Goal: Task Accomplishment & Management: Complete application form

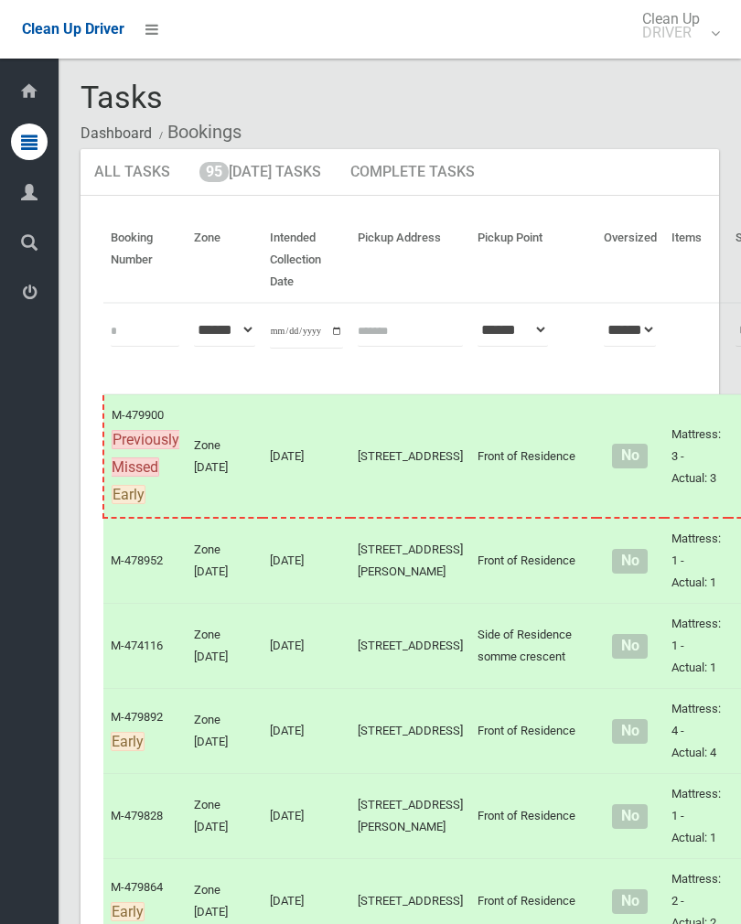
click at [275, 169] on link "95 Today's Tasks" at bounding box center [260, 173] width 149 height 48
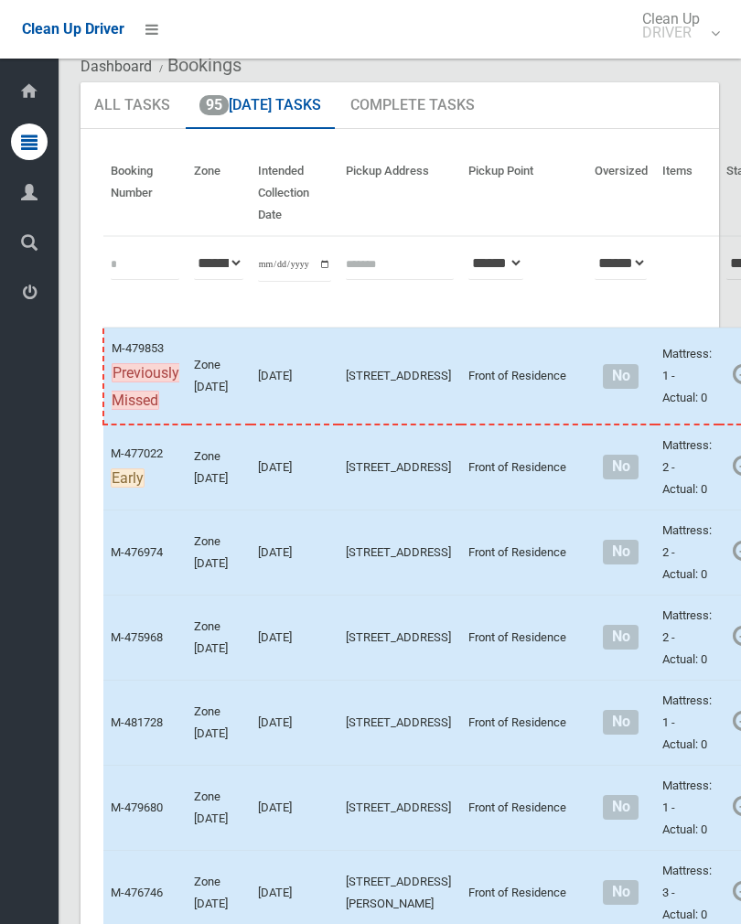
scroll to position [96, 0]
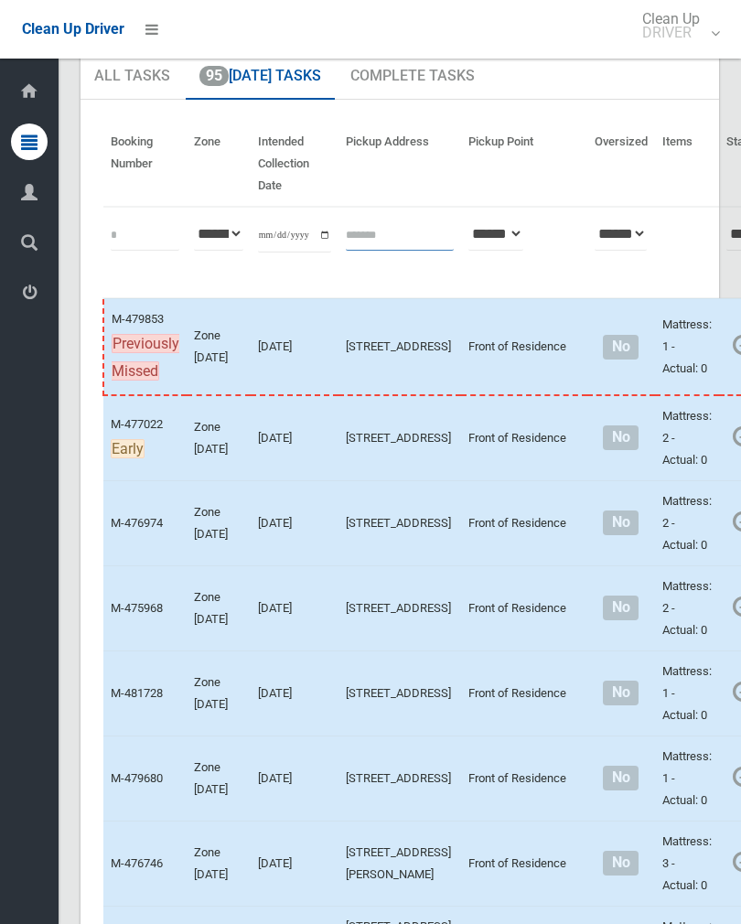
click at [372, 227] on input "text" at bounding box center [400, 234] width 108 height 34
type input "*********"
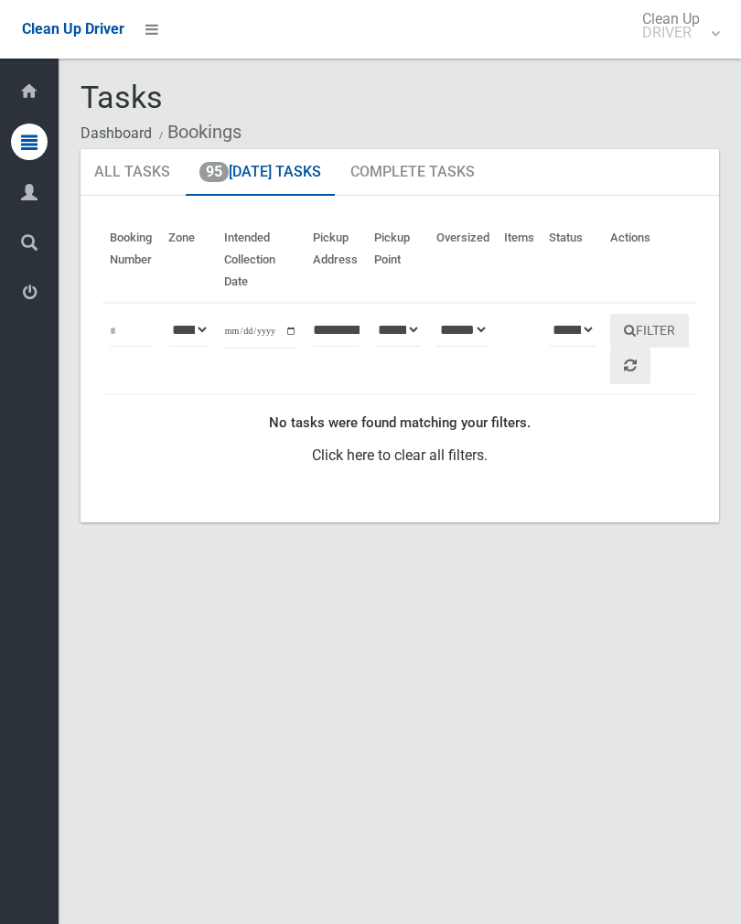
click at [134, 176] on link "All Tasks" at bounding box center [132, 173] width 103 height 48
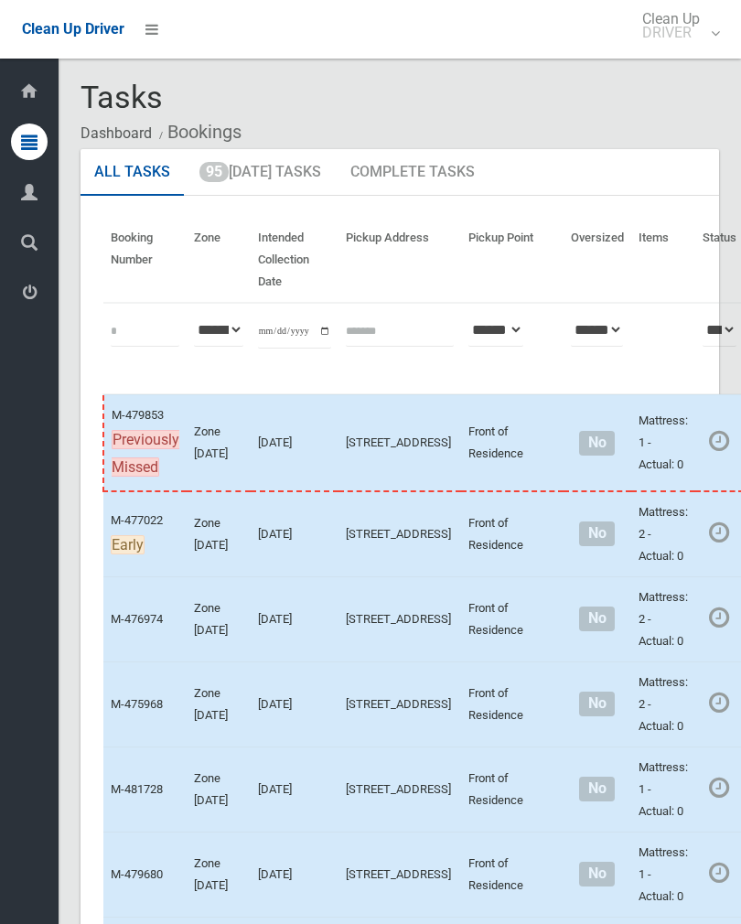
click at [266, 173] on link "95 [DATE] Tasks" at bounding box center [260, 173] width 149 height 48
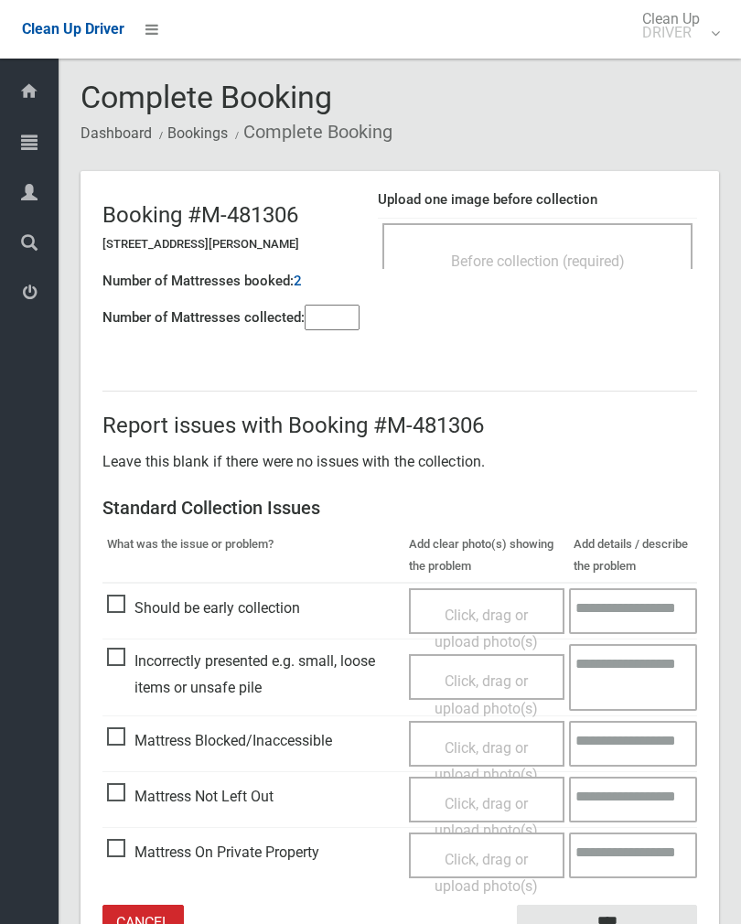
click at [583, 229] on div "Before collection (required)" at bounding box center [537, 246] width 310 height 46
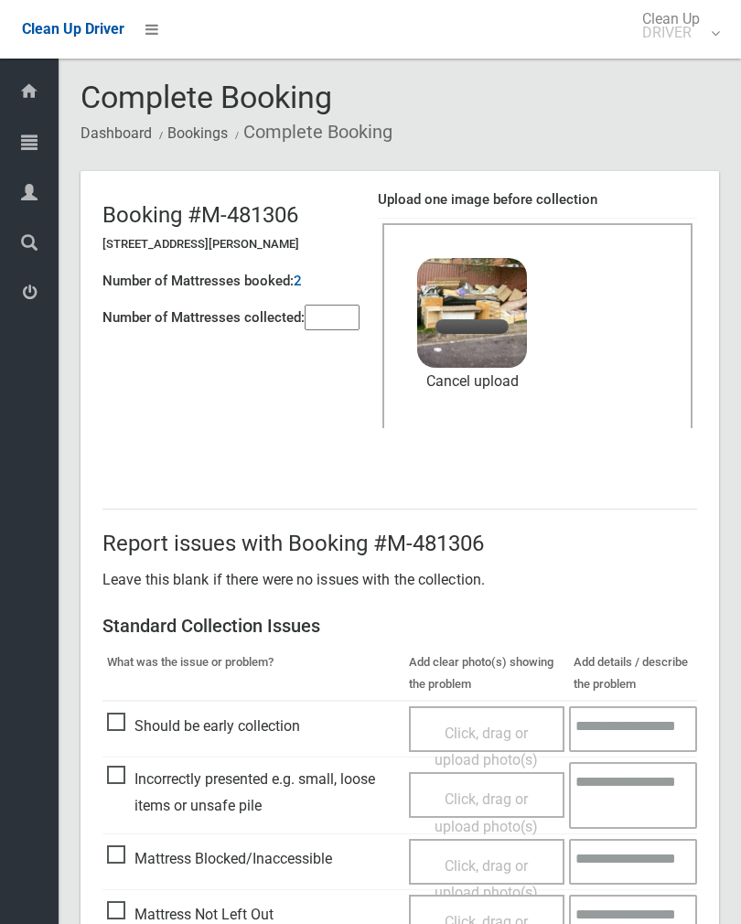
click at [330, 321] on input"] "number" at bounding box center [332, 318] width 55 height 26
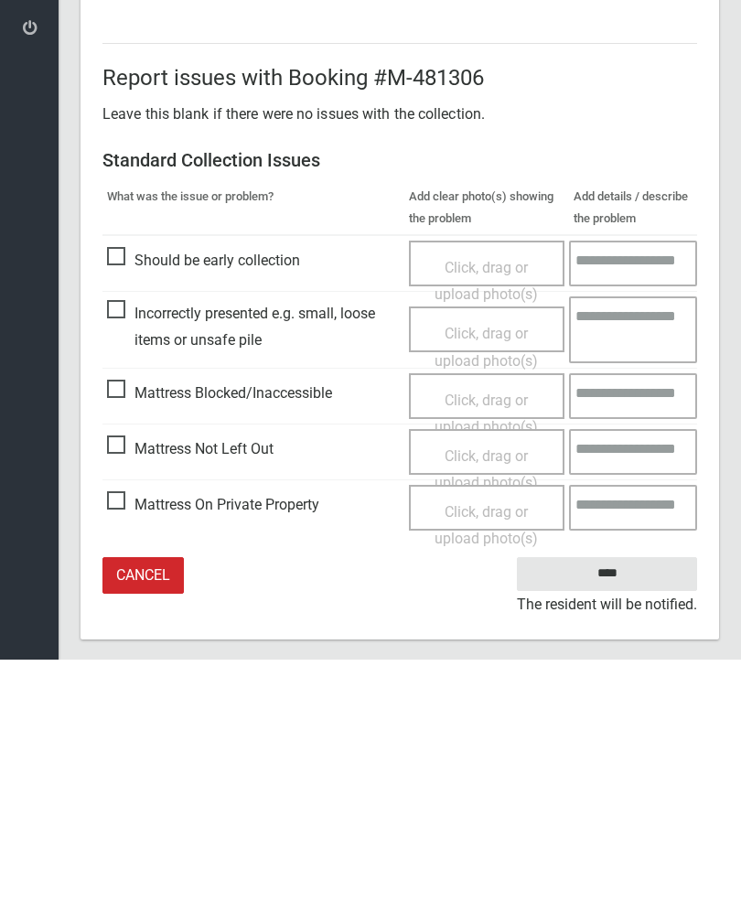
scroll to position [221, 0]
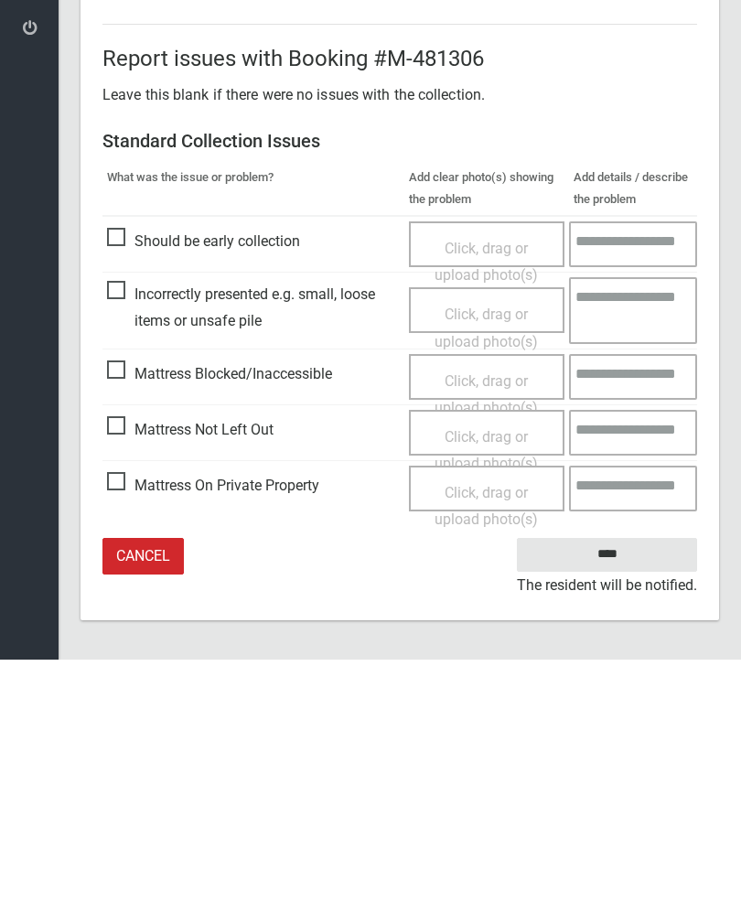
type input"] "*"
click at [639, 802] on input "****" at bounding box center [607, 819] width 180 height 34
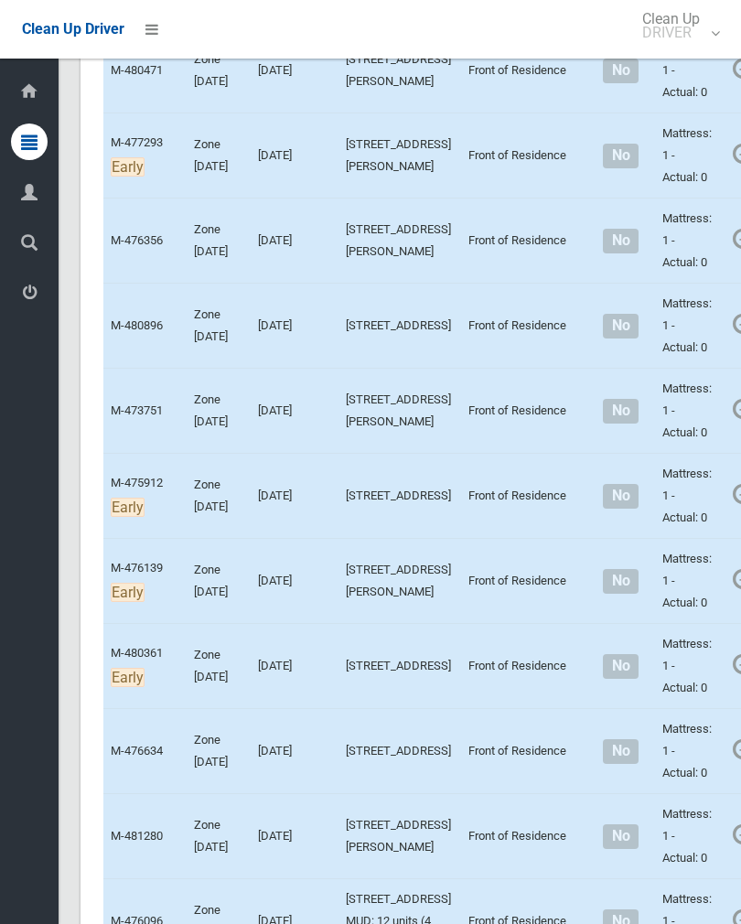
scroll to position [7813, 0]
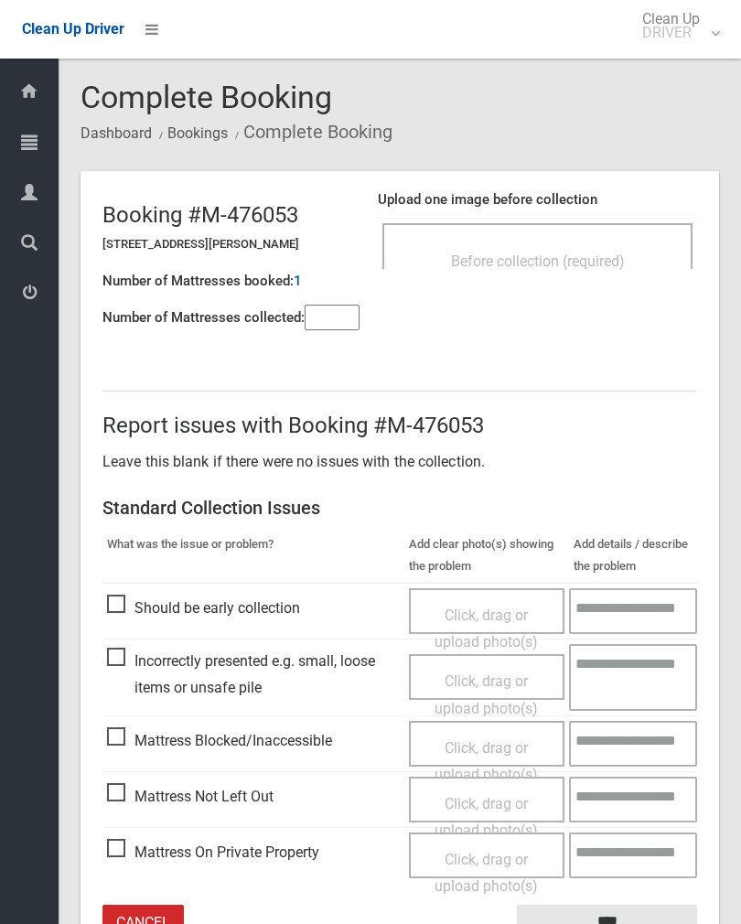
click at [585, 219] on td "Before collection (required)" at bounding box center [537, 247] width 319 height 56
click at [637, 250] on div "Before collection (required)" at bounding box center [538, 260] width 270 height 34
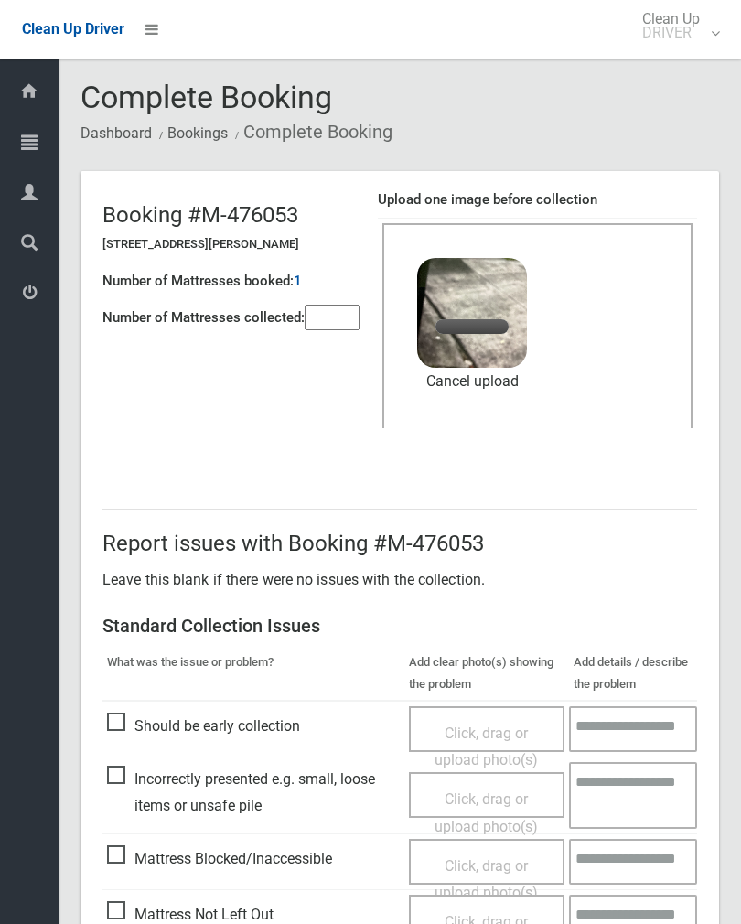
click at [341, 305] on input"] "number" at bounding box center [332, 318] width 55 height 26
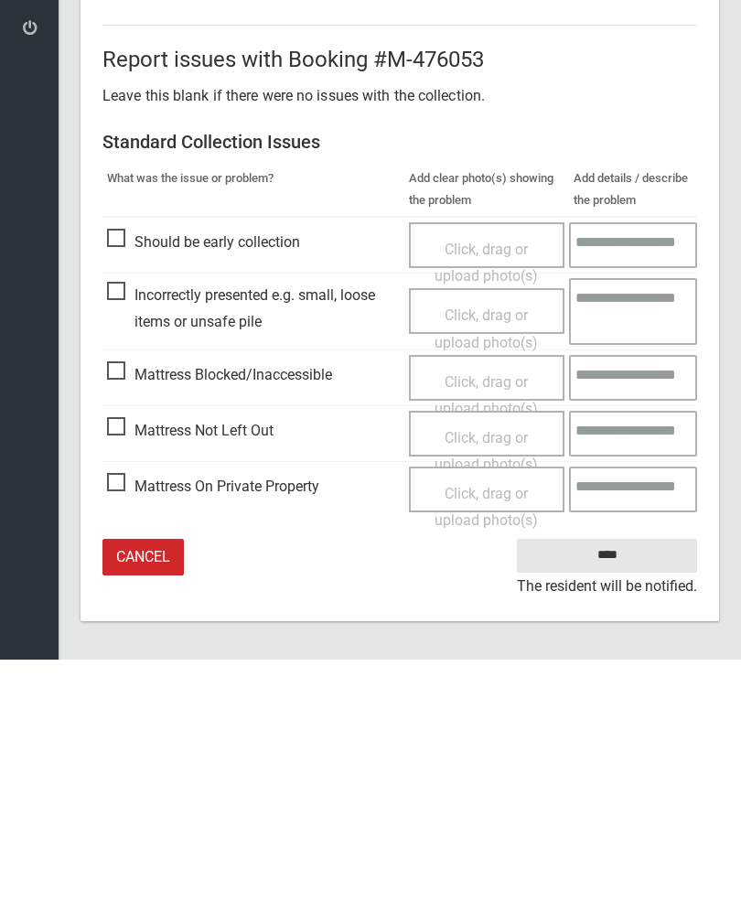
scroll to position [221, 0]
type input"] "*"
click at [611, 802] on input "****" at bounding box center [607, 819] width 180 height 34
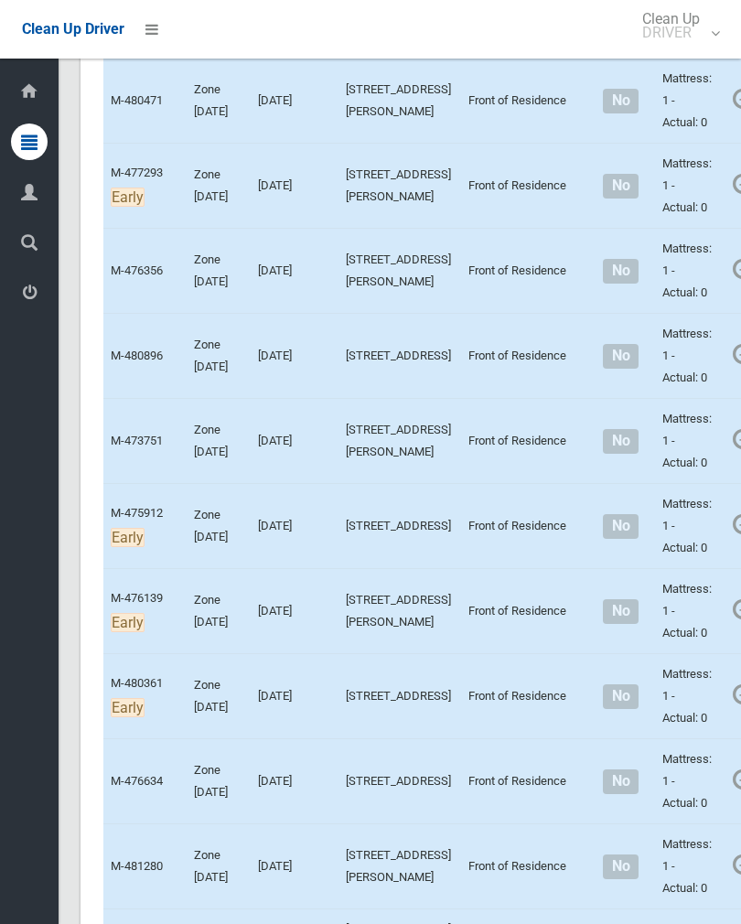
scroll to position [7811, 0]
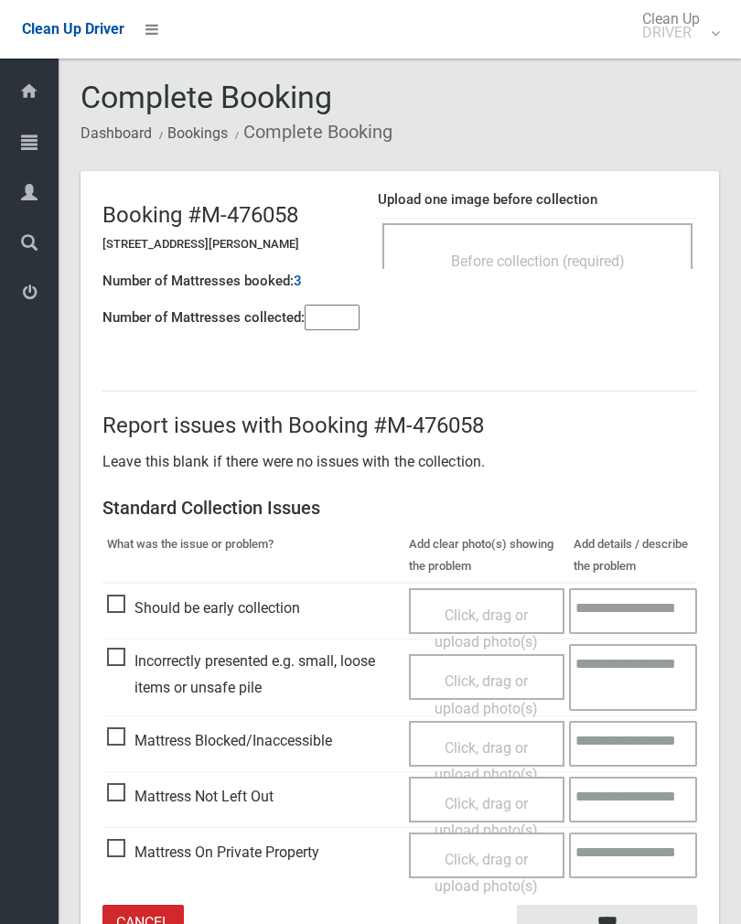
click at [585, 241] on div "Before collection (required)" at bounding box center [537, 246] width 310 height 46
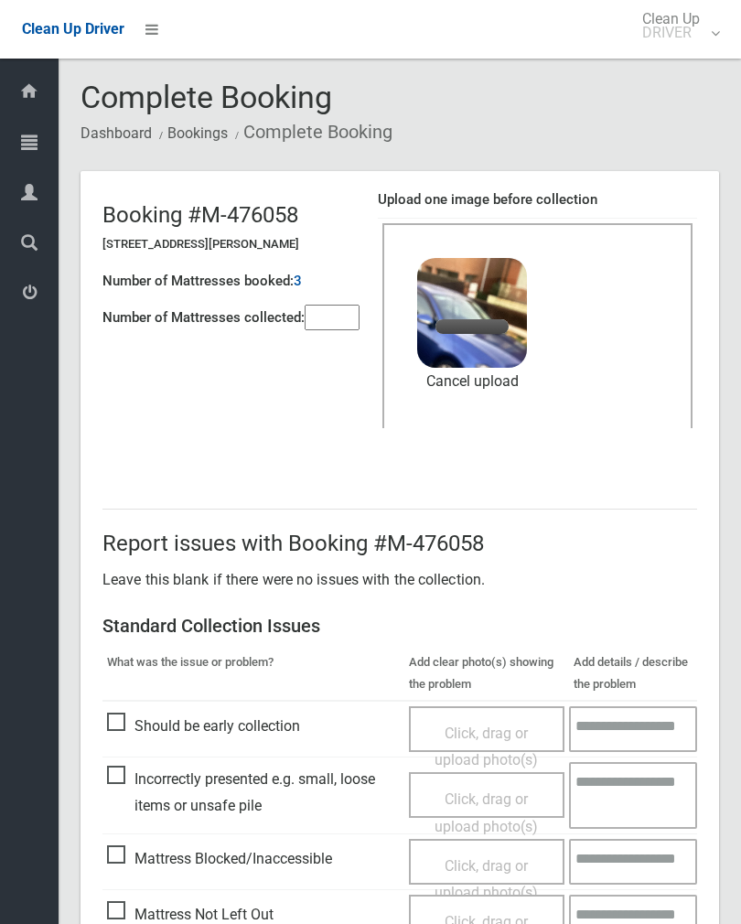
click at [341, 322] on input"] "number" at bounding box center [332, 318] width 55 height 26
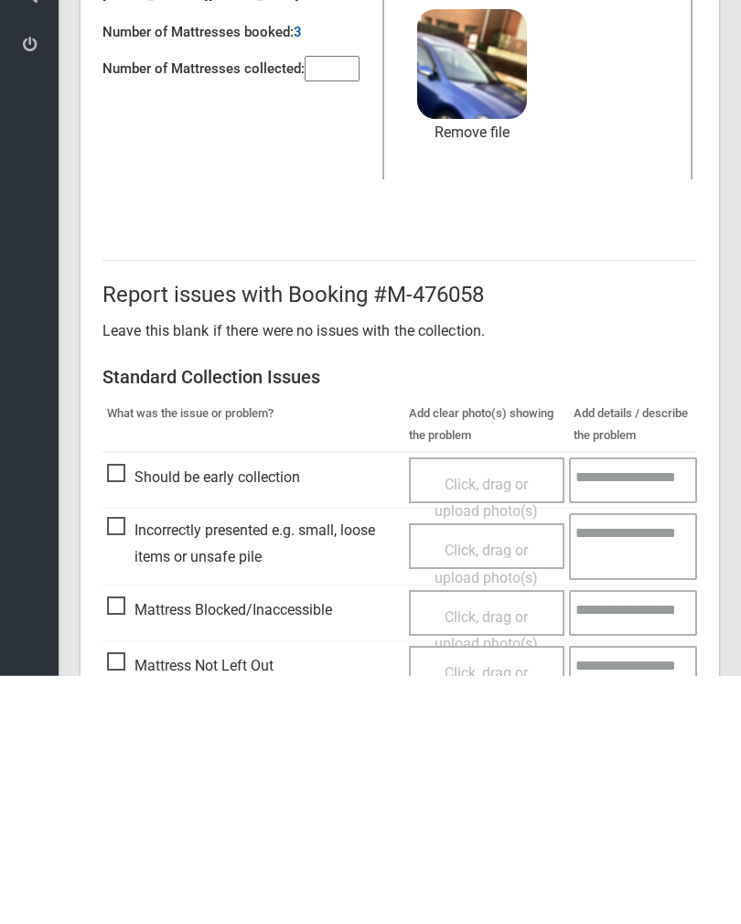
scroll to position [221, 0]
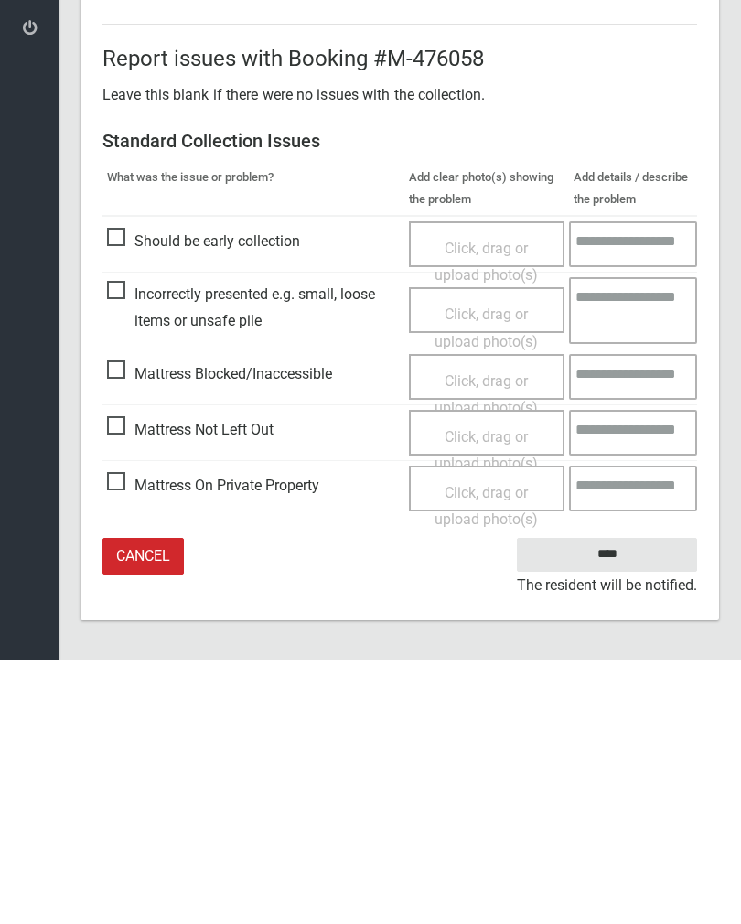
type input"] "*"
click at [629, 802] on input "****" at bounding box center [607, 819] width 180 height 34
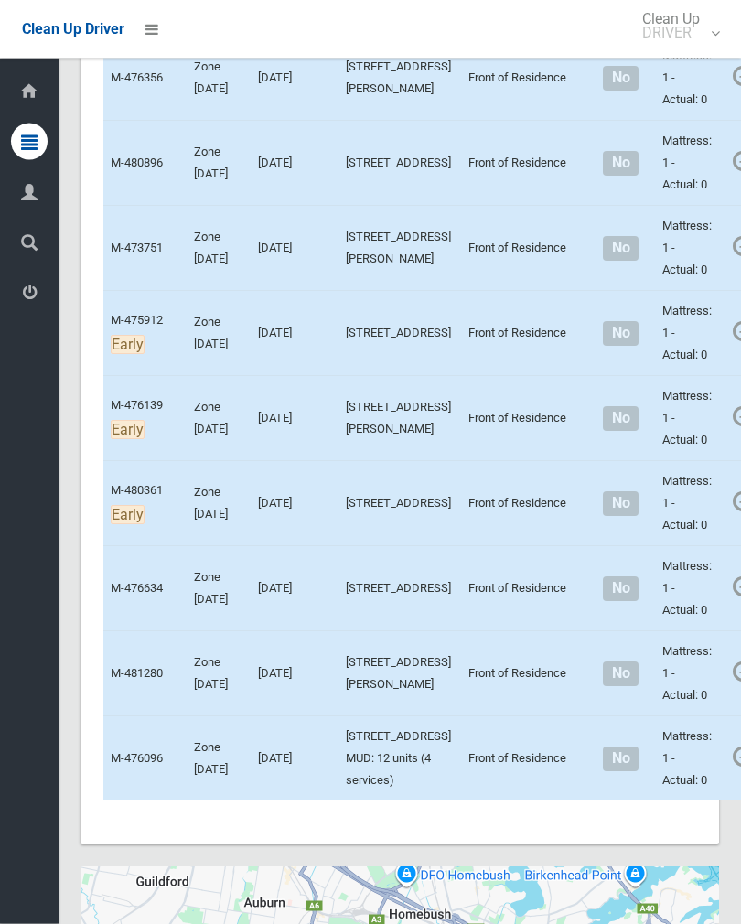
scroll to position [8008, 0]
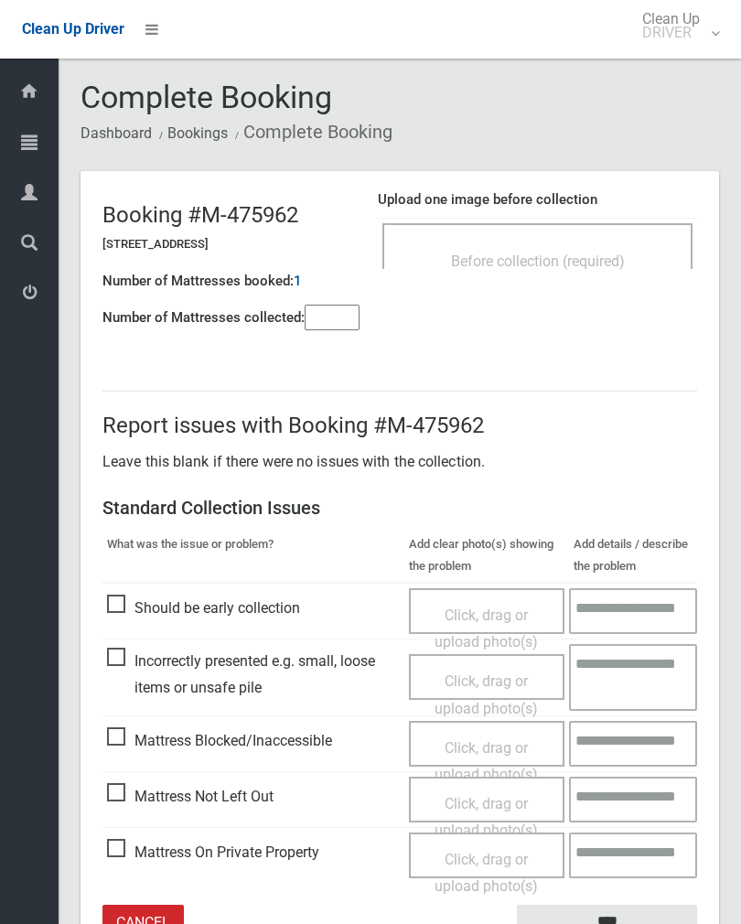
click at [591, 251] on div "Before collection (required)" at bounding box center [538, 260] width 270 height 34
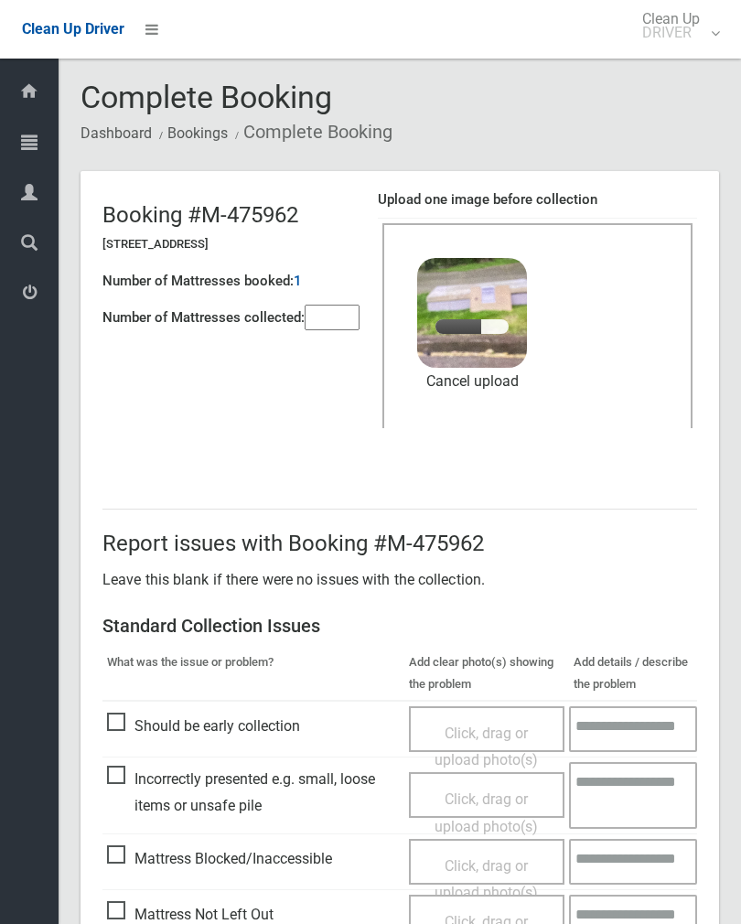
click at [326, 305] on input"] "number" at bounding box center [332, 318] width 55 height 26
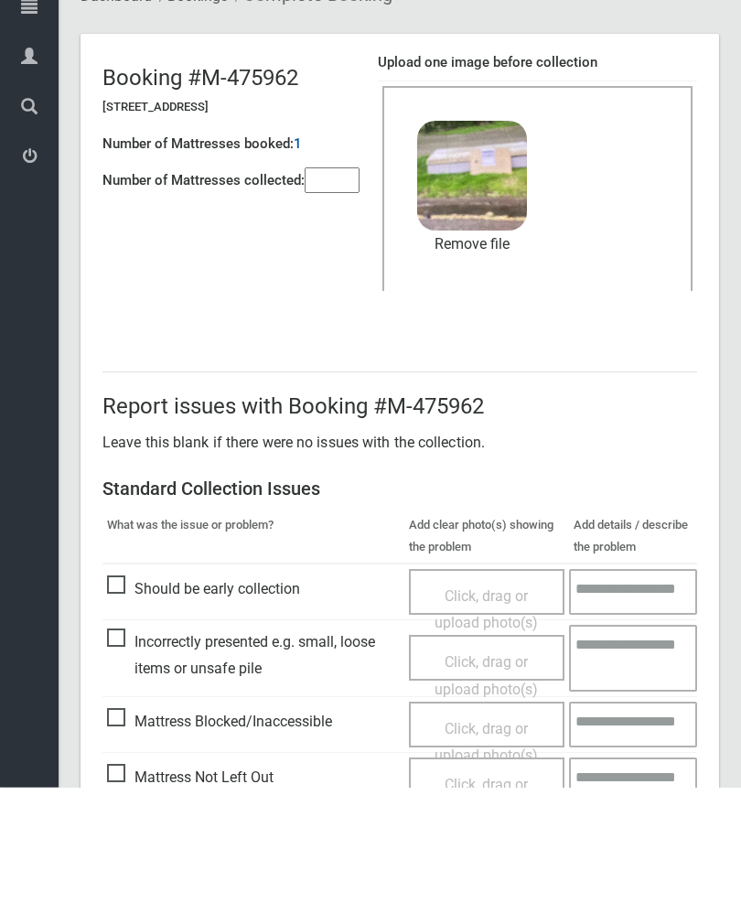
scroll to position [221, 0]
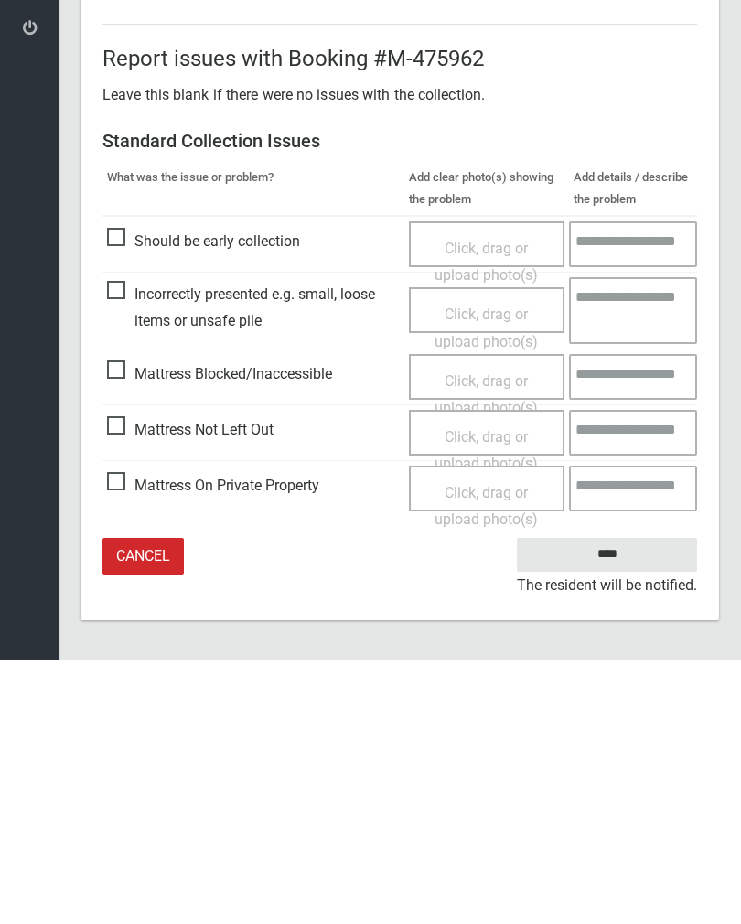
type input"] "*"
click at [624, 802] on input "****" at bounding box center [607, 819] width 180 height 34
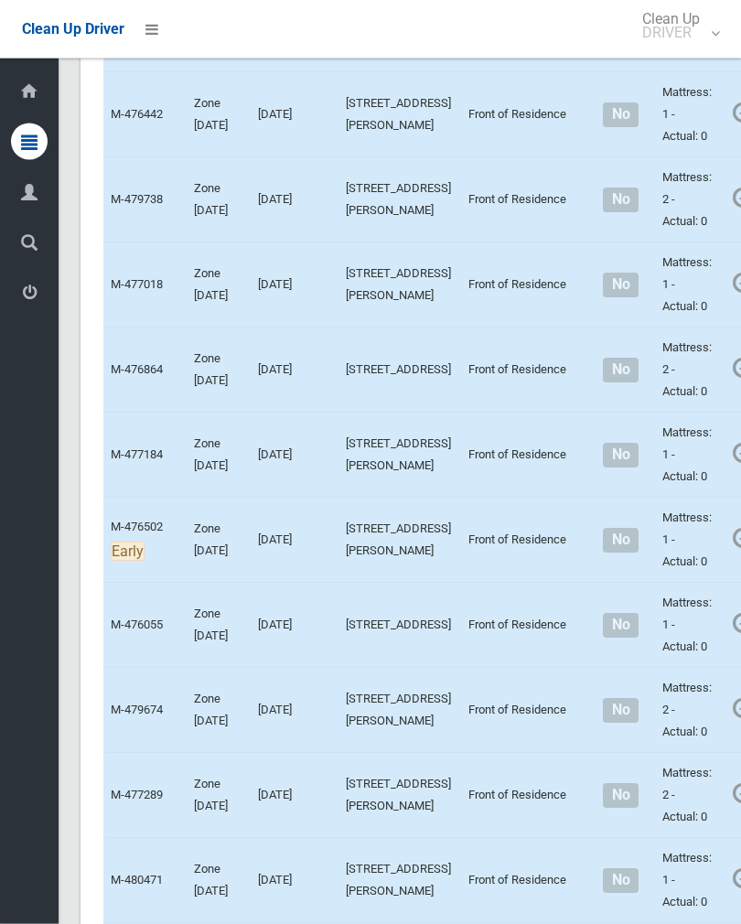
scroll to position [7033, 0]
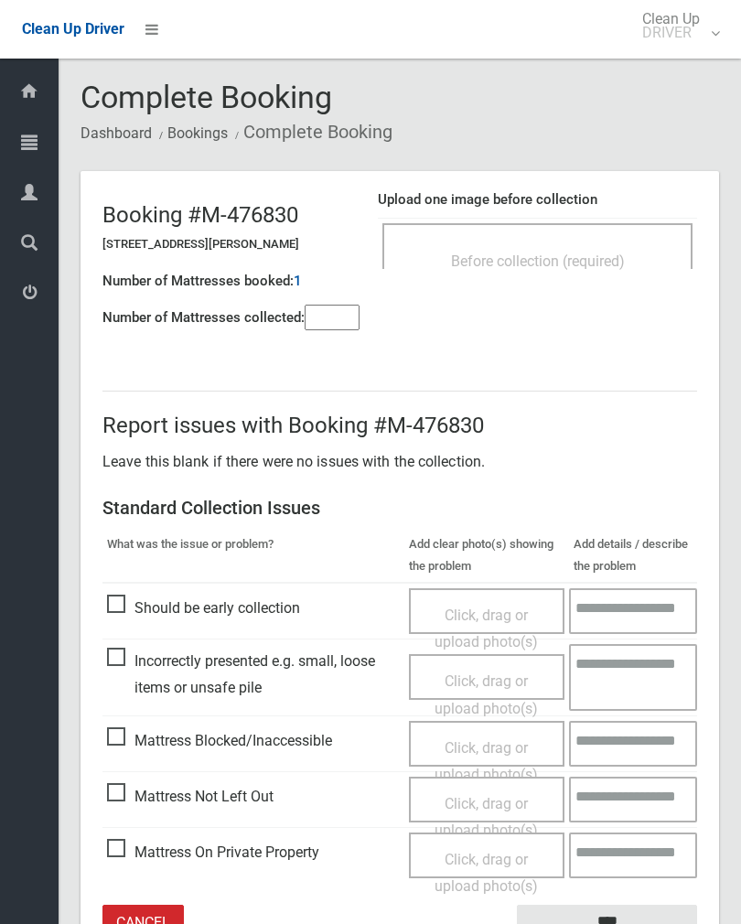
click at [600, 264] on span "Before collection (required)" at bounding box center [538, 261] width 174 height 17
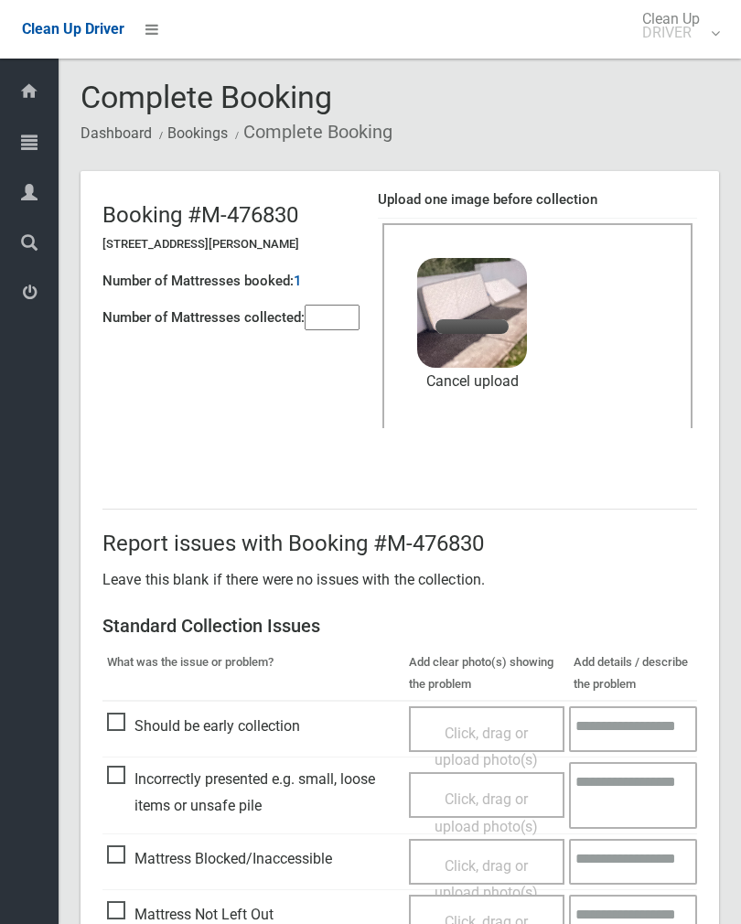
click at [333, 330] on input"] "number" at bounding box center [332, 318] width 55 height 26
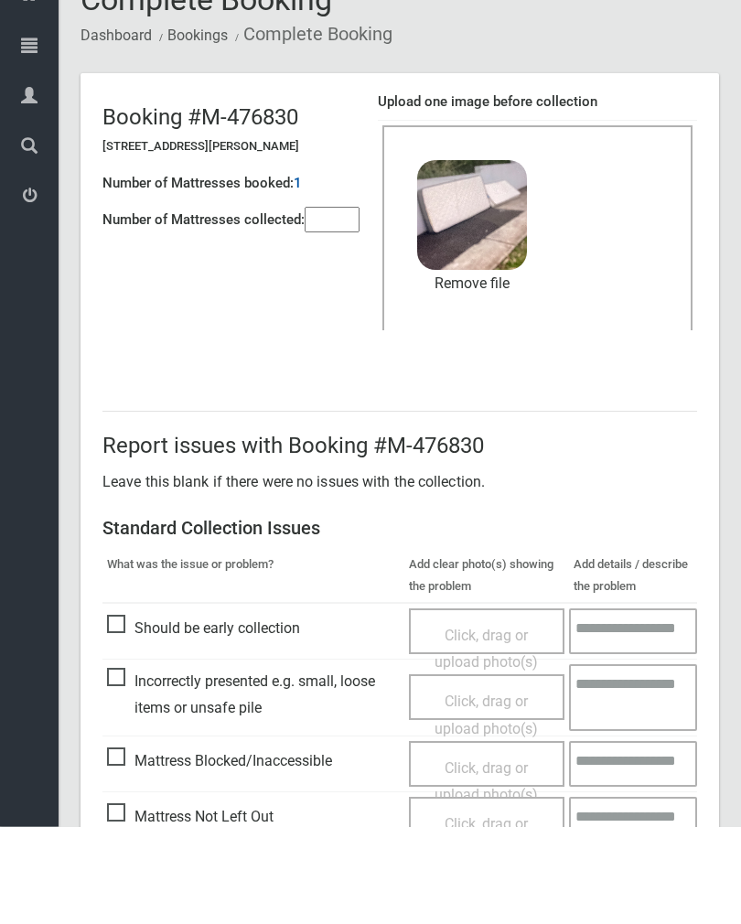
scroll to position [221, 0]
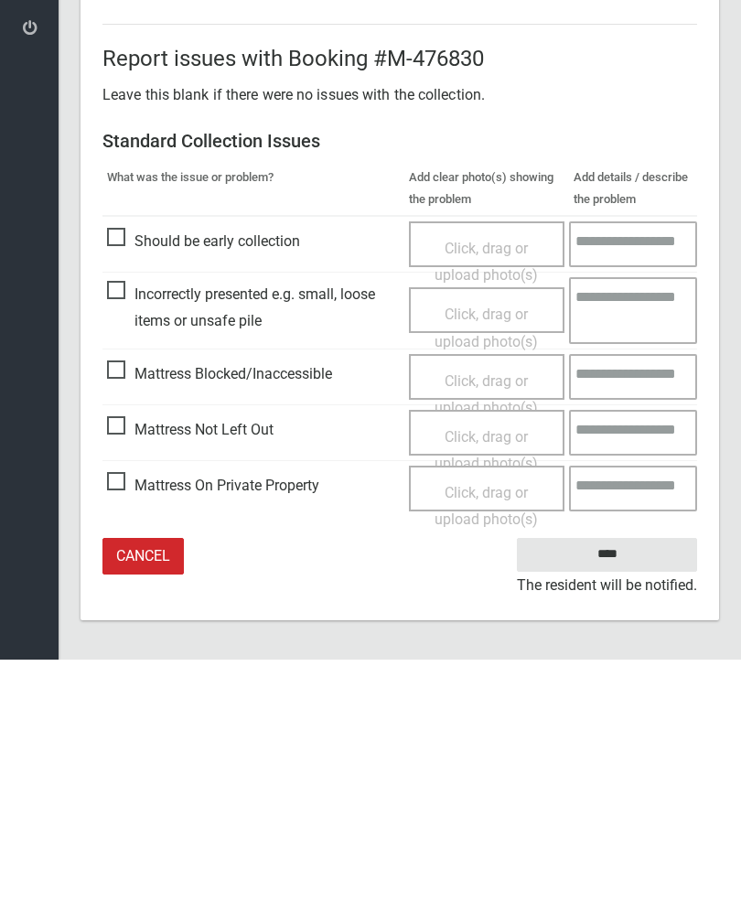
type input"] "*"
click at [615, 802] on input "****" at bounding box center [607, 819] width 180 height 34
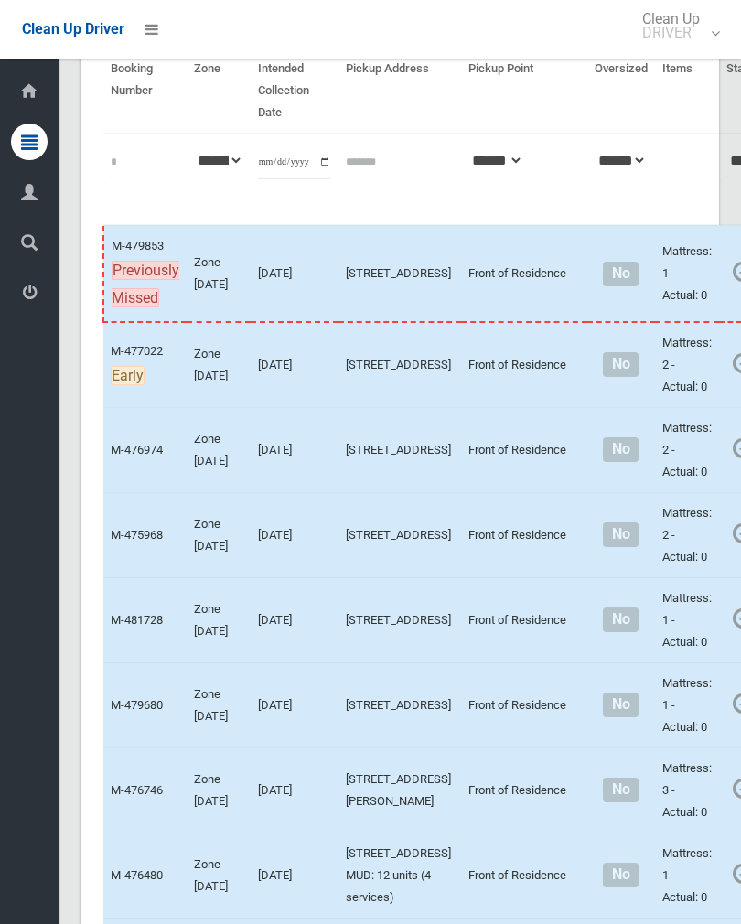
scroll to position [167, 0]
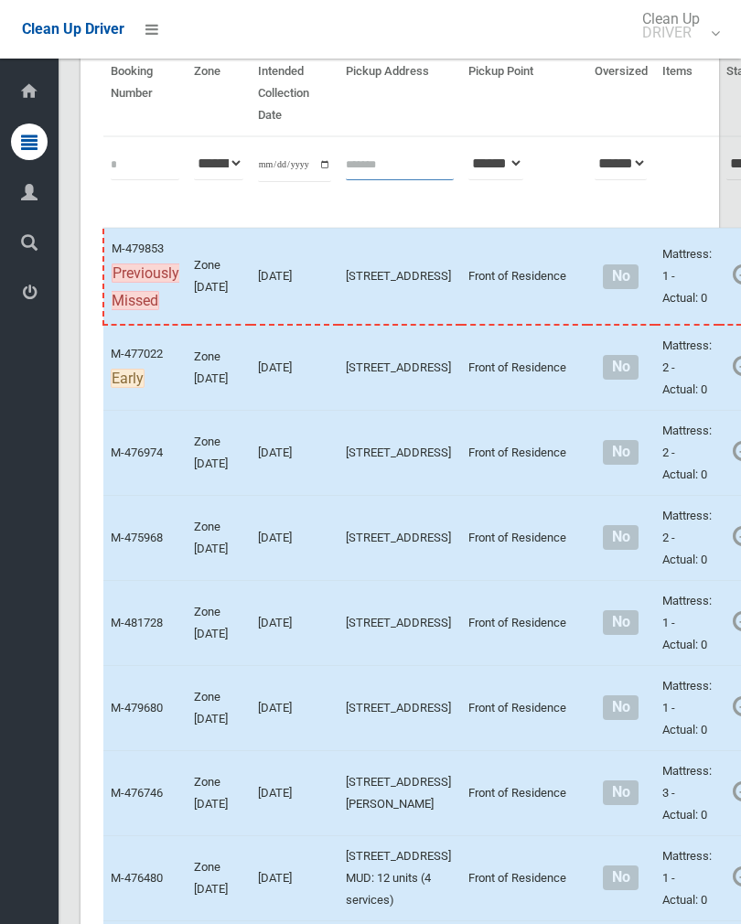
click at [361, 167] on input "text" at bounding box center [400, 163] width 108 height 34
type input "**********"
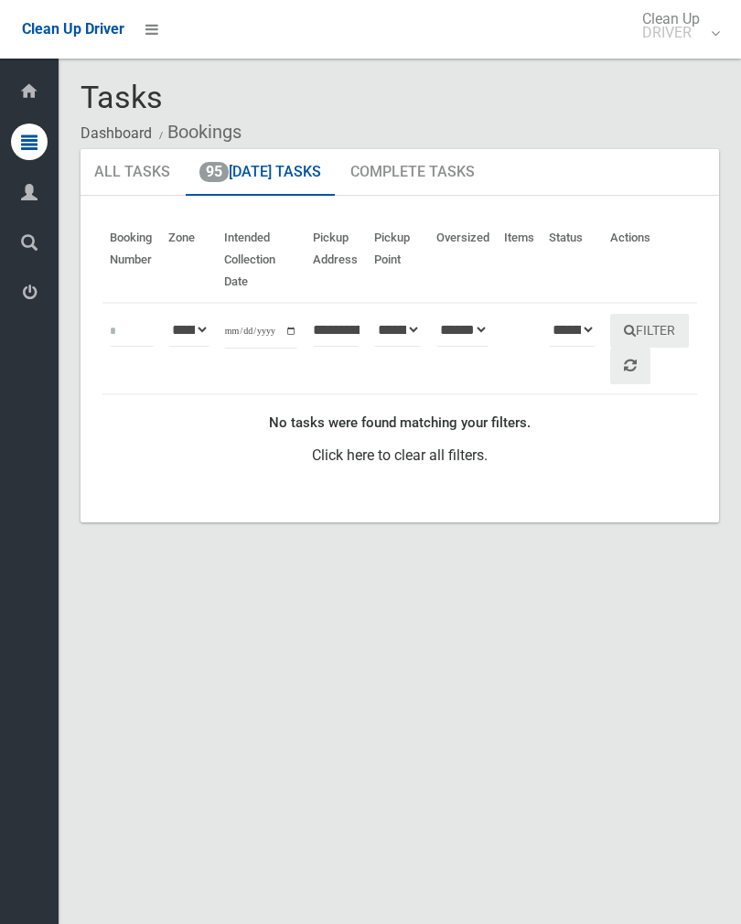
click at [136, 167] on link "All Tasks" at bounding box center [132, 173] width 103 height 48
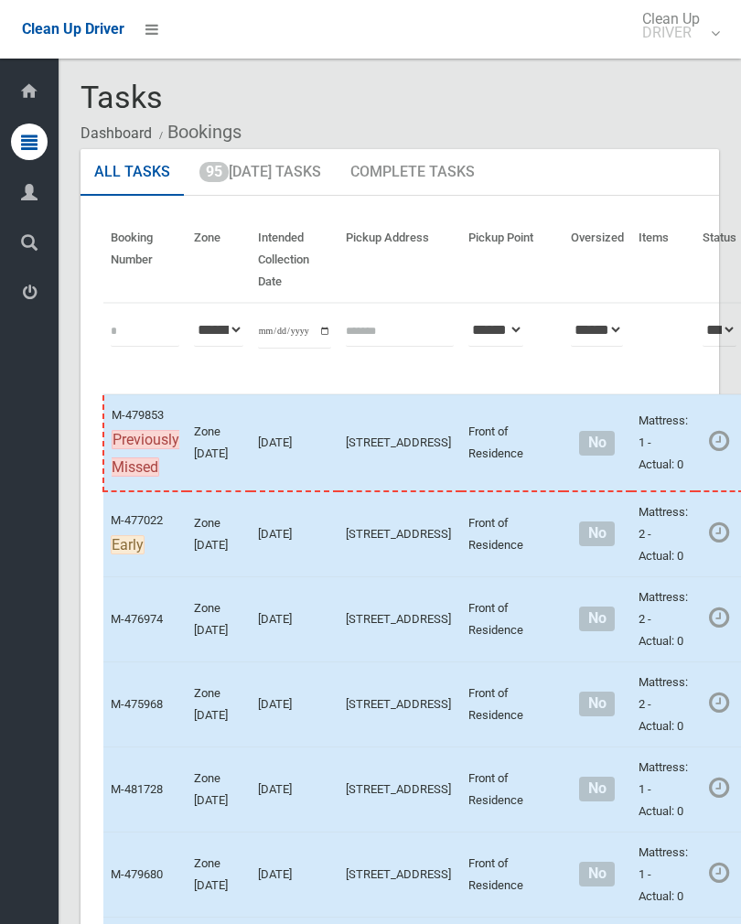
click at [288, 178] on link "95 Today's Tasks" at bounding box center [260, 173] width 149 height 48
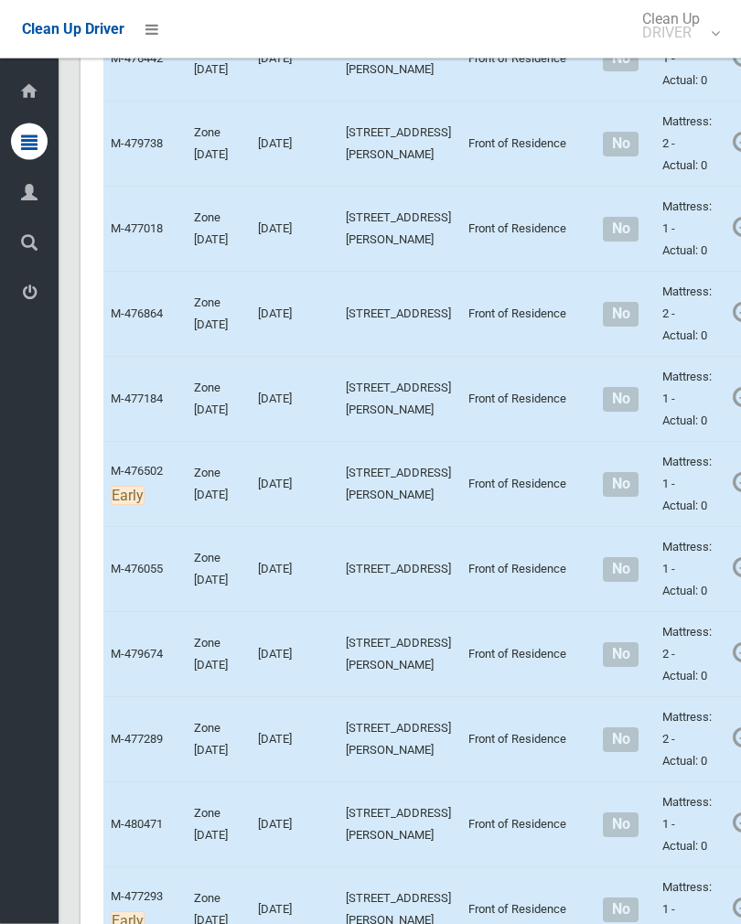
scroll to position [7097, 0]
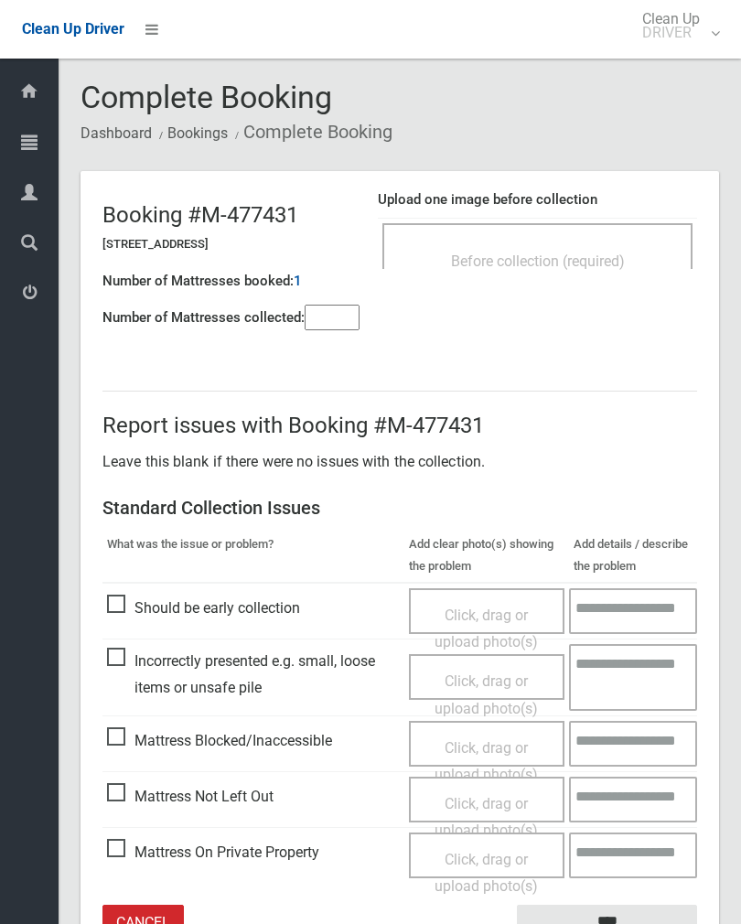
click at [585, 243] on div "Before collection (required)" at bounding box center [538, 260] width 270 height 34
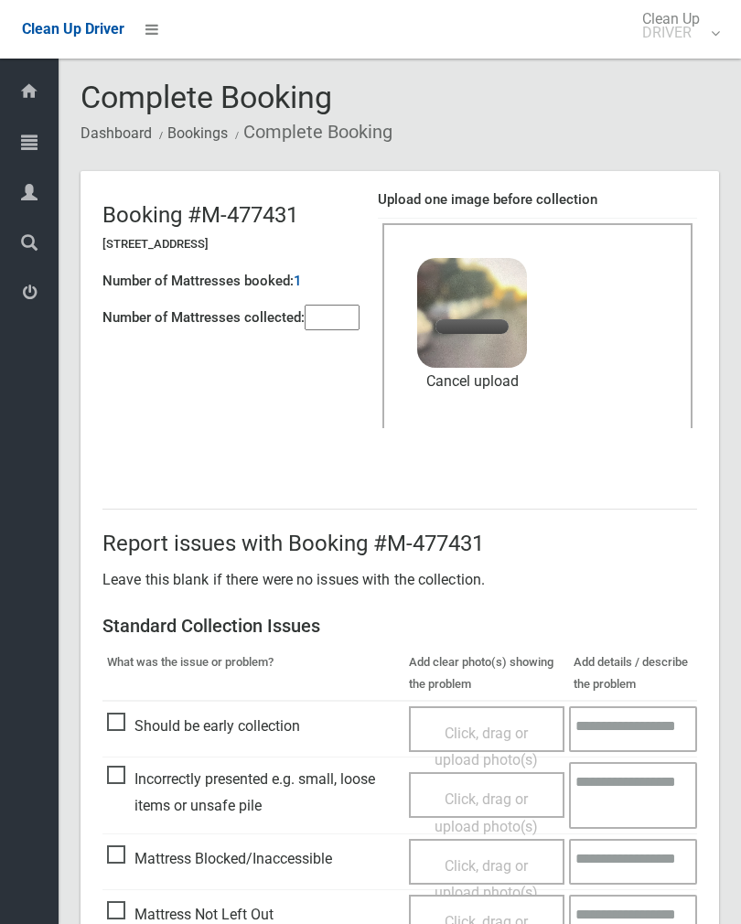
click at [328, 312] on input"] "number" at bounding box center [332, 318] width 55 height 26
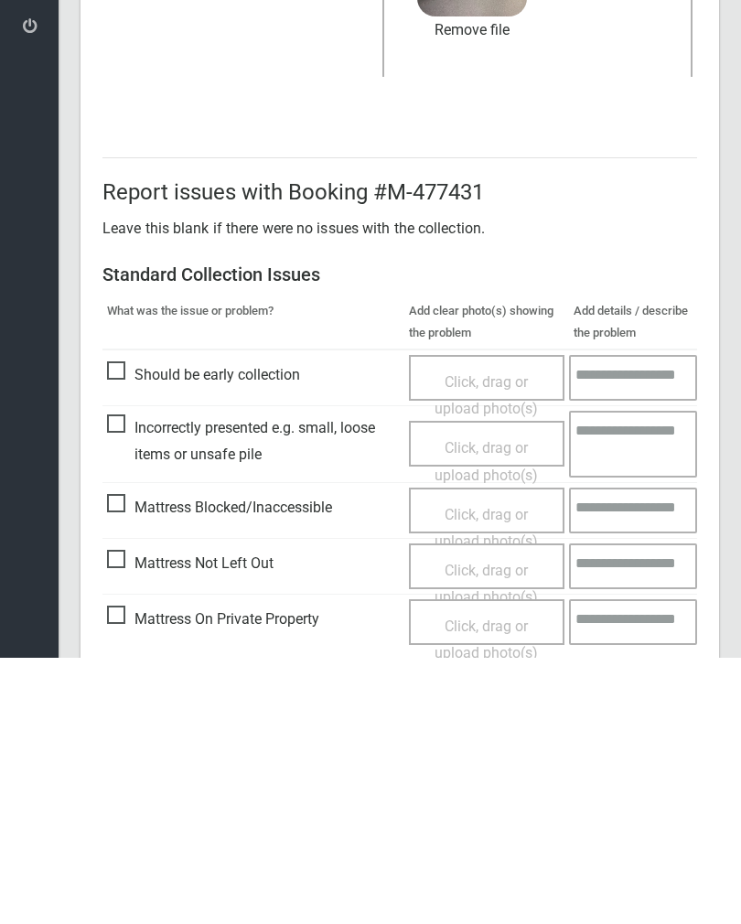
scroll to position [221, 0]
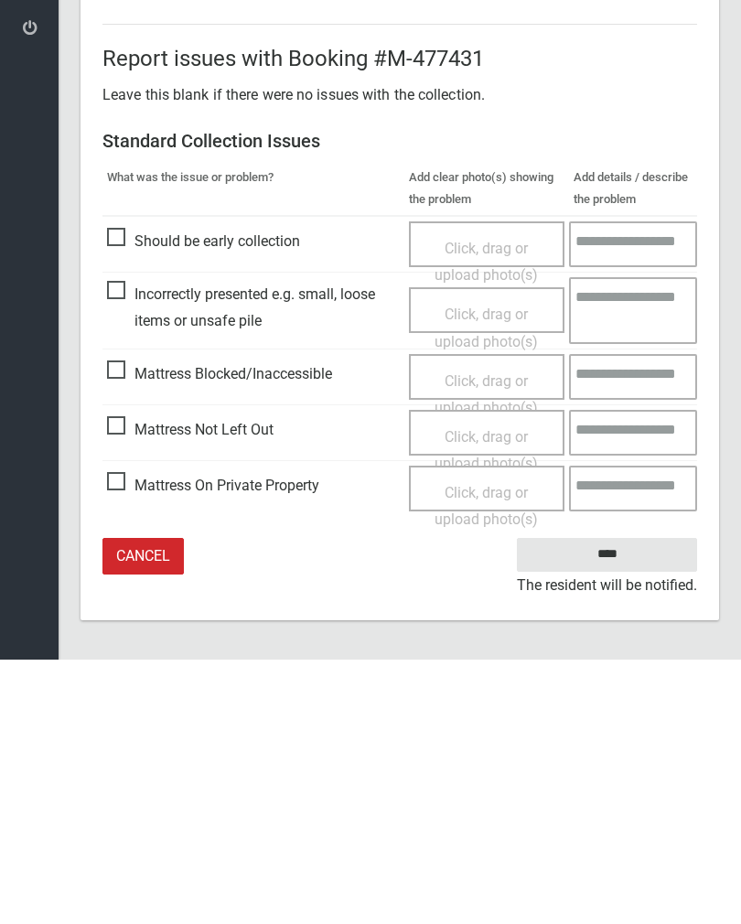
type input"] "*"
click at [623, 802] on input "****" at bounding box center [607, 819] width 180 height 34
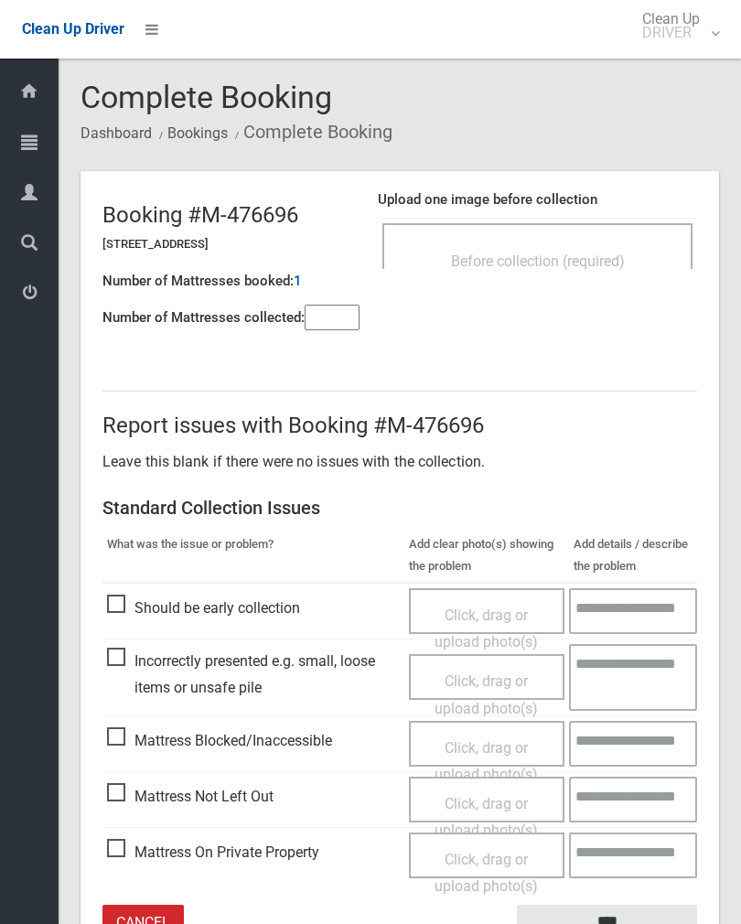
click at [550, 254] on span "Before collection (required)" at bounding box center [538, 261] width 174 height 17
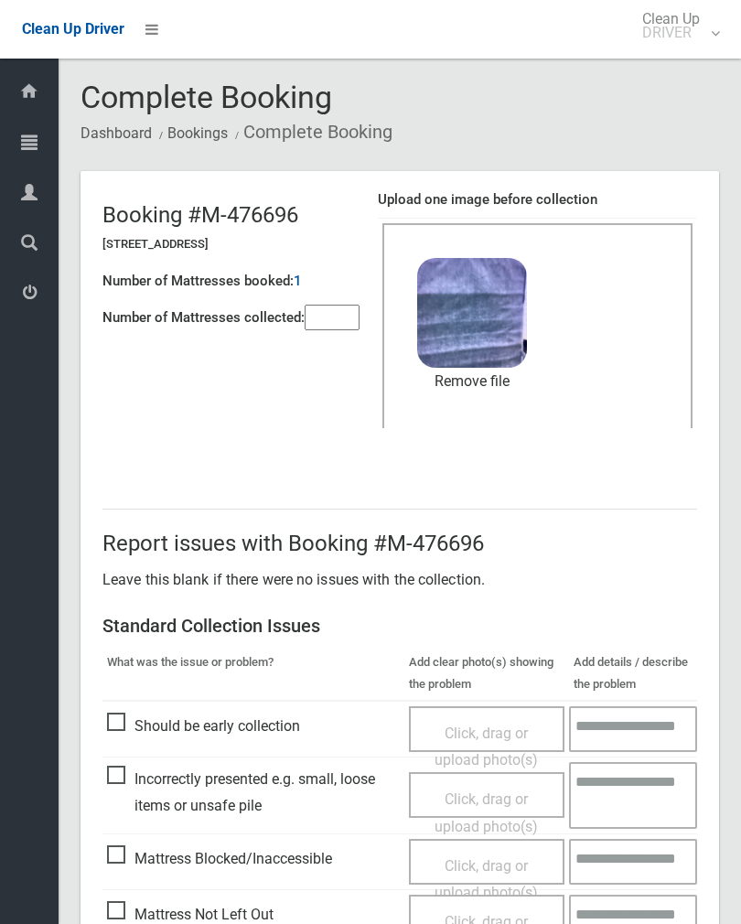
click at [343, 330] on input"] "number" at bounding box center [332, 318] width 55 height 26
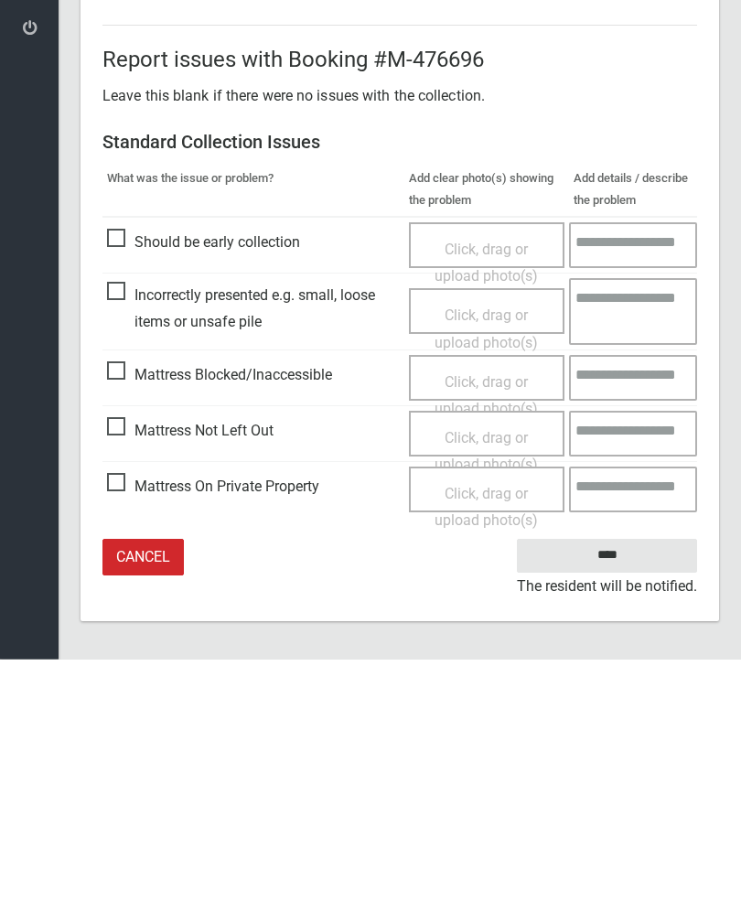
scroll to position [221, 0]
type input"] "*"
click at [615, 802] on input "****" at bounding box center [607, 819] width 180 height 34
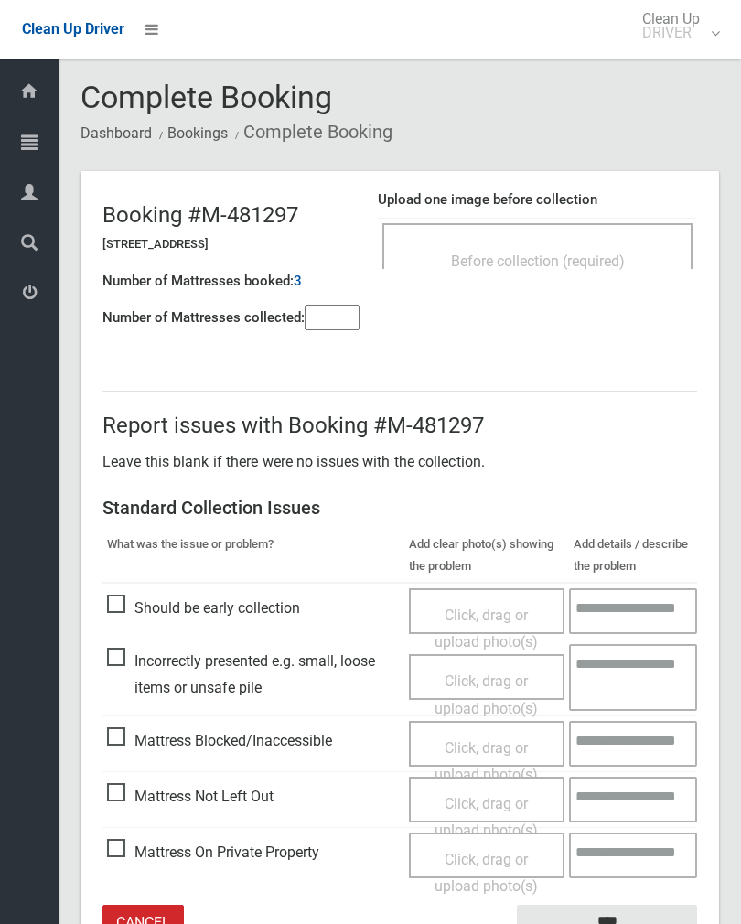
click at [572, 258] on span "Before collection (required)" at bounding box center [538, 261] width 174 height 17
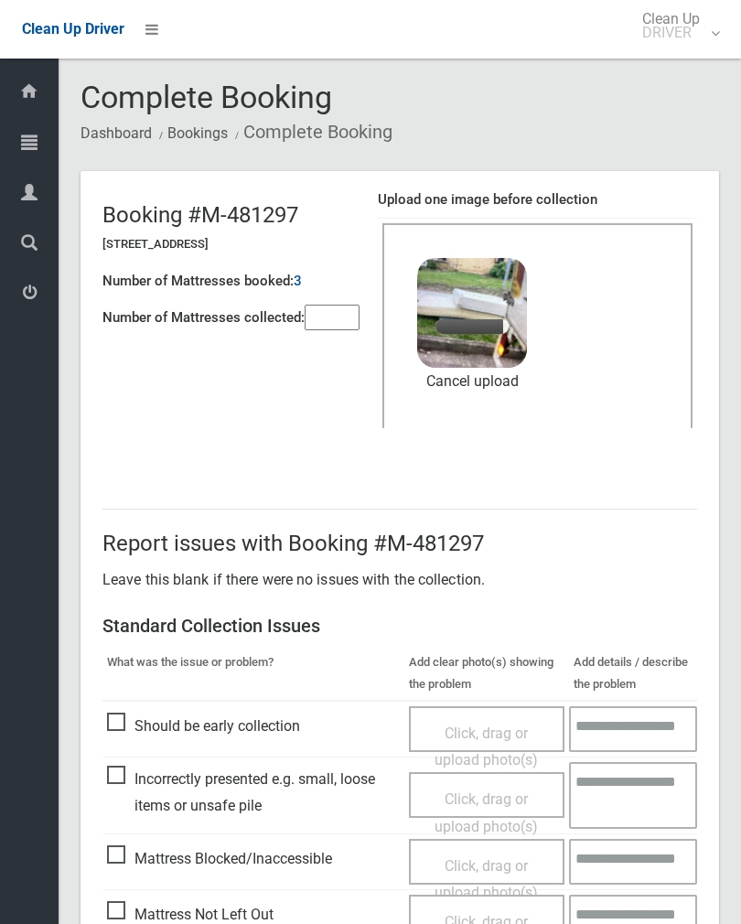
click at [355, 313] on input"] "number" at bounding box center [332, 318] width 55 height 26
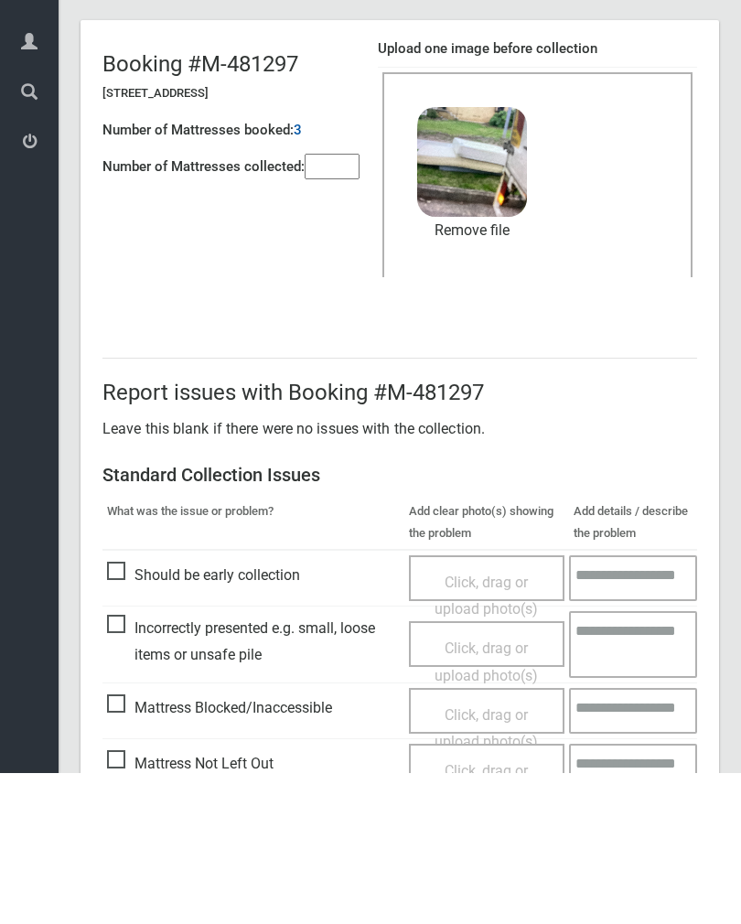
scroll to position [221, 0]
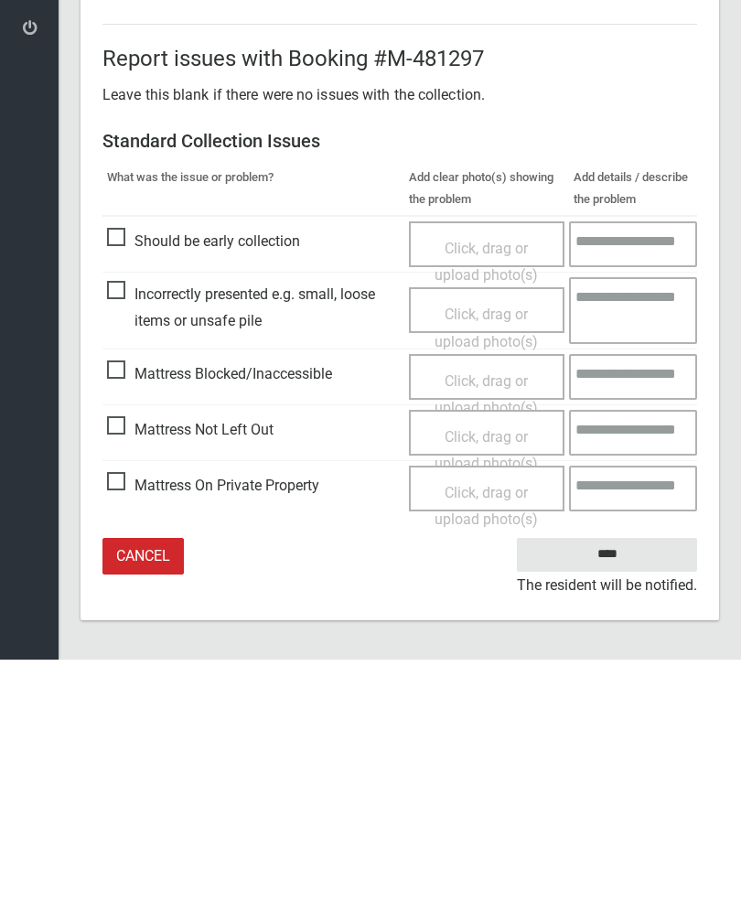
type input"] "*"
click at [625, 802] on input "****" at bounding box center [607, 819] width 180 height 34
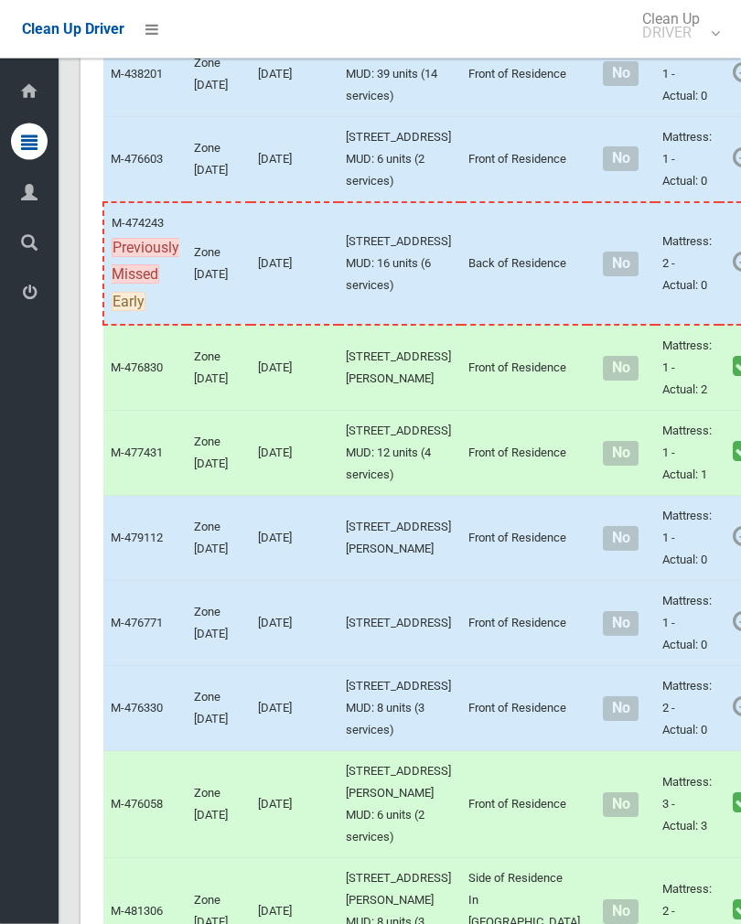
scroll to position [4811, 0]
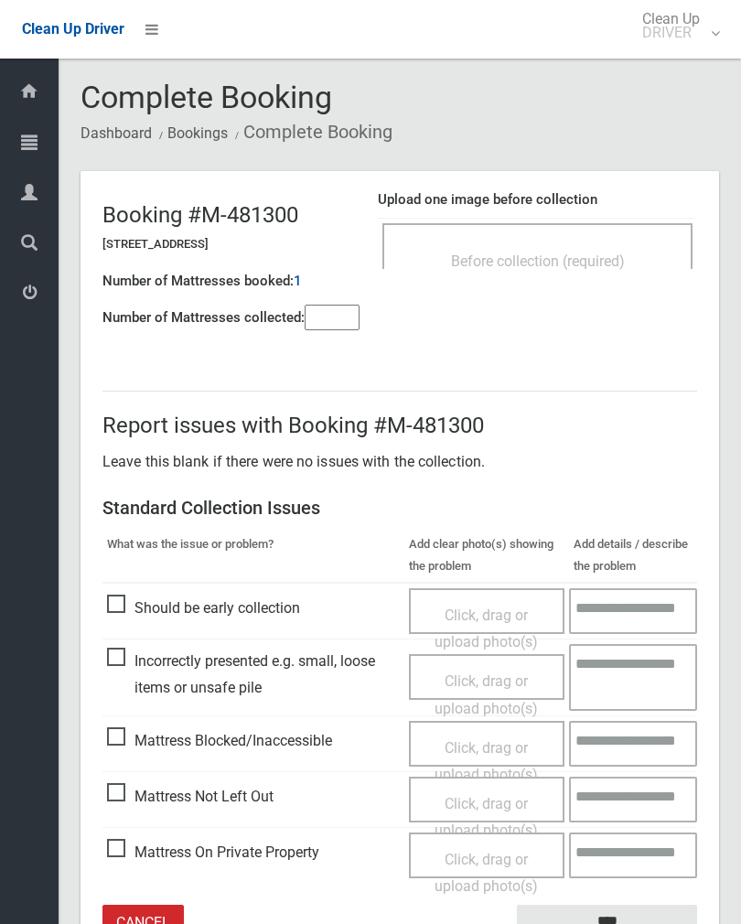
click at [606, 262] on span "Before collection (required)" at bounding box center [538, 261] width 174 height 17
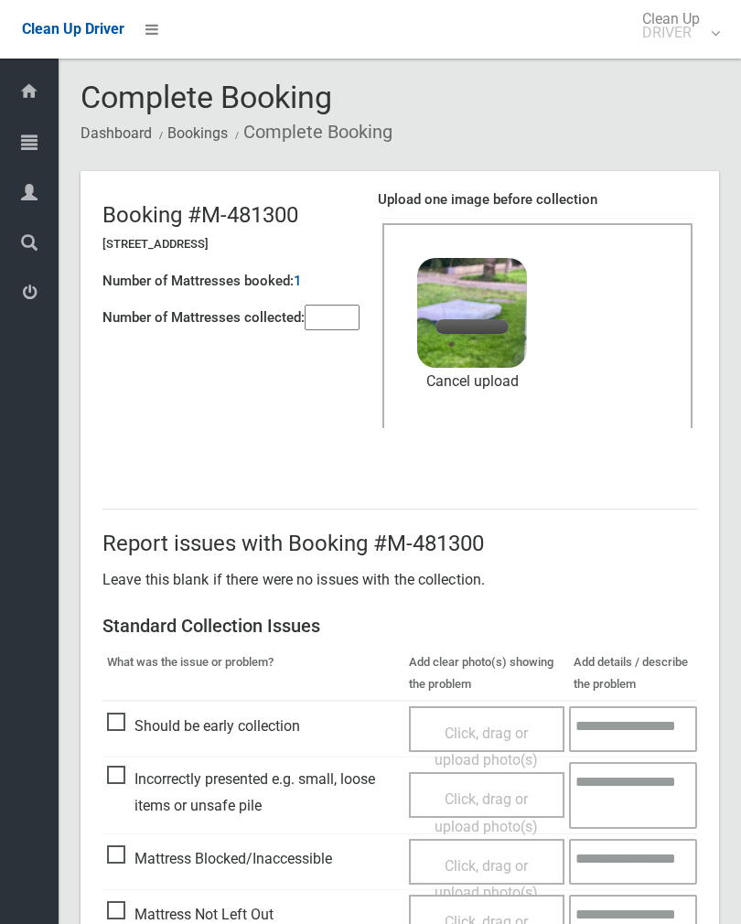
click at [337, 328] on input"] "number" at bounding box center [332, 318] width 55 height 26
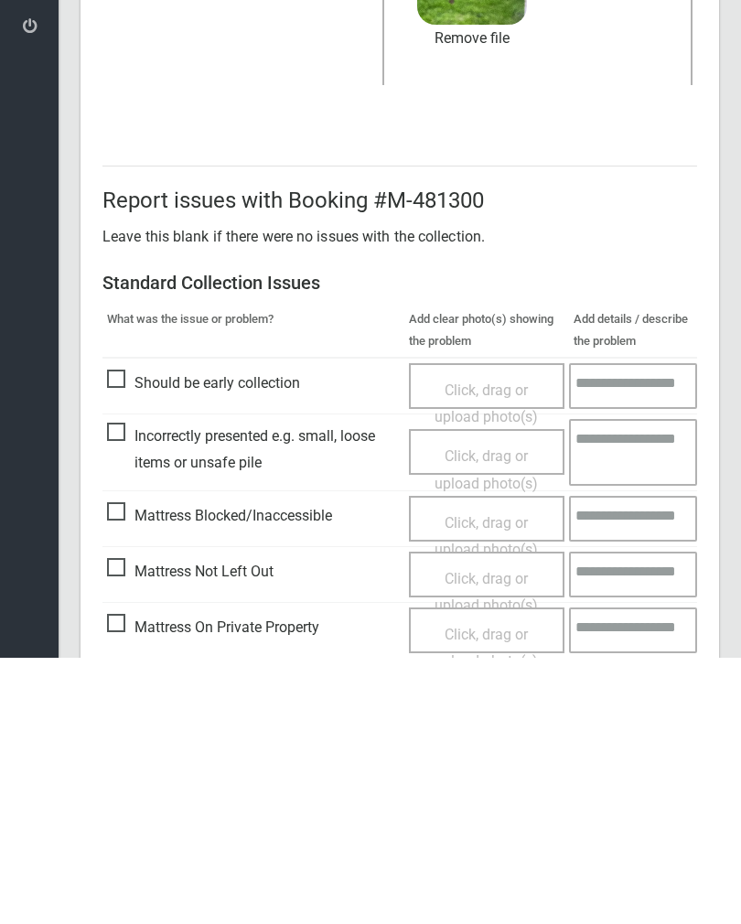
scroll to position [221, 0]
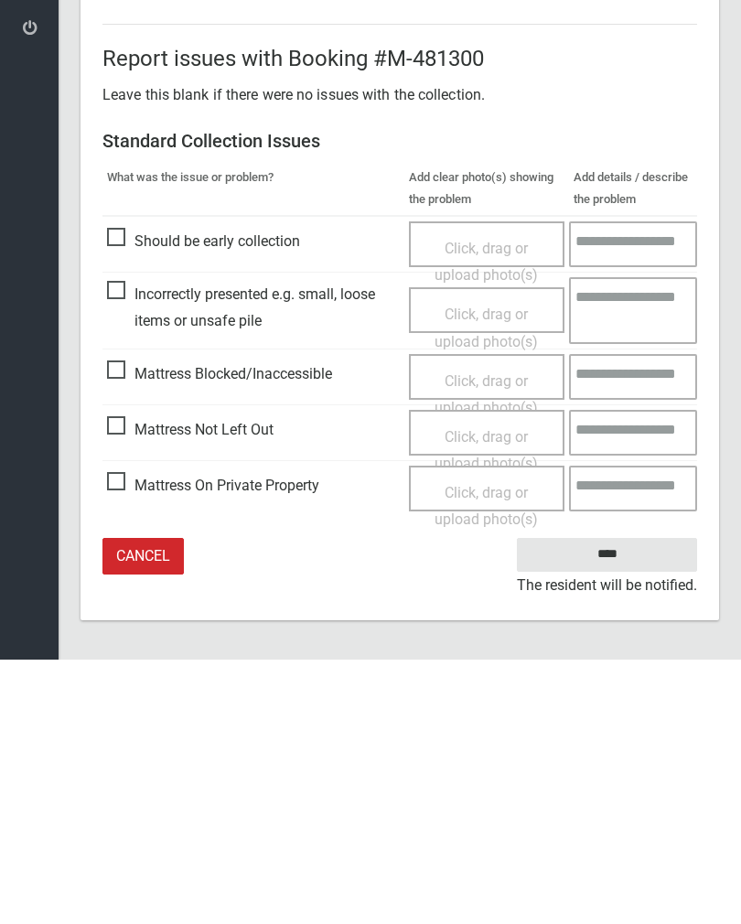
type input"] "*"
click at [597, 802] on input "****" at bounding box center [607, 819] width 180 height 34
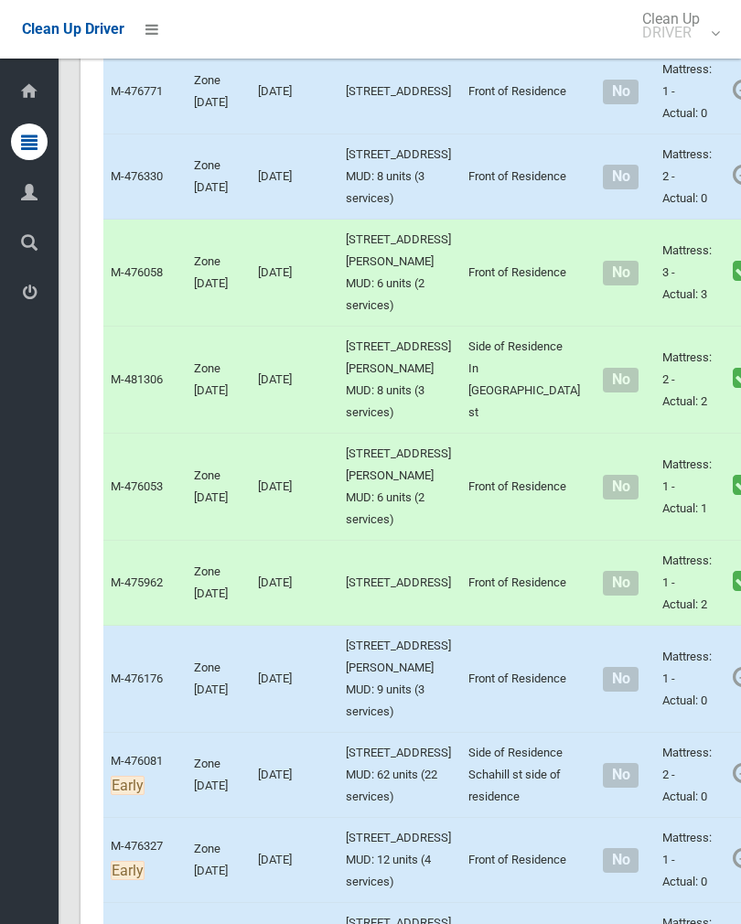
scroll to position [5352, 0]
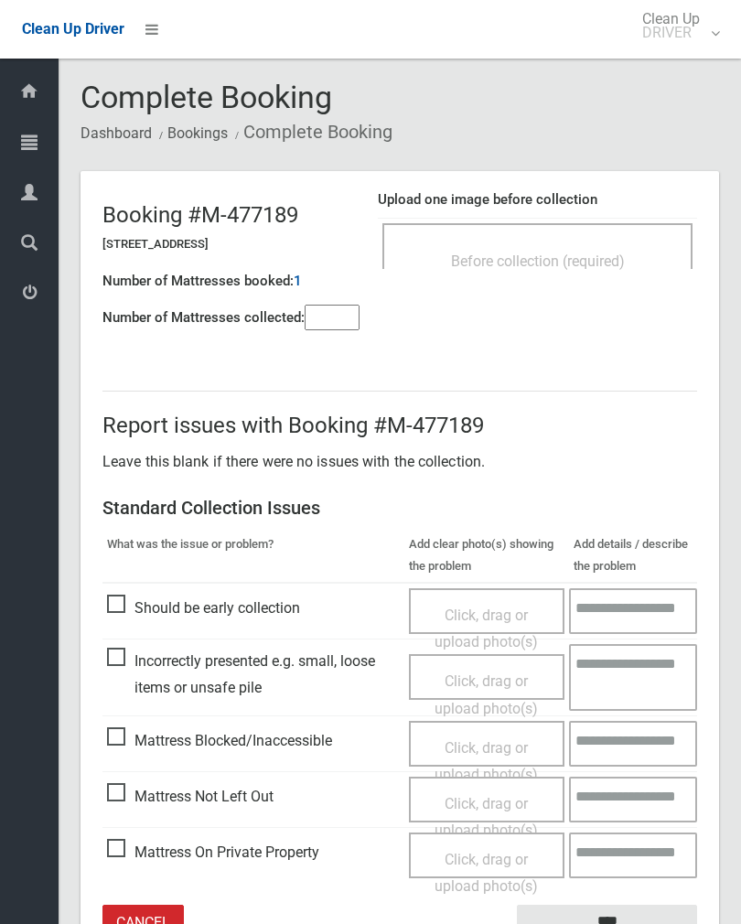
click at [576, 253] on span "Before collection (required)" at bounding box center [538, 261] width 174 height 17
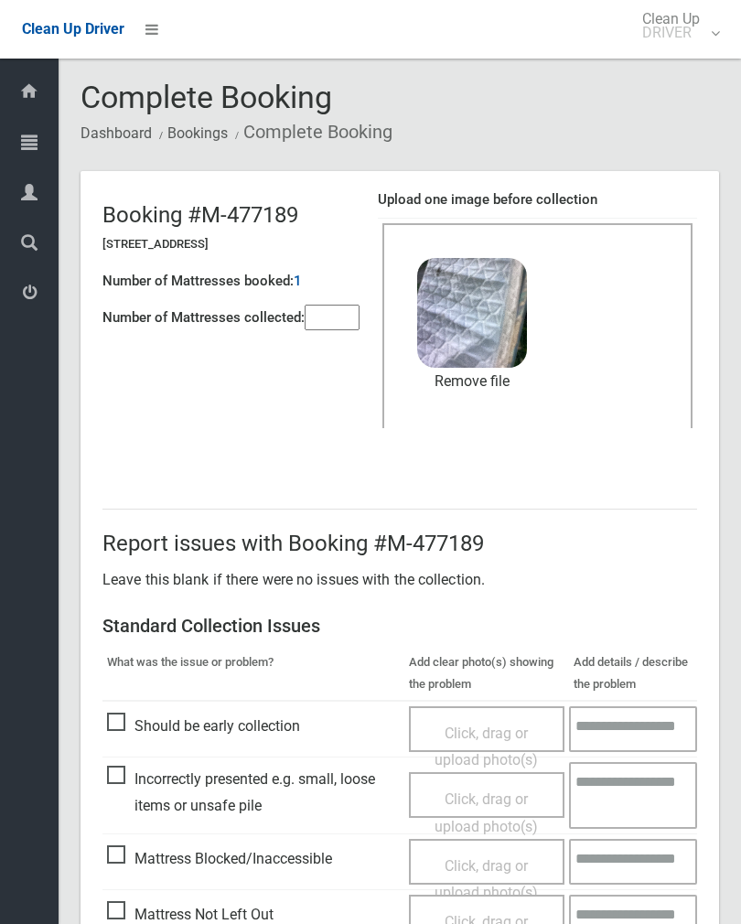
click at [318, 312] on input"] "number" at bounding box center [332, 318] width 55 height 26
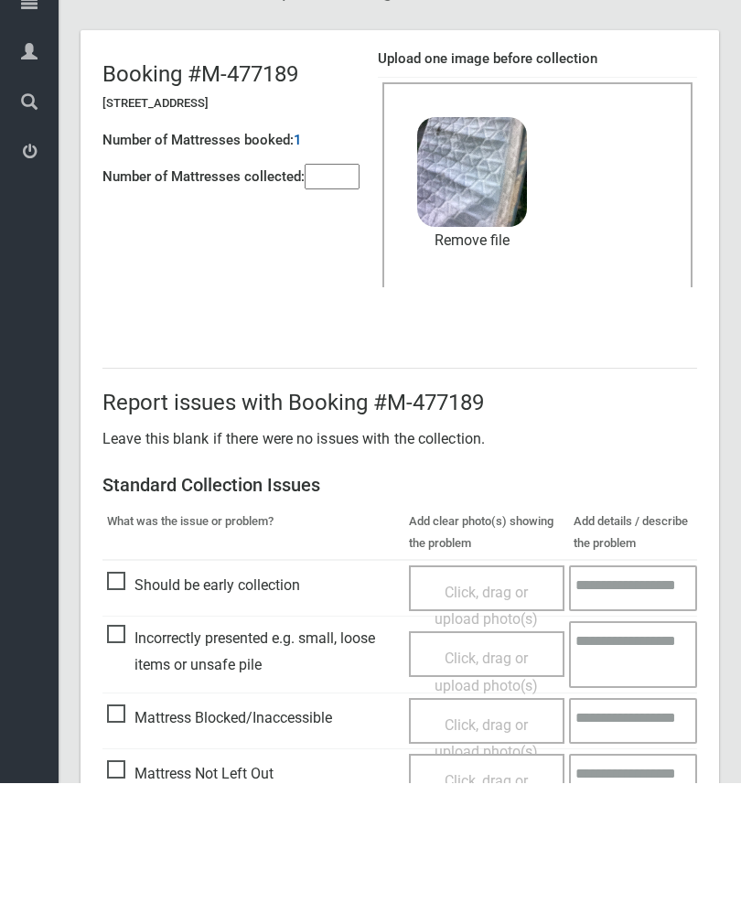
scroll to position [221, 0]
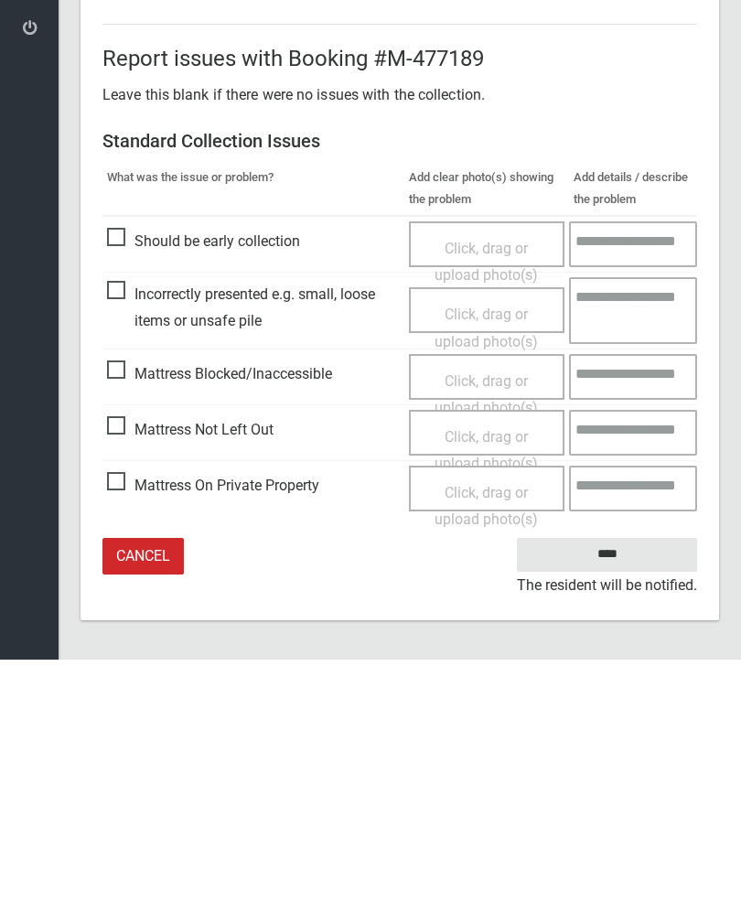
type input"] "*"
click at [611, 802] on input "****" at bounding box center [607, 819] width 180 height 34
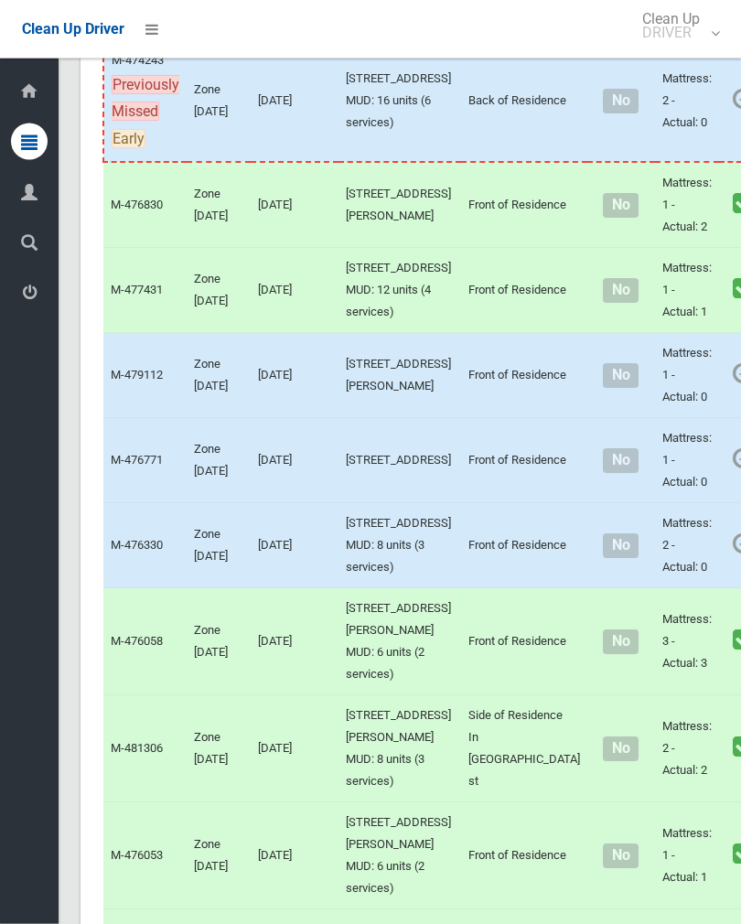
scroll to position [4970, 0]
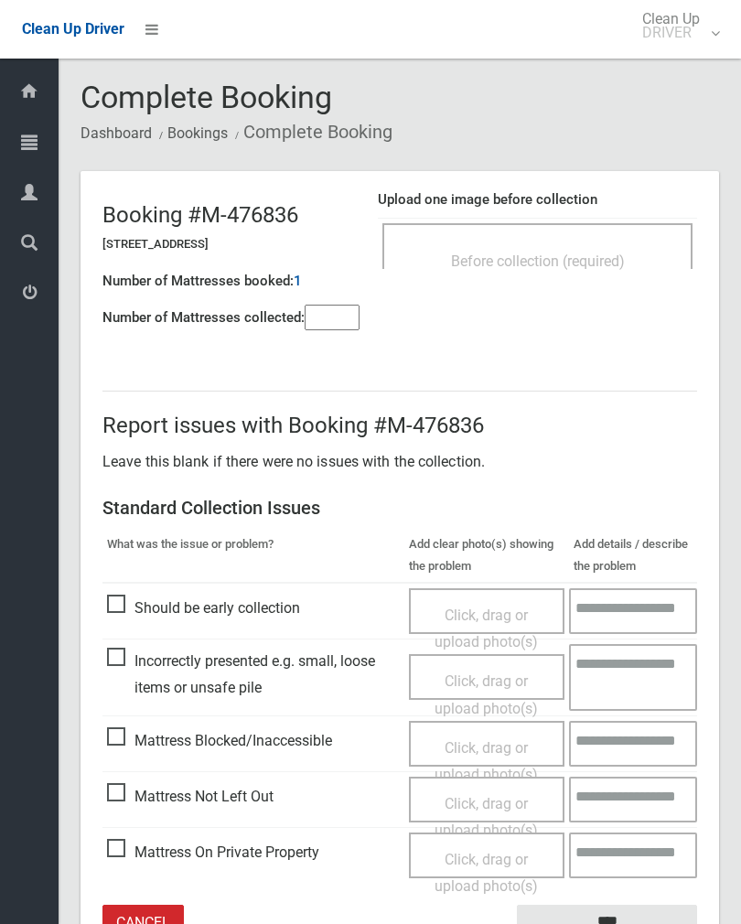
click at [625, 247] on div "Before collection (required)" at bounding box center [538, 260] width 270 height 34
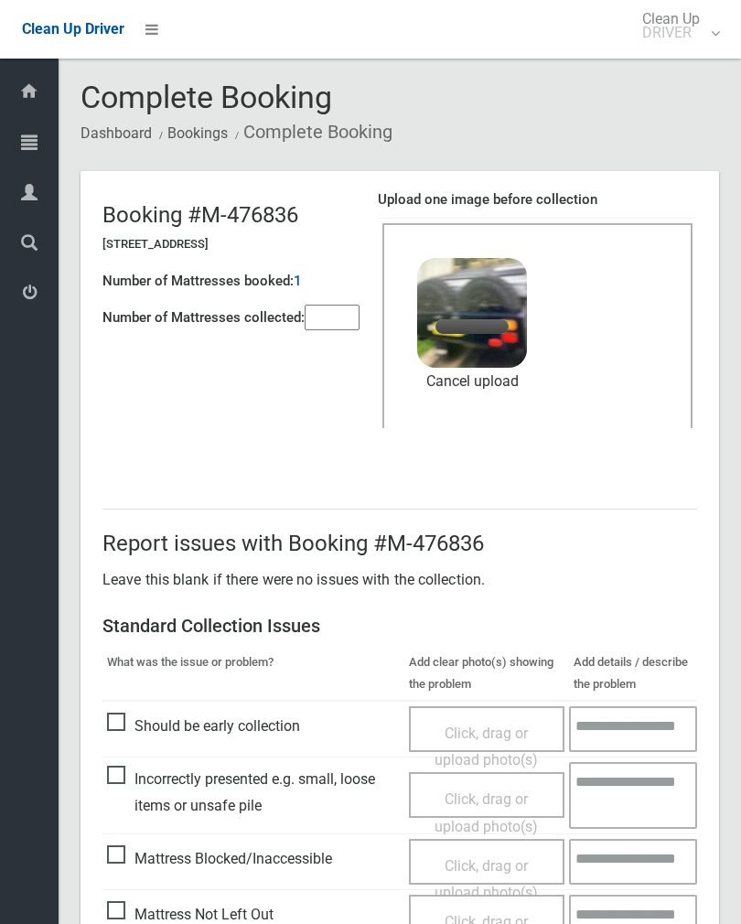
click at [334, 312] on input"] "number" at bounding box center [332, 318] width 55 height 26
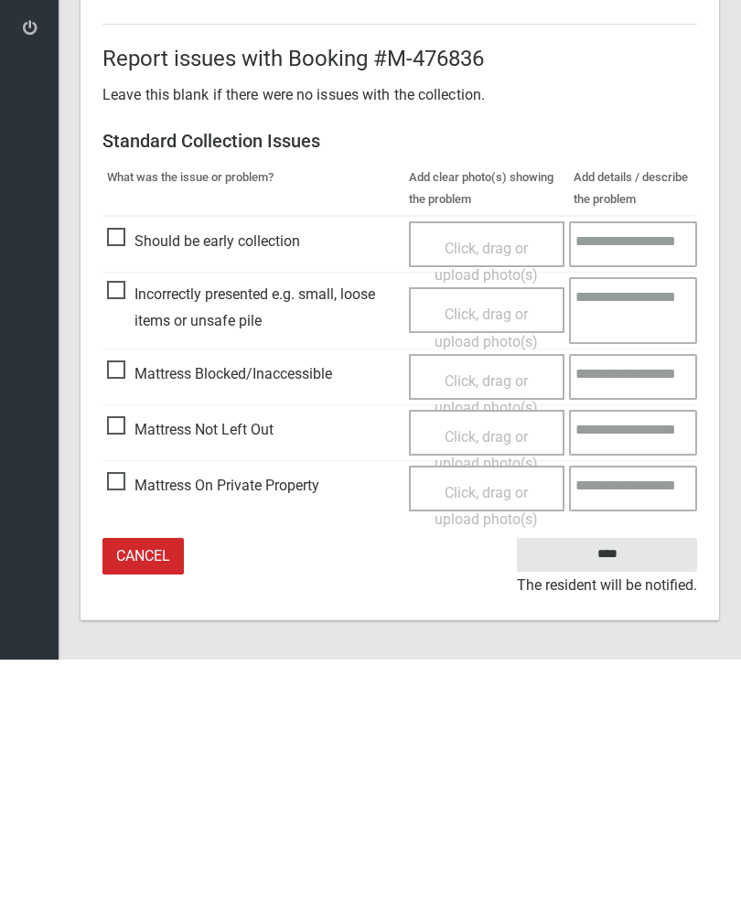
type input"] "*"
click at [635, 802] on input "****" at bounding box center [607, 819] width 180 height 34
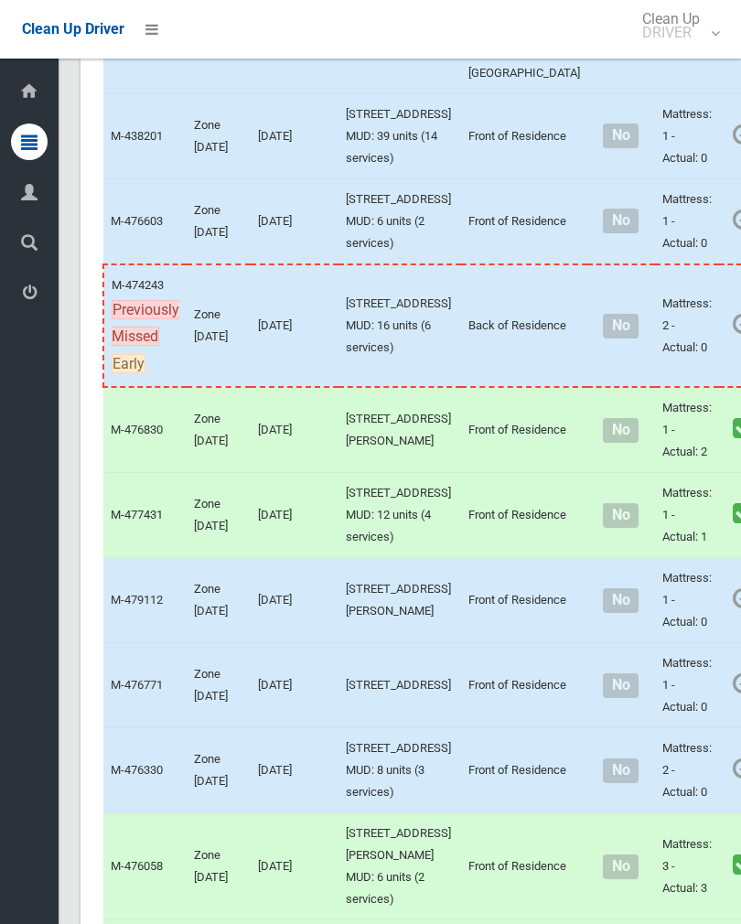
scroll to position [4809, 0]
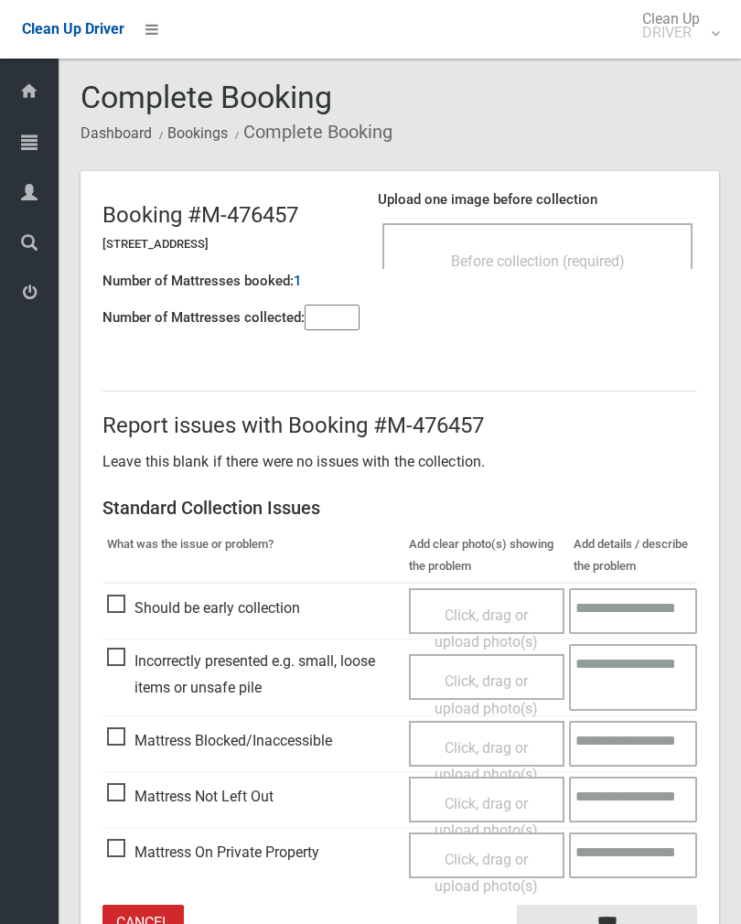
click at [609, 224] on div "Before collection (required)" at bounding box center [537, 246] width 310 height 46
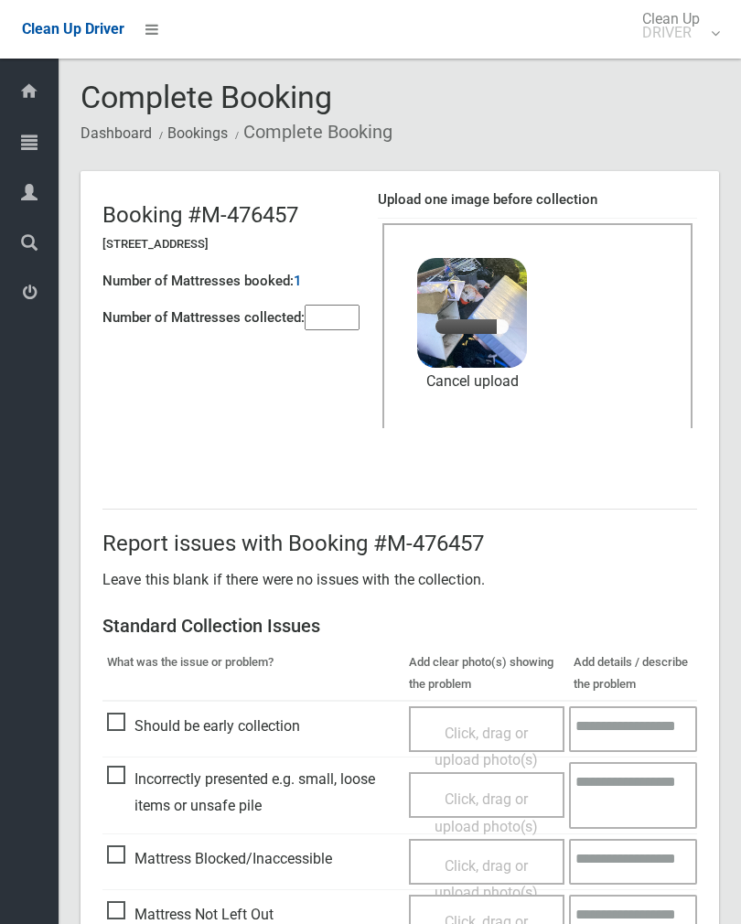
click at [340, 318] on input"] "number" at bounding box center [332, 318] width 55 height 26
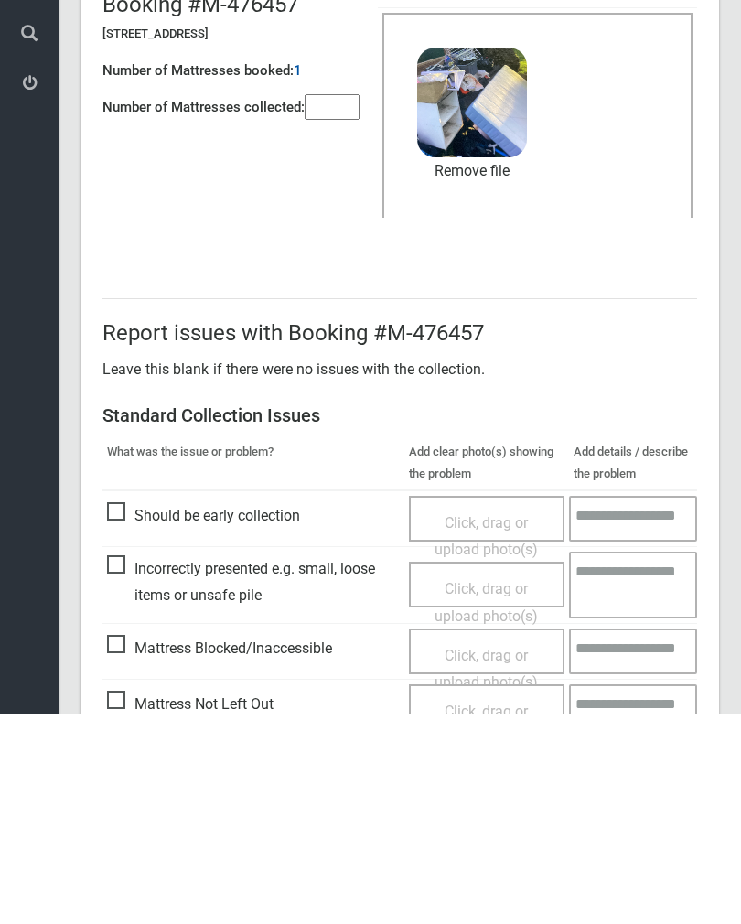
scroll to position [221, 0]
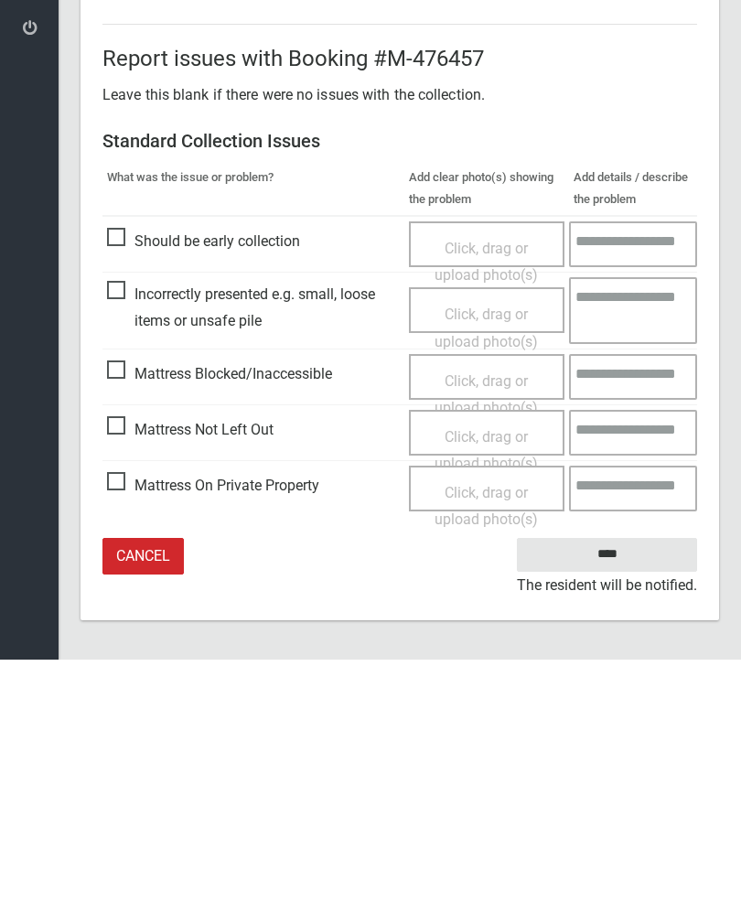
type input"] "*"
click at [613, 802] on input "****" at bounding box center [607, 819] width 180 height 34
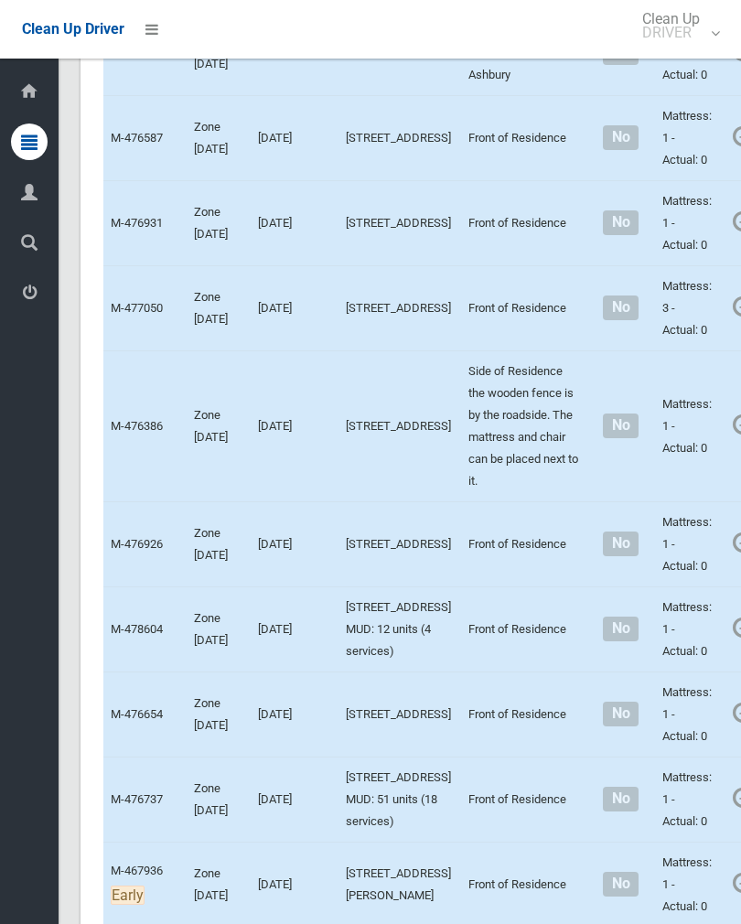
scroll to position [1735, 0]
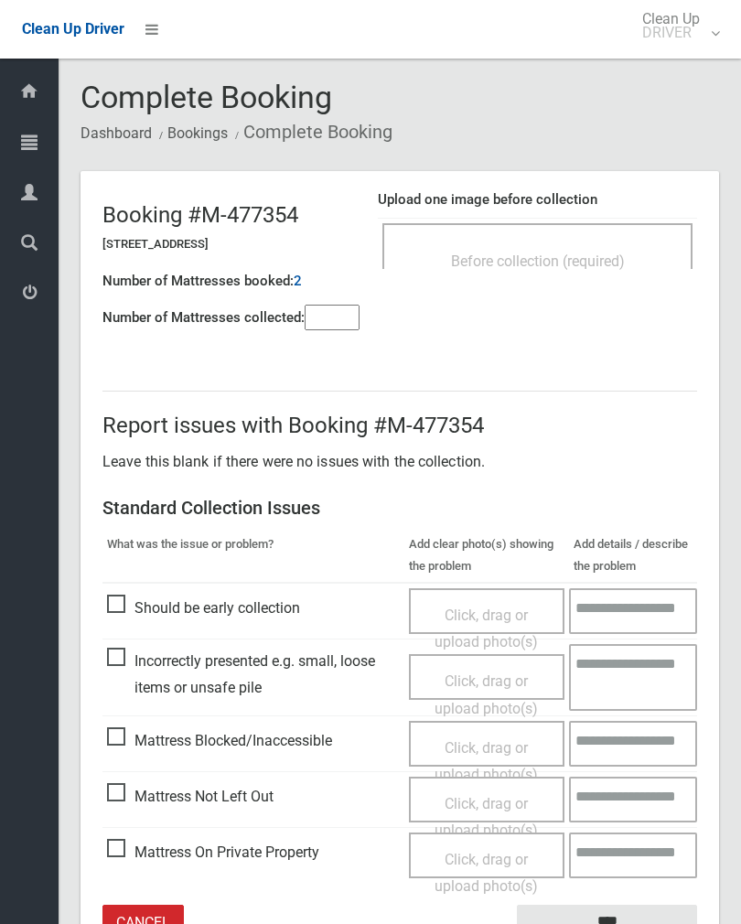
click at [598, 263] on span "Before collection (required)" at bounding box center [538, 261] width 174 height 17
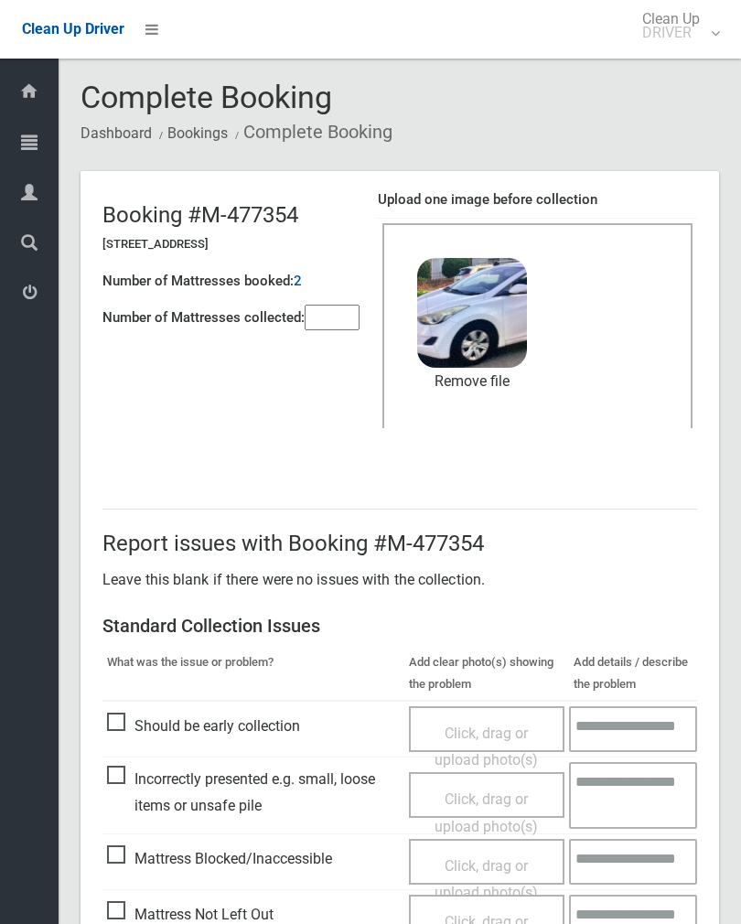
click at [339, 306] on input"] "number" at bounding box center [332, 318] width 55 height 26
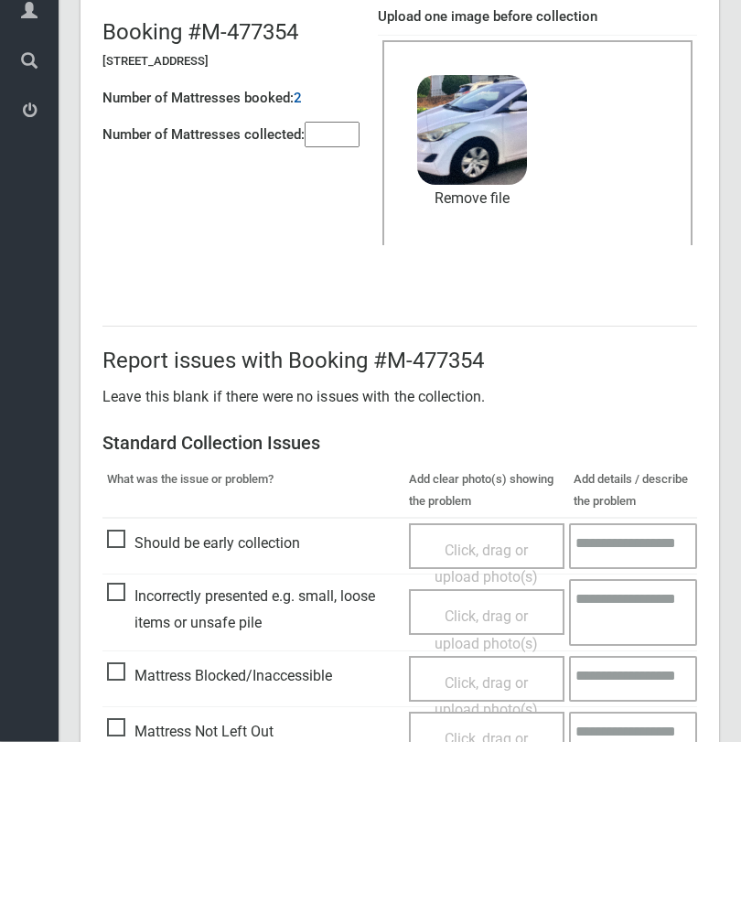
scroll to position [221, 0]
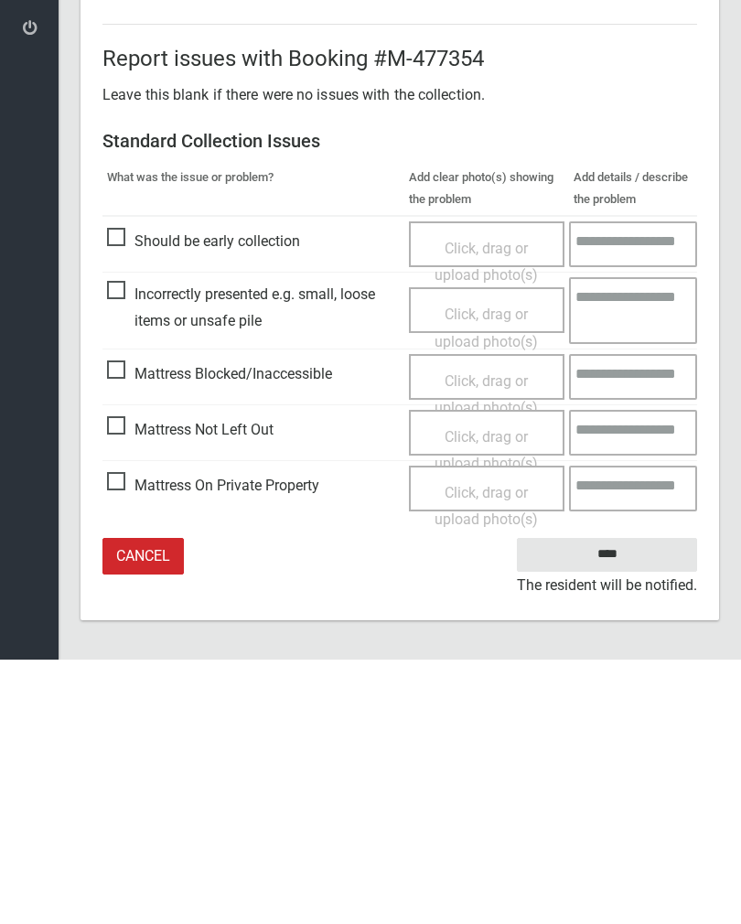
type input"] "*"
click at [627, 802] on input "****" at bounding box center [607, 819] width 180 height 34
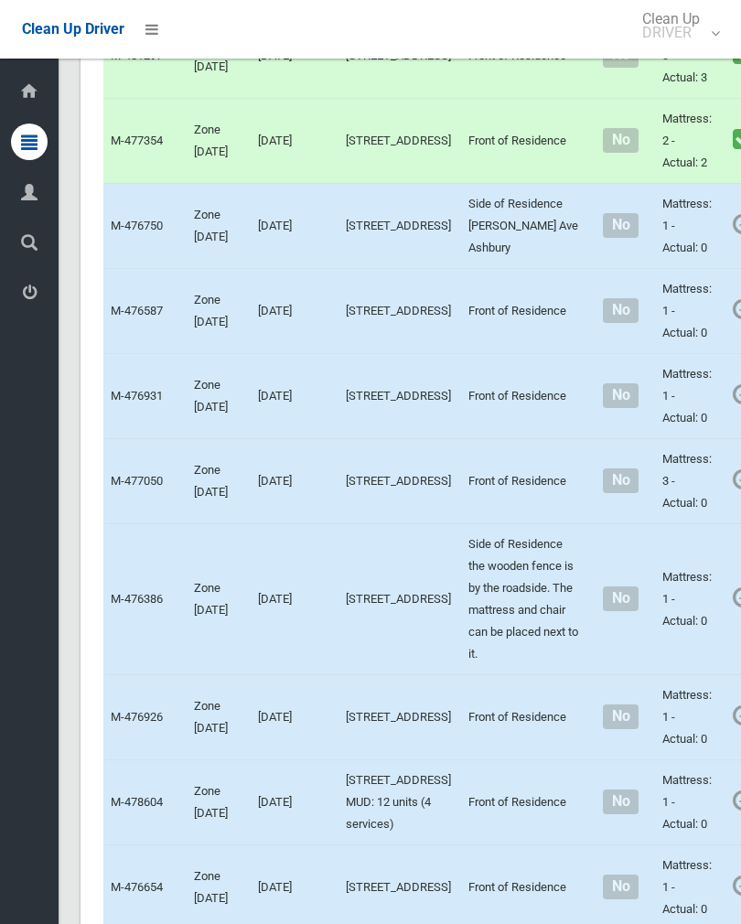
scroll to position [1563, 0]
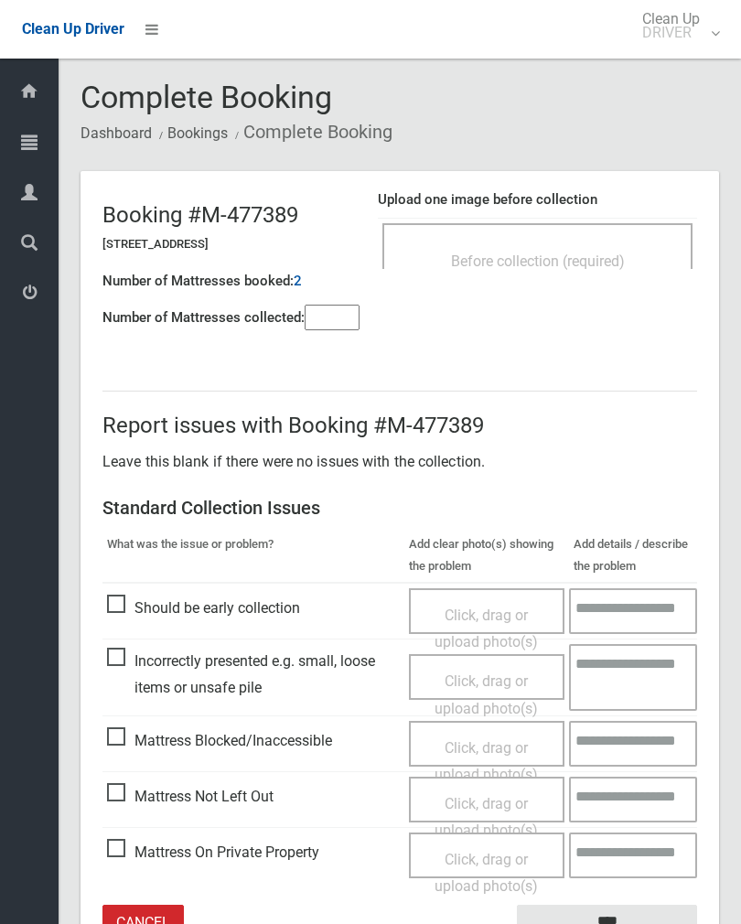
click at [618, 231] on div "Before collection (required)" at bounding box center [537, 246] width 310 height 46
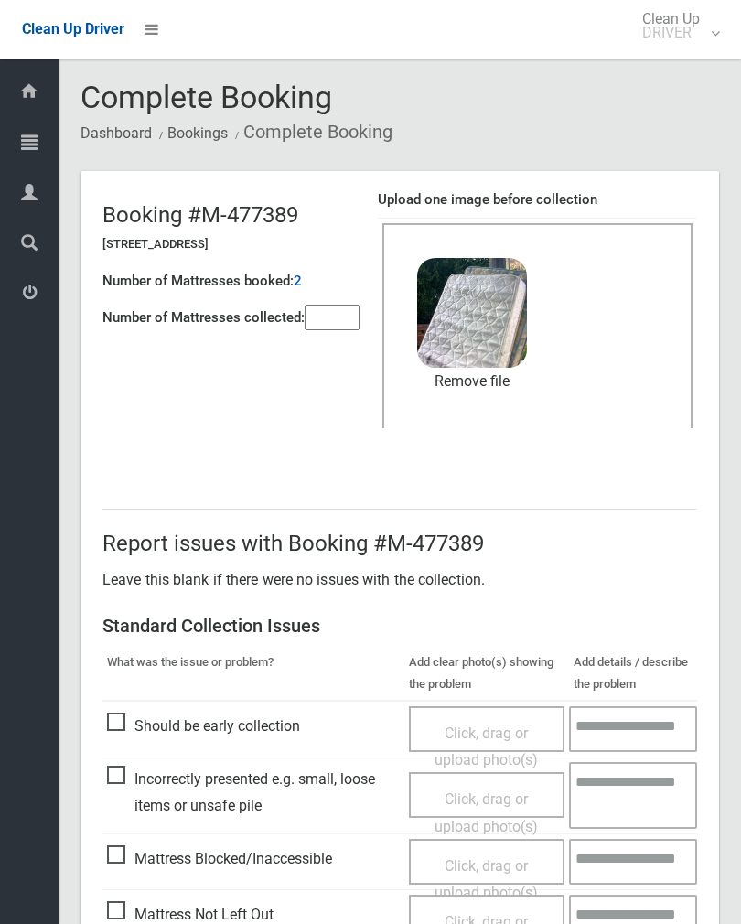
click at [490, 385] on link "Remove file" at bounding box center [472, 381] width 110 height 27
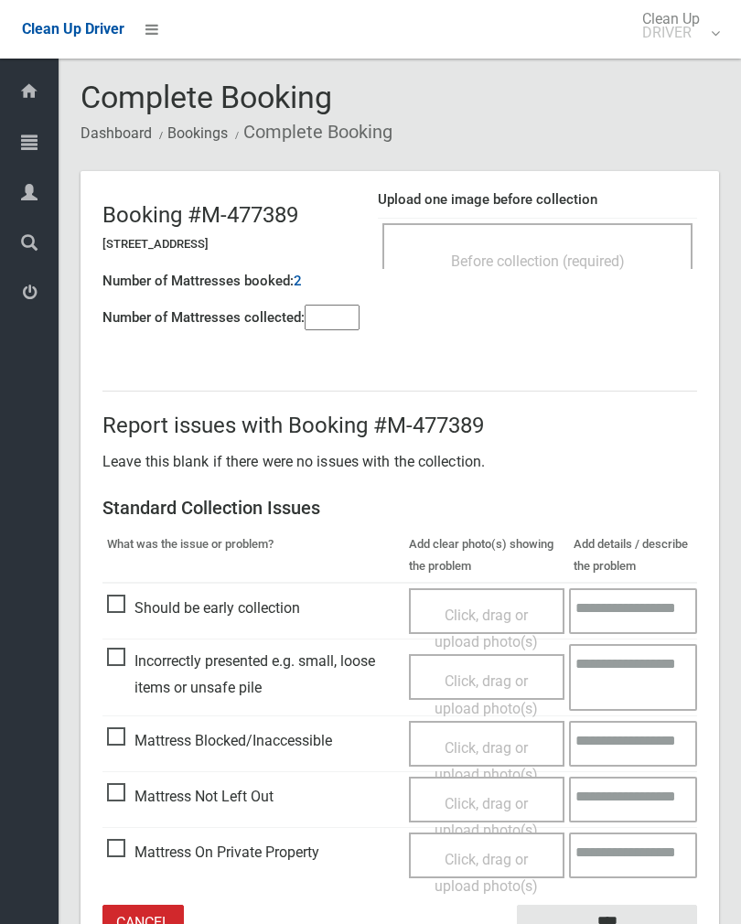
click at [619, 260] on span "Before collection (required)" at bounding box center [538, 261] width 174 height 17
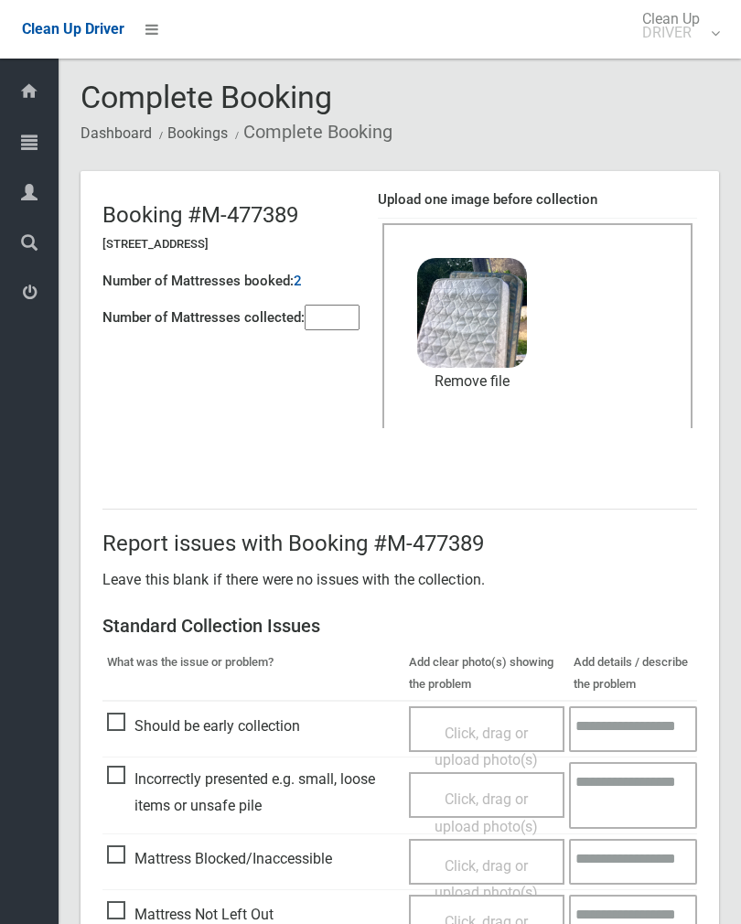
click at [342, 323] on input"] "number" at bounding box center [332, 318] width 55 height 26
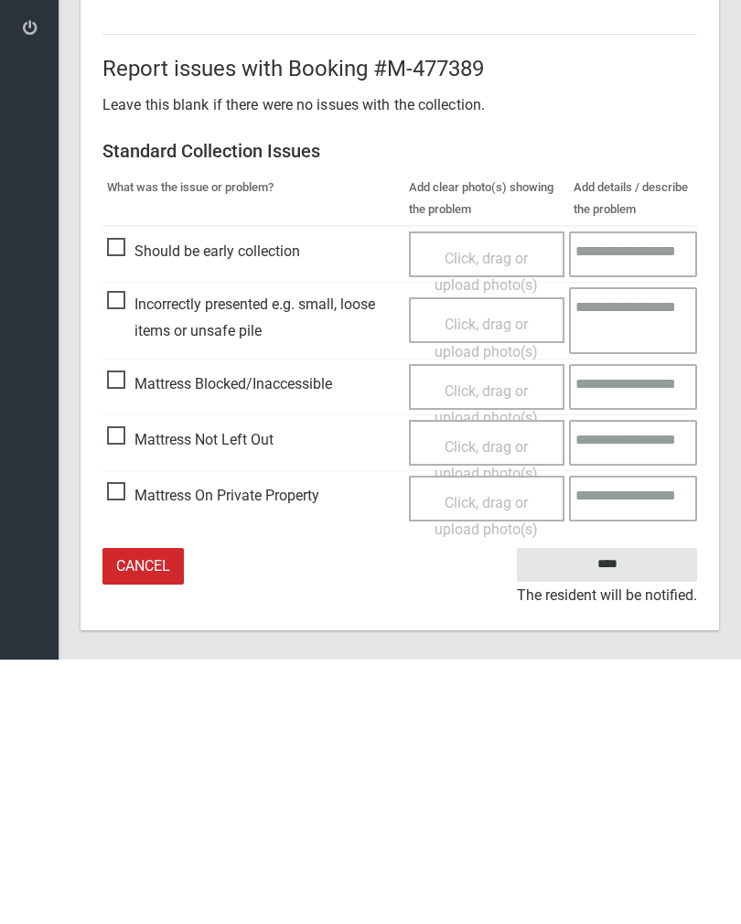
scroll to position [221, 0]
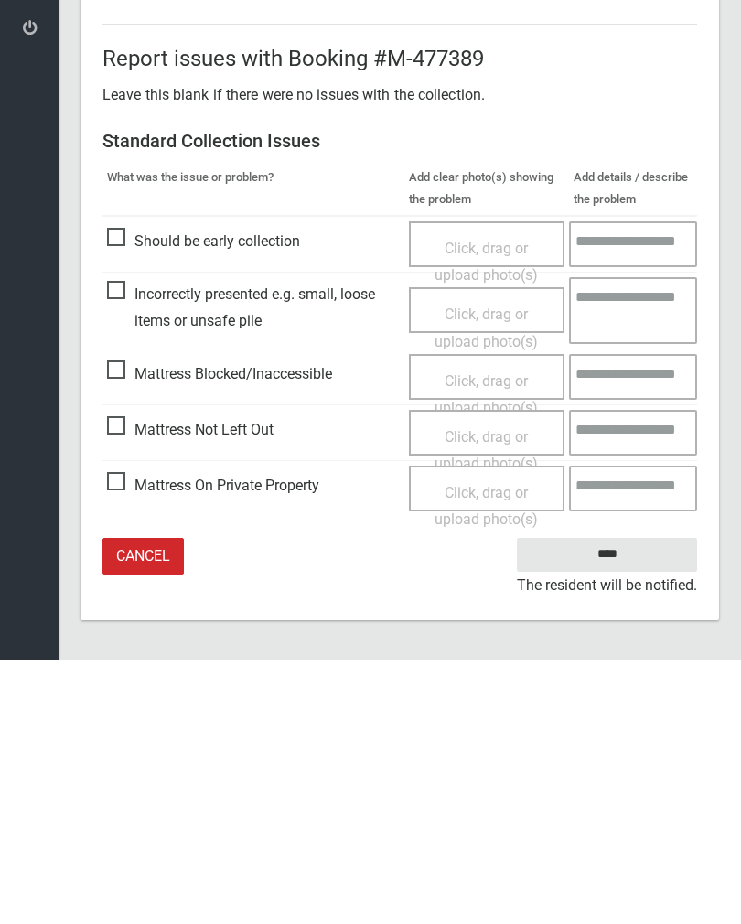
type input"] "*"
click at [634, 802] on input "****" at bounding box center [607, 819] width 180 height 34
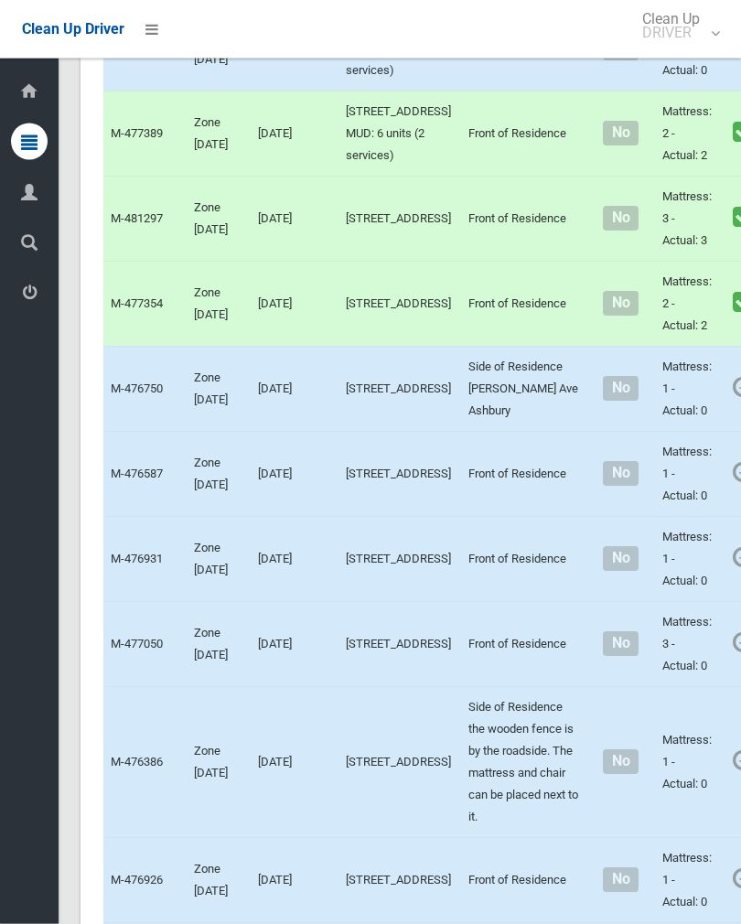
click at [681, 22] on link "Complete Booking" at bounding box center [753, 3] width 218 height 37
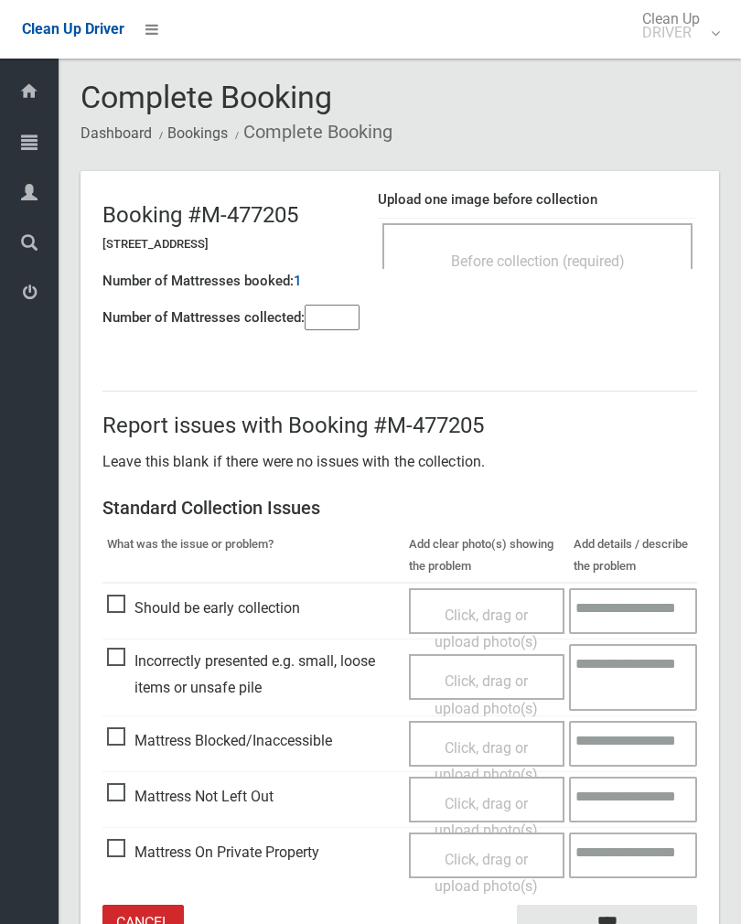
click at [564, 251] on div "Before collection (required)" at bounding box center [538, 260] width 270 height 34
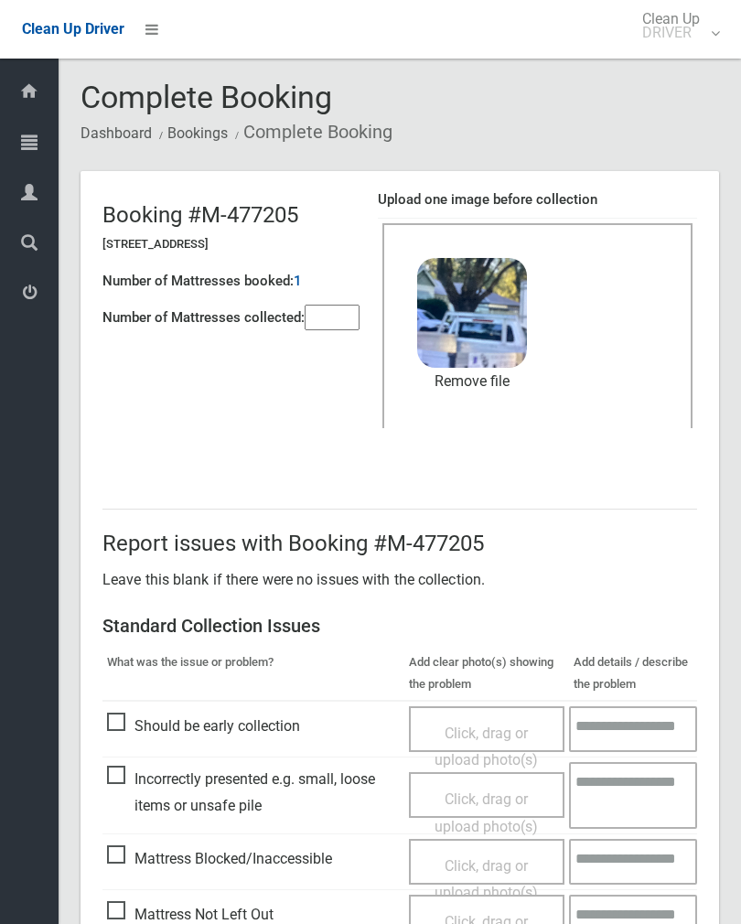
click at [322, 323] on input"] "number" at bounding box center [332, 318] width 55 height 26
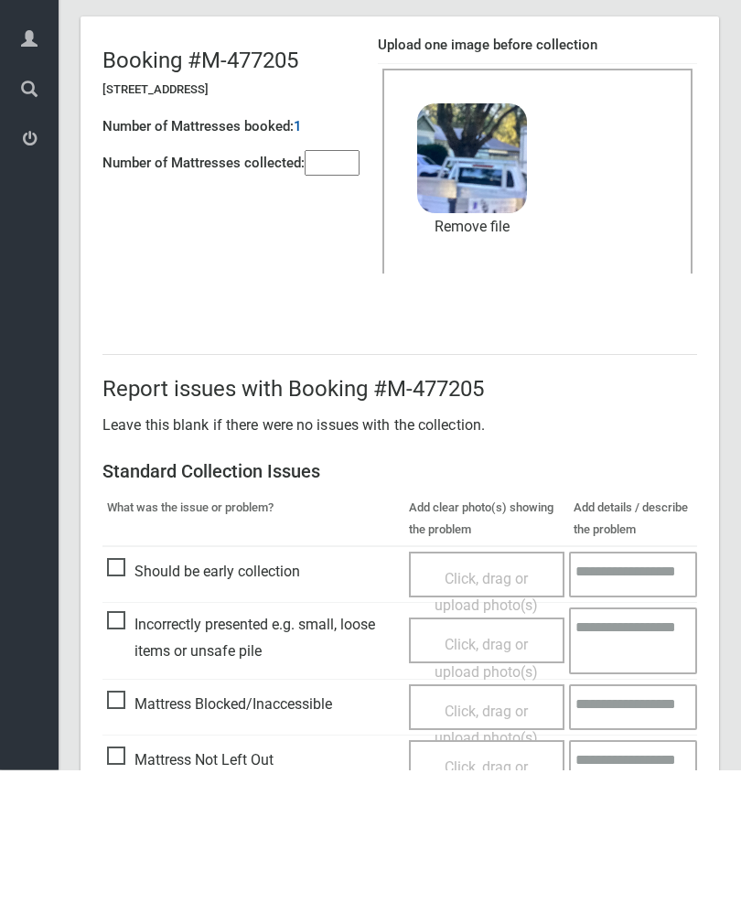
scroll to position [221, 0]
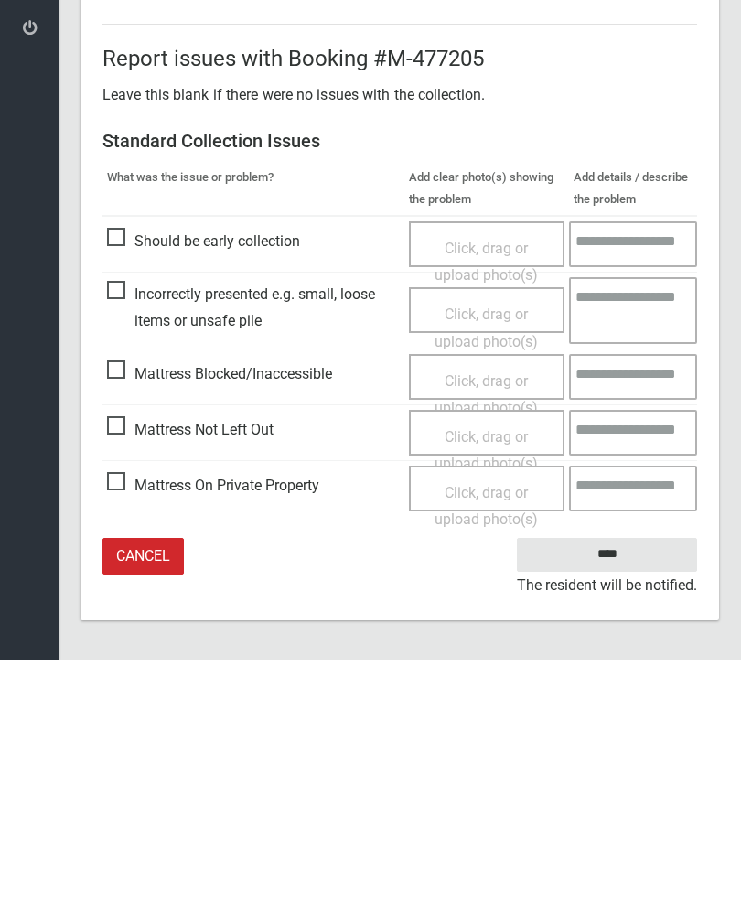
type input"] "*"
click at [636, 802] on input "****" at bounding box center [607, 819] width 180 height 34
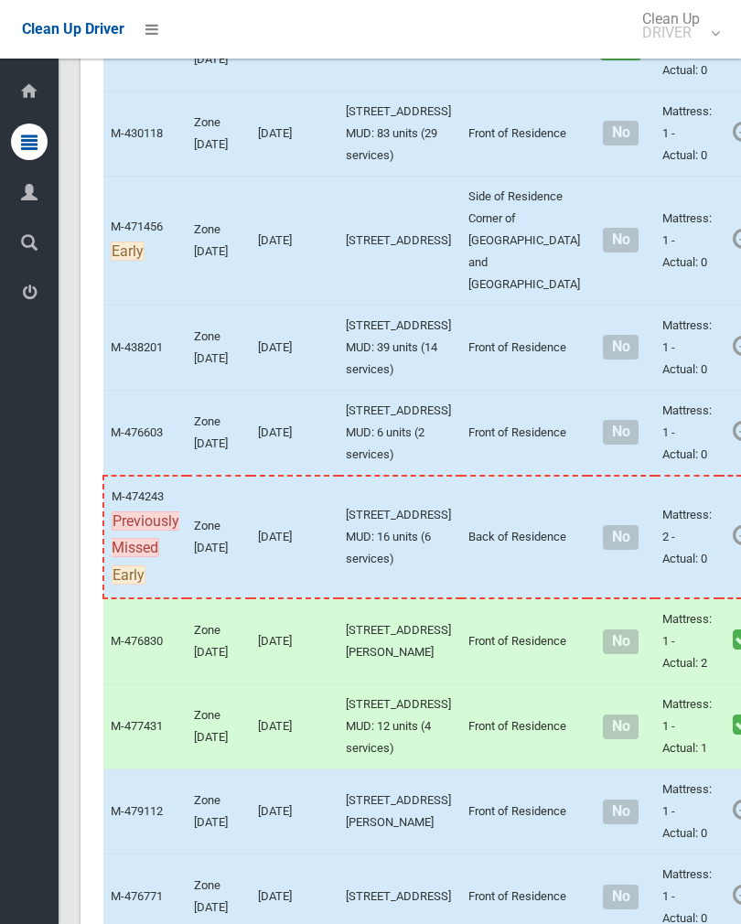
scroll to position [4596, 0]
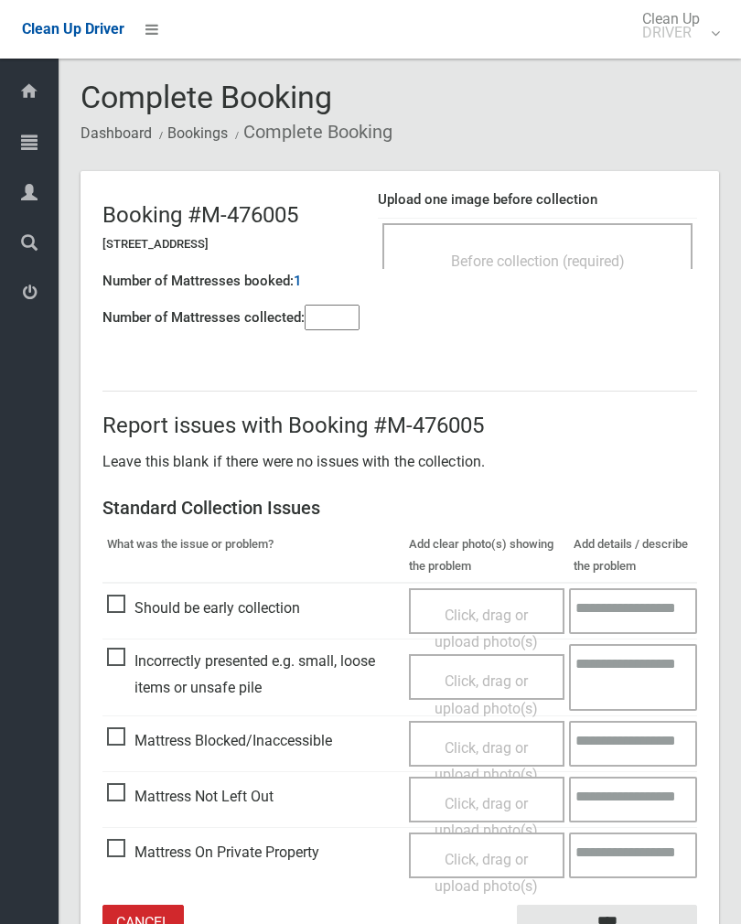
click at [625, 272] on div "Before collection (required)" at bounding box center [538, 260] width 270 height 34
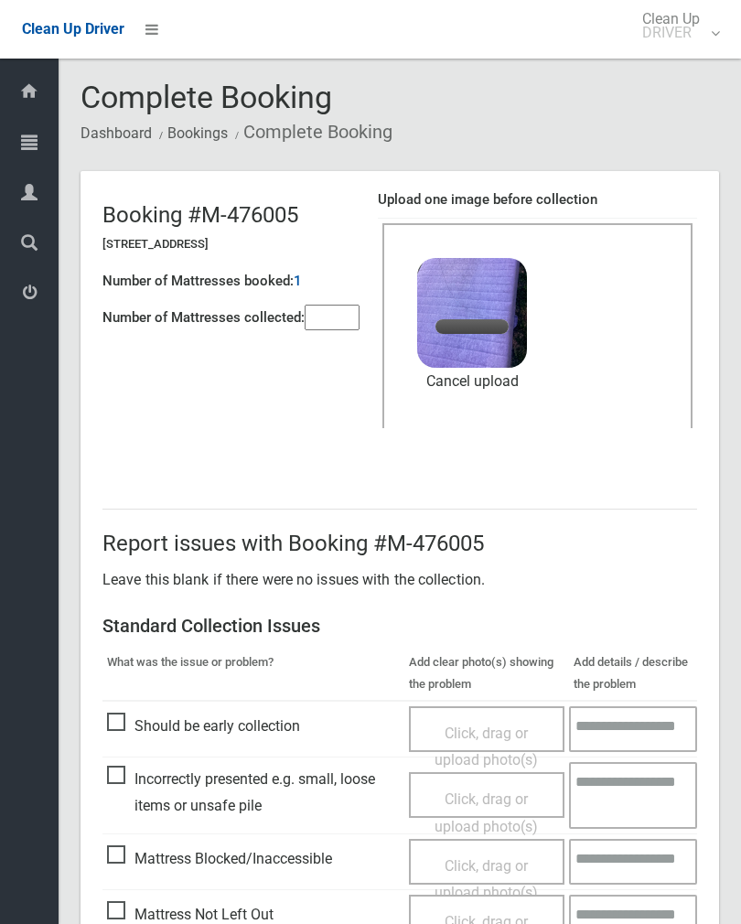
click at [350, 312] on input"] "number" at bounding box center [332, 318] width 55 height 26
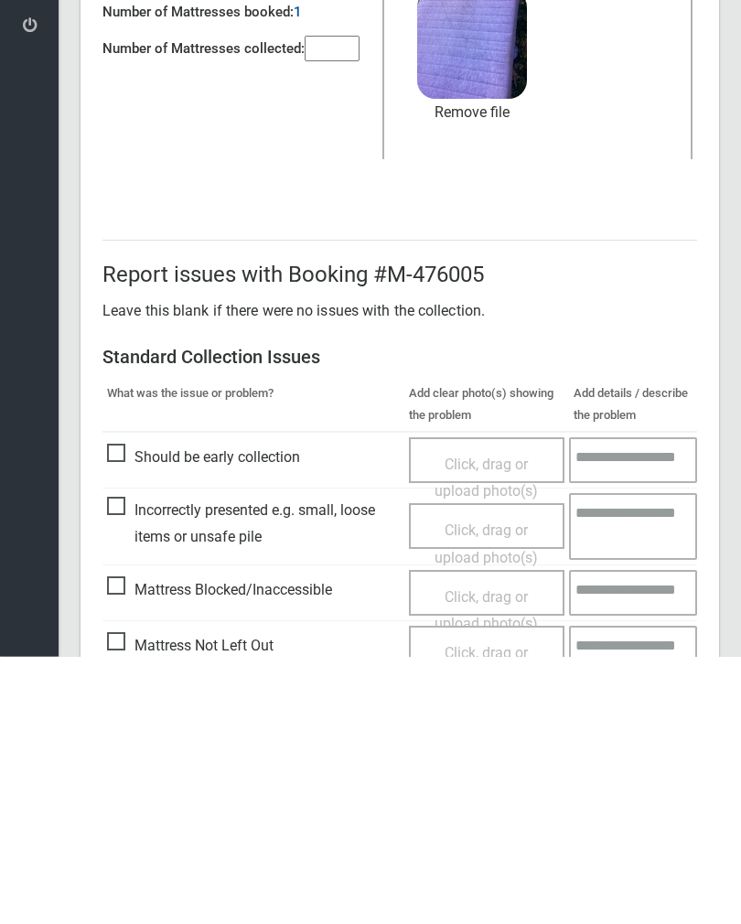
scroll to position [221, 0]
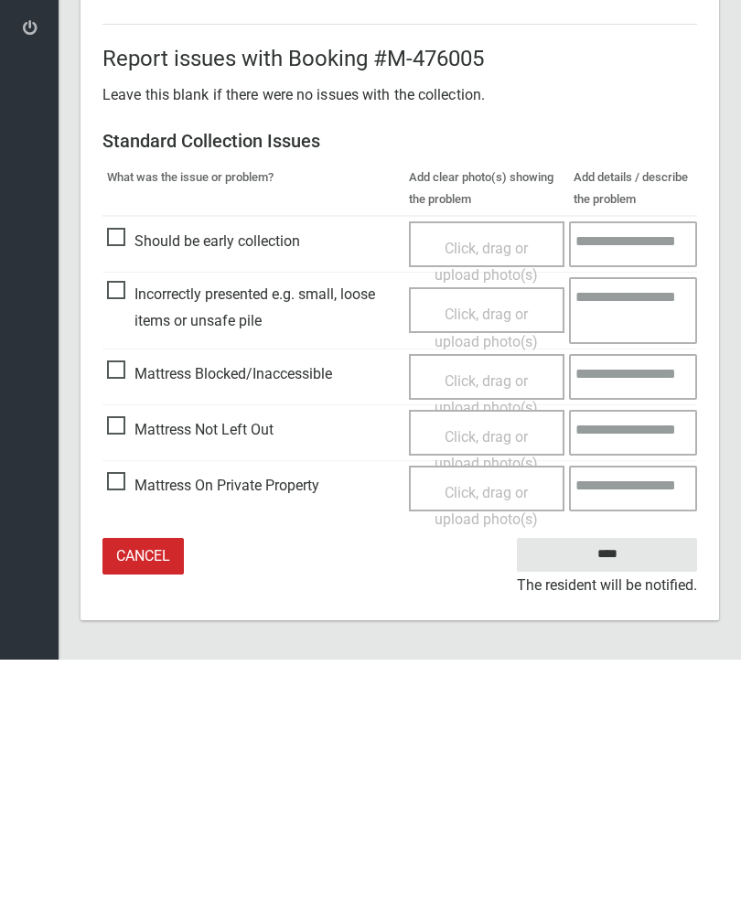
type input"] "*"
click at [627, 802] on input "****" at bounding box center [607, 819] width 180 height 34
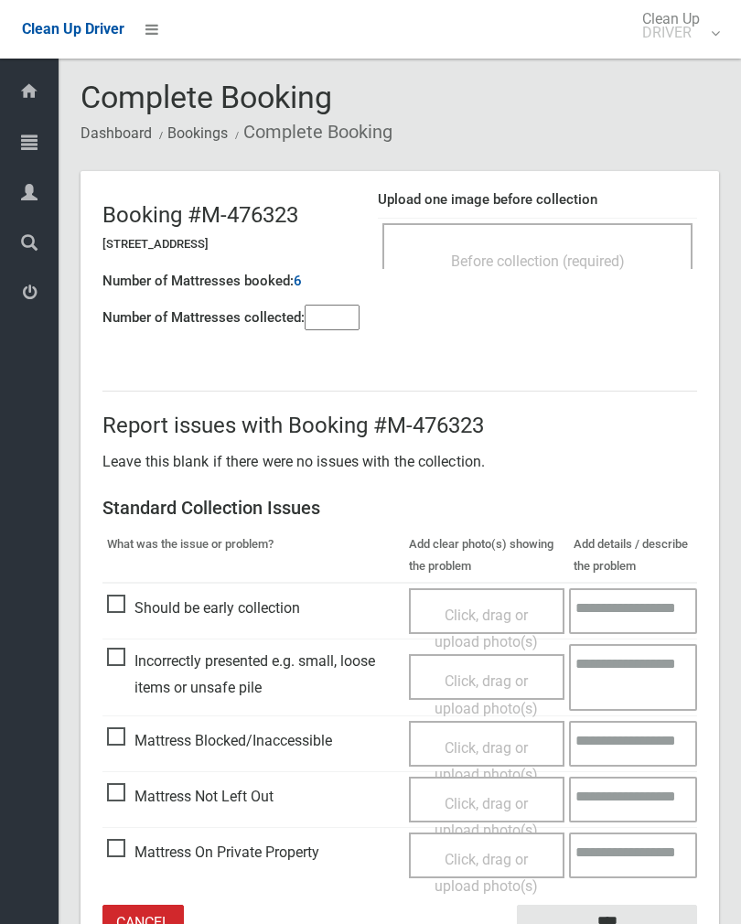
click at [591, 246] on div "Before collection (required)" at bounding box center [538, 260] width 270 height 34
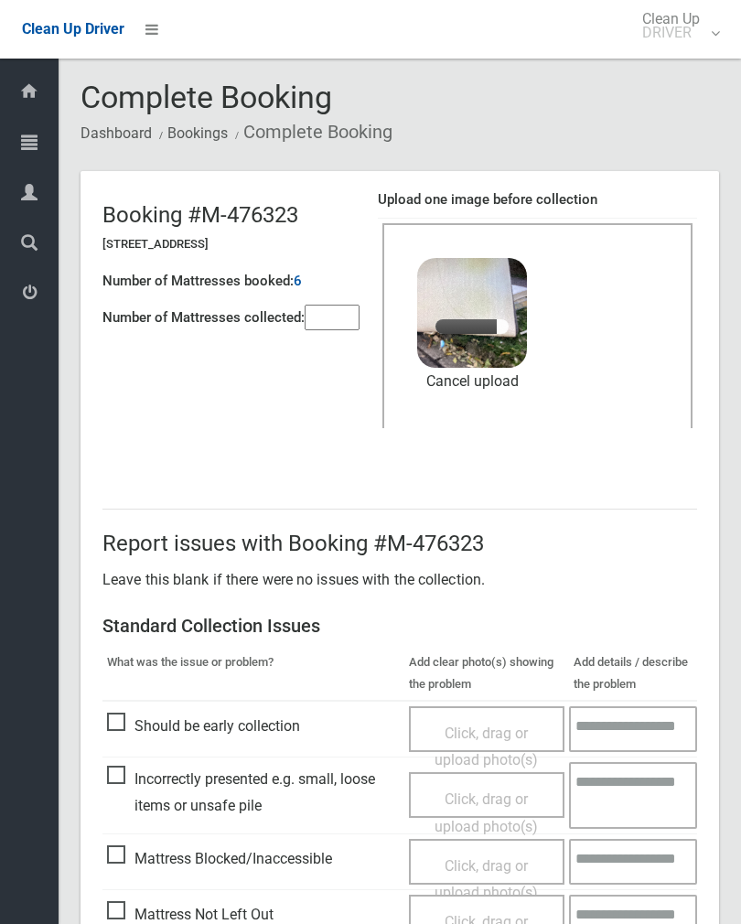
click at [339, 305] on input"] "number" at bounding box center [332, 318] width 55 height 26
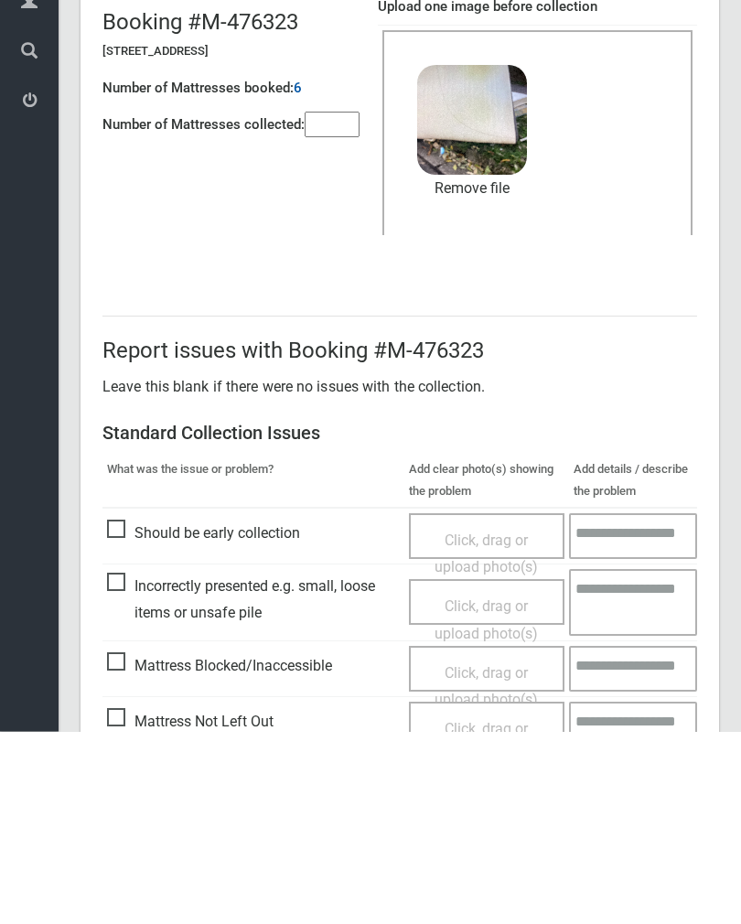
scroll to position [221, 0]
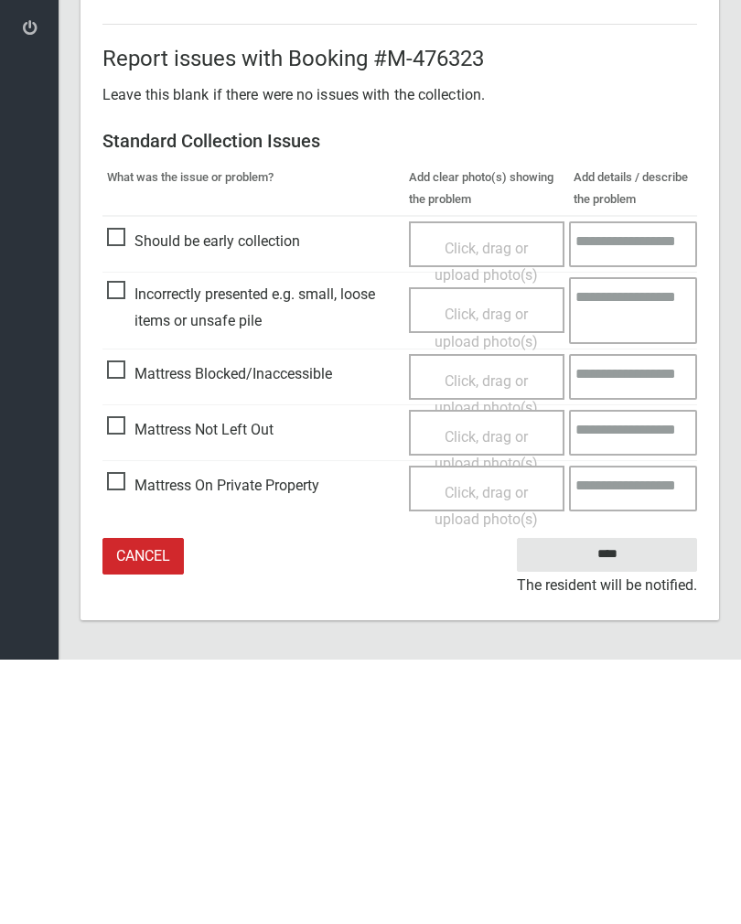
type input"] "*"
click at [625, 802] on input "****" at bounding box center [607, 819] width 180 height 34
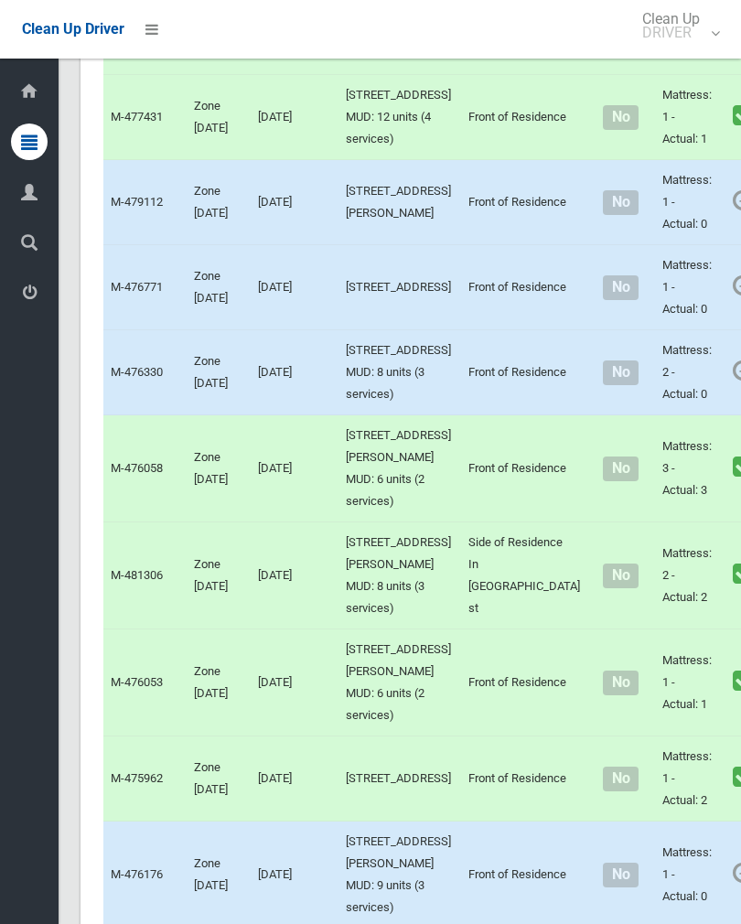
scroll to position [5153, 0]
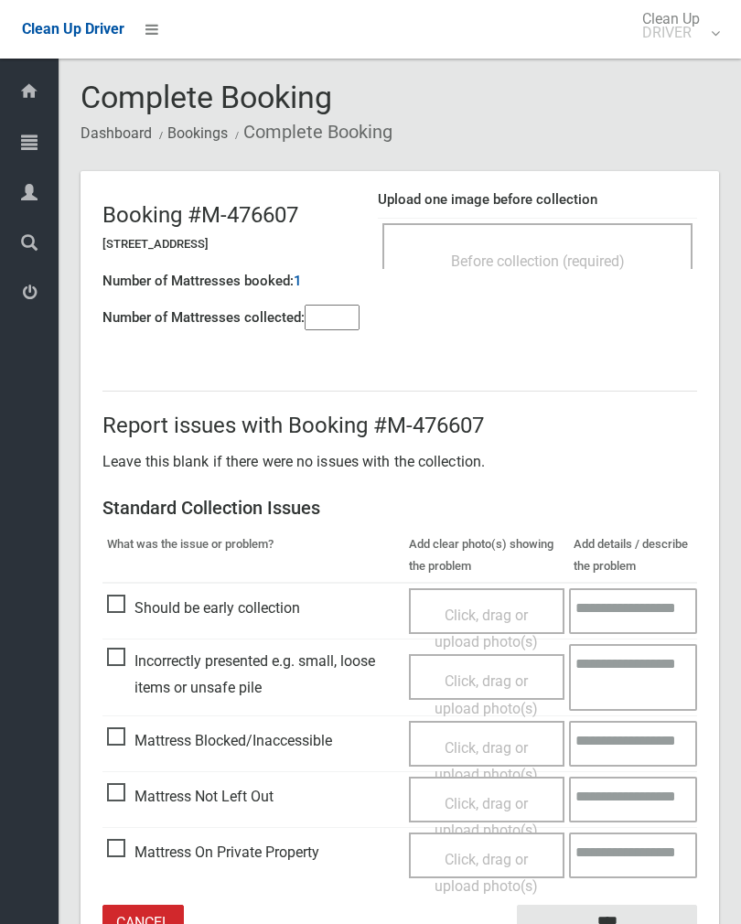
click at [338, 327] on input"] "number" at bounding box center [332, 318] width 55 height 26
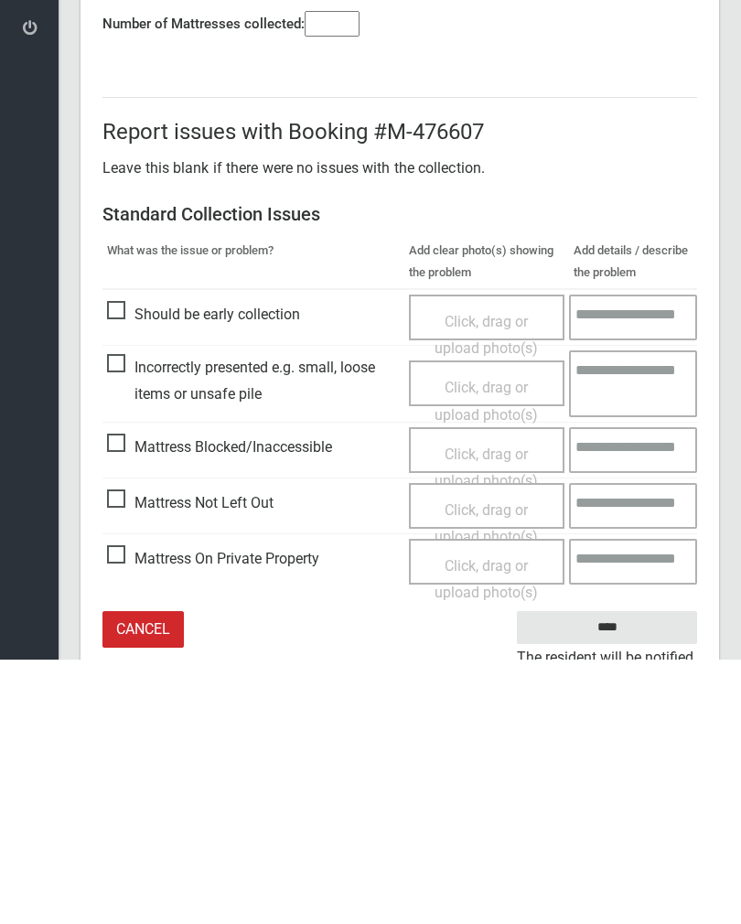
type input"] "*"
click at [126, 754] on span "Mattress Not Left Out" at bounding box center [190, 767] width 167 height 27
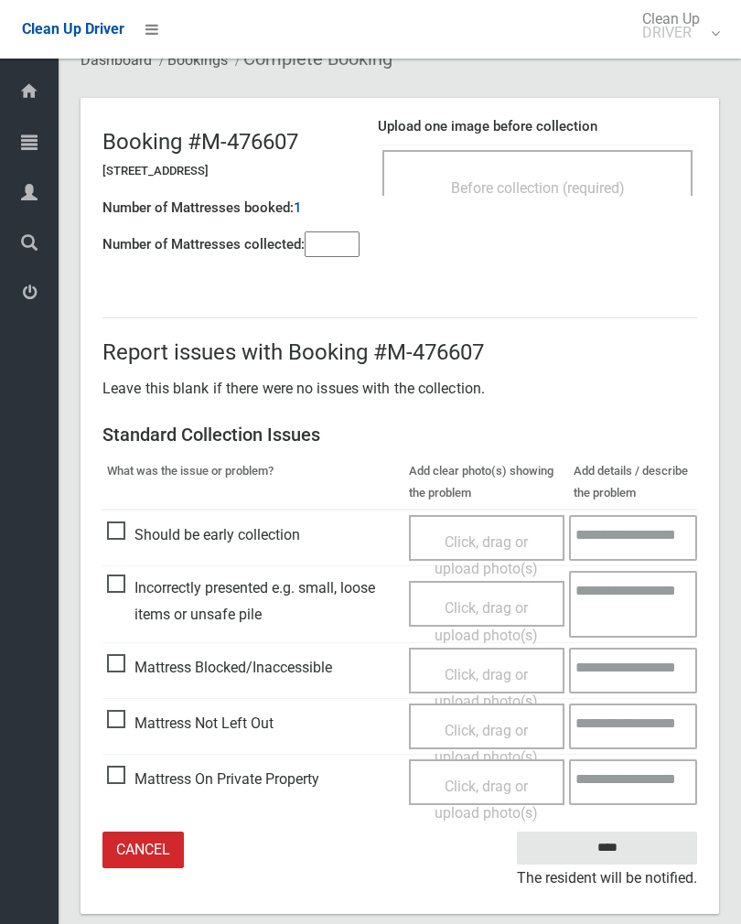
click at [486, 734] on div "Click, drag or upload photo(s)" at bounding box center [487, 744] width 129 height 54
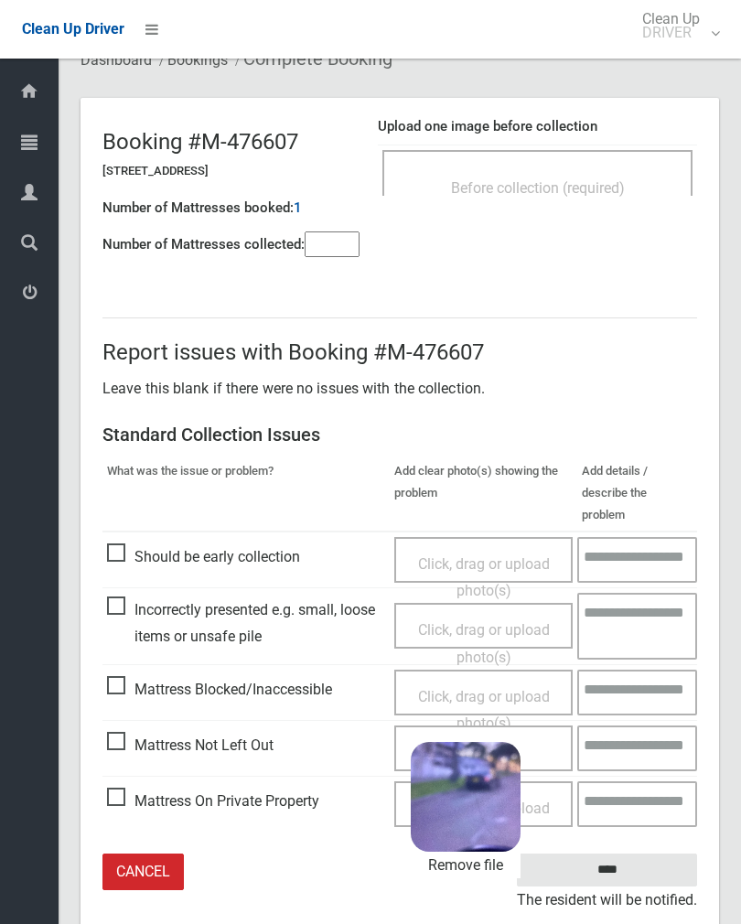
click at [644, 854] on input "****" at bounding box center [607, 871] width 180 height 34
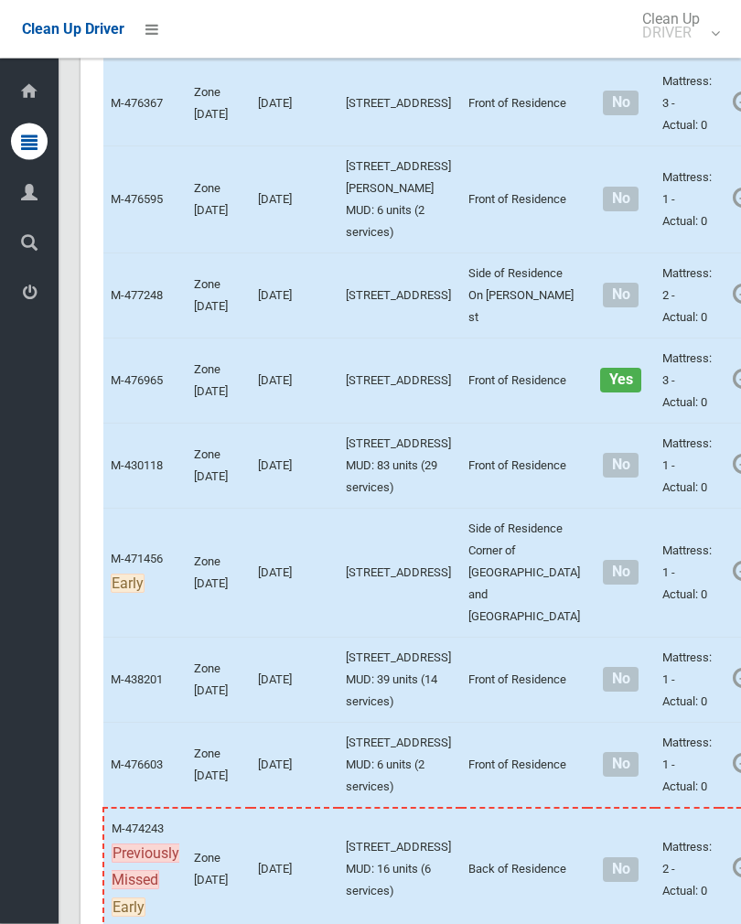
scroll to position [4203, 0]
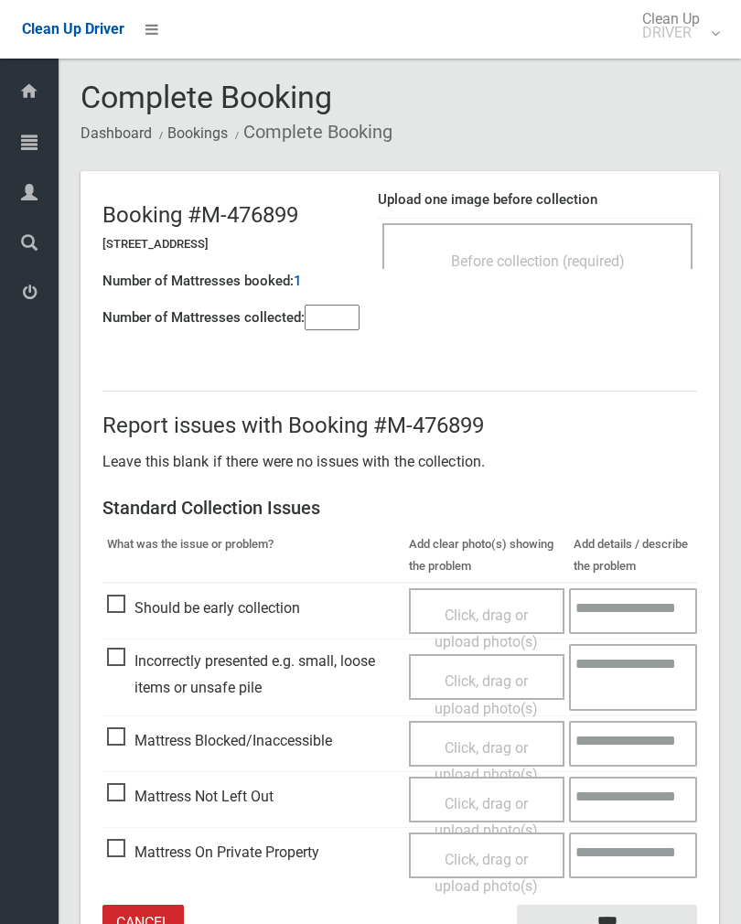
click at [634, 263] on div "Before collection (required)" at bounding box center [538, 260] width 270 height 34
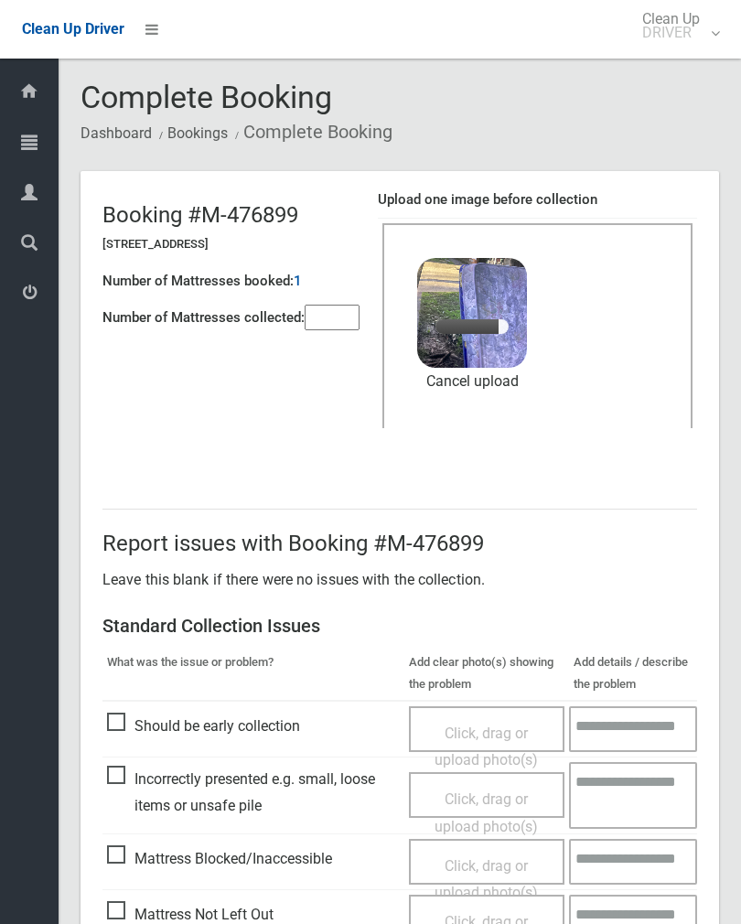
click at [330, 309] on input"] "number" at bounding box center [332, 318] width 55 height 26
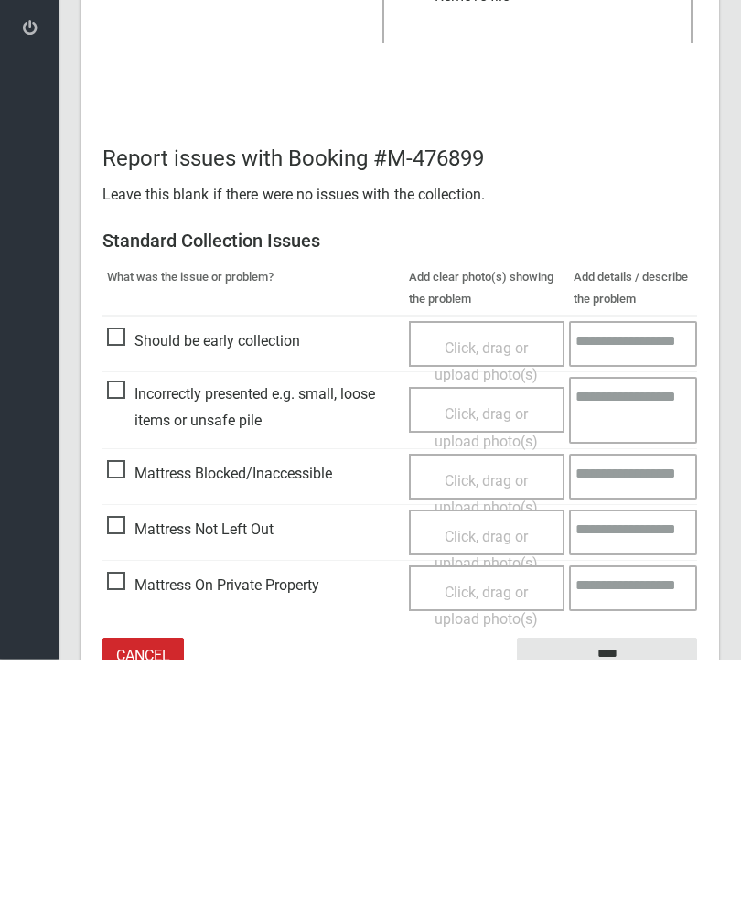
scroll to position [221, 0]
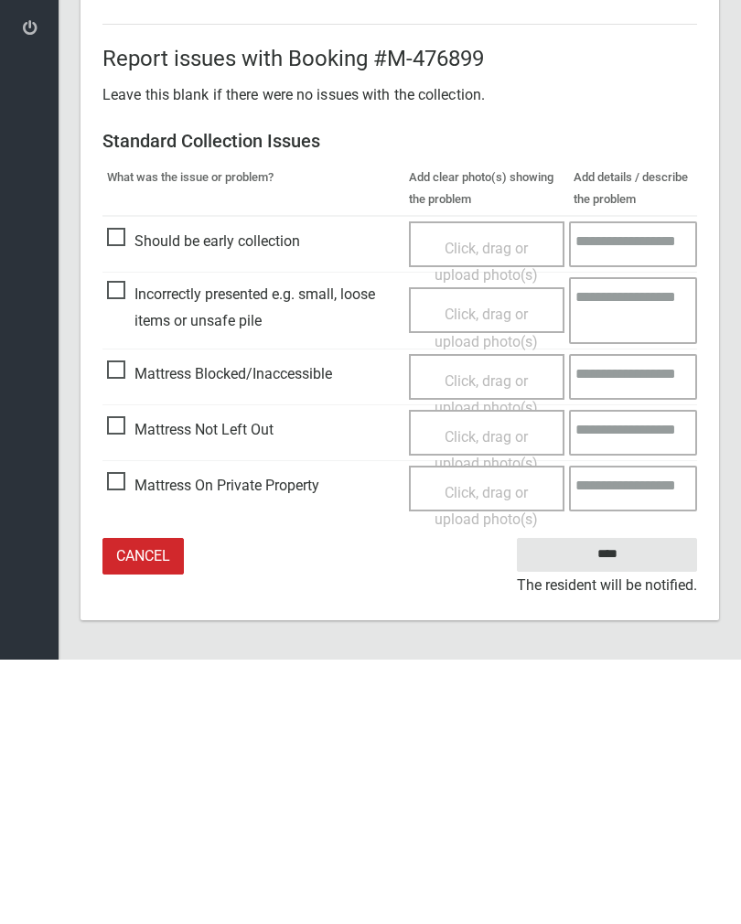
type input"] "*"
click at [624, 802] on input "****" at bounding box center [607, 819] width 180 height 34
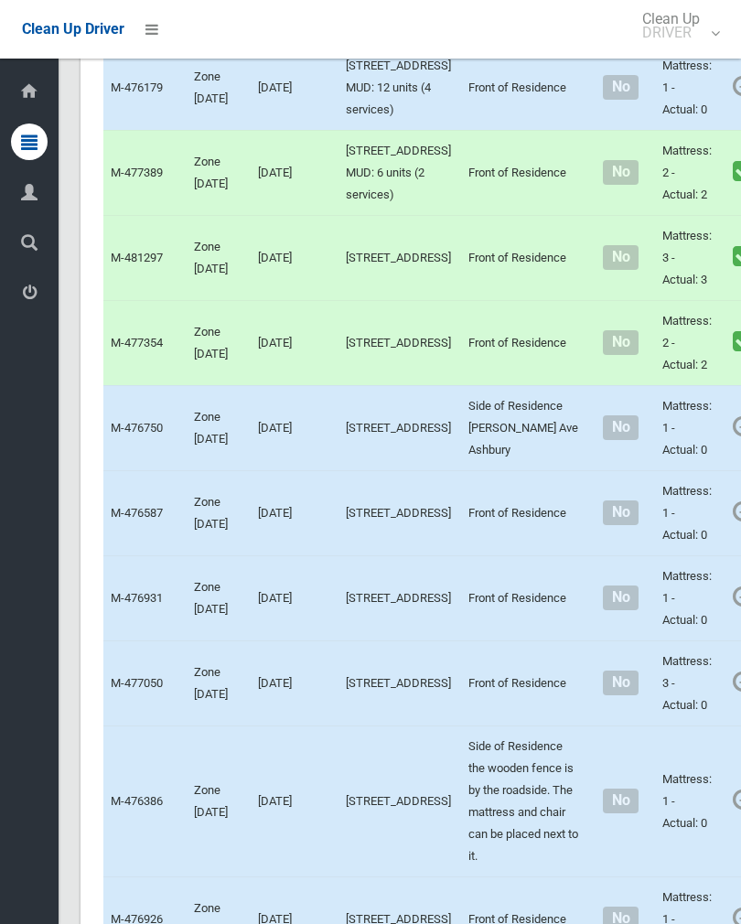
scroll to position [1405, 0]
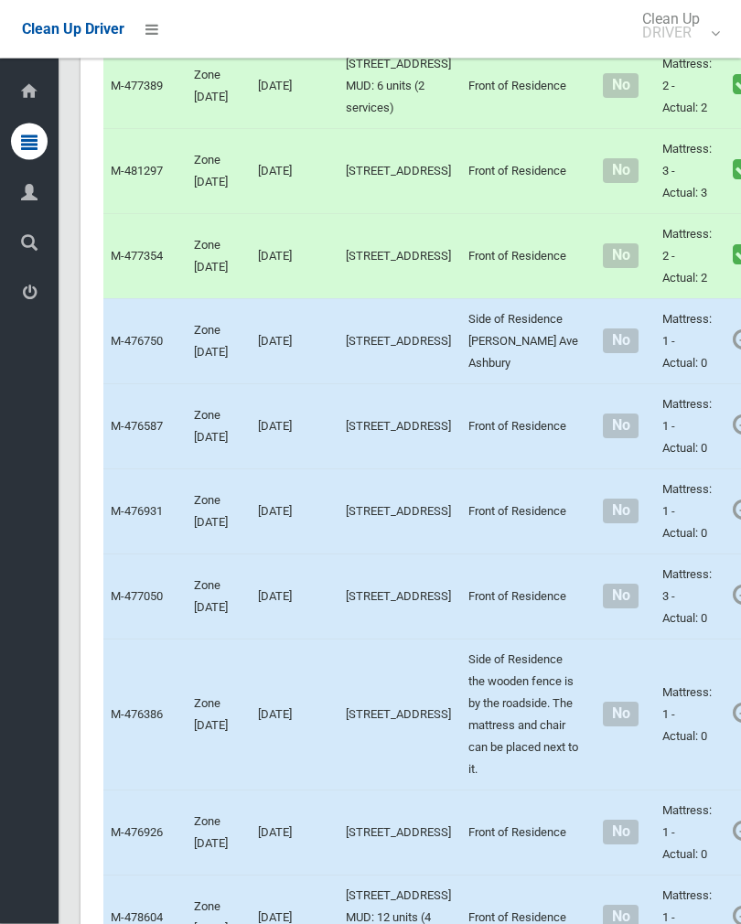
click at [684, 59] on link "Complete Booking" at bounding box center [753, 41] width 218 height 37
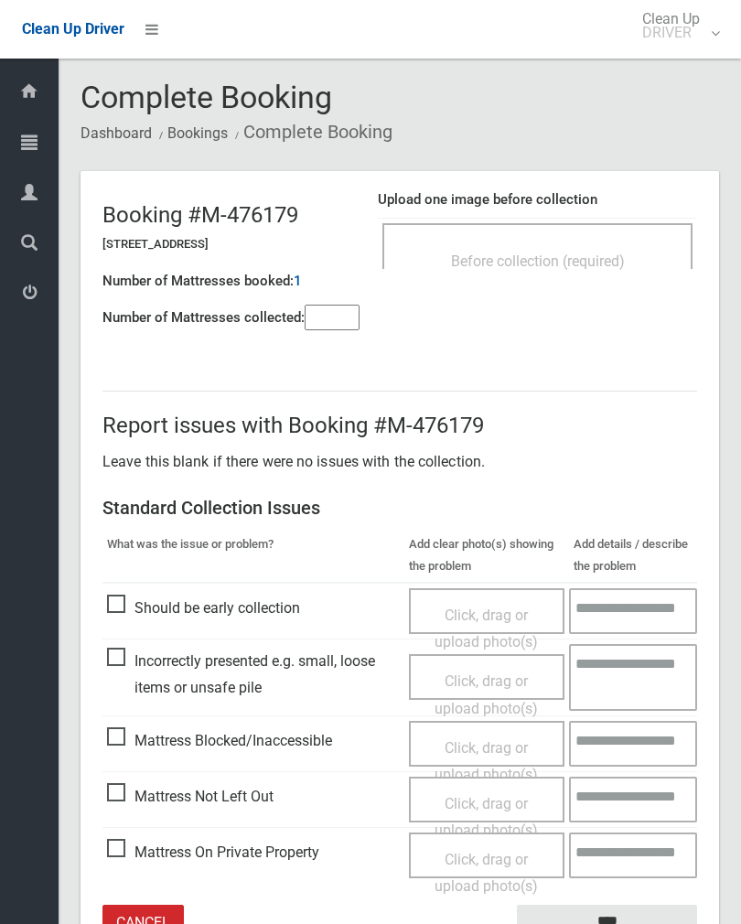
click at [571, 253] on span "Before collection (required)" at bounding box center [538, 261] width 174 height 17
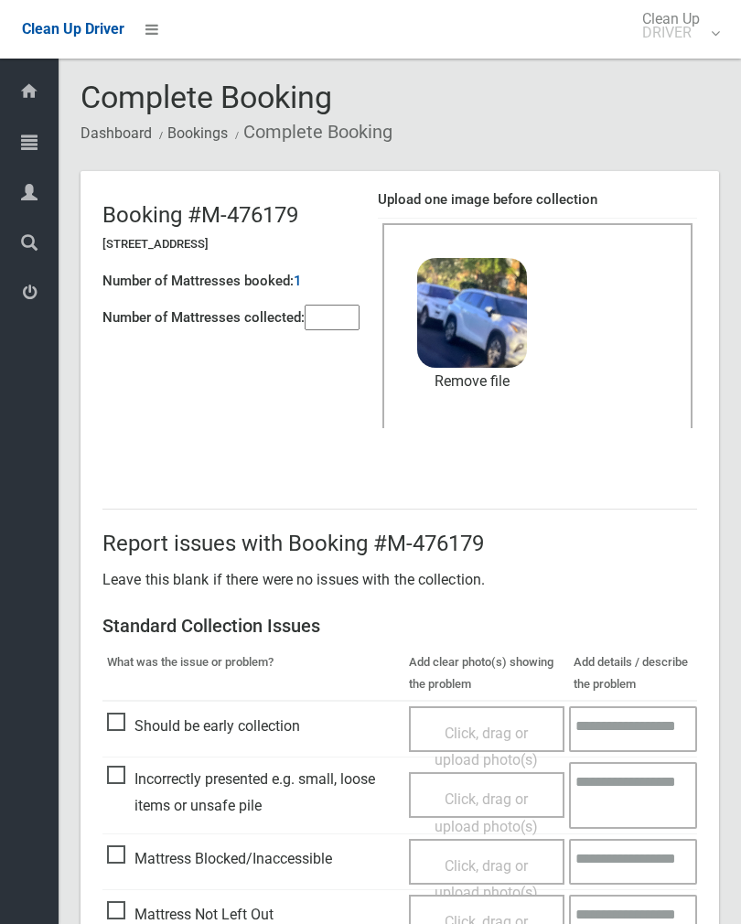
click at [333, 330] on input"] "number" at bounding box center [332, 318] width 55 height 26
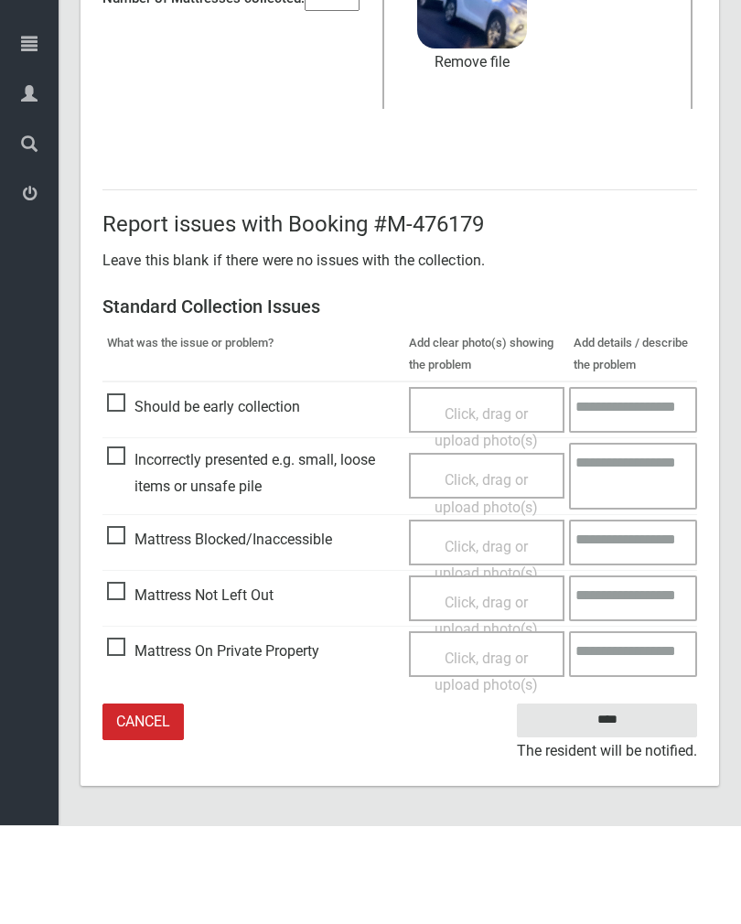
type input"] "*"
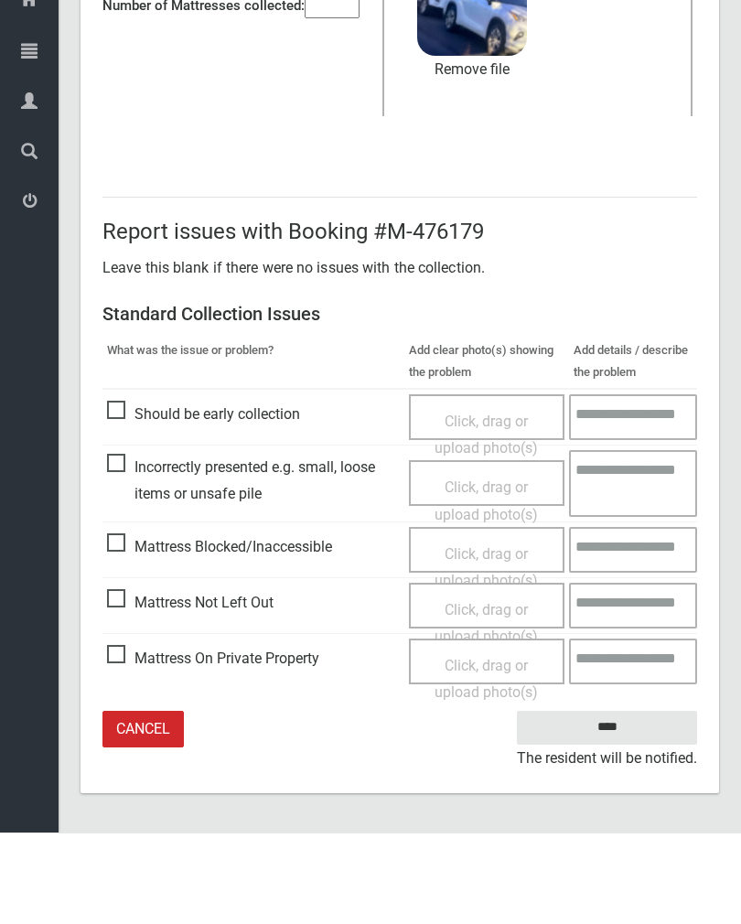
click at [625, 802] on input "****" at bounding box center [607, 819] width 180 height 34
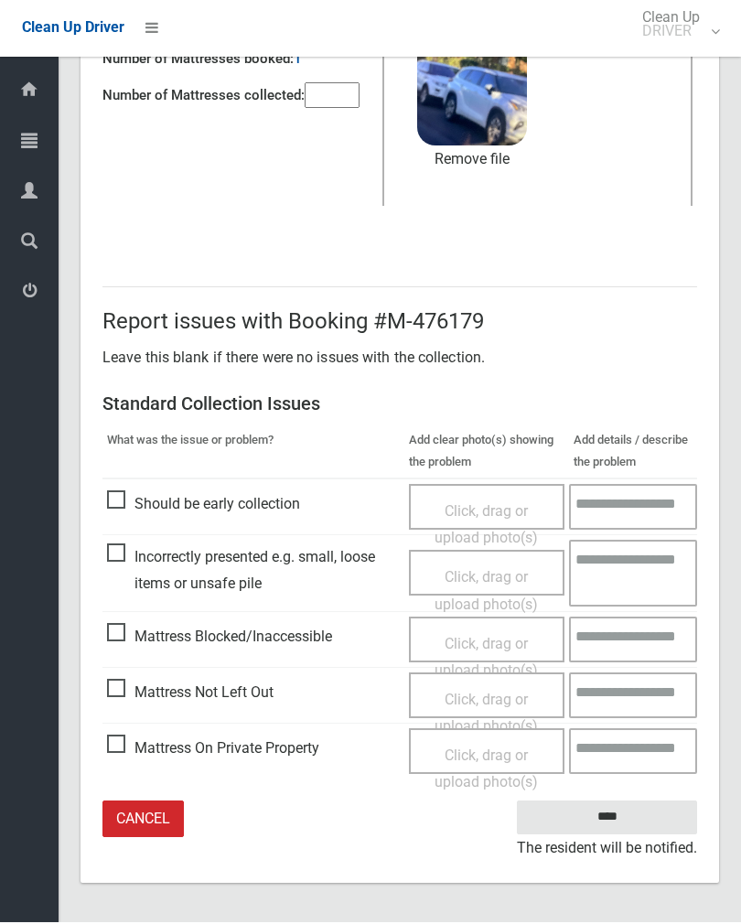
scroll to position [192, 0]
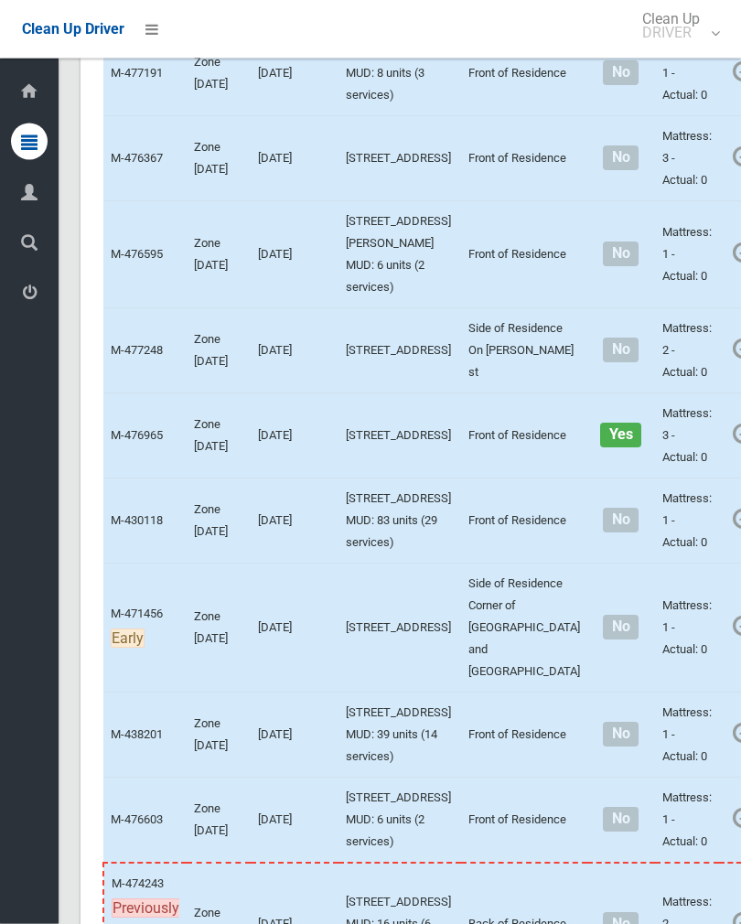
scroll to position [4381, 0]
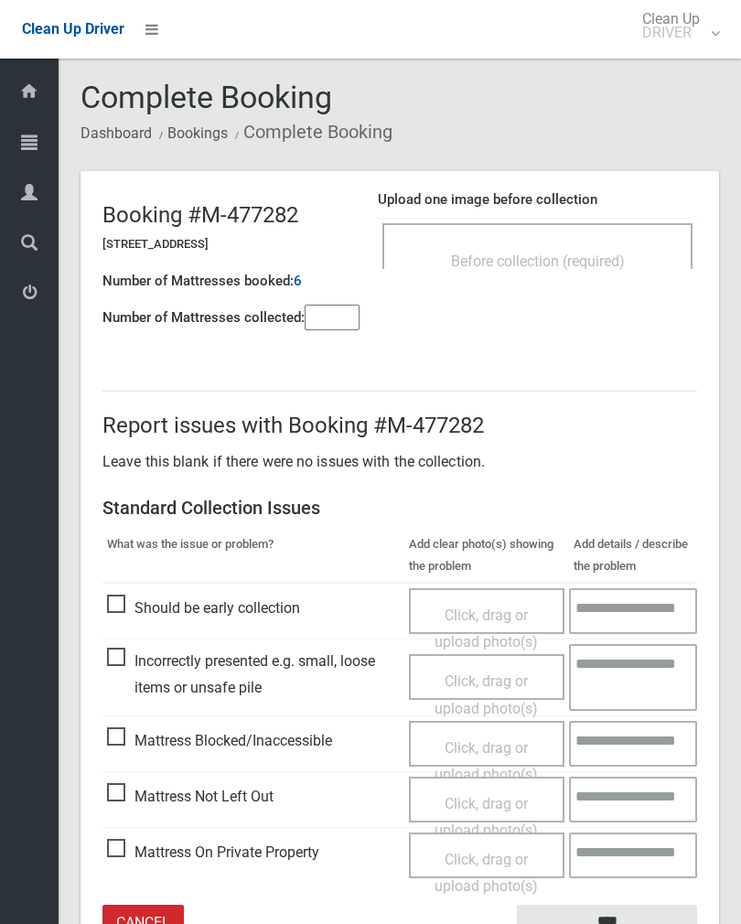
click at [558, 241] on div "Before collection (required)" at bounding box center [537, 246] width 310 height 46
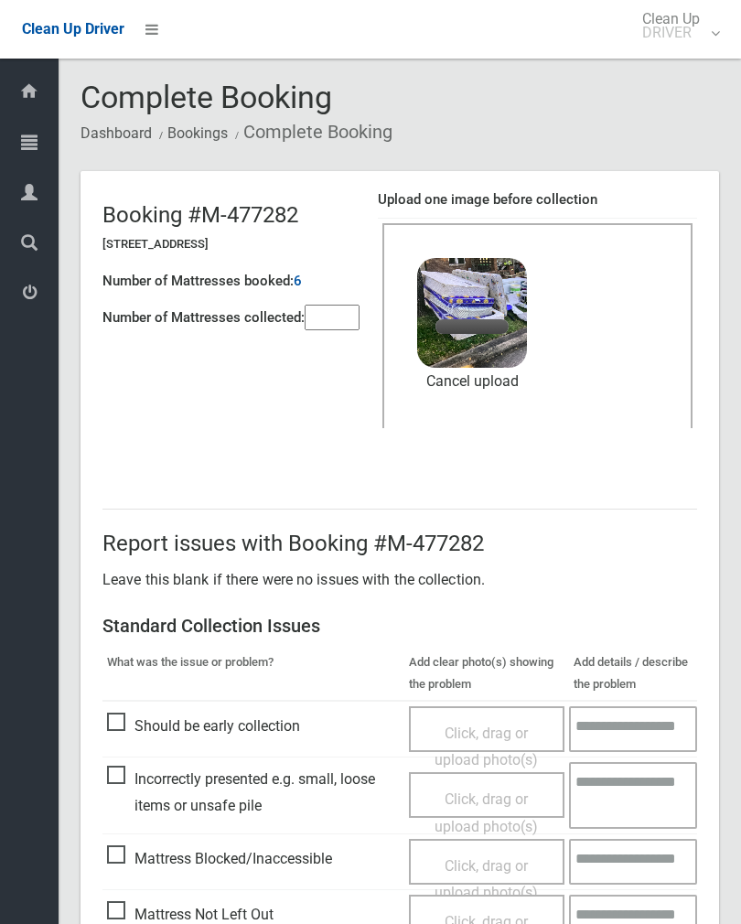
click at [344, 321] on input"] "number" at bounding box center [332, 318] width 55 height 26
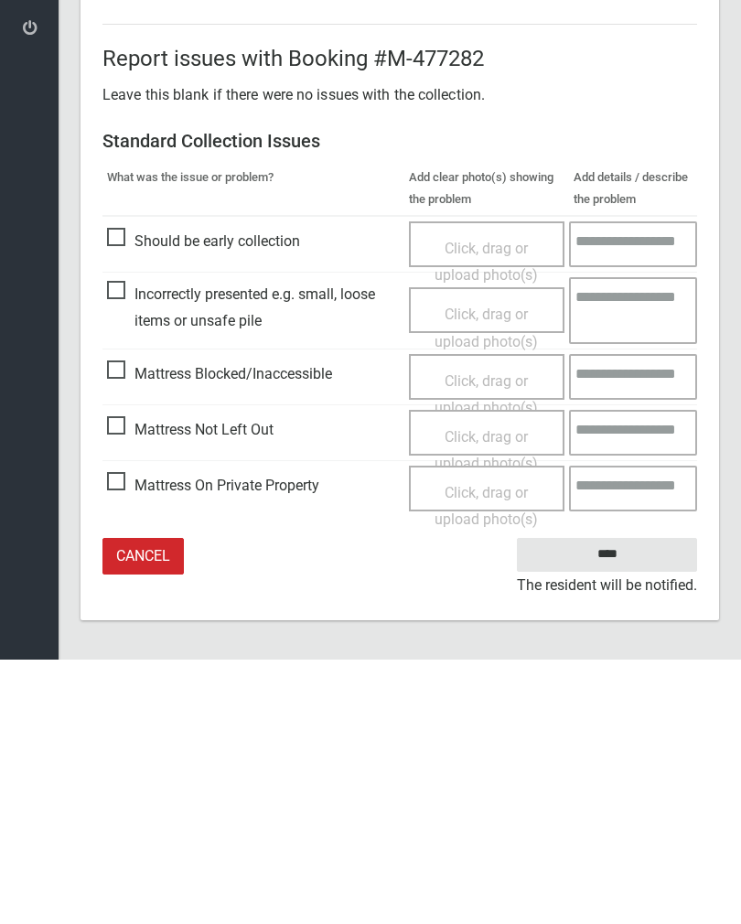
type input"] "*"
click at [619, 802] on input "****" at bounding box center [607, 819] width 180 height 34
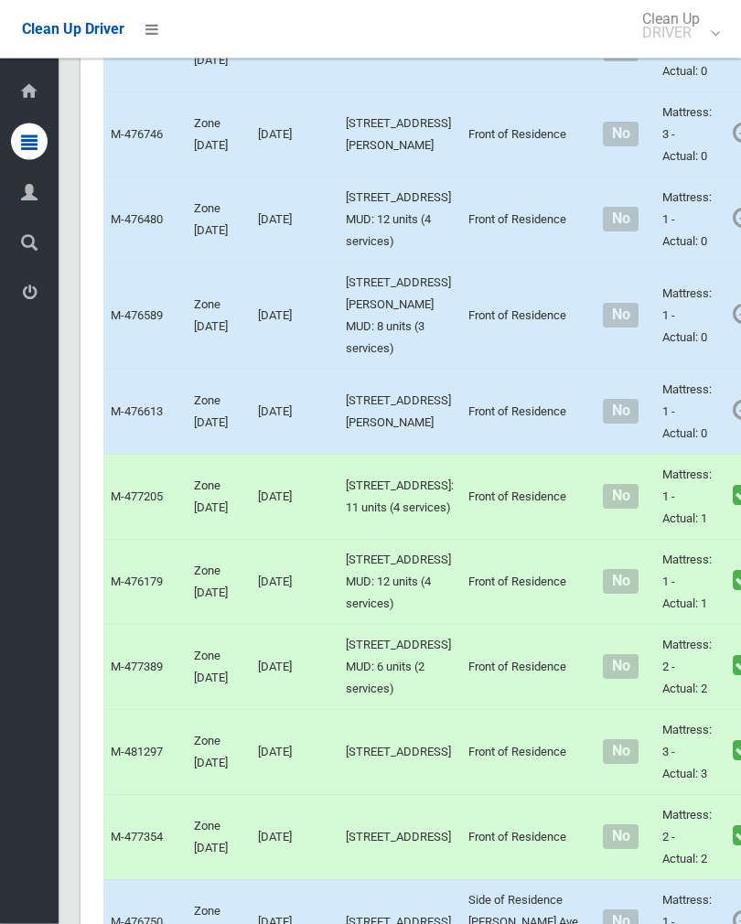
scroll to position [825, 0]
click at [686, 470] on link "Complete Booking" at bounding box center [753, 452] width 218 height 37
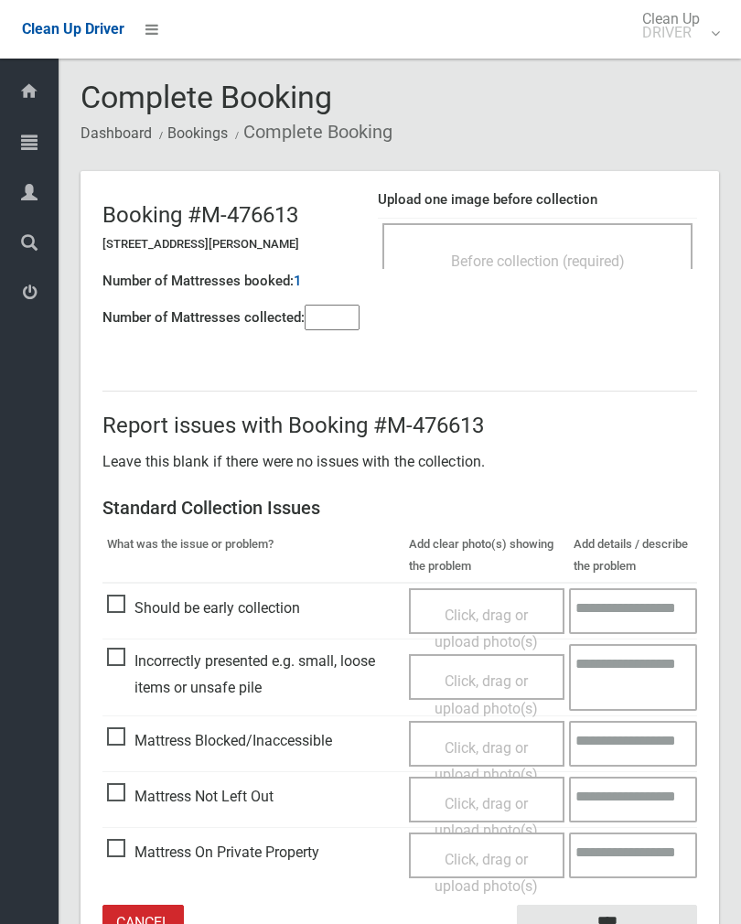
click at [605, 250] on div "Before collection (required)" at bounding box center [538, 260] width 270 height 34
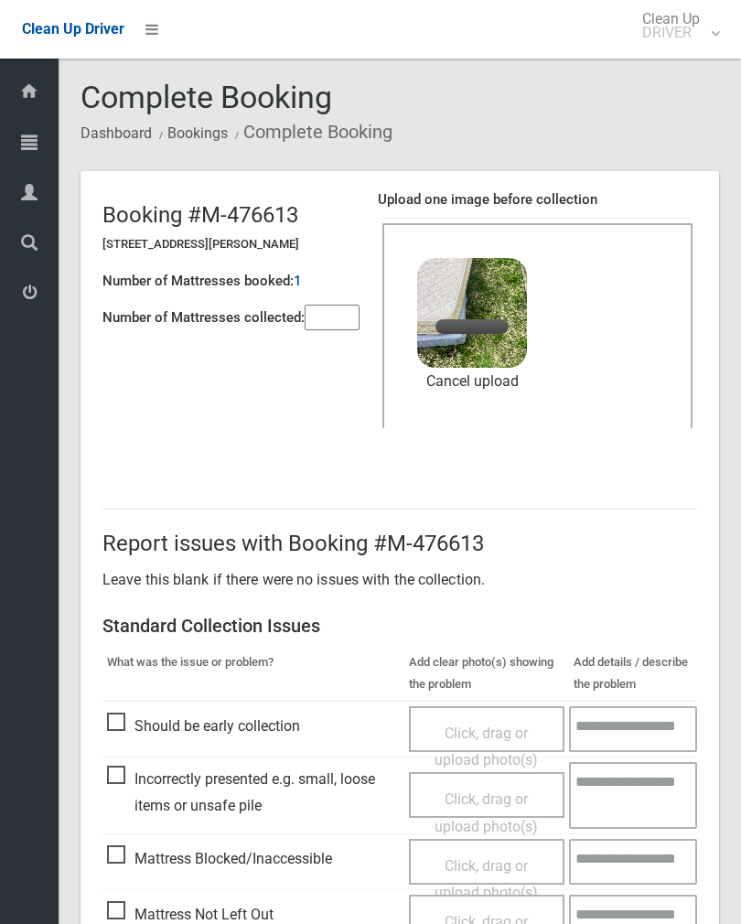
click at [337, 321] on input"] "number" at bounding box center [332, 318] width 55 height 26
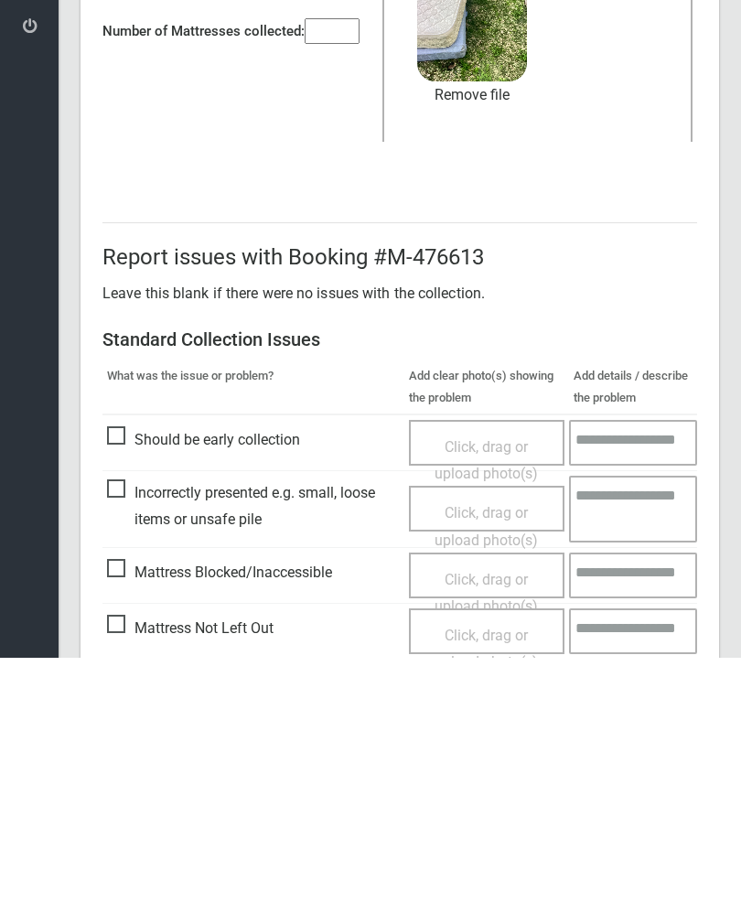
scroll to position [221, 0]
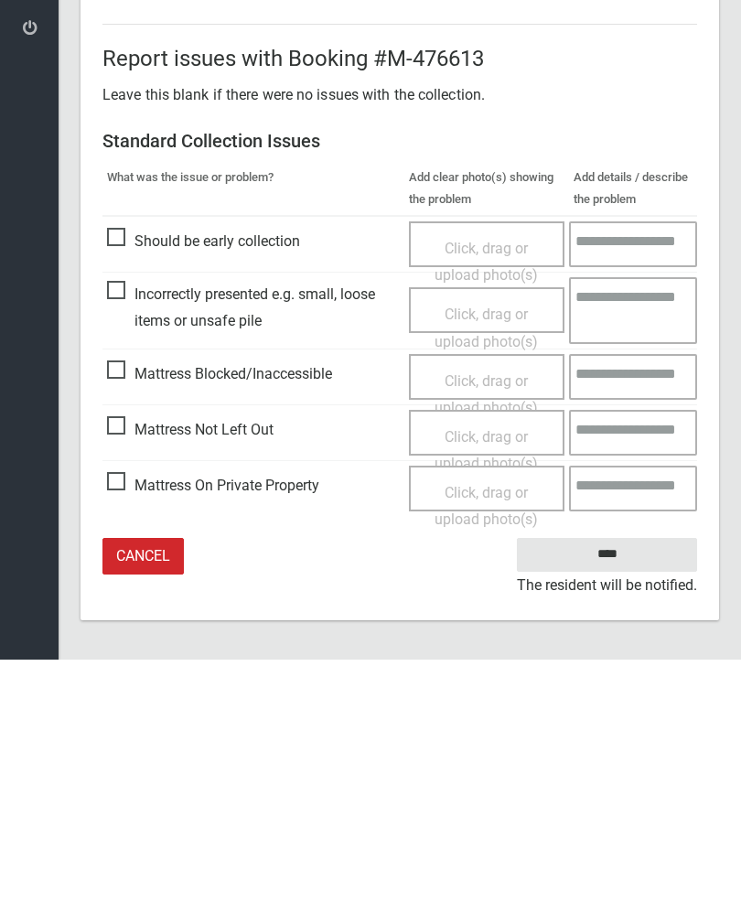
type input"] "*"
click at [630, 802] on input "****" at bounding box center [607, 819] width 180 height 34
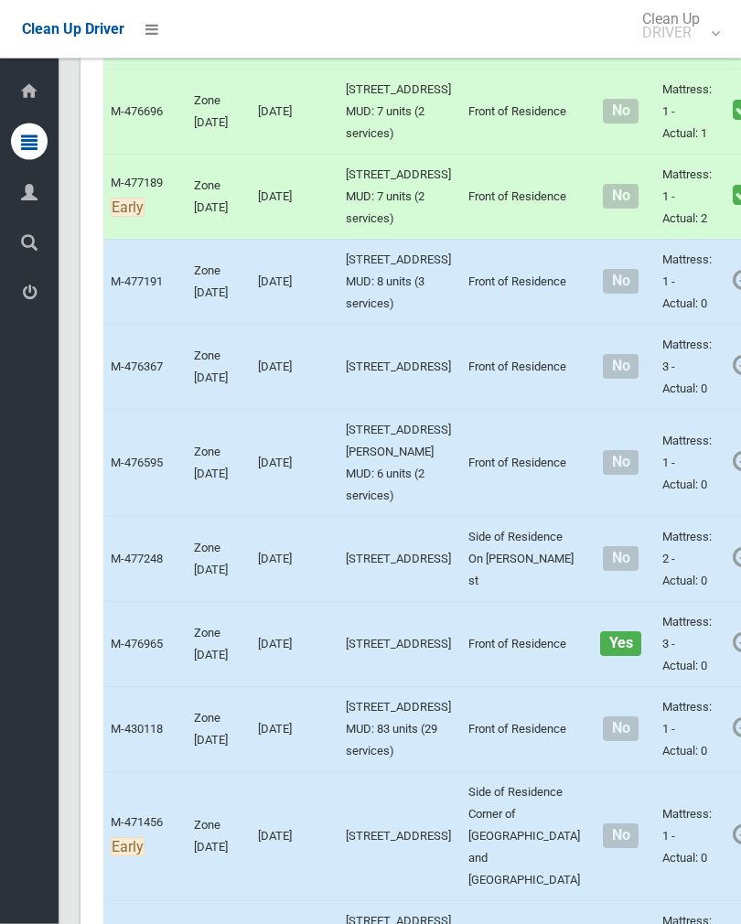
scroll to position [3938, 0]
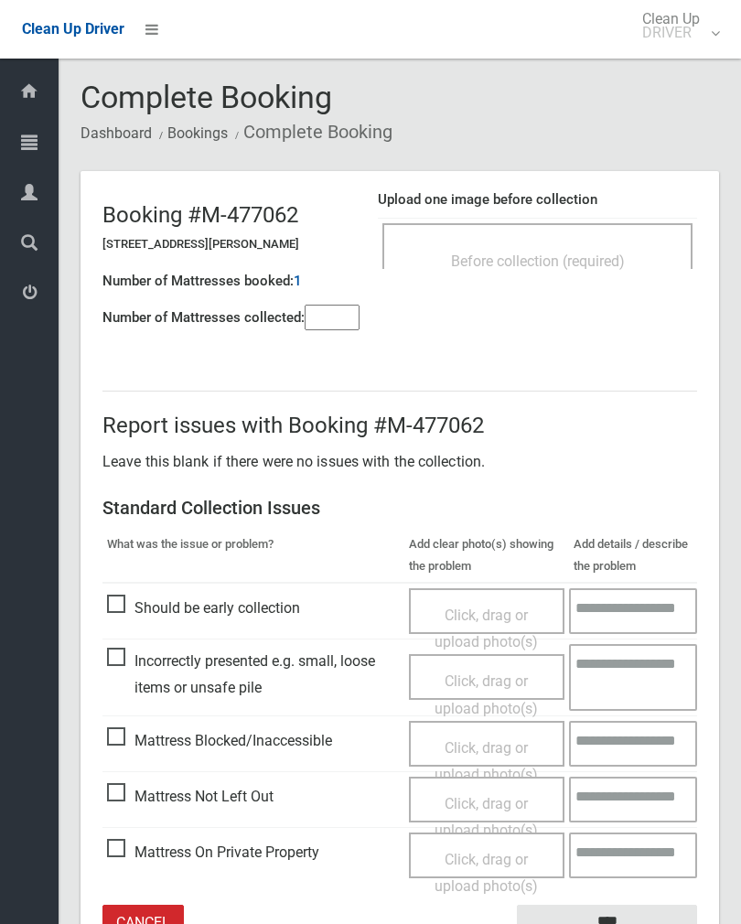
click at [569, 275] on div "Before collection (required)" at bounding box center [538, 260] width 270 height 34
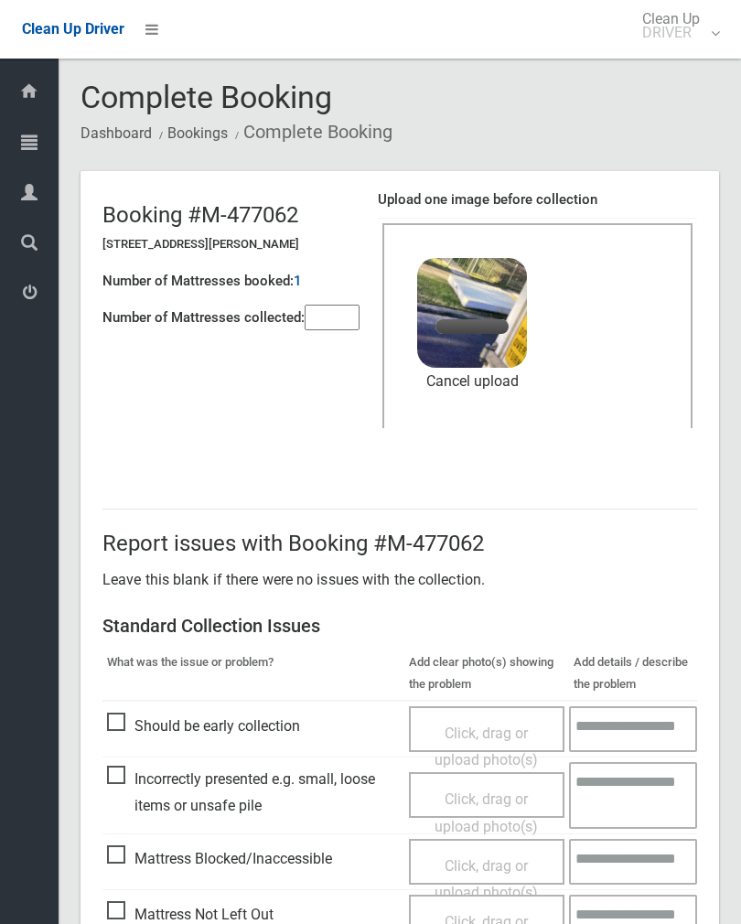
click at [340, 316] on input"] "number" at bounding box center [332, 318] width 55 height 26
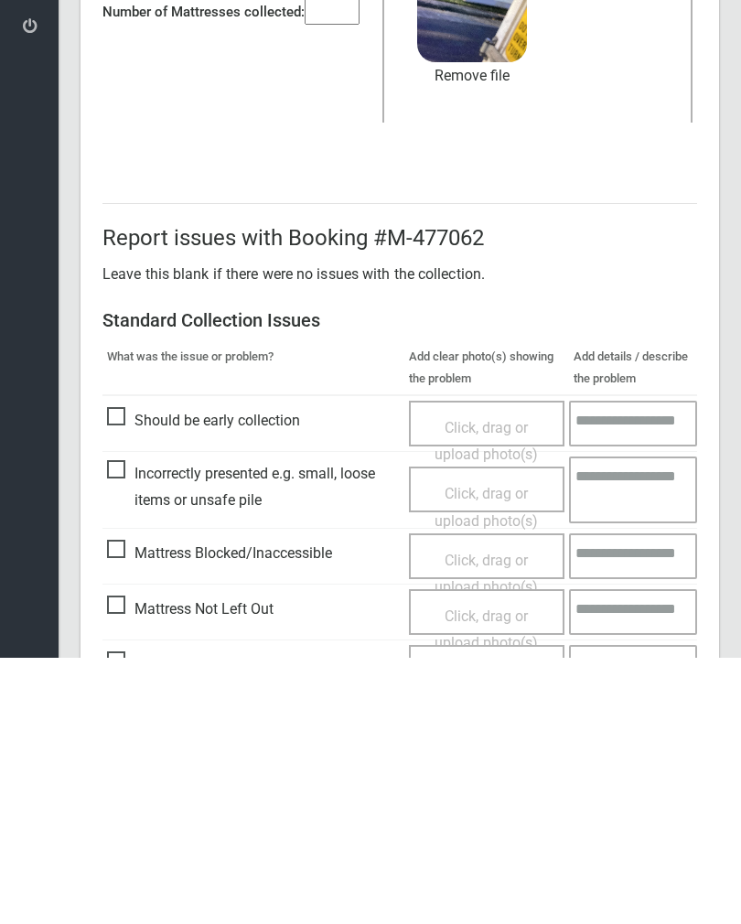
scroll to position [221, 0]
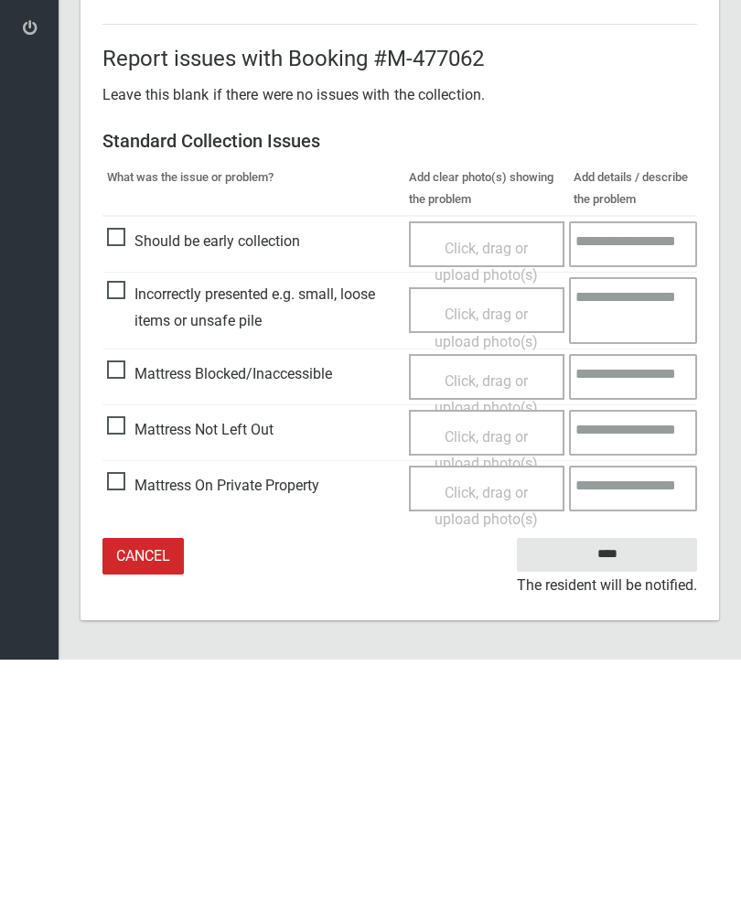
type input"] "*"
click at [620, 802] on input "****" at bounding box center [607, 819] width 180 height 34
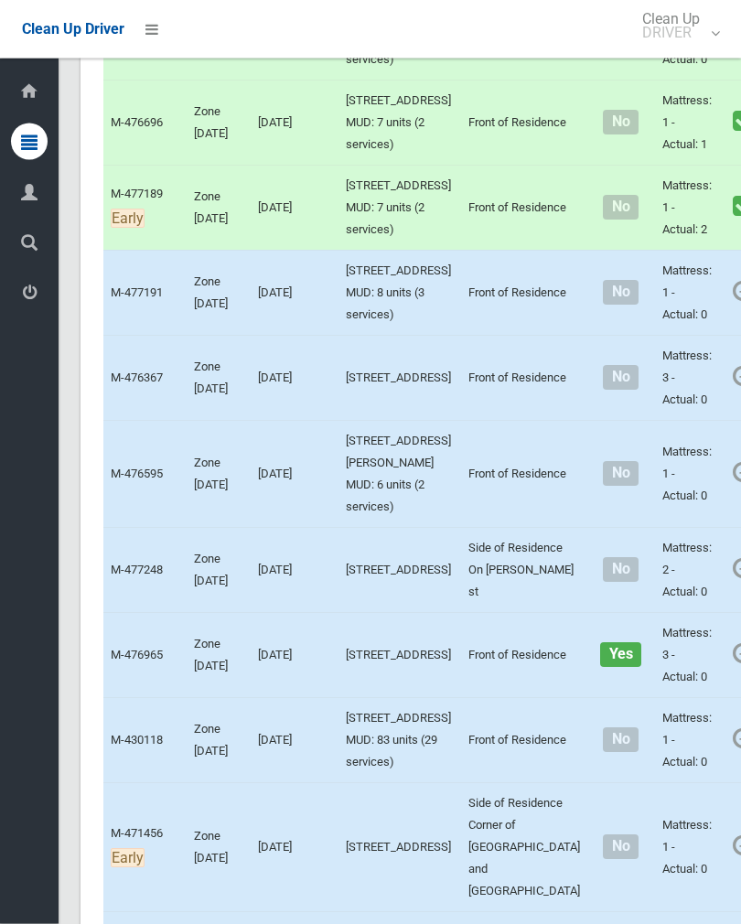
scroll to position [4042, 0]
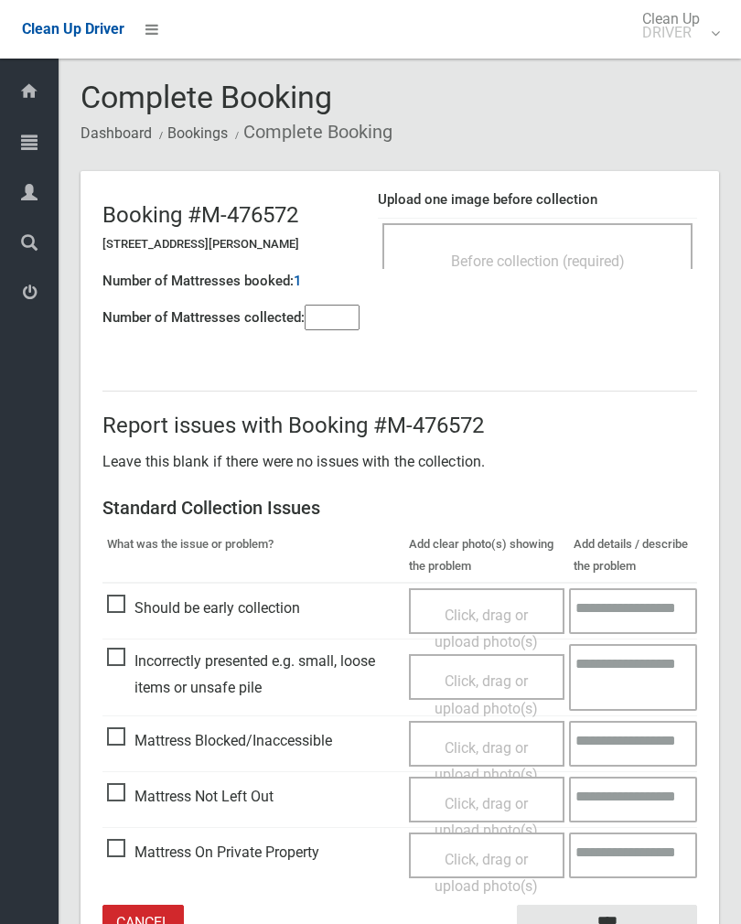
click at [585, 261] on span "Before collection (required)" at bounding box center [538, 261] width 174 height 17
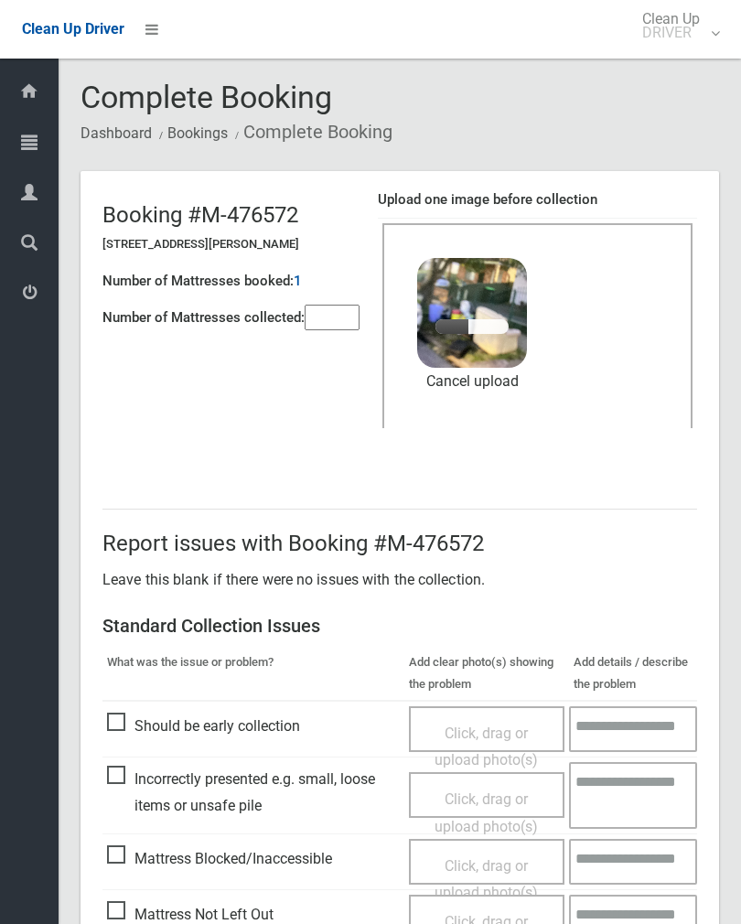
click at [334, 316] on input"] "number" at bounding box center [332, 318] width 55 height 26
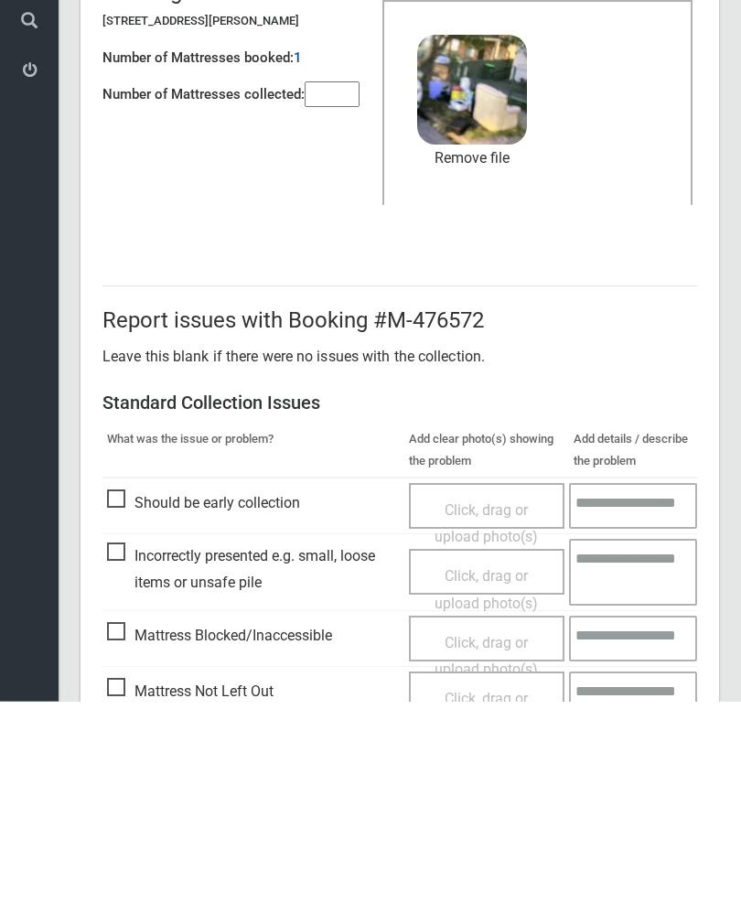
scroll to position [221, 0]
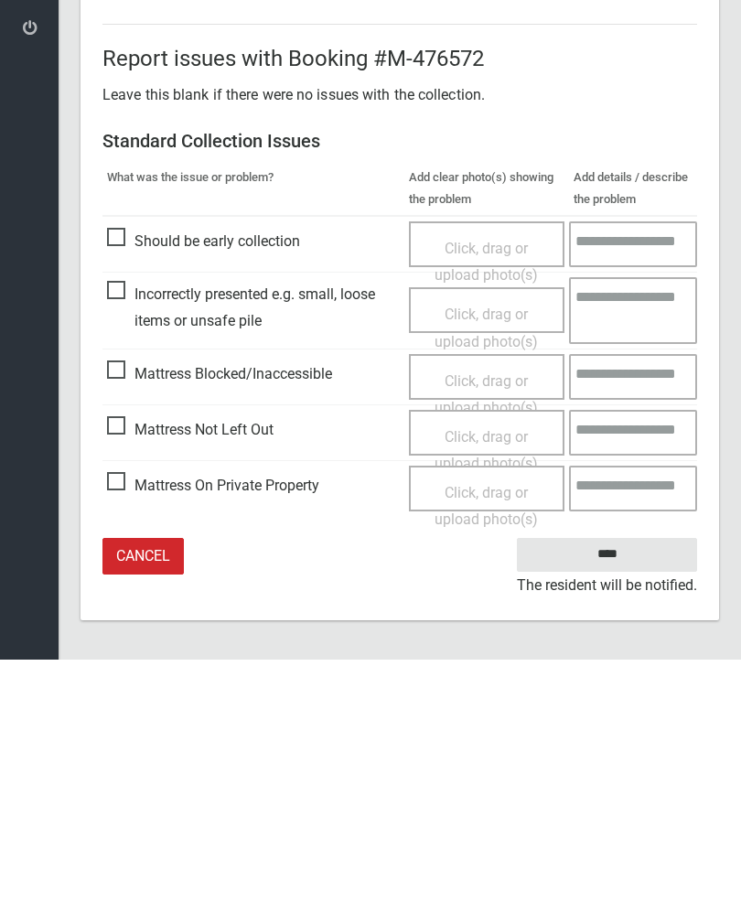
type input"] "*"
click at [616, 802] on input "****" at bounding box center [607, 819] width 180 height 34
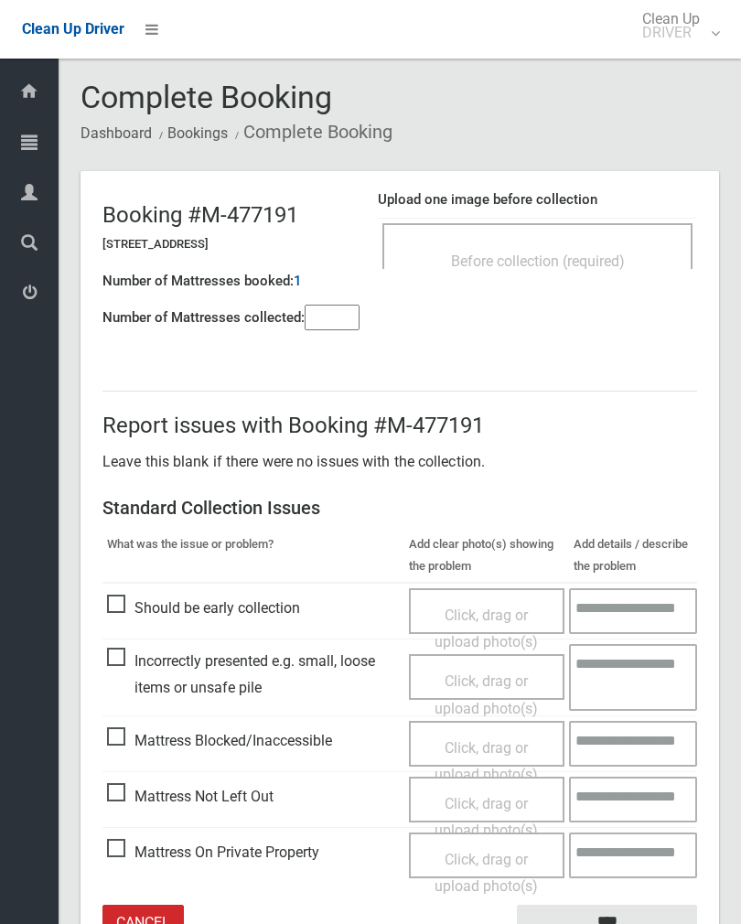
click at [598, 267] on span "Before collection (required)" at bounding box center [538, 261] width 174 height 17
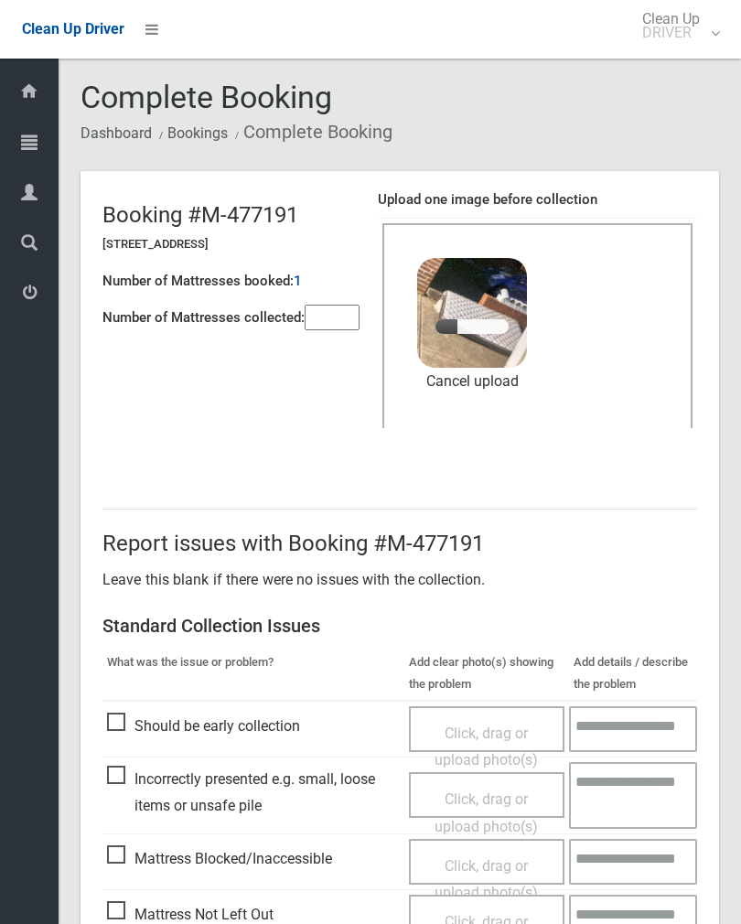
click at [327, 317] on input"] "number" at bounding box center [332, 318] width 55 height 26
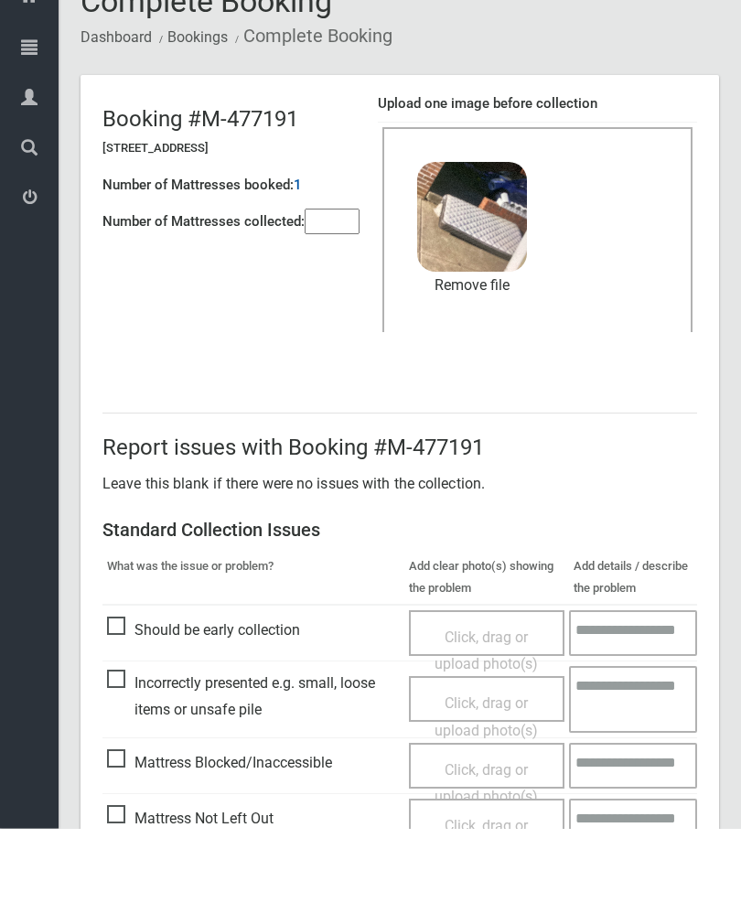
scroll to position [221, 0]
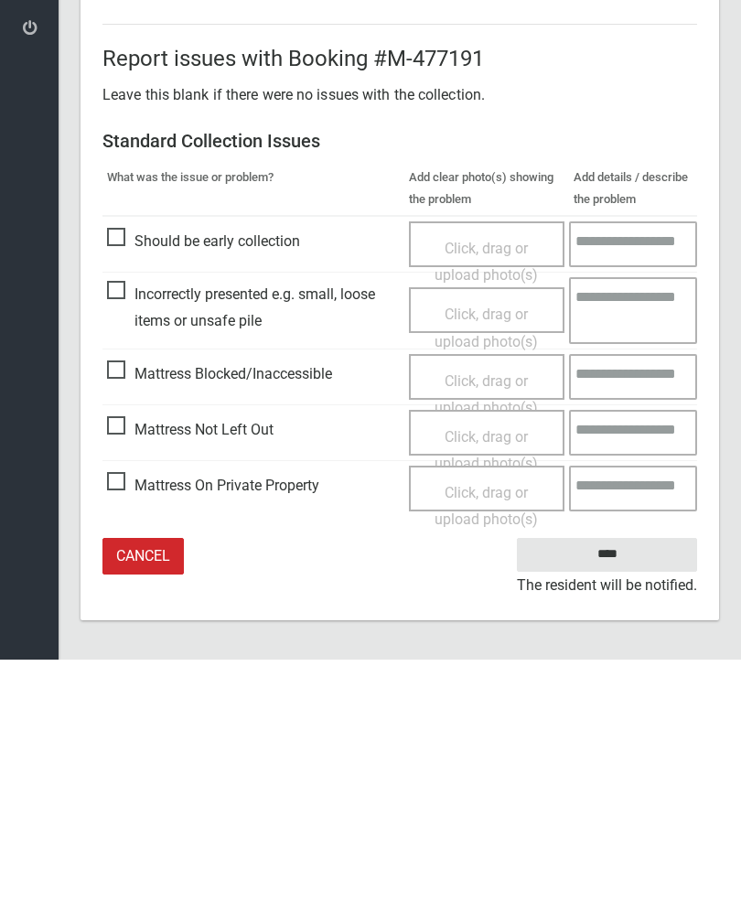
type input"] "*"
click at [628, 802] on input "****" at bounding box center [607, 819] width 180 height 34
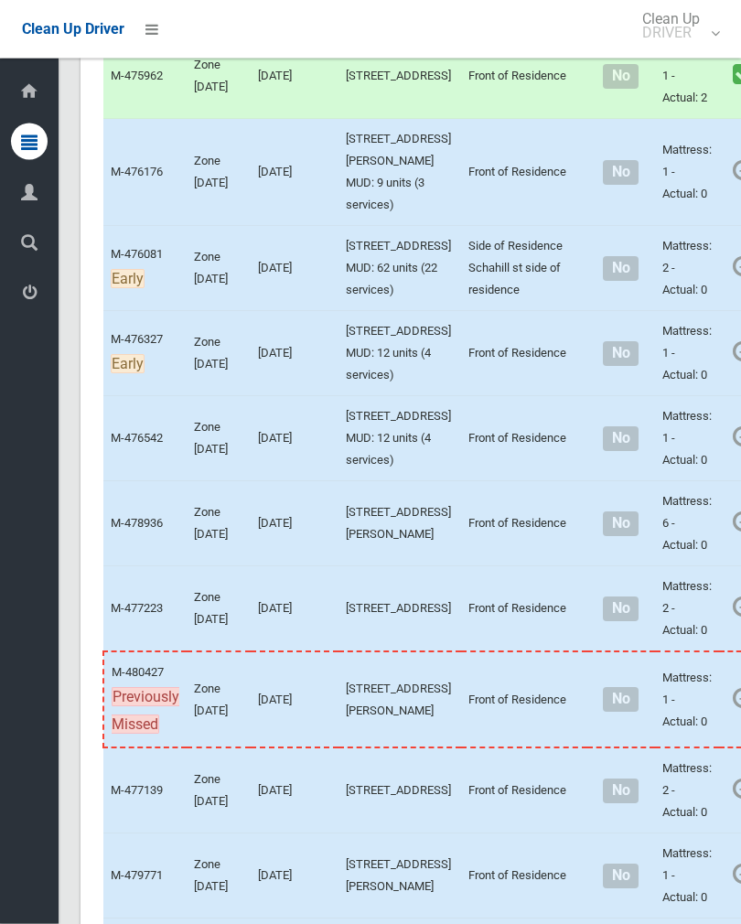
scroll to position [5849, 0]
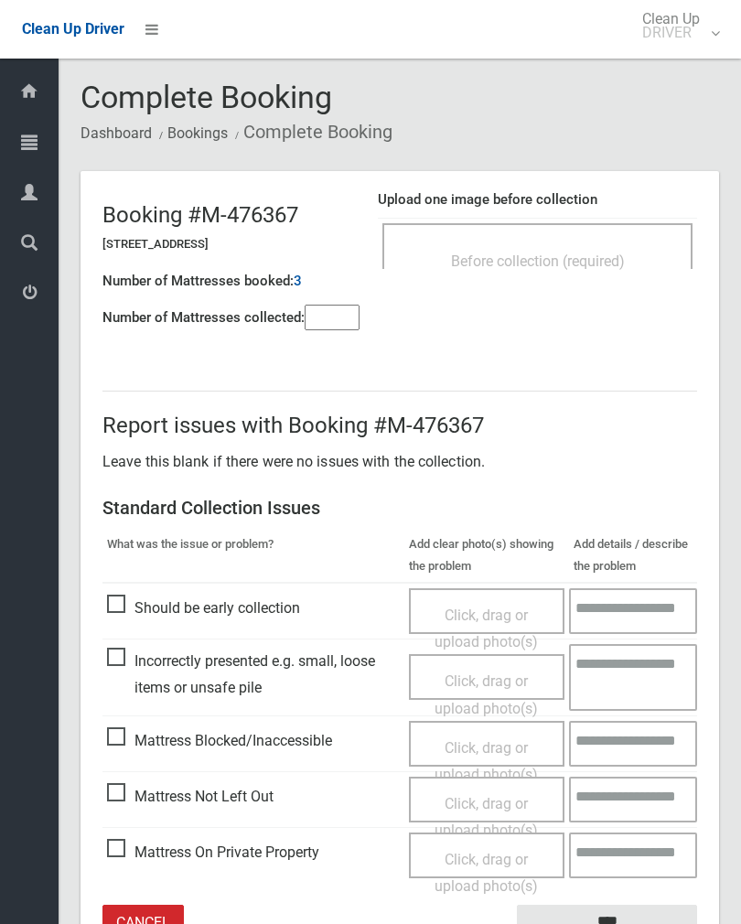
click at [640, 241] on div "Before collection (required)" at bounding box center [537, 246] width 310 height 46
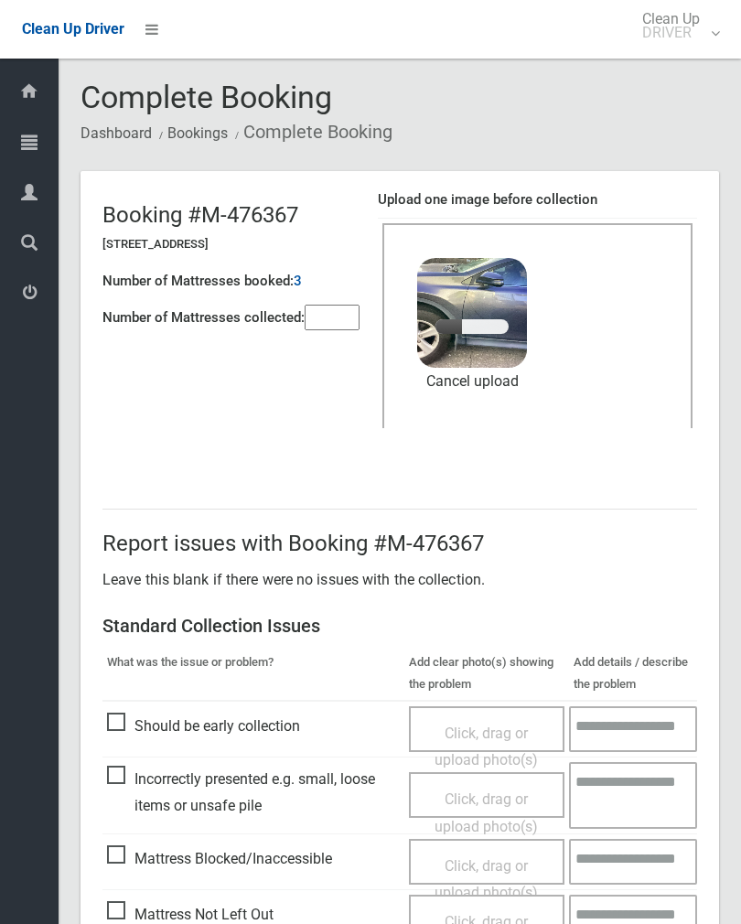
click at [331, 305] on input"] "number" at bounding box center [332, 318] width 55 height 26
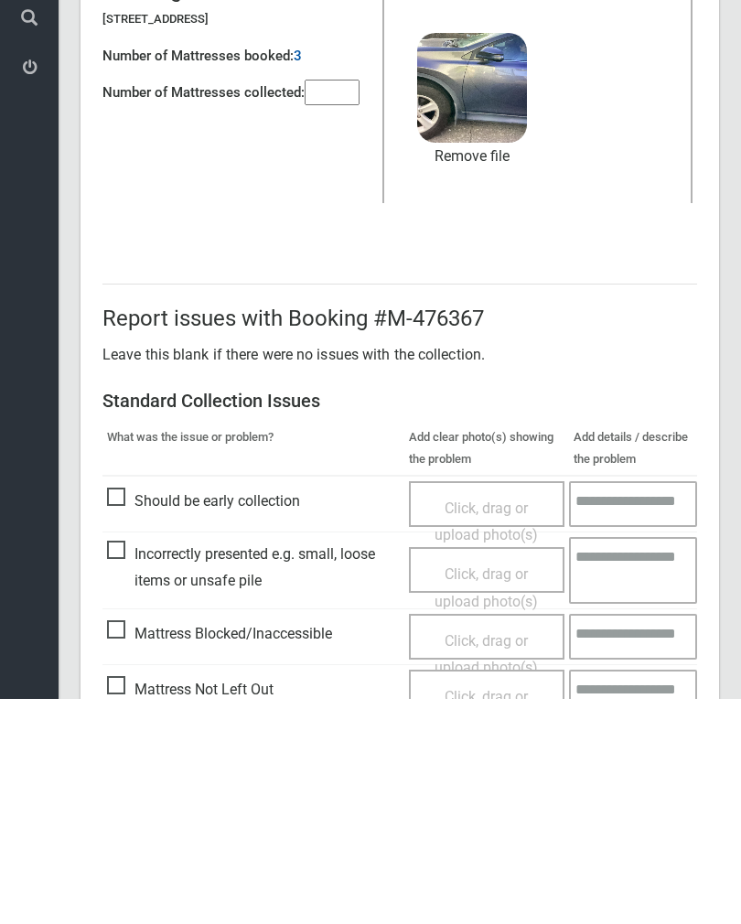
scroll to position [221, 0]
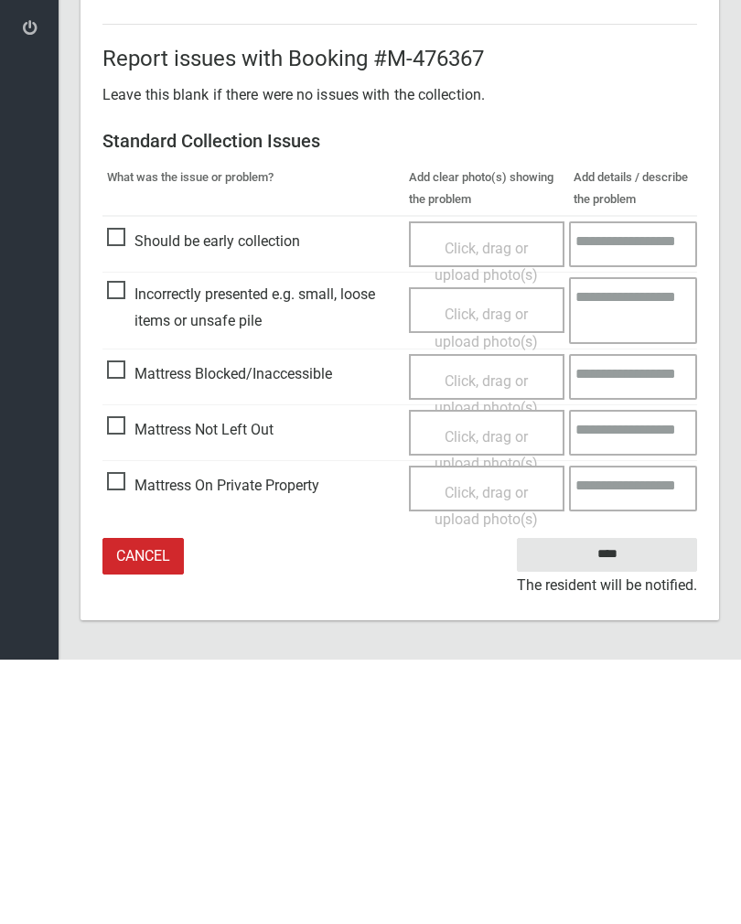
type input"] "*"
click at [625, 802] on input "****" at bounding box center [607, 819] width 180 height 34
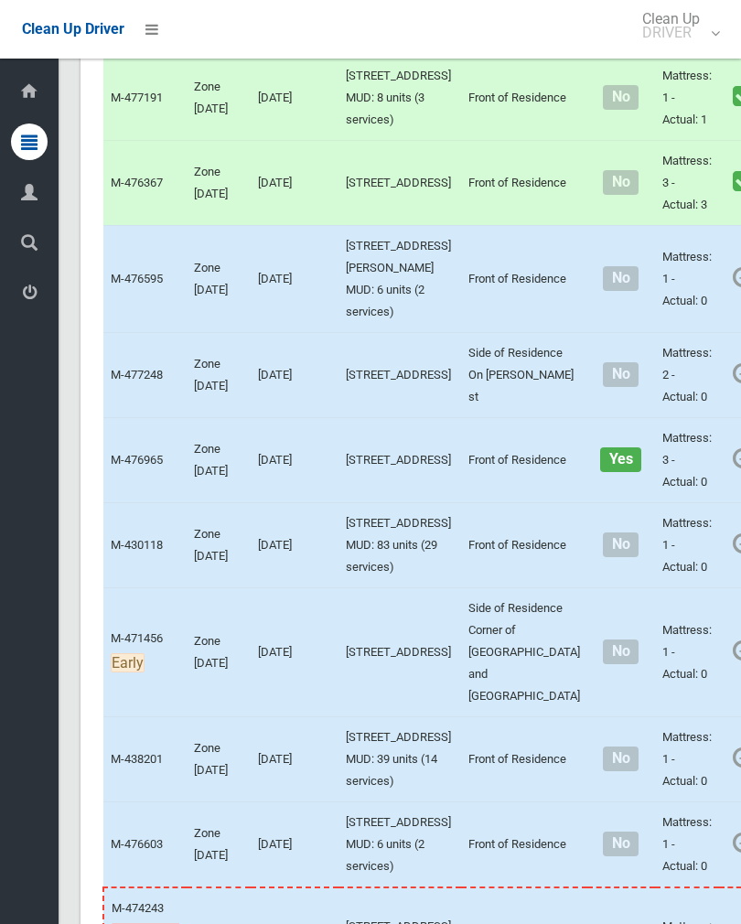
scroll to position [4121, 0]
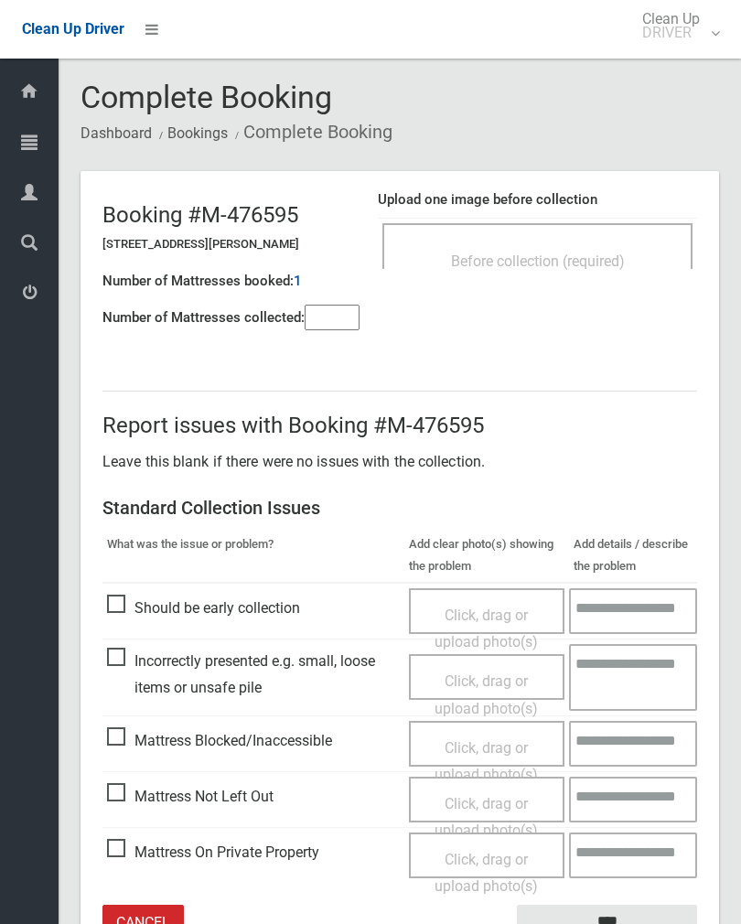
click at [330, 318] on input"] "number" at bounding box center [332, 318] width 55 height 26
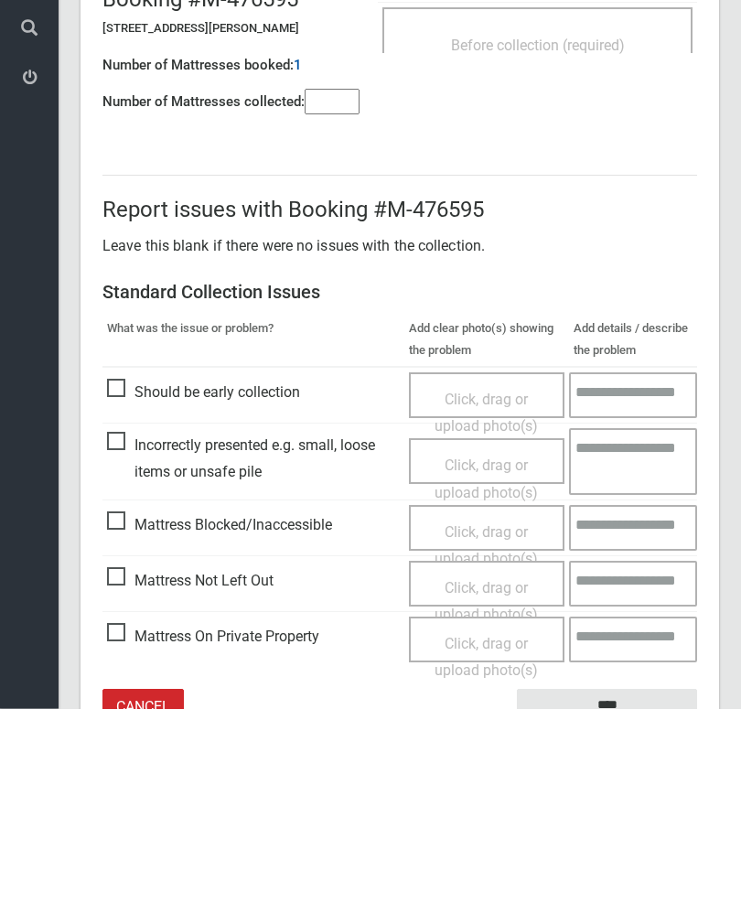
scroll to position [102, 0]
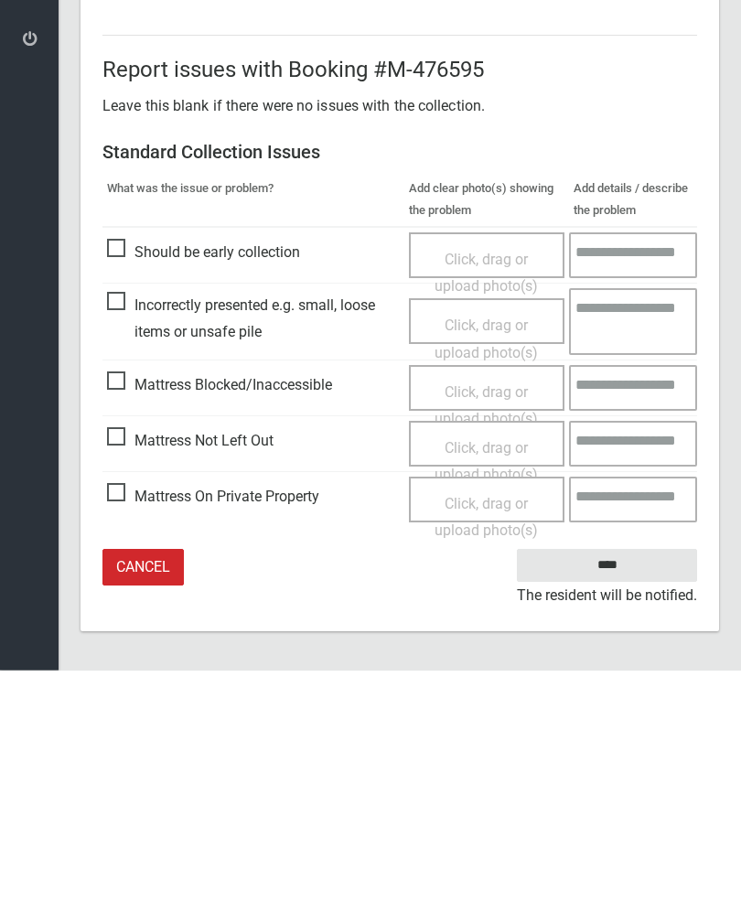
type input"] "*"
click at [126, 682] on span "Mattress Not Left Out" at bounding box center [190, 695] width 167 height 27
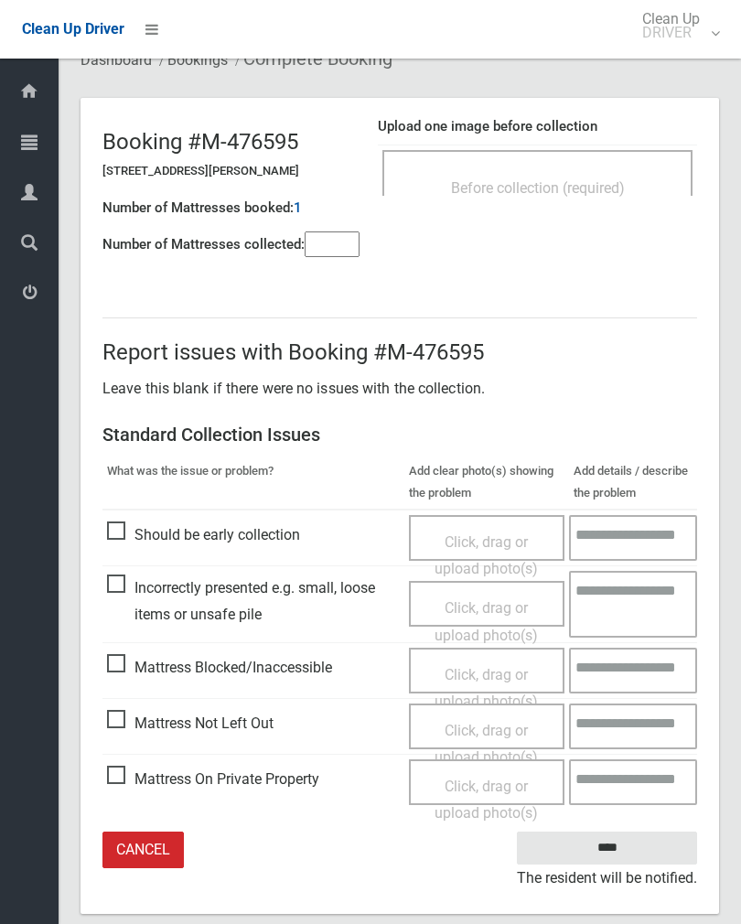
click at [124, 722] on span "Mattress Not Left Out" at bounding box center [190, 723] width 167 height 27
click at [124, 666] on span "Mattress Blocked/Inaccessible" at bounding box center [219, 667] width 225 height 27
click at [501, 681] on div "Click, drag or upload photo(s)" at bounding box center [487, 689] width 129 height 54
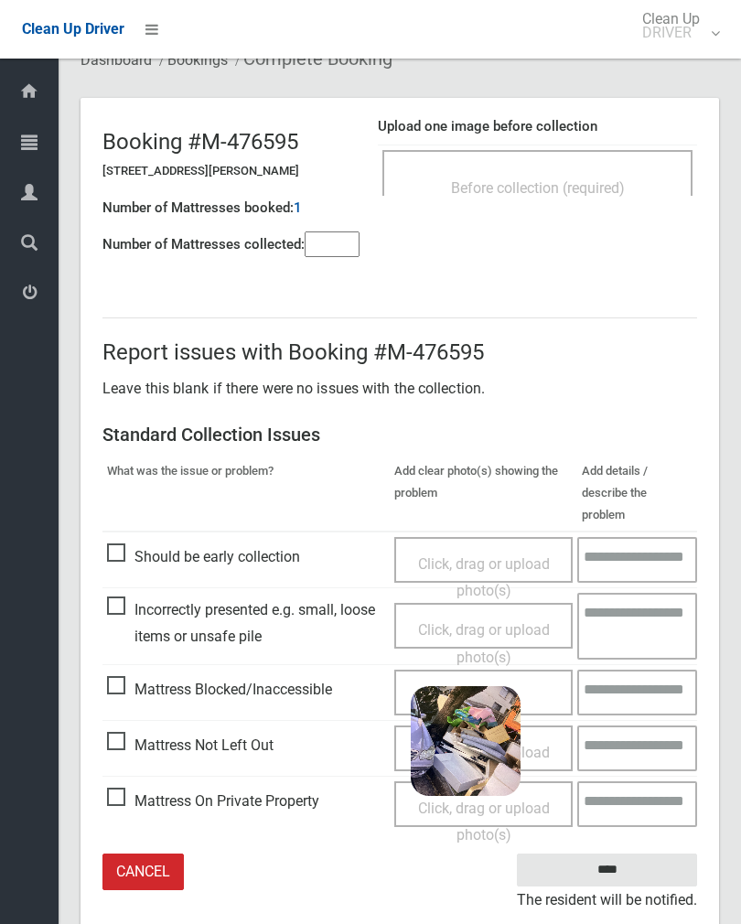
click at [658, 854] on input "****" at bounding box center [607, 871] width 180 height 34
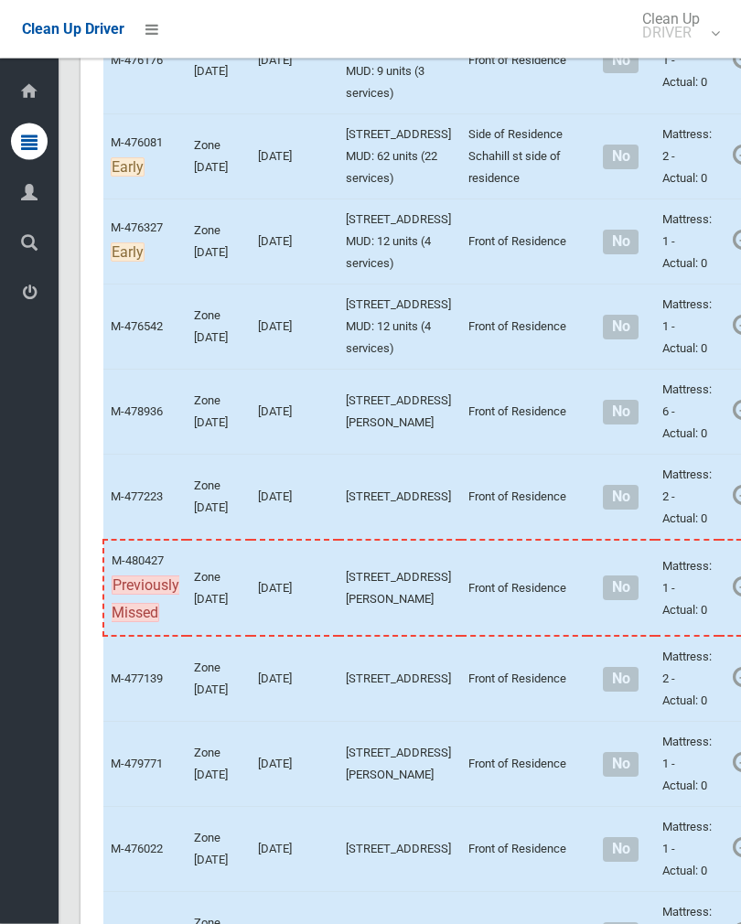
scroll to position [5927, 0]
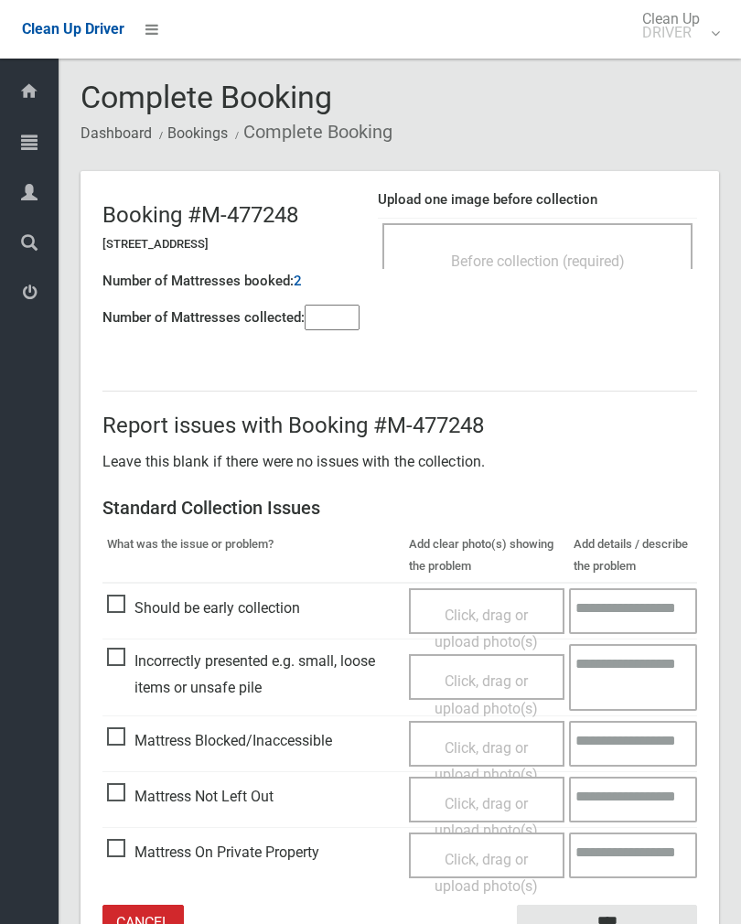
click at [621, 249] on div "Before collection (required)" at bounding box center [538, 260] width 270 height 34
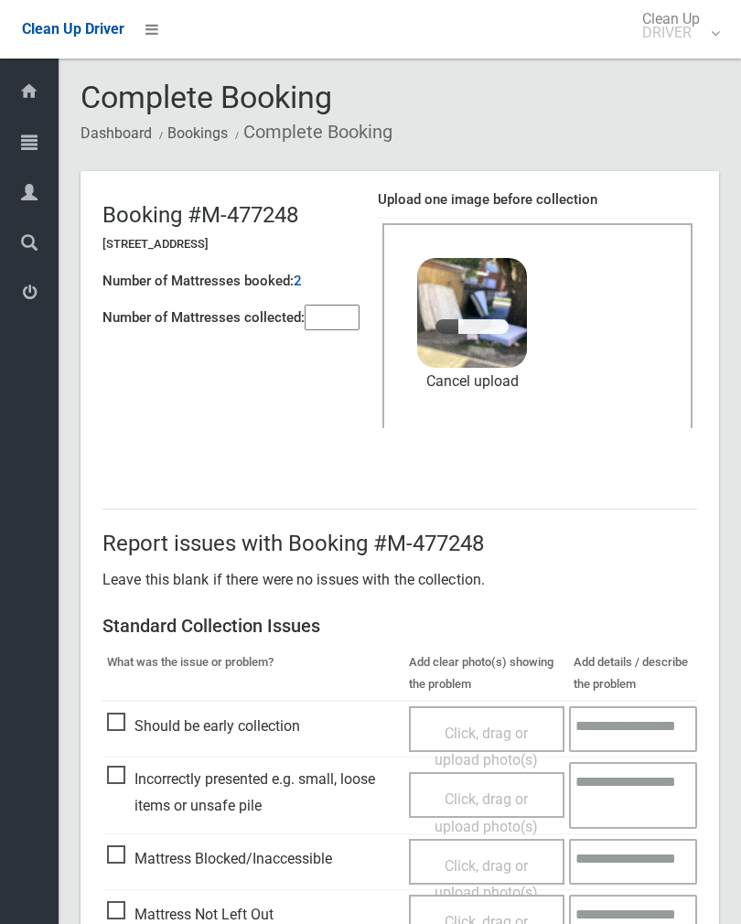
click at [321, 324] on input"] "number" at bounding box center [332, 318] width 55 height 26
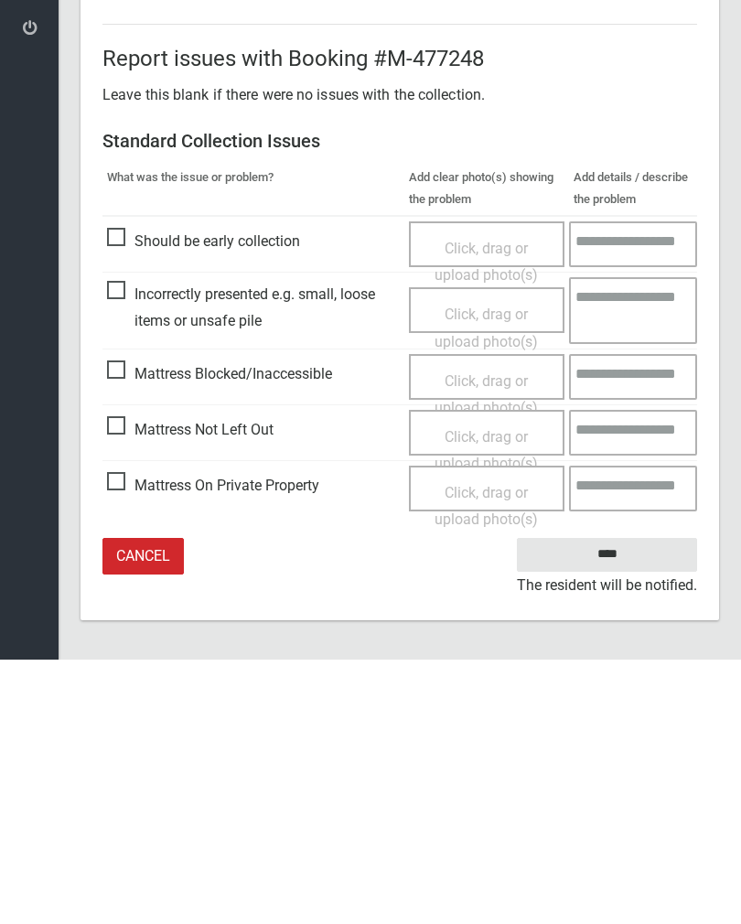
type input"] "*"
click at [616, 802] on input "****" at bounding box center [607, 819] width 180 height 34
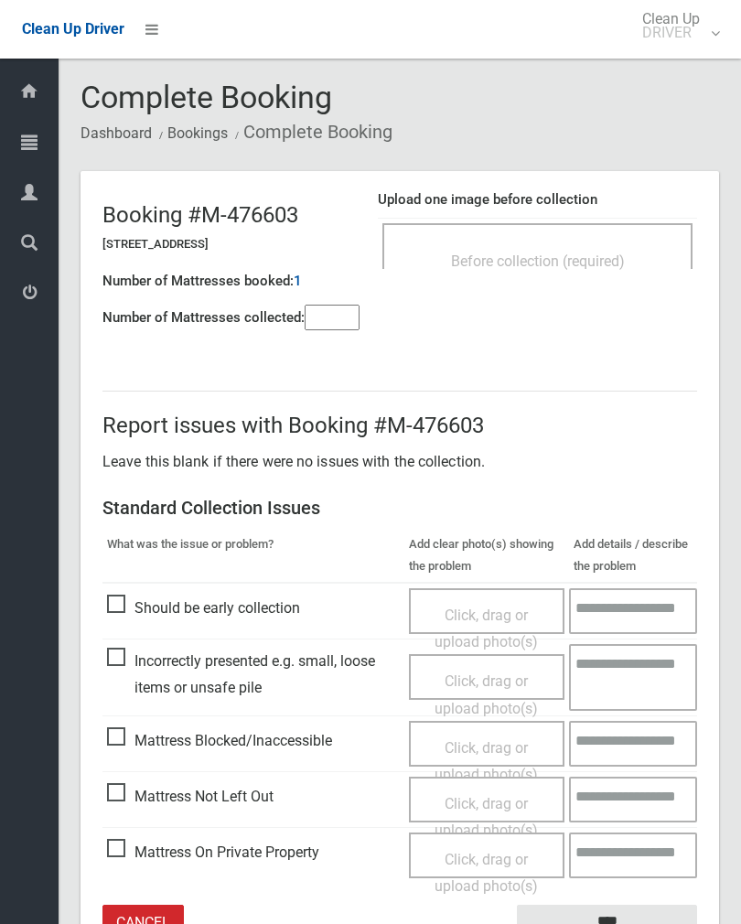
click at [580, 242] on div "Before collection (required)" at bounding box center [537, 246] width 310 height 46
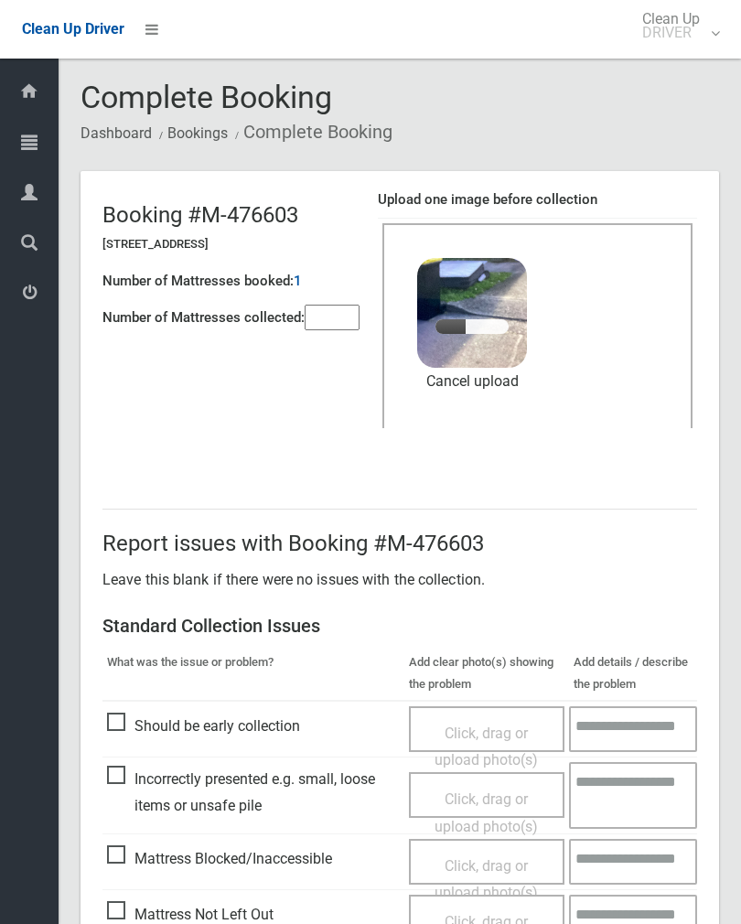
click at [332, 318] on input"] "number" at bounding box center [332, 318] width 55 height 26
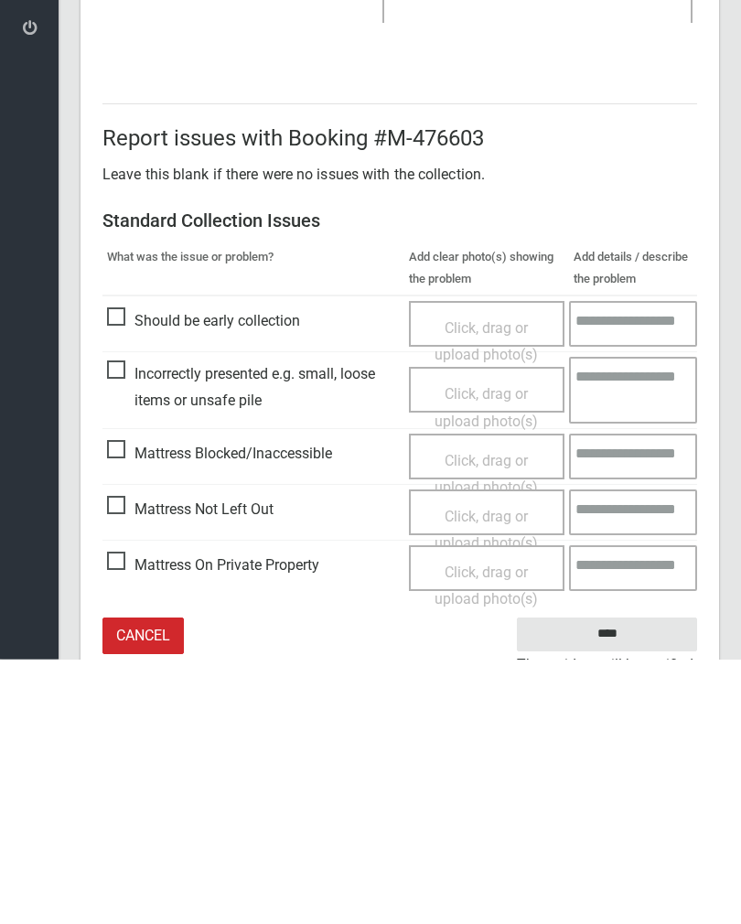
scroll to position [221, 0]
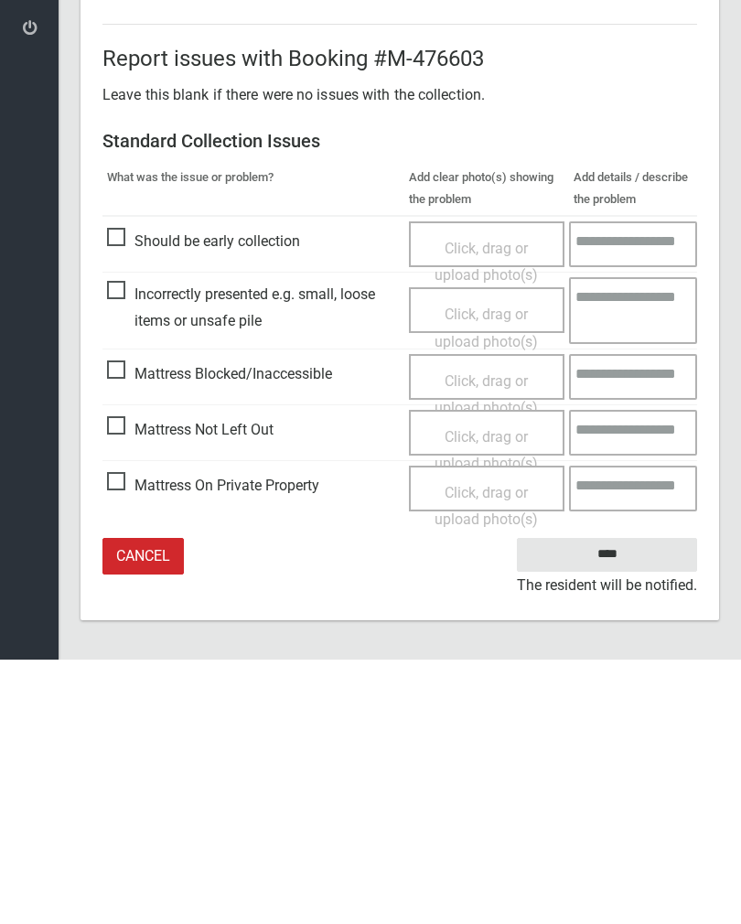
type input"] "*"
click at [629, 802] on input "****" at bounding box center [607, 819] width 180 height 34
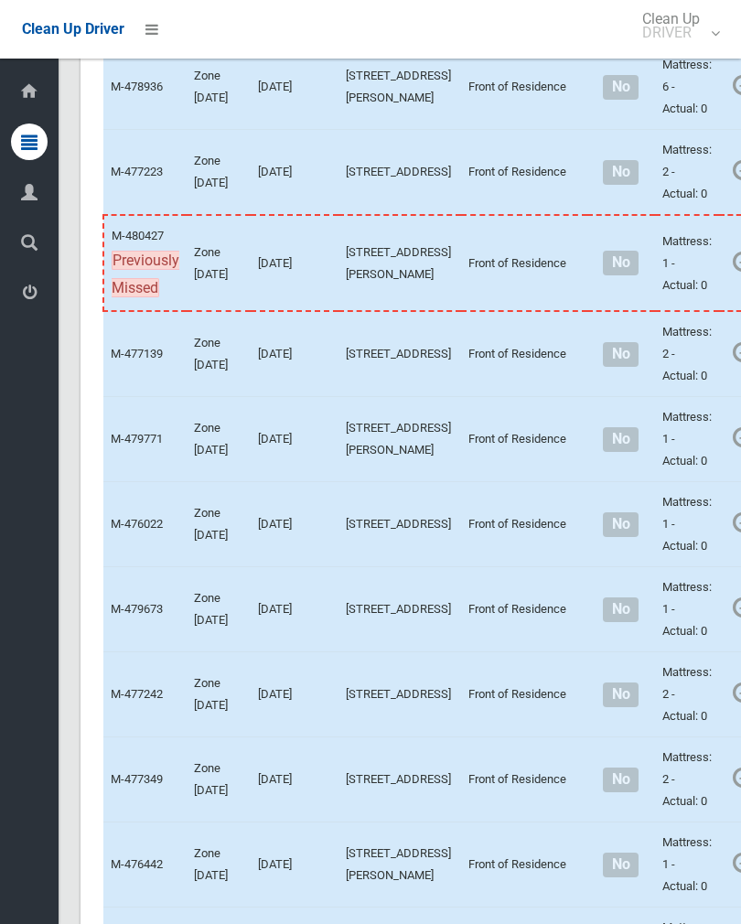
scroll to position [6454, 0]
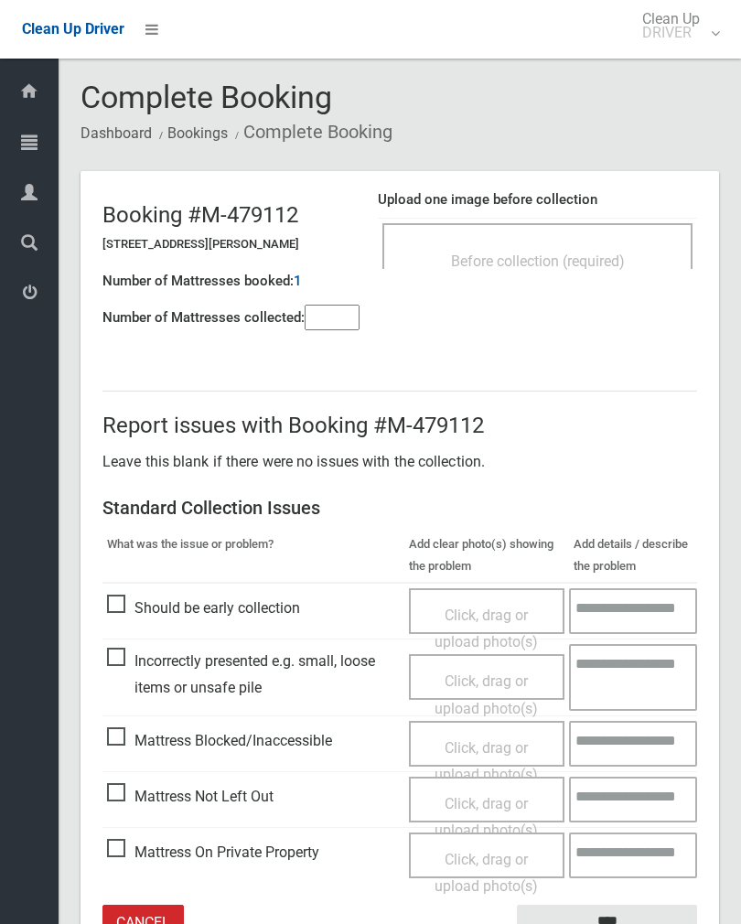
click at [611, 271] on div "Before collection (required)" at bounding box center [538, 260] width 270 height 34
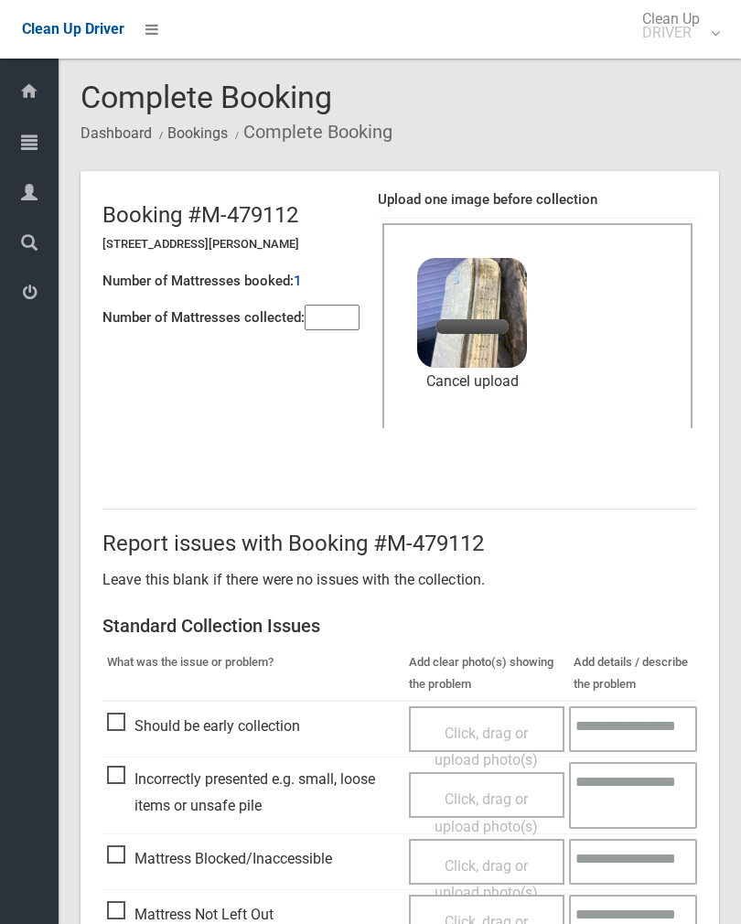
click at [339, 323] on input"] "number" at bounding box center [332, 318] width 55 height 26
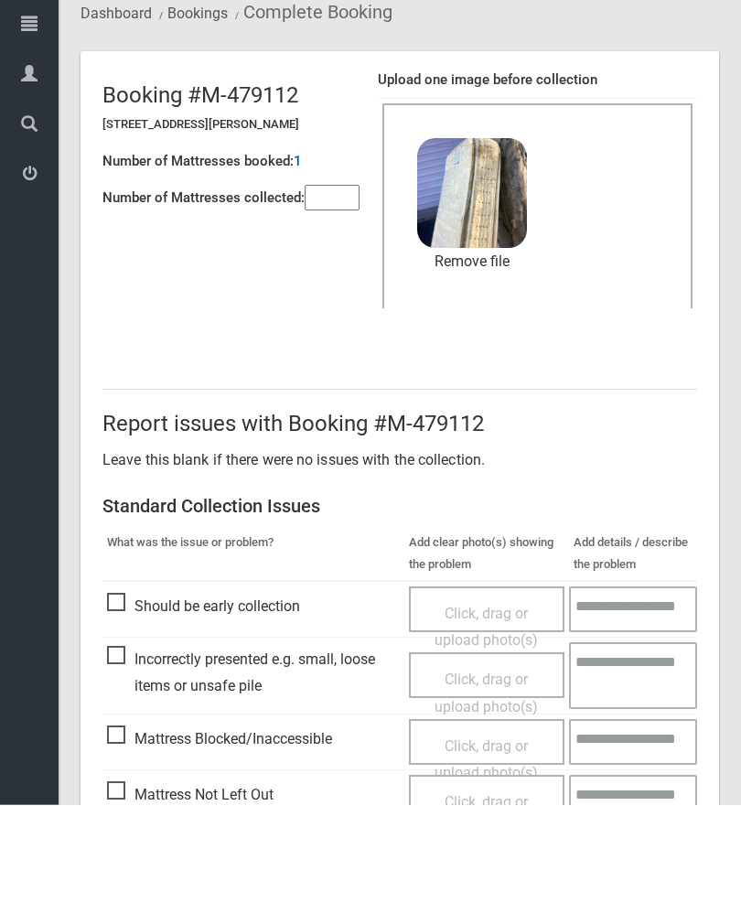
scroll to position [221, 0]
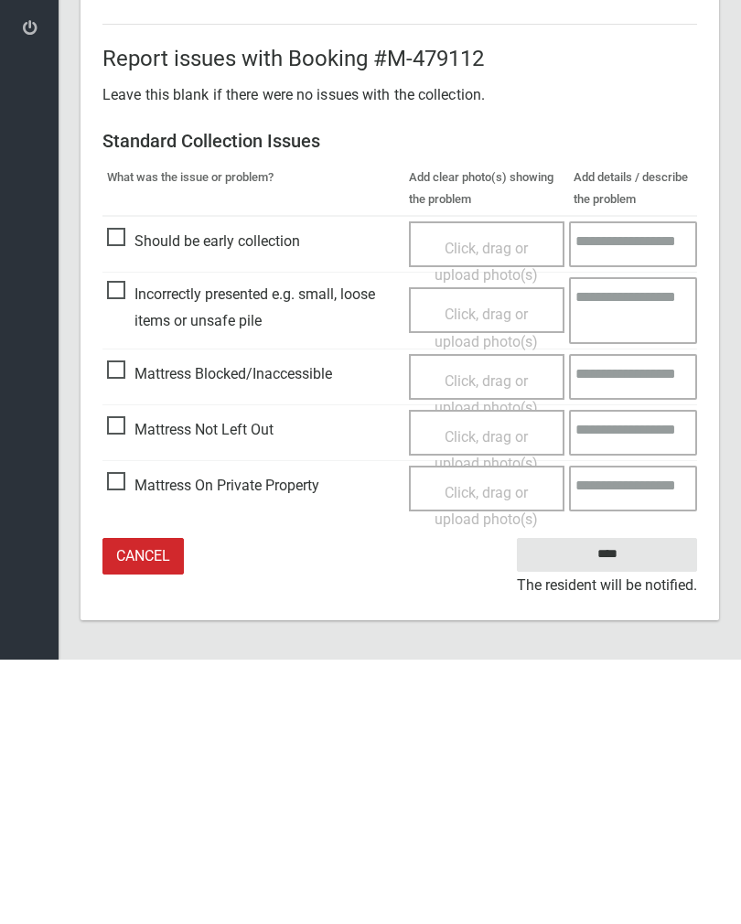
type input"] "*"
click at [626, 802] on input "****" at bounding box center [607, 819] width 180 height 34
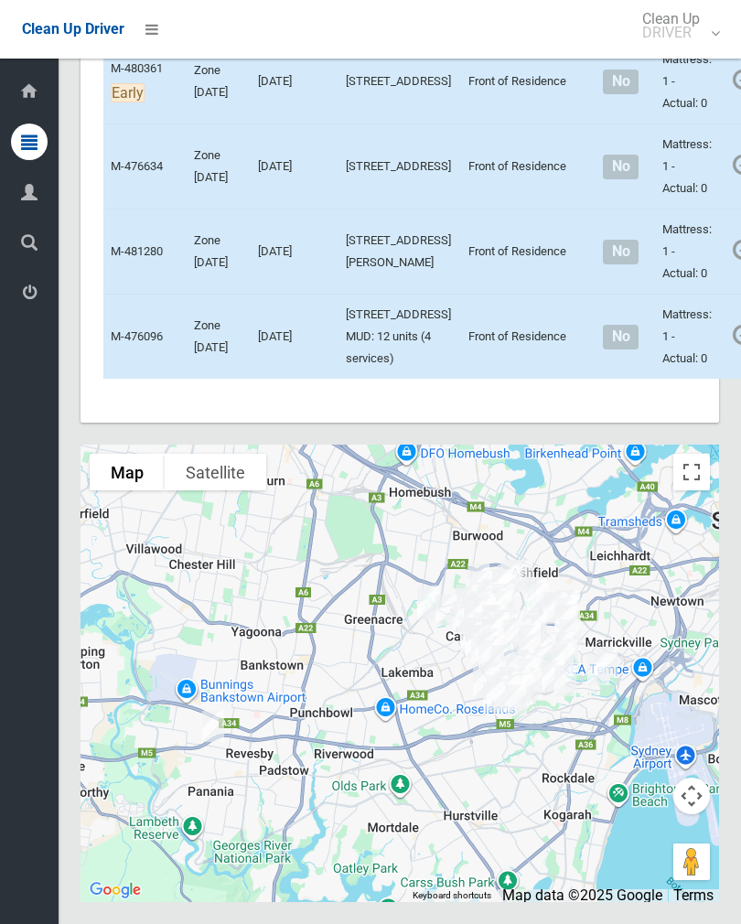
scroll to position [11911, 0]
click at [694, 396] on link "Complete Booking" at bounding box center [753, 378] width 218 height 37
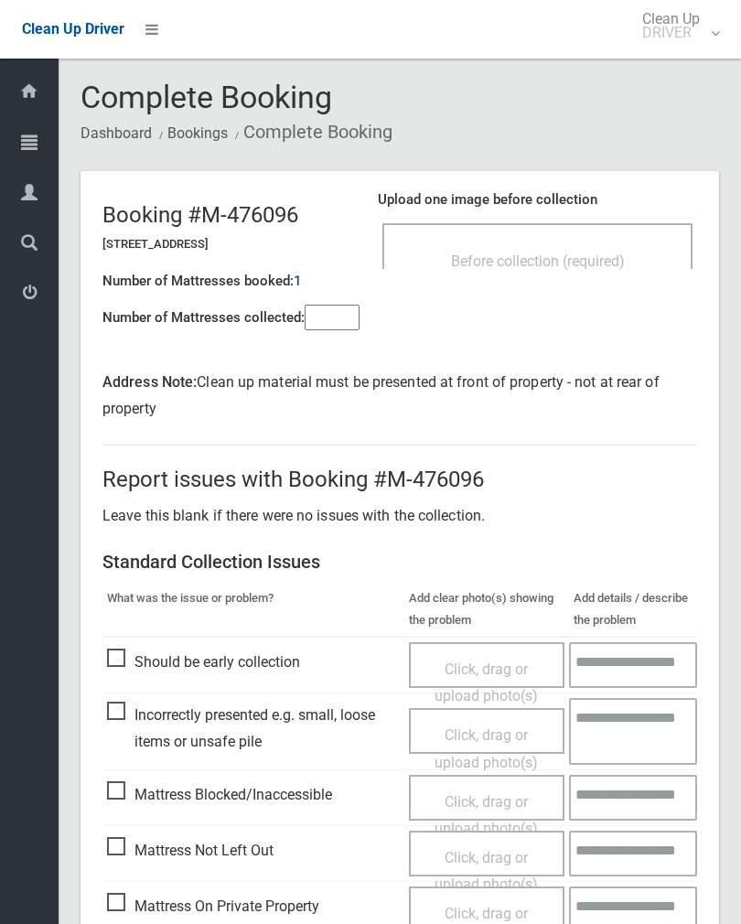
click at [604, 249] on div "Before collection (required)" at bounding box center [538, 260] width 270 height 34
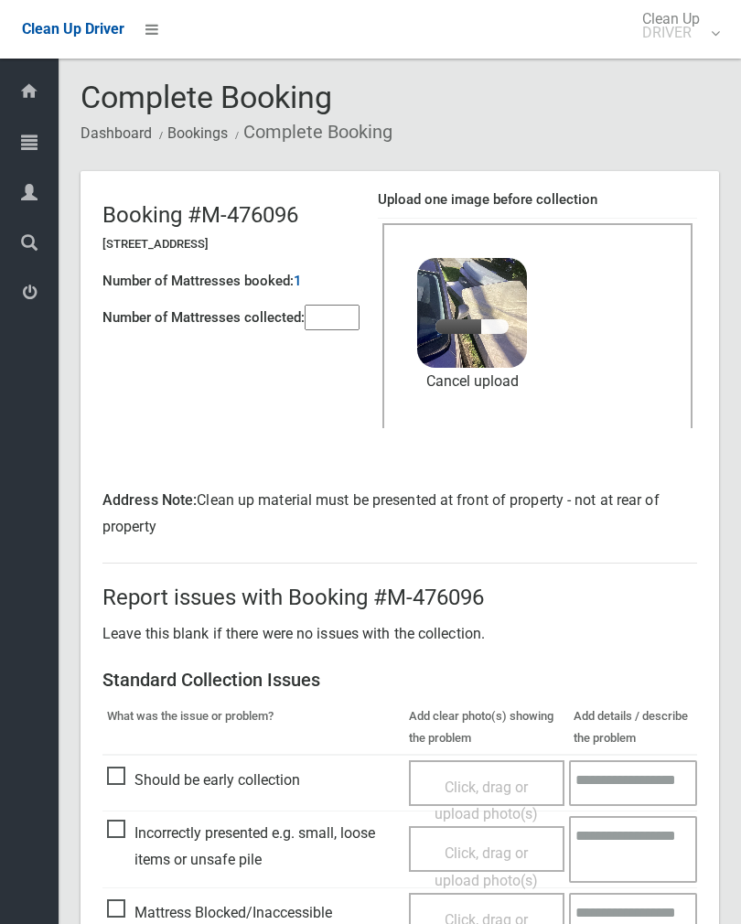
click at [355, 323] on input"] "number" at bounding box center [332, 318] width 55 height 26
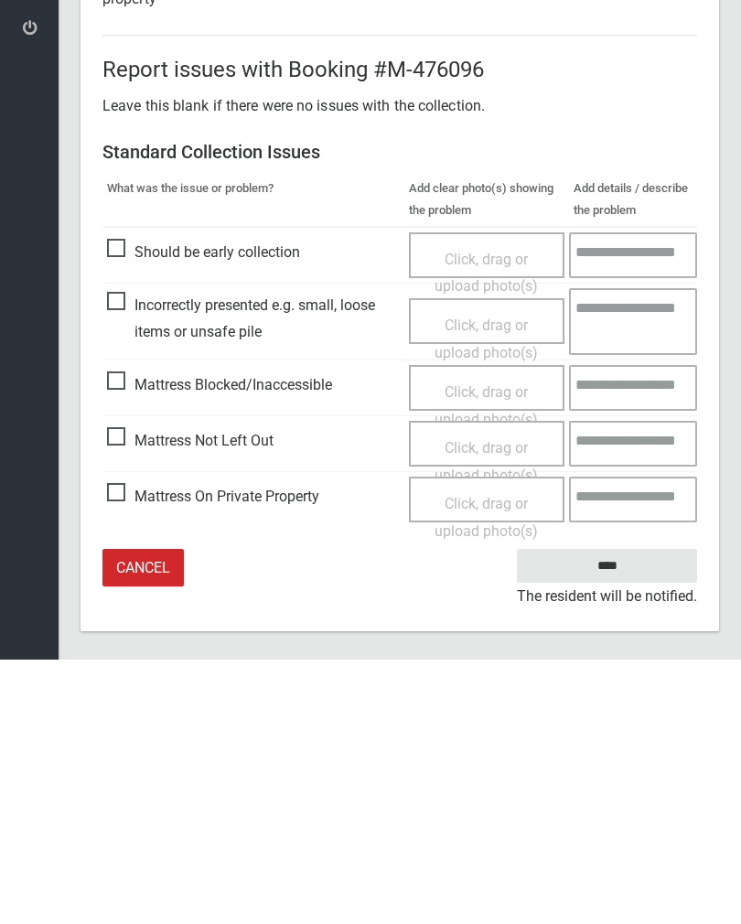
scroll to position [274, 0]
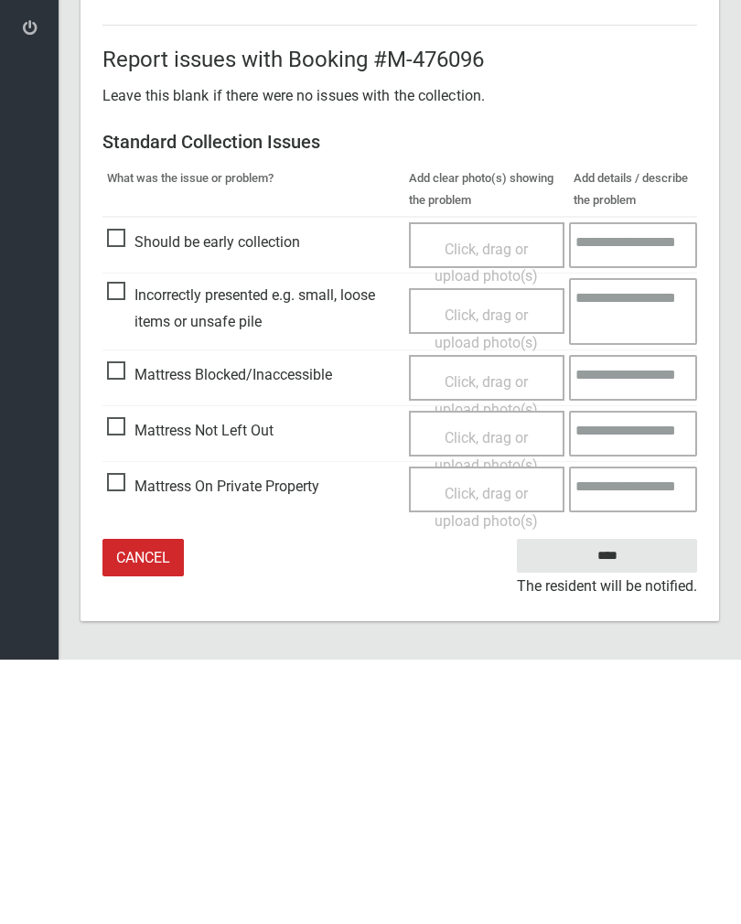
type input"] "*"
click at [633, 803] on input "****" at bounding box center [607, 820] width 180 height 34
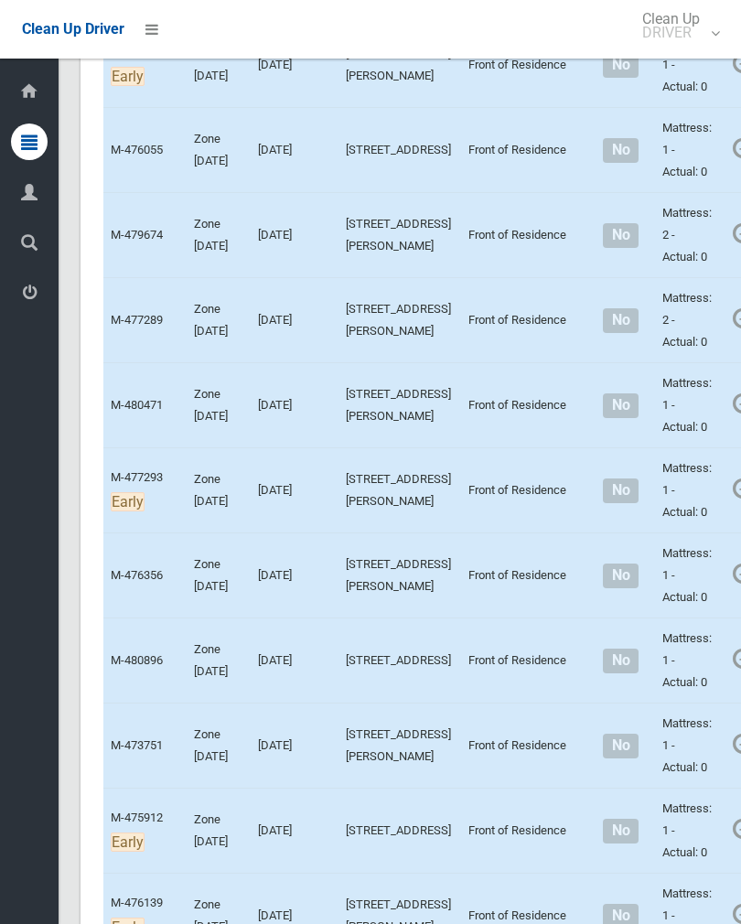
scroll to position [7531, 0]
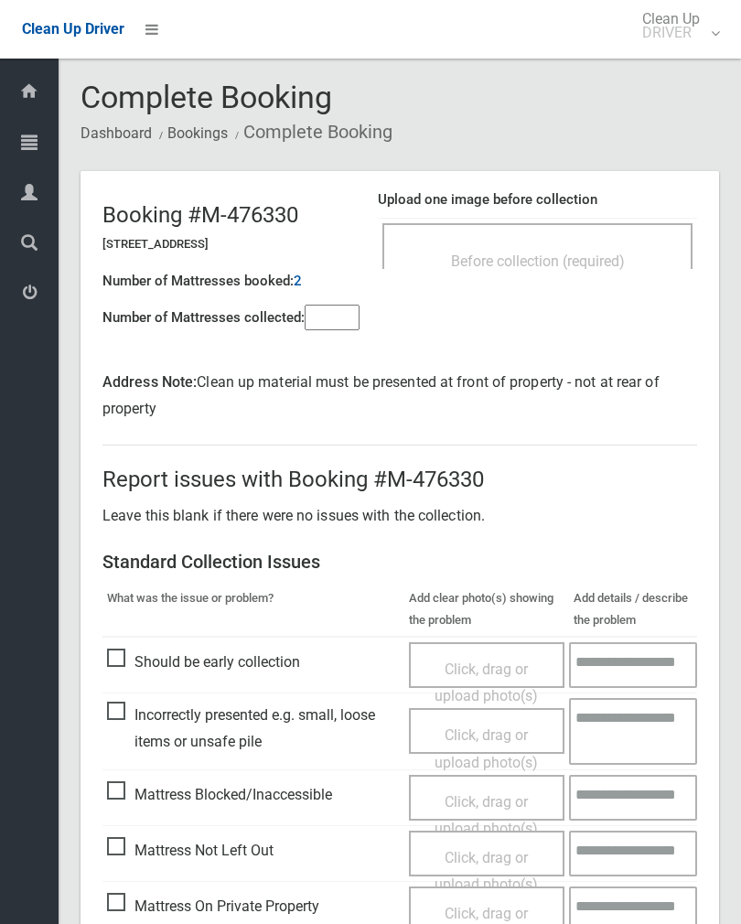
click at [616, 253] on span "Before collection (required)" at bounding box center [538, 261] width 174 height 17
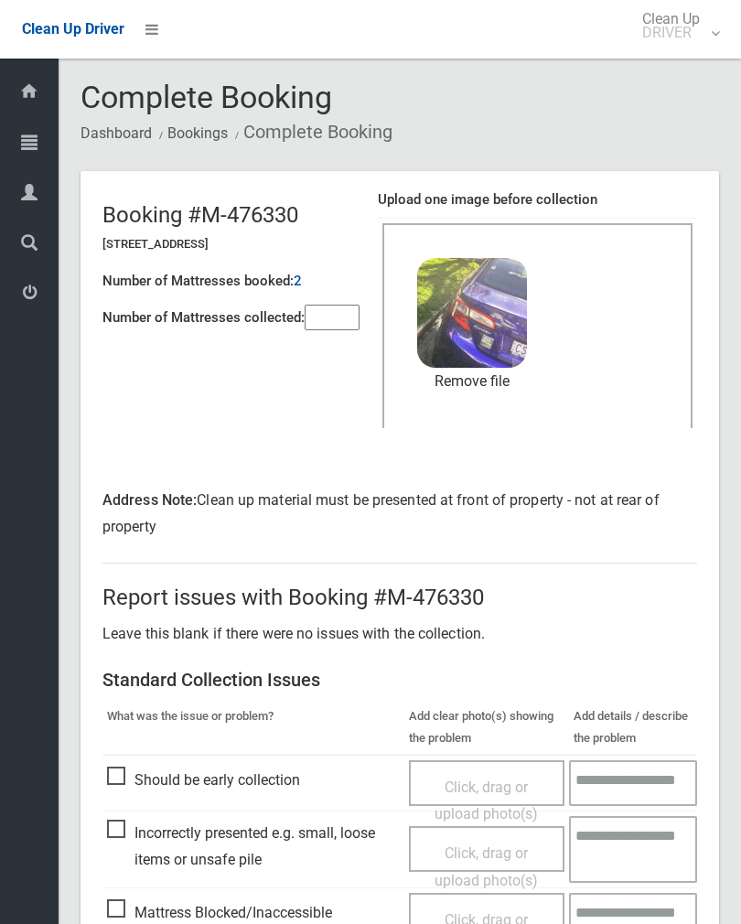
click at [340, 306] on input"] "number" at bounding box center [332, 318] width 55 height 26
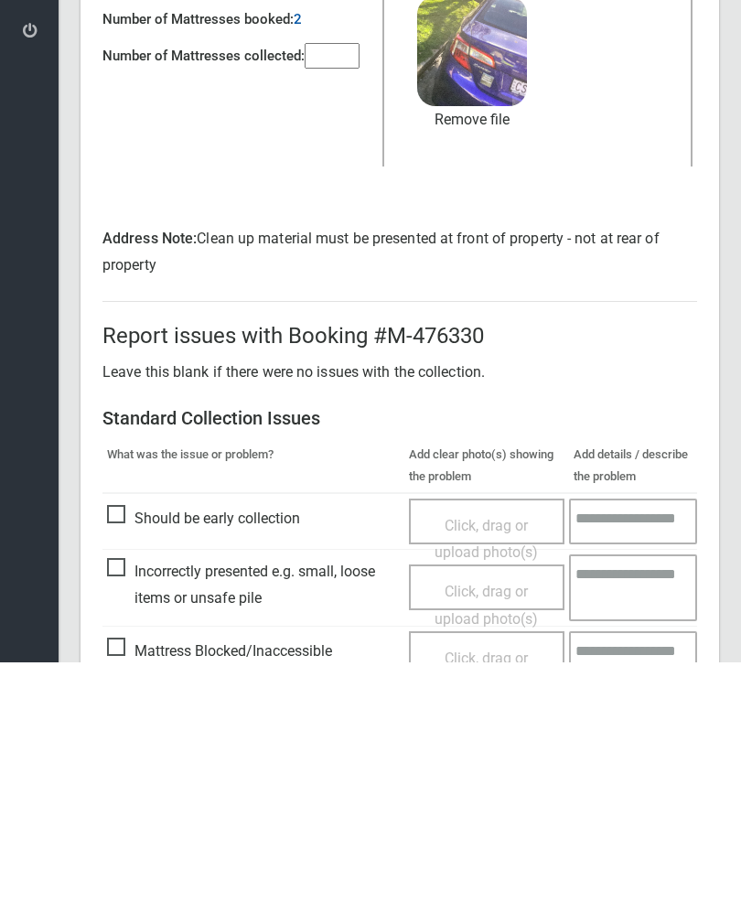
scroll to position [274, 0]
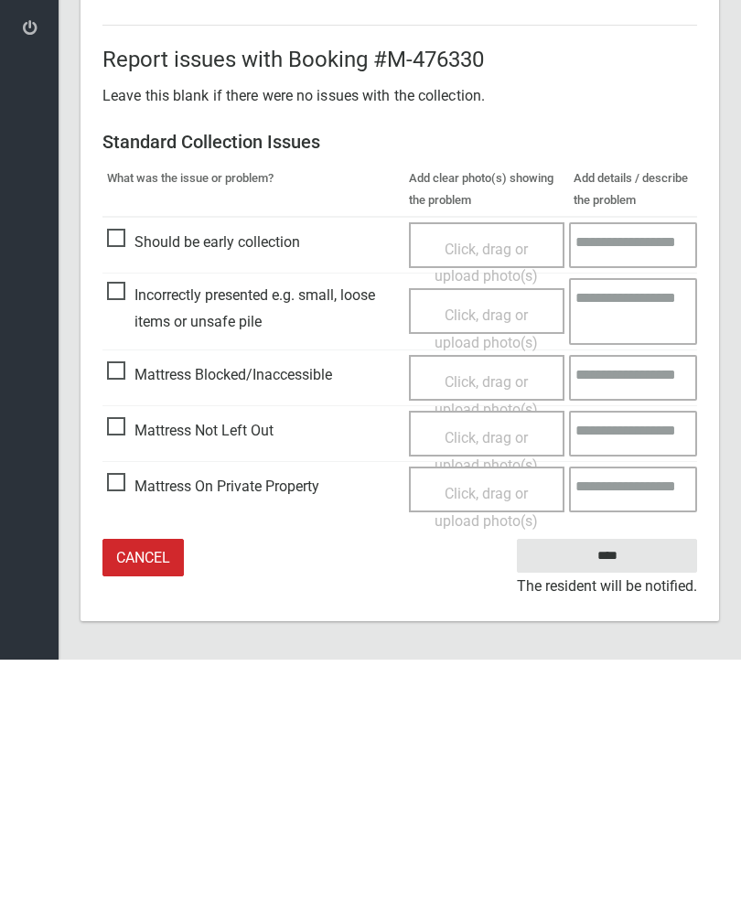
type input"] "*"
click at [619, 803] on input "****" at bounding box center [607, 820] width 180 height 34
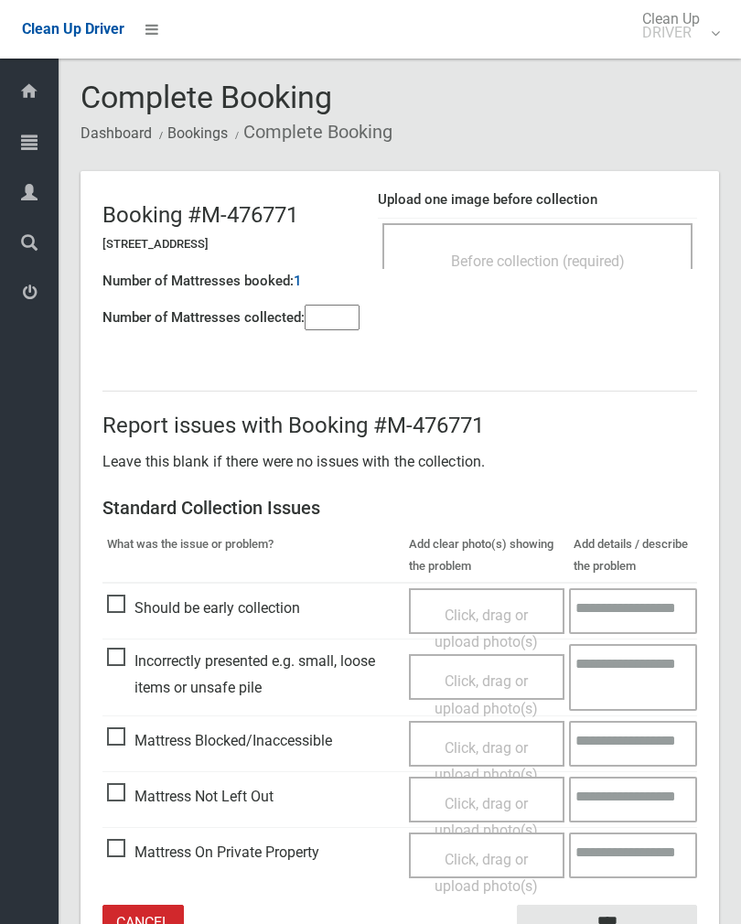
click at [591, 264] on span "Before collection (required)" at bounding box center [538, 261] width 174 height 17
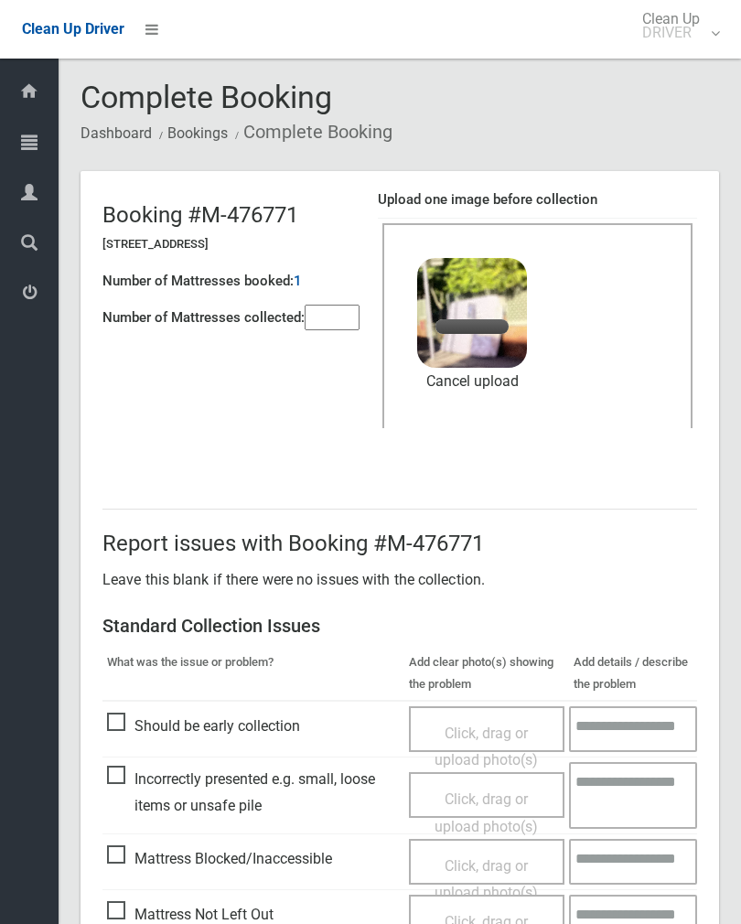
click at [352, 305] on input"] "number" at bounding box center [332, 318] width 55 height 26
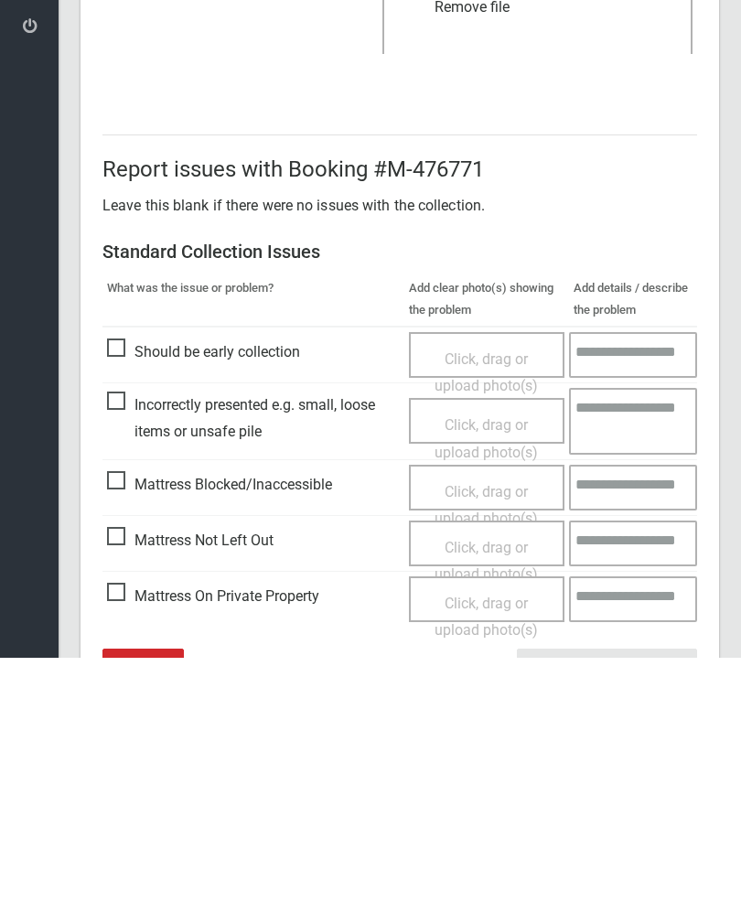
scroll to position [221, 0]
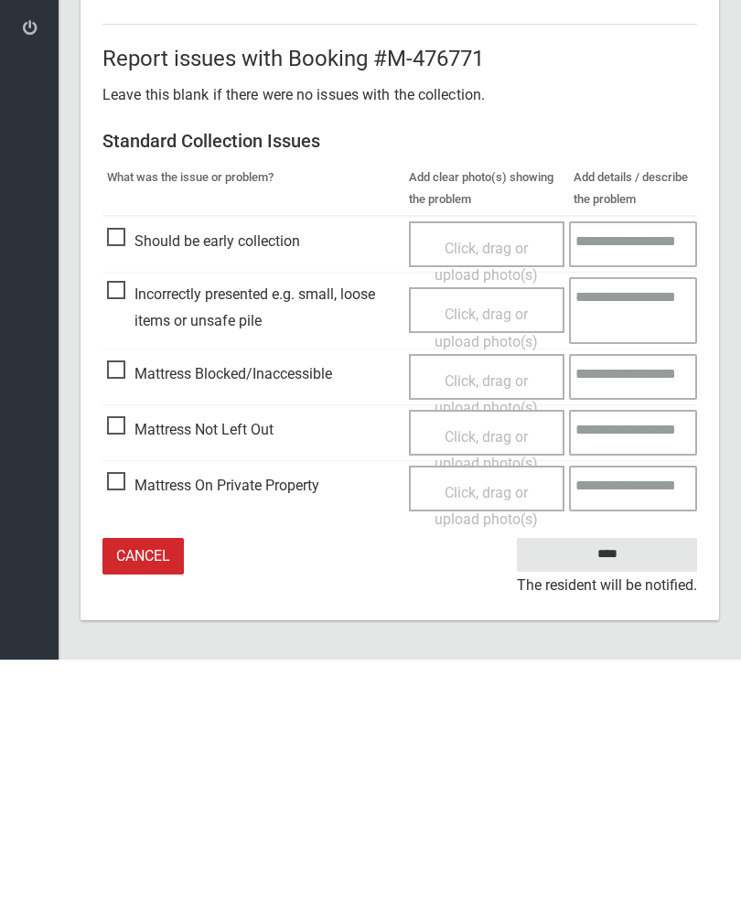
type input"] "*"
click at [625, 802] on input "****" at bounding box center [607, 819] width 180 height 34
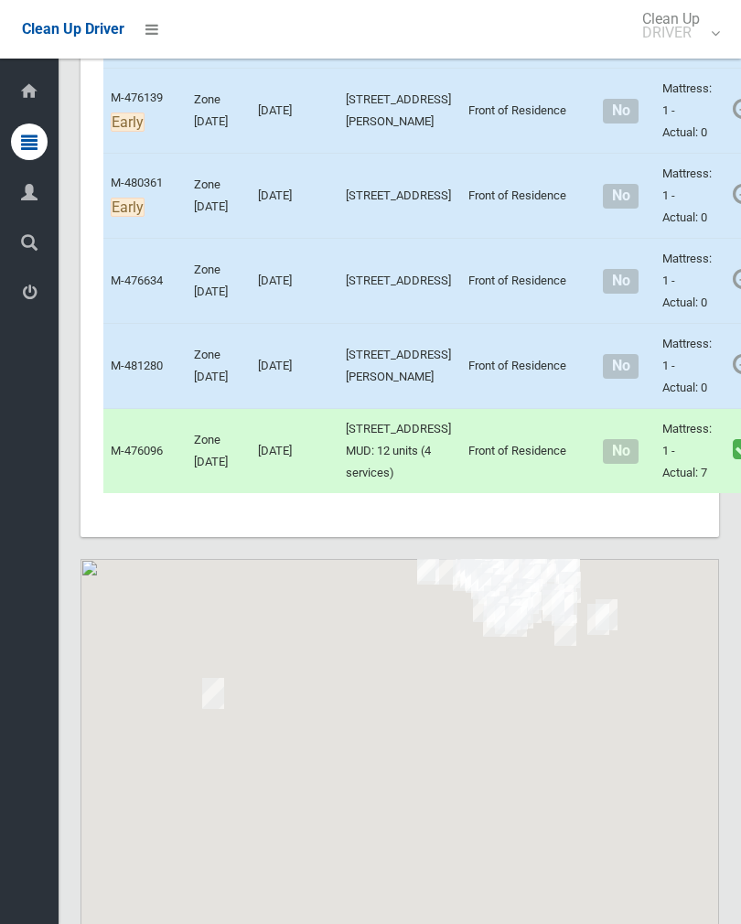
scroll to position [8315, 0]
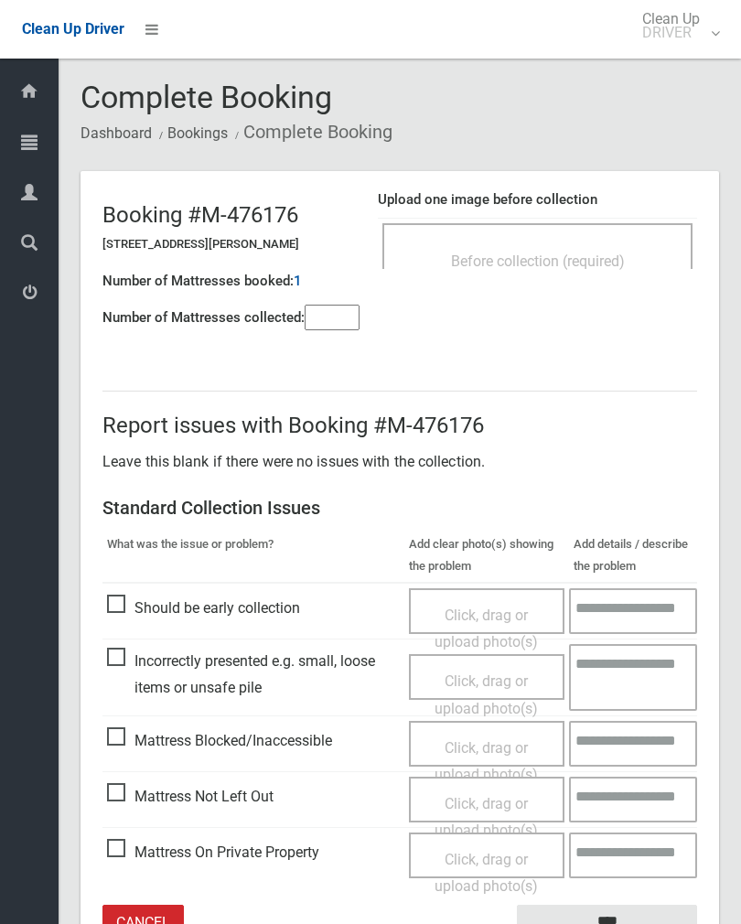
click at [350, 318] on input"] "number" at bounding box center [332, 318] width 55 height 26
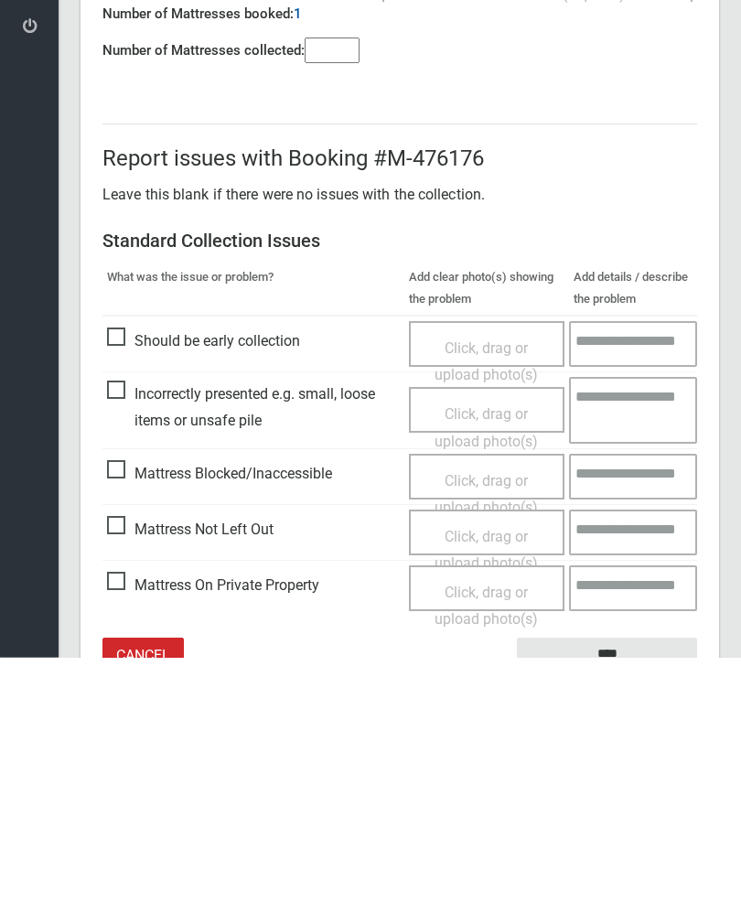
scroll to position [102, 0]
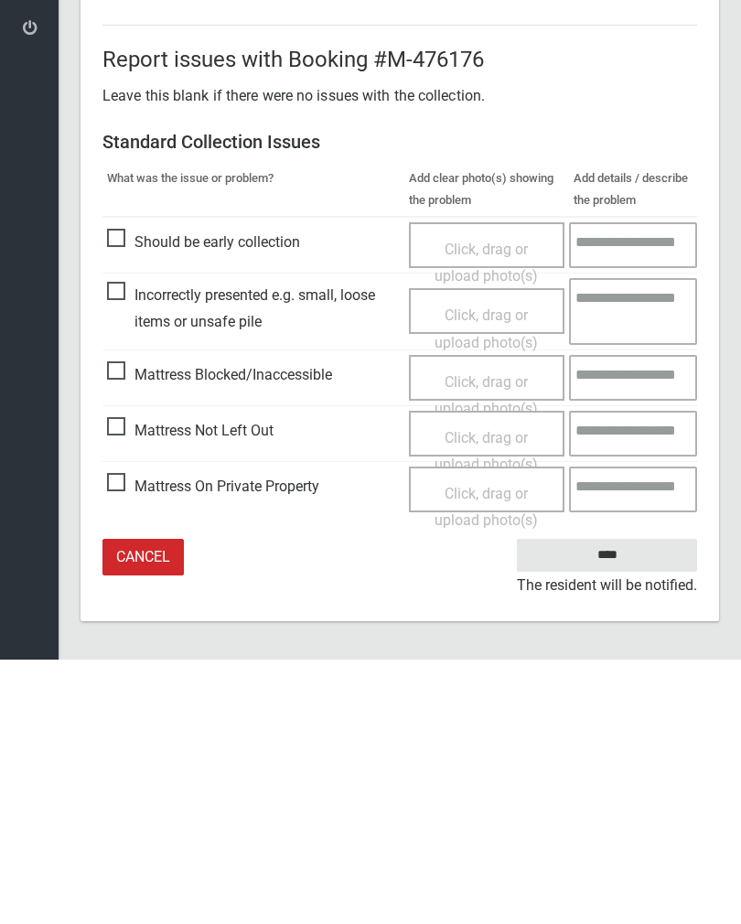
type input"] "*"
click at [122, 682] on span "Mattress Not Left Out" at bounding box center [190, 695] width 167 height 27
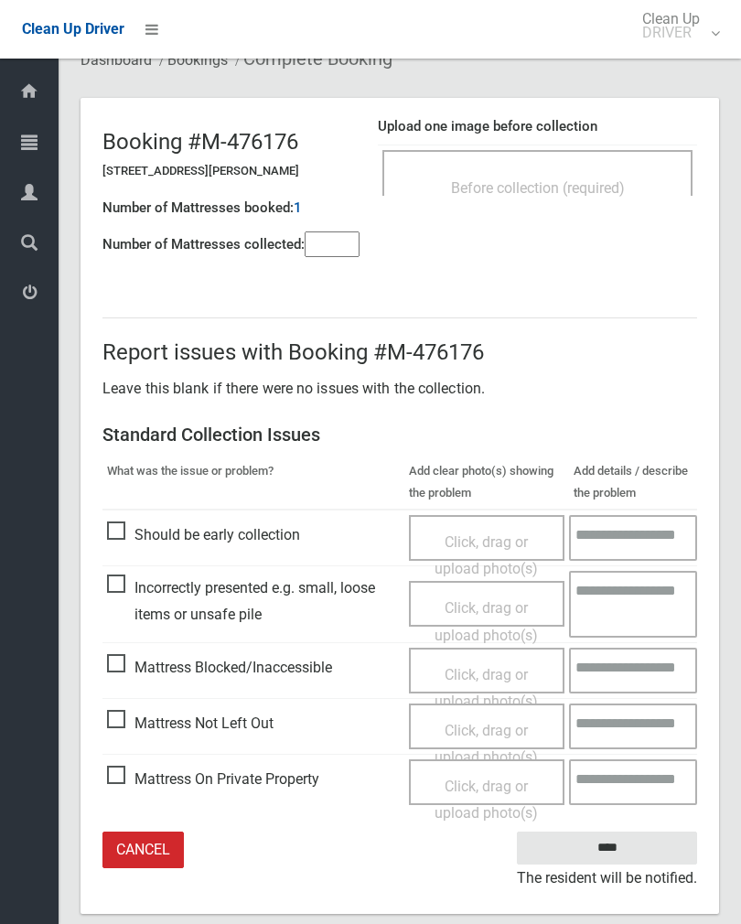
click at [487, 722] on span "Click, drag or upload photo(s)" at bounding box center [486, 744] width 103 height 45
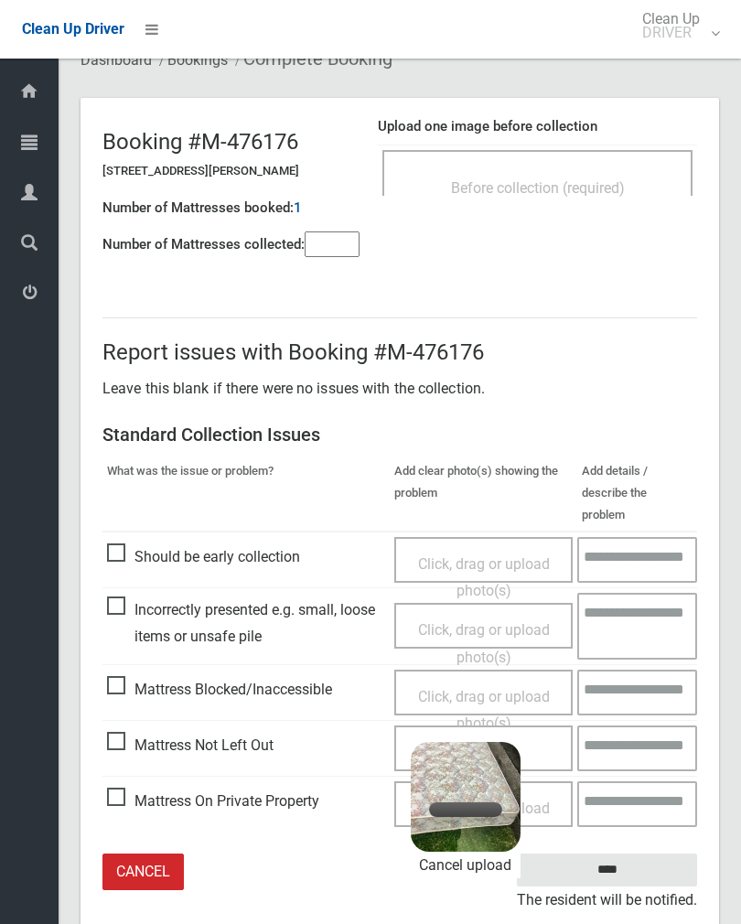
click at [360, 253] on input"] "*" at bounding box center [332, 244] width 55 height 26
click at [569, 184] on span "Before collection (required)" at bounding box center [538, 187] width 174 height 17
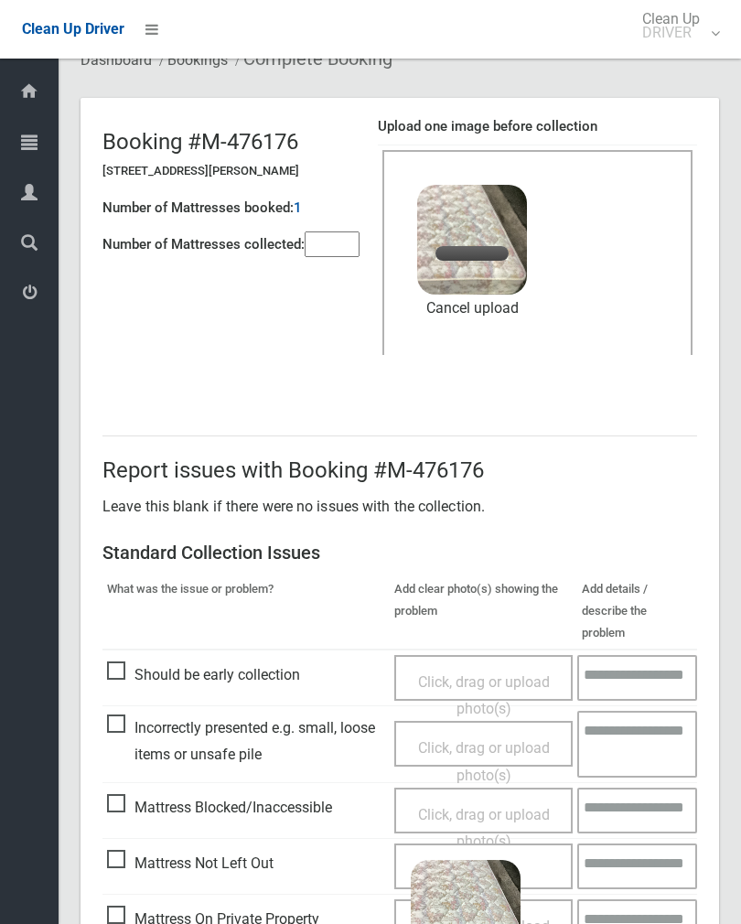
click at [345, 253] on input"] "*" at bounding box center [332, 244] width 55 height 26
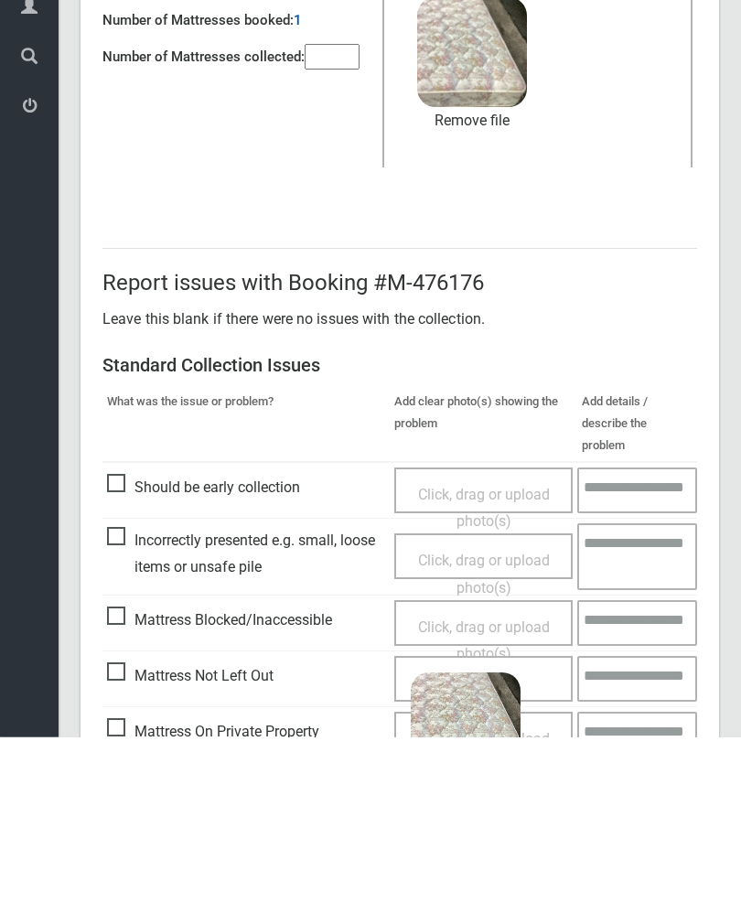
scroll to position [221, 0]
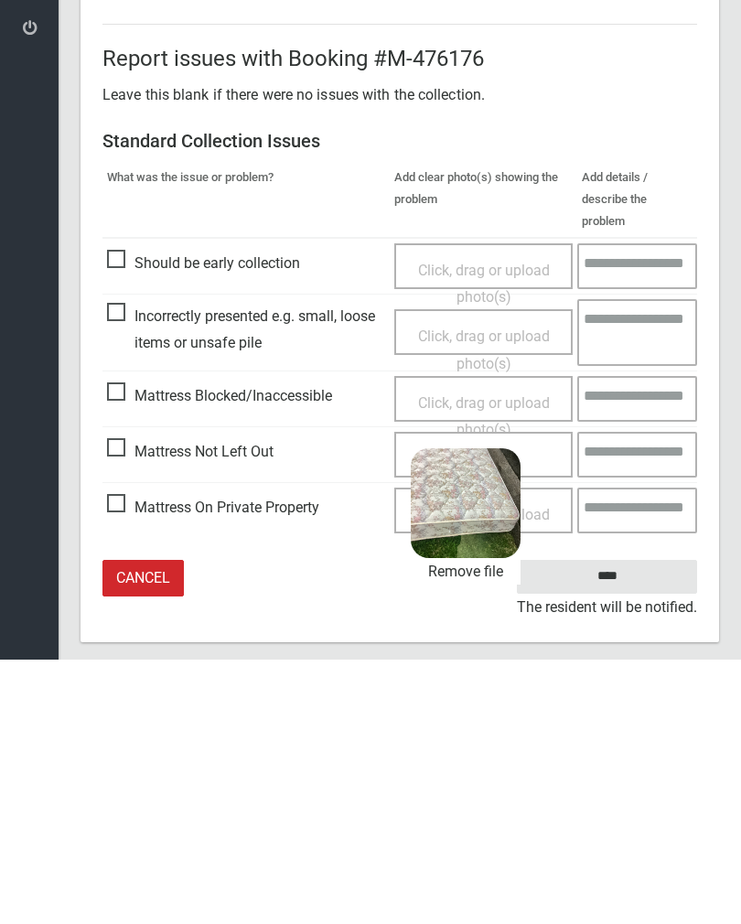
type input"] "*"
click at [490, 823] on link "Remove file" at bounding box center [466, 836] width 110 height 27
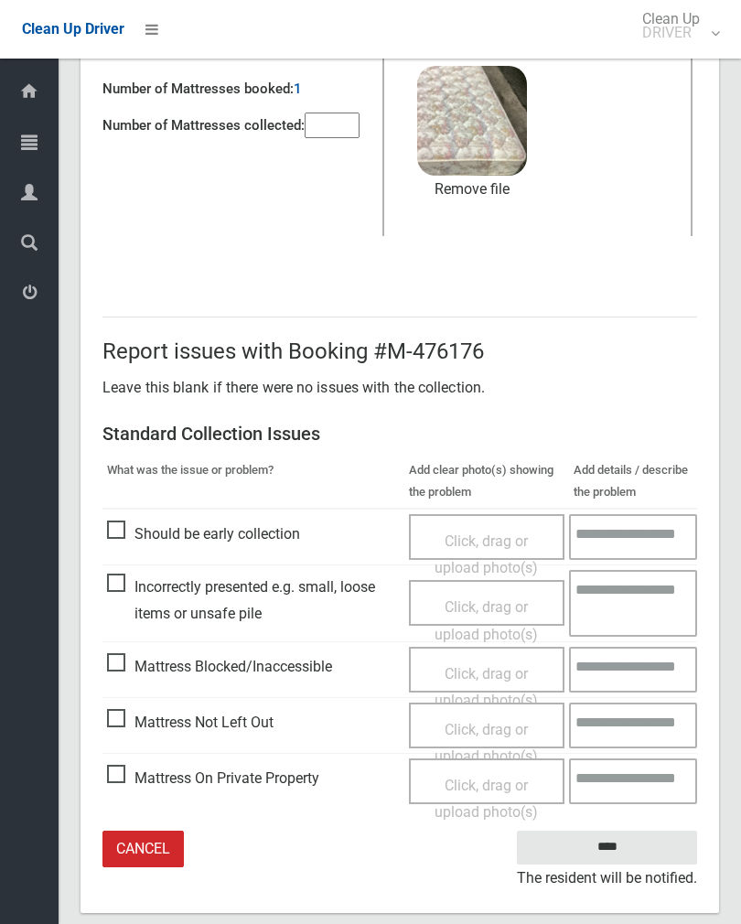
click at [621, 836] on input "****" at bounding box center [607, 848] width 180 height 34
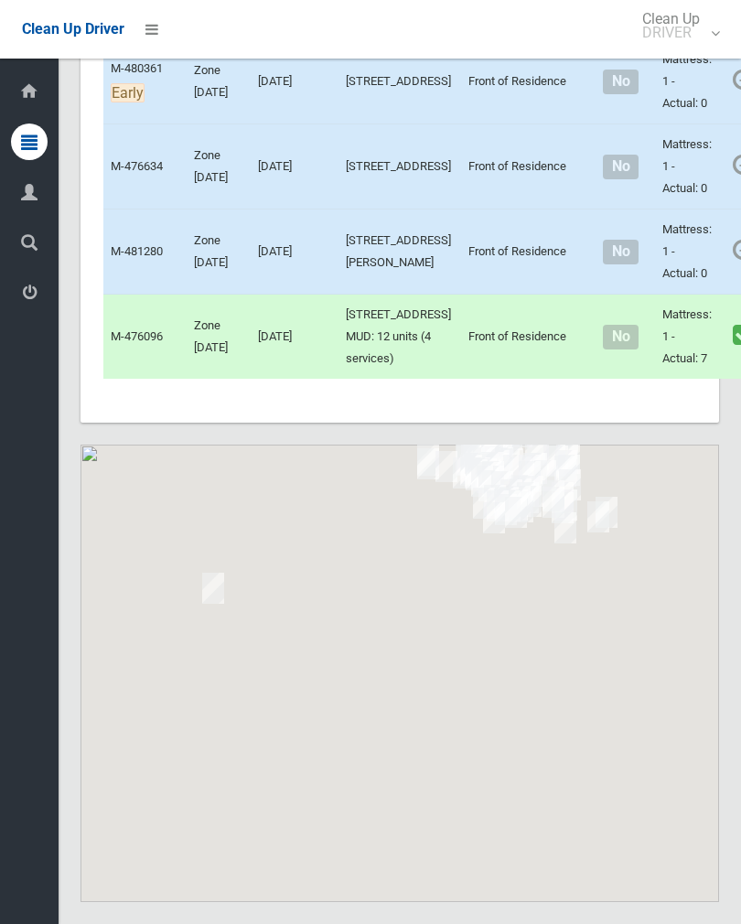
scroll to position [8651, 0]
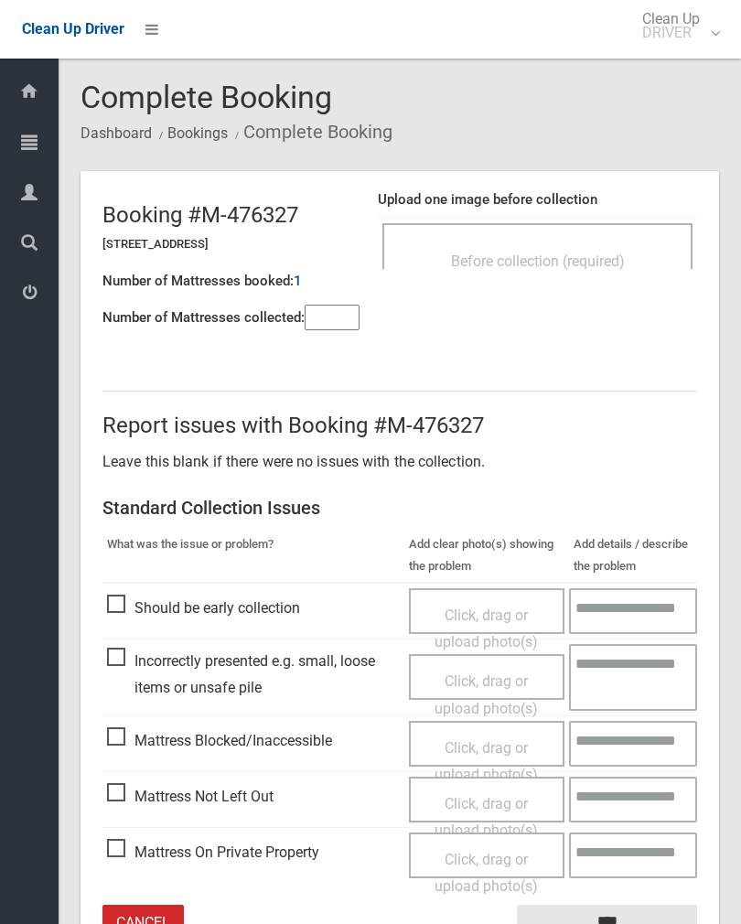
click at [623, 200] on h4 "Upload one image before collection" at bounding box center [537, 200] width 319 height 16
click at [641, 264] on div "Before collection (required)" at bounding box center [538, 260] width 270 height 34
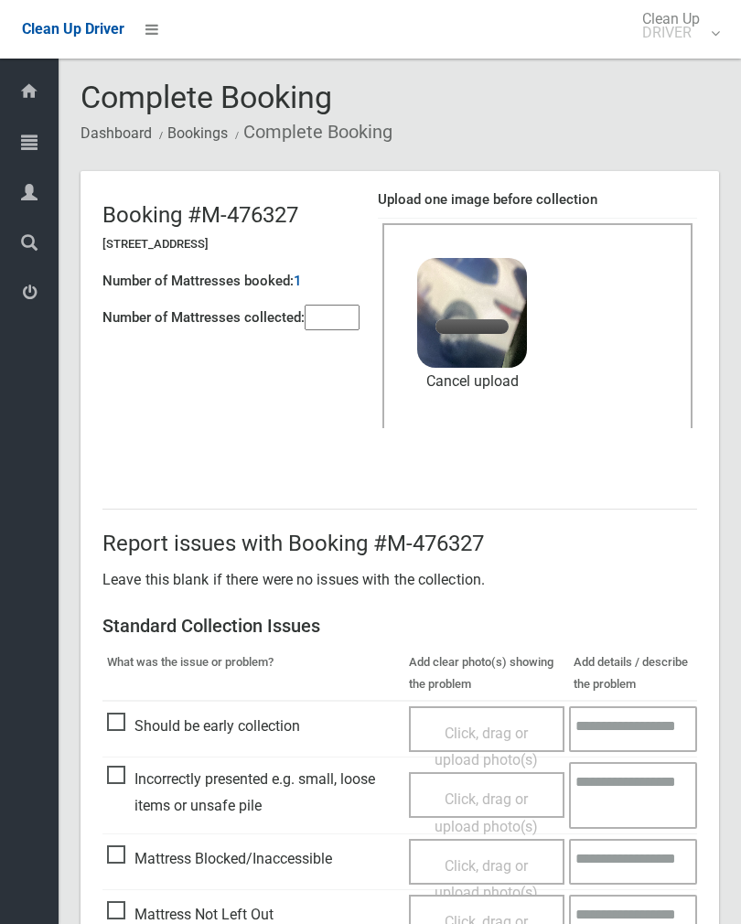
click at [323, 312] on input"] "number" at bounding box center [332, 318] width 55 height 26
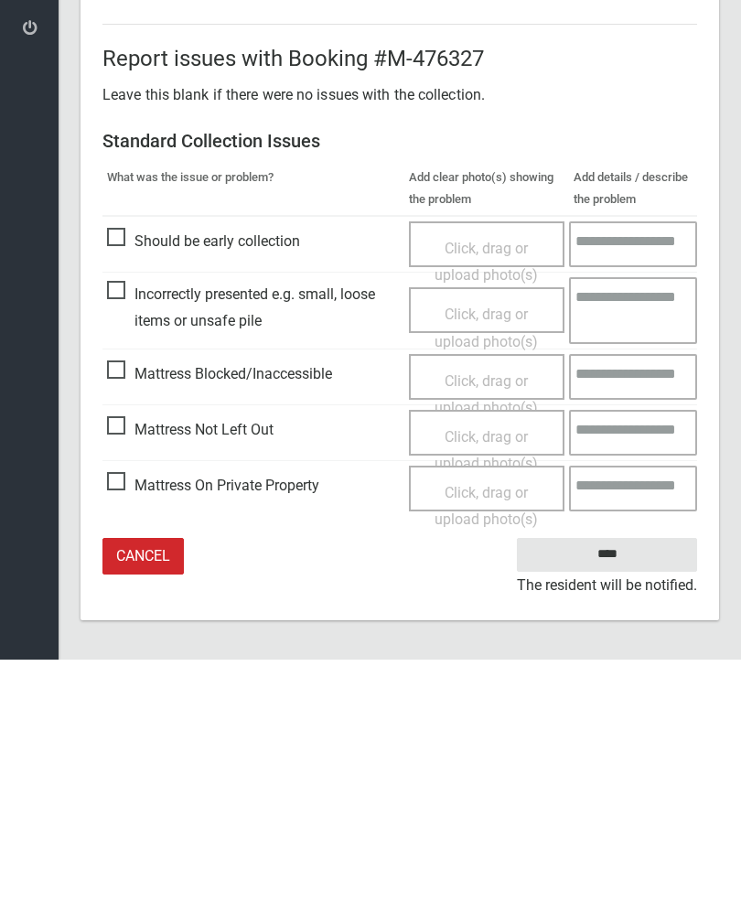
type input"] "*"
click at [626, 802] on input "****" at bounding box center [607, 819] width 180 height 34
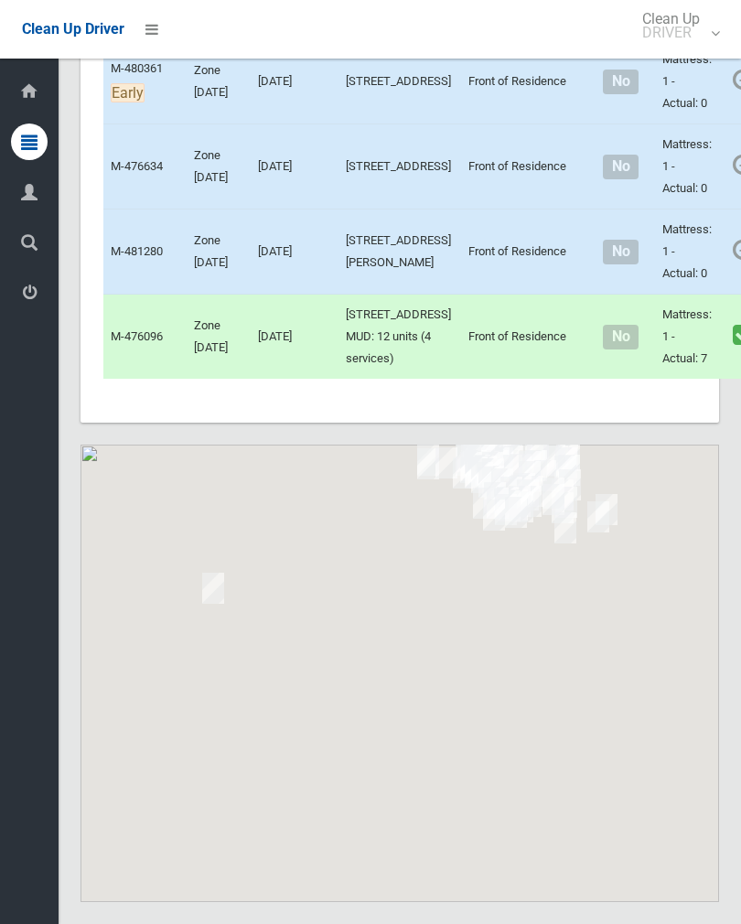
scroll to position [8670, 0]
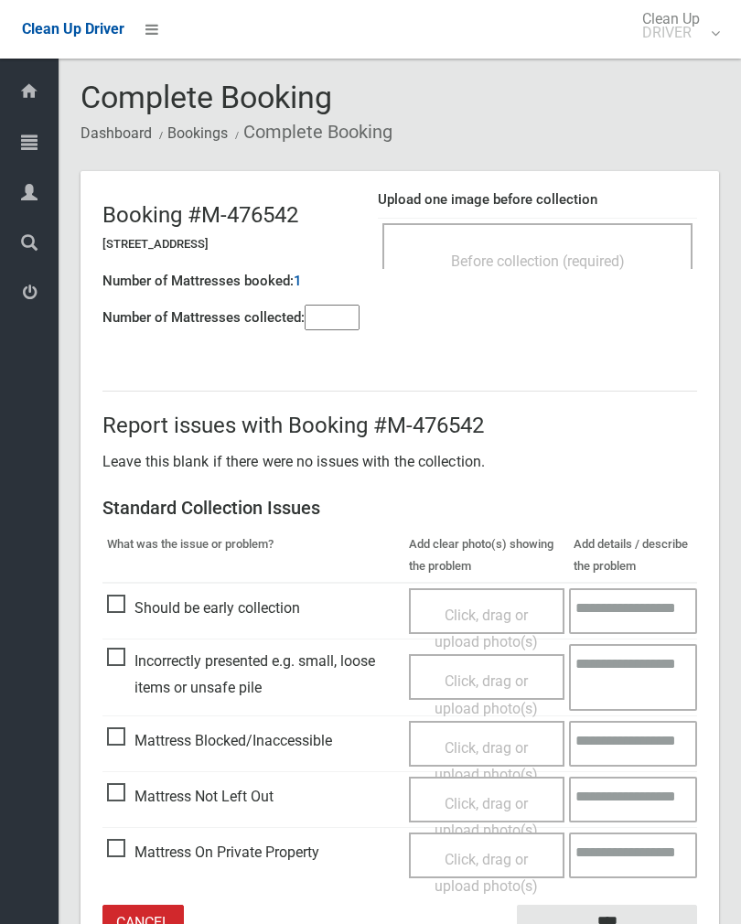
click at [358, 311] on input"] "number" at bounding box center [332, 318] width 55 height 26
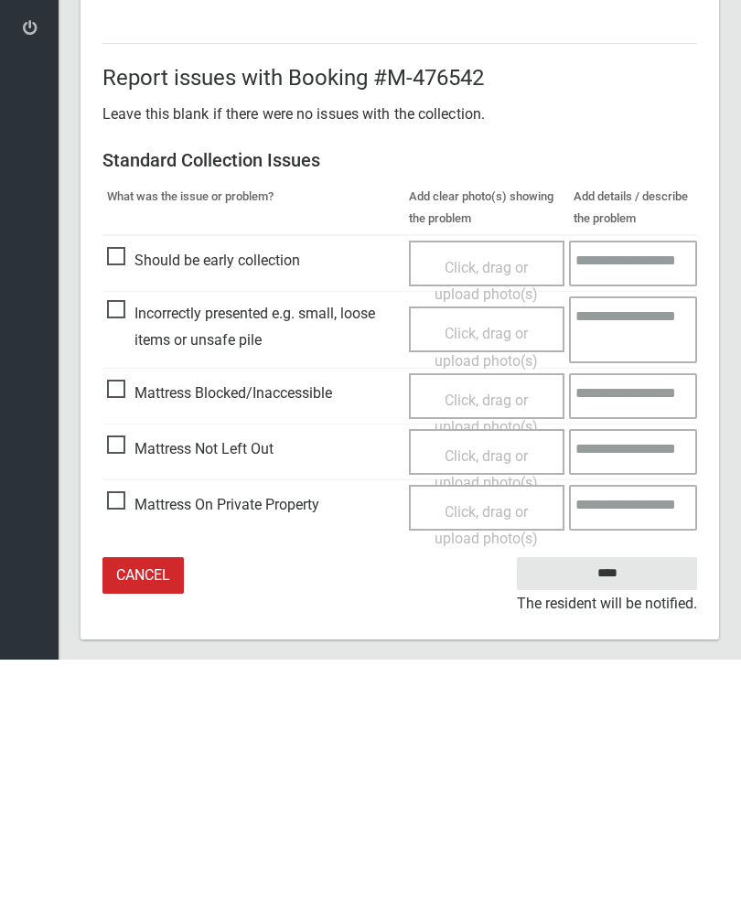
scroll to position [102, 0]
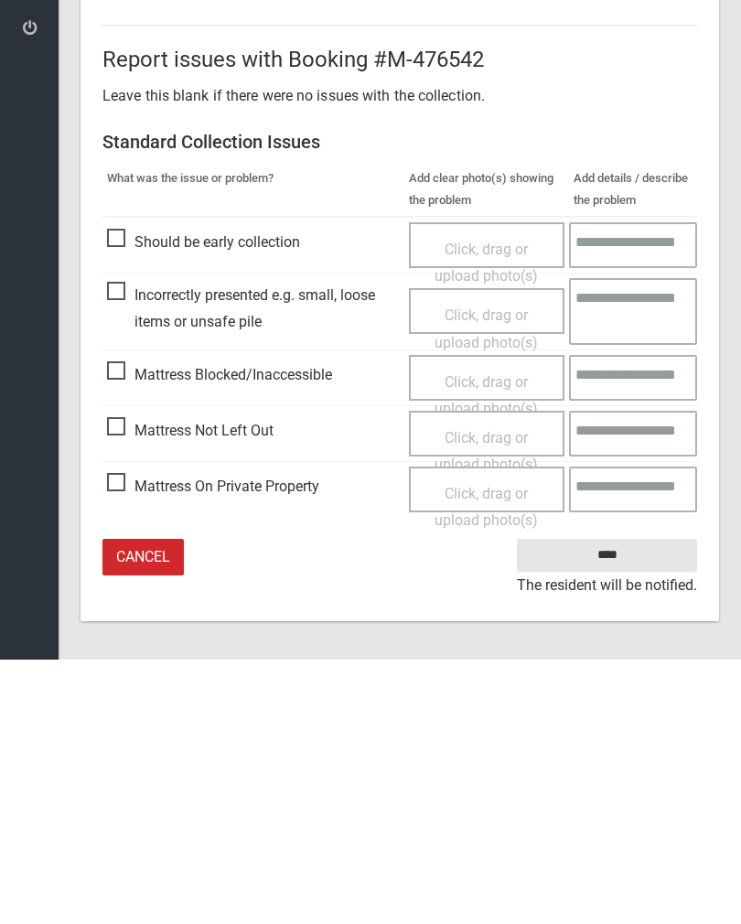
type input"] "*"
click at [121, 682] on span "Mattress Not Left Out" at bounding box center [190, 695] width 167 height 27
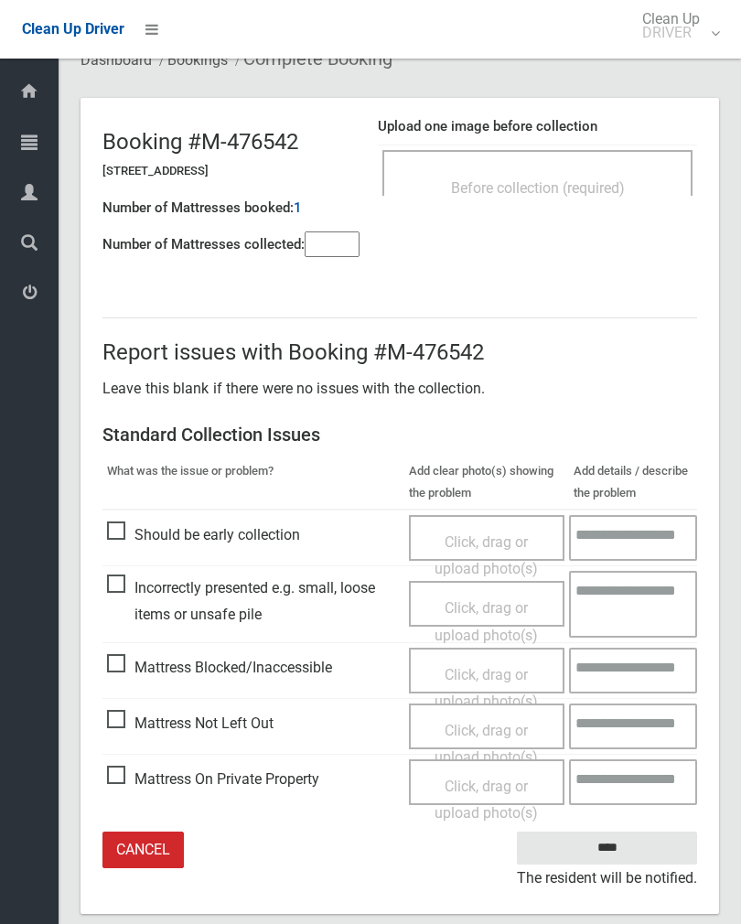
click at [491, 734] on div "Click, drag or upload photo(s)" at bounding box center [487, 744] width 129 height 54
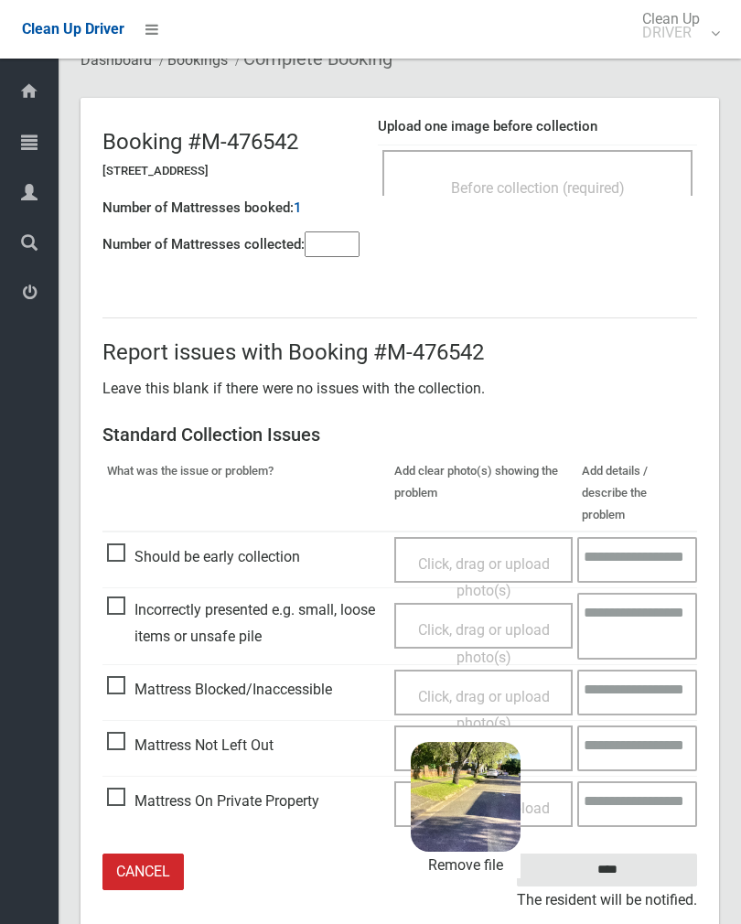
click at [648, 854] on input "****" at bounding box center [607, 871] width 180 height 34
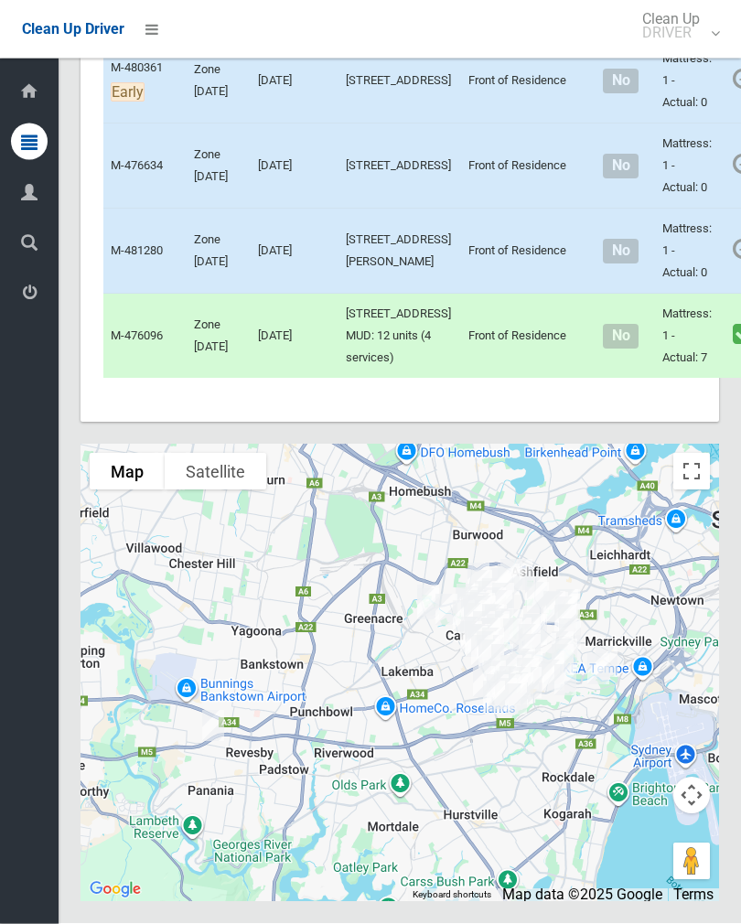
scroll to position [8947, 0]
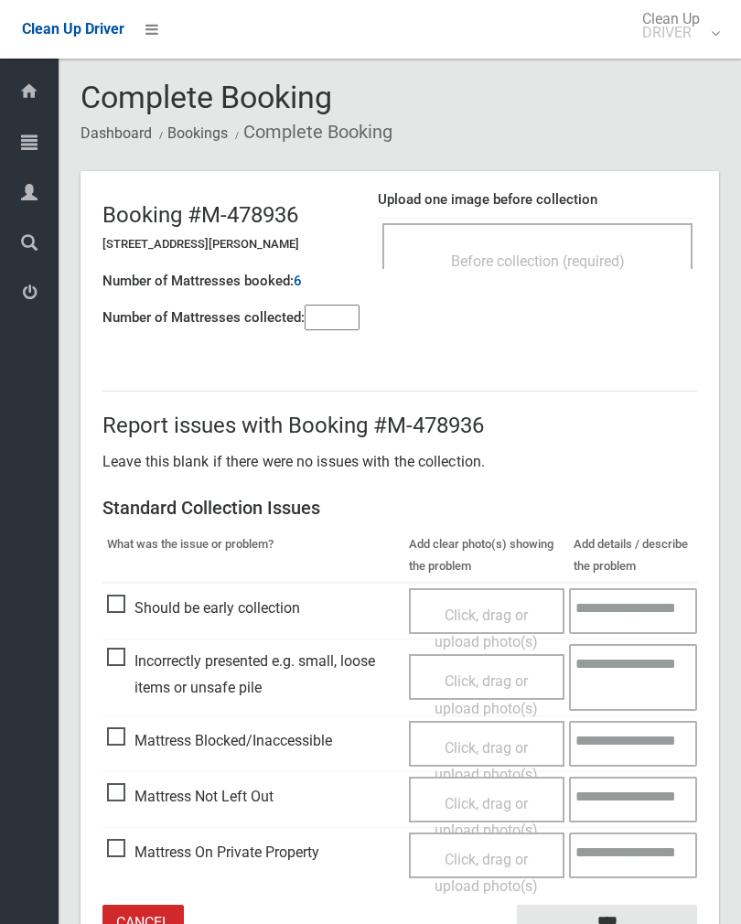
click at [619, 239] on div "Before collection (required)" at bounding box center [537, 246] width 310 height 46
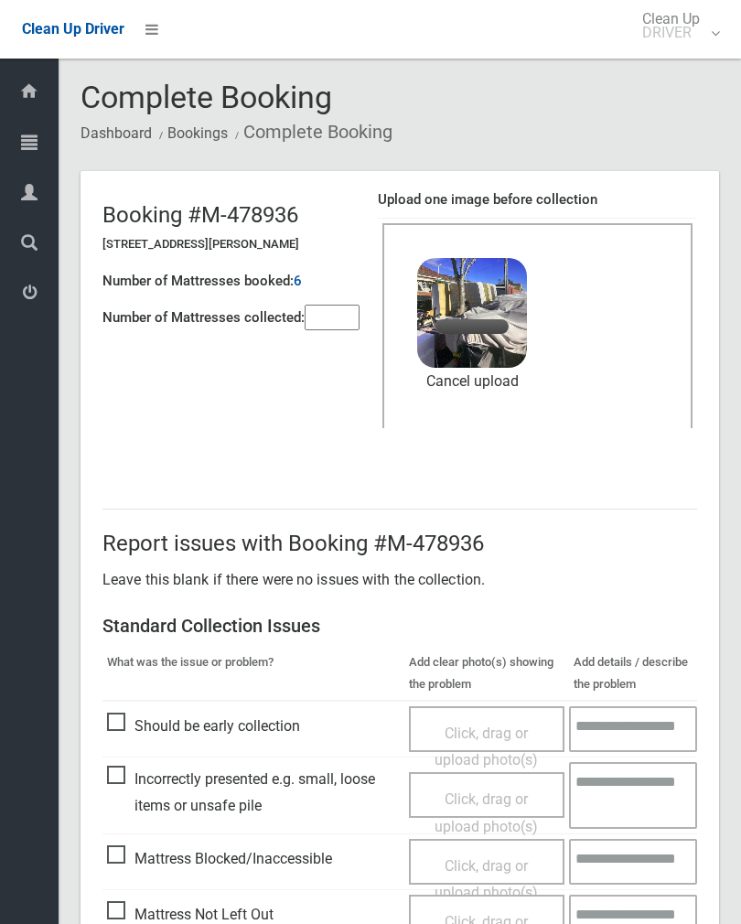
click at [338, 321] on input"] "number" at bounding box center [332, 318] width 55 height 26
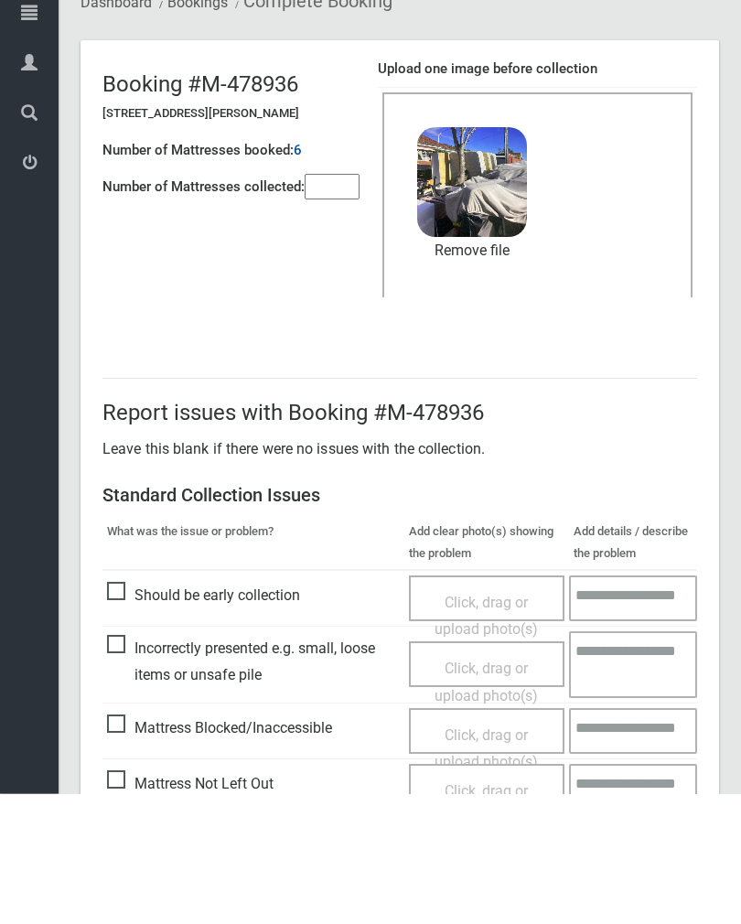
scroll to position [221, 0]
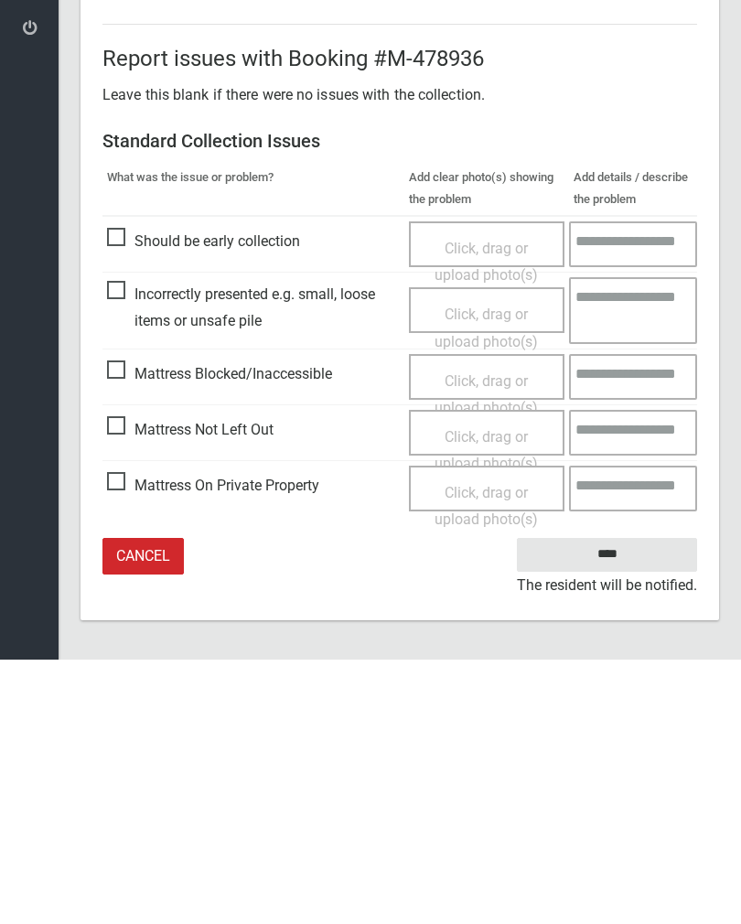
type input"] "*"
click at [634, 802] on input "****" at bounding box center [607, 819] width 180 height 34
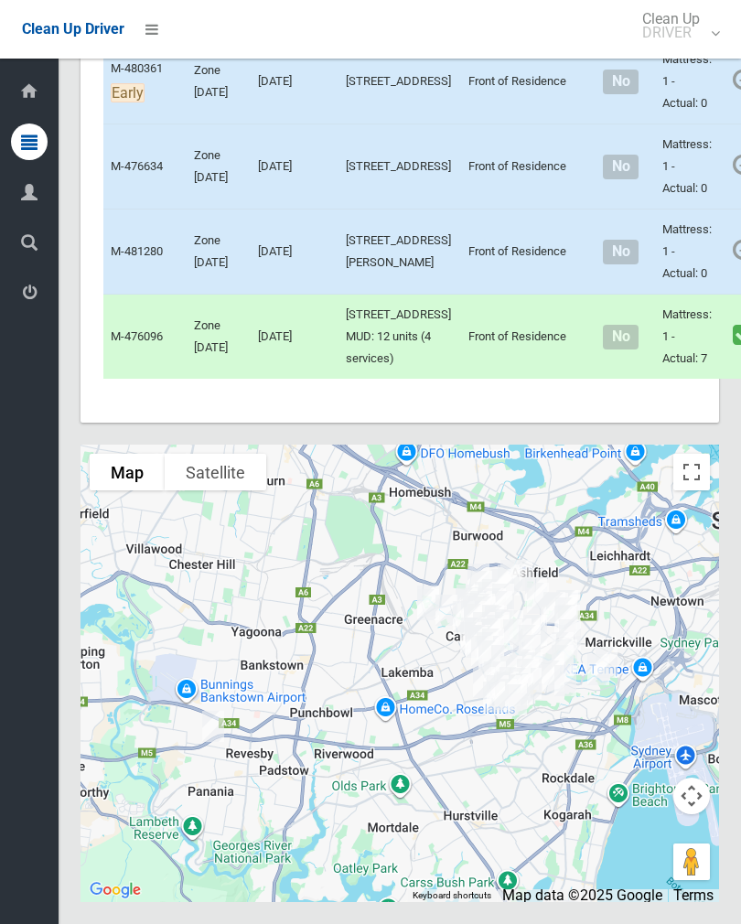
scroll to position [8890, 0]
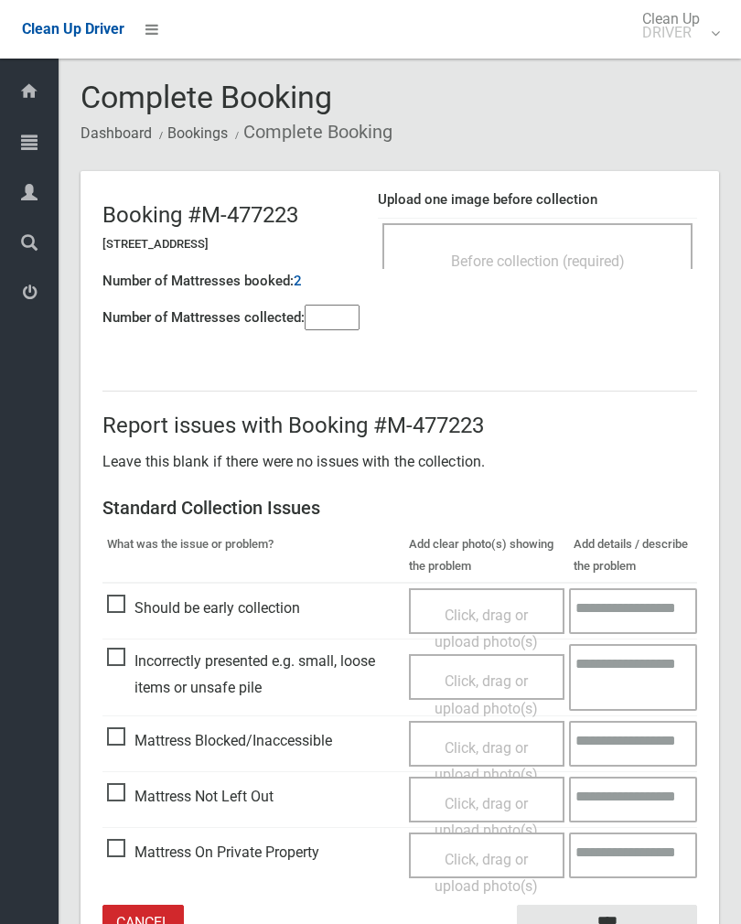
click at [616, 247] on div "Before collection (required)" at bounding box center [538, 260] width 270 height 34
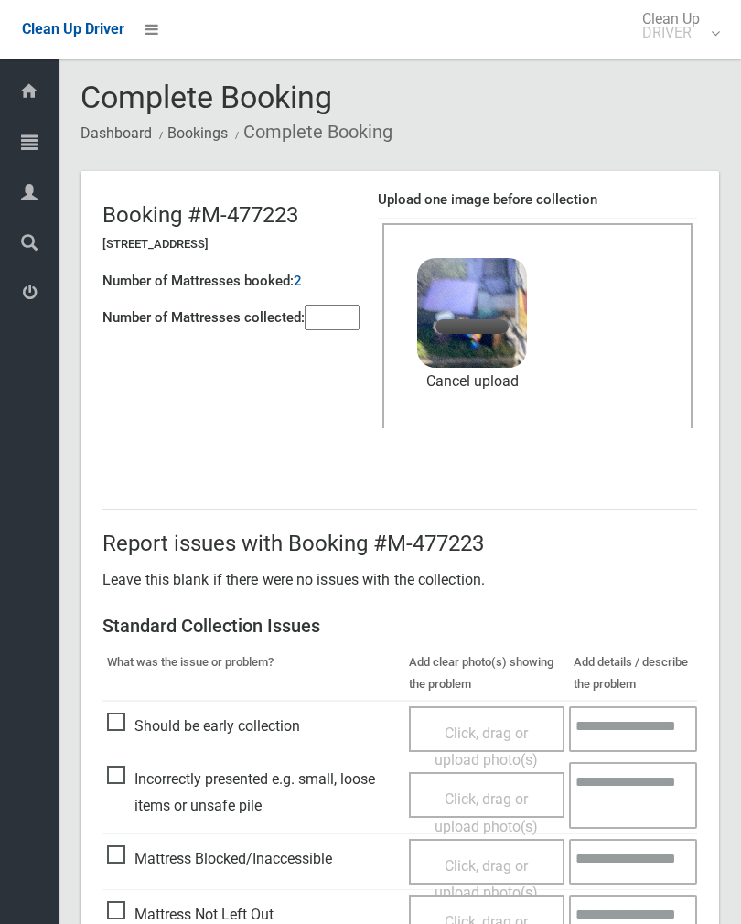
click at [358, 307] on input"] "number" at bounding box center [332, 318] width 55 height 26
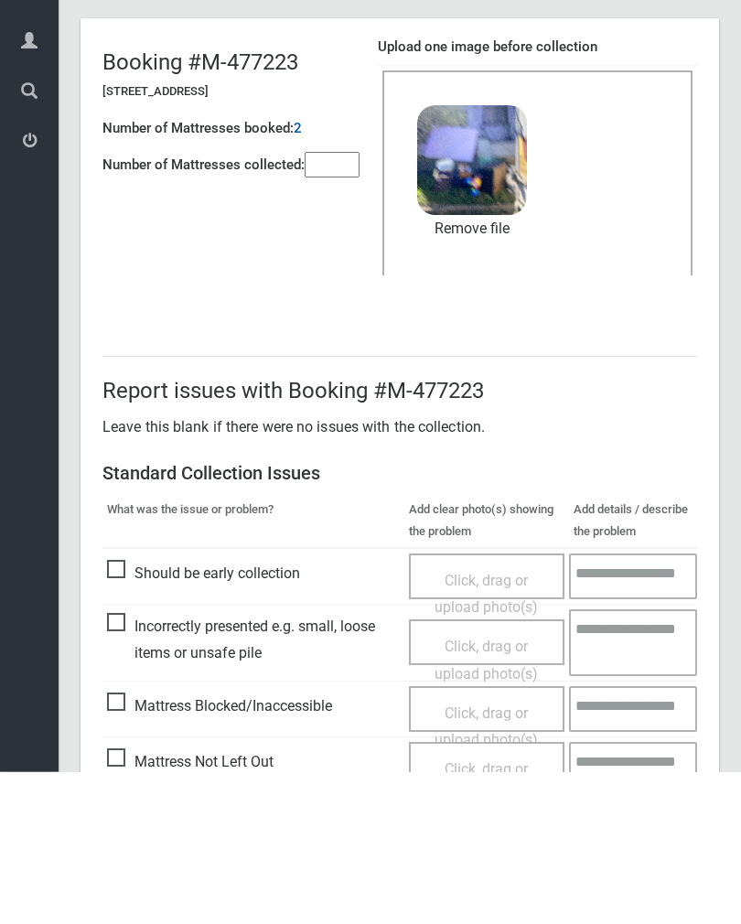
scroll to position [221, 0]
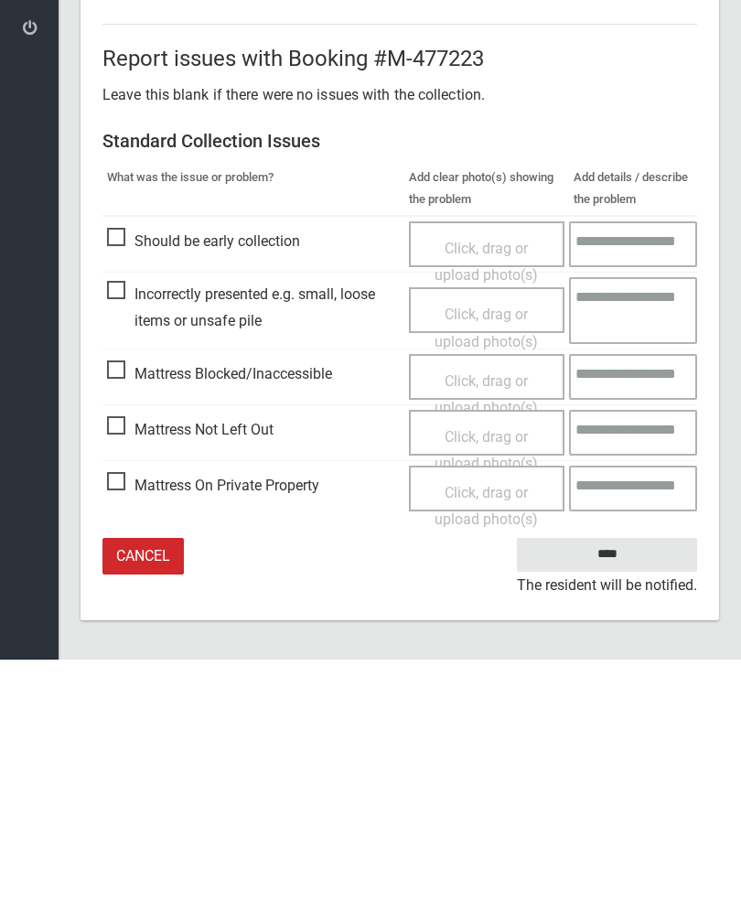
type input"] "*"
click at [634, 802] on input "****" at bounding box center [607, 819] width 180 height 34
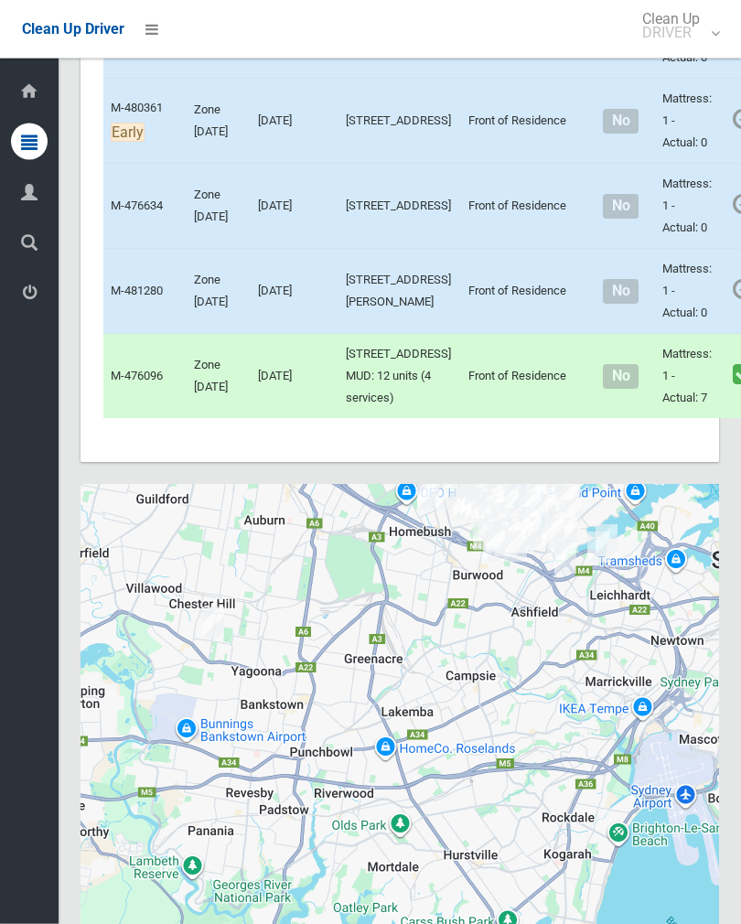
scroll to position [8621, 0]
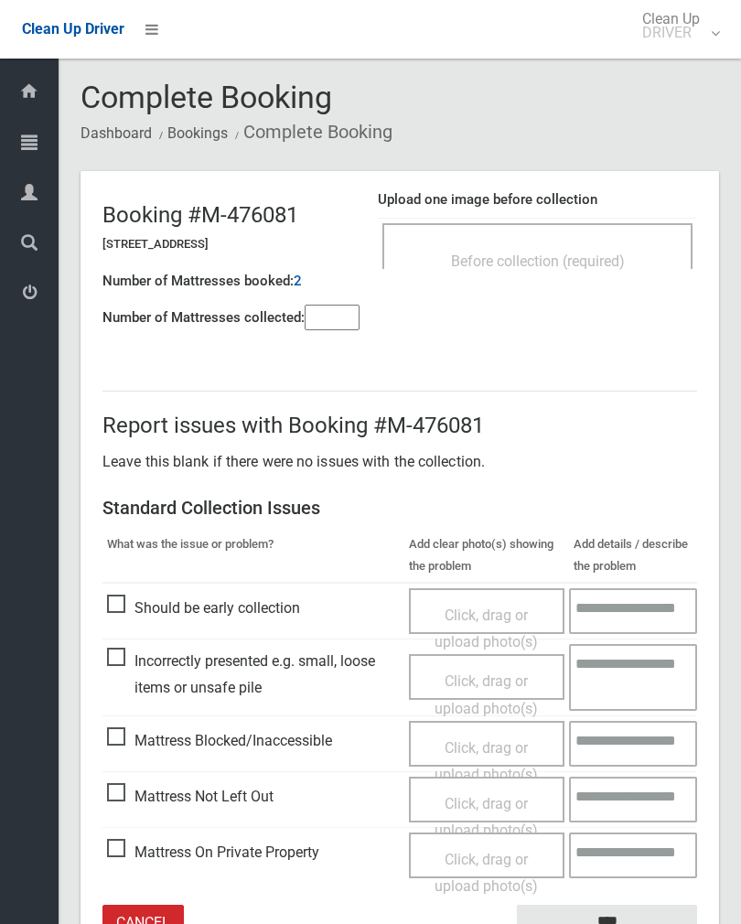
click at [596, 231] on div "Before collection (required)" at bounding box center [537, 246] width 310 height 46
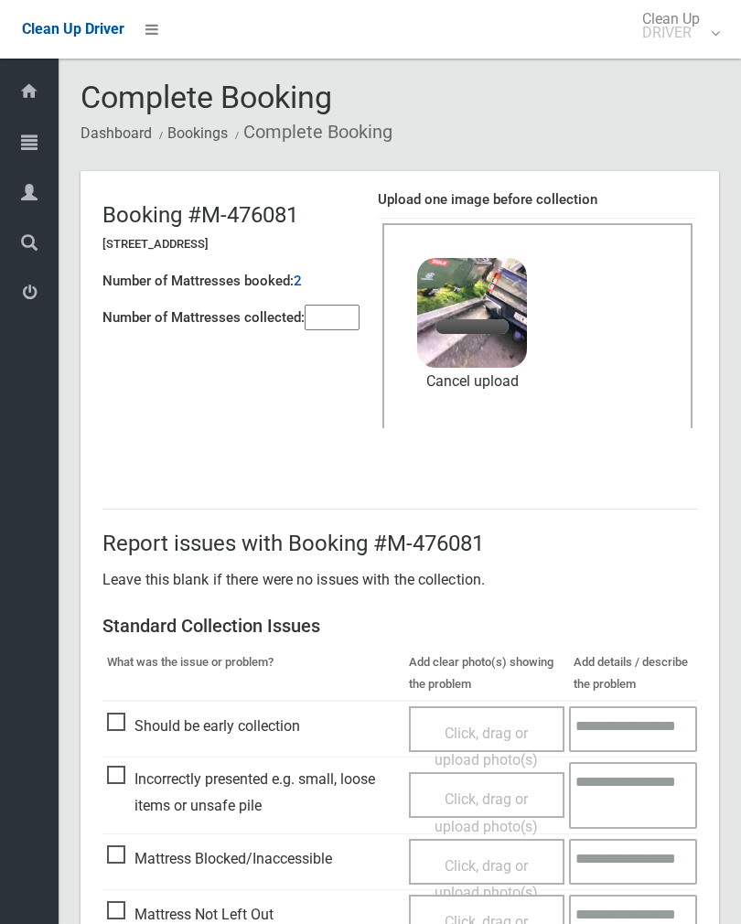
click at [345, 322] on input"] "number" at bounding box center [332, 318] width 55 height 26
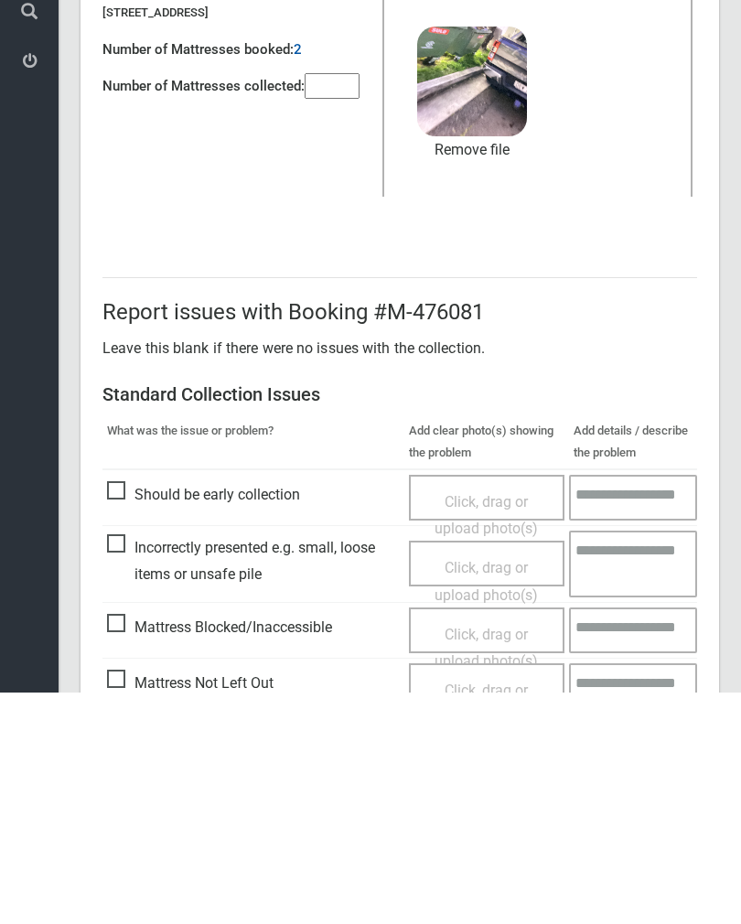
scroll to position [221, 0]
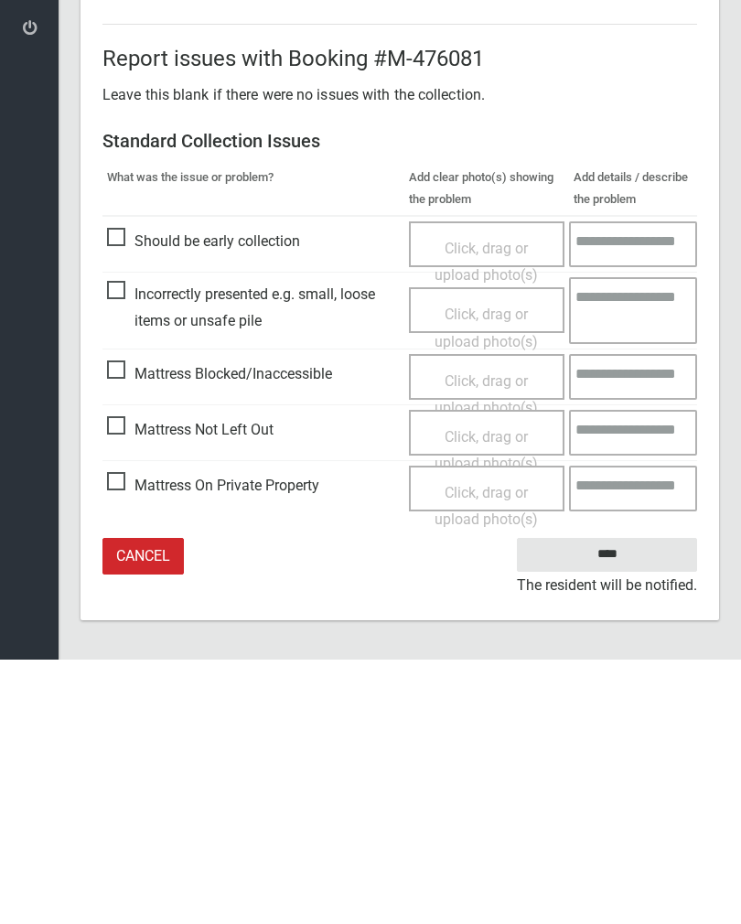
type input"] "*"
click at [642, 802] on input "****" at bounding box center [607, 819] width 180 height 34
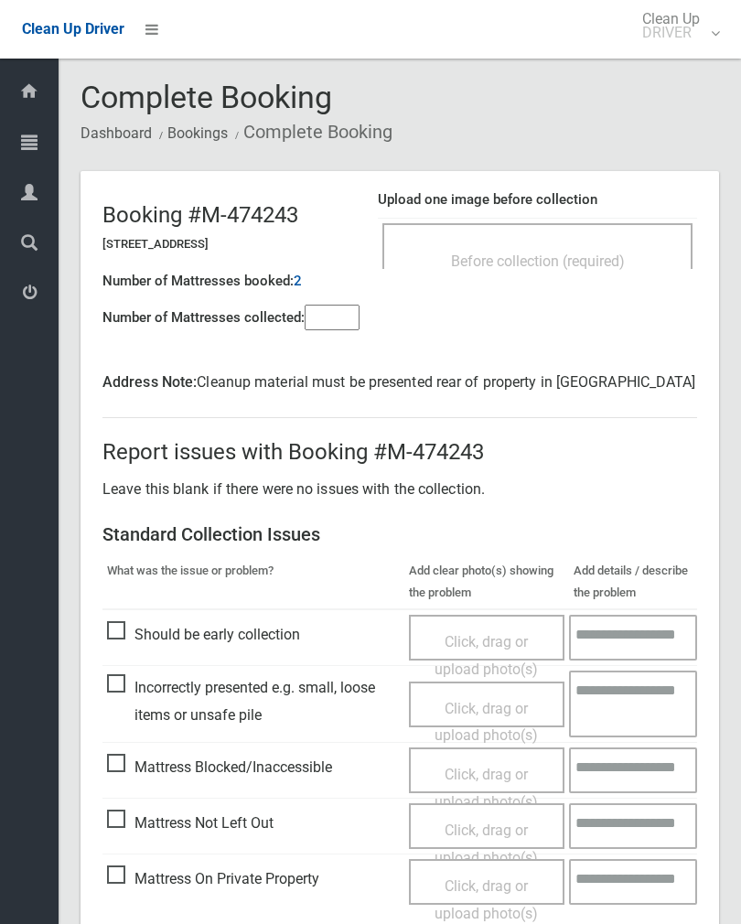
click at [611, 260] on span "Before collection (required)" at bounding box center [538, 261] width 174 height 17
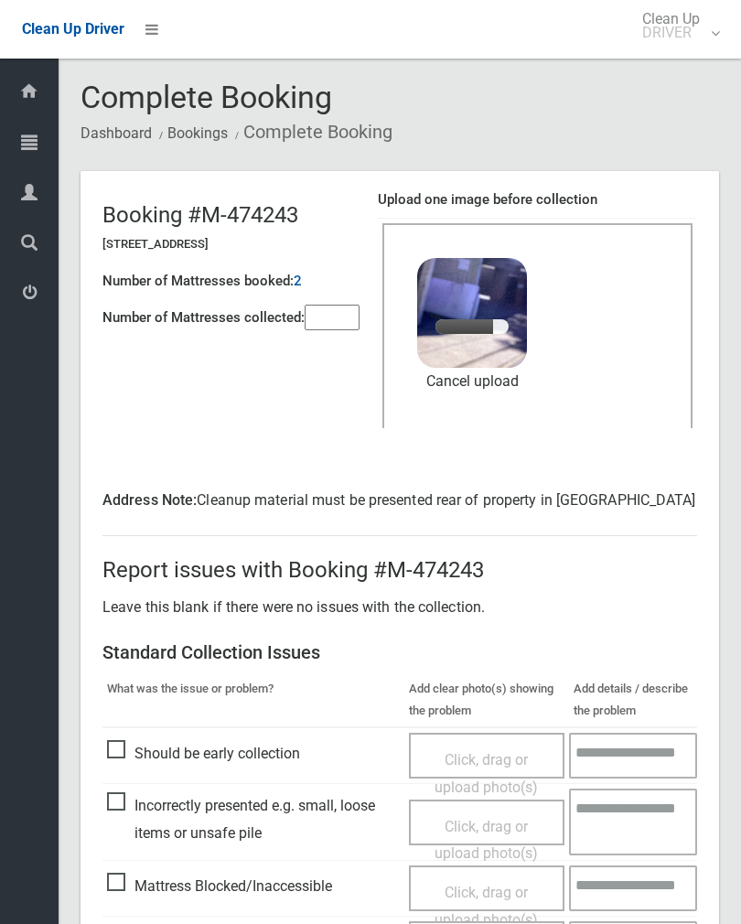
click at [338, 318] on input"] "number" at bounding box center [332, 318] width 55 height 26
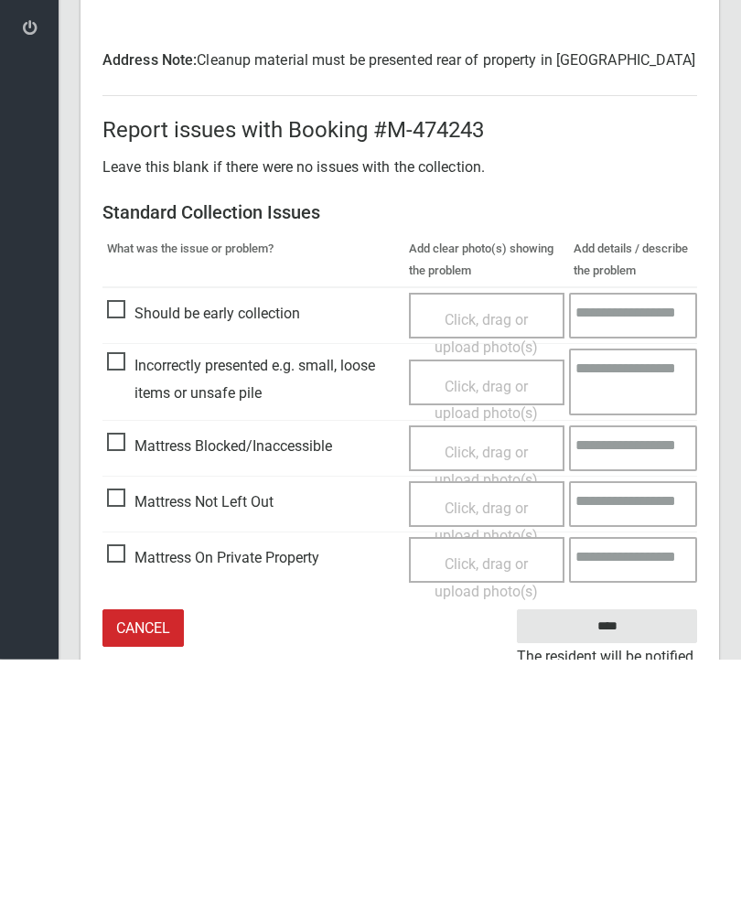
scroll to position [247, 0]
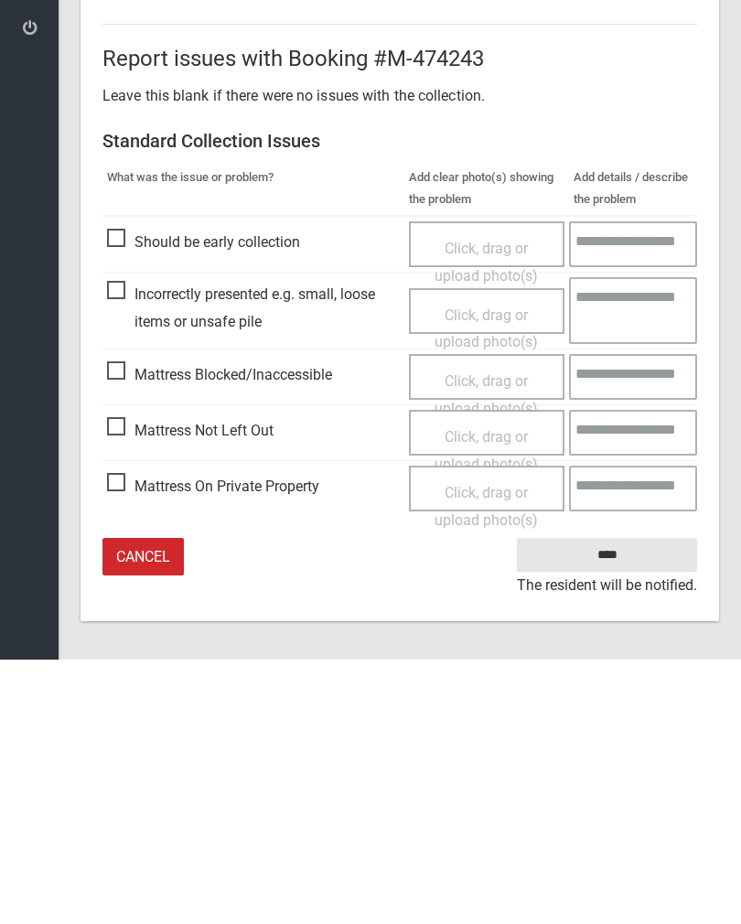
type input"] "*"
click at [616, 802] on input "****" at bounding box center [607, 819] width 180 height 34
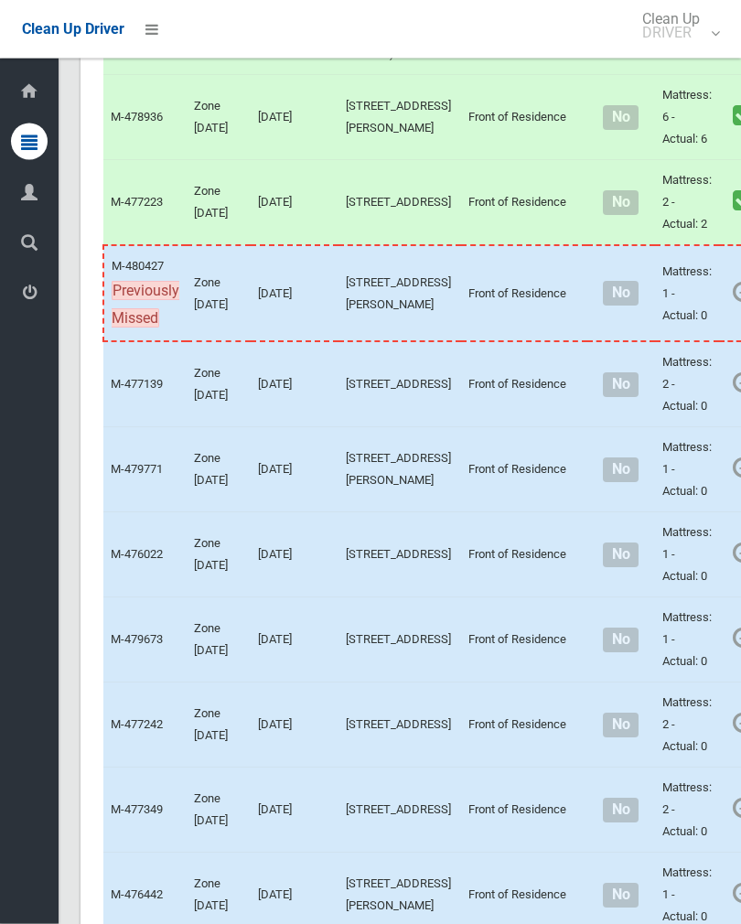
scroll to position [6362, 0]
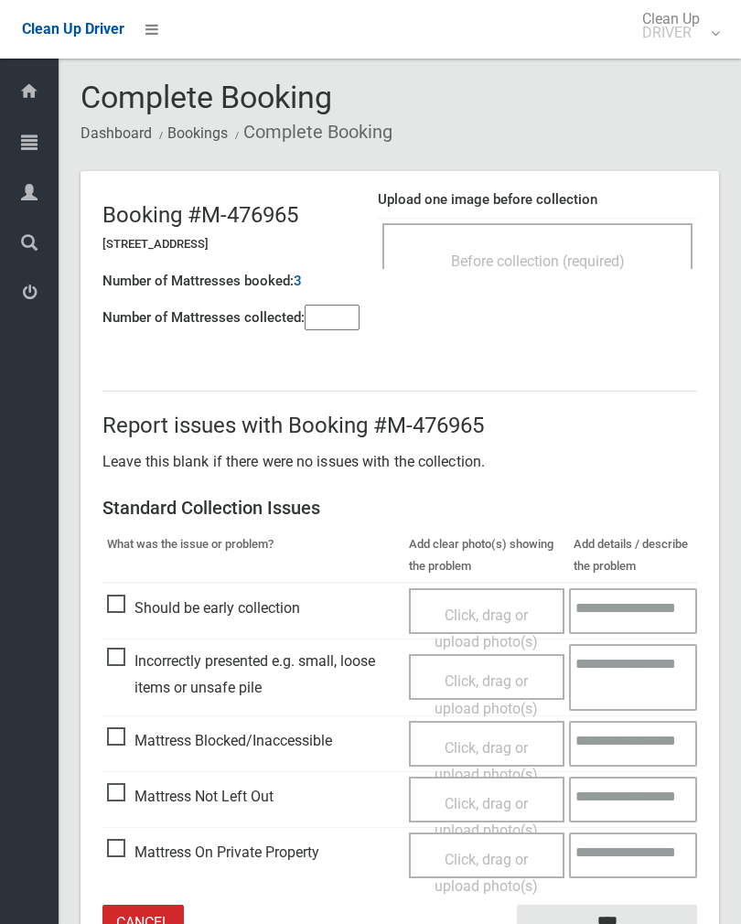
click at [600, 230] on div "Before collection (required)" at bounding box center [537, 246] width 310 height 46
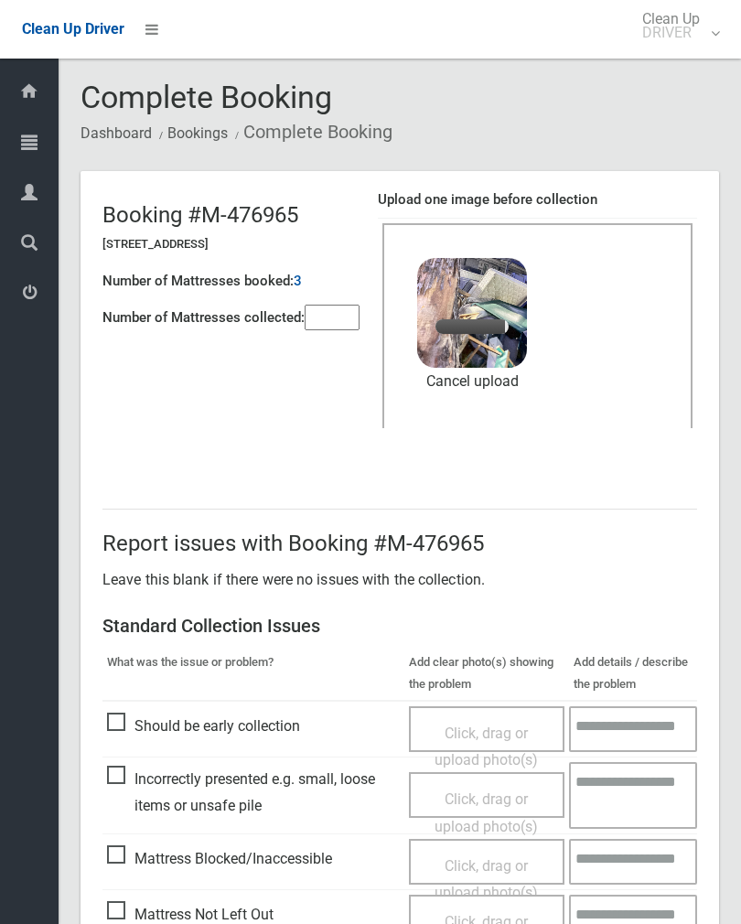
click at [342, 317] on input"] "number" at bounding box center [332, 318] width 55 height 26
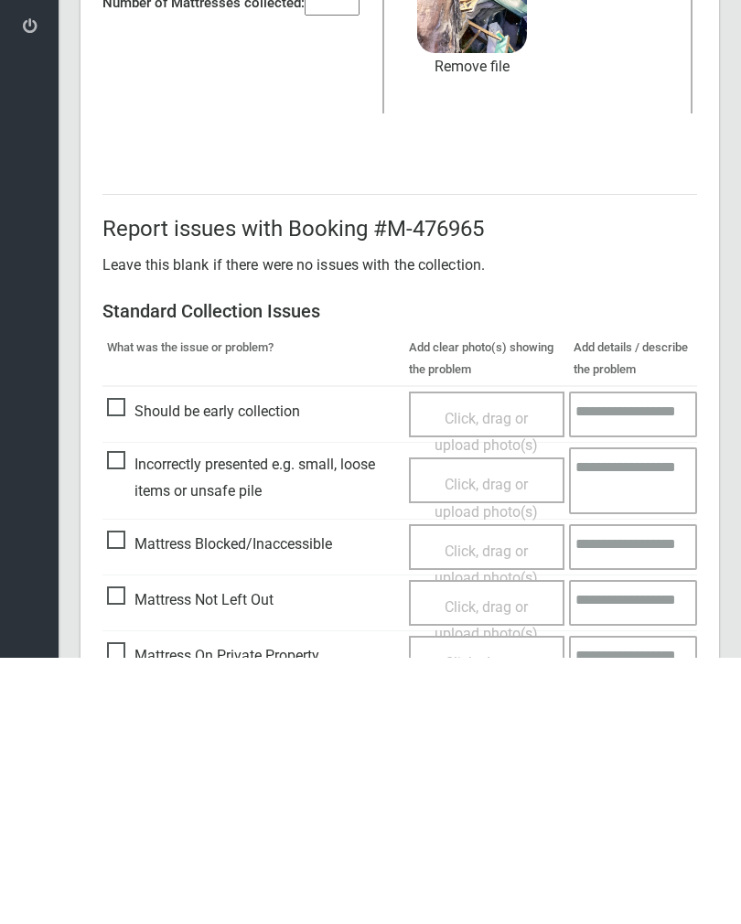
scroll to position [221, 0]
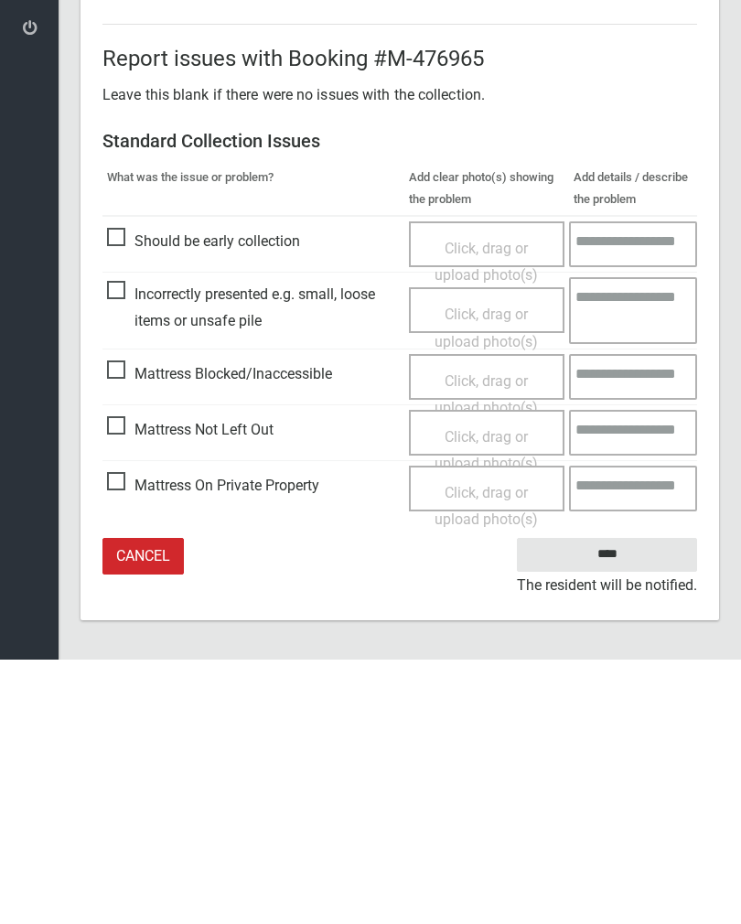
type input"] "*"
click at [626, 802] on input "****" at bounding box center [607, 819] width 180 height 34
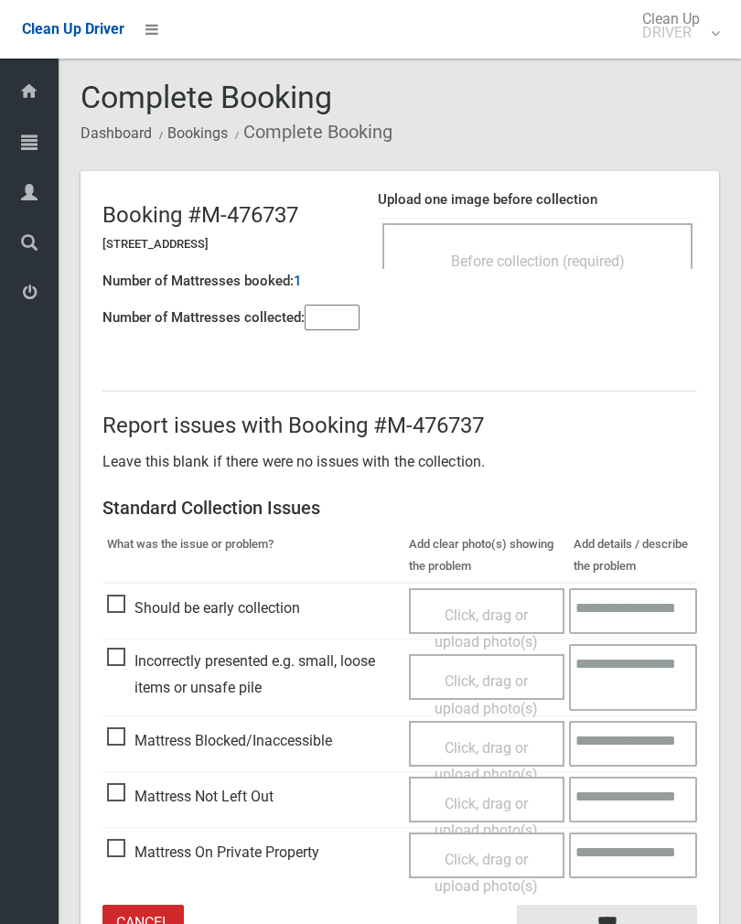
click at [587, 199] on h4 "Upload one image before collection" at bounding box center [537, 200] width 319 height 16
click at [612, 249] on div "Before collection (required)" at bounding box center [538, 260] width 270 height 34
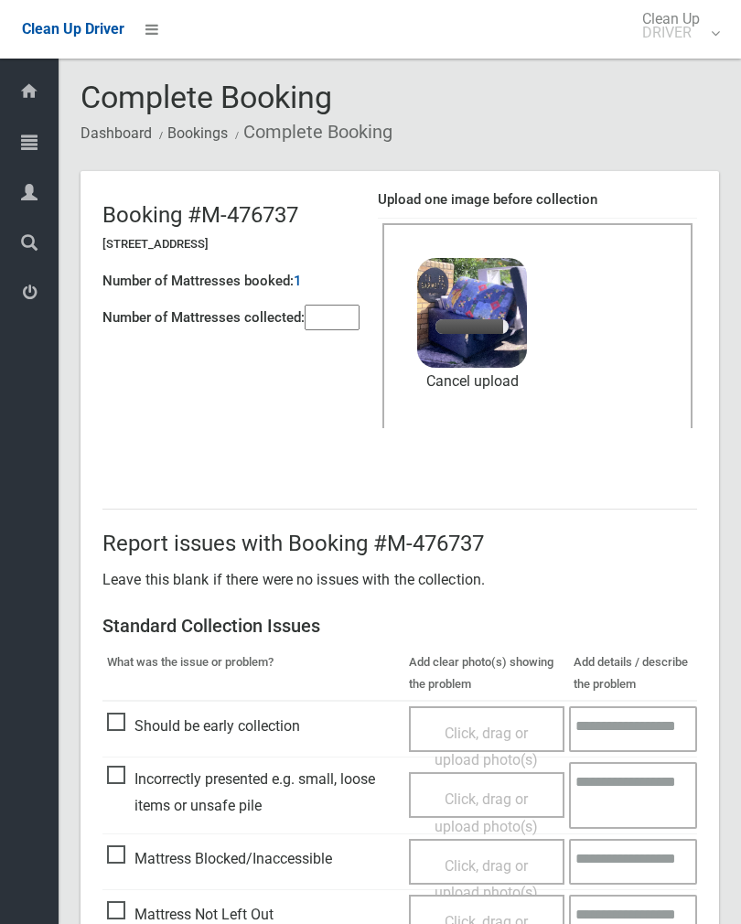
click at [353, 307] on input"] "number" at bounding box center [332, 318] width 55 height 26
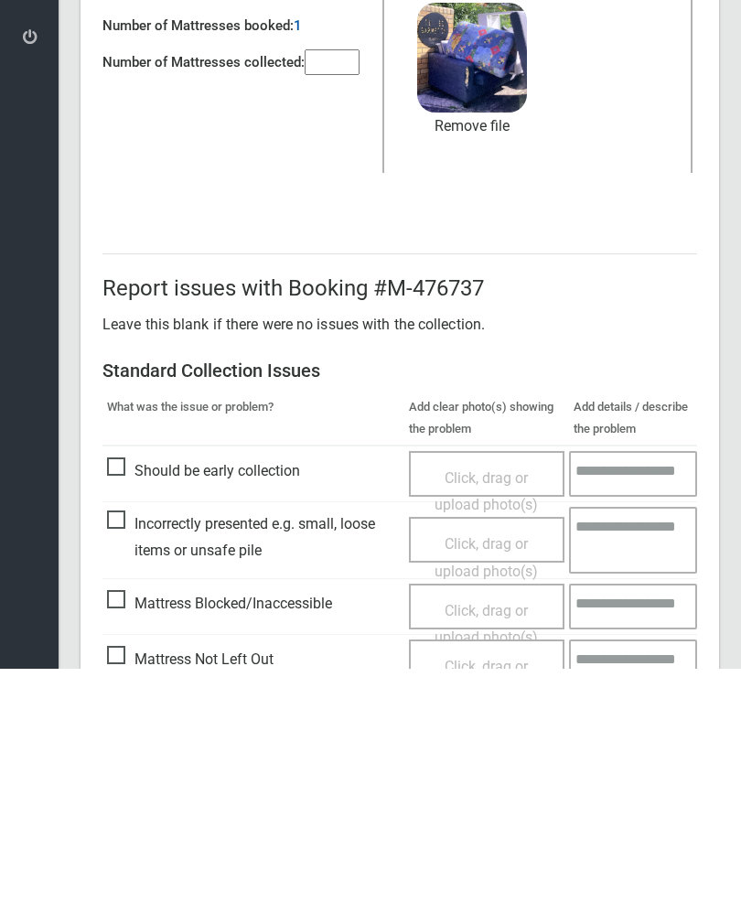
scroll to position [221, 0]
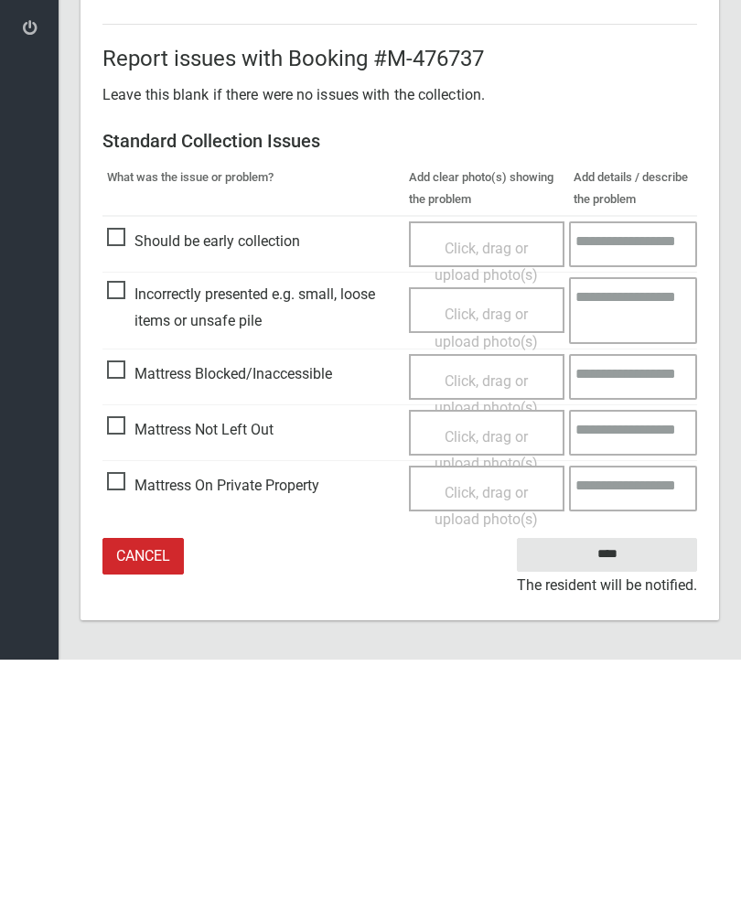
type input"] "*"
click at [617, 802] on input "****" at bounding box center [607, 819] width 180 height 34
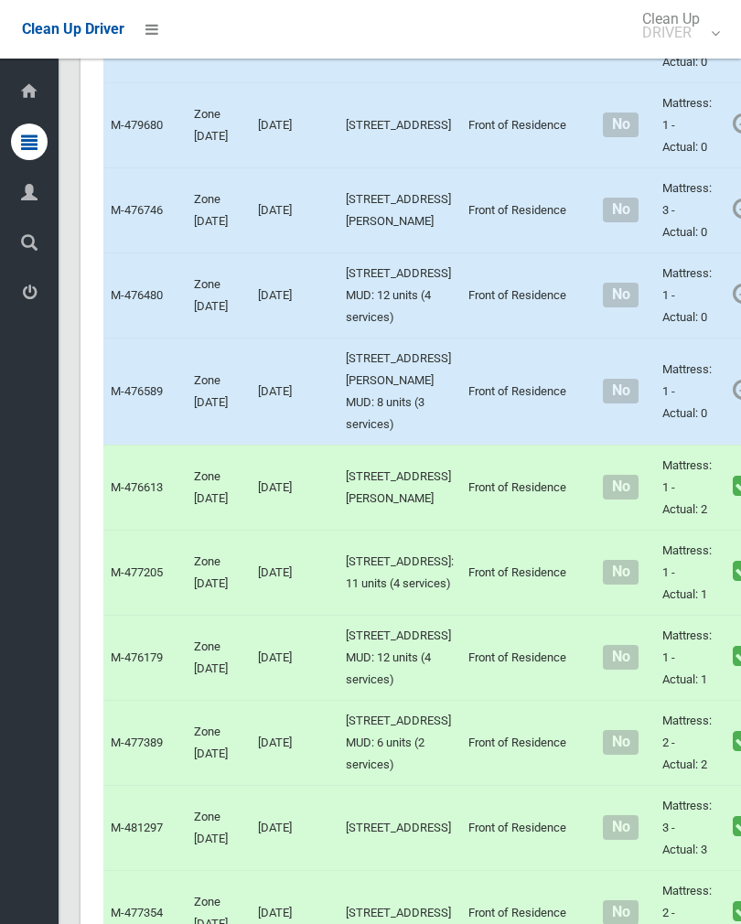
scroll to position [790, 0]
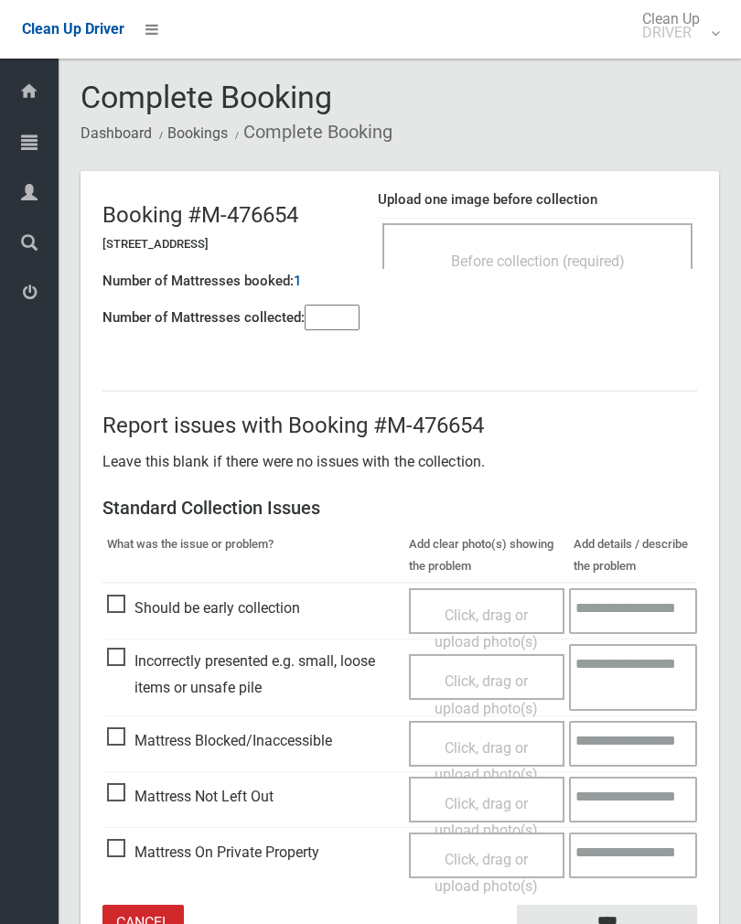
click at [354, 325] on input"] "number" at bounding box center [332, 318] width 55 height 26
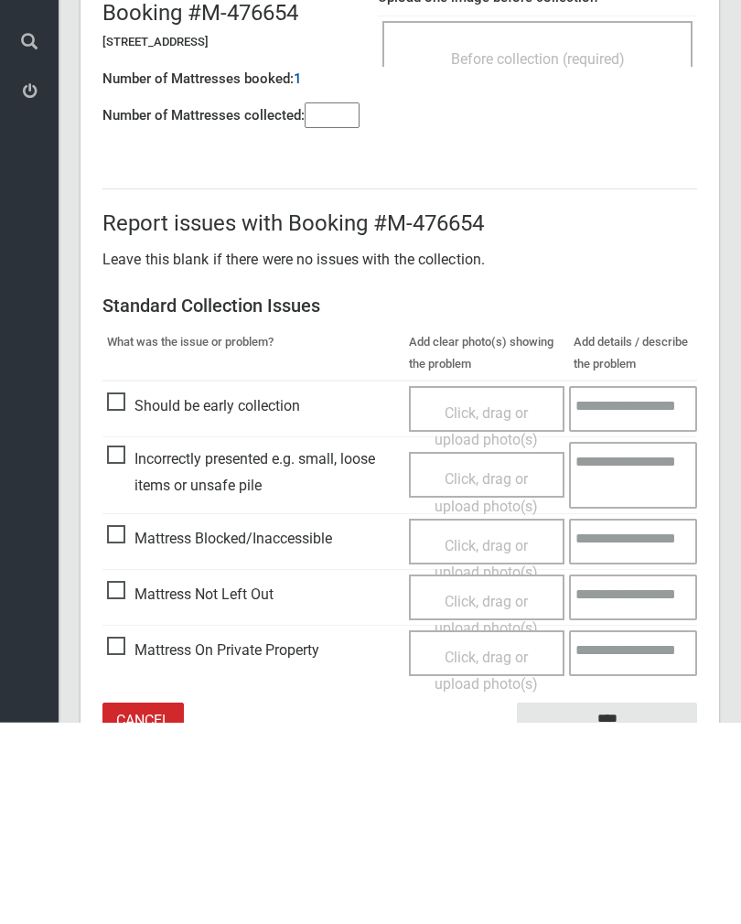
scroll to position [102, 0]
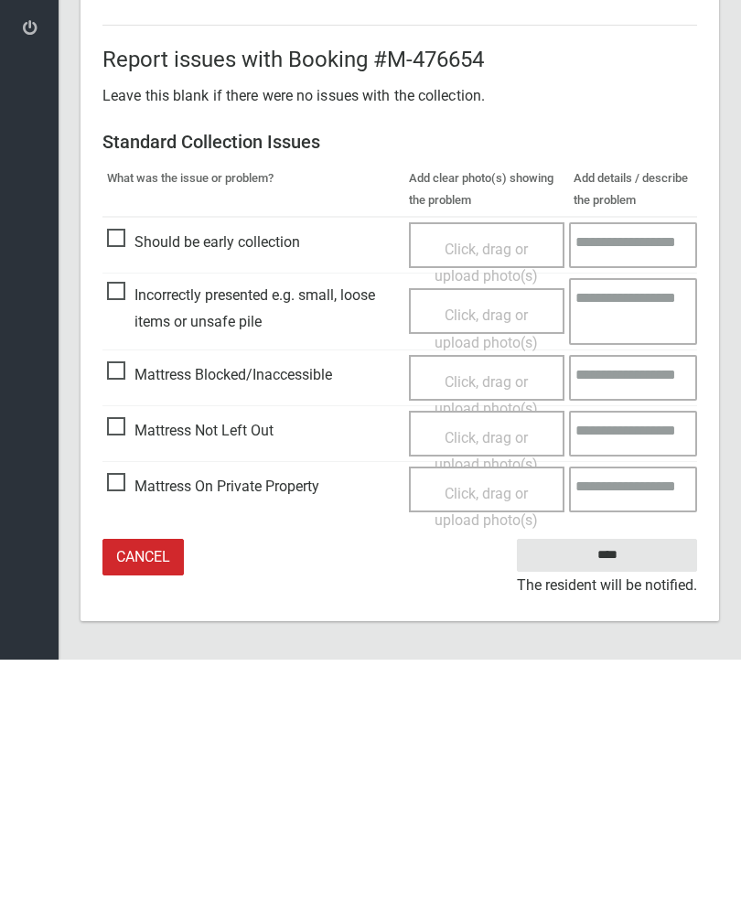
type input"] "*"
click at [135, 682] on span "Mattress Not Left Out" at bounding box center [190, 695] width 167 height 27
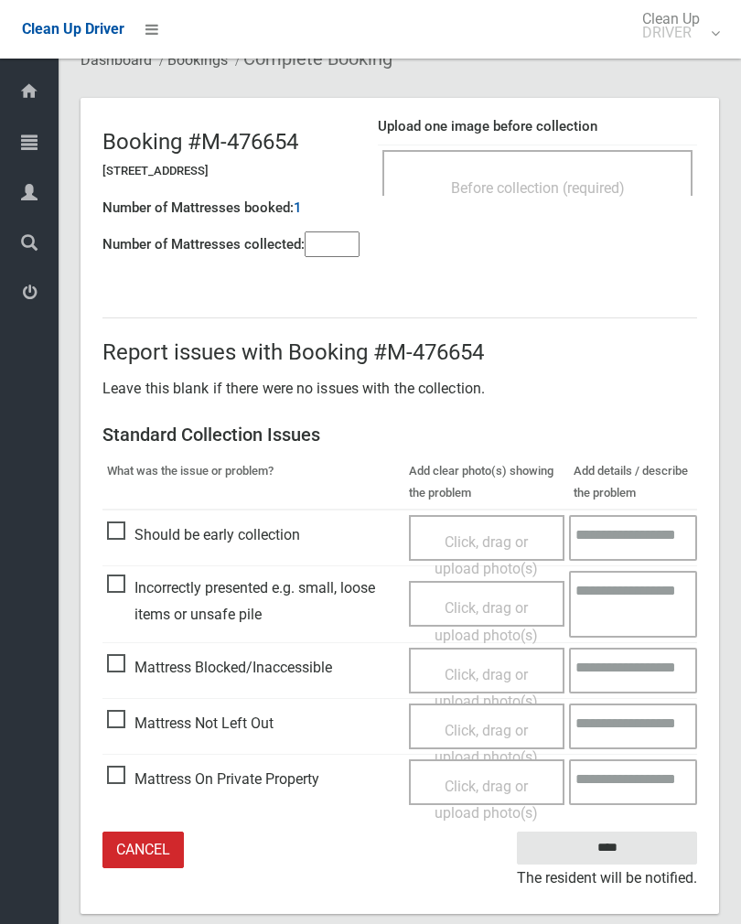
click at [482, 728] on span "Click, drag or upload photo(s)" at bounding box center [486, 744] width 103 height 45
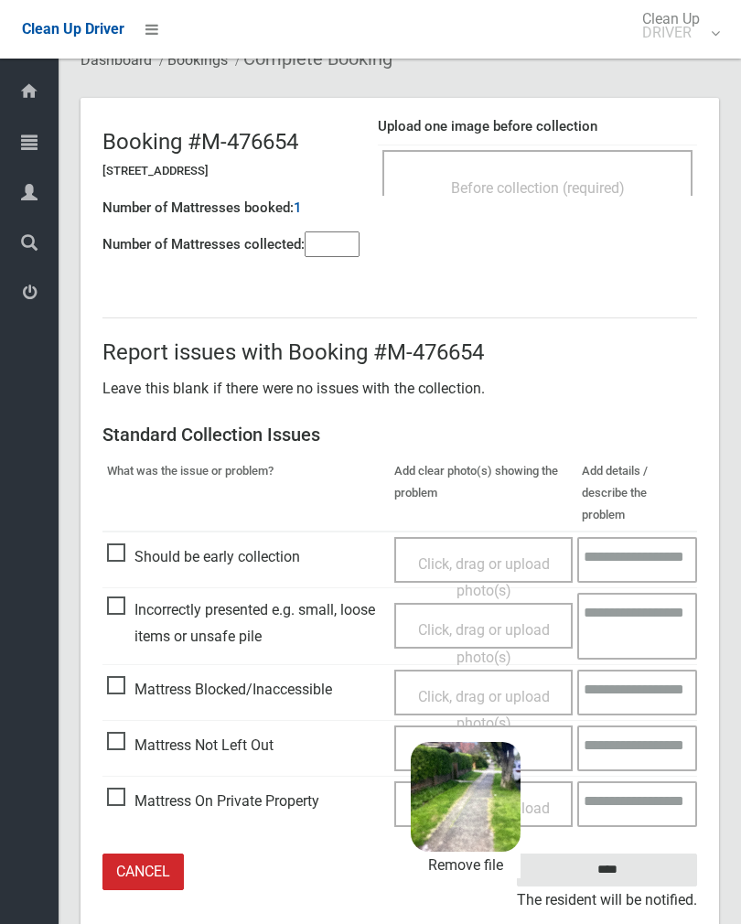
click at [665, 854] on input "****" at bounding box center [607, 871] width 180 height 34
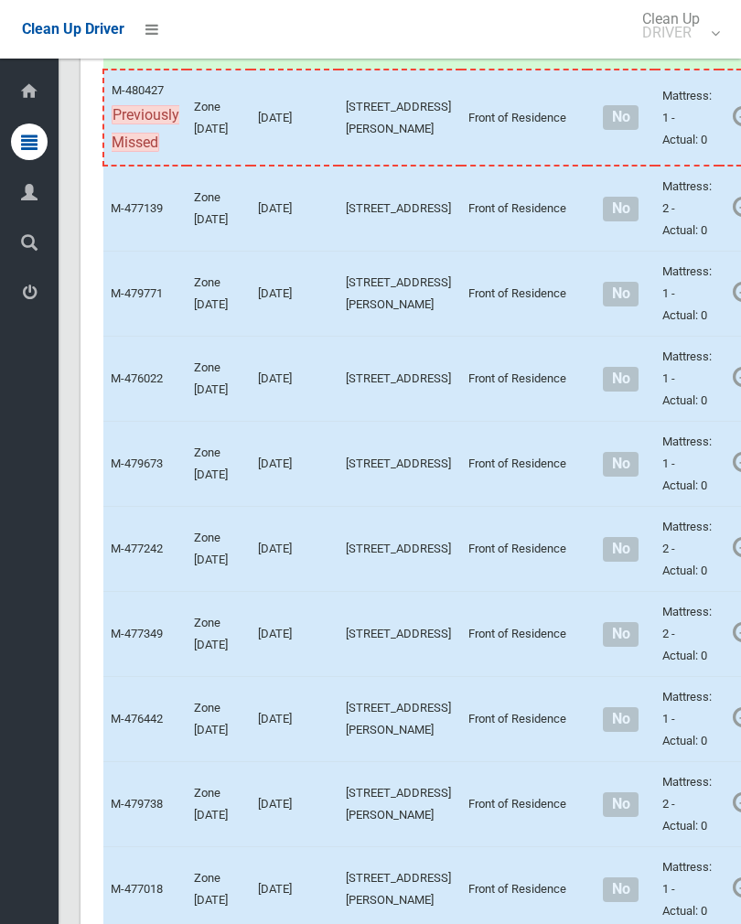
scroll to position [6427, 0]
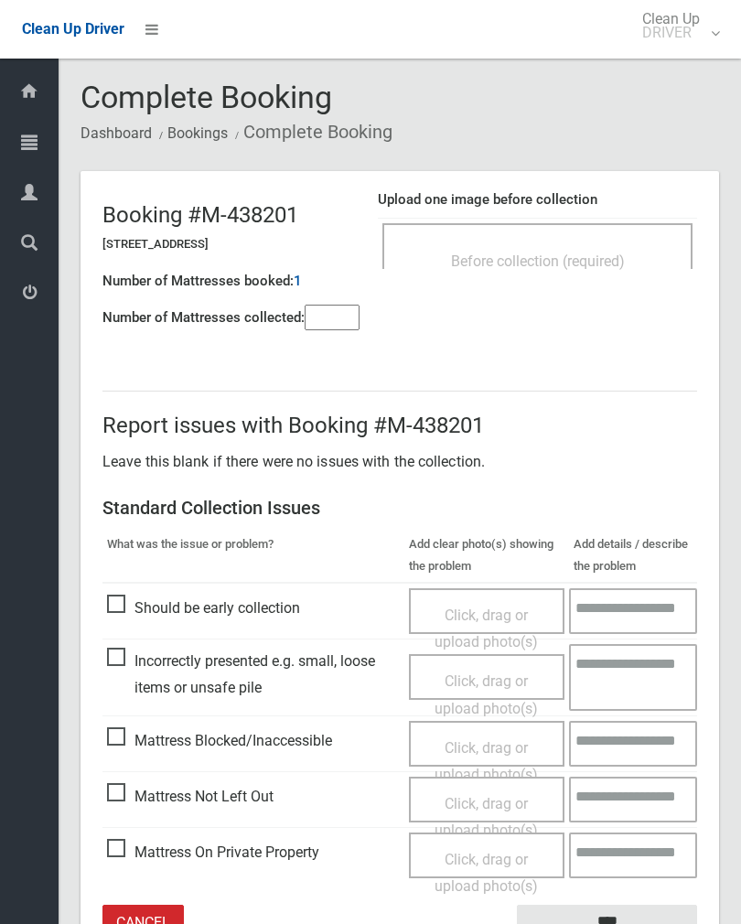
click at [631, 257] on div "Before collection (required)" at bounding box center [538, 260] width 270 height 34
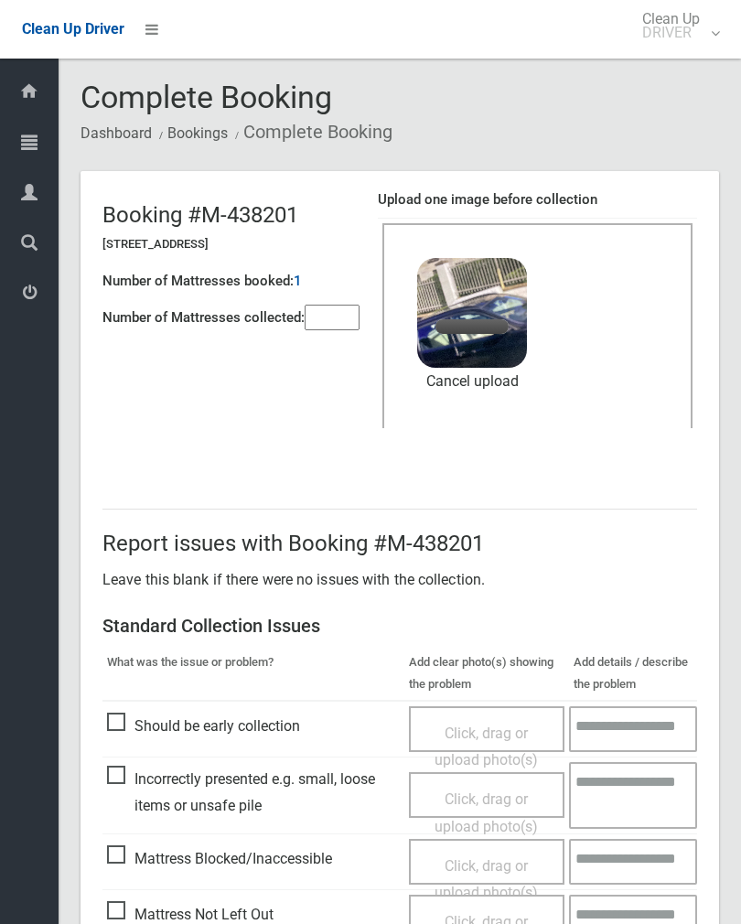
click at [328, 313] on input"] "number" at bounding box center [332, 318] width 55 height 26
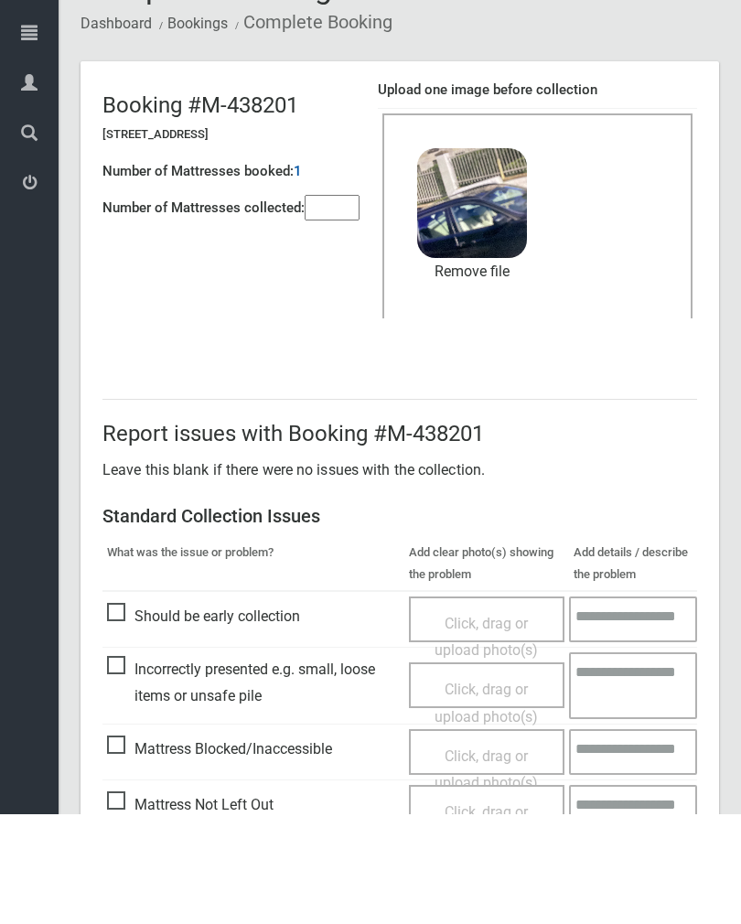
scroll to position [221, 0]
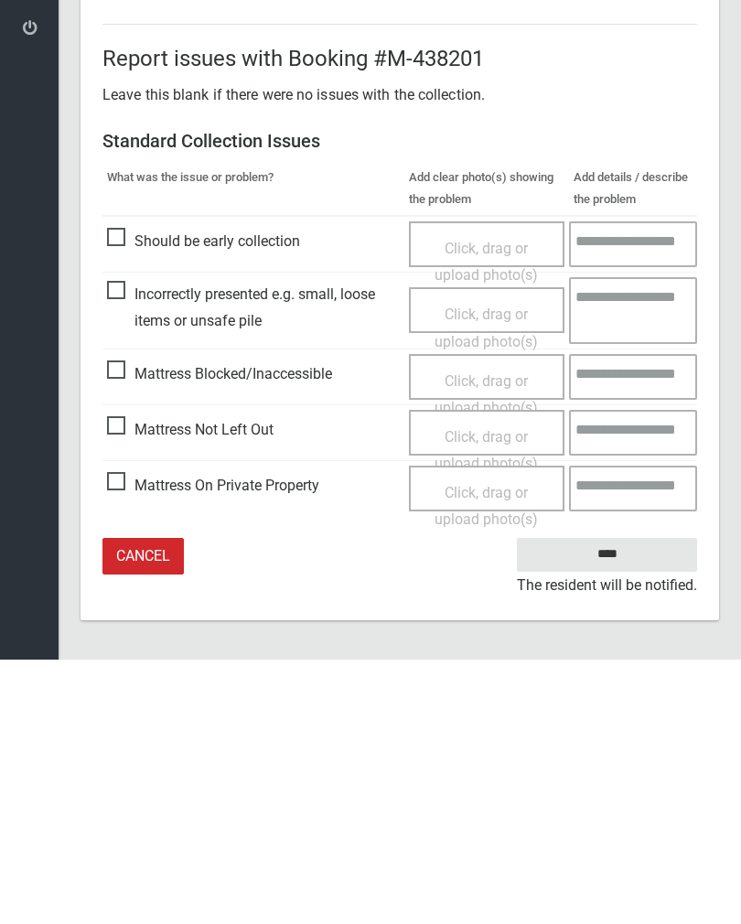
type input"] "*"
click at [608, 802] on input "****" at bounding box center [607, 819] width 180 height 34
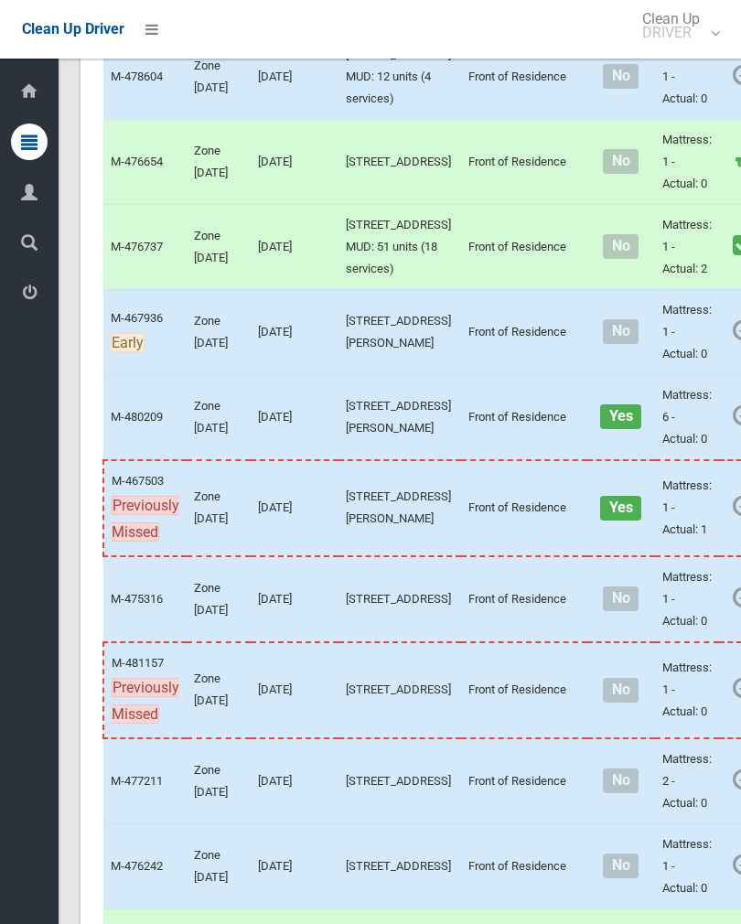
scroll to position [2248, 0]
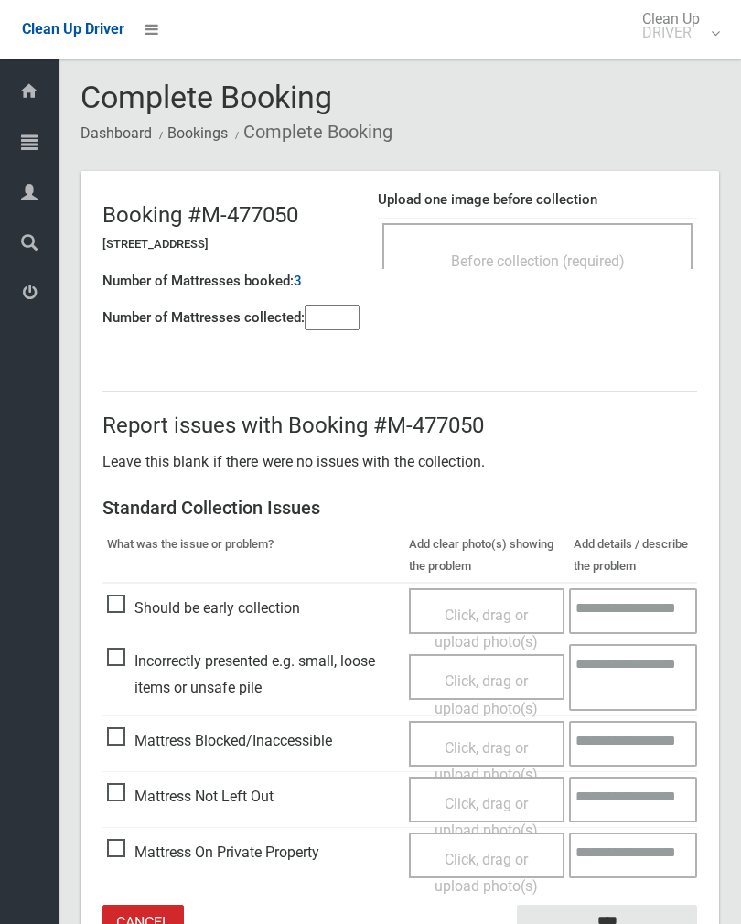
click at [634, 247] on div "Before collection (required)" at bounding box center [538, 260] width 270 height 34
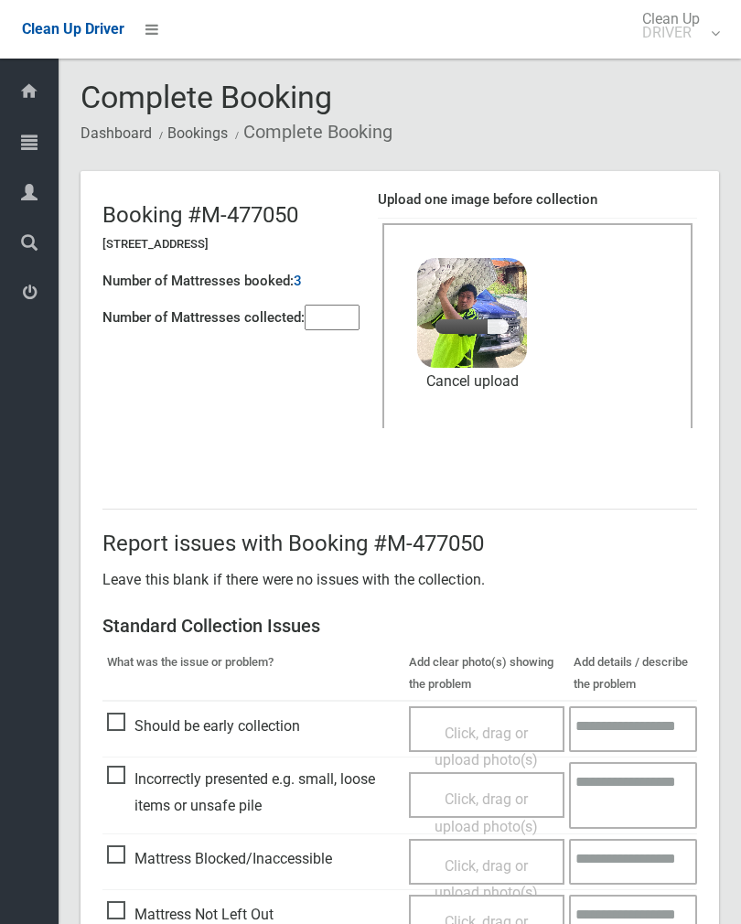
click at [326, 318] on input"] "number" at bounding box center [332, 318] width 55 height 26
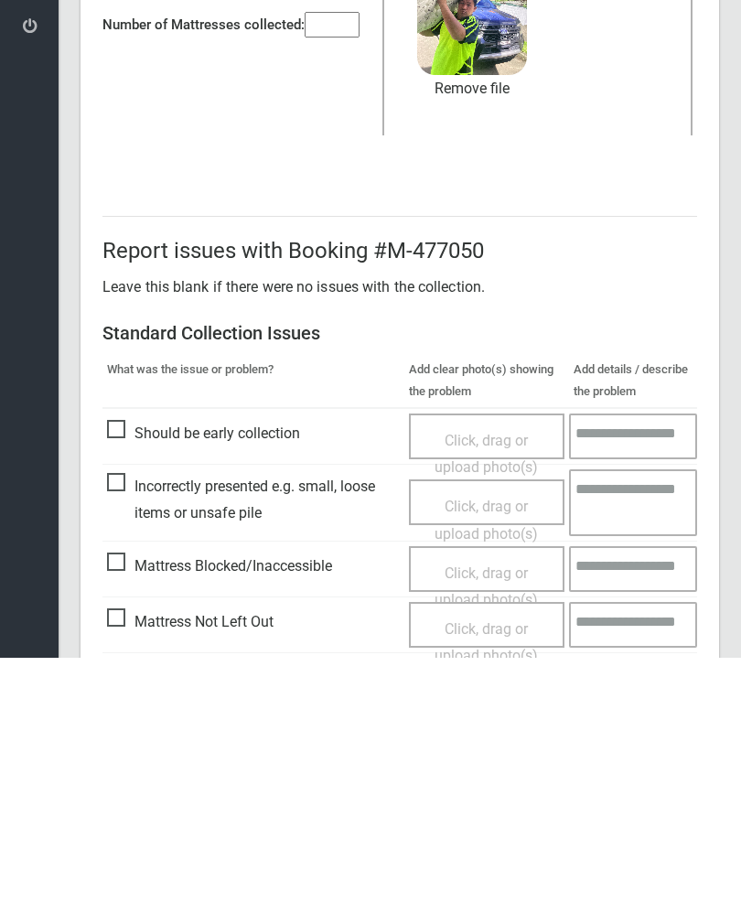
scroll to position [221, 0]
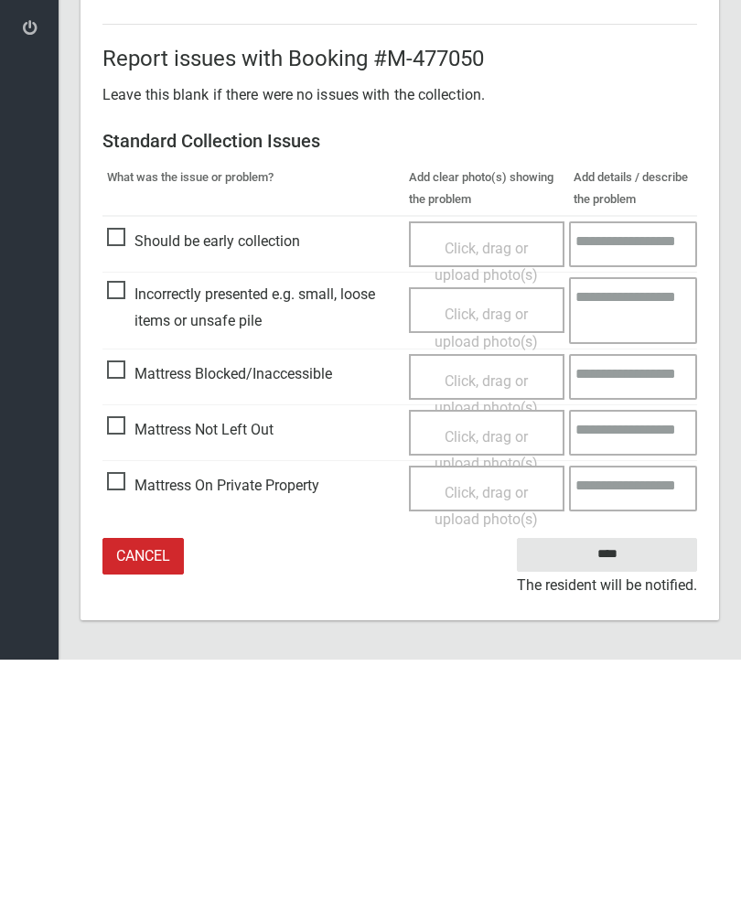
type input"] "*"
click at [616, 802] on input "****" at bounding box center [607, 819] width 180 height 34
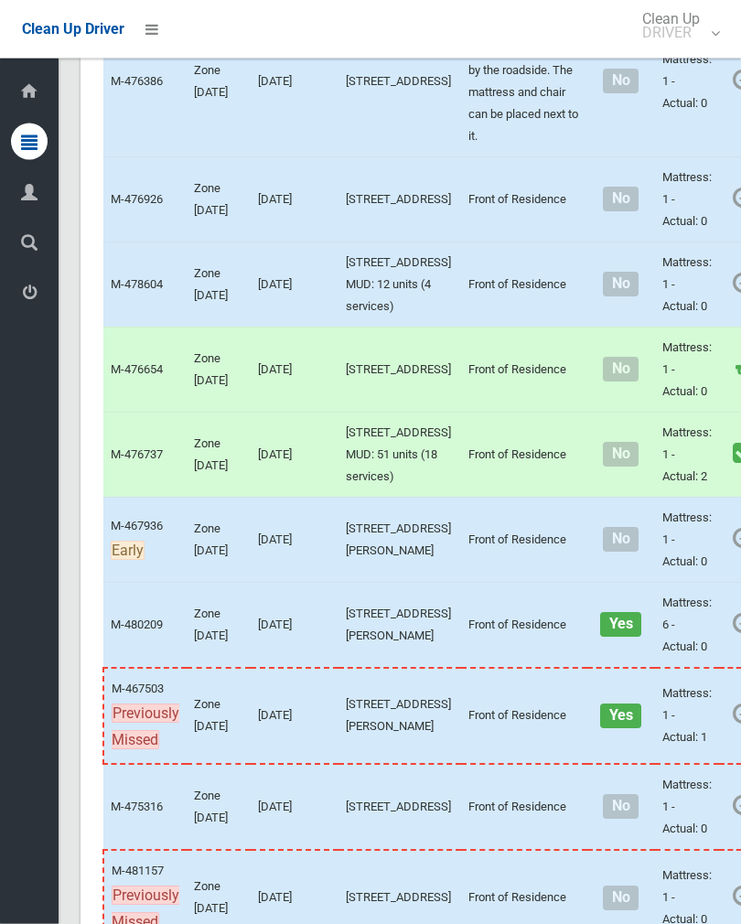
scroll to position [2096, 0]
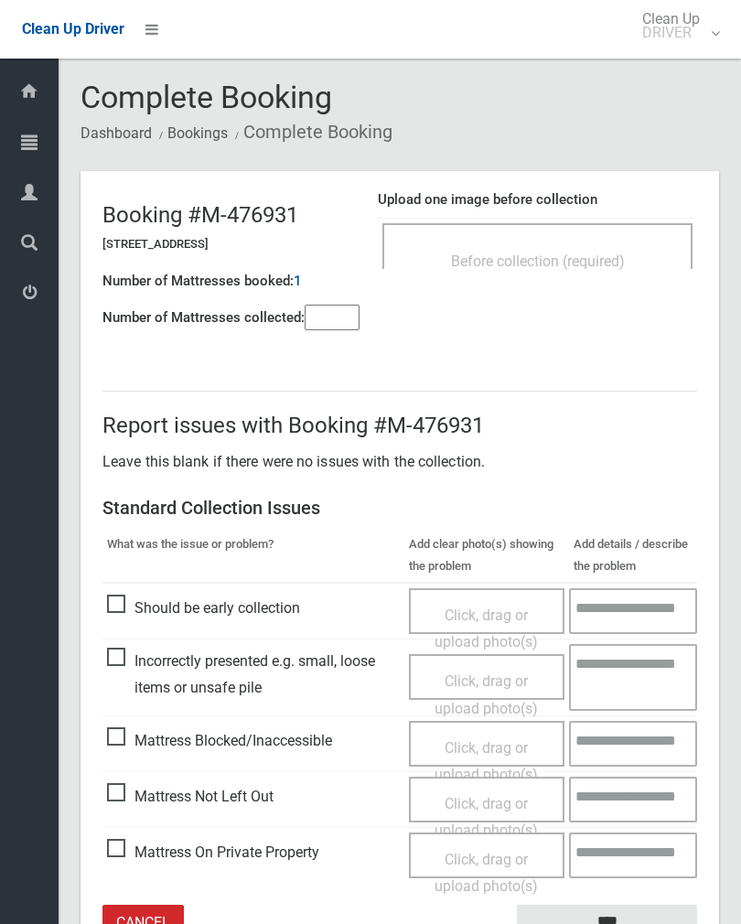
click at [602, 307] on header "Booking #M-476931 4 The Avenue, HURLSTONE PARK NSW 2193 Number of Mattresses bo…" at bounding box center [400, 259] width 639 height 176
click at [606, 245] on div "Before collection (required)" at bounding box center [538, 260] width 270 height 34
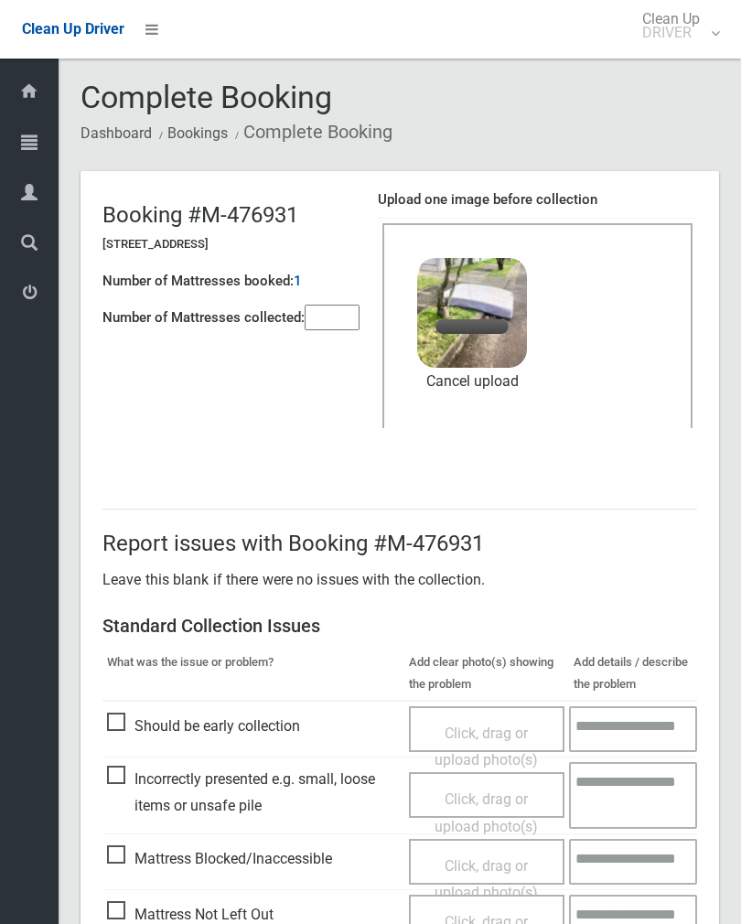
click at [326, 324] on input"] "number" at bounding box center [332, 318] width 55 height 26
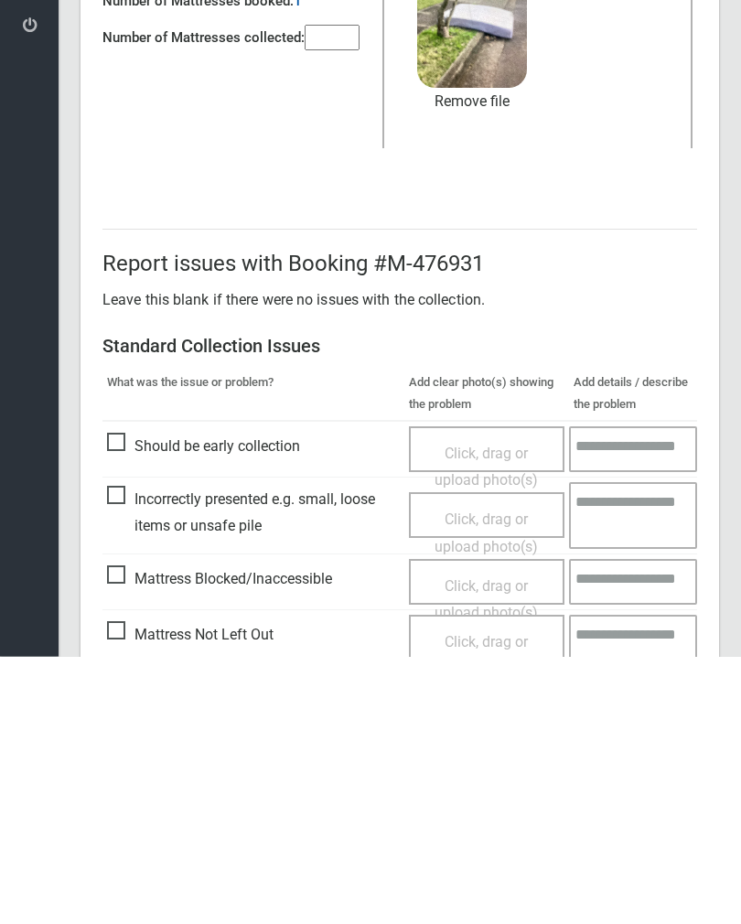
scroll to position [221, 0]
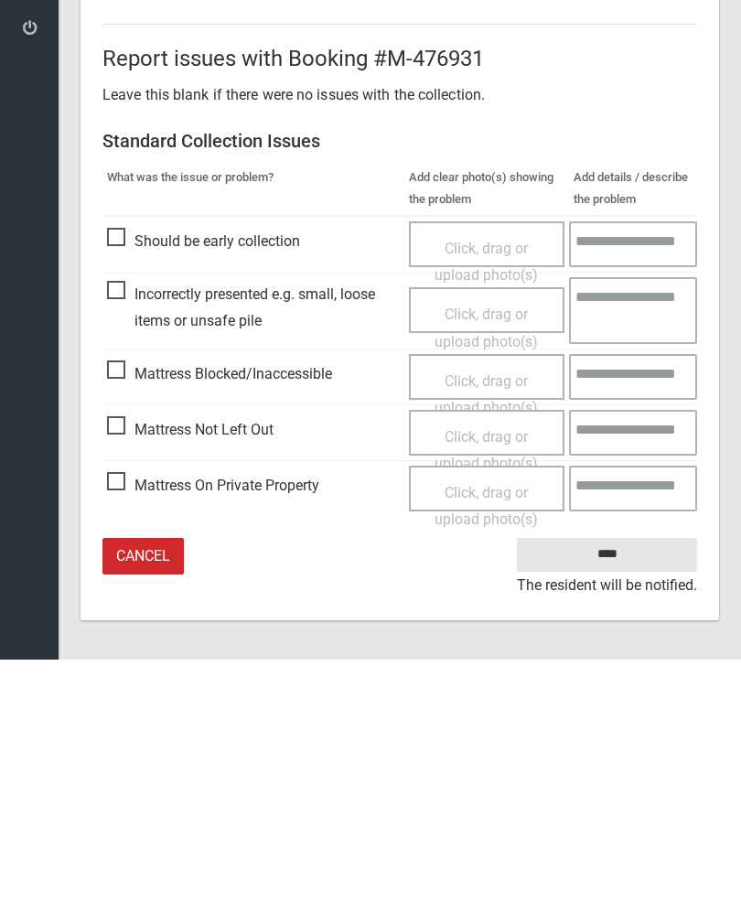
type input"] "*"
click at [630, 802] on input "****" at bounding box center [607, 819] width 180 height 34
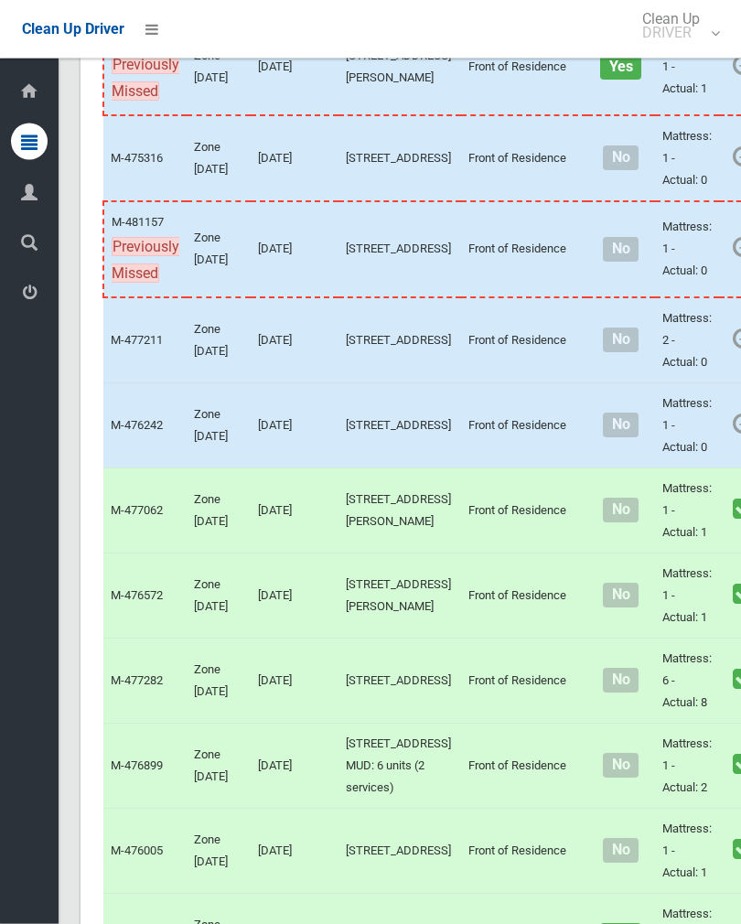
scroll to position [2688, 0]
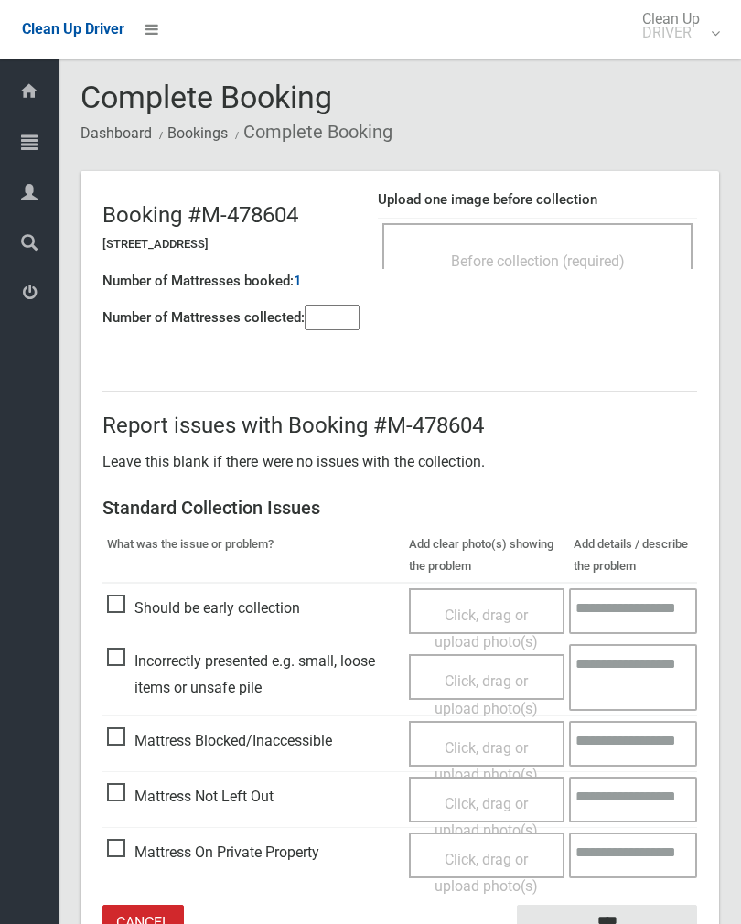
click at [573, 240] on div "Before collection (required)" at bounding box center [537, 246] width 310 height 46
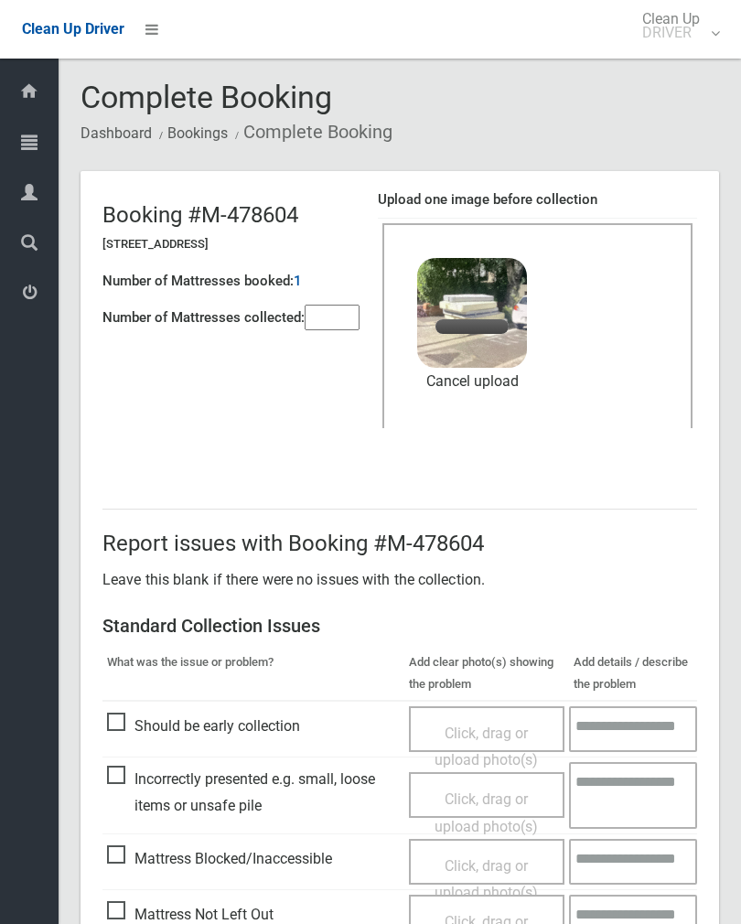
click at [349, 330] on input"] "number" at bounding box center [332, 318] width 55 height 26
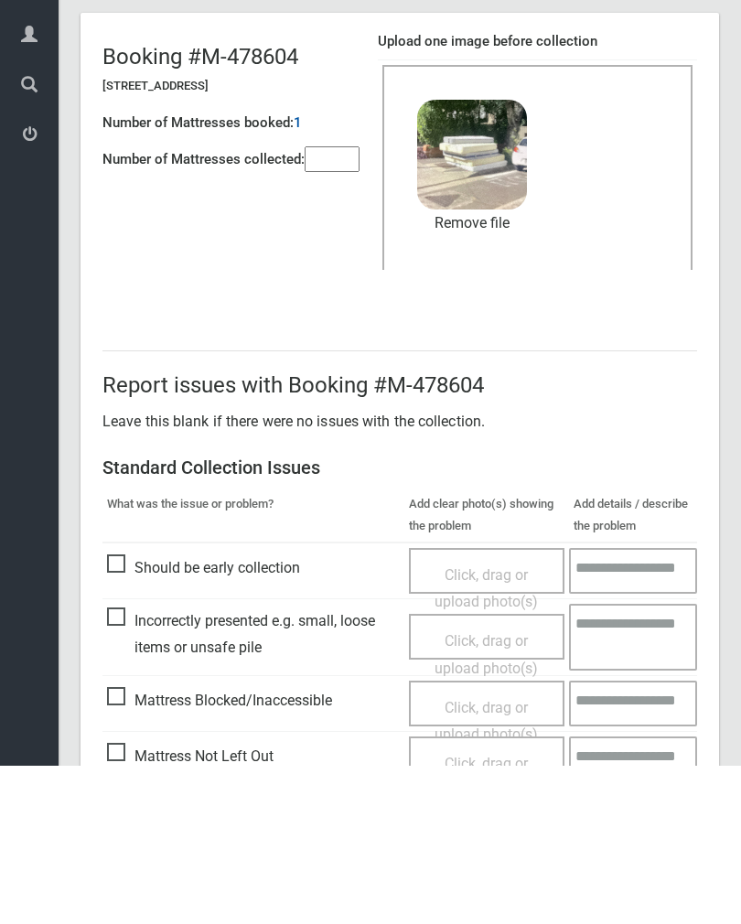
scroll to position [221, 0]
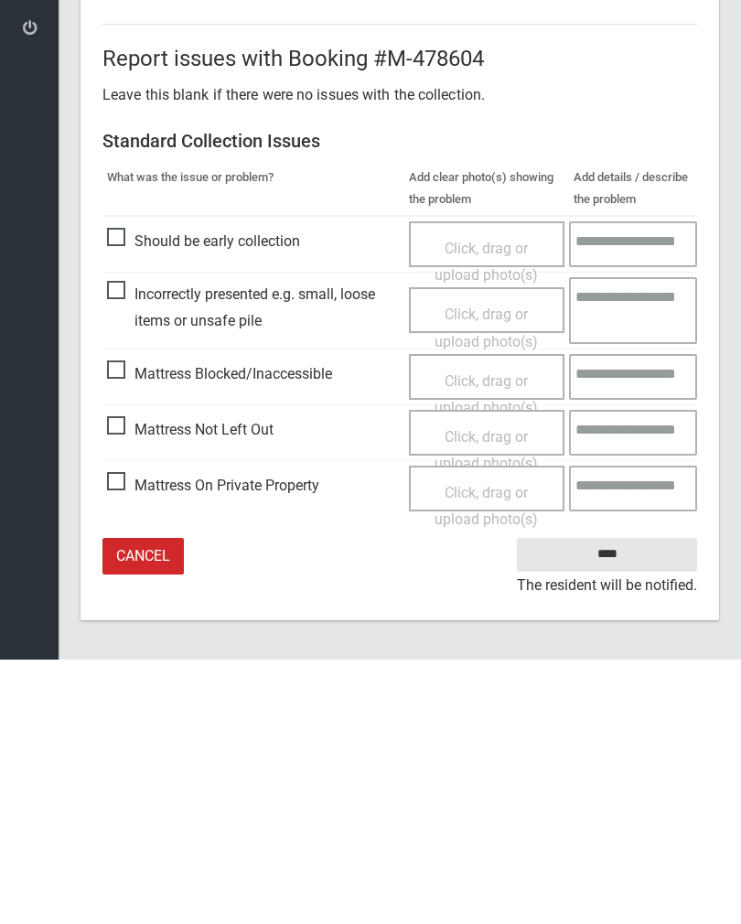
type input"] "*"
click at [611, 802] on input "****" at bounding box center [607, 819] width 180 height 34
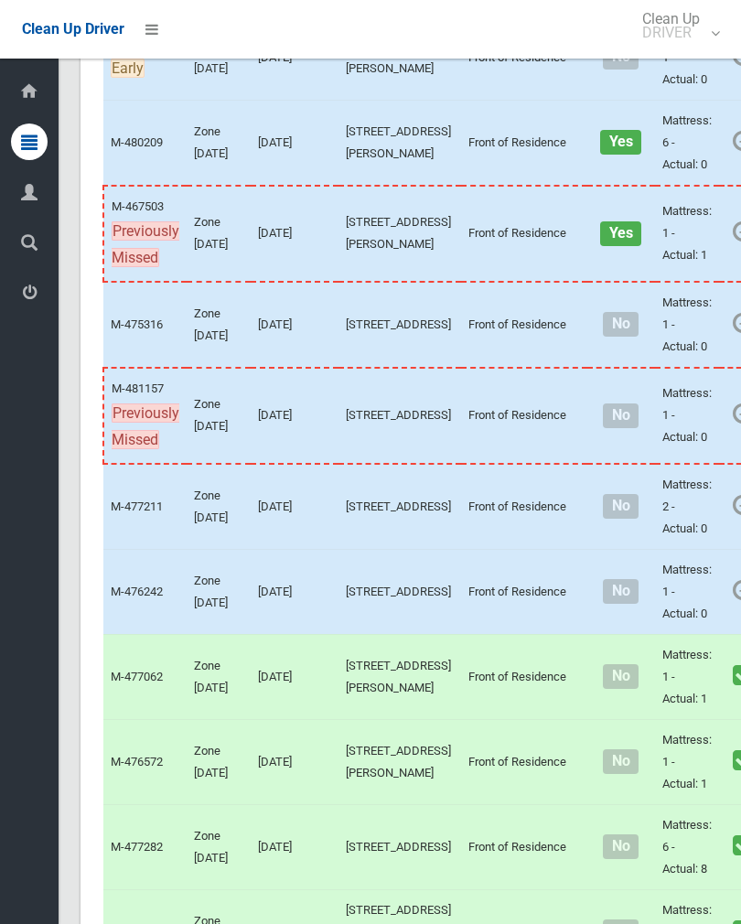
scroll to position [2649, 0]
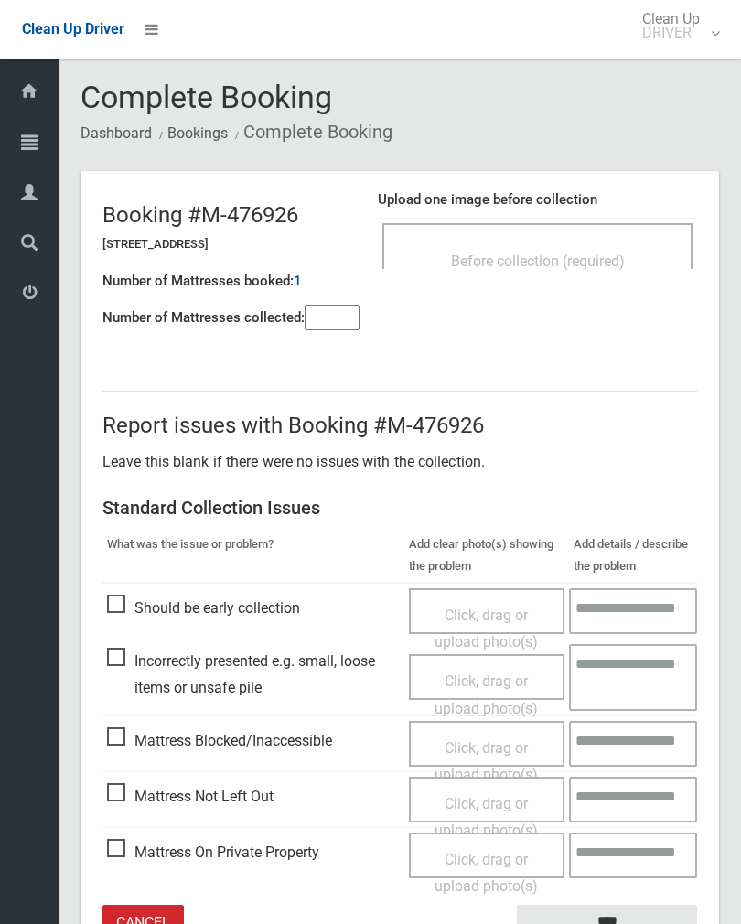
click at [338, 342] on header "Booking #M-476926 10 Garnet Street, HURLSTONE PARK NSW 2193 Number of Mattresse…" at bounding box center [400, 259] width 639 height 176
click at [334, 323] on input"] "number" at bounding box center [332, 318] width 55 height 26
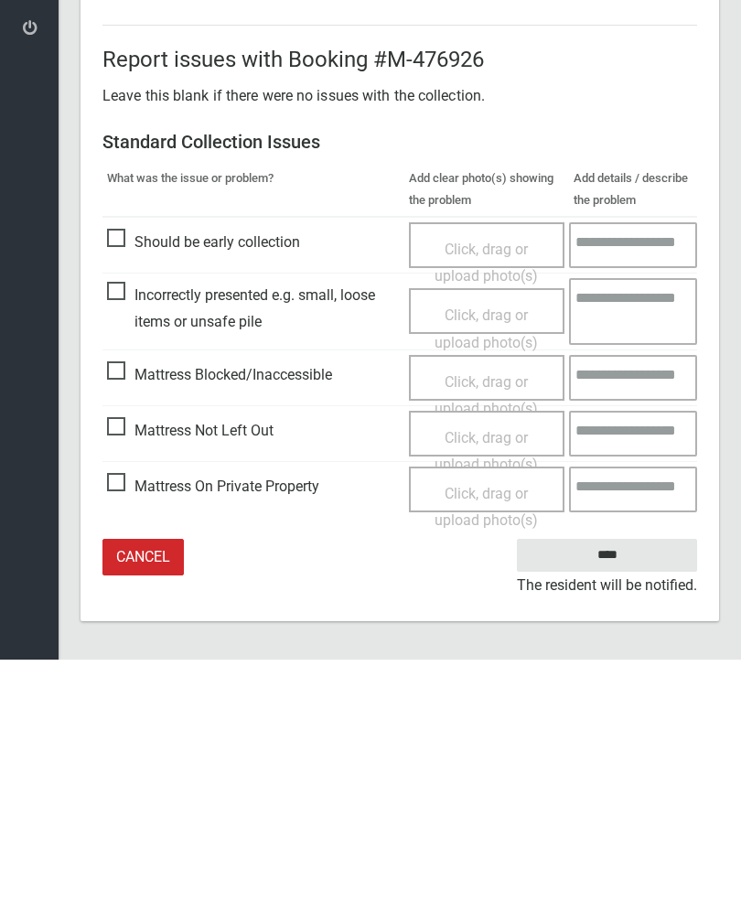
type input"] "*"
click at [124, 682] on span "Mattress Not Left Out" at bounding box center [190, 695] width 167 height 27
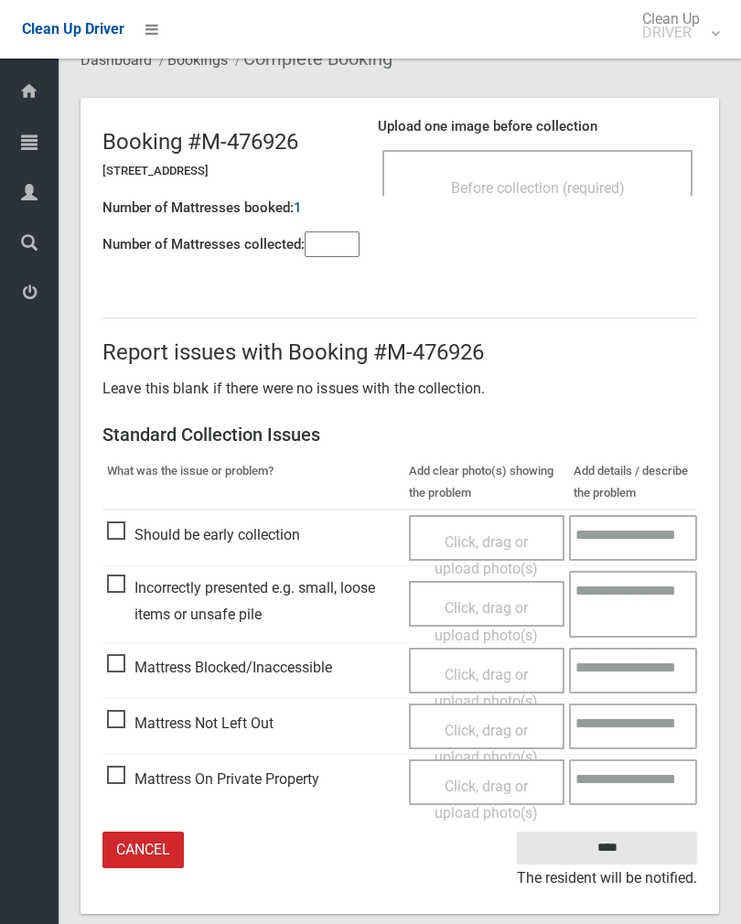
click at [493, 734] on div "Click, drag or upload photo(s)" at bounding box center [487, 744] width 129 height 54
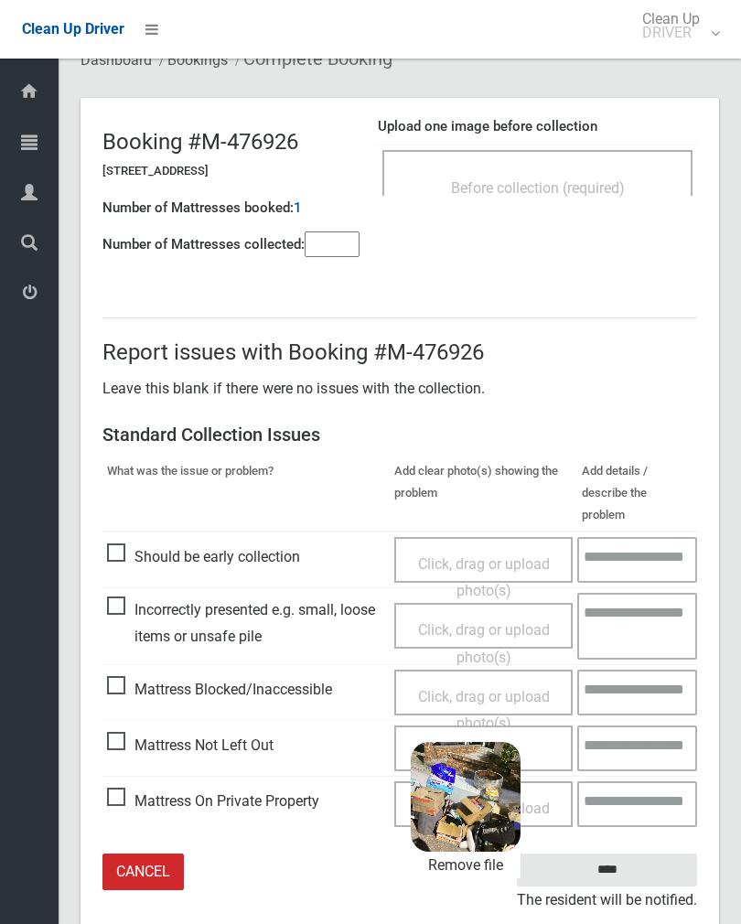
click at [644, 854] on input "****" at bounding box center [607, 871] width 180 height 34
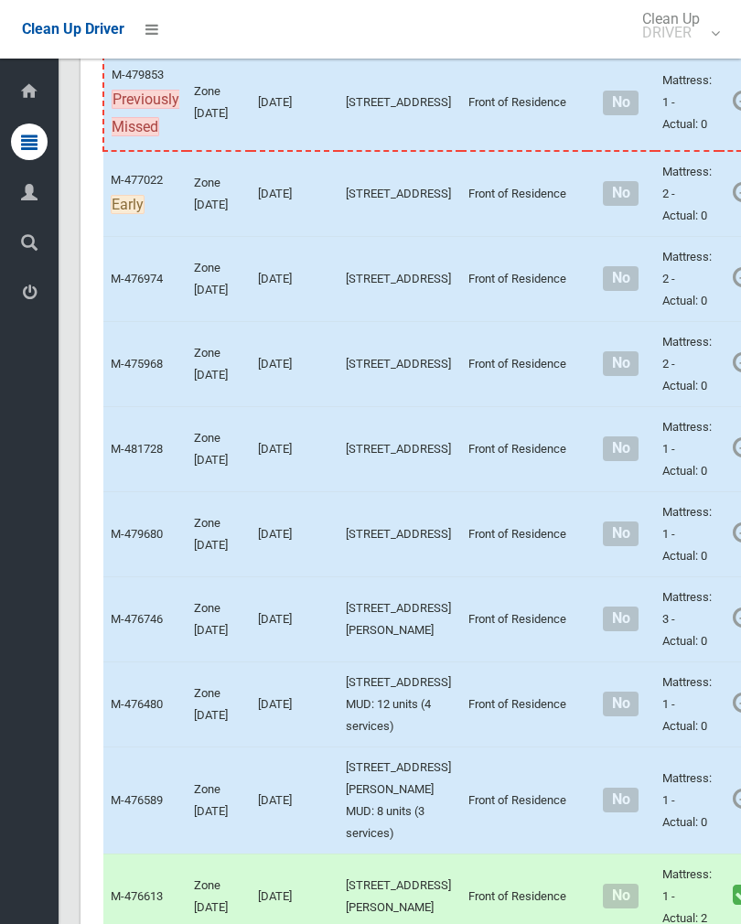
scroll to position [339, 0]
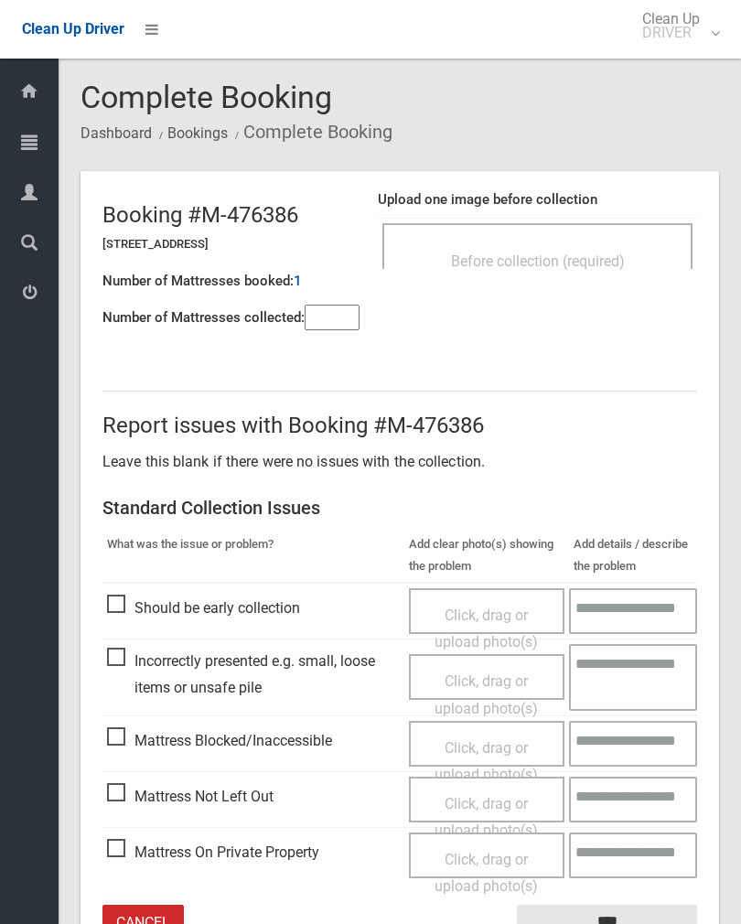
click at [590, 224] on div "Before collection (required)" at bounding box center [537, 246] width 310 height 46
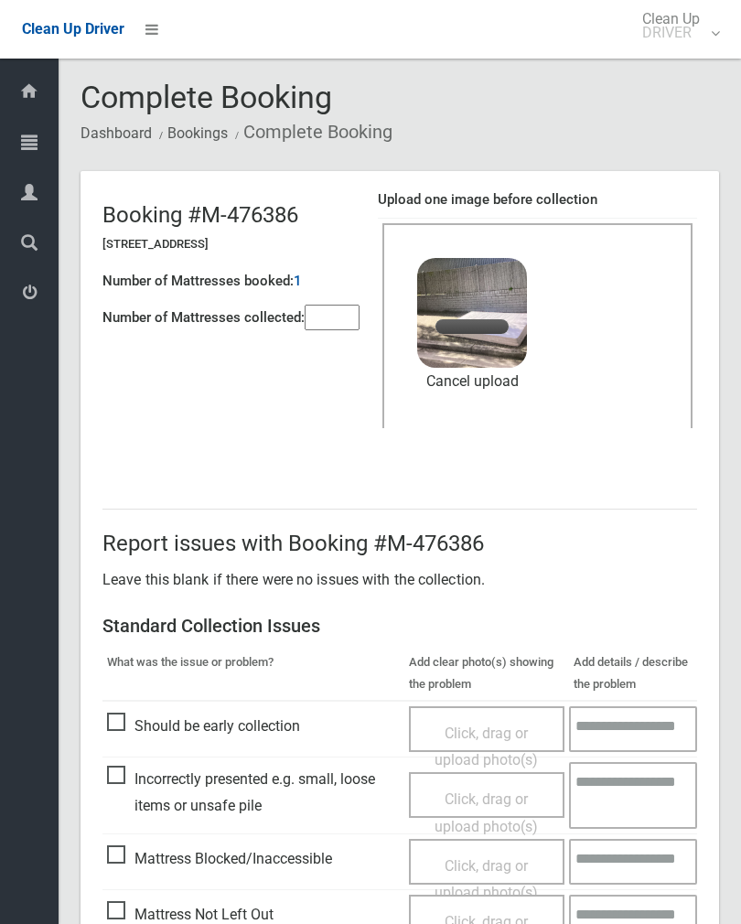
click at [334, 317] on input"] "number" at bounding box center [332, 318] width 55 height 26
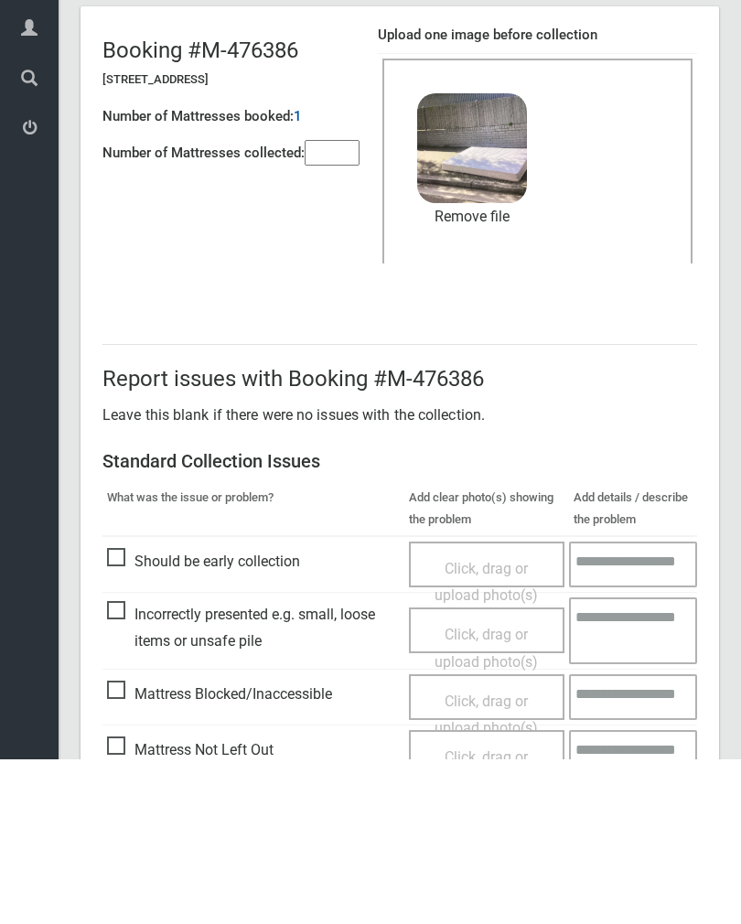
scroll to position [221, 0]
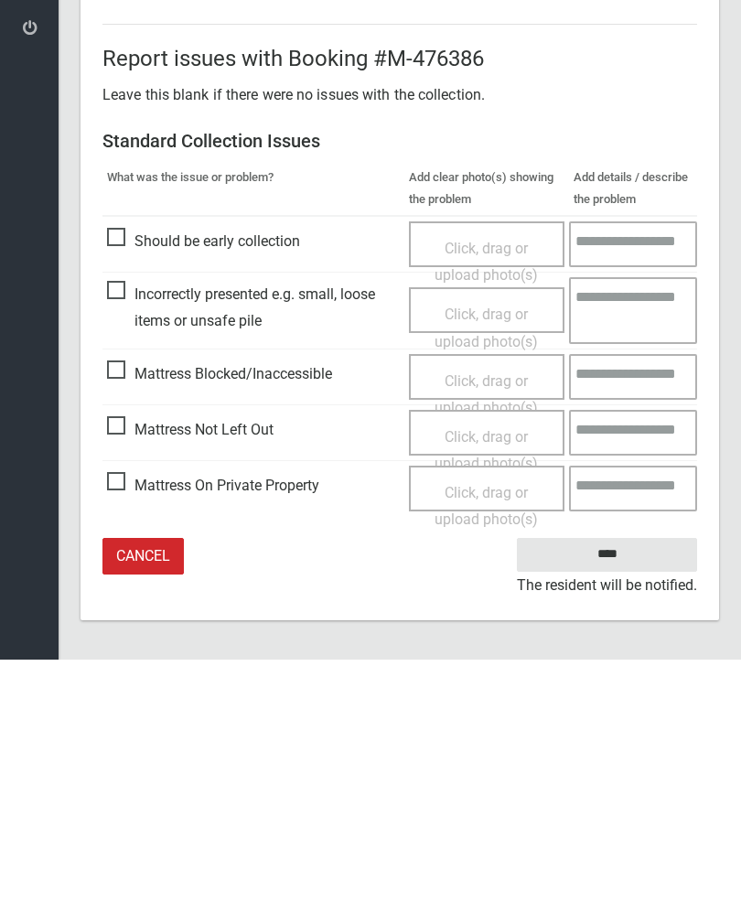
type input"] "*"
click at [618, 802] on input "****" at bounding box center [607, 819] width 180 height 34
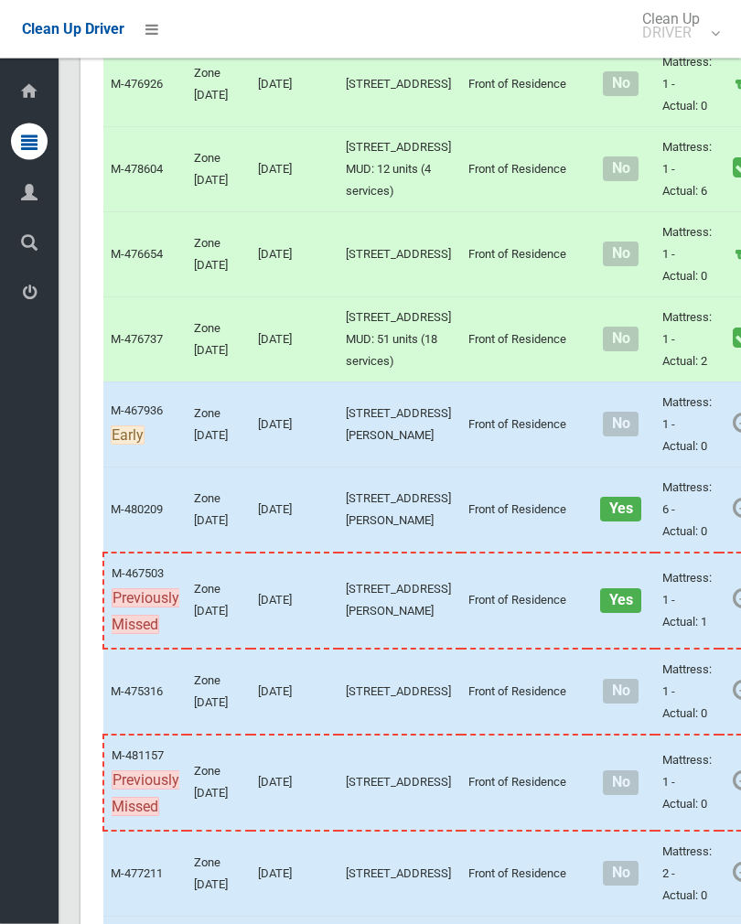
scroll to position [2180, 0]
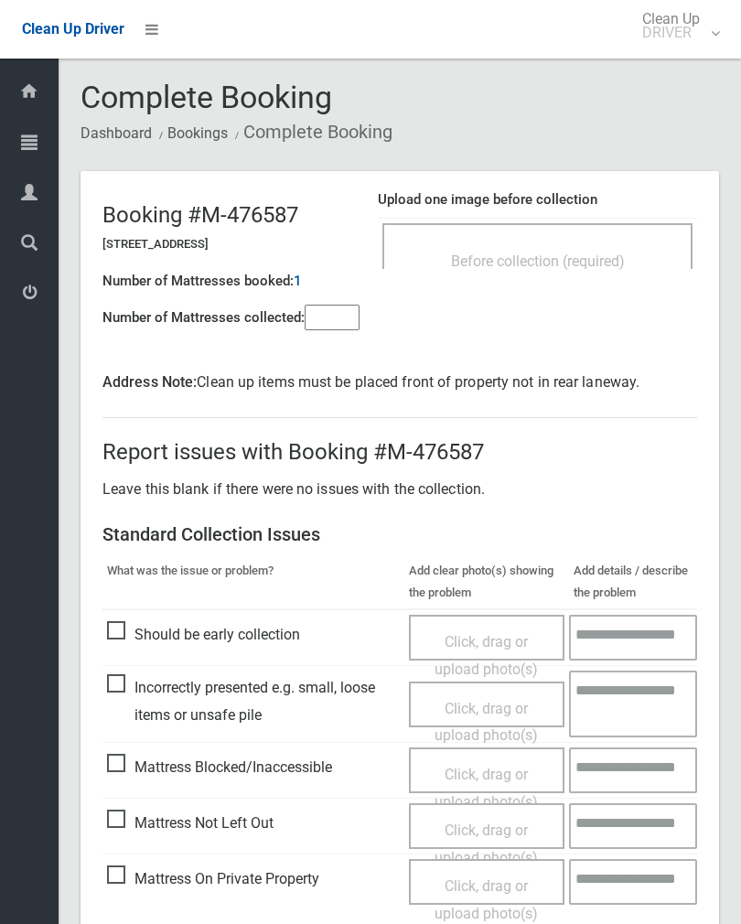
click at [618, 257] on span "Before collection (required)" at bounding box center [538, 261] width 174 height 17
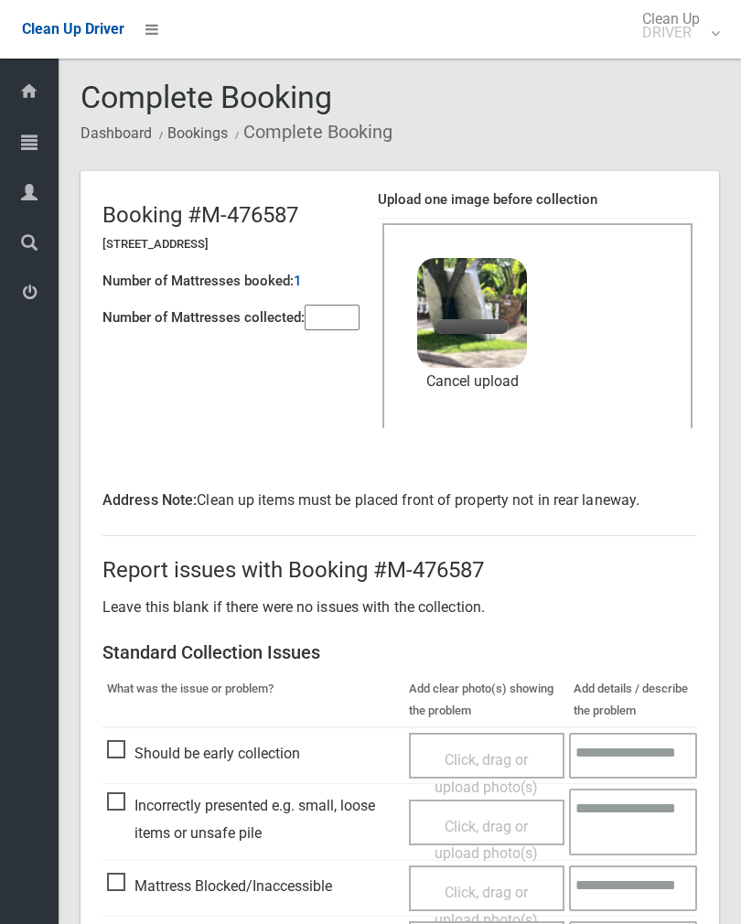
click at [349, 328] on input"] "number" at bounding box center [332, 318] width 55 height 26
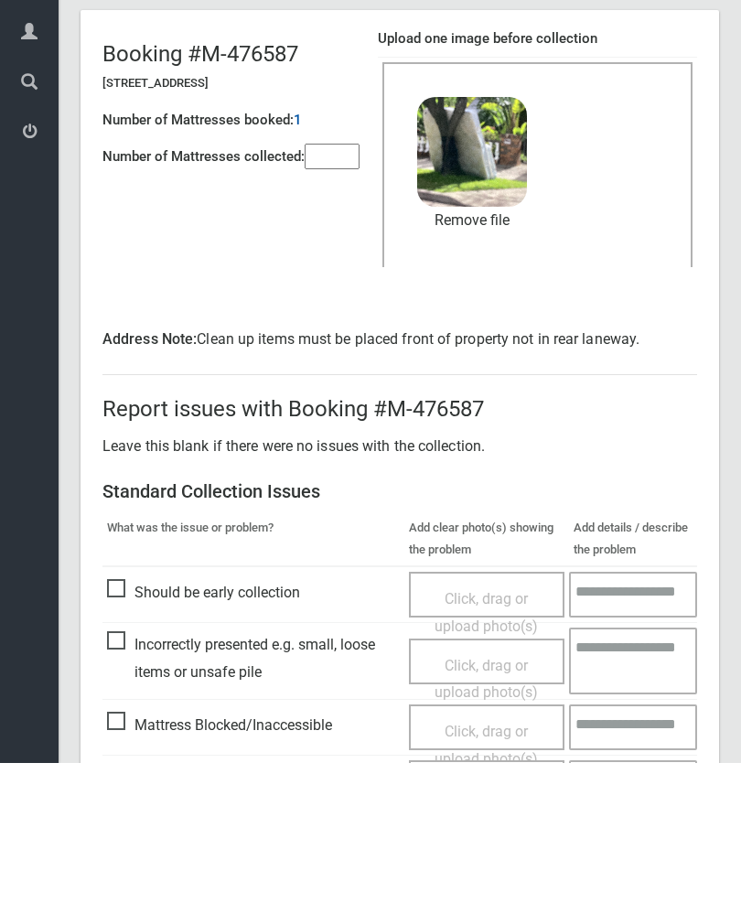
scroll to position [247, 0]
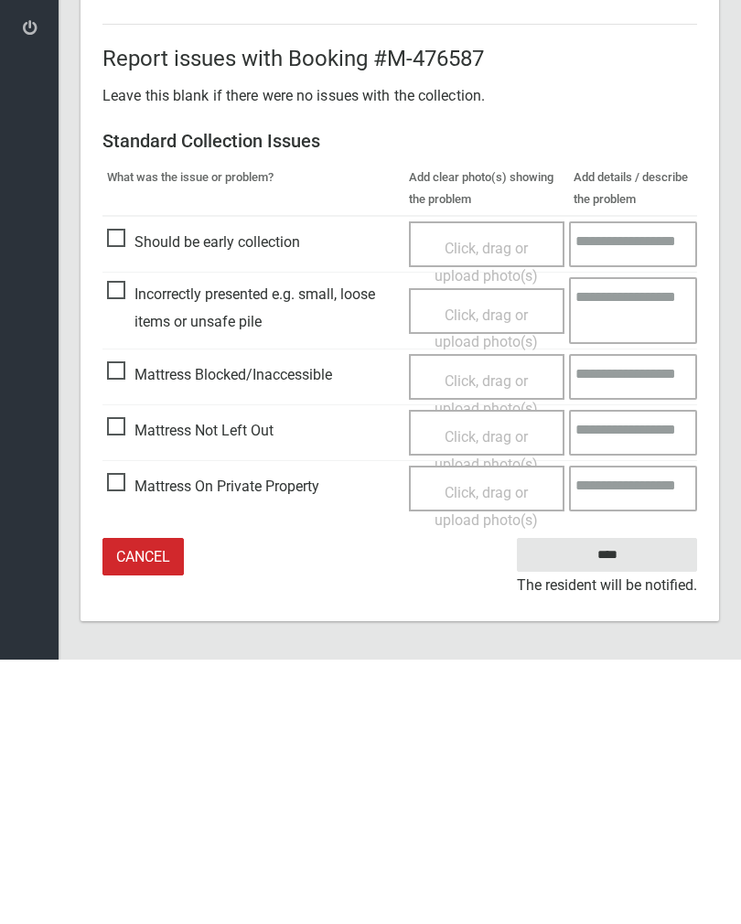
type input"] "*"
click at [621, 802] on input "****" at bounding box center [607, 819] width 180 height 34
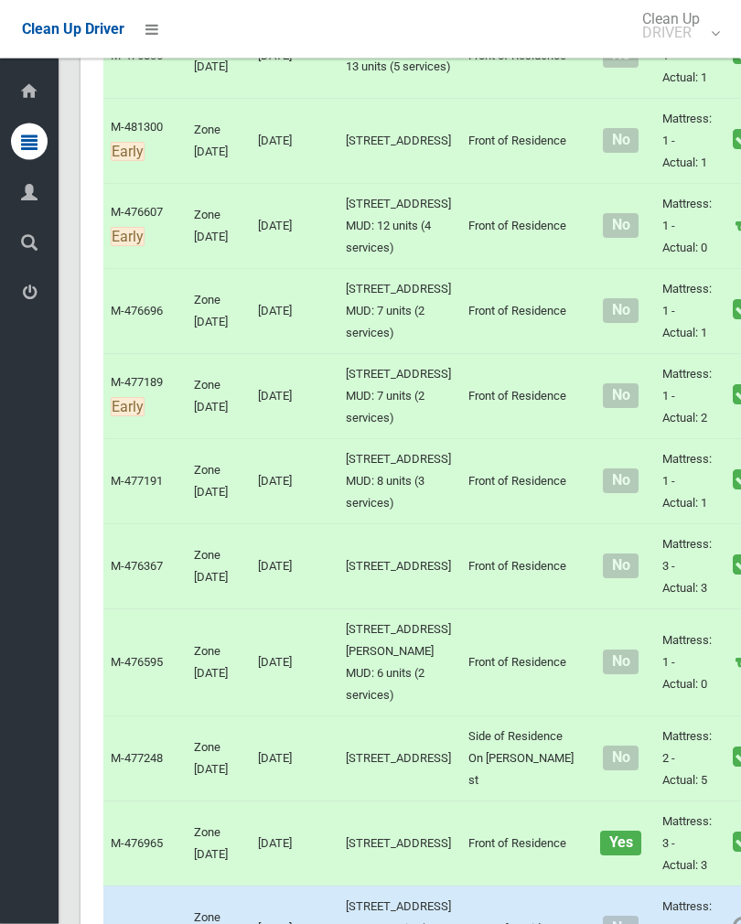
scroll to position [3751, 0]
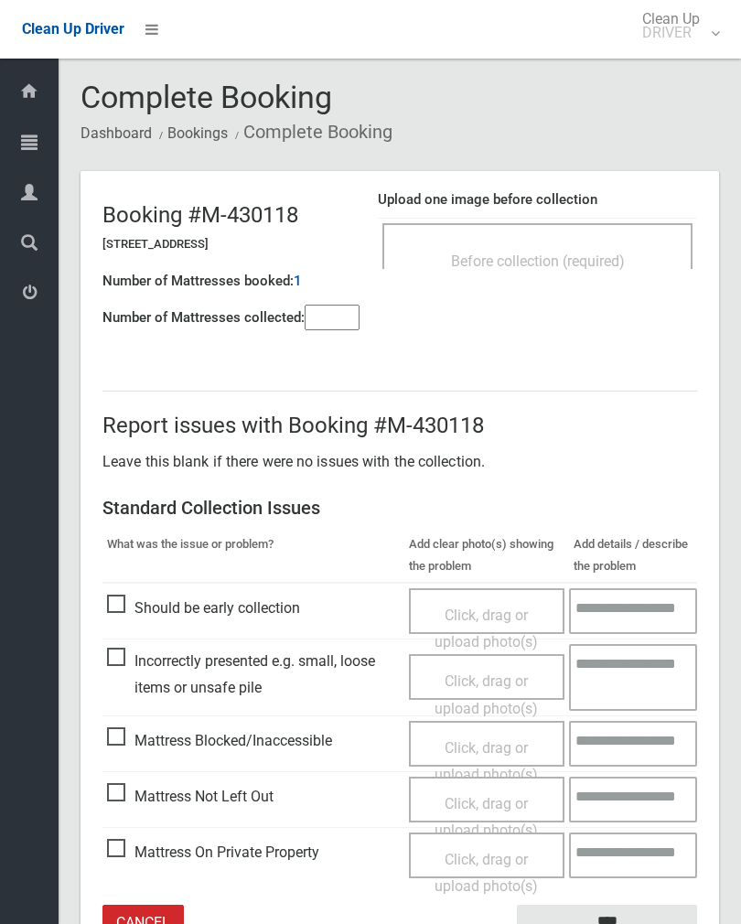
click at [339, 330] on input"] "number" at bounding box center [332, 318] width 55 height 26
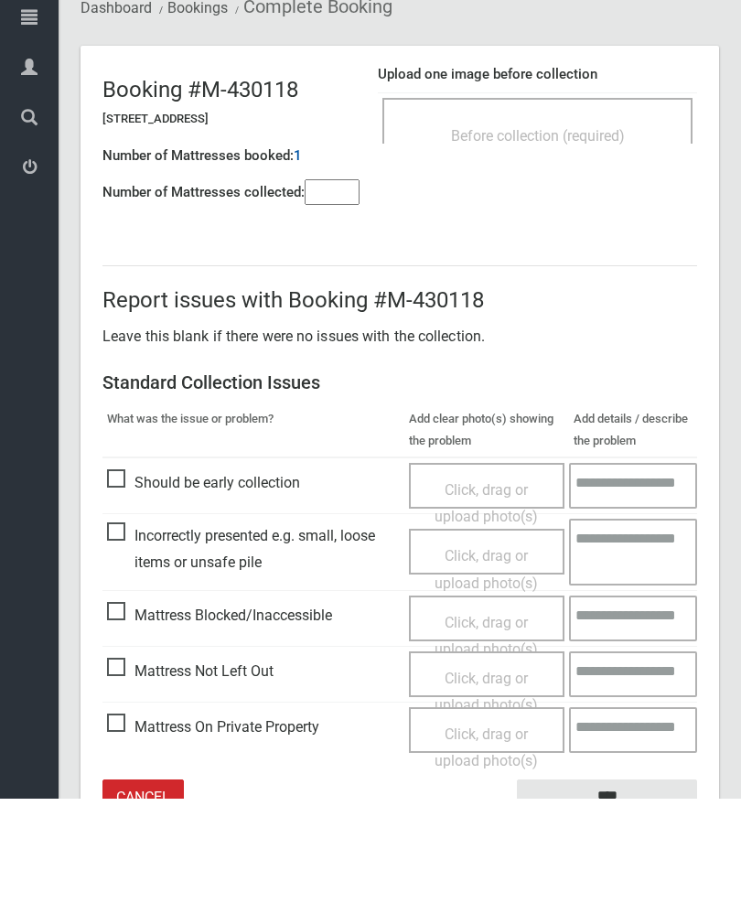
scroll to position [102, 0]
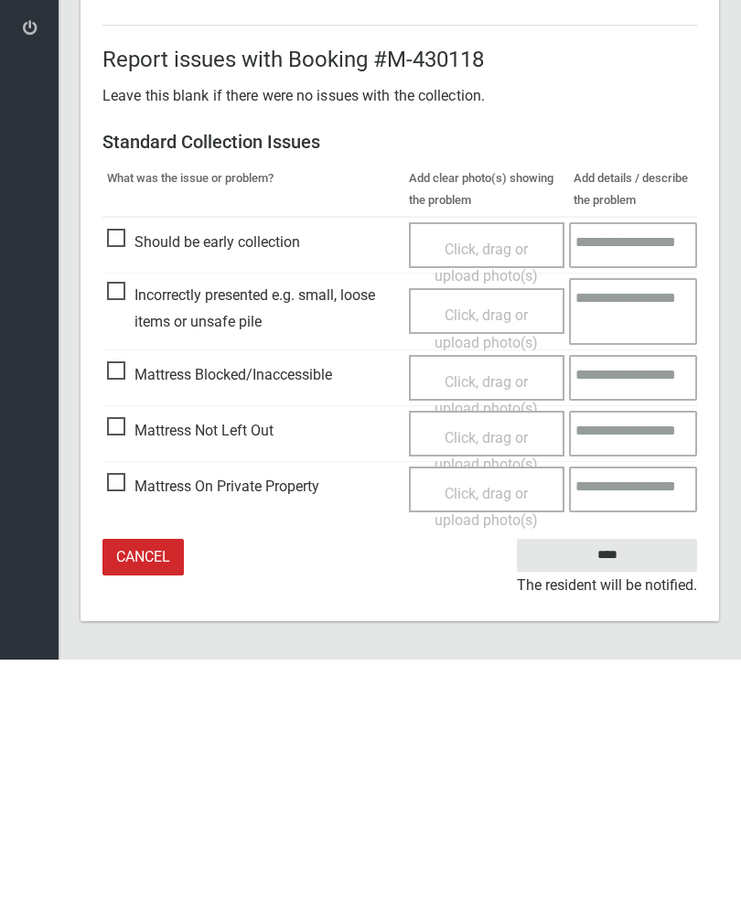
type input"] "*"
click at [133, 682] on span "Mattress Not Left Out" at bounding box center [190, 695] width 167 height 27
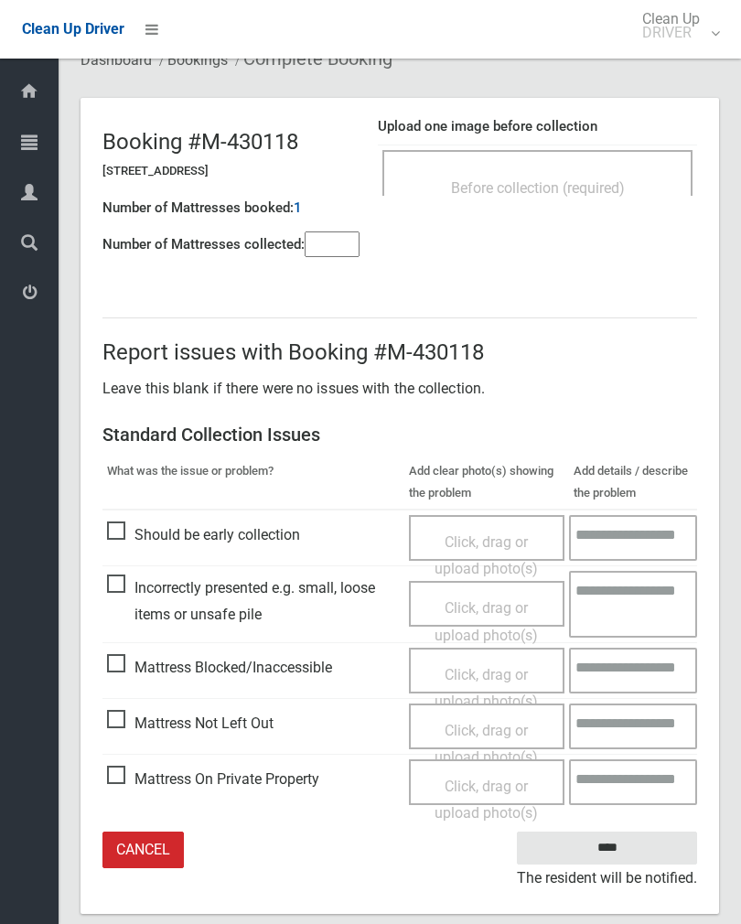
click at [500, 733] on span "Click, drag or upload photo(s)" at bounding box center [486, 744] width 103 height 45
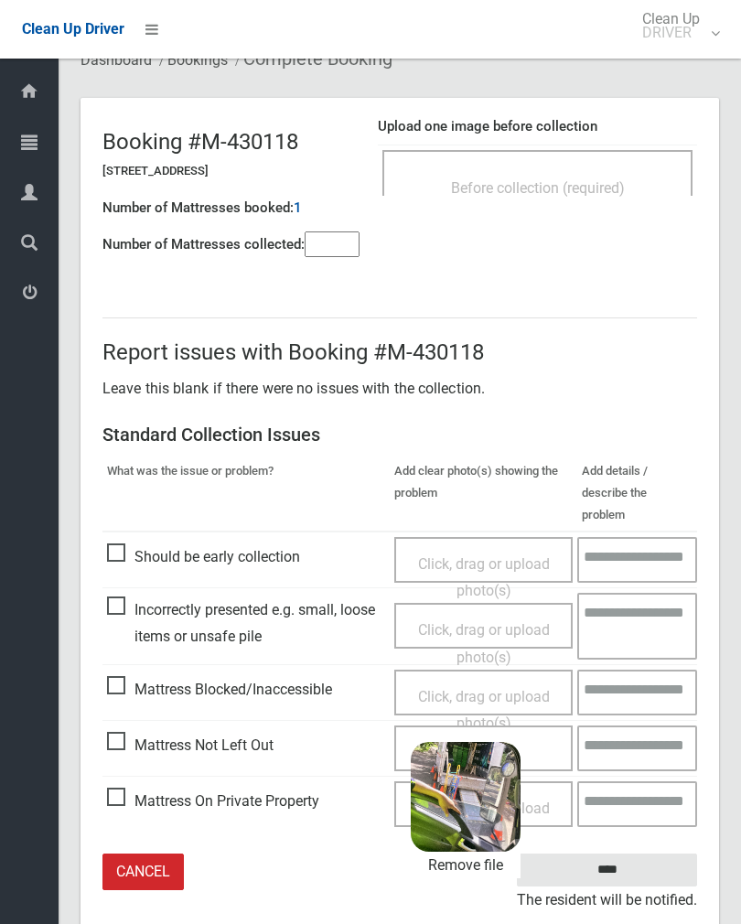
click at [648, 854] on input "****" at bounding box center [607, 871] width 180 height 34
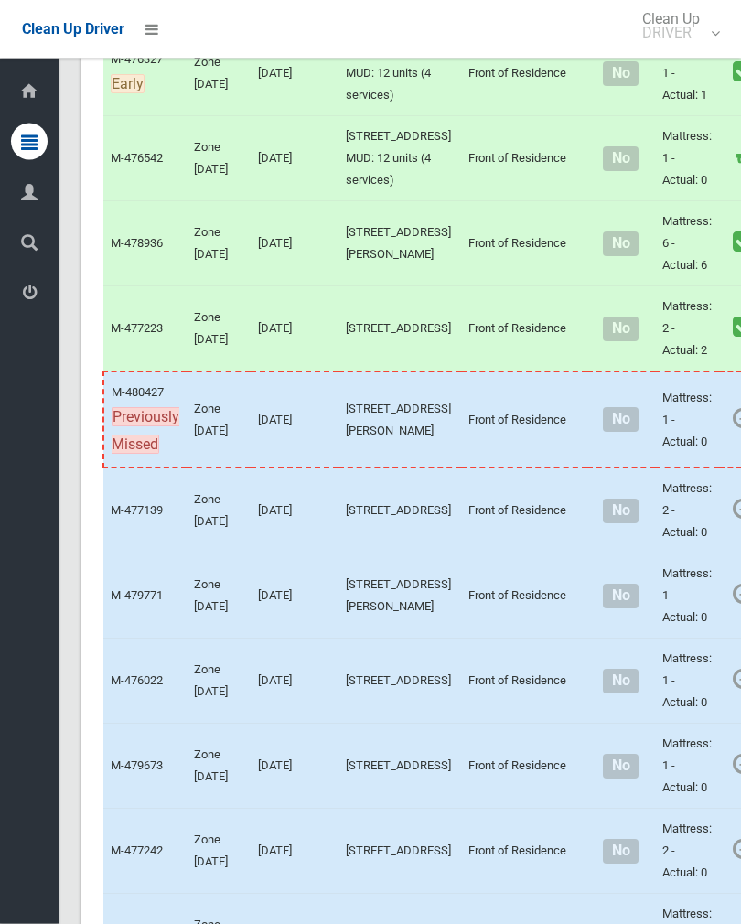
scroll to position [6146, 0]
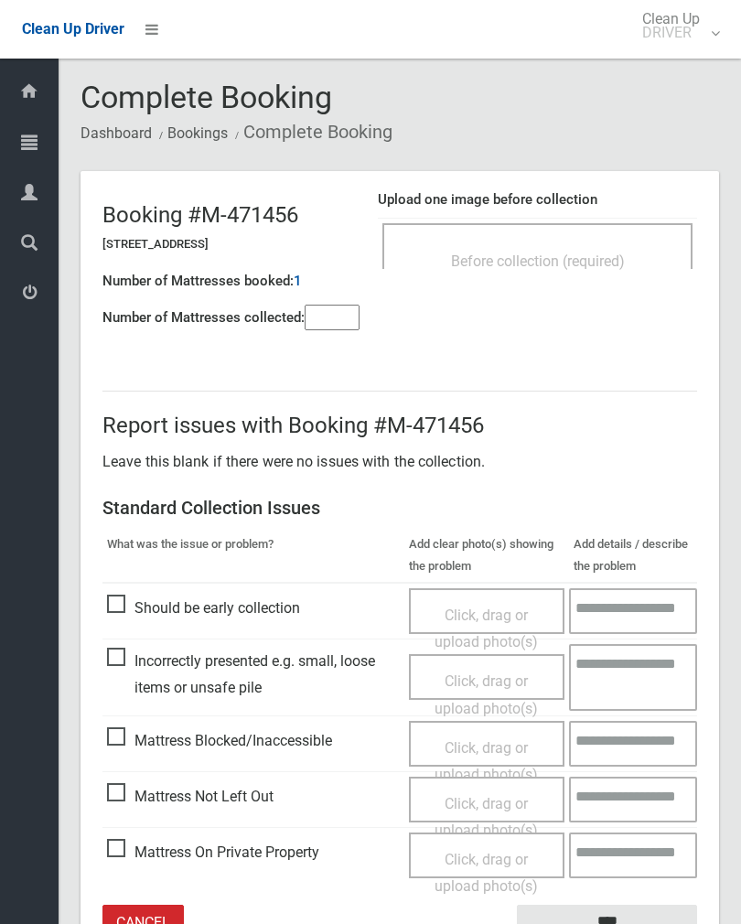
click at [602, 243] on div "Before collection (required)" at bounding box center [538, 260] width 270 height 34
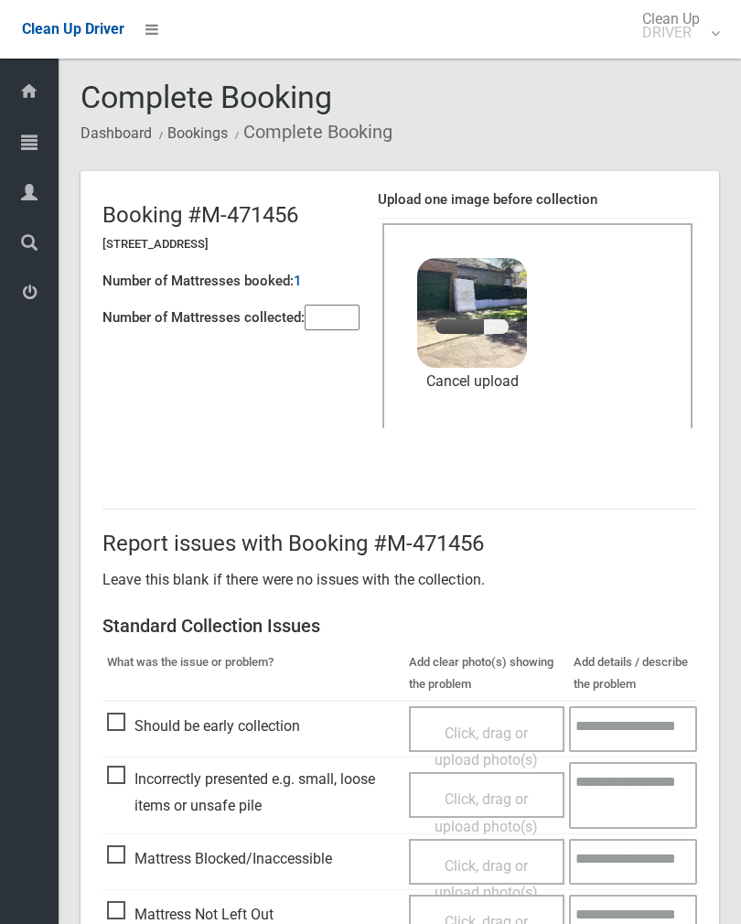
click at [337, 308] on input"] "number" at bounding box center [332, 318] width 55 height 26
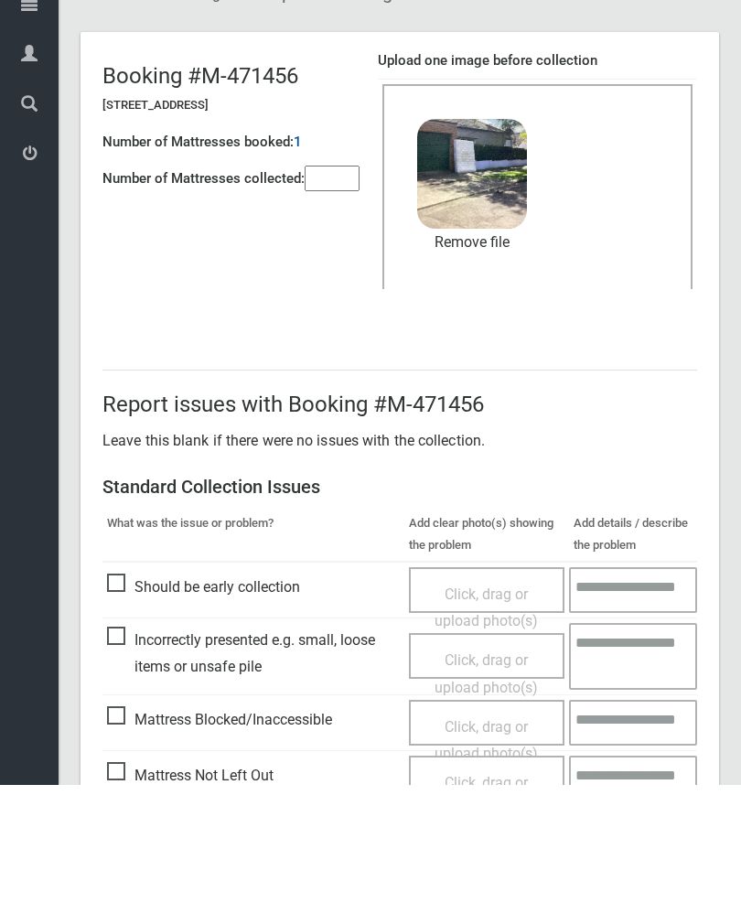
scroll to position [221, 0]
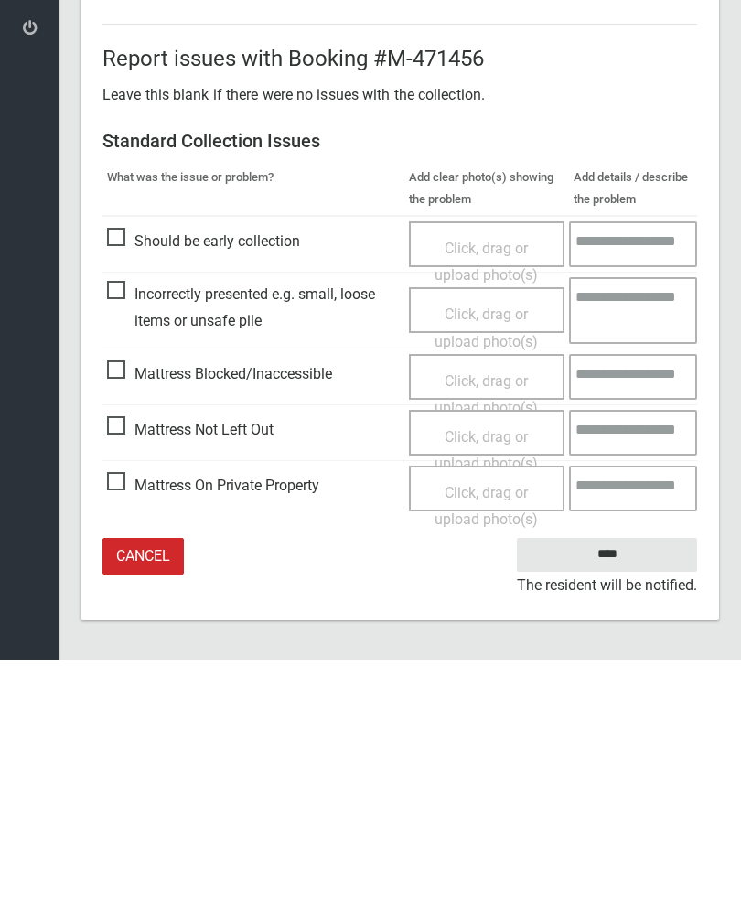
type input"] "*"
click at [625, 802] on input "****" at bounding box center [607, 819] width 180 height 34
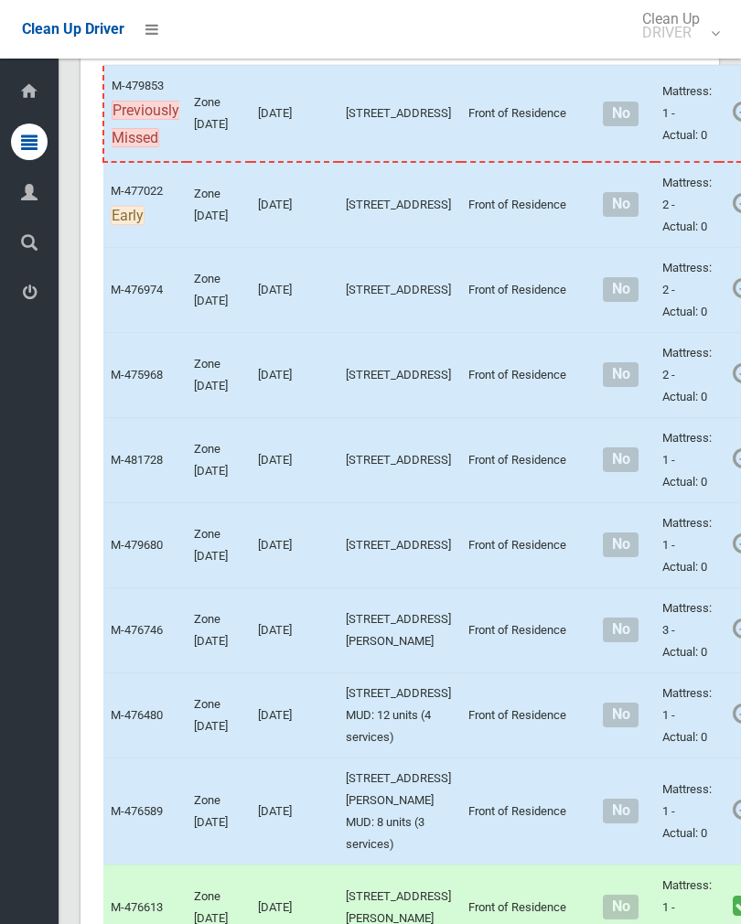
scroll to position [329, 0]
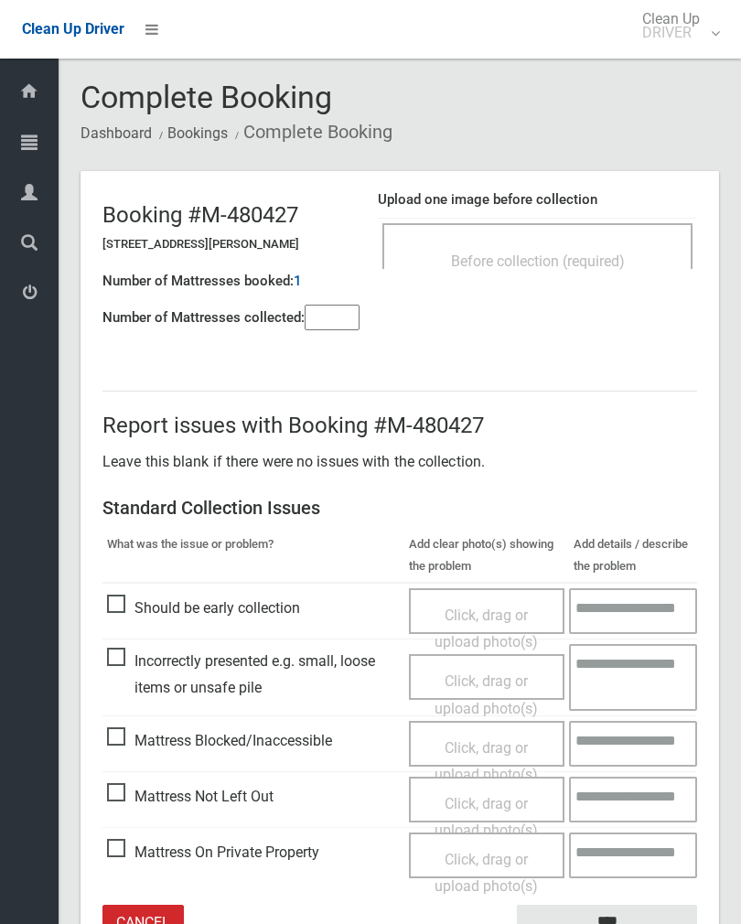
click at [585, 241] on div "Before collection (required)" at bounding box center [537, 246] width 310 height 46
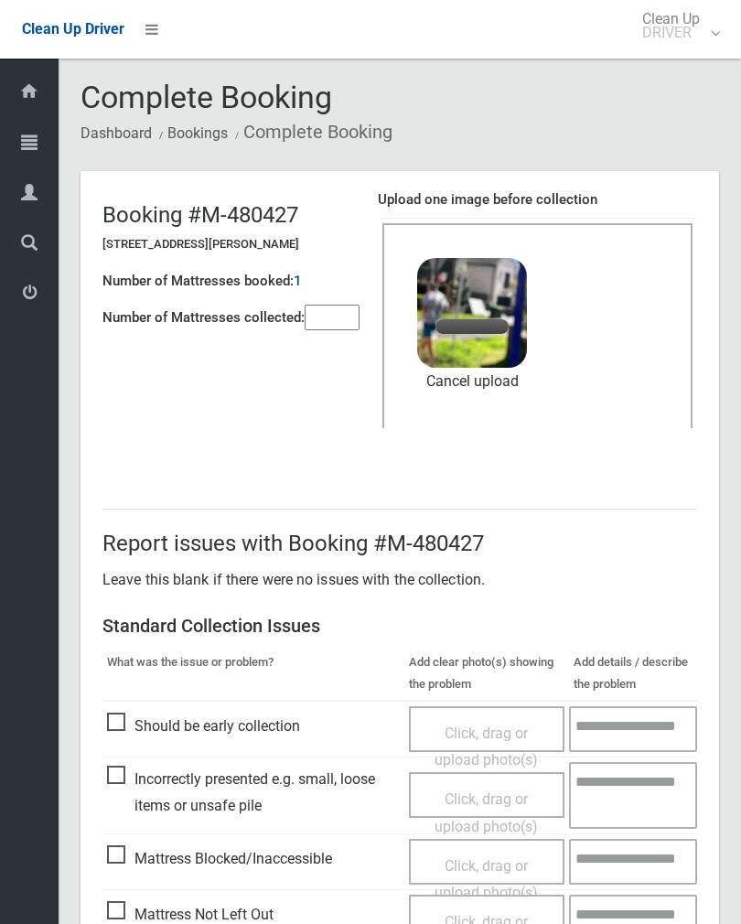
click at [342, 309] on input"] "number" at bounding box center [332, 318] width 55 height 26
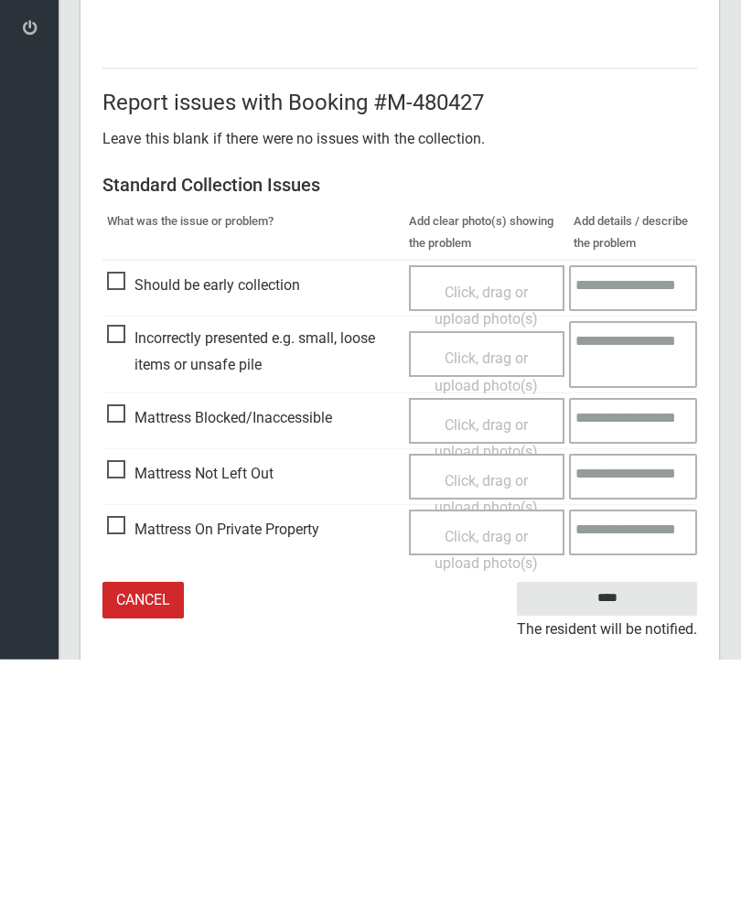
scroll to position [221, 0]
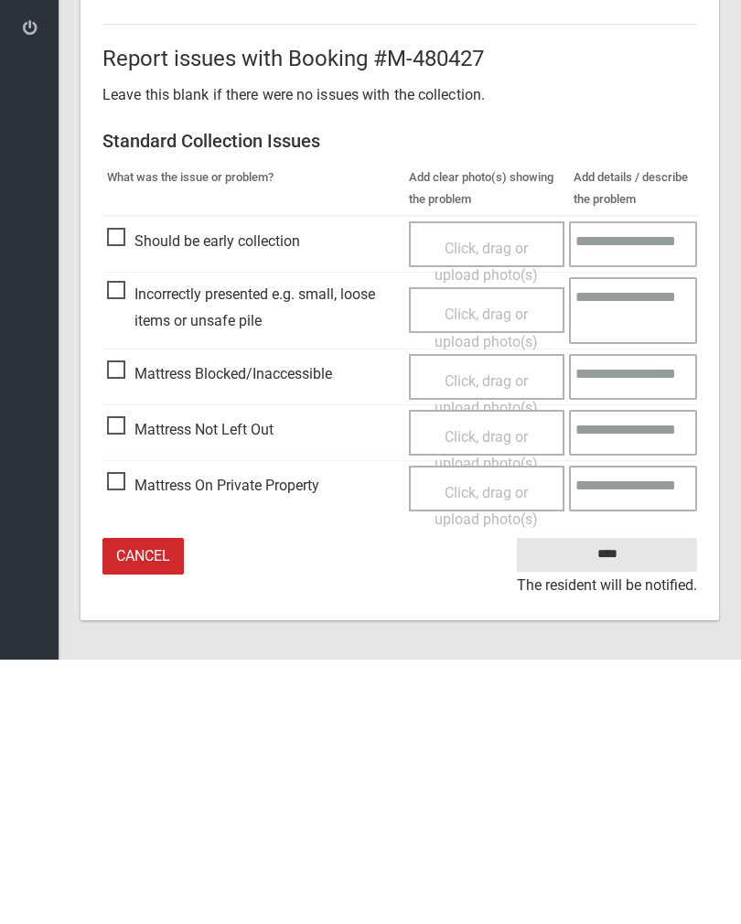
type input"] "*"
click at [622, 802] on input "****" at bounding box center [607, 819] width 180 height 34
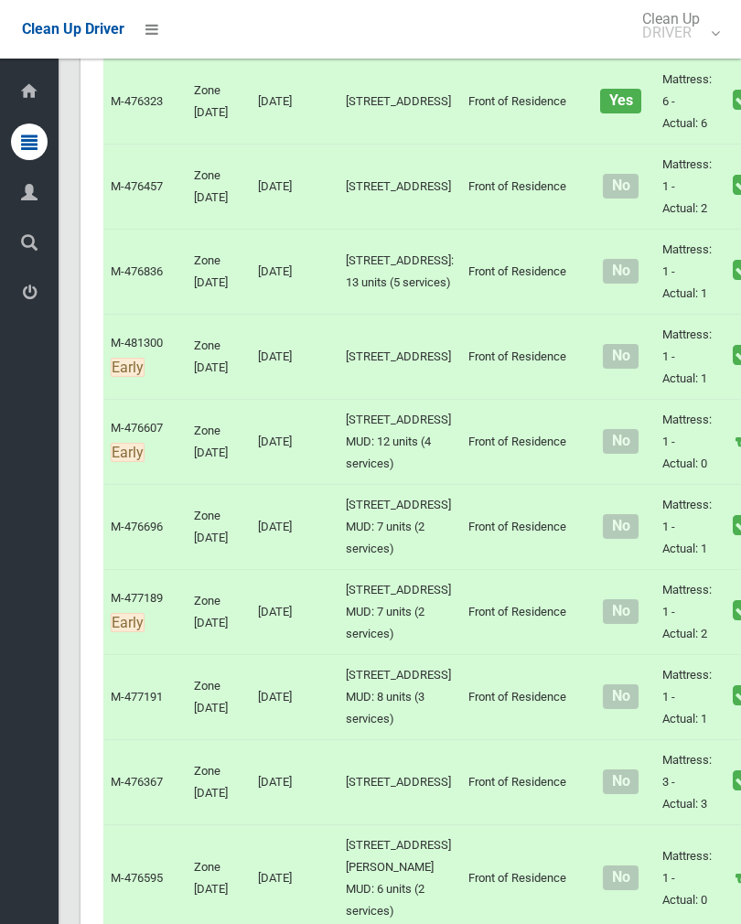
scroll to position [3525, 0]
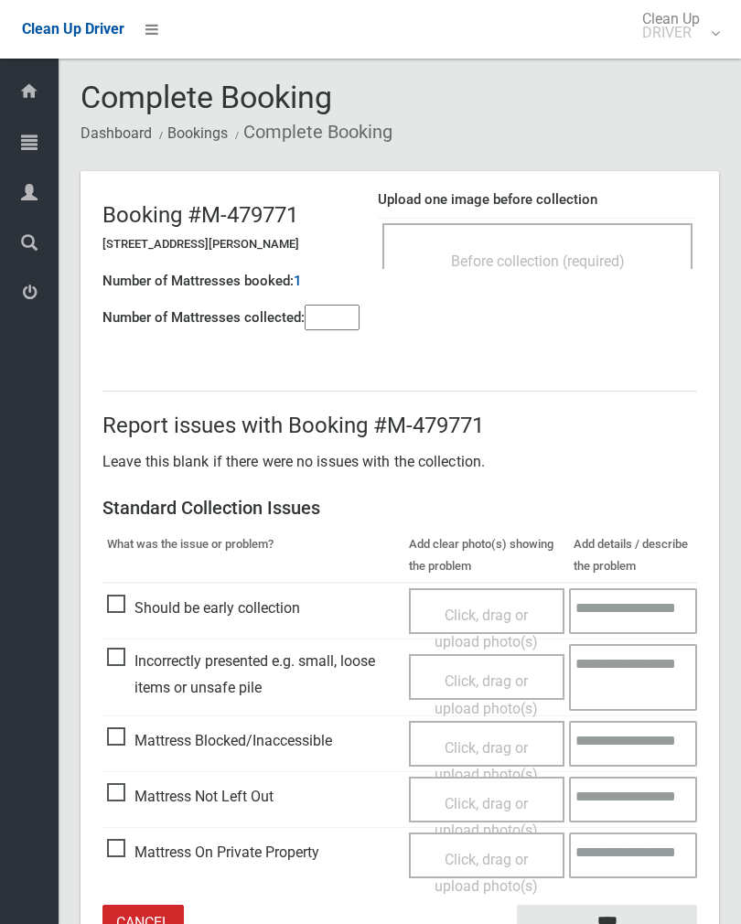
click at [599, 240] on div "Before collection (required)" at bounding box center [537, 246] width 310 height 46
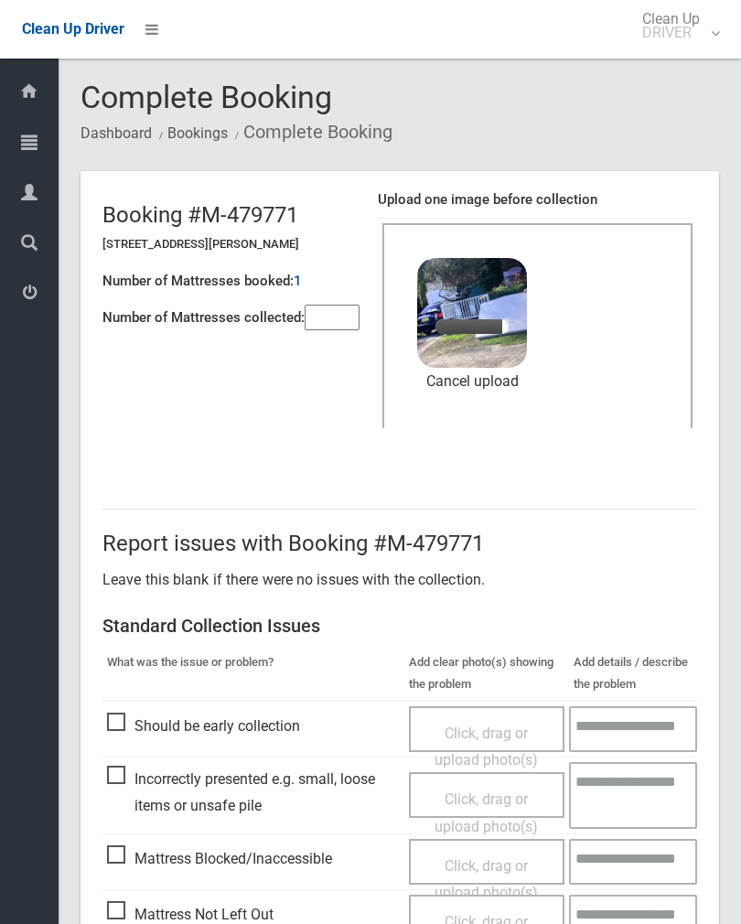
click at [342, 295] on div "Number of Mattresses booked: 1" at bounding box center [230, 282] width 257 height 38
click at [325, 320] on input"] "number" at bounding box center [332, 318] width 55 height 26
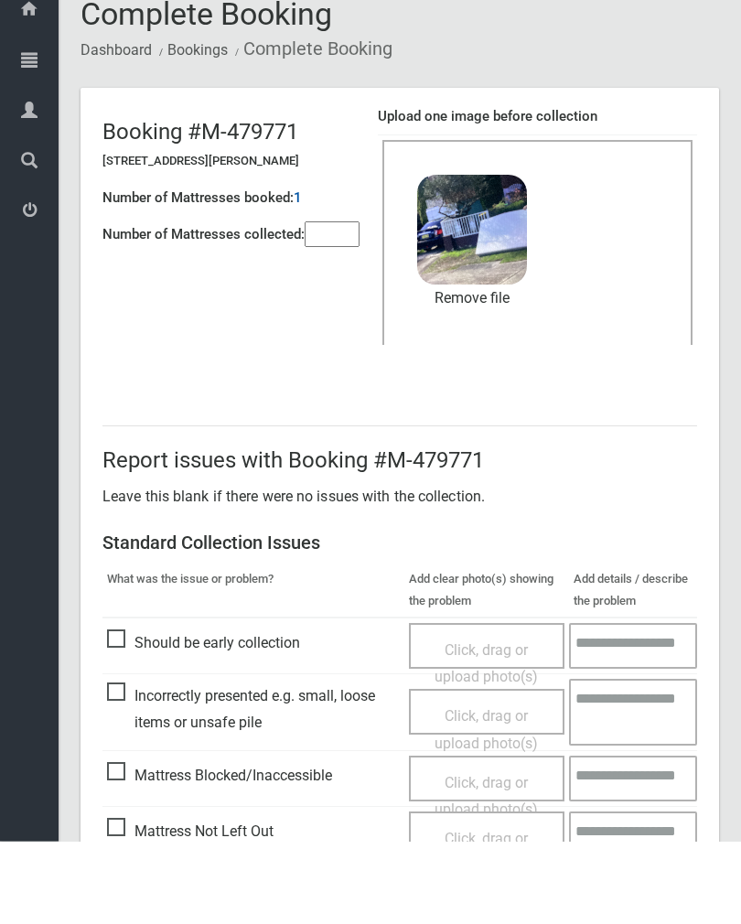
scroll to position [221, 0]
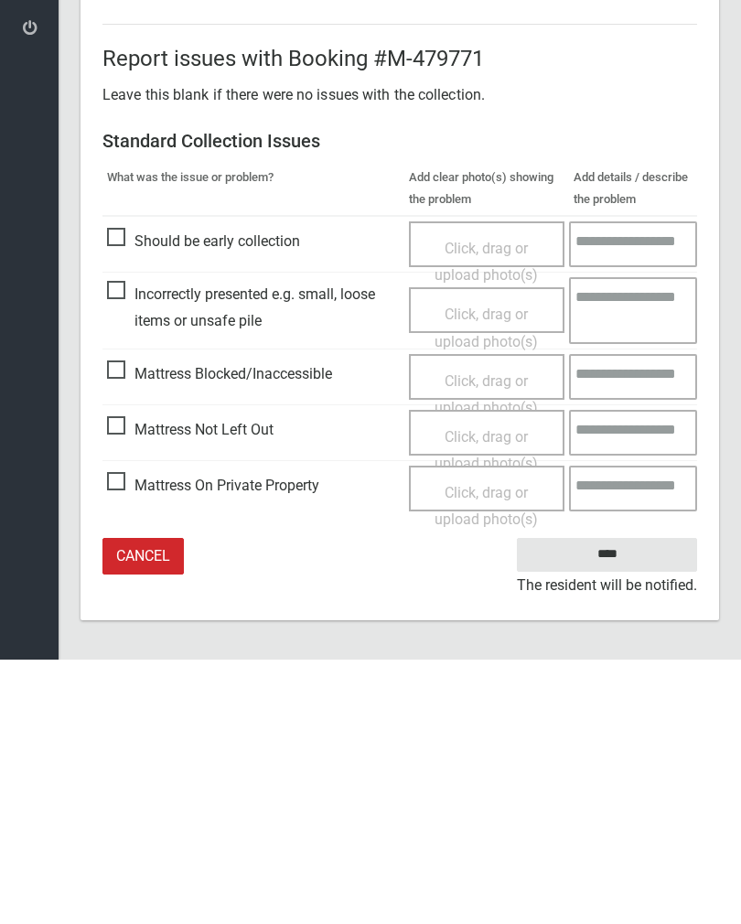
type input"] "*"
click at [616, 802] on input "****" at bounding box center [607, 819] width 180 height 34
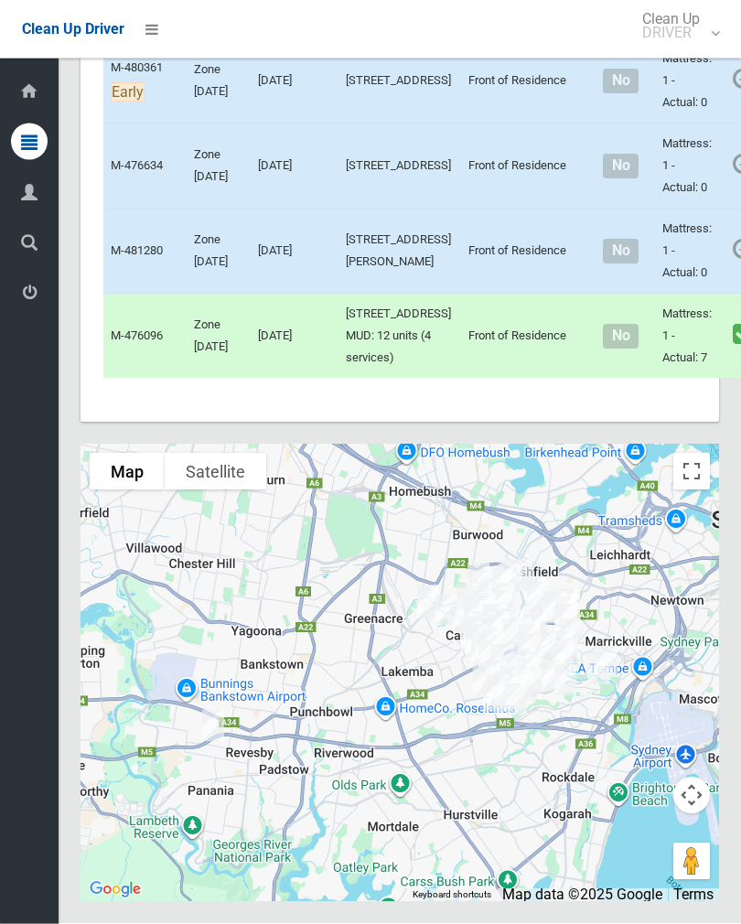
scroll to position [9191, 0]
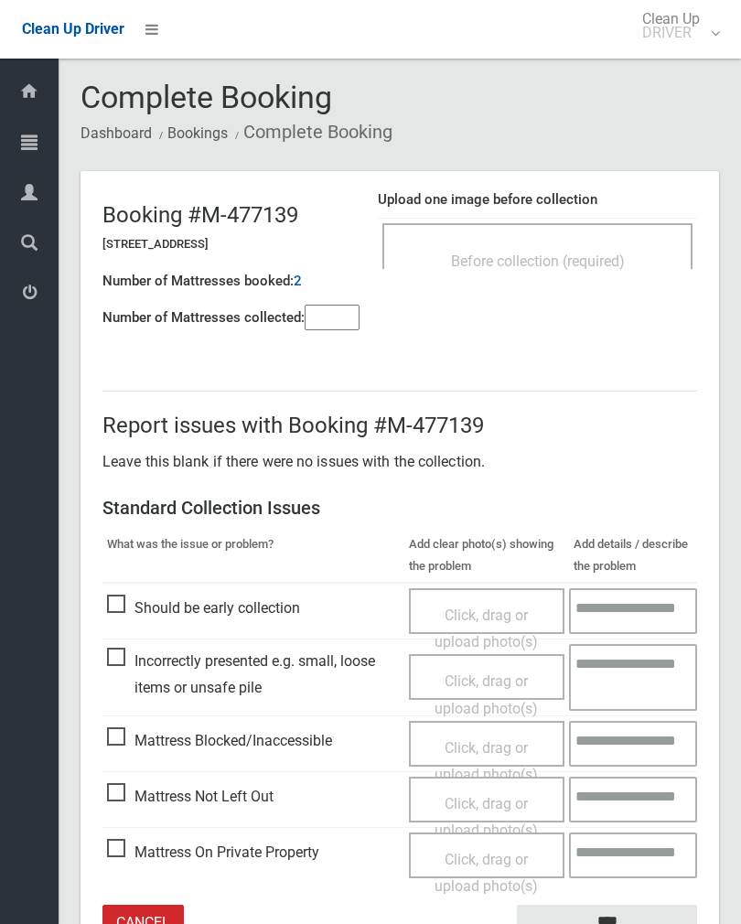
click at [606, 243] on div "Before collection (required)" at bounding box center [538, 260] width 270 height 34
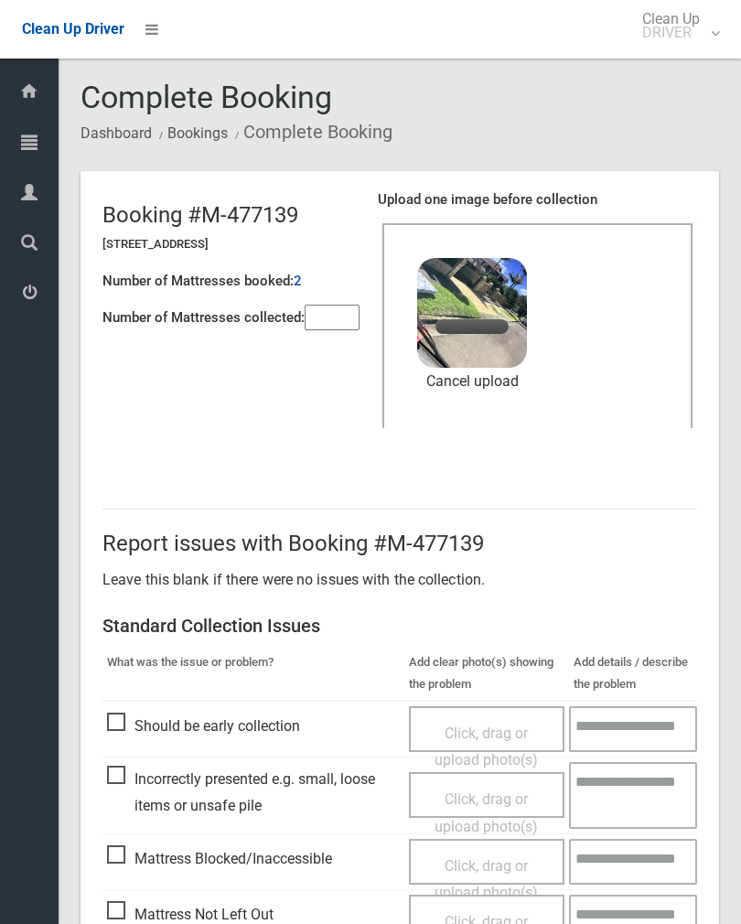
click at [325, 328] on input"] "number" at bounding box center [332, 318] width 55 height 26
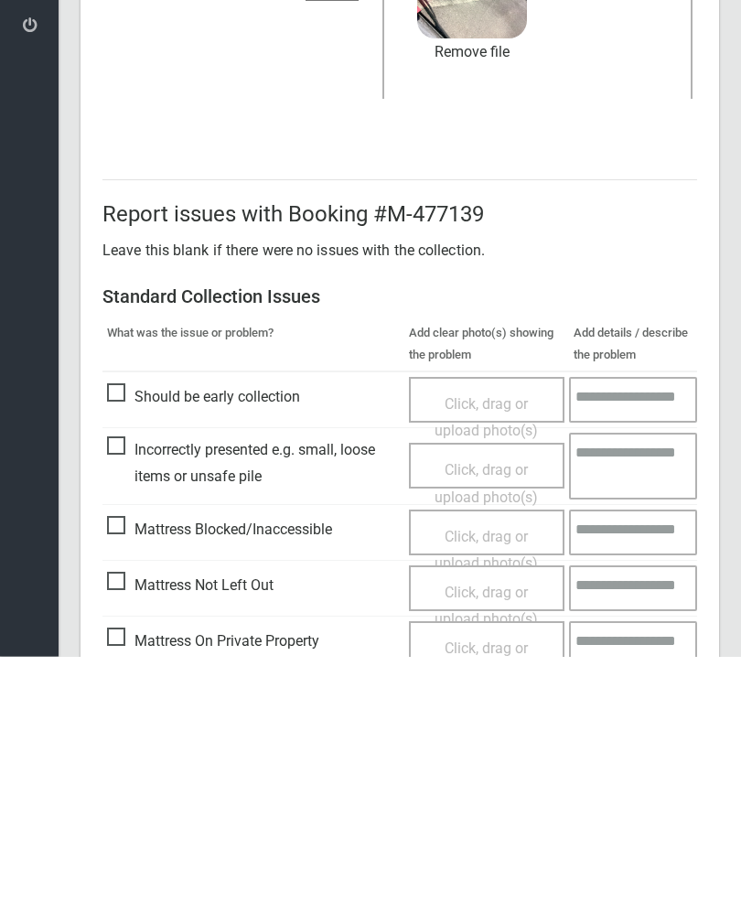
scroll to position [221, 0]
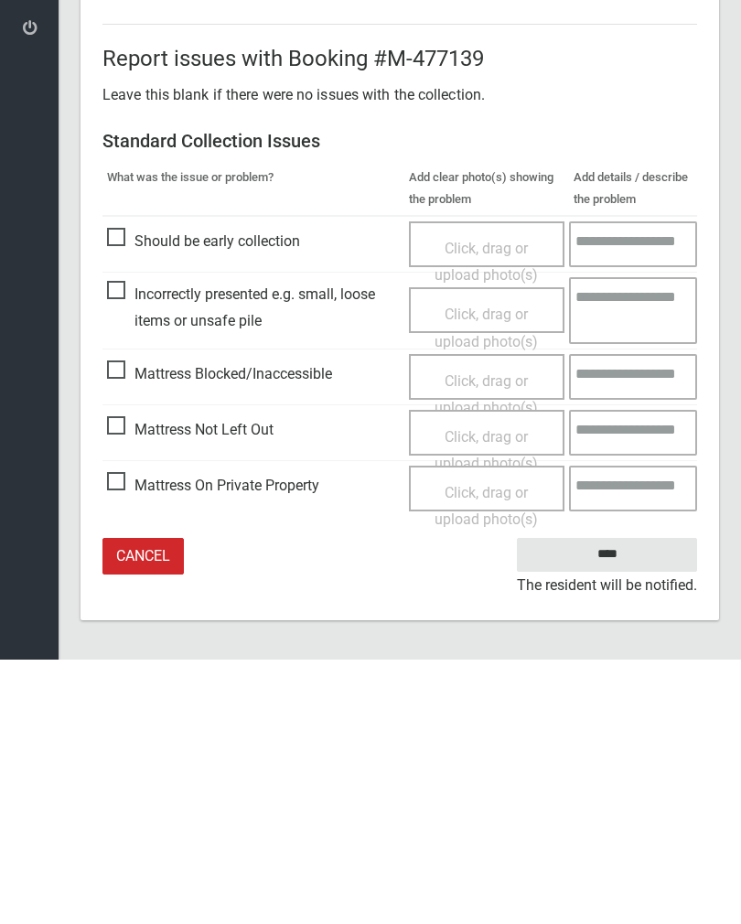
type input"] "*"
click at [619, 802] on input "****" at bounding box center [607, 819] width 180 height 34
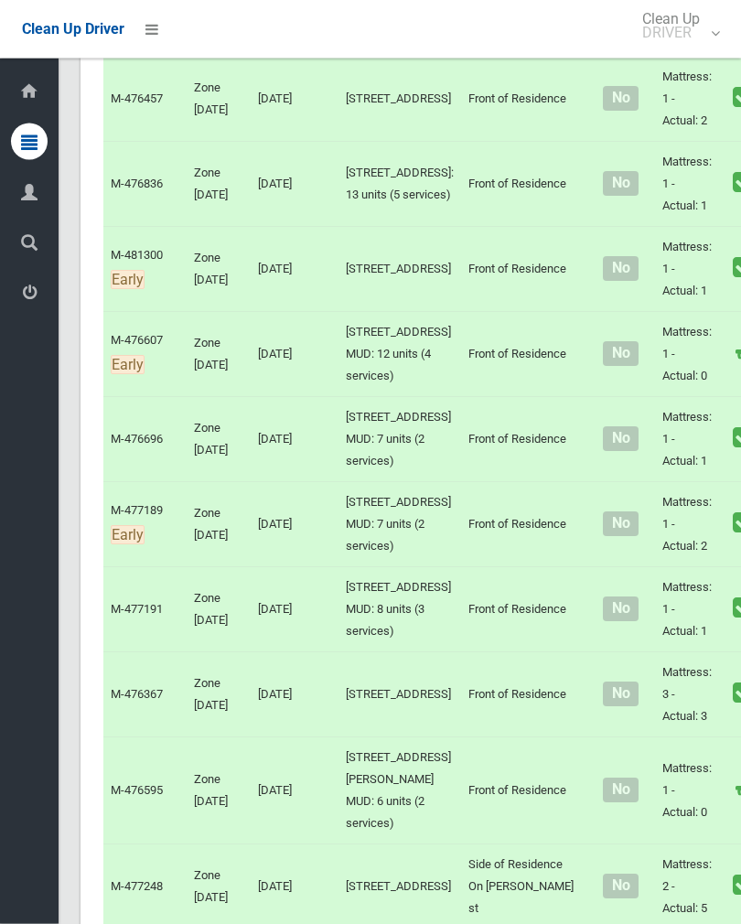
scroll to position [3611, 0]
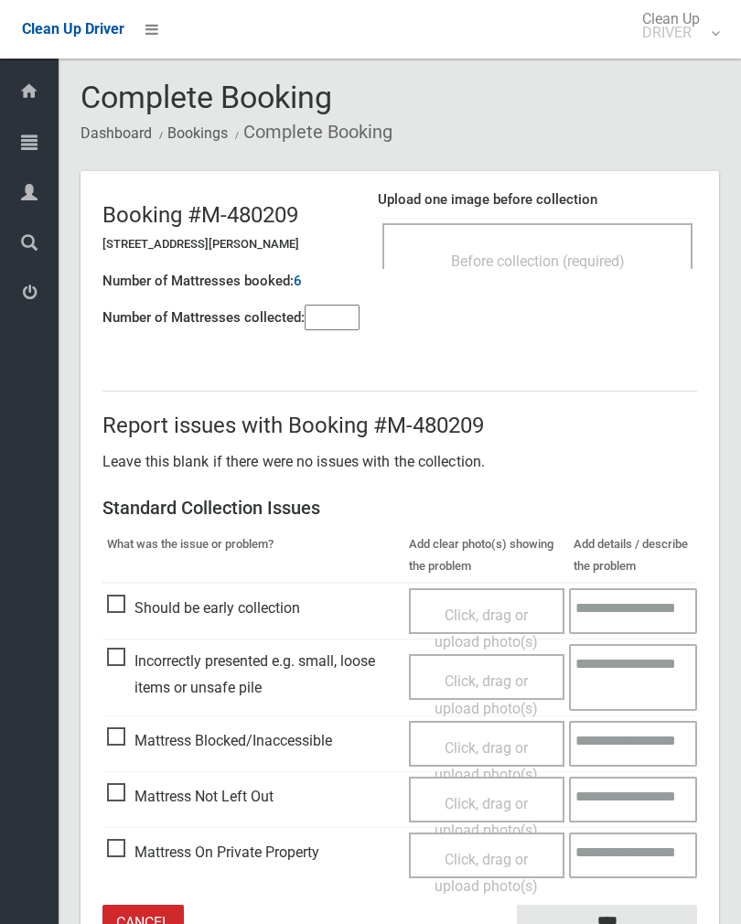
click at [637, 247] on div "Before collection (required)" at bounding box center [538, 260] width 270 height 34
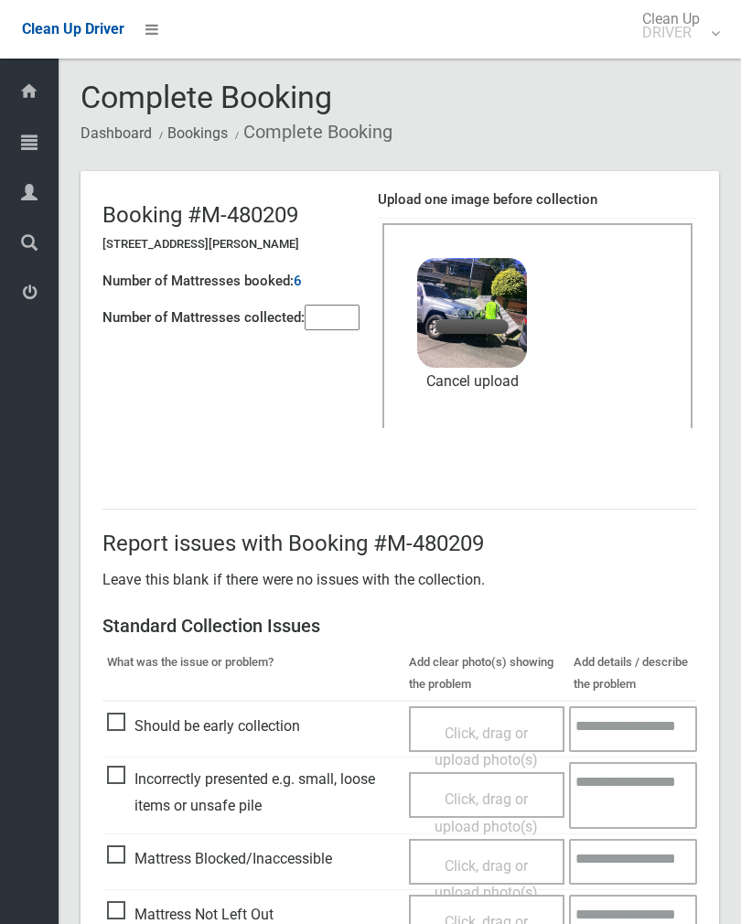
click at [344, 320] on input"] "number" at bounding box center [332, 318] width 55 height 26
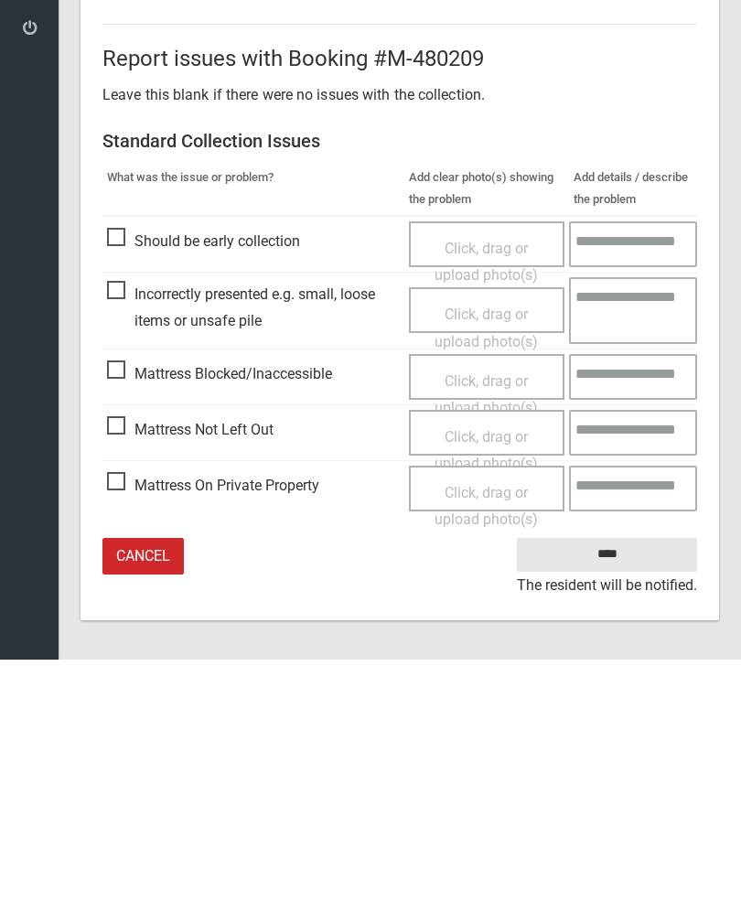
type input"] "*"
click at [614, 802] on input "****" at bounding box center [607, 819] width 180 height 34
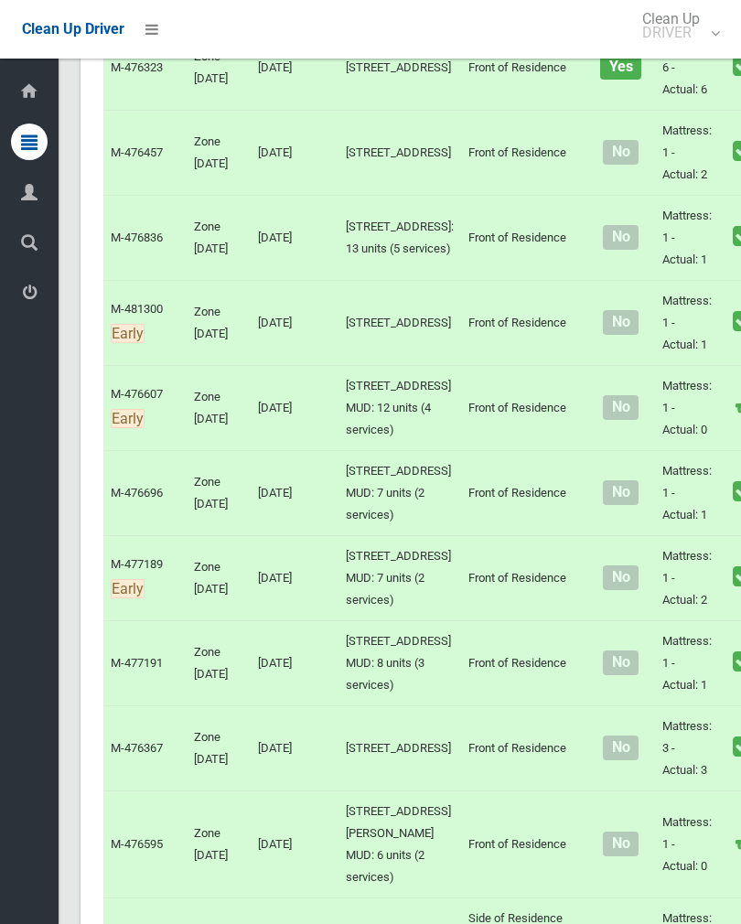
scroll to position [3558, 0]
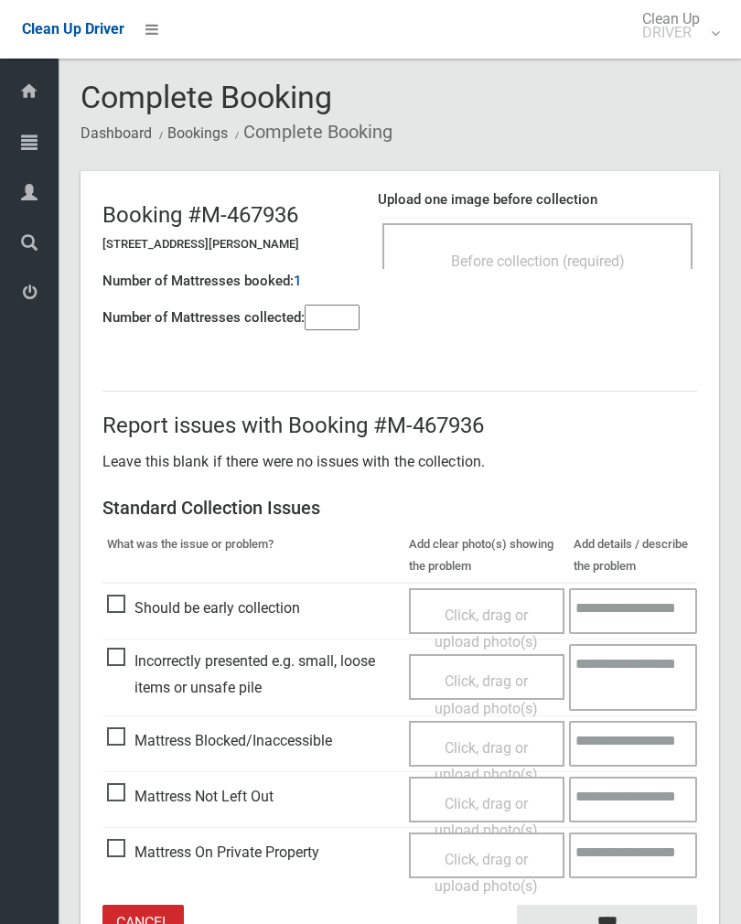
click at [339, 311] on input"] "number" at bounding box center [332, 318] width 55 height 26
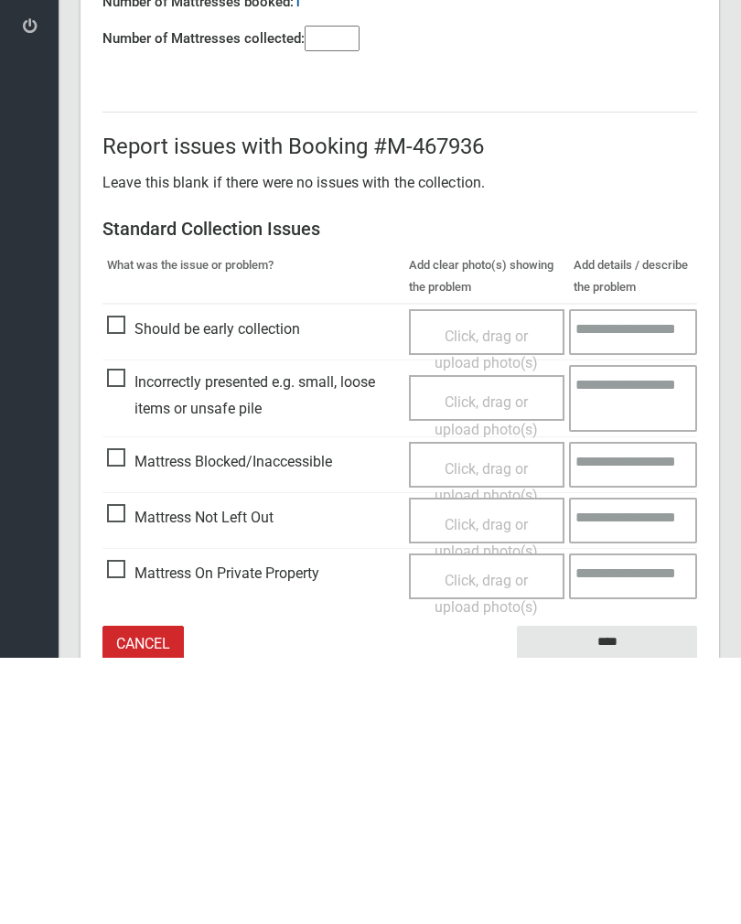
scroll to position [102, 0]
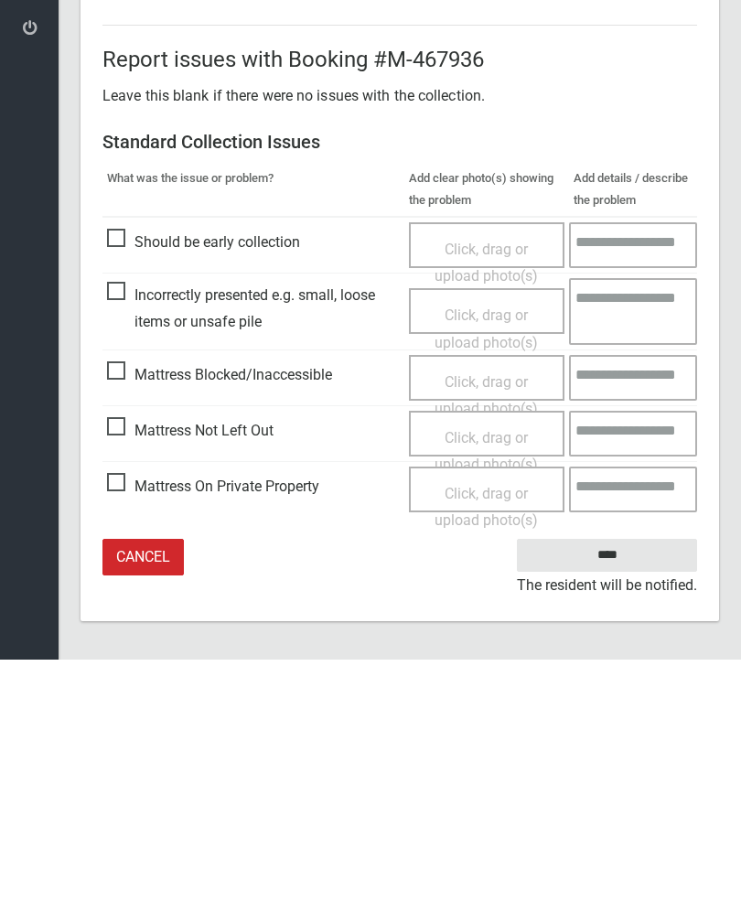
type input"] "*"
click at [122, 682] on span "Mattress Not Left Out" at bounding box center [190, 695] width 167 height 27
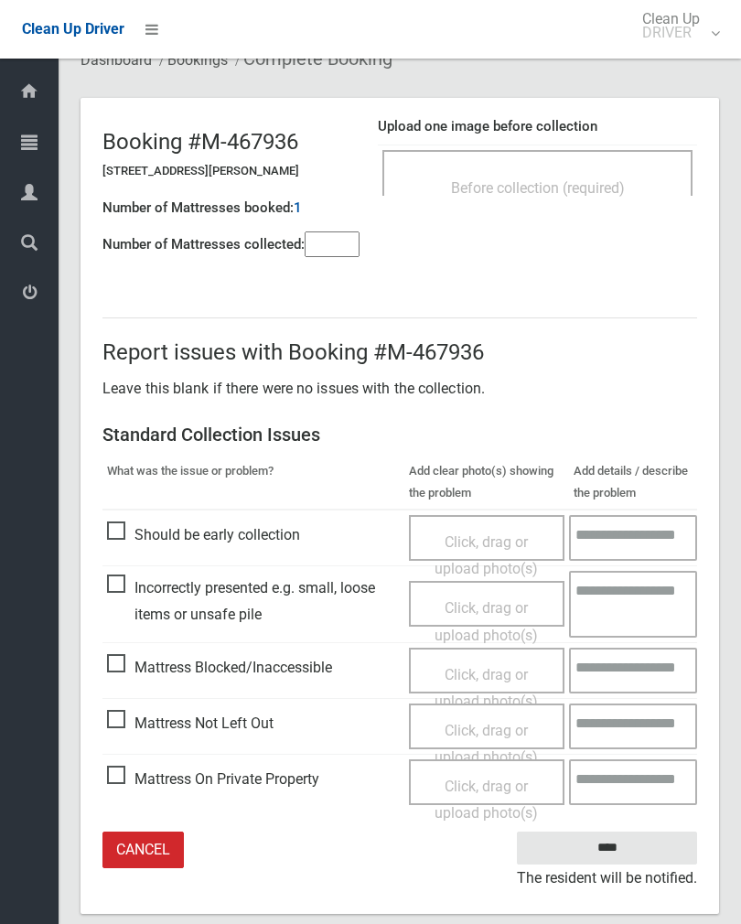
click at [495, 727] on span "Click, drag or upload photo(s)" at bounding box center [486, 744] width 103 height 45
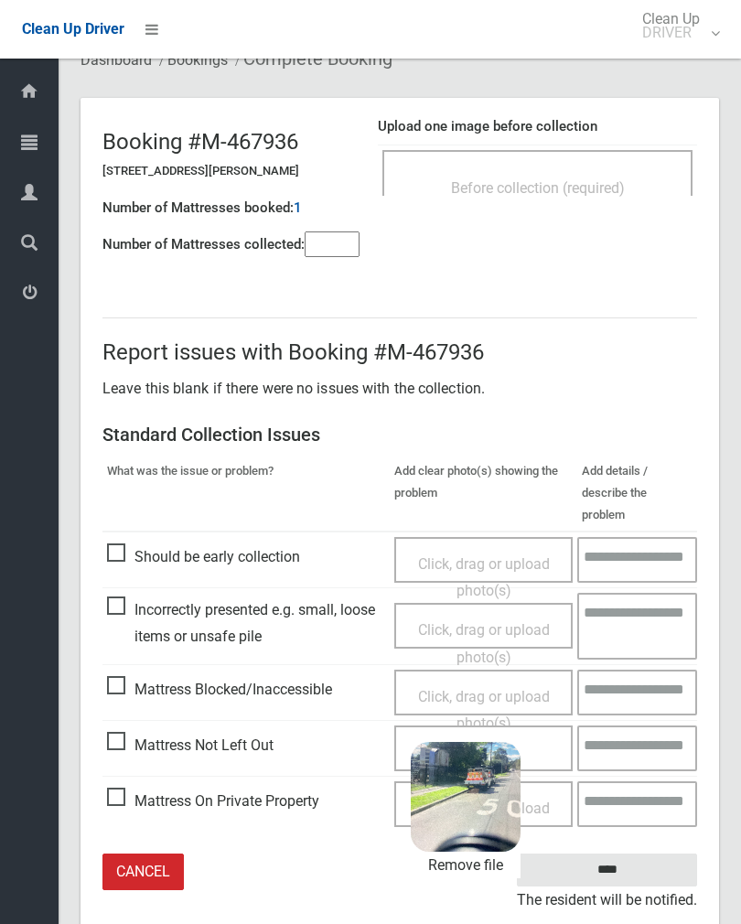
click at [648, 854] on input "****" at bounding box center [607, 871] width 180 height 34
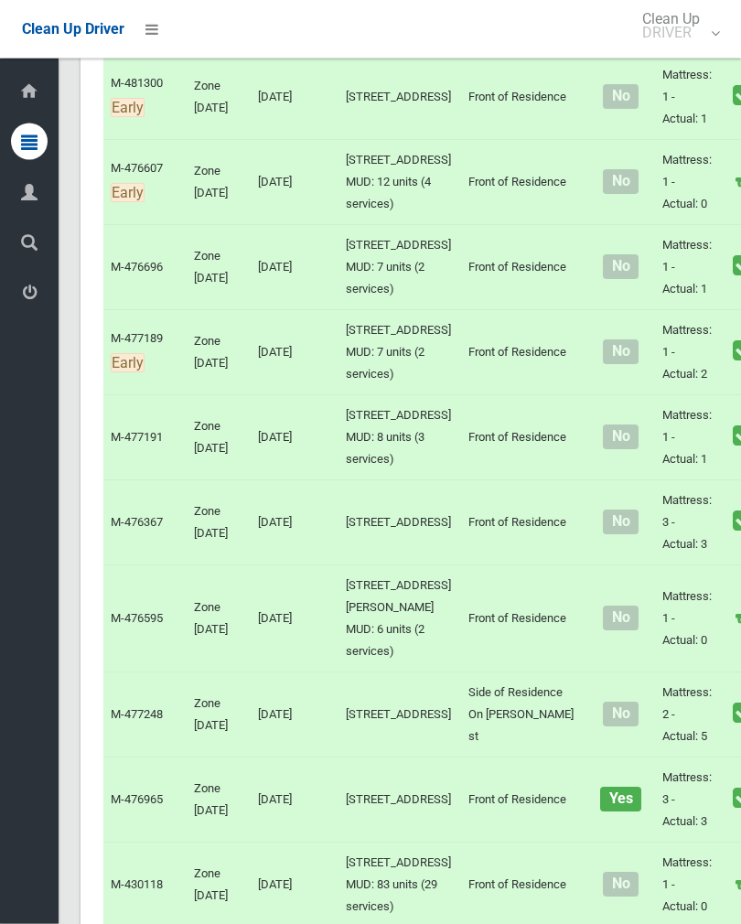
scroll to position [3783, 0]
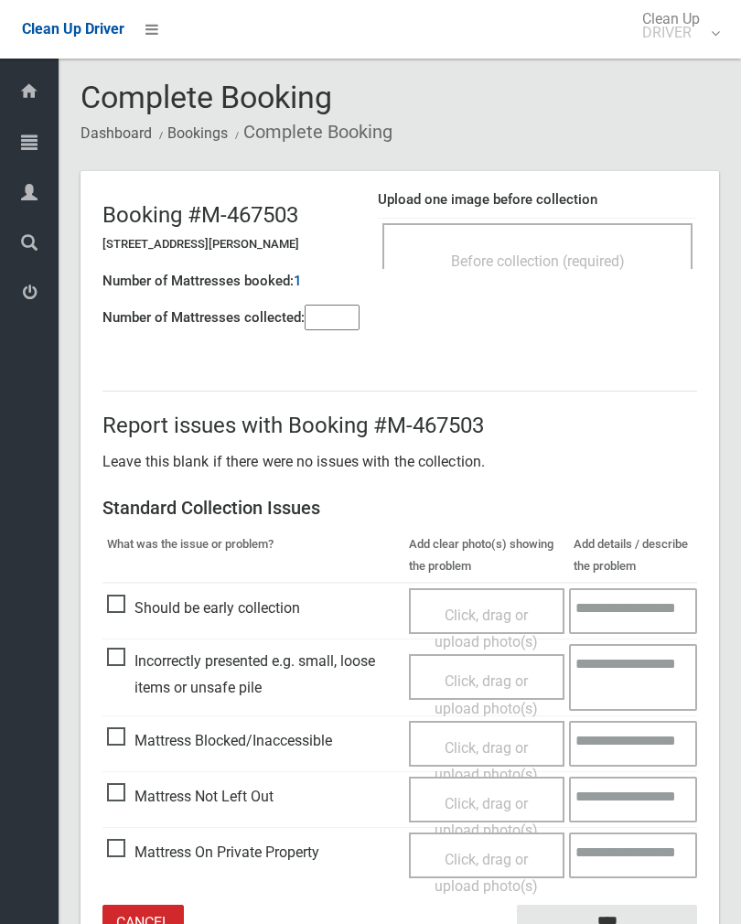
click at [576, 254] on span "Before collection (required)" at bounding box center [538, 261] width 174 height 17
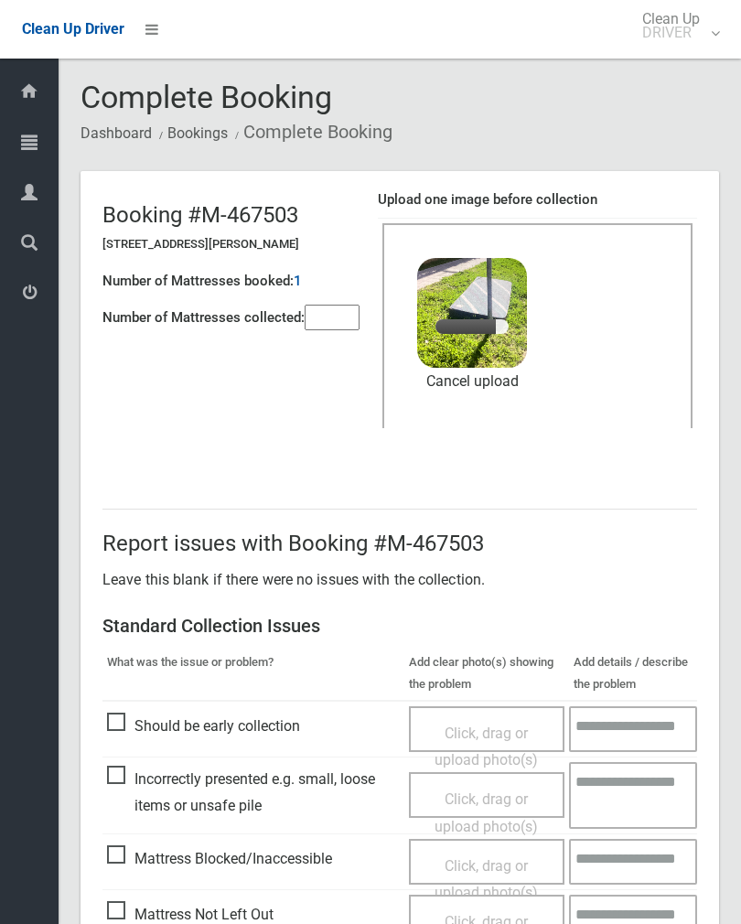
click at [346, 324] on input"] "number" at bounding box center [332, 318] width 55 height 26
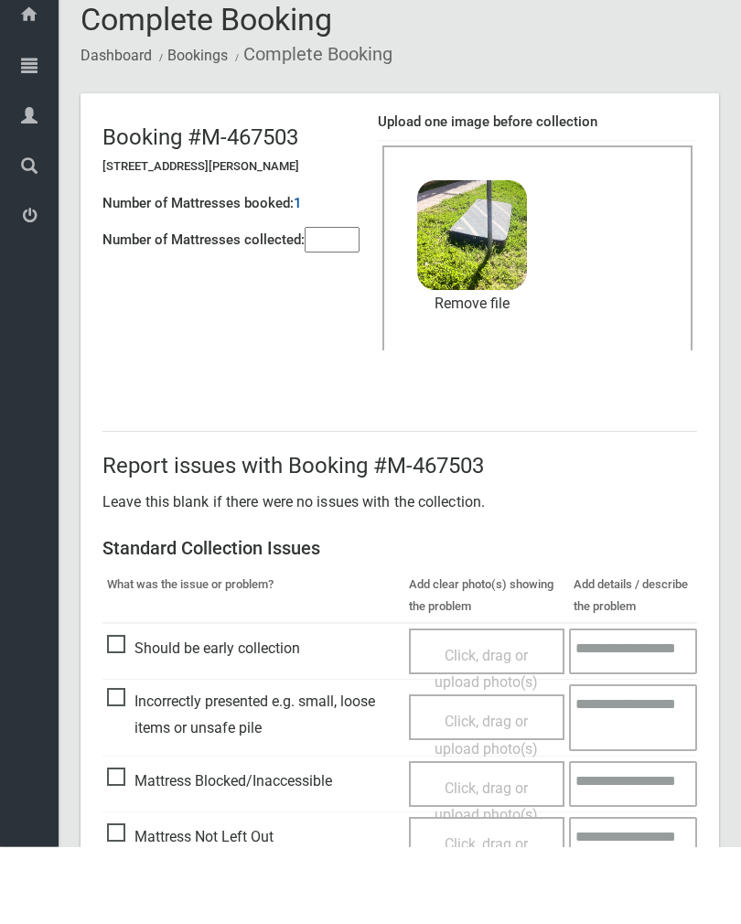
scroll to position [221, 0]
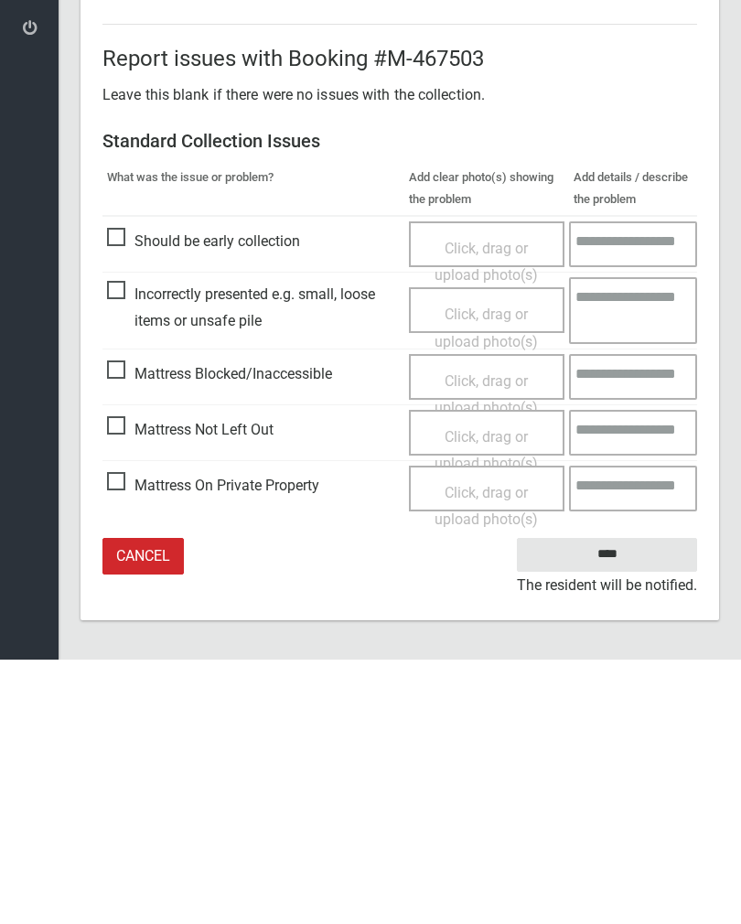
type input"] "*"
click at [618, 802] on input "****" at bounding box center [607, 819] width 180 height 34
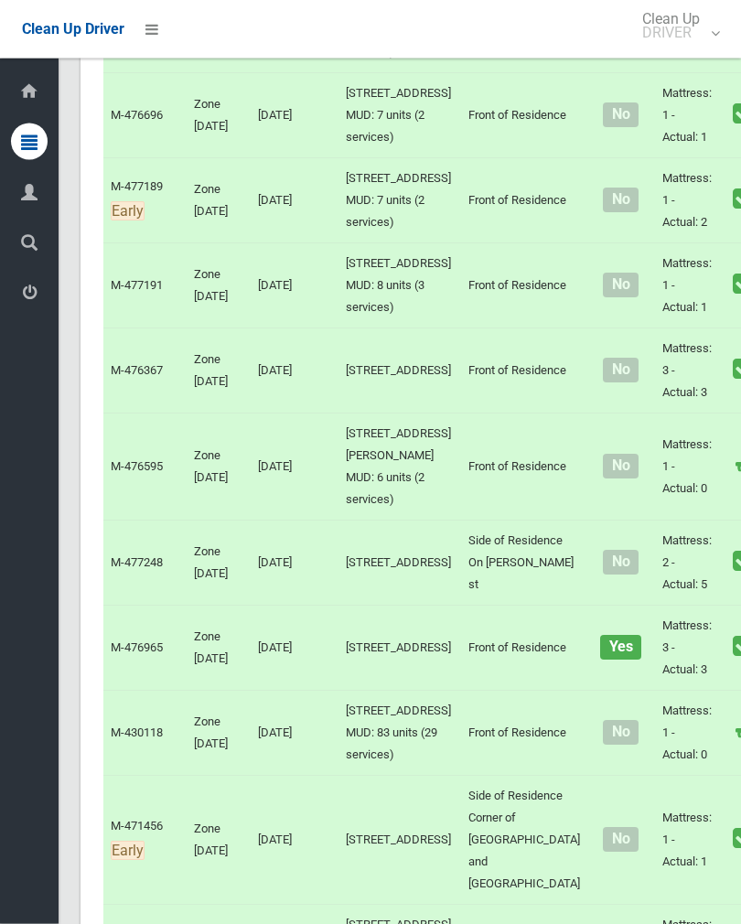
scroll to position [3935, 0]
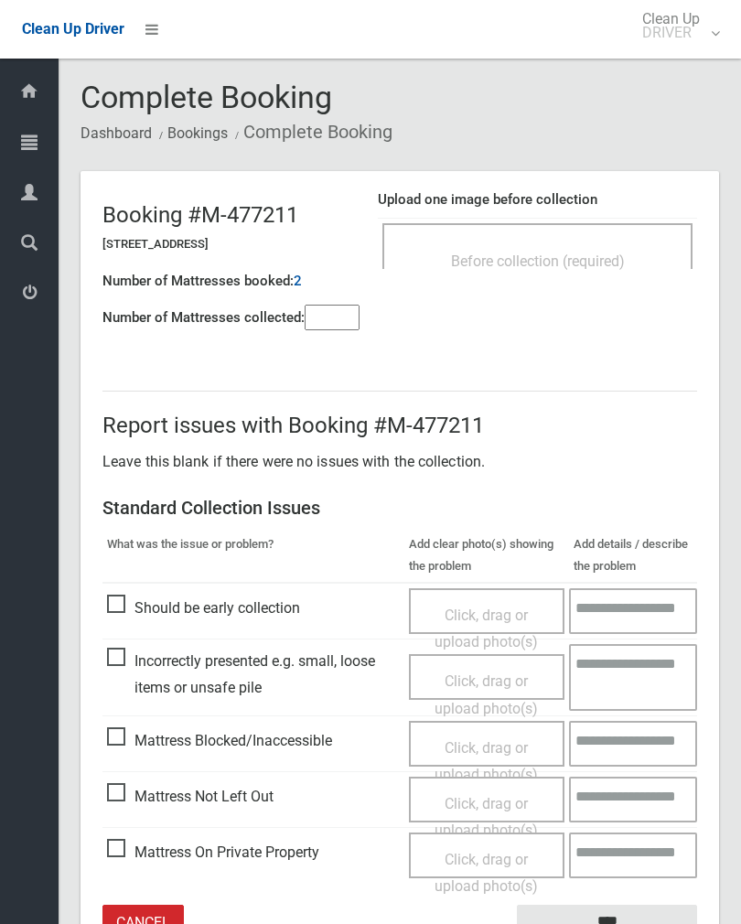
click at [596, 263] on span "Before collection (required)" at bounding box center [538, 261] width 174 height 17
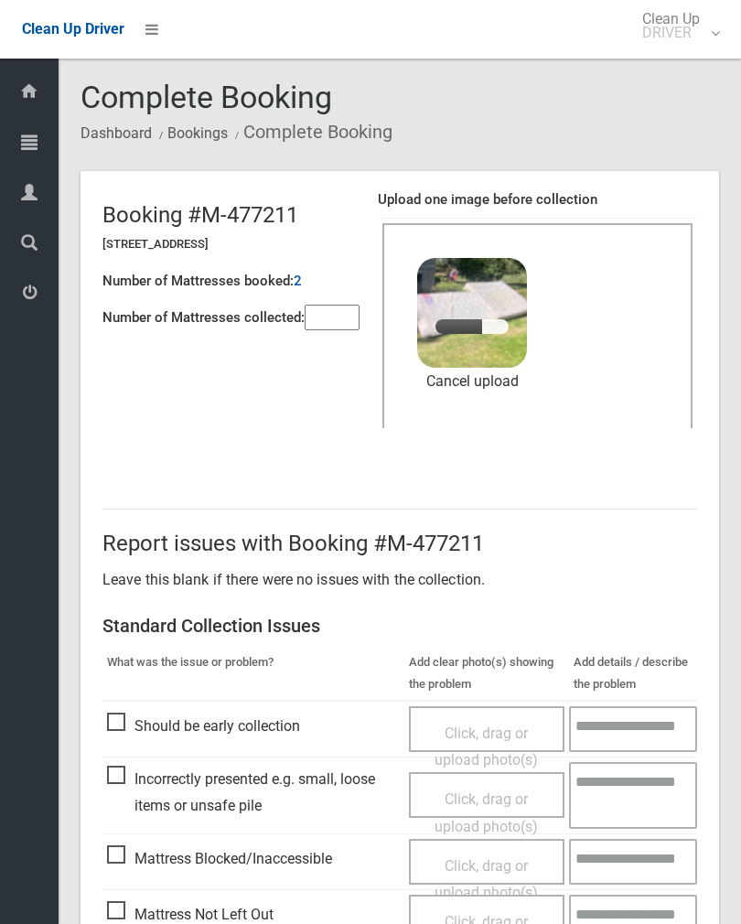
click at [331, 318] on input"] "number" at bounding box center [332, 318] width 55 height 26
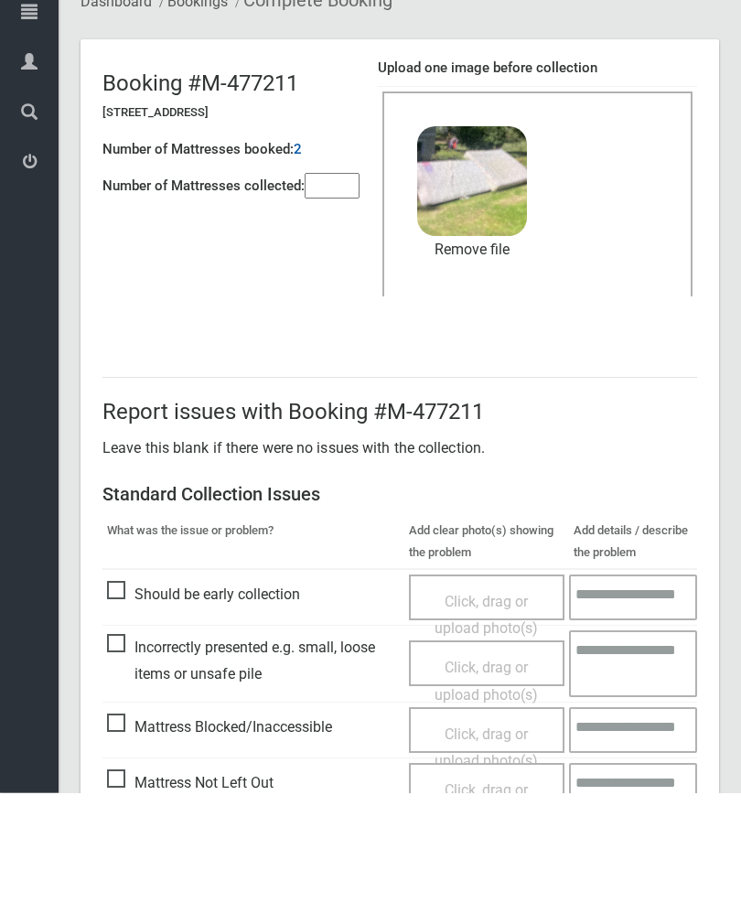
scroll to position [221, 0]
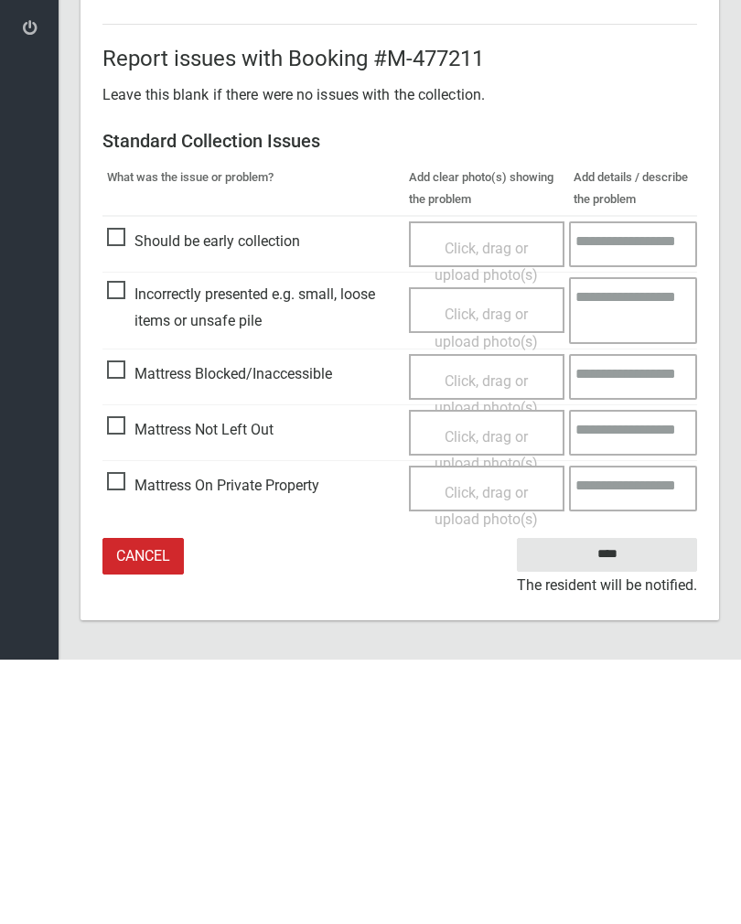
type input"] "*"
click at [596, 802] on input "****" at bounding box center [607, 819] width 180 height 34
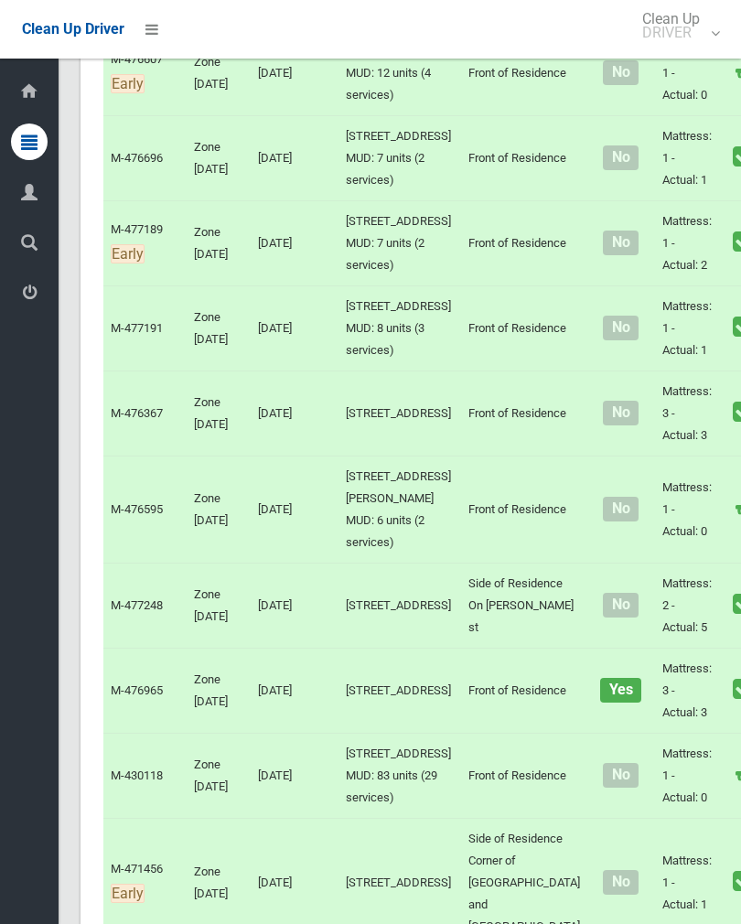
scroll to position [3879, 0]
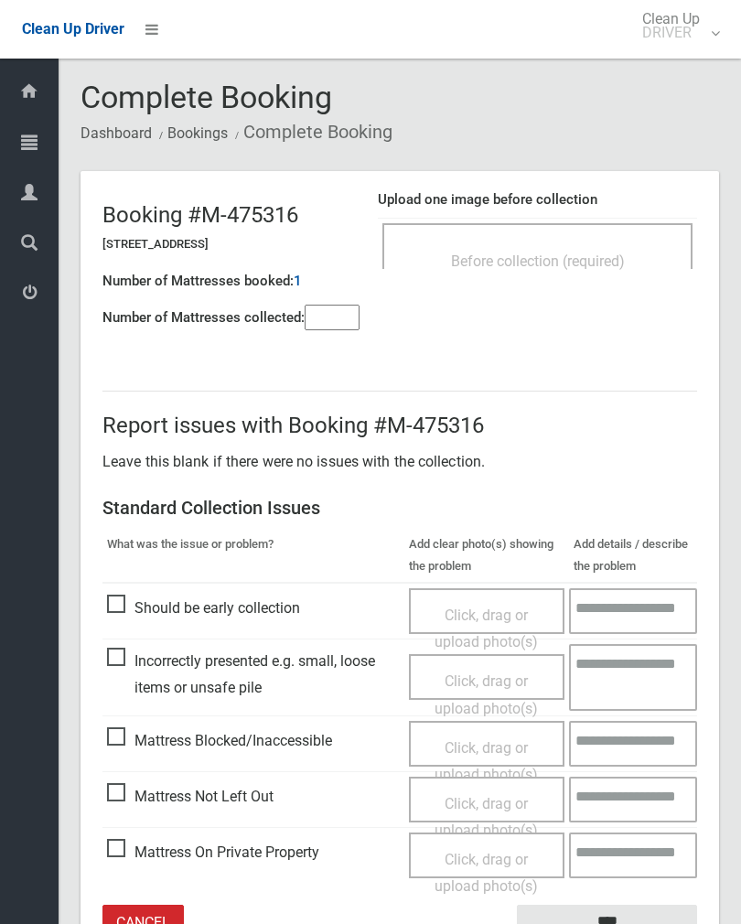
click at [360, 307] on input"] "number" at bounding box center [332, 318] width 55 height 26
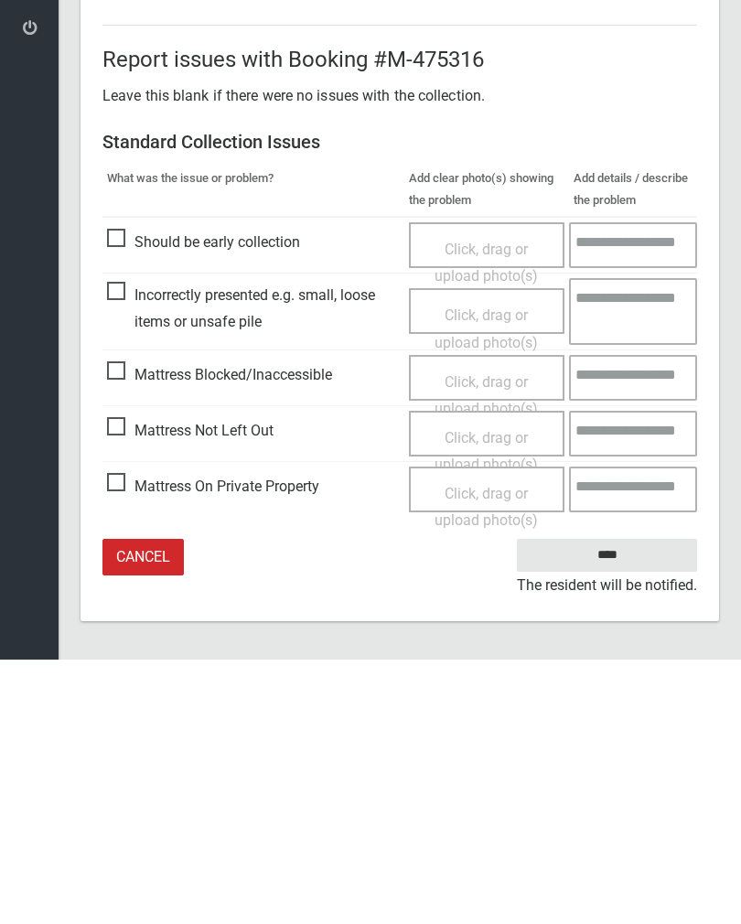
type input"] "*"
click at [122, 682] on span "Mattress Not Left Out" at bounding box center [190, 695] width 167 height 27
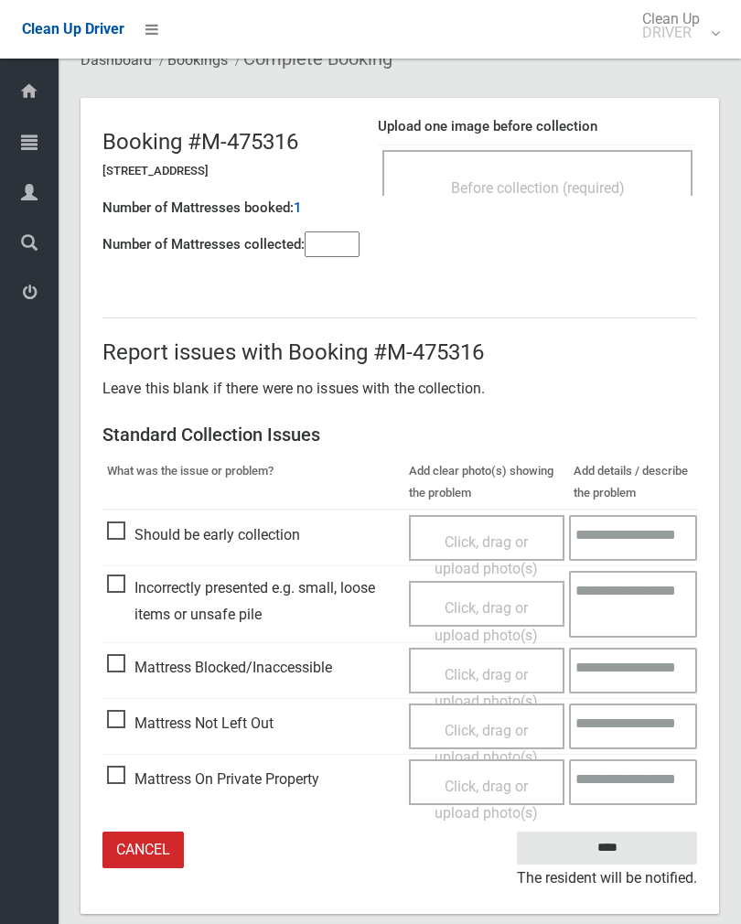
click at [503, 725] on span "Click, drag or upload photo(s)" at bounding box center [486, 744] width 103 height 45
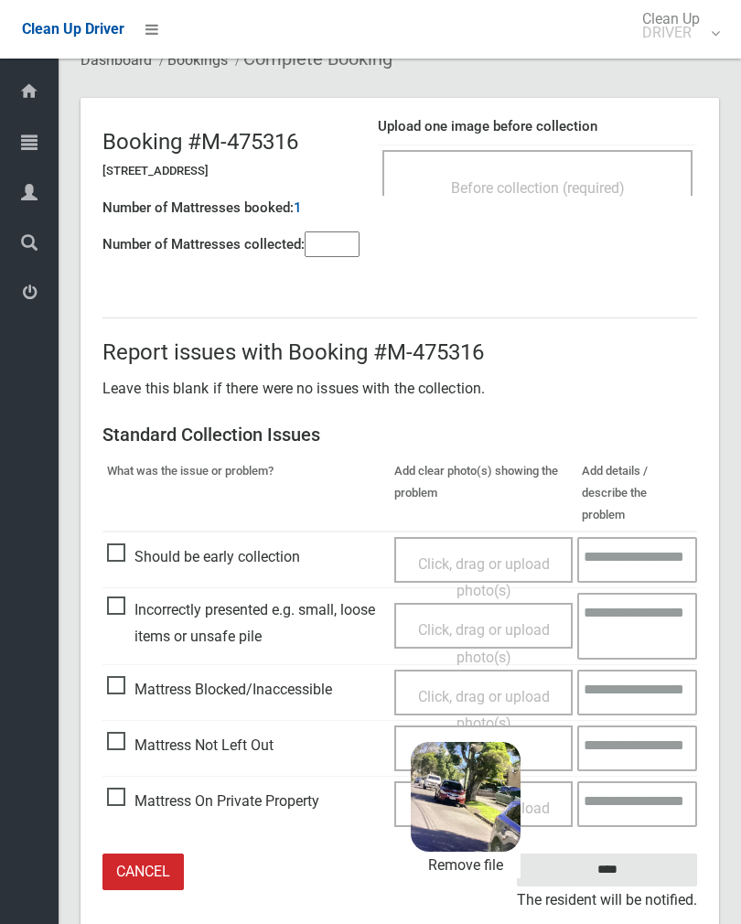
click at [646, 854] on input "****" at bounding box center [607, 871] width 180 height 34
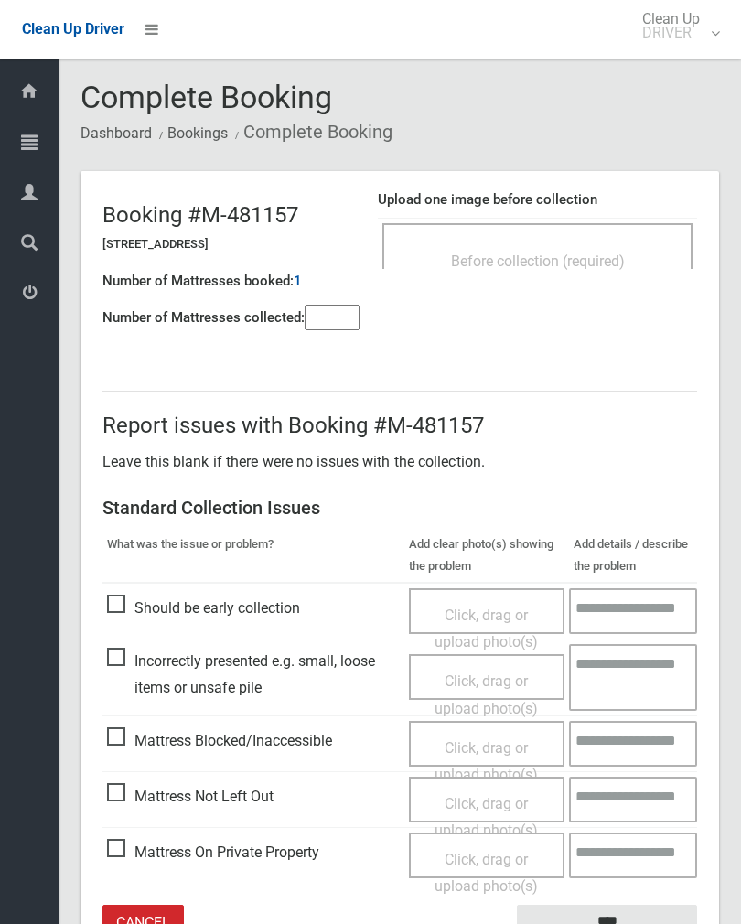
click at [568, 272] on div "Before collection (required)" at bounding box center [538, 260] width 270 height 34
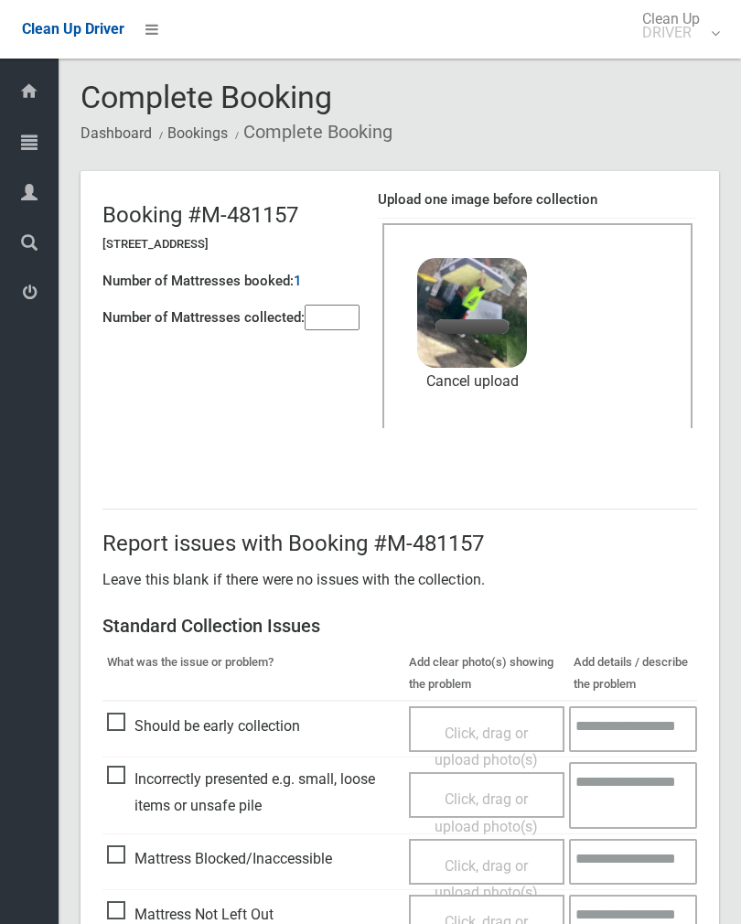
click at [337, 305] on input"] "number" at bounding box center [332, 318] width 55 height 26
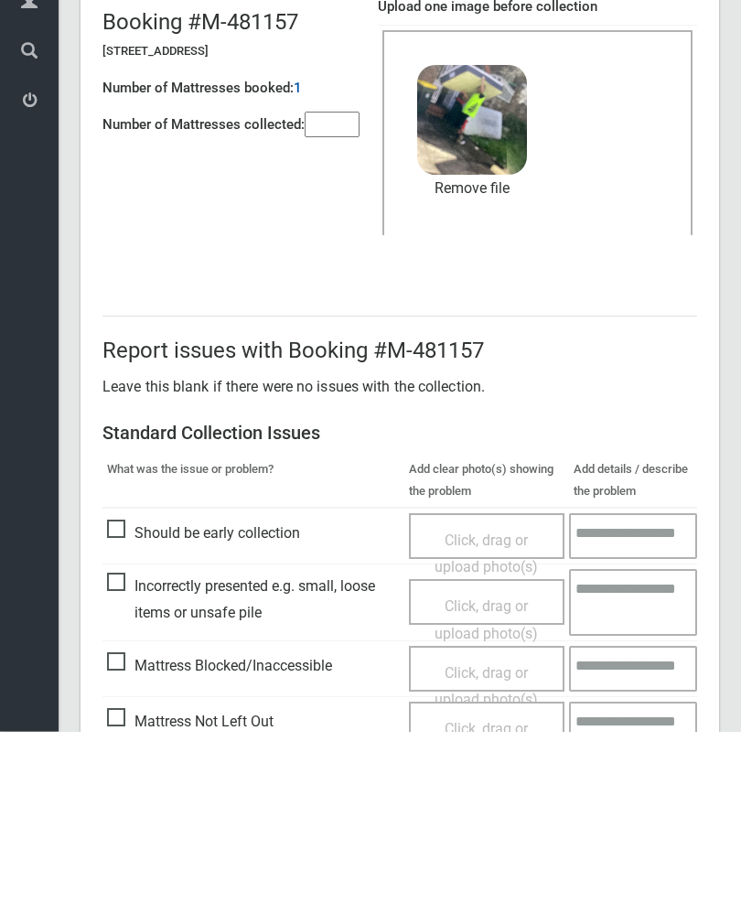
scroll to position [221, 0]
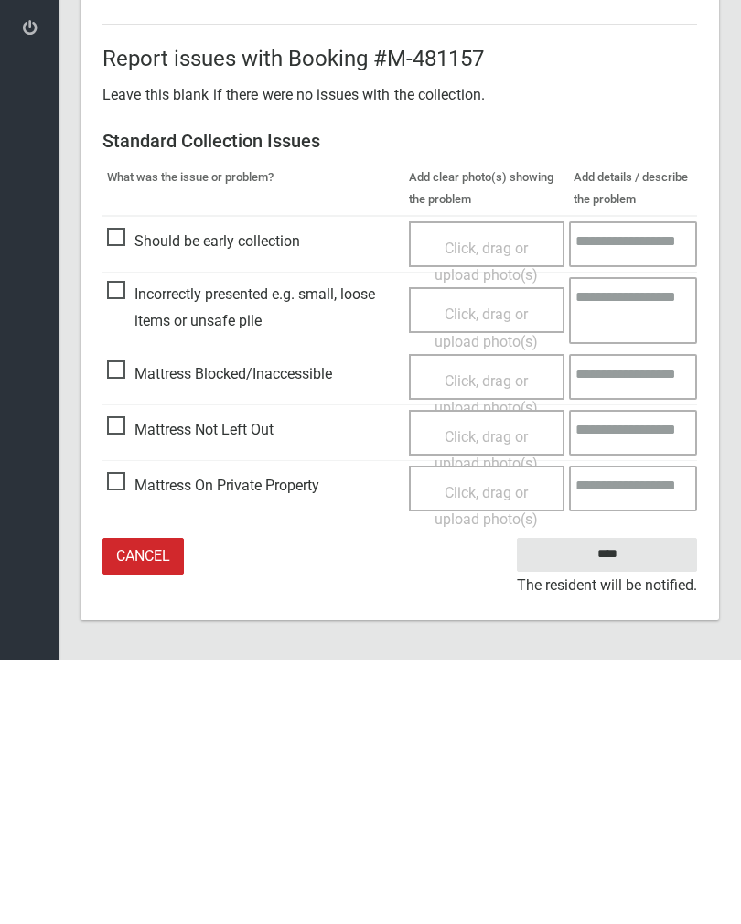
type input"] "*"
click at [608, 802] on input "****" at bounding box center [607, 819] width 180 height 34
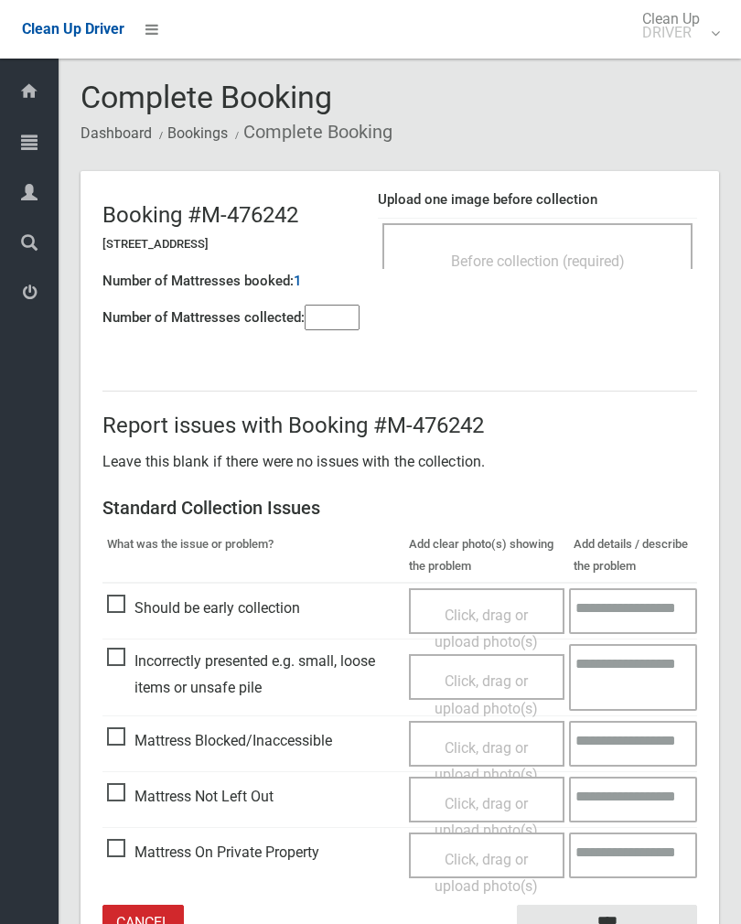
click at [619, 236] on div "Before collection (required)" at bounding box center [537, 246] width 310 height 46
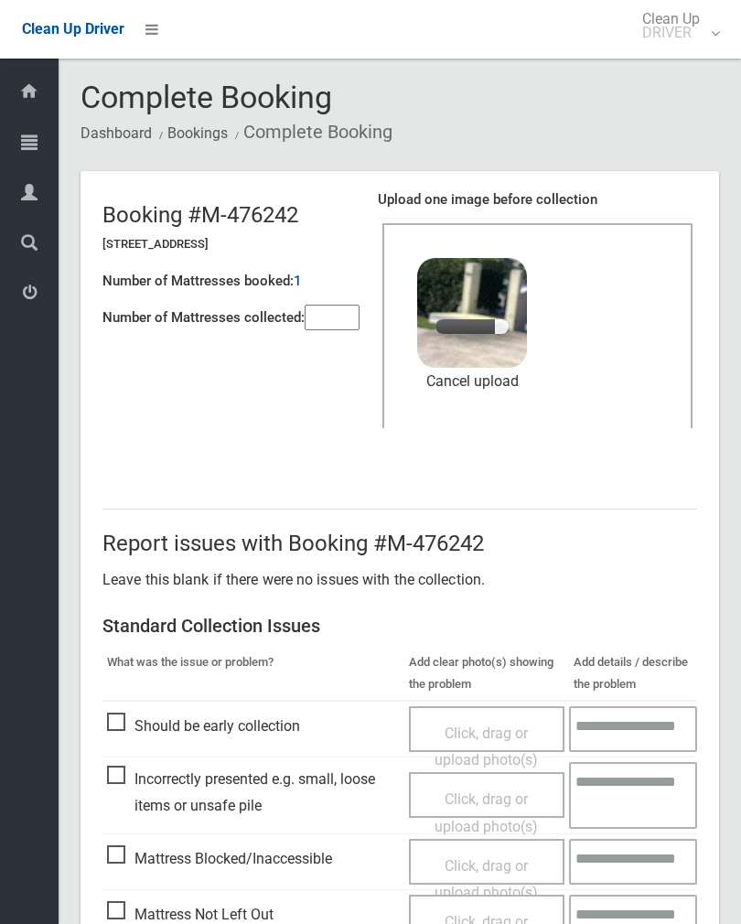
click at [330, 319] on input"] "number" at bounding box center [332, 318] width 55 height 26
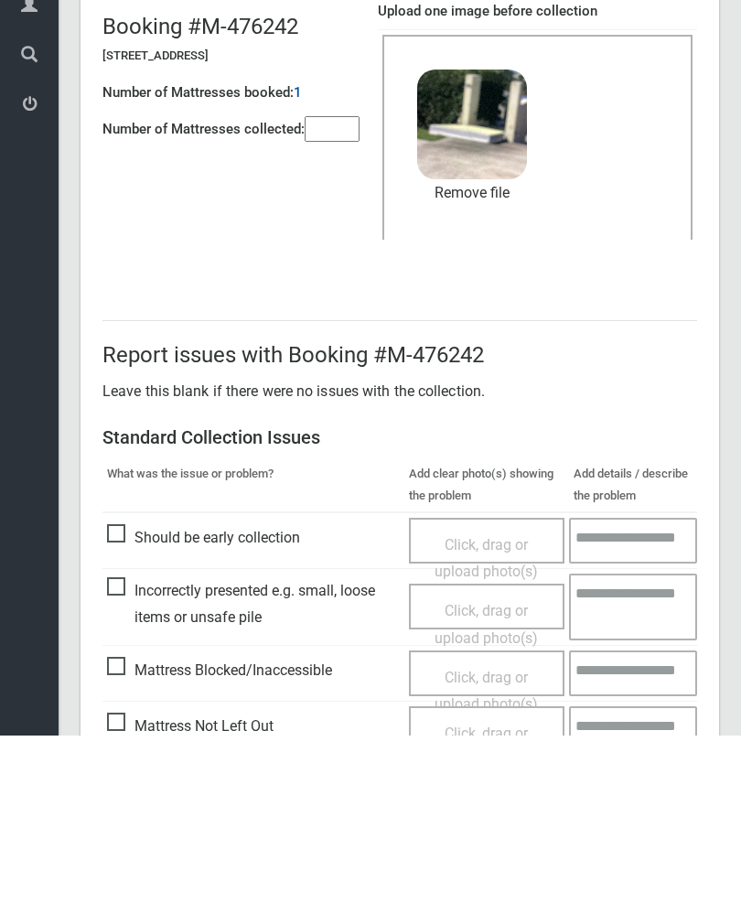
scroll to position [221, 0]
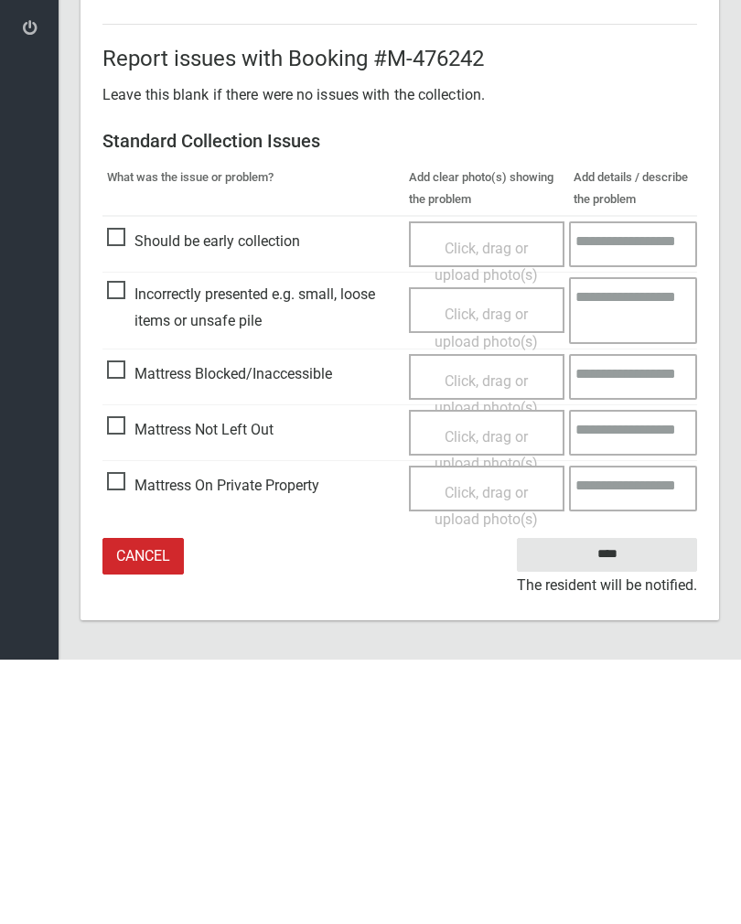
type input"] "*"
click at [620, 802] on input "****" at bounding box center [607, 819] width 180 height 34
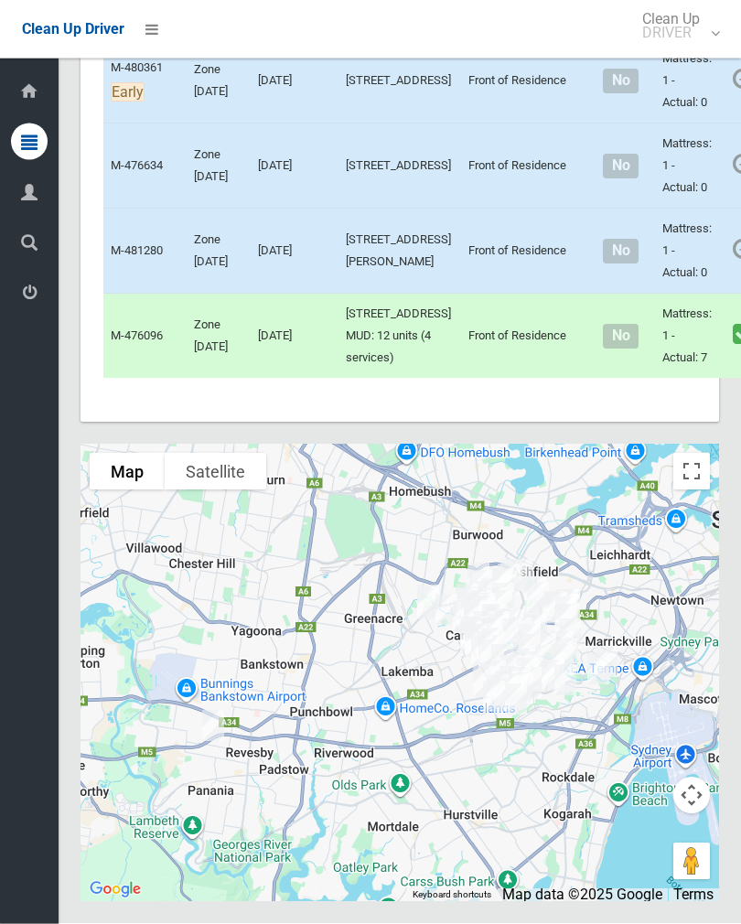
scroll to position [9361, 0]
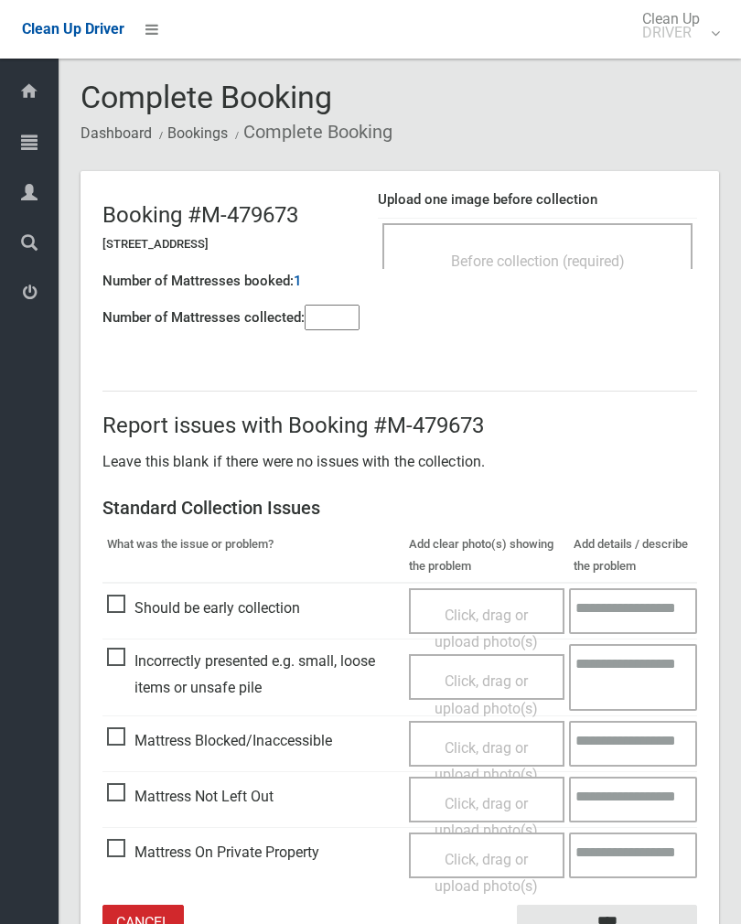
click at [614, 256] on span "Before collection (required)" at bounding box center [538, 261] width 174 height 17
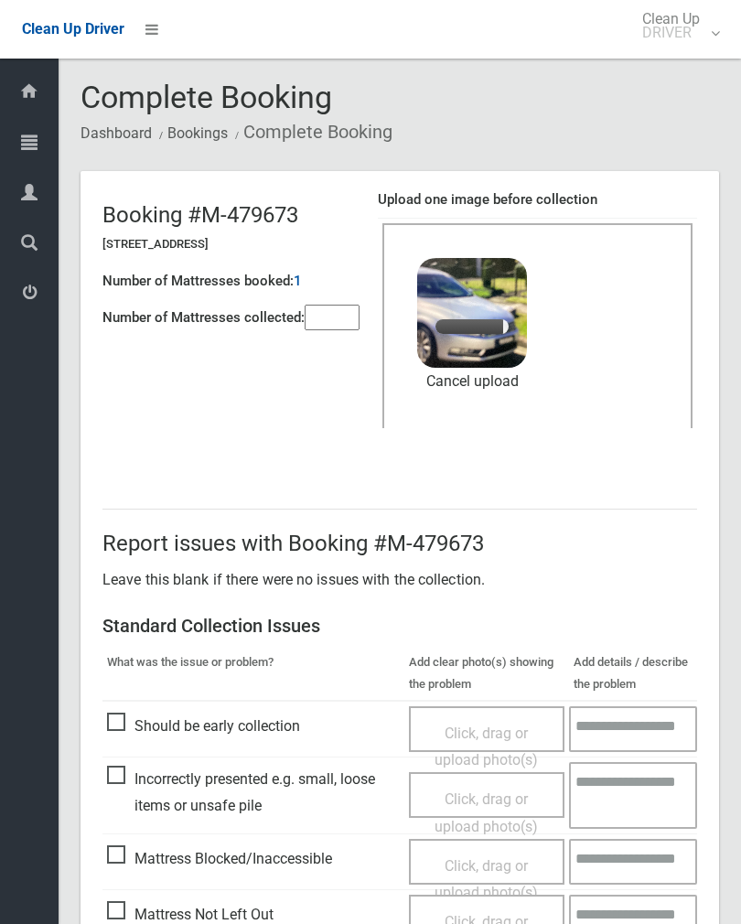
click at [339, 321] on input"] "number" at bounding box center [332, 318] width 55 height 26
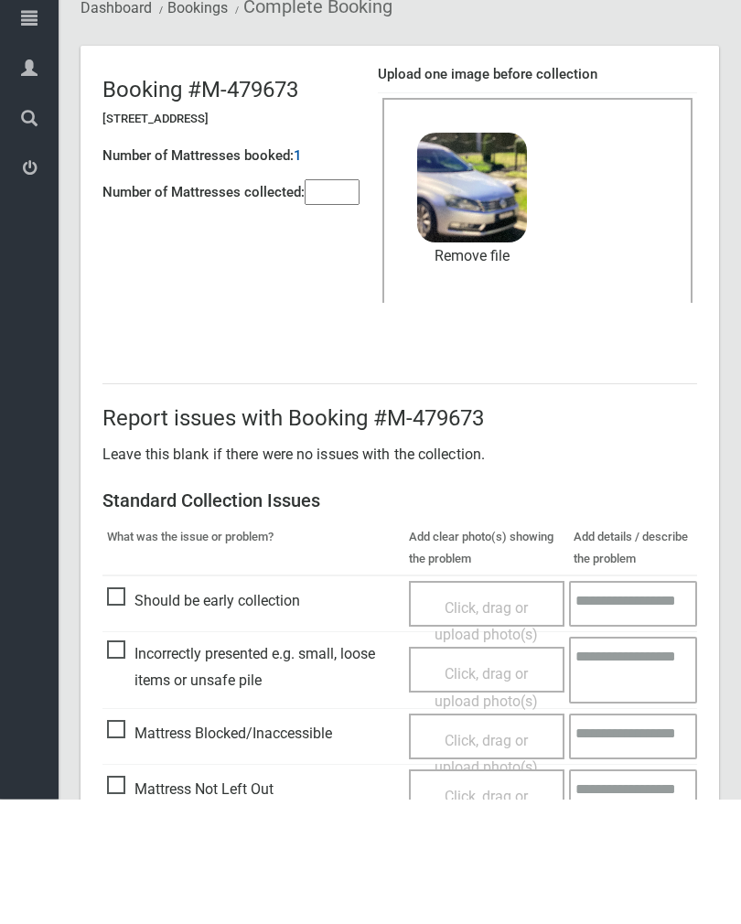
scroll to position [221, 0]
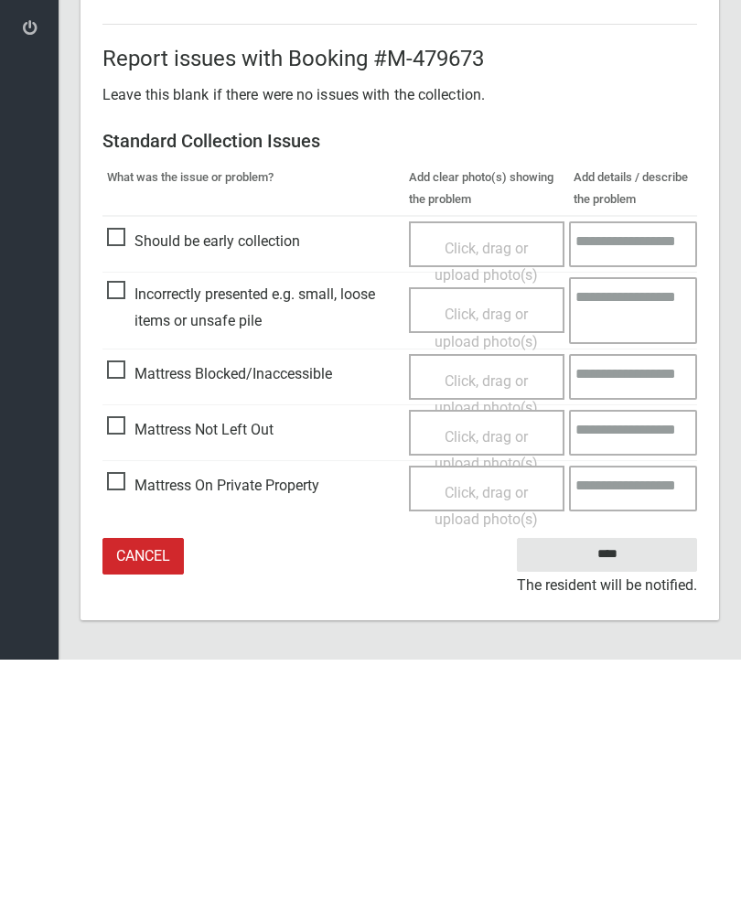
type input"] "*"
click at [621, 802] on input "****" at bounding box center [607, 819] width 180 height 34
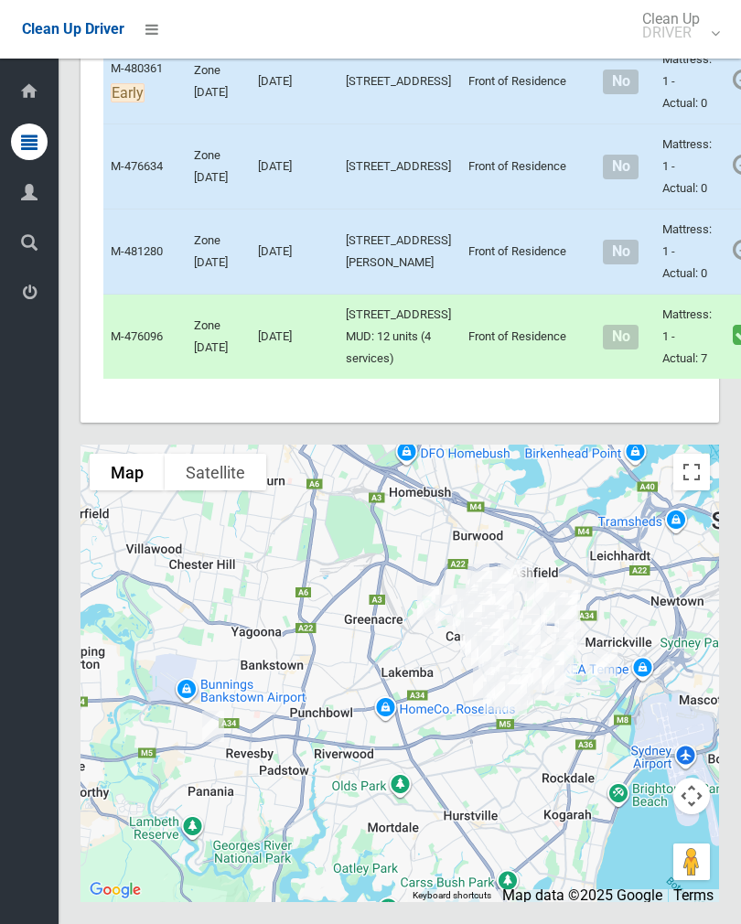
scroll to position [9457, 0]
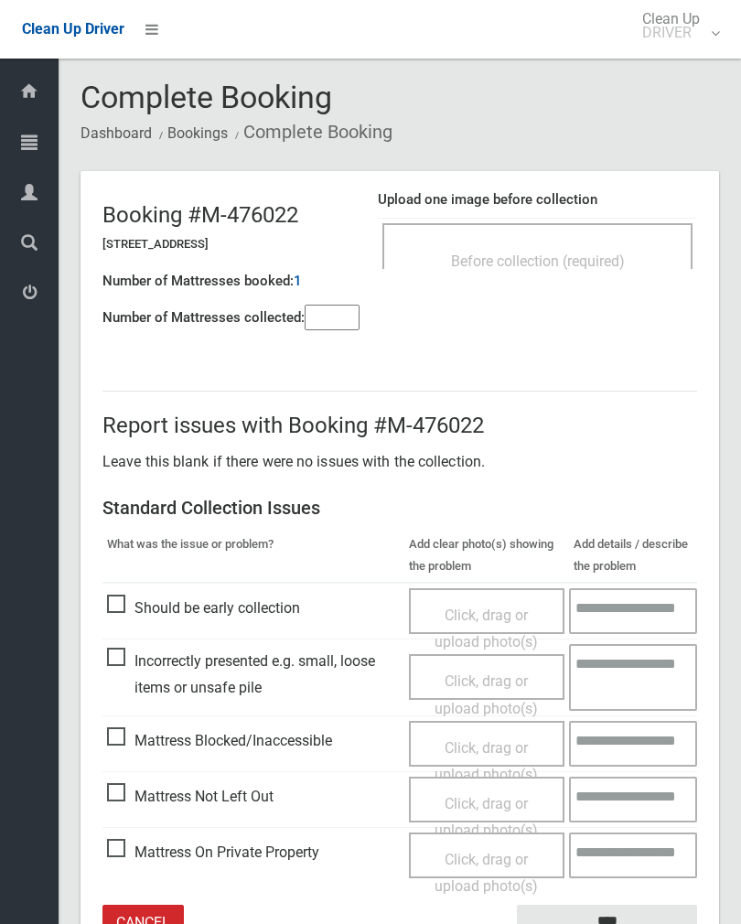
click at [639, 249] on div "Before collection (required)" at bounding box center [538, 260] width 270 height 34
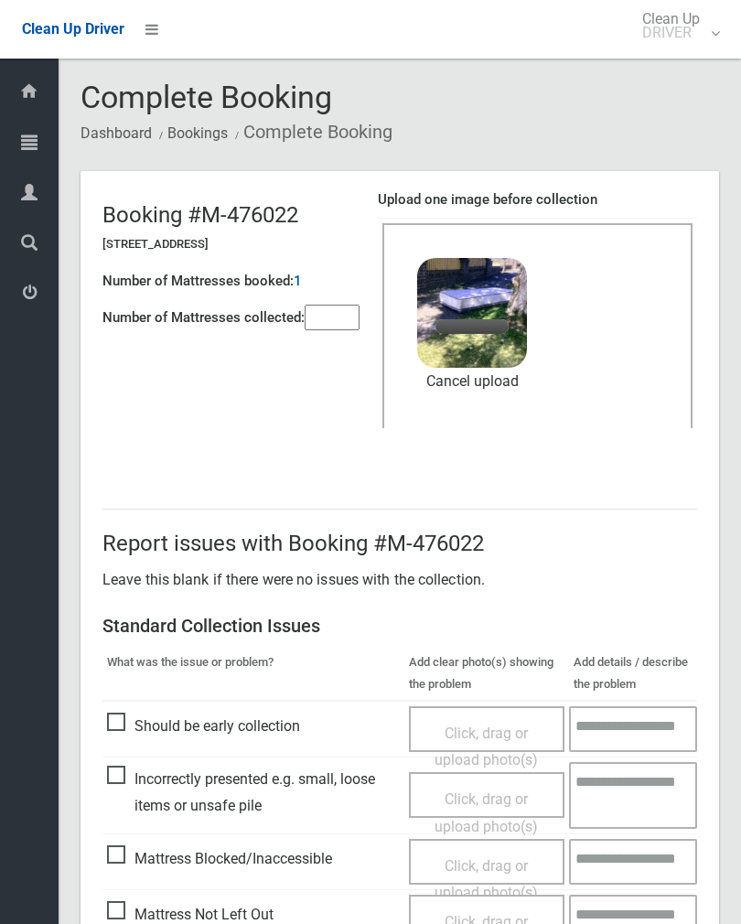
click at [334, 314] on input"] "number" at bounding box center [332, 318] width 55 height 26
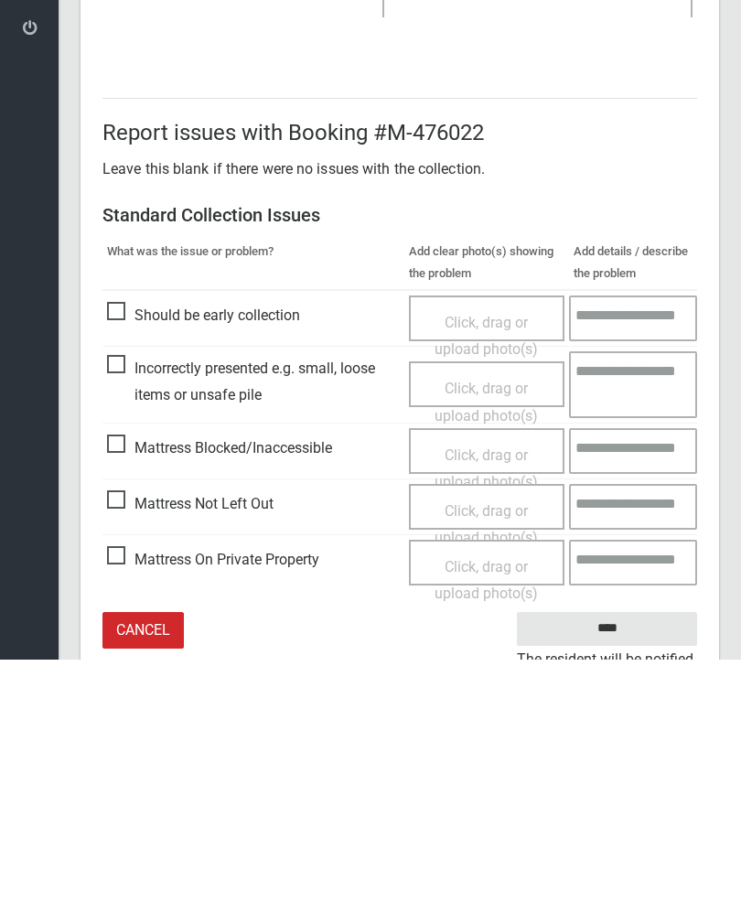
scroll to position [221, 0]
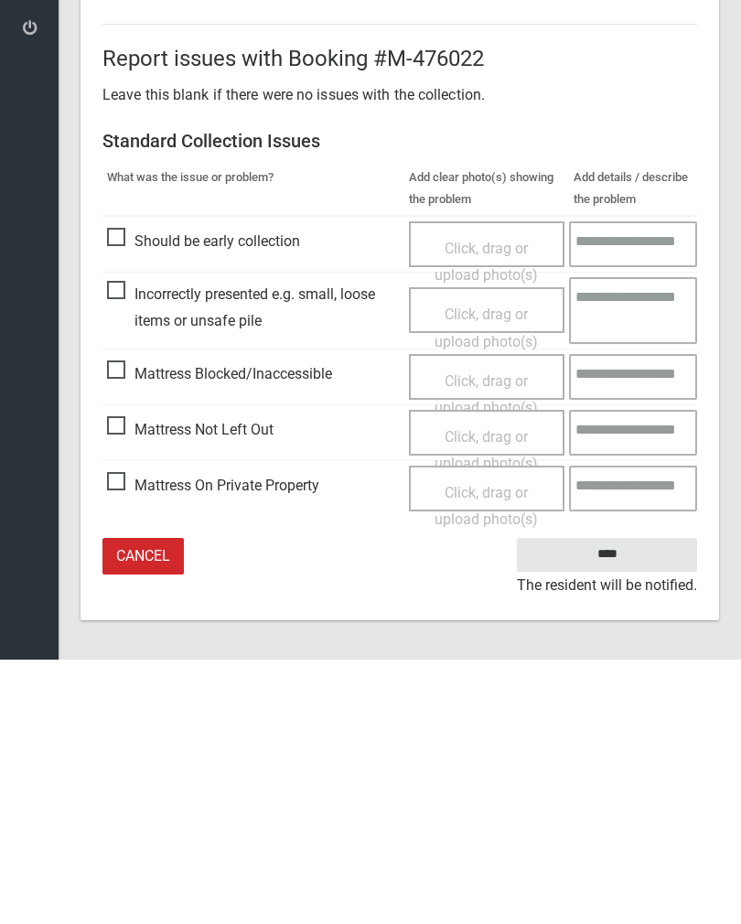
type input"] "*"
click at [608, 802] on input "****" at bounding box center [607, 819] width 180 height 34
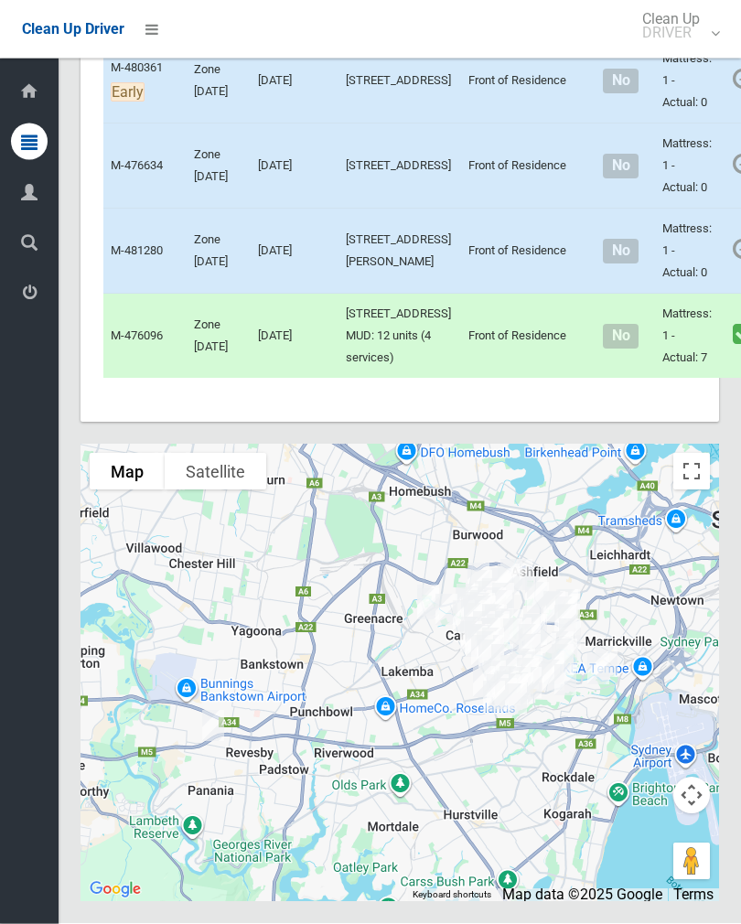
scroll to position [10339, 0]
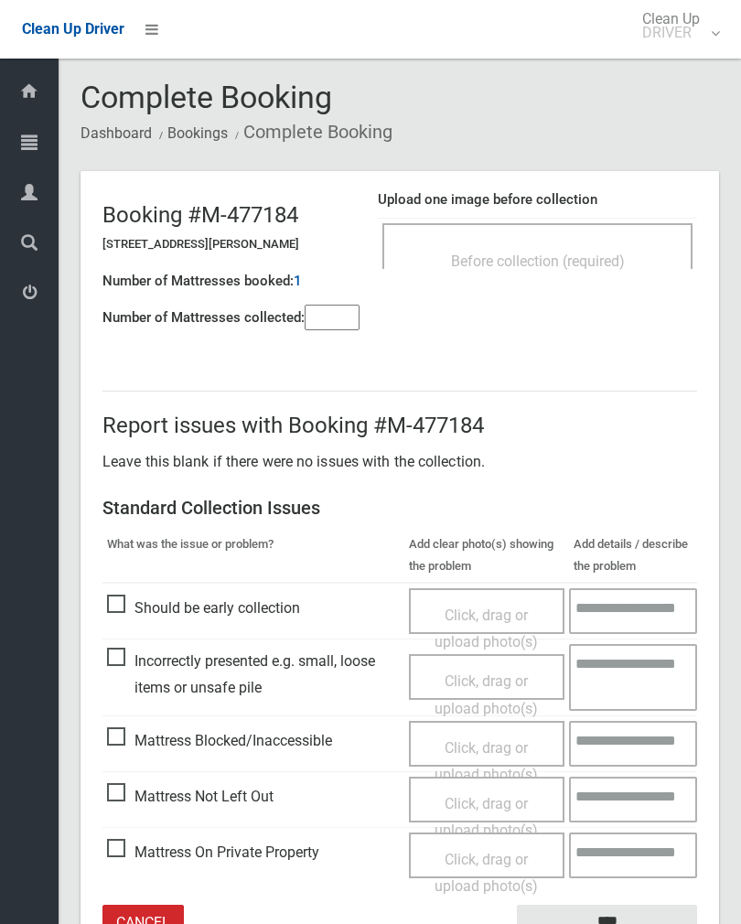
click at [586, 259] on span "Before collection (required)" at bounding box center [538, 261] width 174 height 17
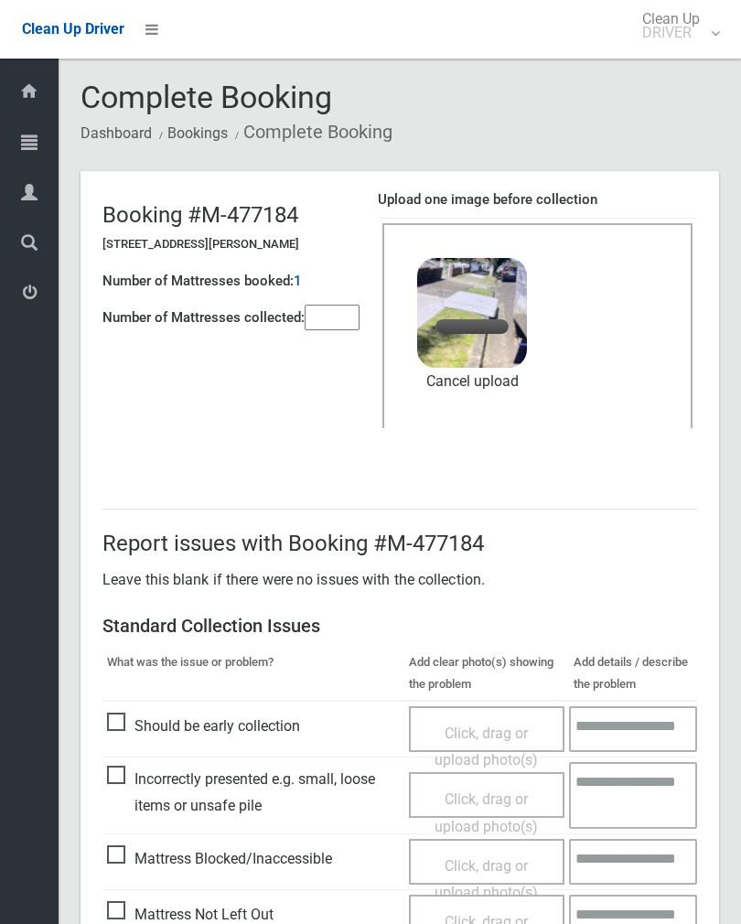
click at [328, 328] on input"] "number" at bounding box center [332, 318] width 55 height 26
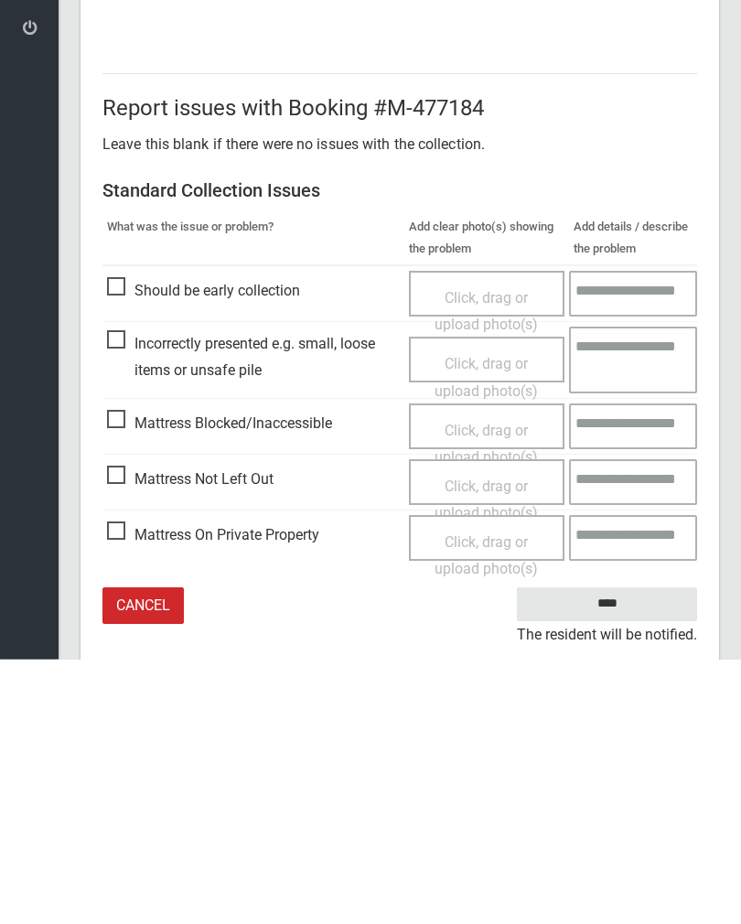
scroll to position [221, 0]
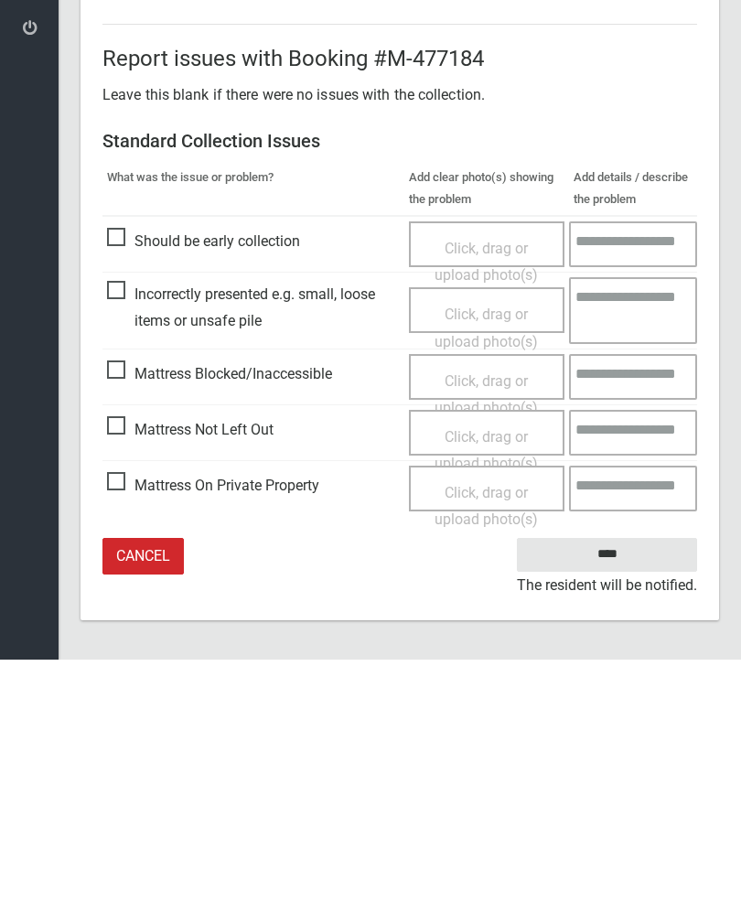
type input"] "*"
click at [618, 802] on input "****" at bounding box center [607, 819] width 180 height 34
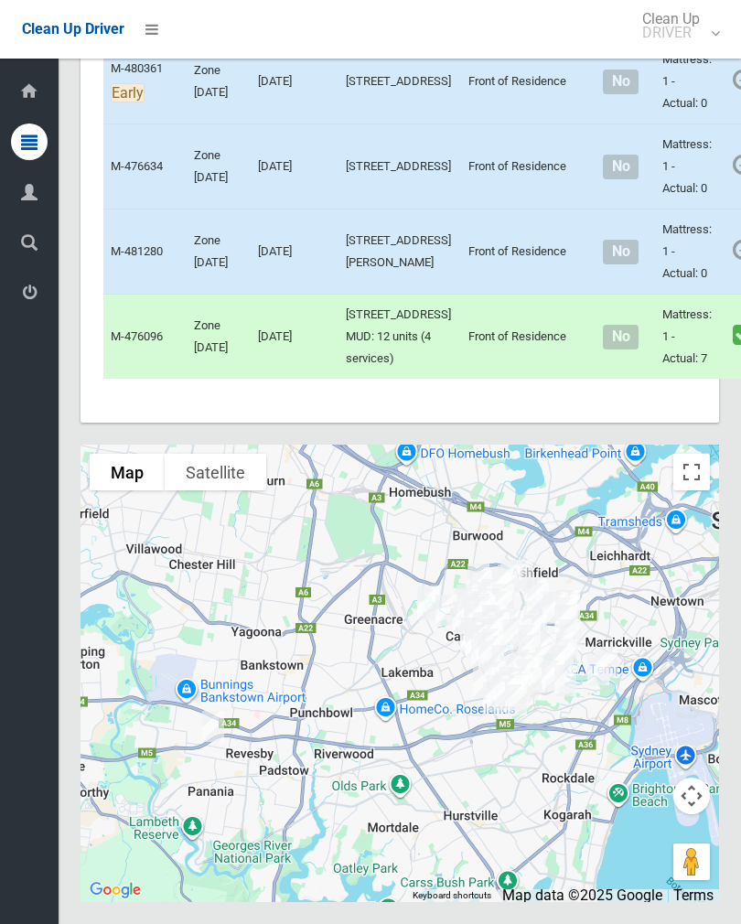
scroll to position [11046, 0]
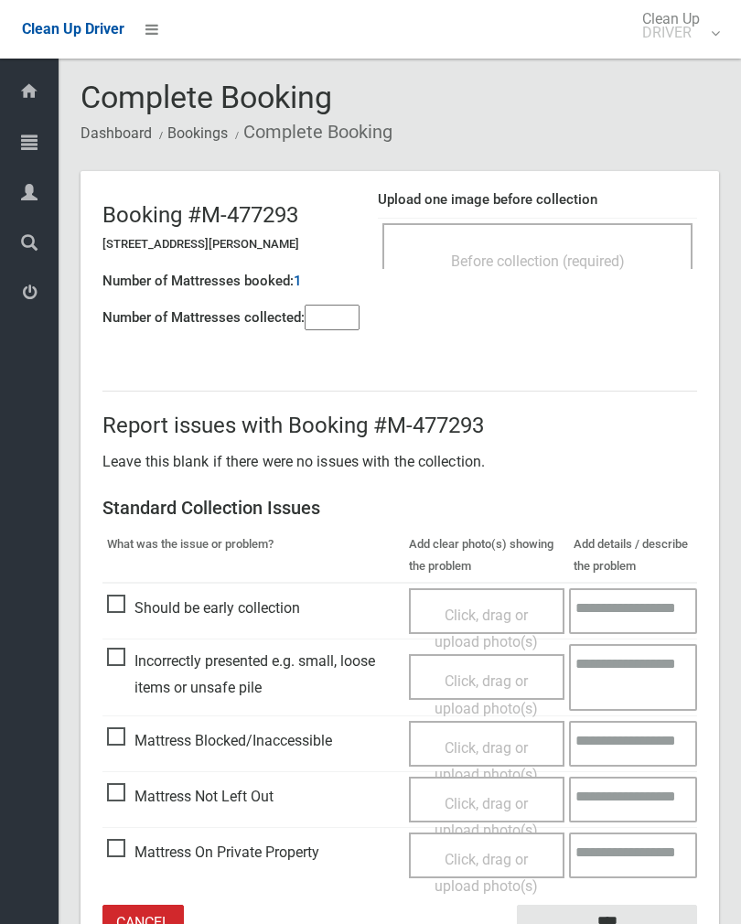
click at [360, 307] on input"] "number" at bounding box center [332, 318] width 55 height 26
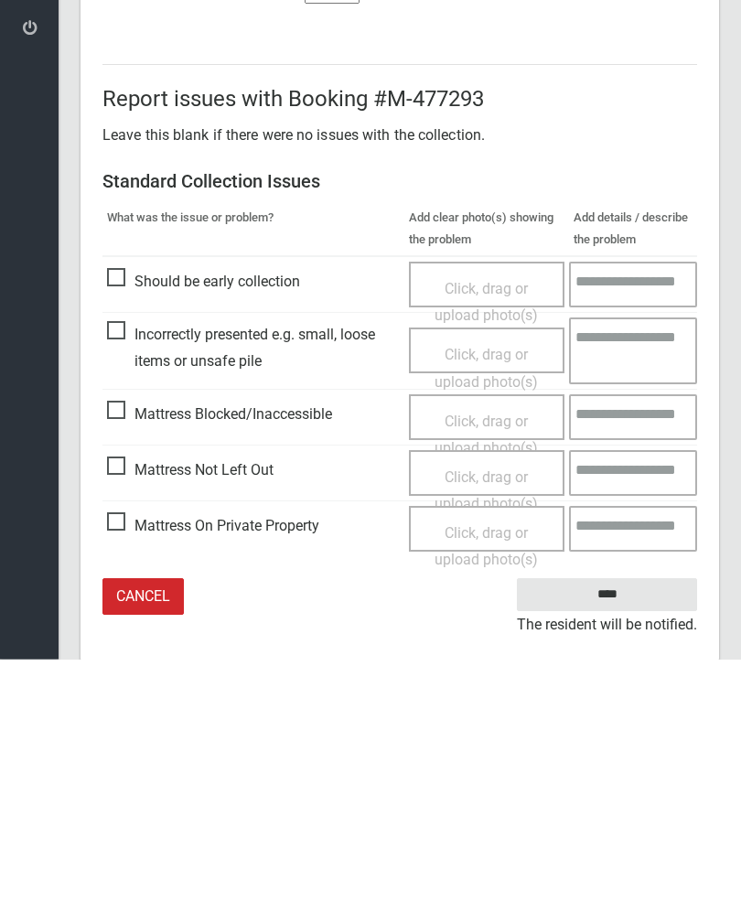
scroll to position [102, 0]
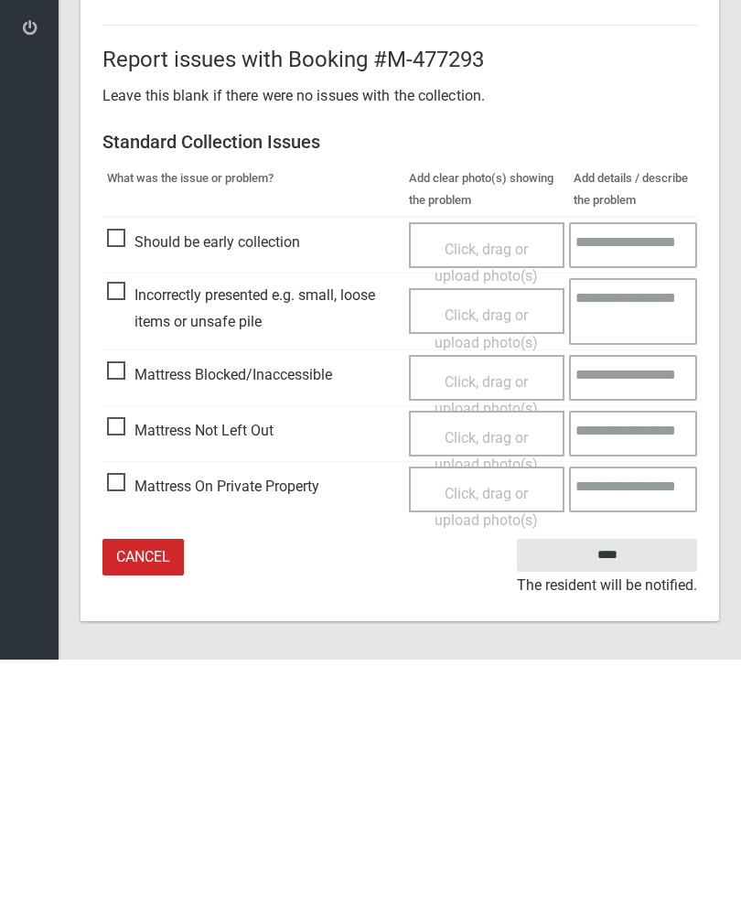
type input"] "*"
click at [116, 682] on span "Mattress Not Left Out" at bounding box center [190, 695] width 167 height 27
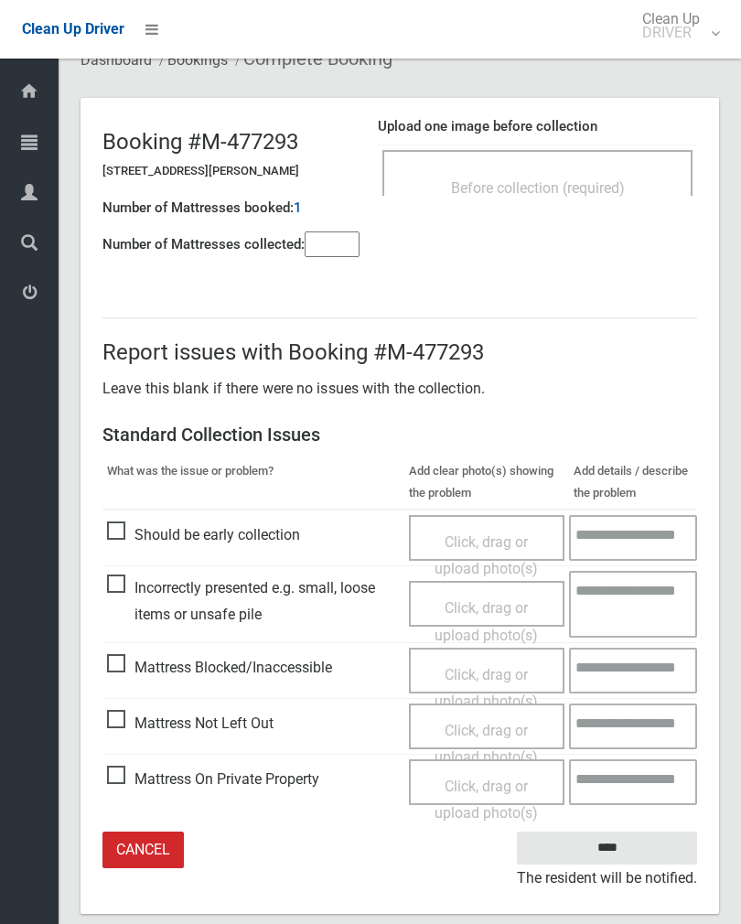
click at [483, 728] on span "Click, drag or upload photo(s)" at bounding box center [486, 744] width 103 height 45
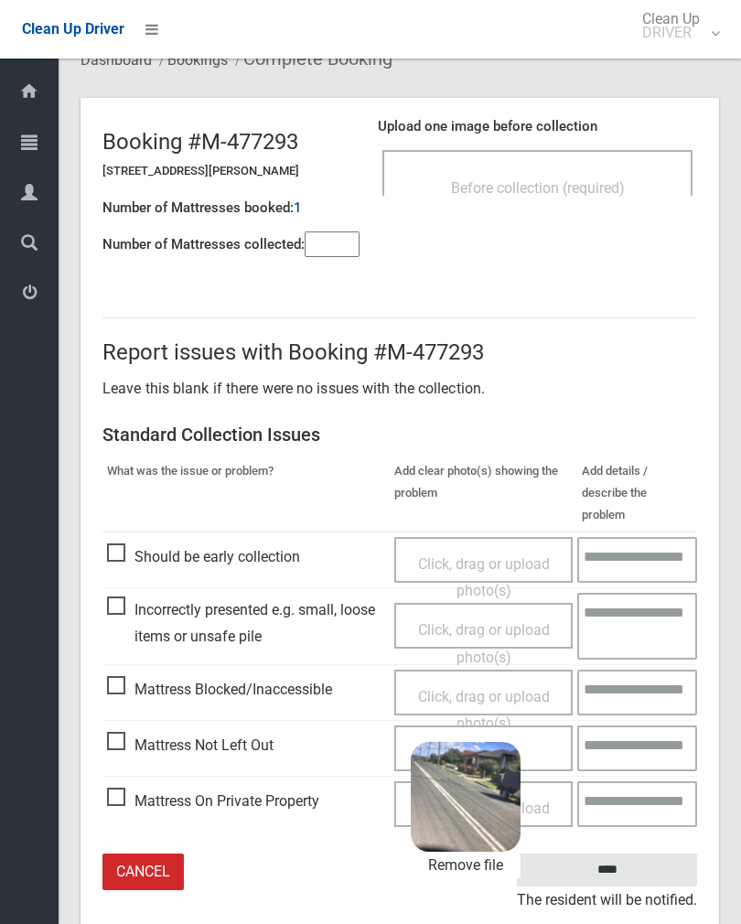
click at [654, 854] on input "****" at bounding box center [607, 871] width 180 height 34
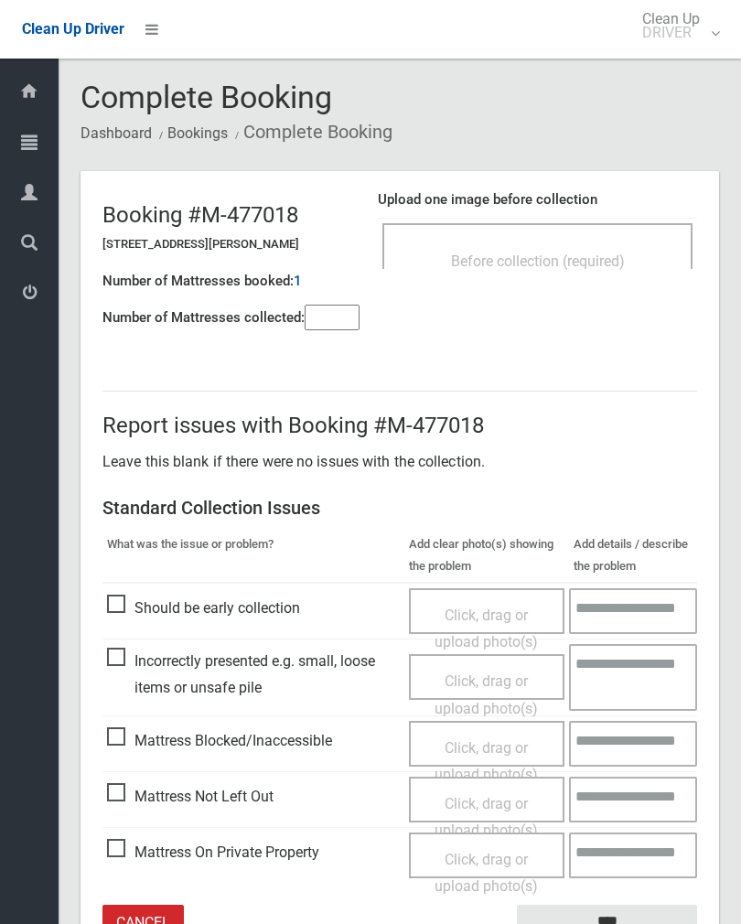
click at [598, 256] on span "Before collection (required)" at bounding box center [538, 261] width 174 height 17
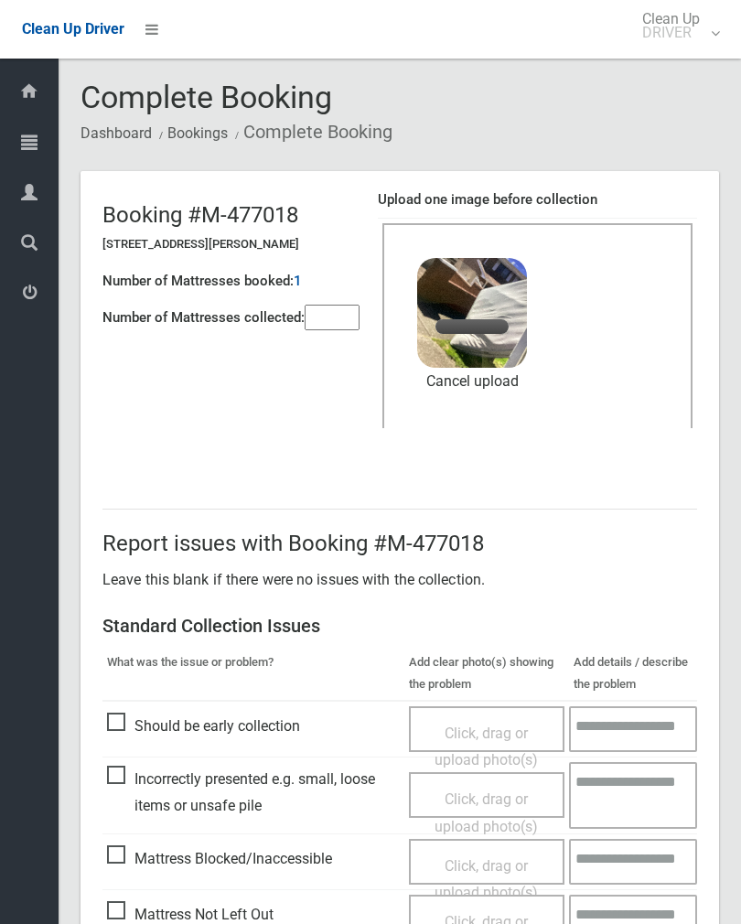
click at [338, 313] on input"] "number" at bounding box center [332, 318] width 55 height 26
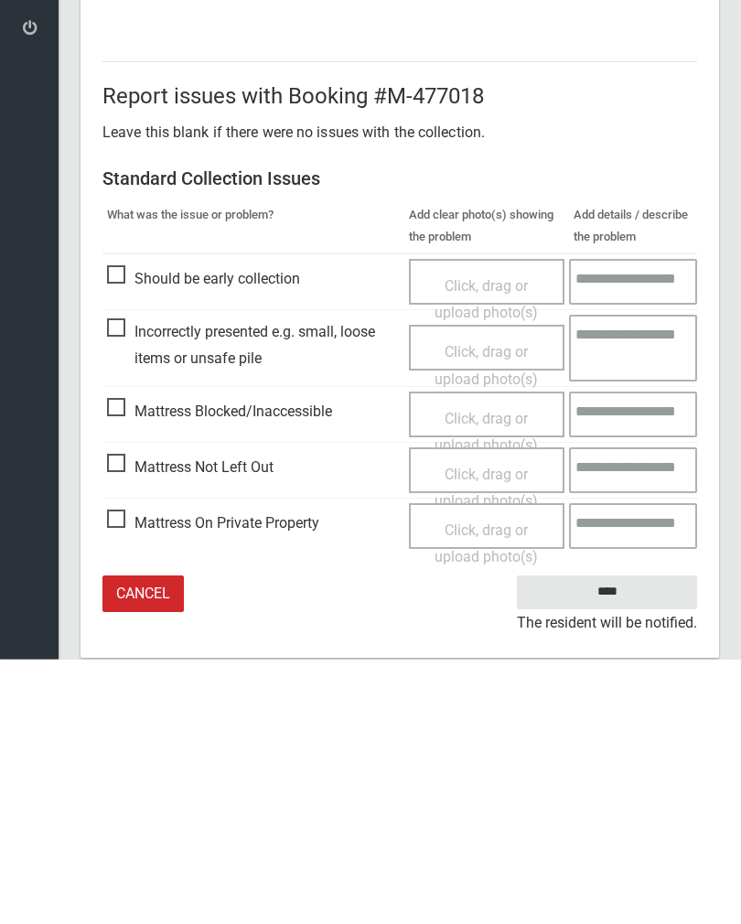
scroll to position [221, 0]
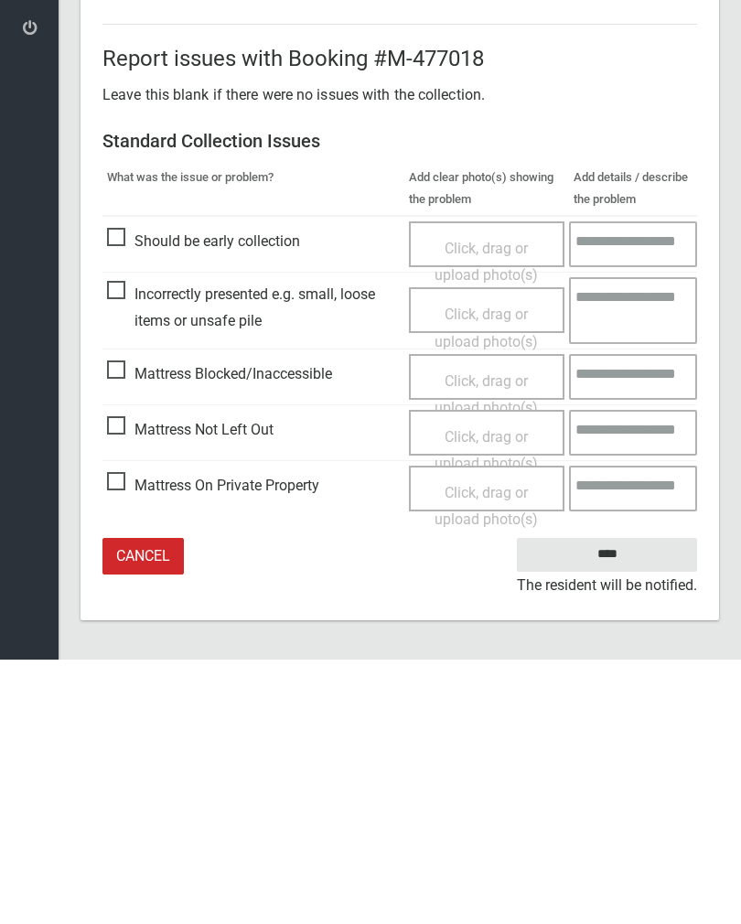
type input"] "*"
click at [621, 802] on input "****" at bounding box center [607, 819] width 180 height 34
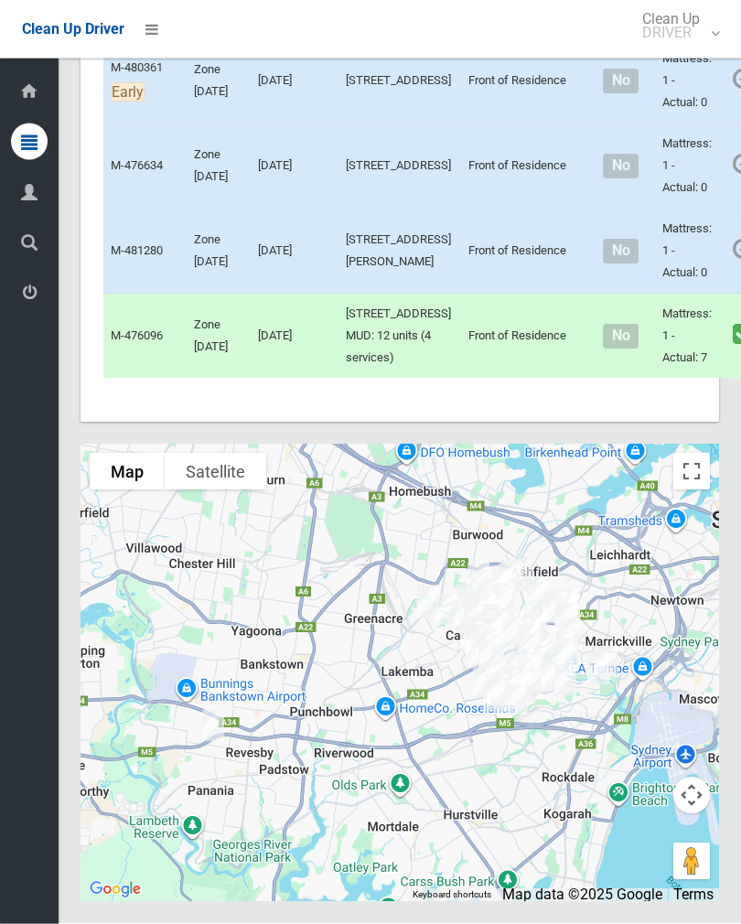
scroll to position [9859, 0]
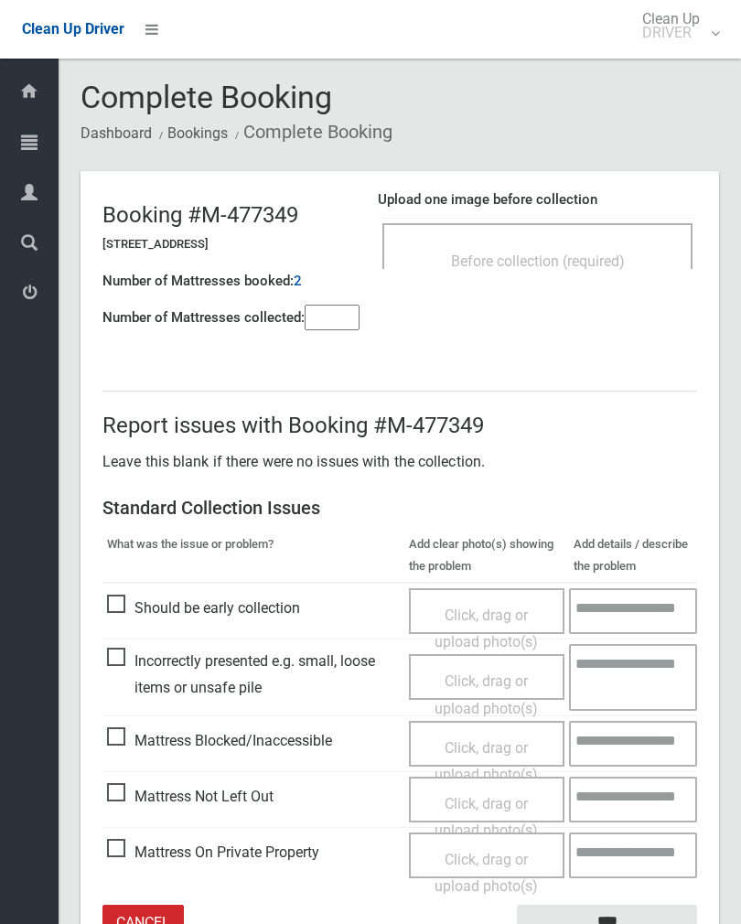
click at [596, 247] on div "Before collection (required)" at bounding box center [538, 260] width 270 height 34
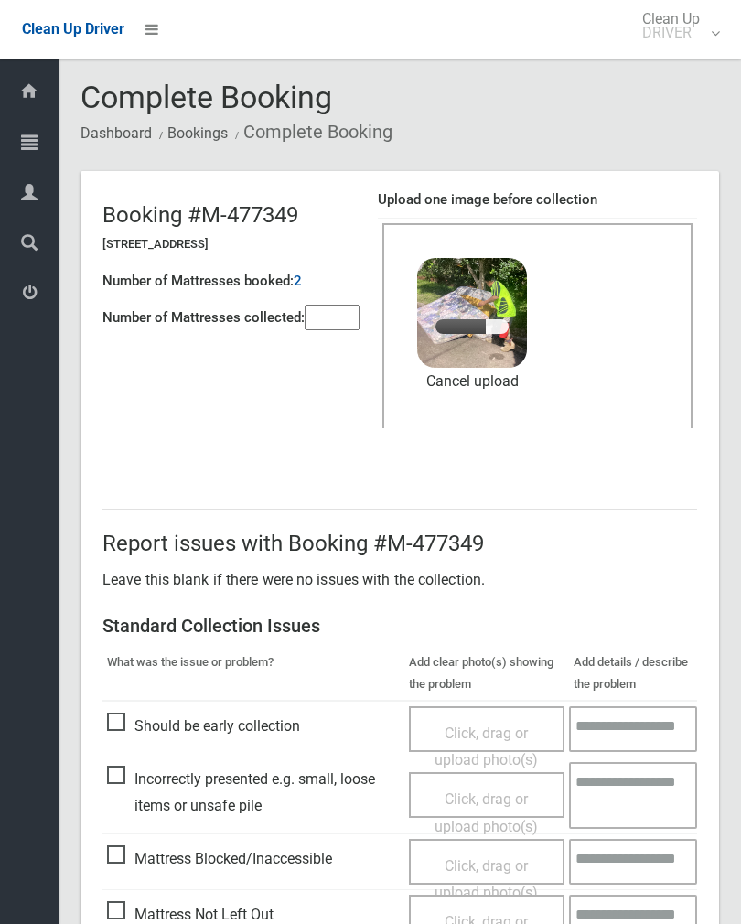
click at [335, 320] on input"] "number" at bounding box center [332, 318] width 55 height 26
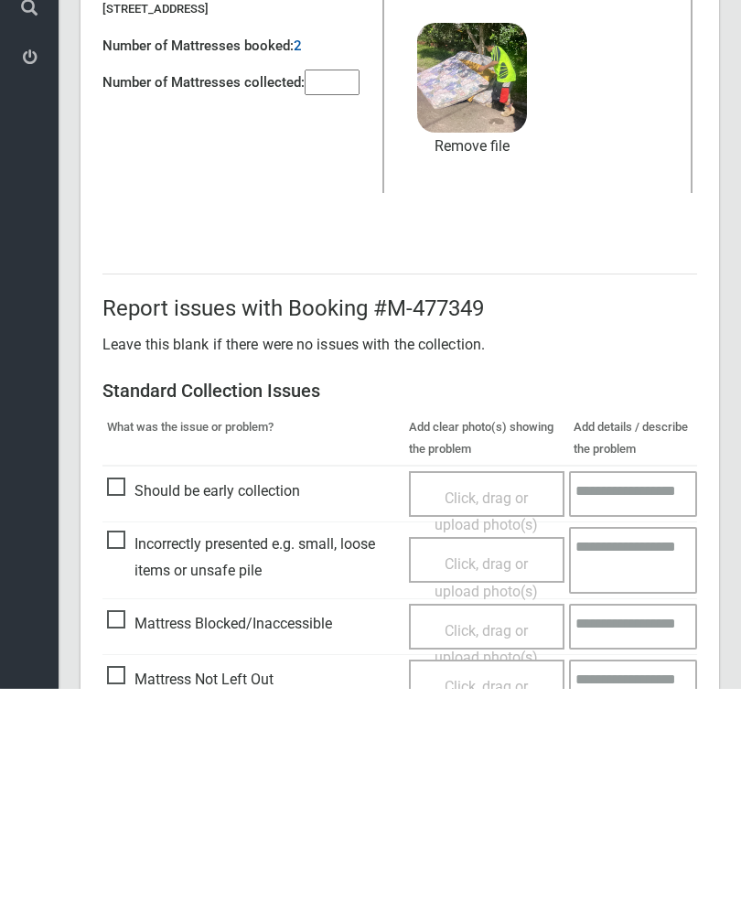
scroll to position [221, 0]
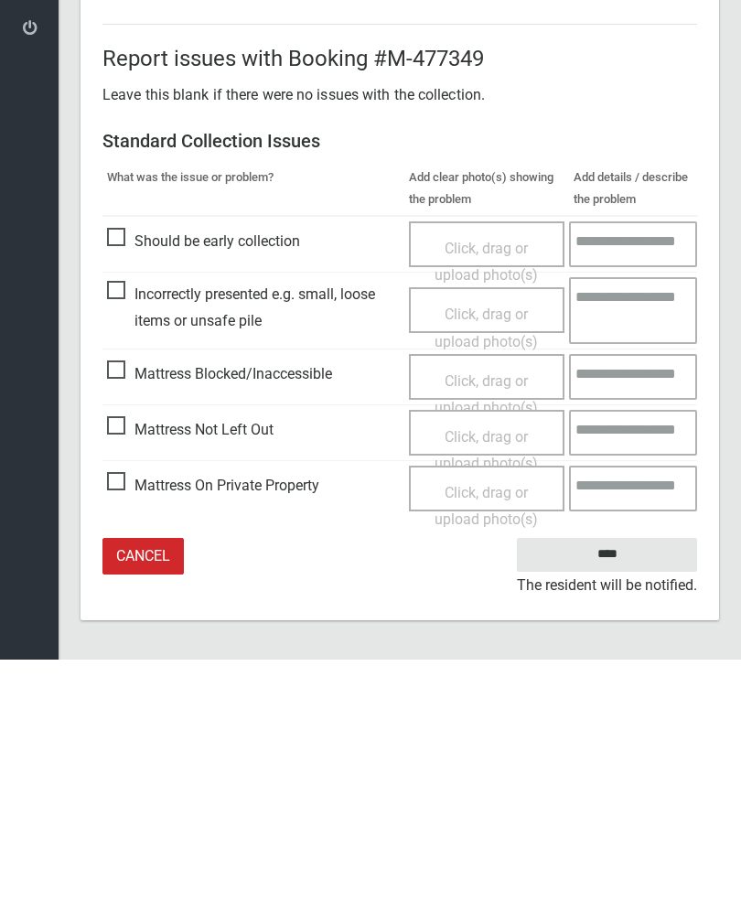
type input"] "*"
click at [619, 802] on input "****" at bounding box center [607, 819] width 180 height 34
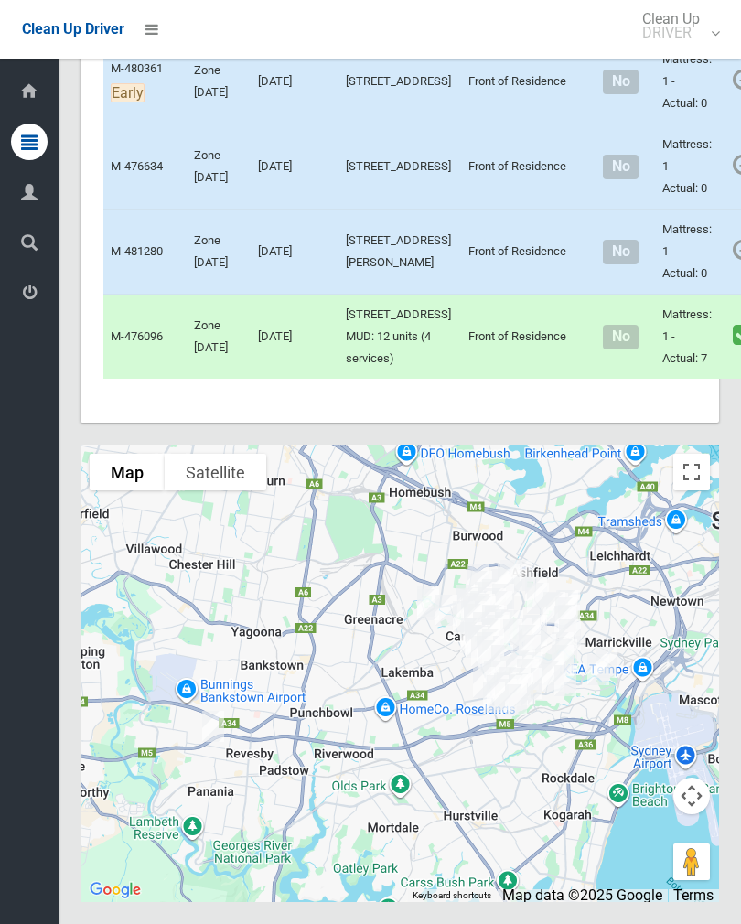
scroll to position [9863, 0]
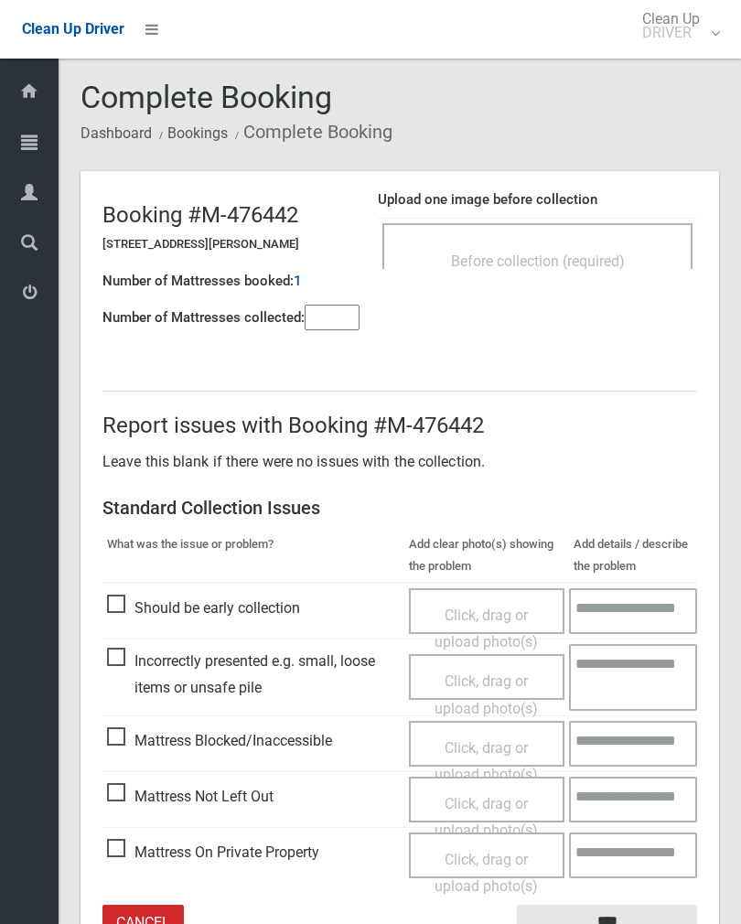
click at [583, 253] on span "Before collection (required)" at bounding box center [538, 261] width 174 height 17
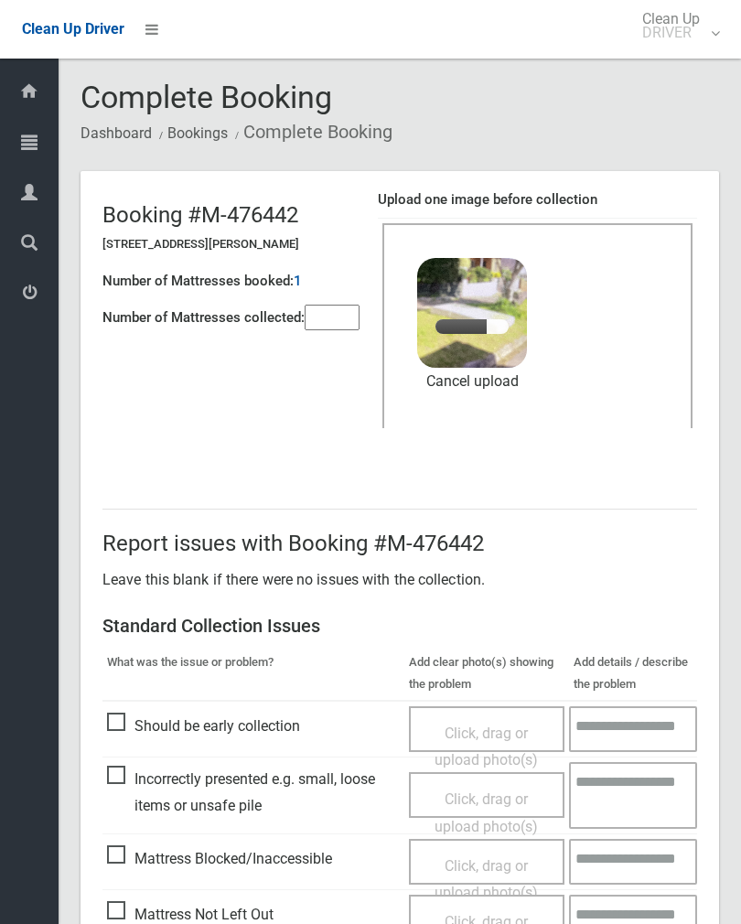
click at [325, 317] on input"] "number" at bounding box center [332, 318] width 55 height 26
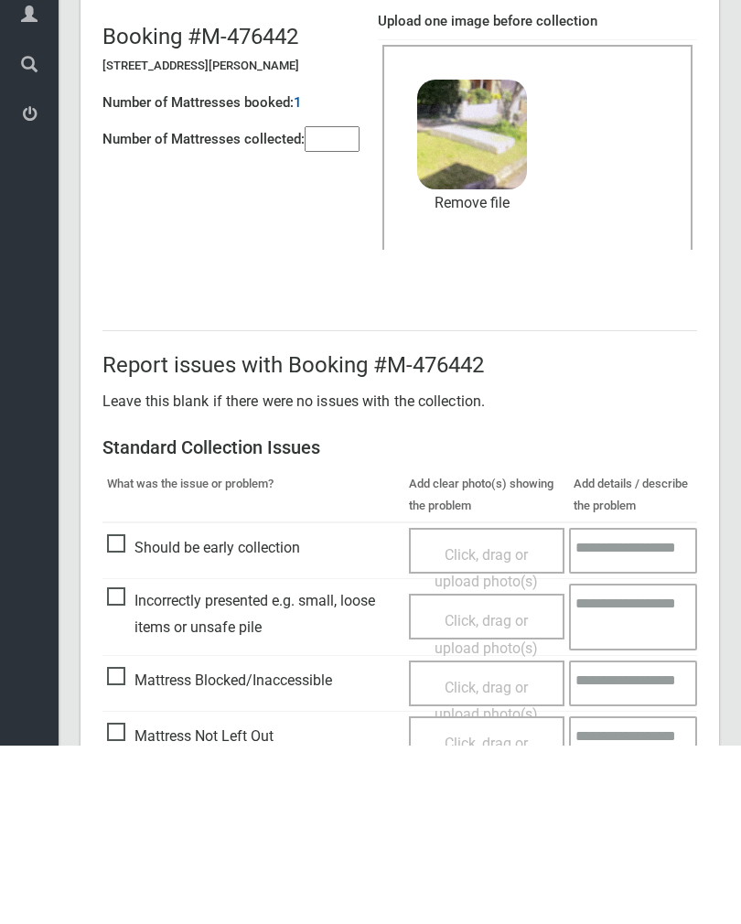
scroll to position [221, 0]
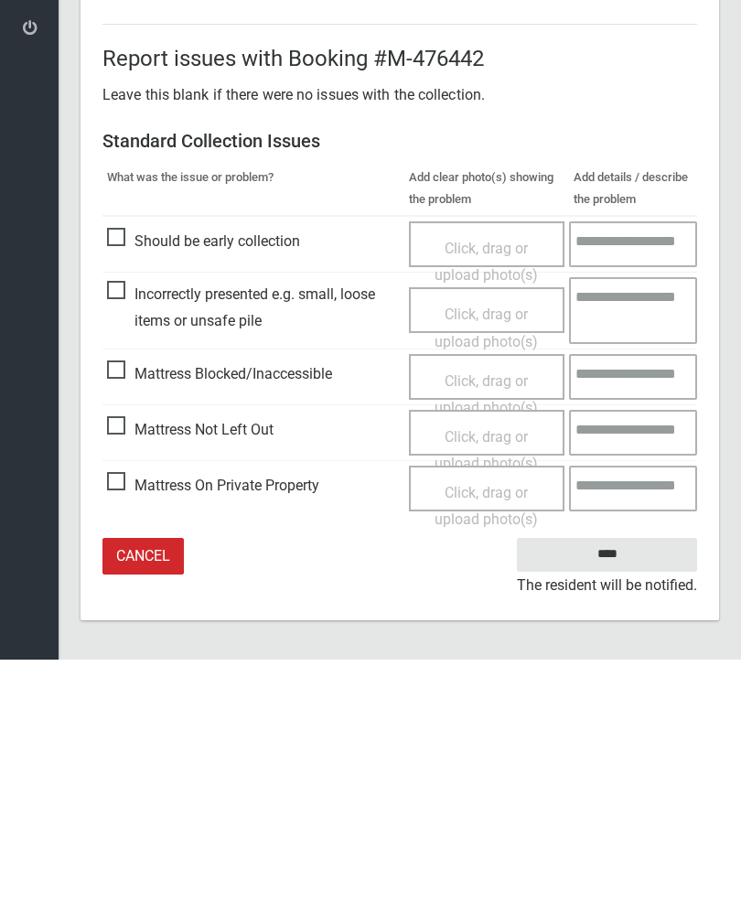
type input"] "*"
click at [598, 802] on input "****" at bounding box center [607, 819] width 180 height 34
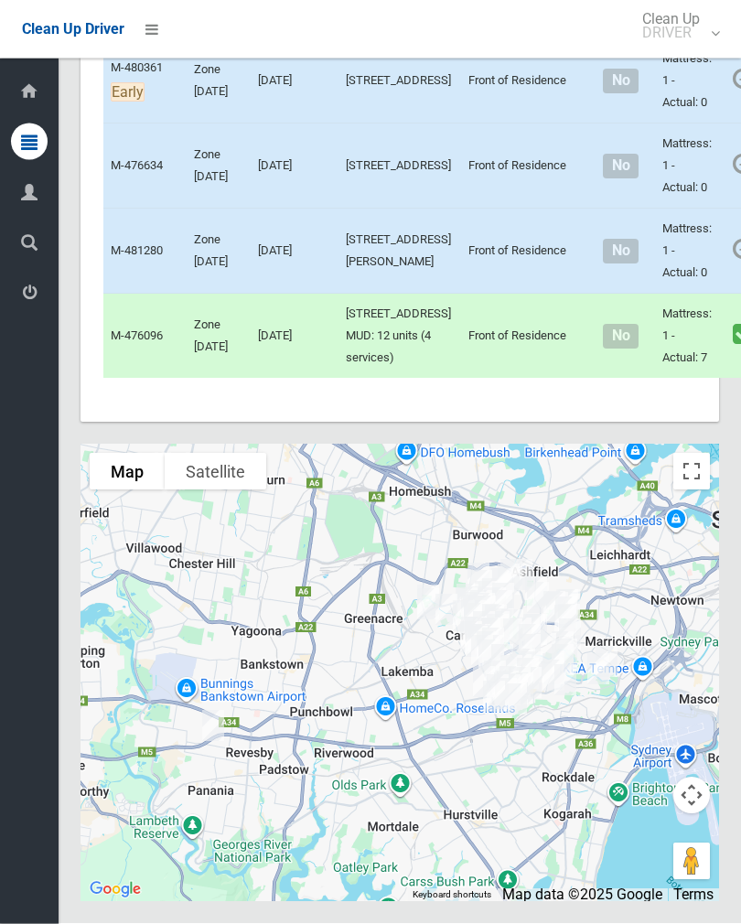
scroll to position [9884, 0]
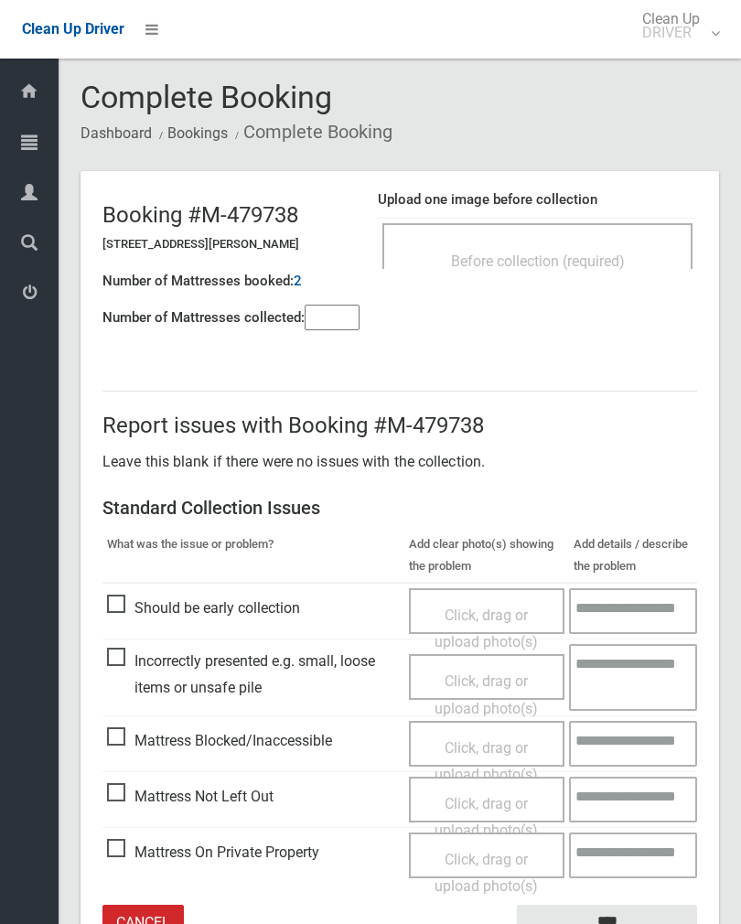
click at [580, 273] on div "Before collection (required)" at bounding box center [538, 260] width 270 height 34
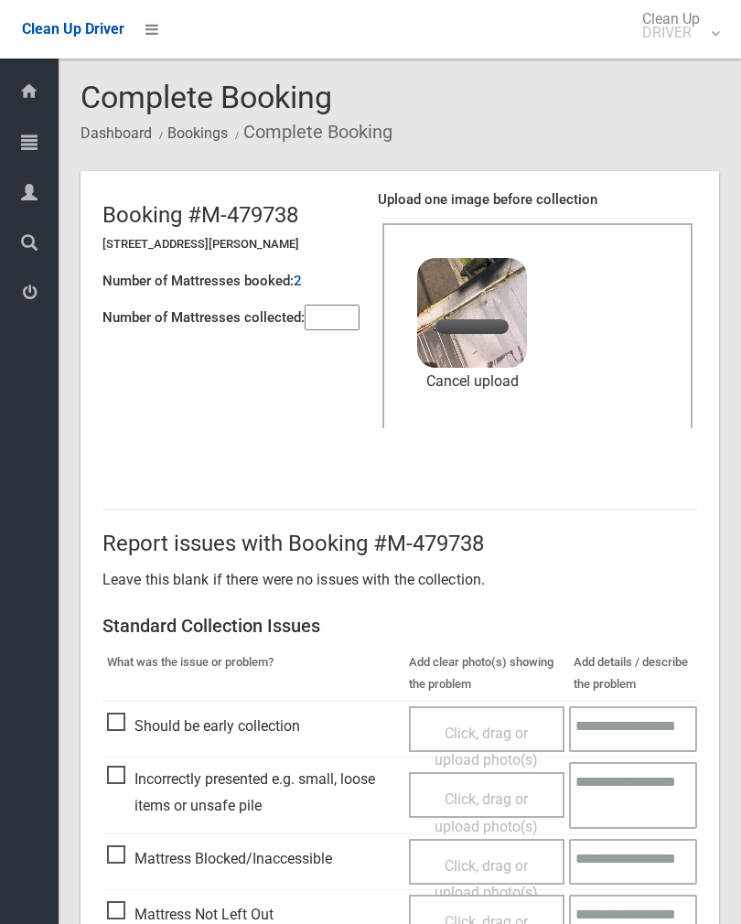
click at [339, 307] on input"] "number" at bounding box center [332, 318] width 55 height 26
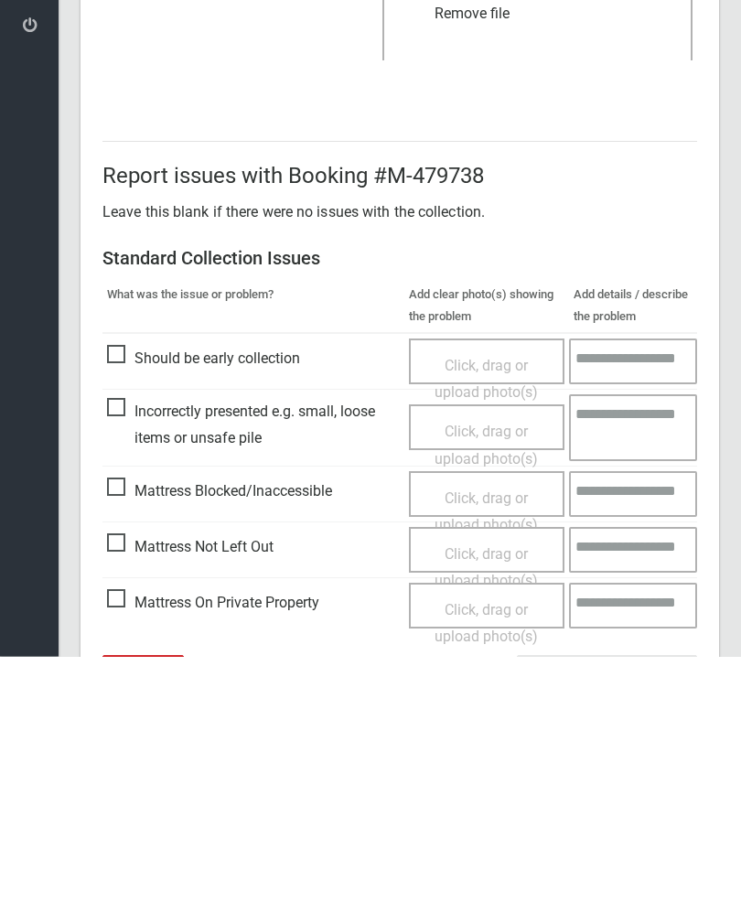
scroll to position [221, 0]
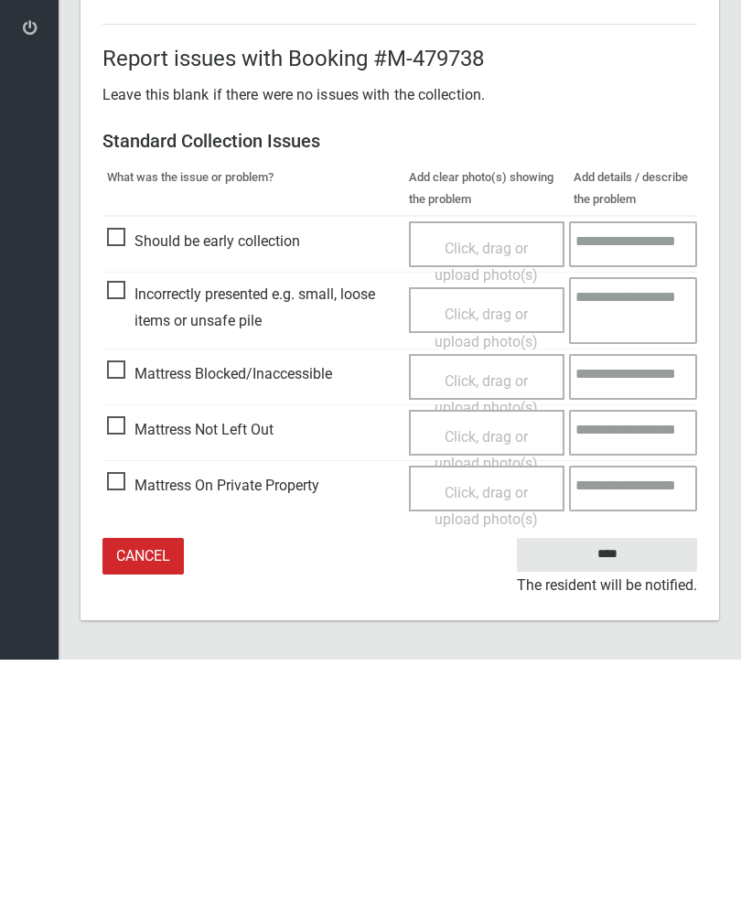
type input"] "*"
click at [620, 802] on input "****" at bounding box center [607, 819] width 180 height 34
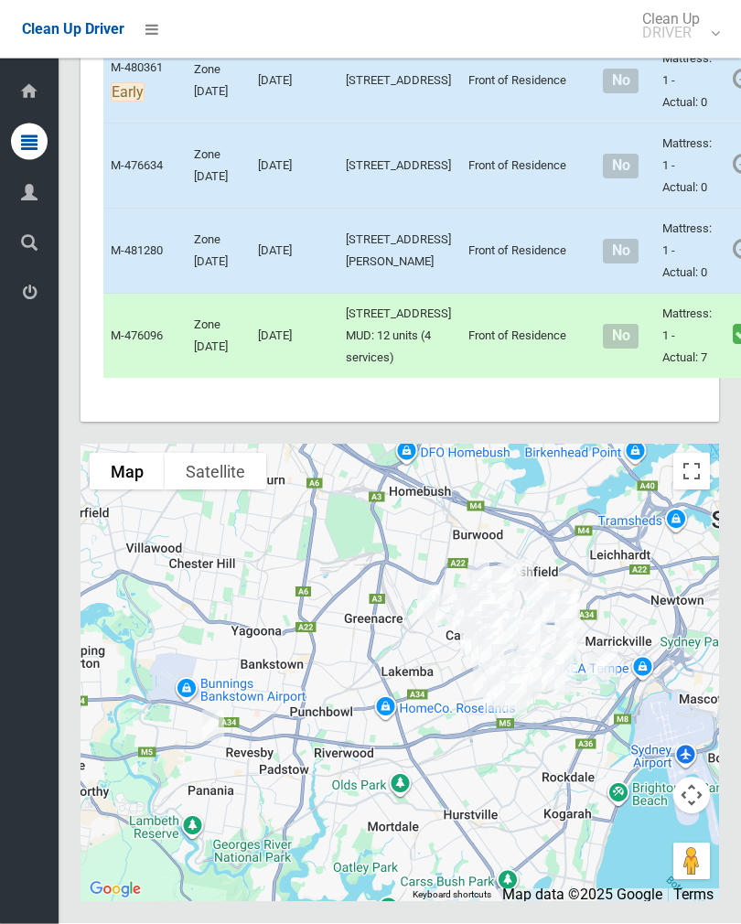
scroll to position [10725, 0]
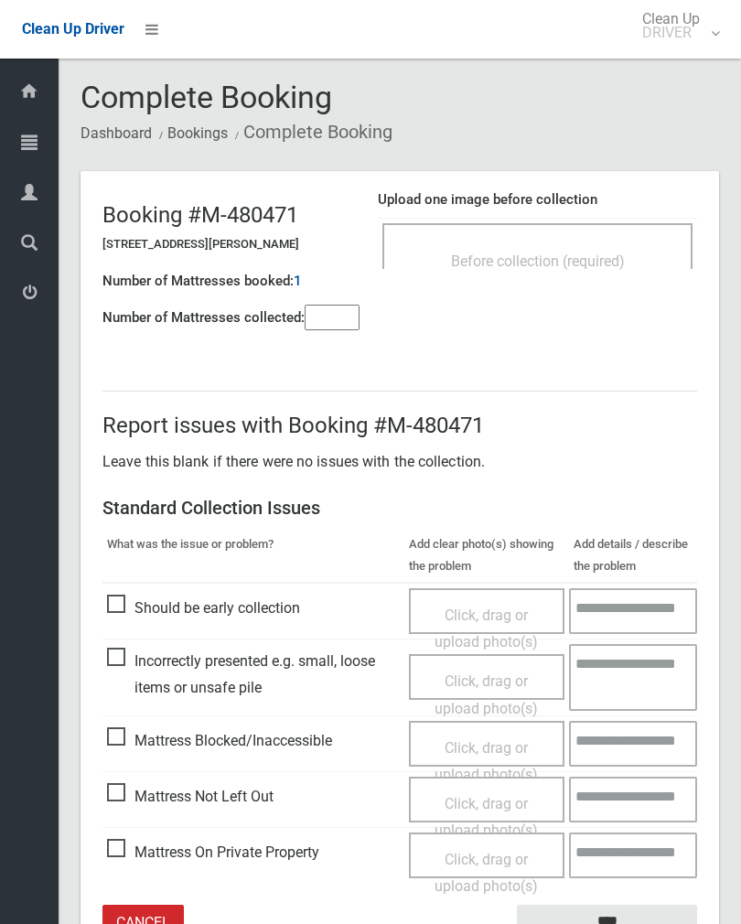
click at [602, 240] on div "Before collection (required)" at bounding box center [537, 246] width 310 height 46
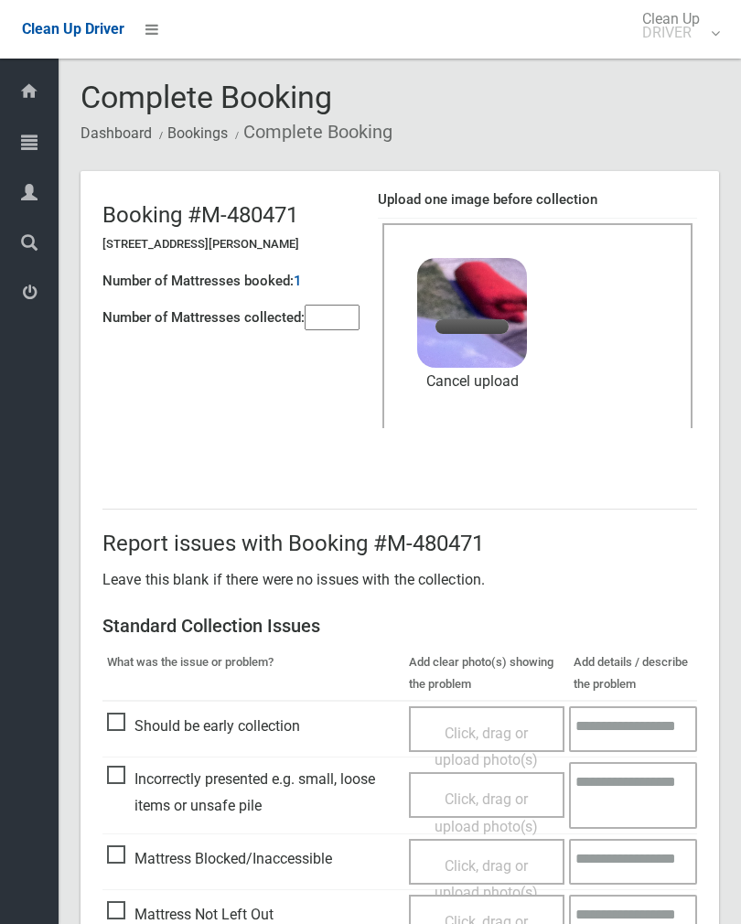
click at [337, 313] on input"] "number" at bounding box center [332, 318] width 55 height 26
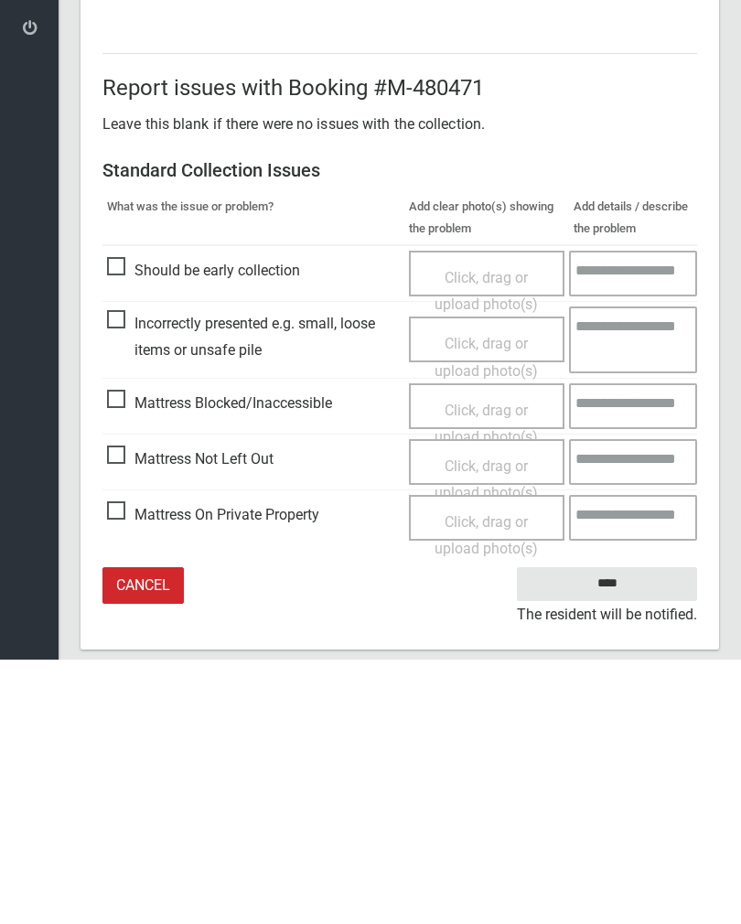
scroll to position [221, 0]
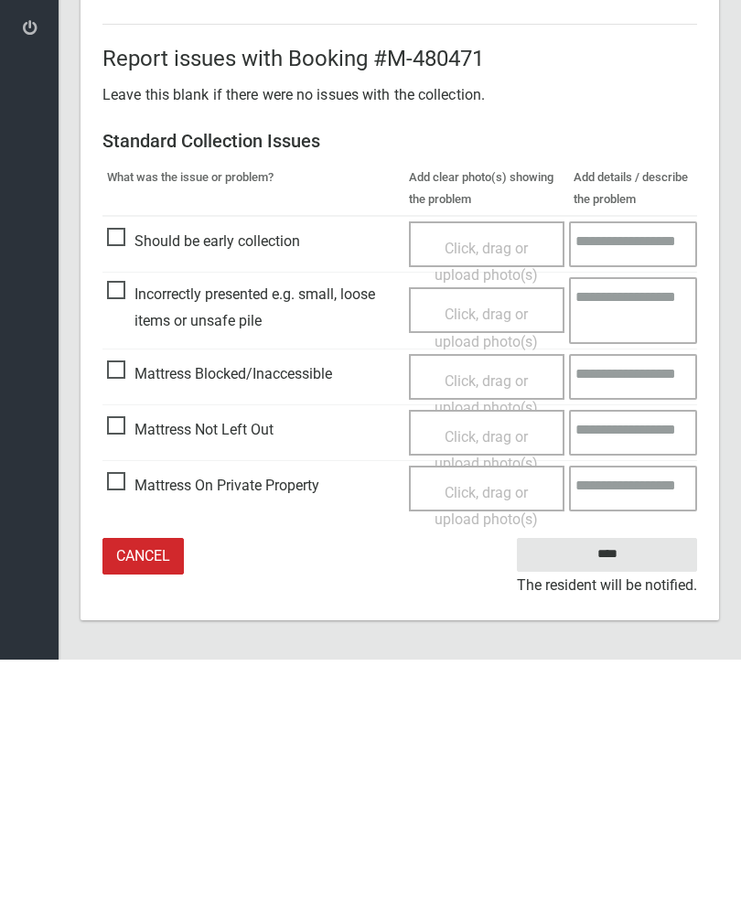
type input"] "*"
click at [619, 802] on input "****" at bounding box center [607, 819] width 180 height 34
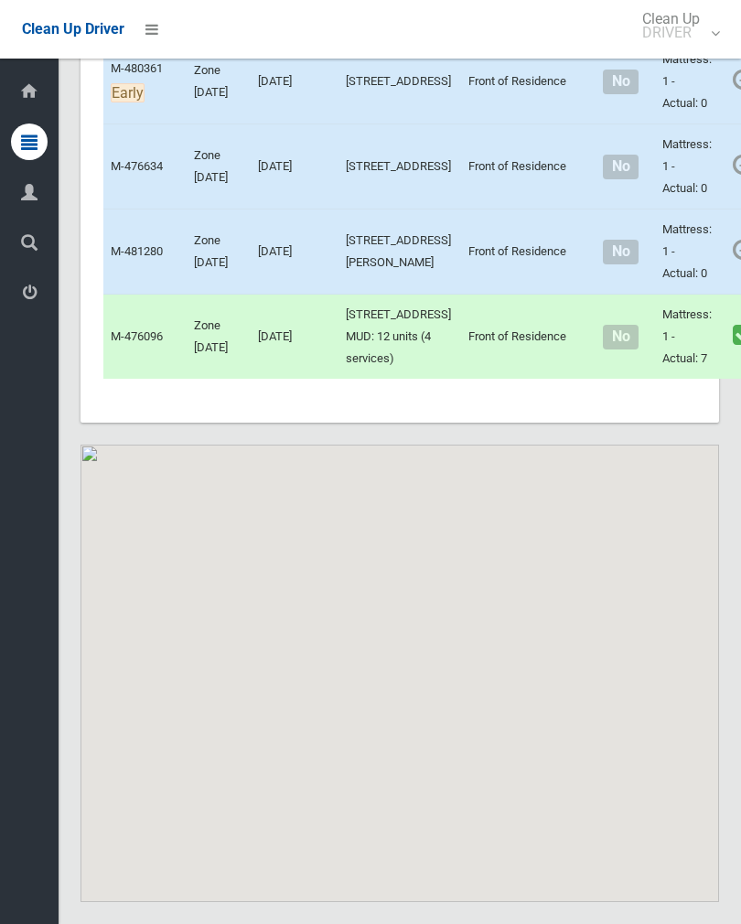
scroll to position [11964, 0]
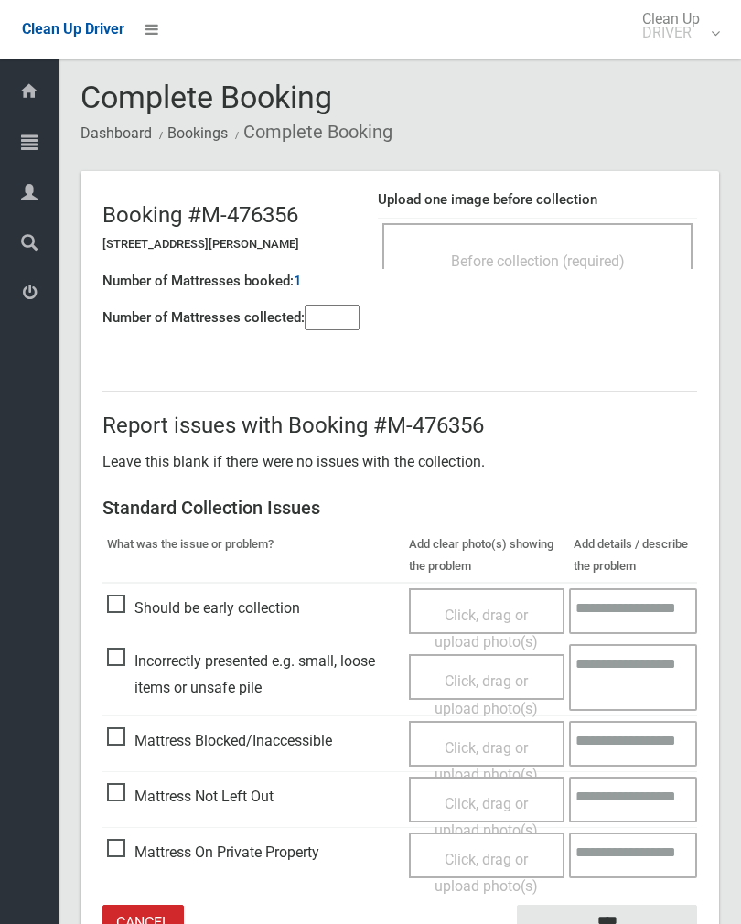
click at [607, 245] on div "Before collection (required)" at bounding box center [538, 260] width 270 height 34
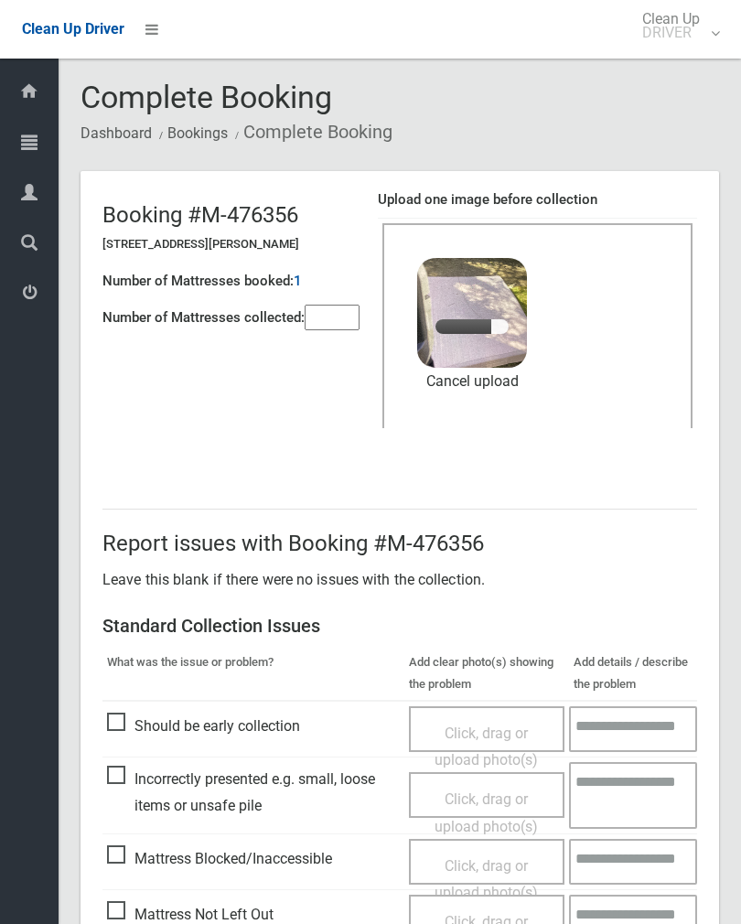
click at [340, 325] on input"] "number" at bounding box center [332, 318] width 55 height 26
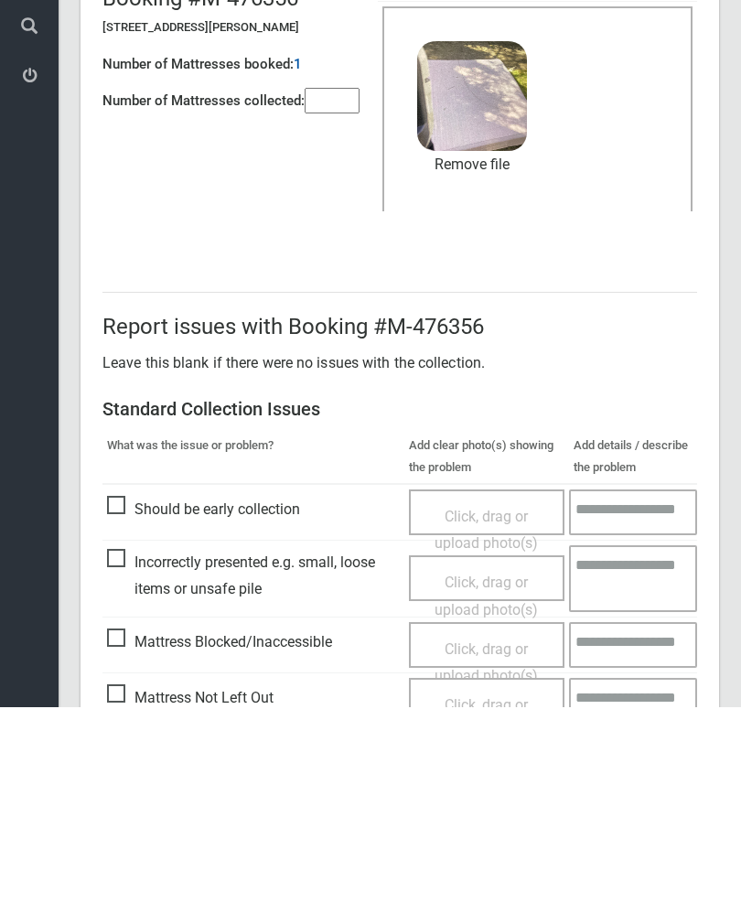
scroll to position [221, 0]
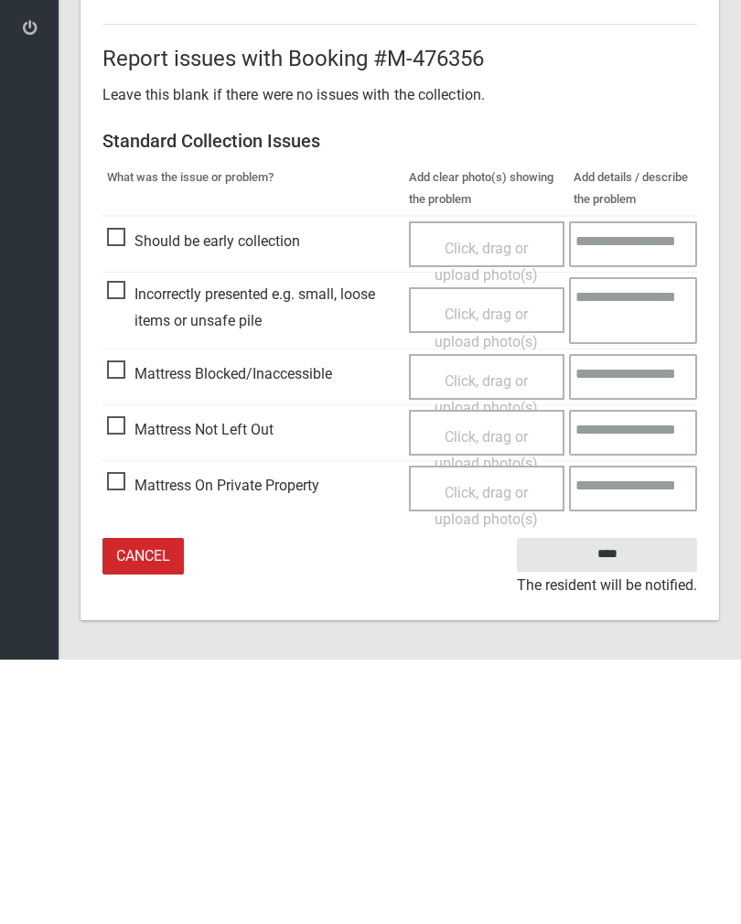
type input"] "*"
click at [627, 802] on input "****" at bounding box center [607, 819] width 180 height 34
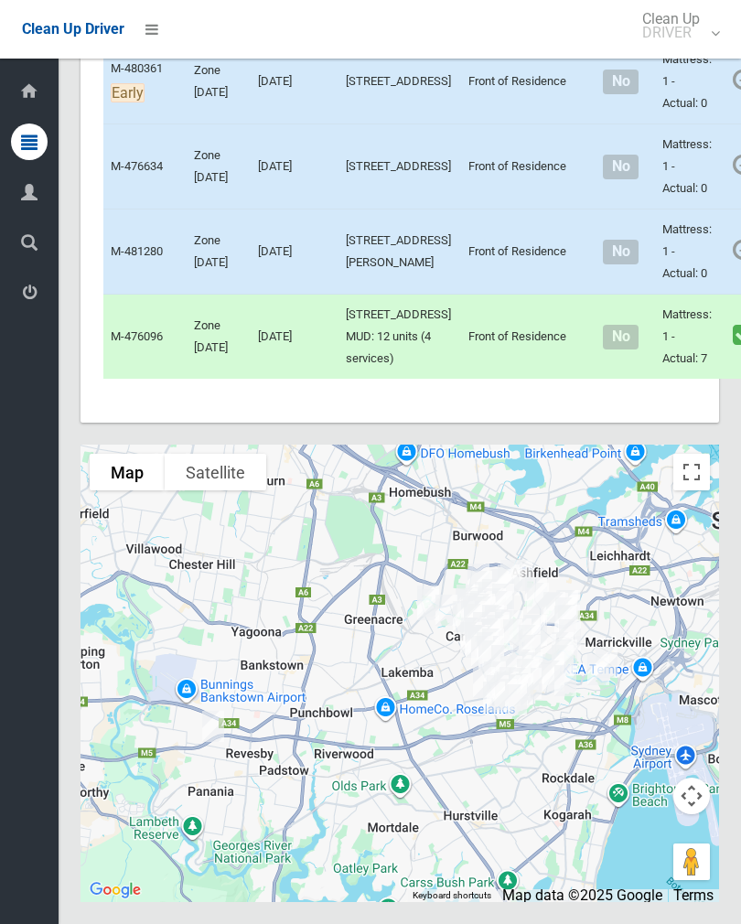
scroll to position [11790, 0]
click at [674, 311] on link "Complete Booking" at bounding box center [753, 293] width 218 height 37
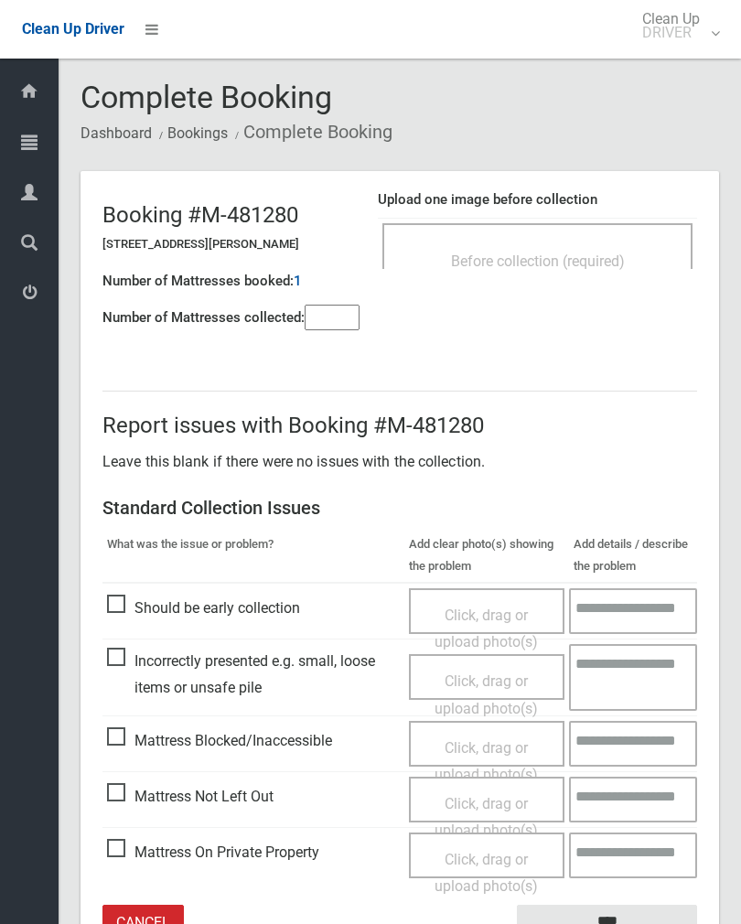
click at [609, 257] on span "Before collection (required)" at bounding box center [538, 261] width 174 height 17
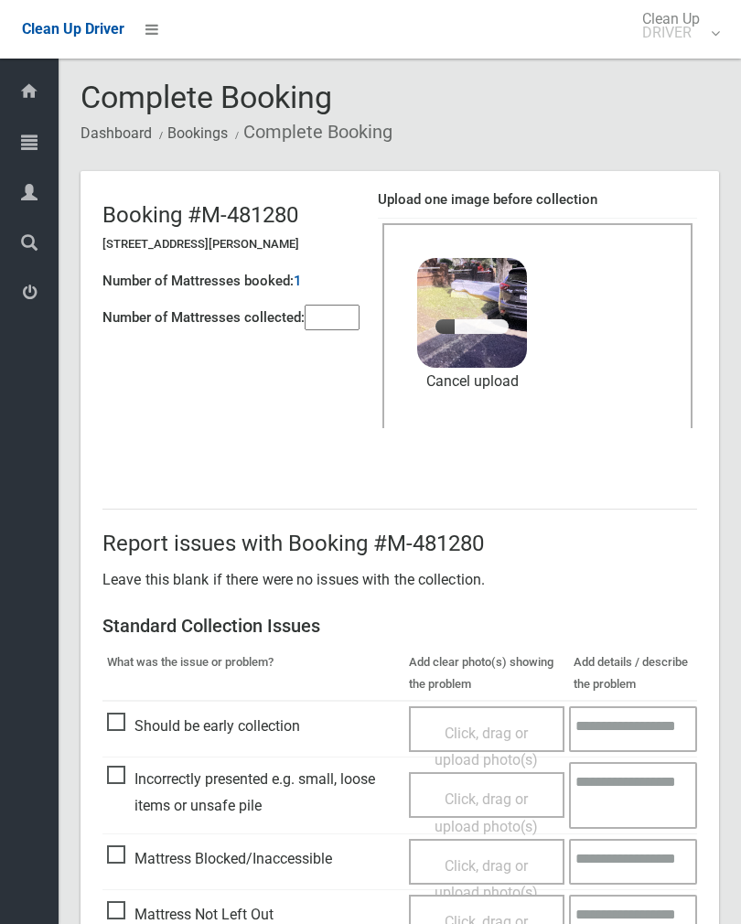
click at [340, 314] on input"] "number" at bounding box center [332, 318] width 55 height 26
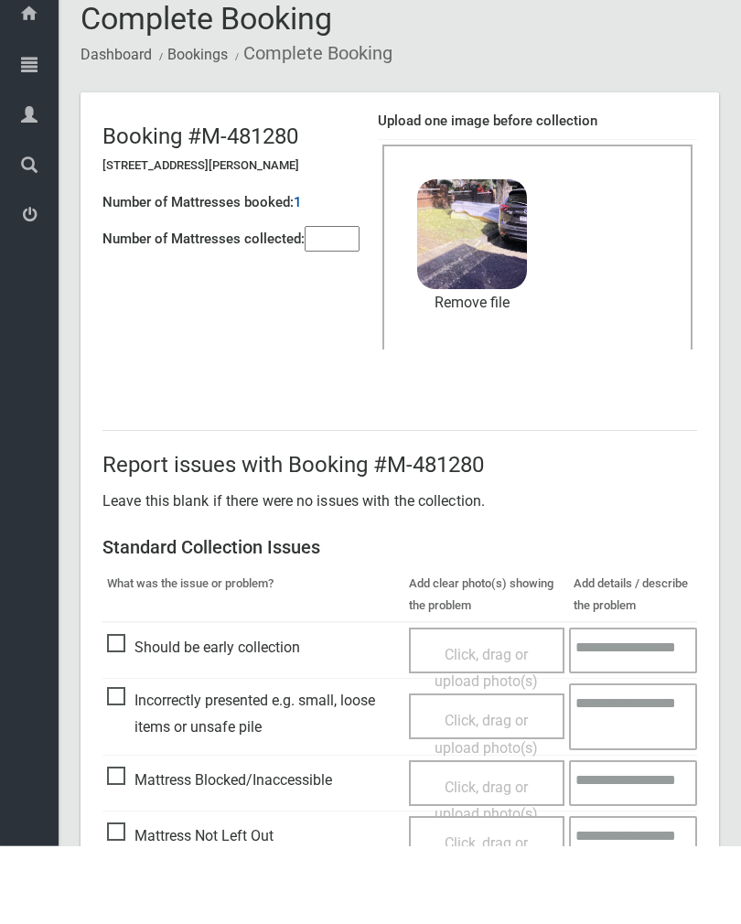
scroll to position [221, 0]
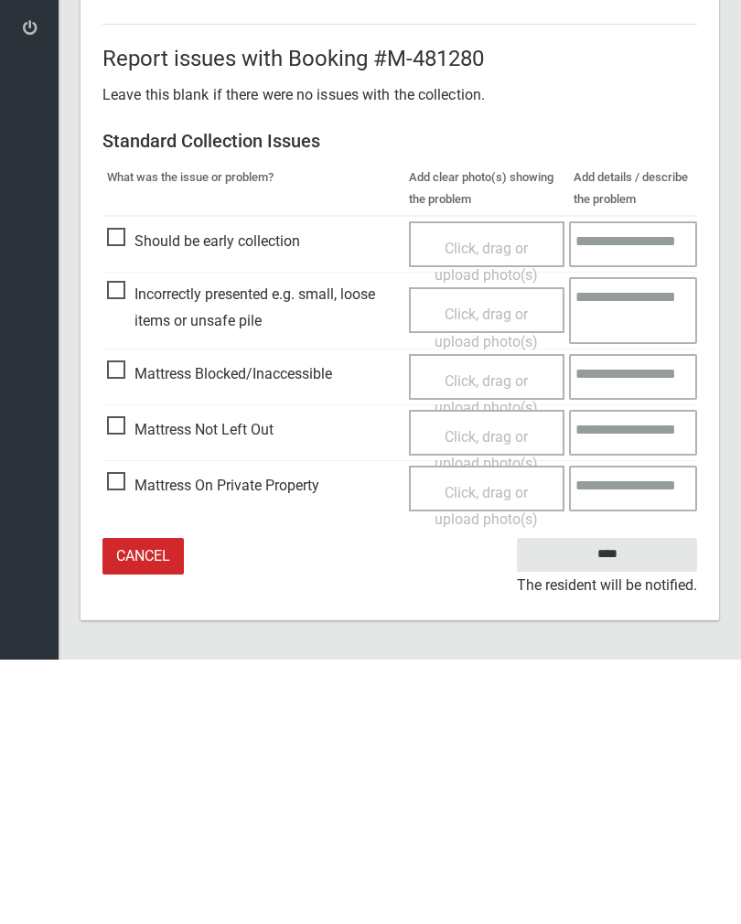
type input"] "*"
click at [619, 802] on input "****" at bounding box center [607, 819] width 180 height 34
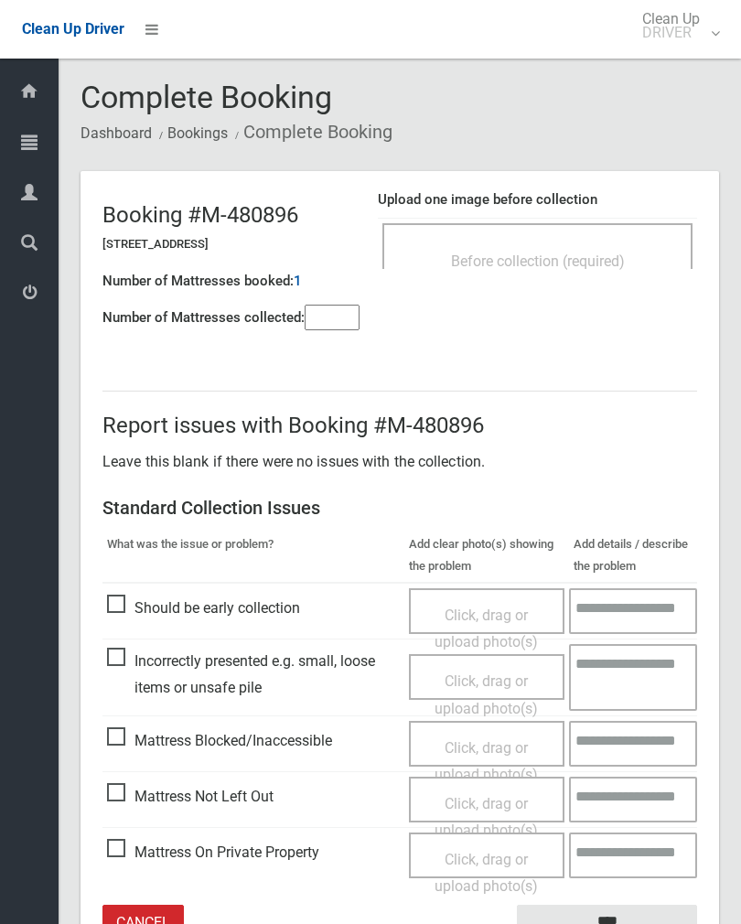
click at [600, 250] on div "Before collection (required)" at bounding box center [538, 260] width 270 height 34
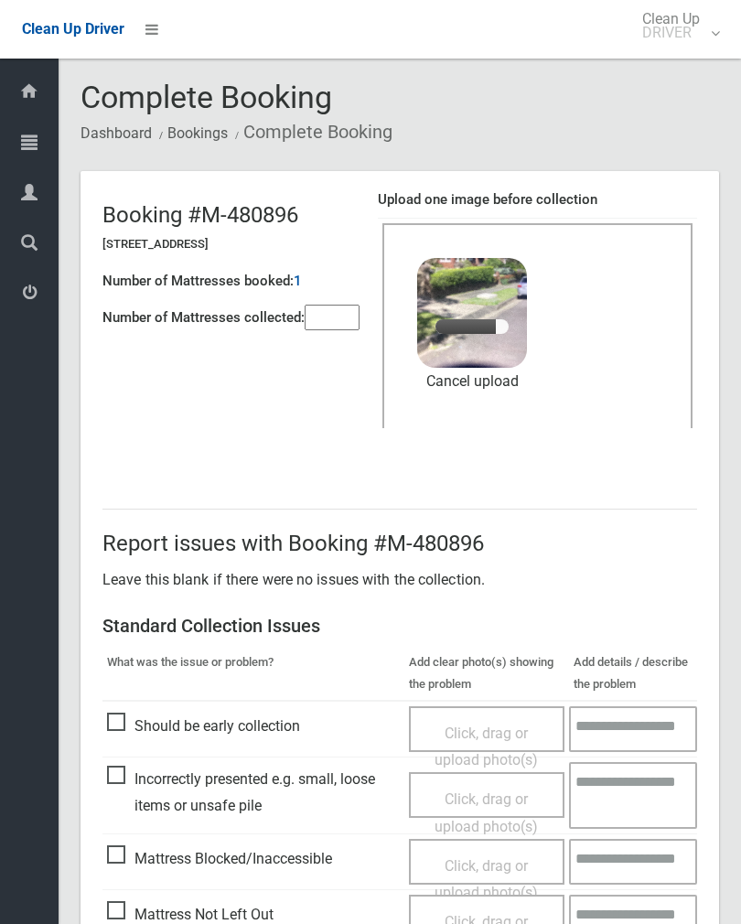
click at [318, 317] on input"] "number" at bounding box center [332, 318] width 55 height 26
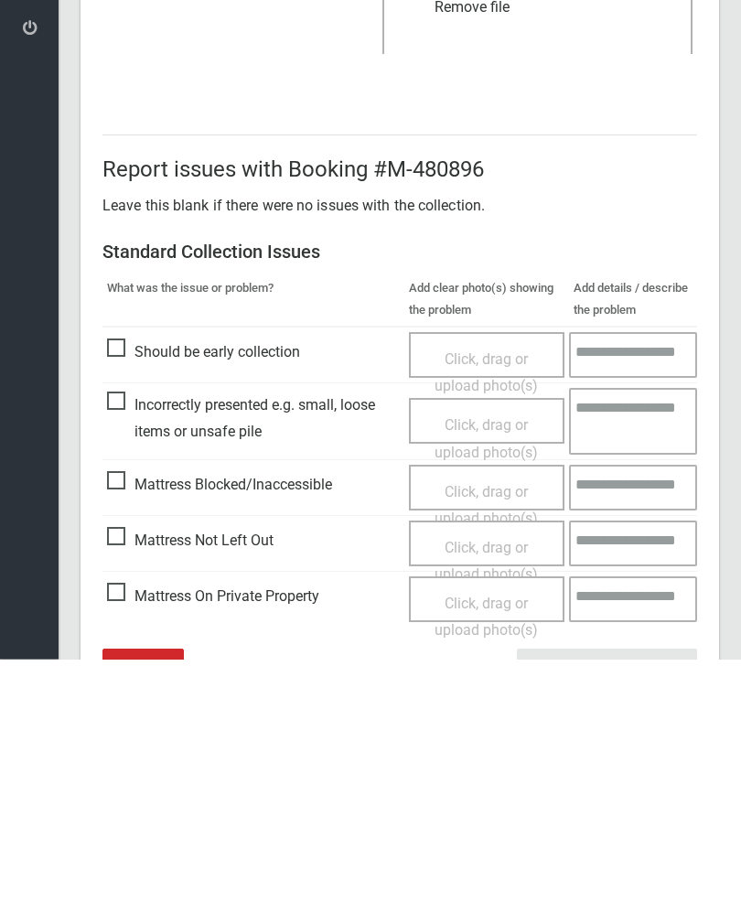
scroll to position [221, 0]
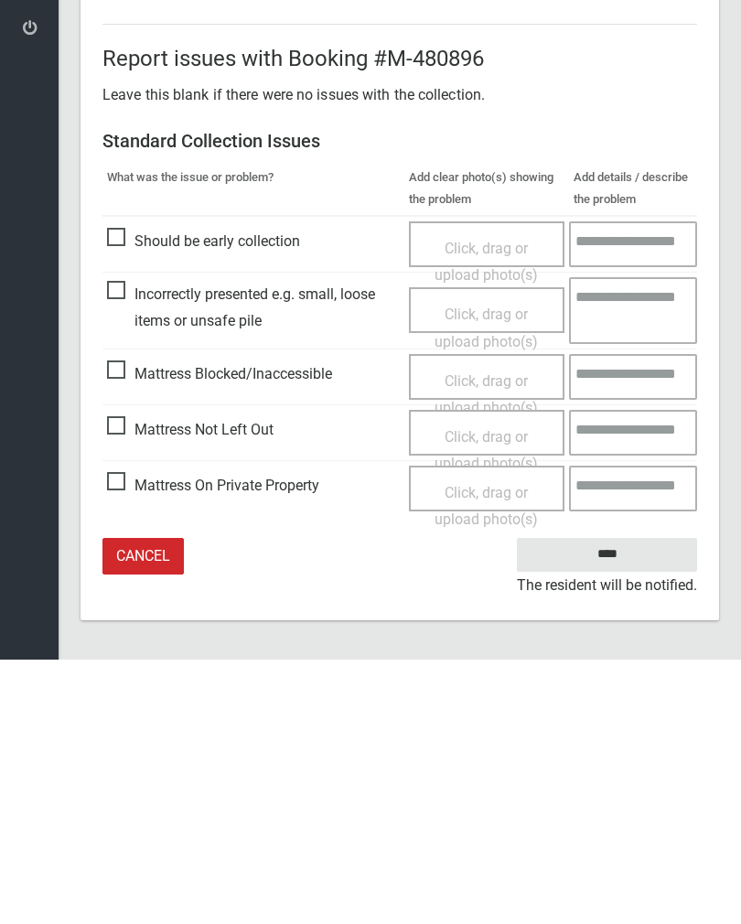
type input"] "*"
click at [623, 802] on input "****" at bounding box center [607, 819] width 180 height 34
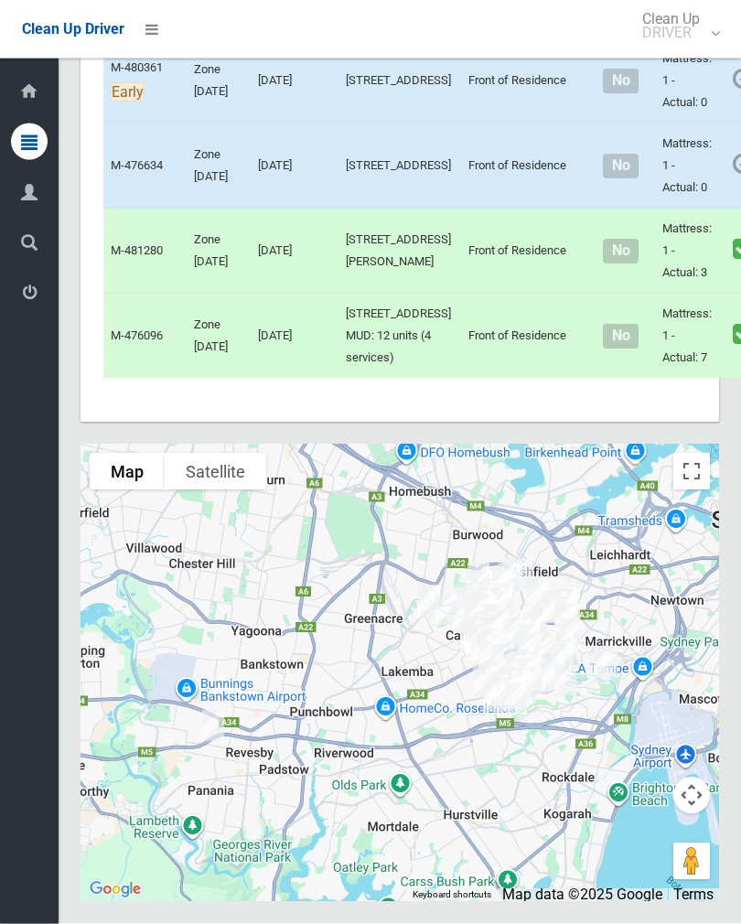
scroll to position [11231, 0]
click at [687, 56] on link "Complete Booking" at bounding box center [753, 37] width 218 height 37
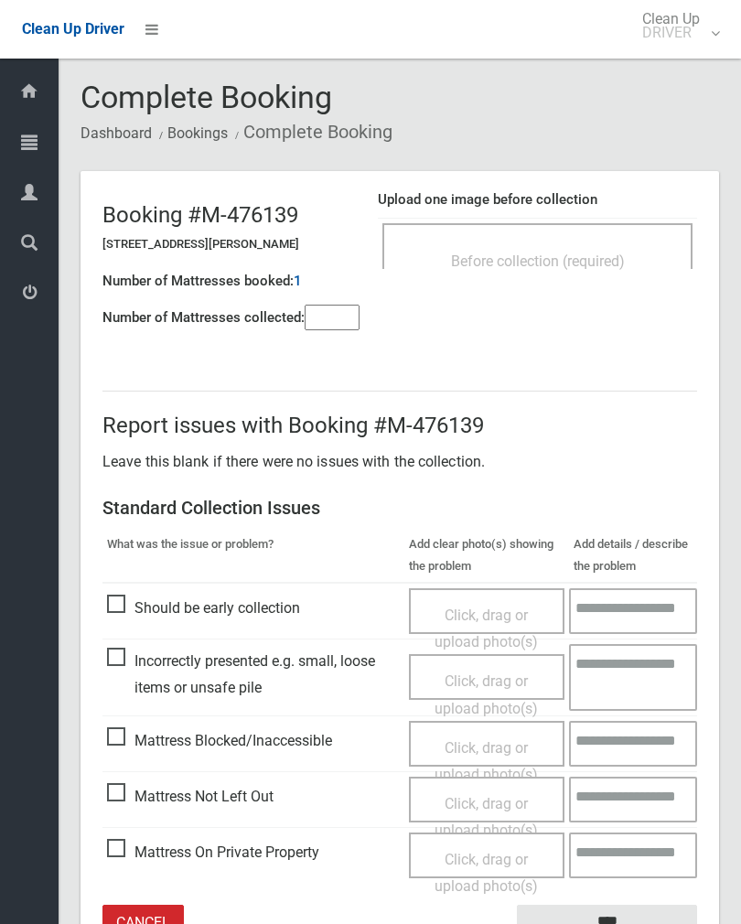
click at [579, 249] on div "Before collection (required)" at bounding box center [538, 260] width 270 height 34
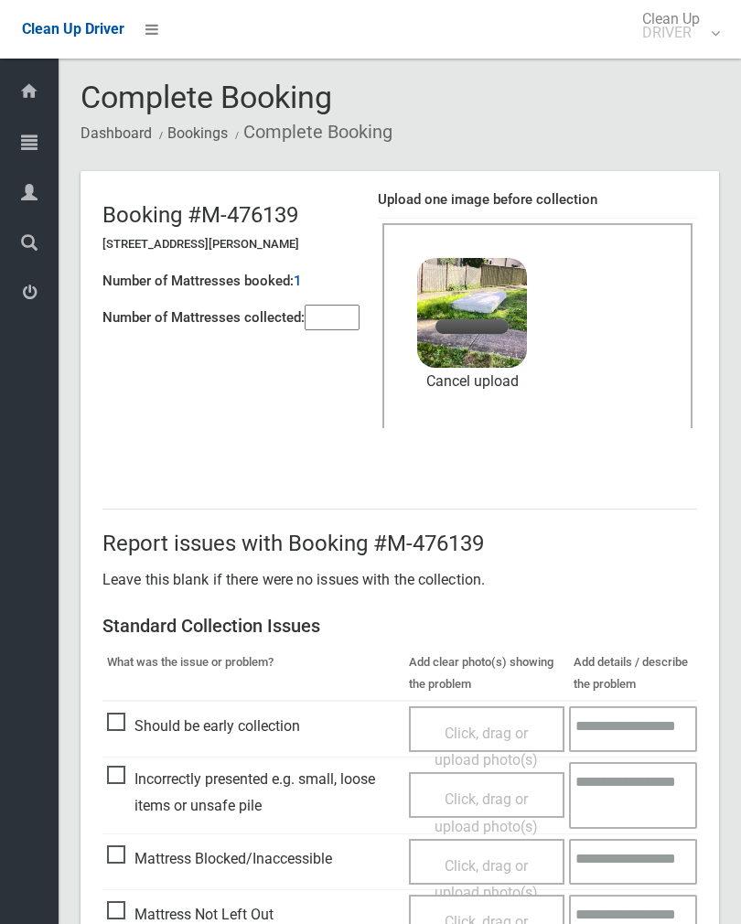
click at [311, 329] on input"] "number" at bounding box center [332, 318] width 55 height 26
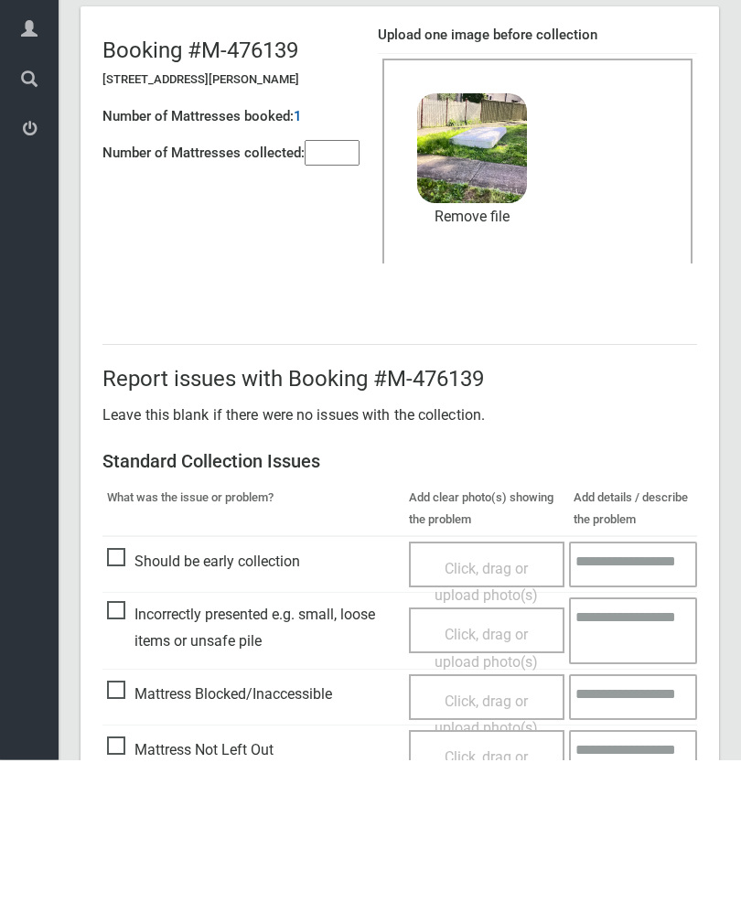
scroll to position [221, 0]
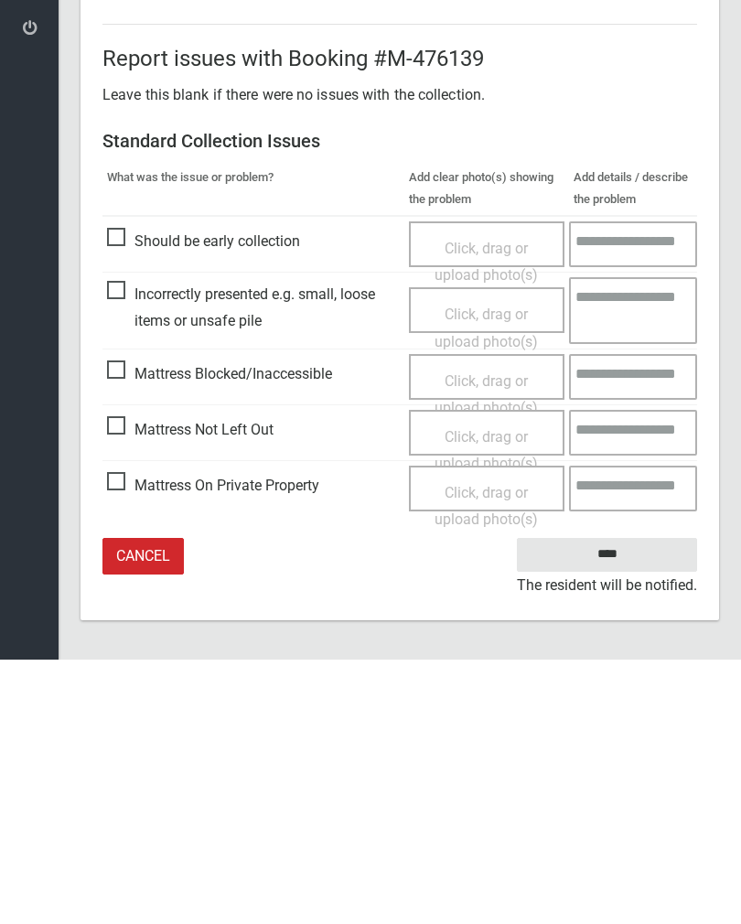
type input"] "*"
click at [623, 802] on input "****" at bounding box center [607, 819] width 180 height 34
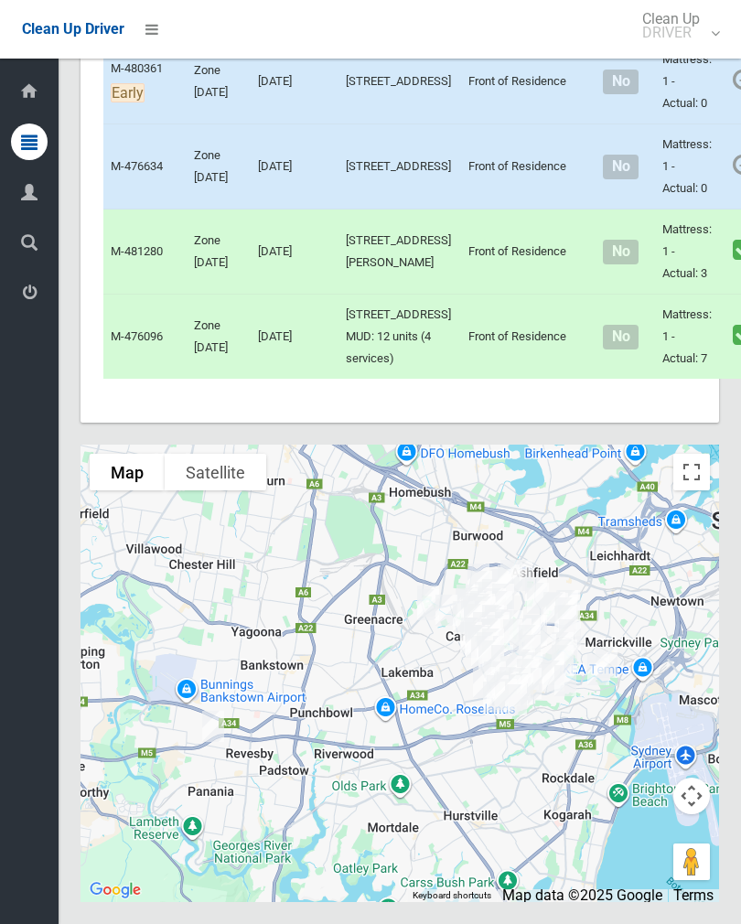
scroll to position [11643, 0]
click at [680, 226] on link "Complete Booking" at bounding box center [753, 207] width 218 height 37
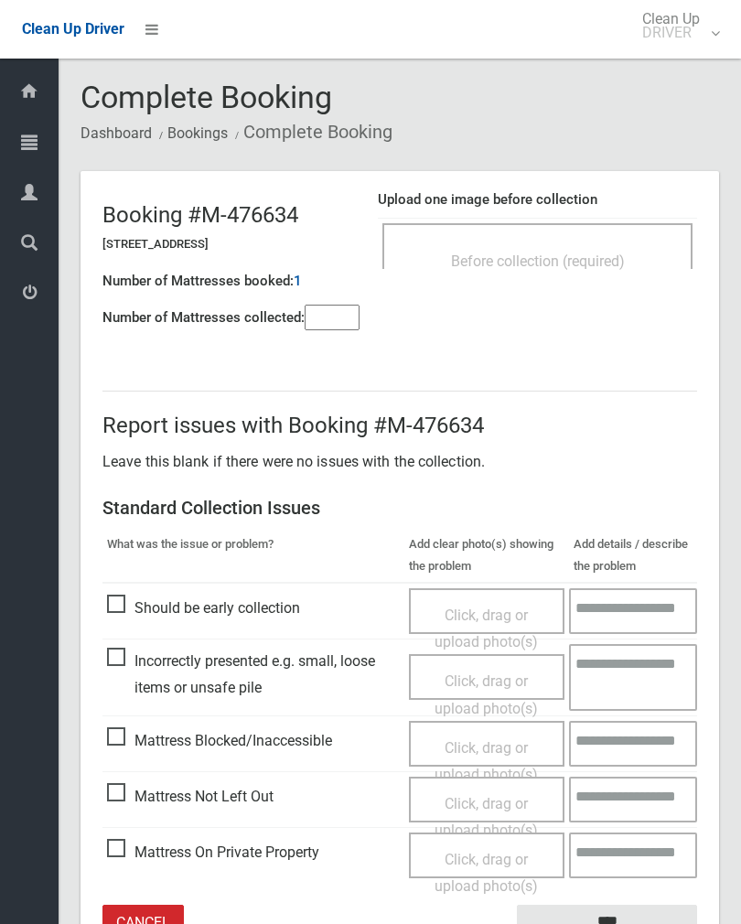
click at [630, 248] on div "Before collection (required)" at bounding box center [538, 260] width 270 height 34
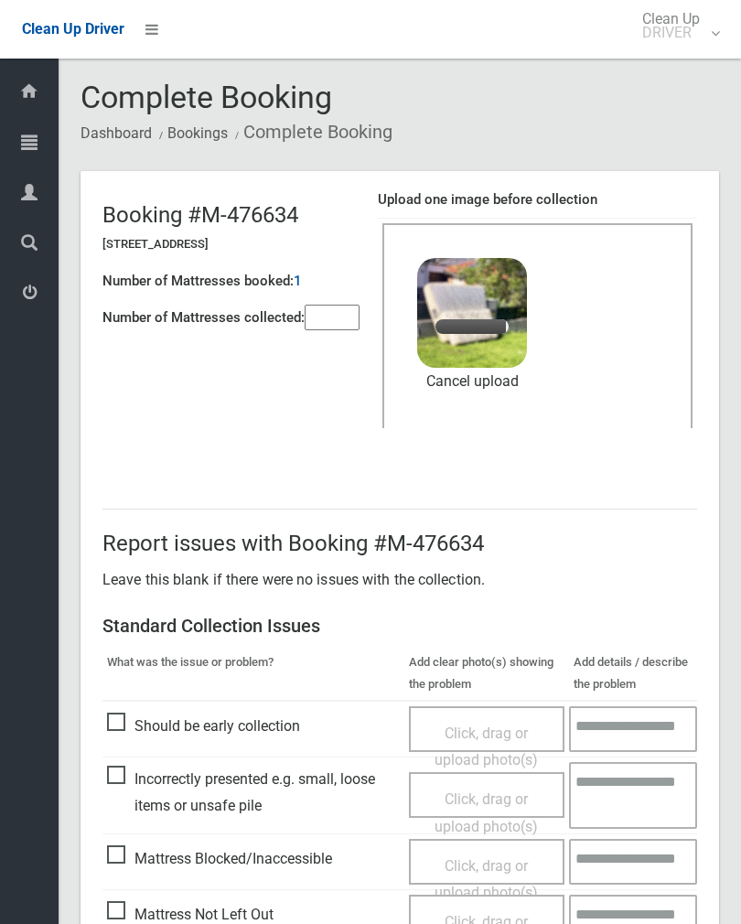
click at [337, 311] on input"] "number" at bounding box center [332, 318] width 55 height 26
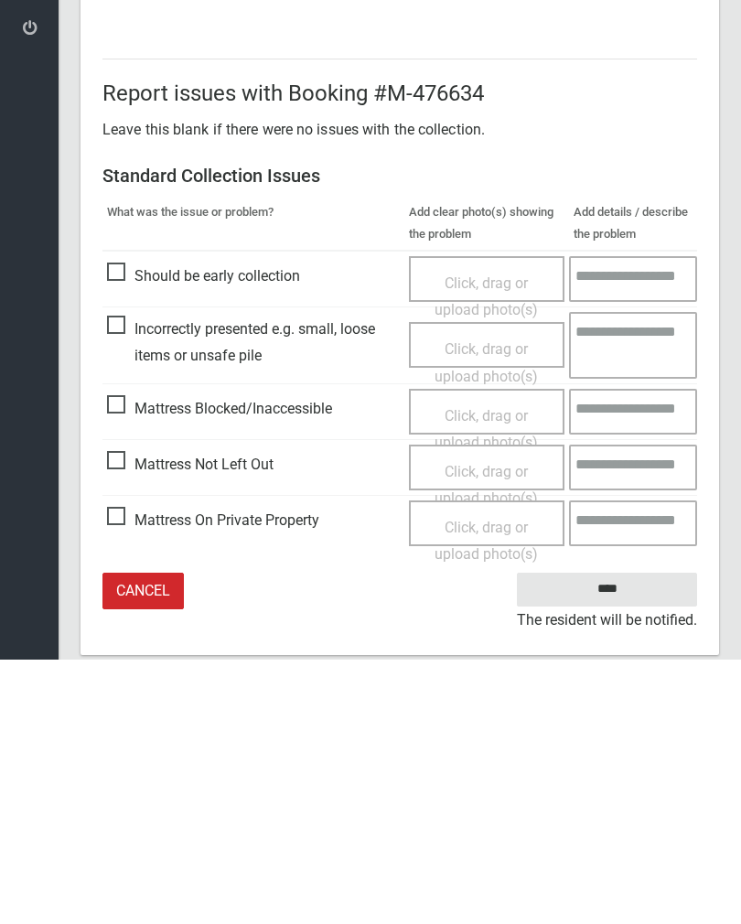
scroll to position [221, 0]
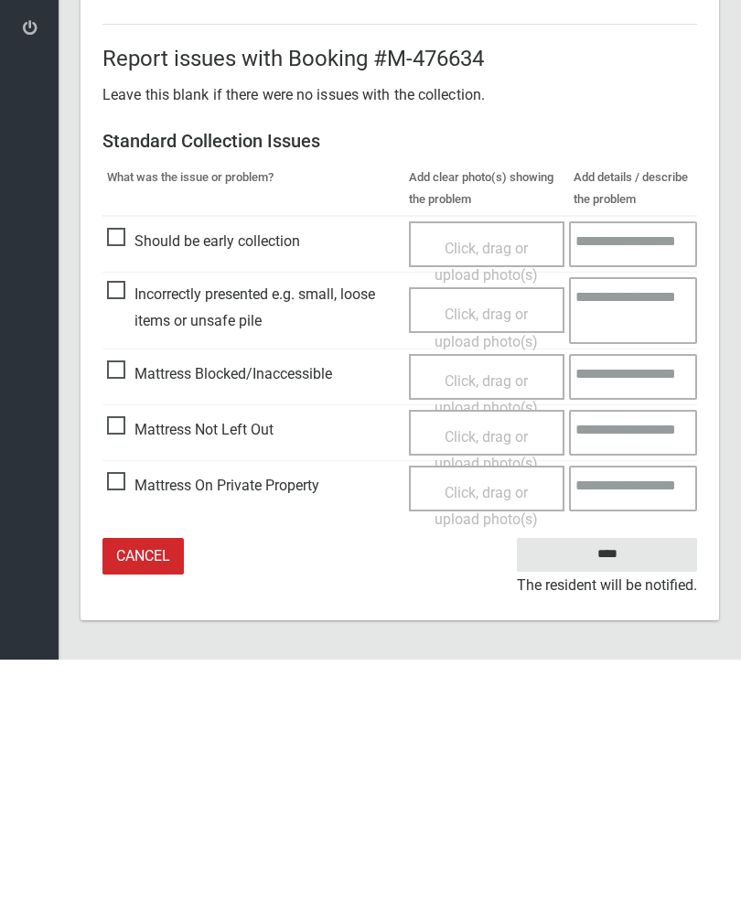
type input"] "*"
click at [627, 802] on input "****" at bounding box center [607, 819] width 180 height 34
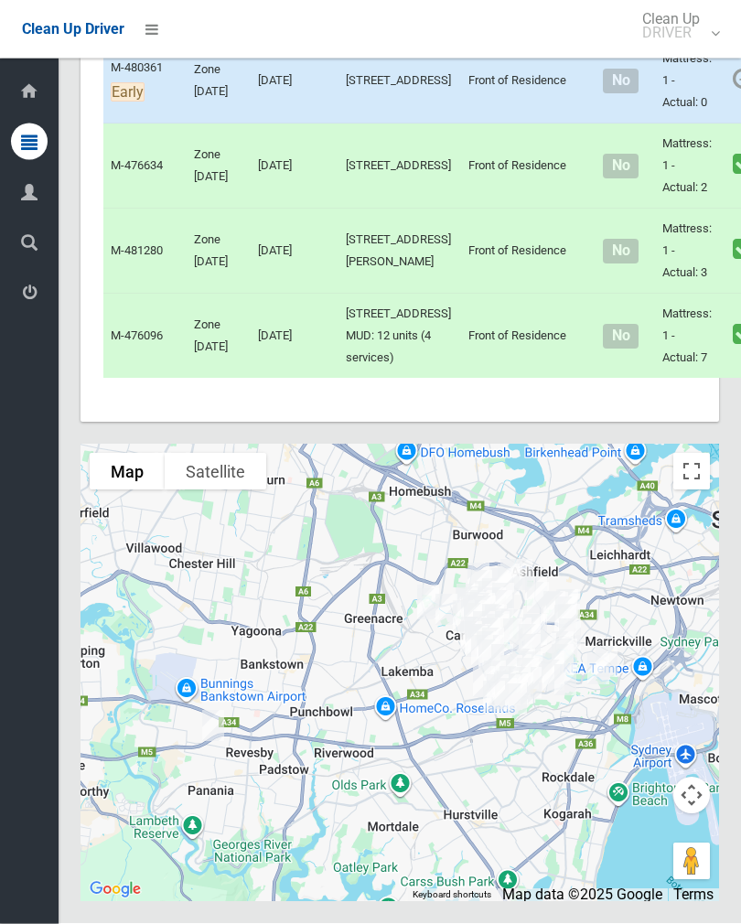
scroll to position [10468, 0]
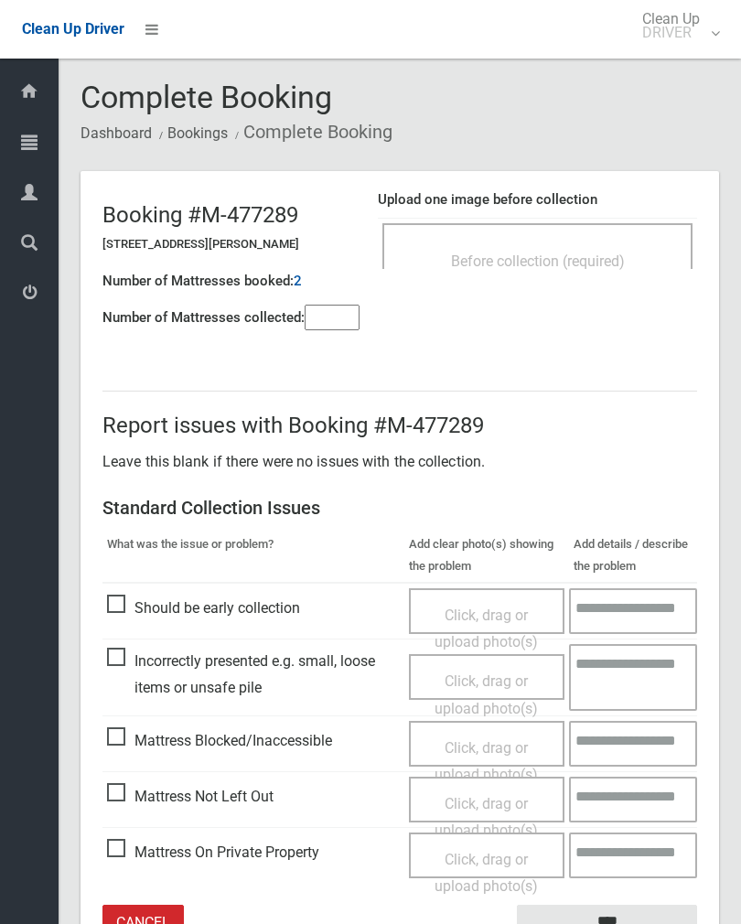
click at [628, 240] on div "Before collection (required)" at bounding box center [537, 246] width 310 height 46
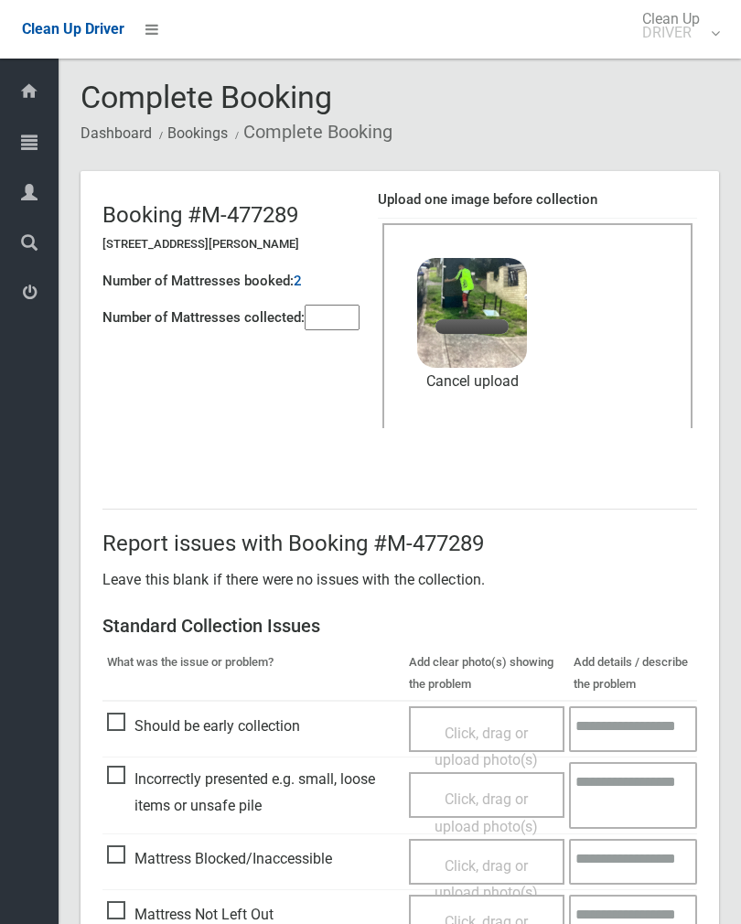
click at [332, 319] on input"] "number" at bounding box center [332, 318] width 55 height 26
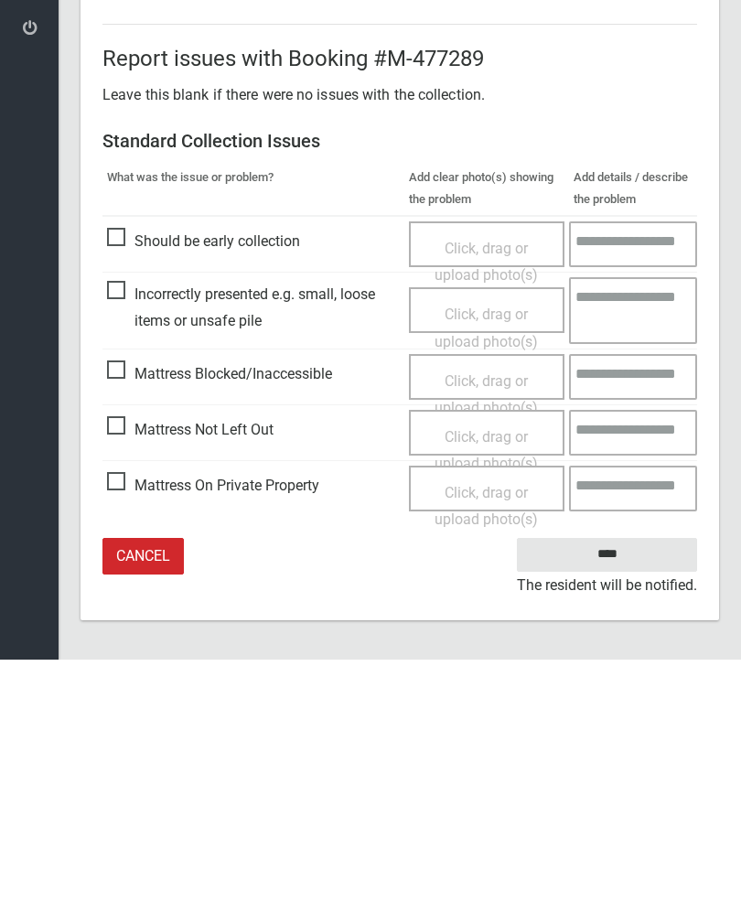
type input"] "*"
click at [615, 802] on input "****" at bounding box center [607, 819] width 180 height 34
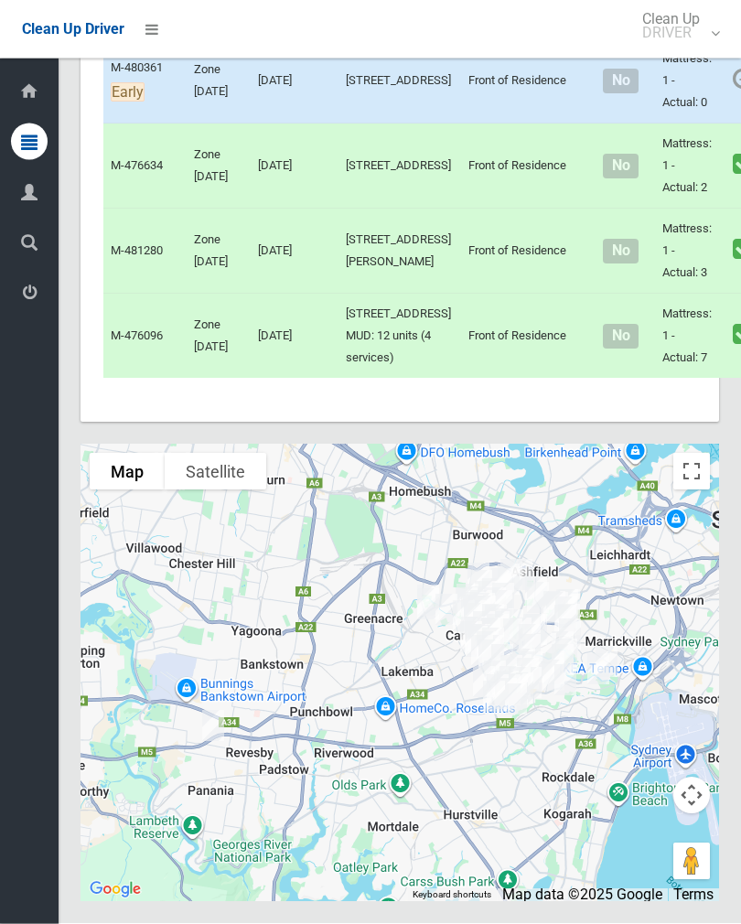
scroll to position [10699, 0]
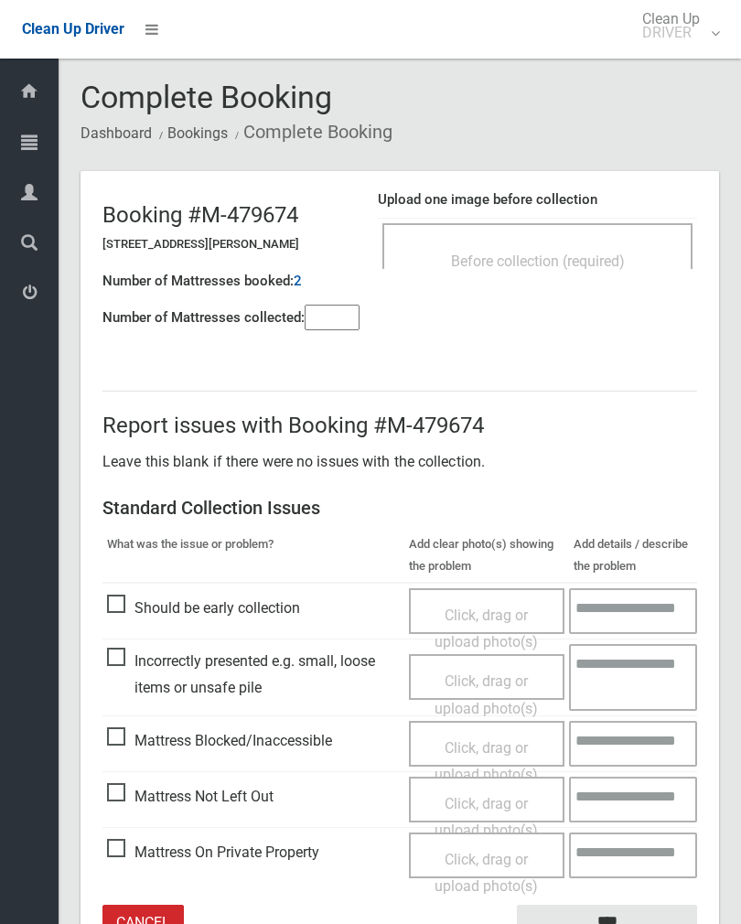
click at [593, 241] on div "Before collection (required)" at bounding box center [537, 246] width 310 height 46
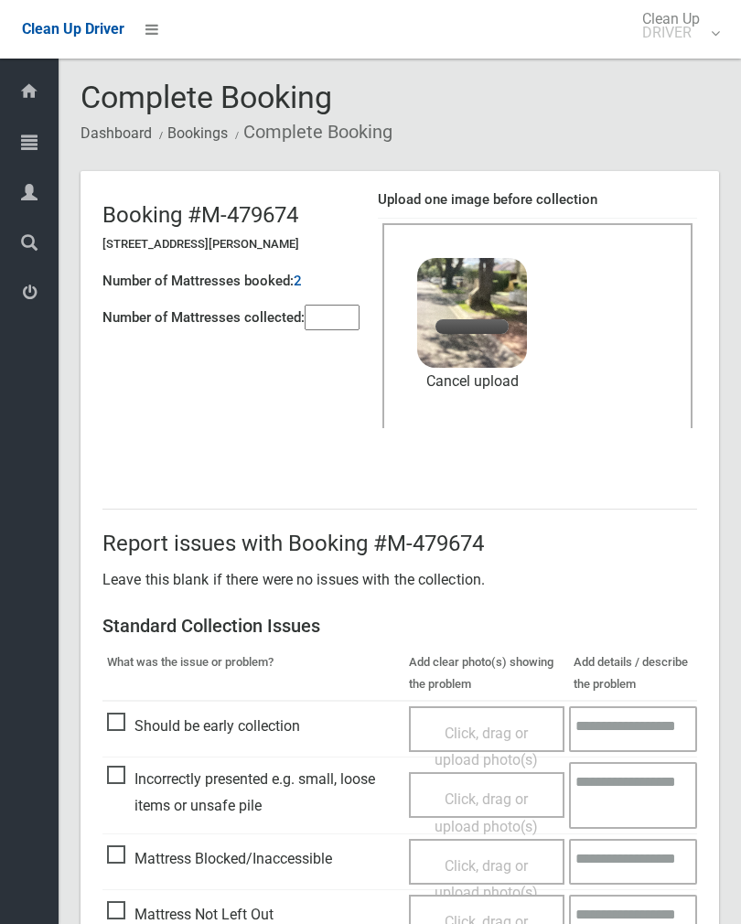
click at [325, 305] on input"] "number" at bounding box center [332, 318] width 55 height 26
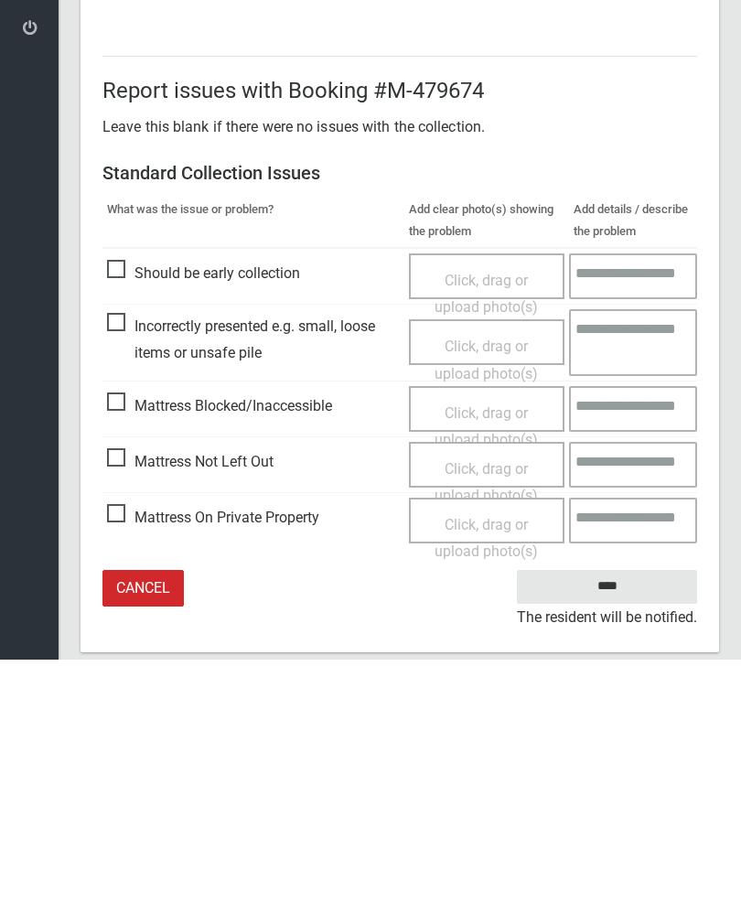
scroll to position [221, 0]
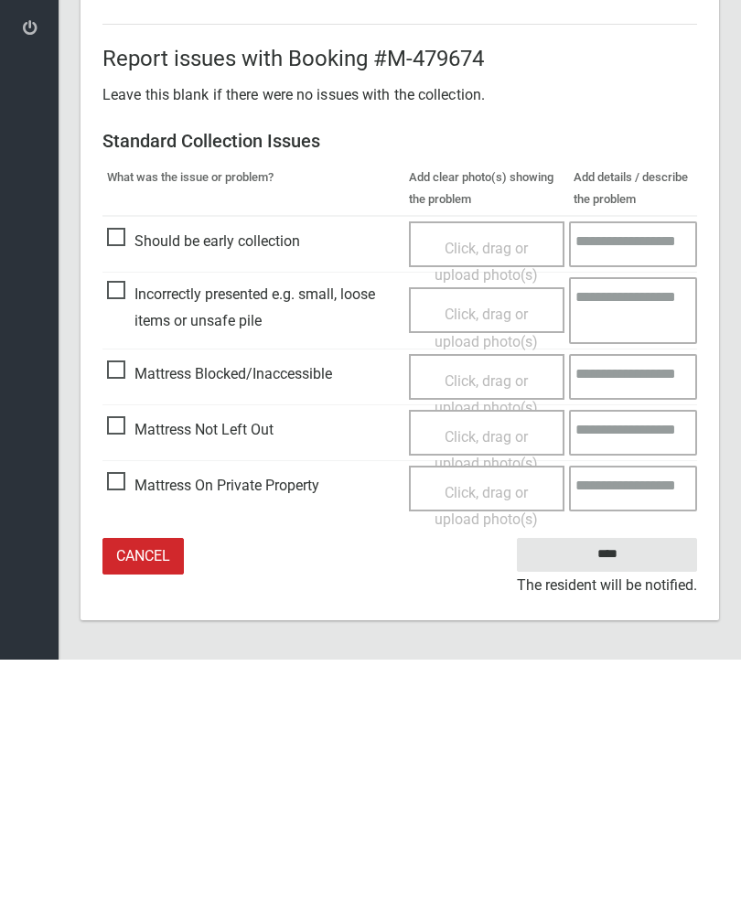
type input"] "*"
click at [619, 802] on input "****" at bounding box center [607, 819] width 180 height 34
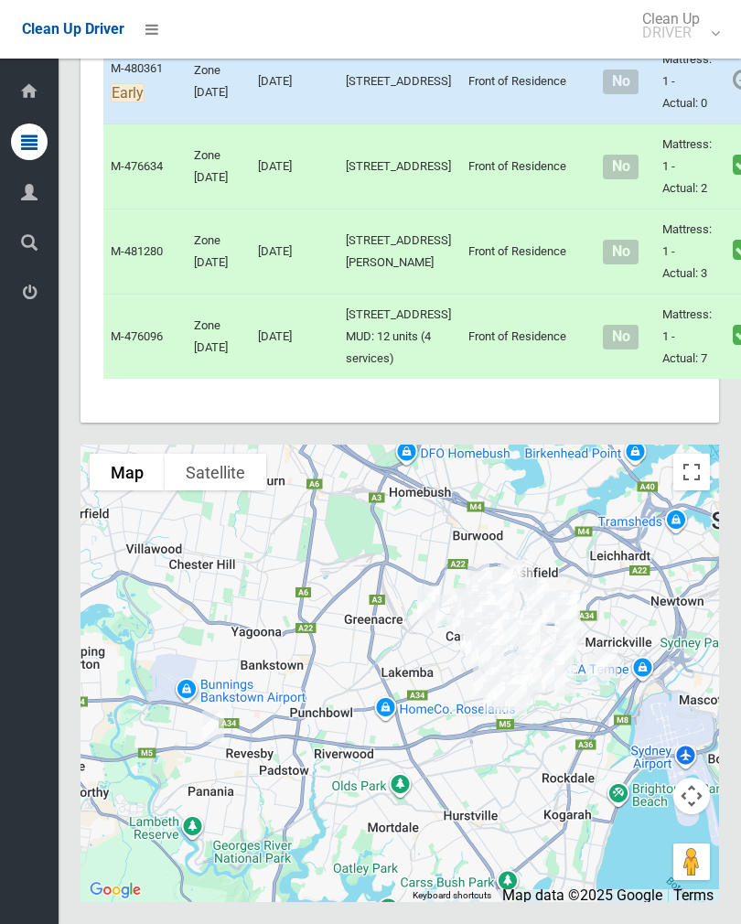
scroll to position [10363, 0]
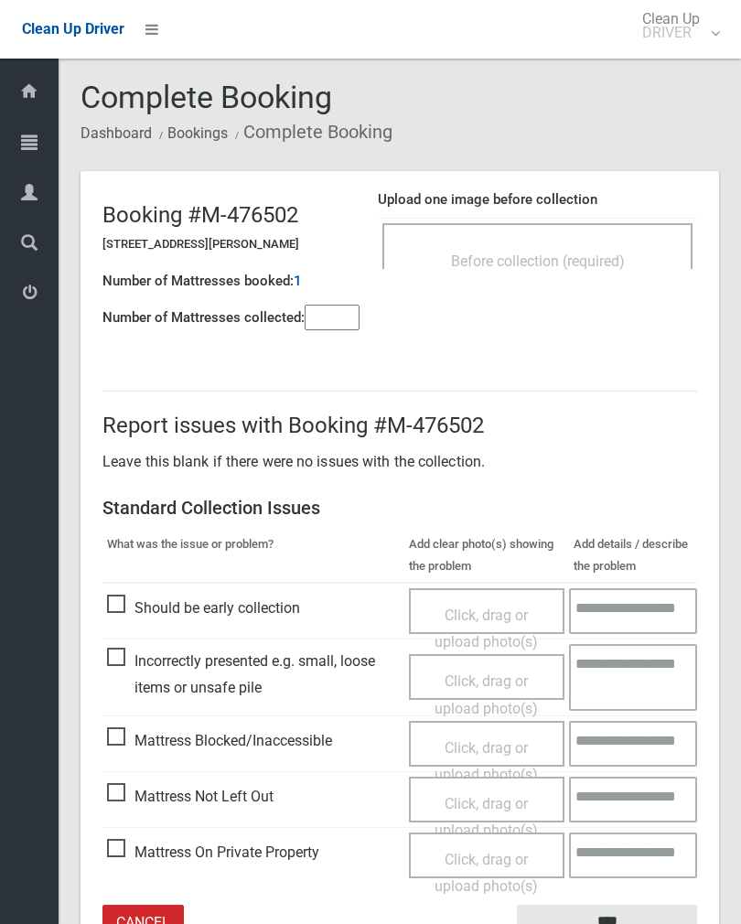
click at [347, 318] on input"] "number" at bounding box center [332, 318] width 55 height 26
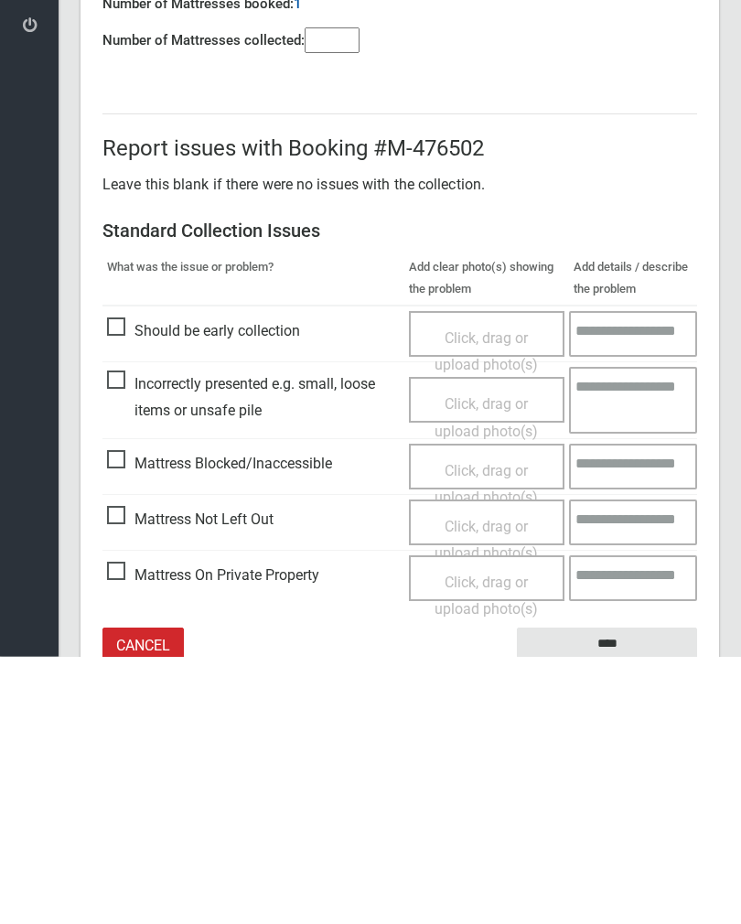
scroll to position [102, 0]
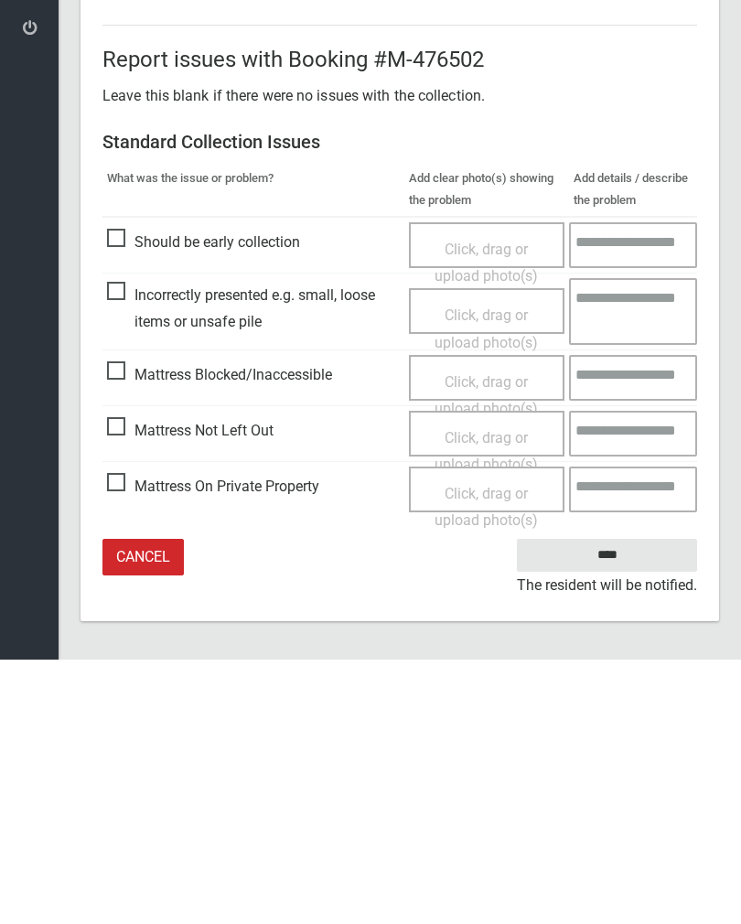
type input"] "*"
click at [124, 682] on span "Mattress Not Left Out" at bounding box center [190, 695] width 167 height 27
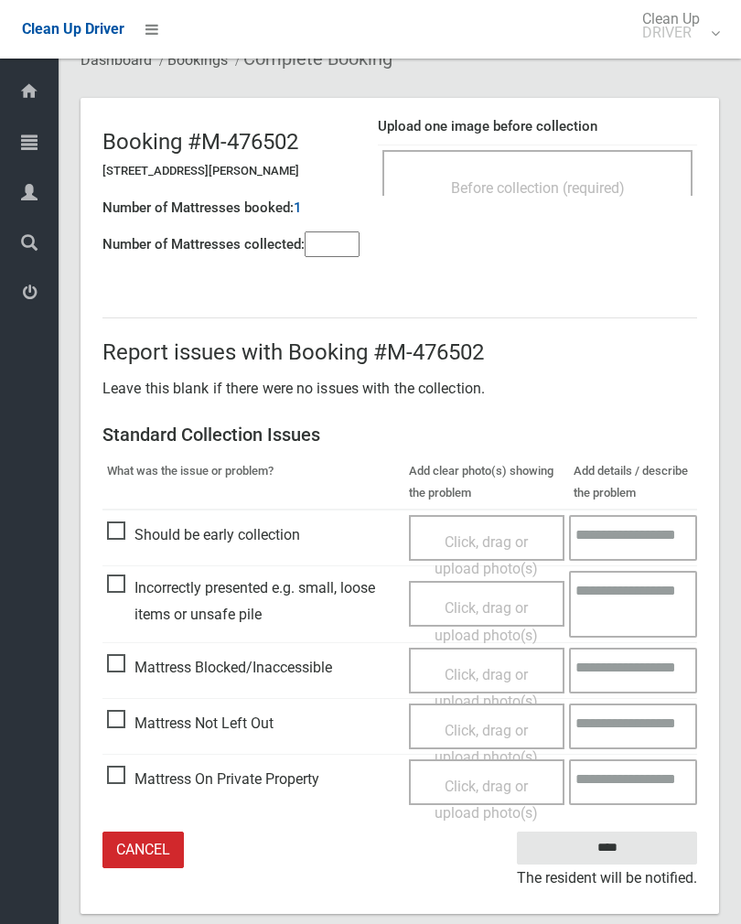
click at [489, 729] on span "Click, drag or upload photo(s)" at bounding box center [486, 744] width 103 height 45
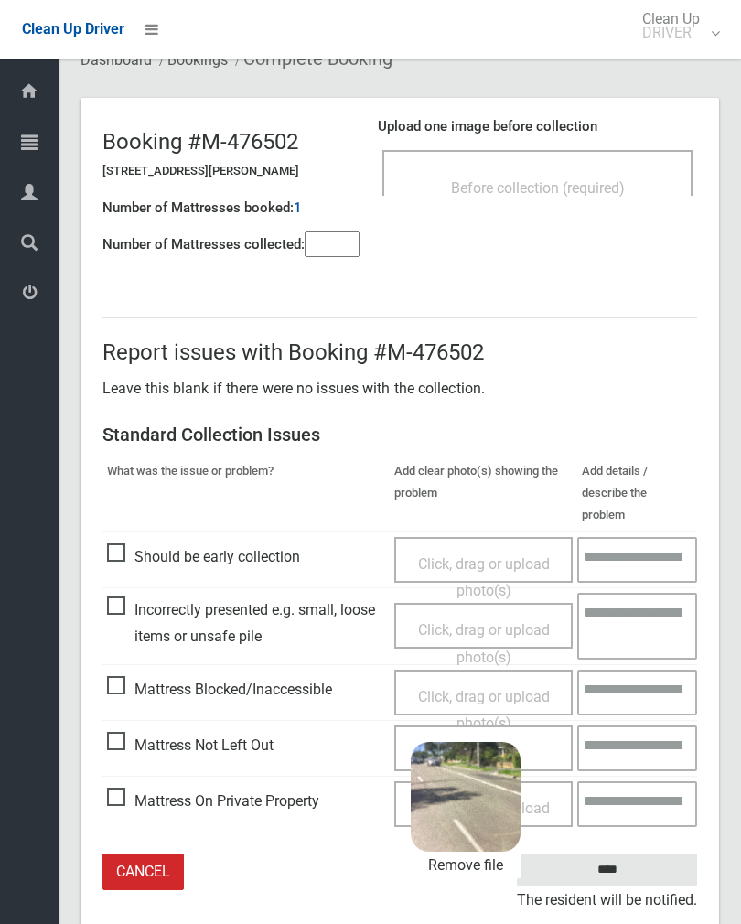
click at [640, 854] on input "****" at bounding box center [607, 871] width 180 height 34
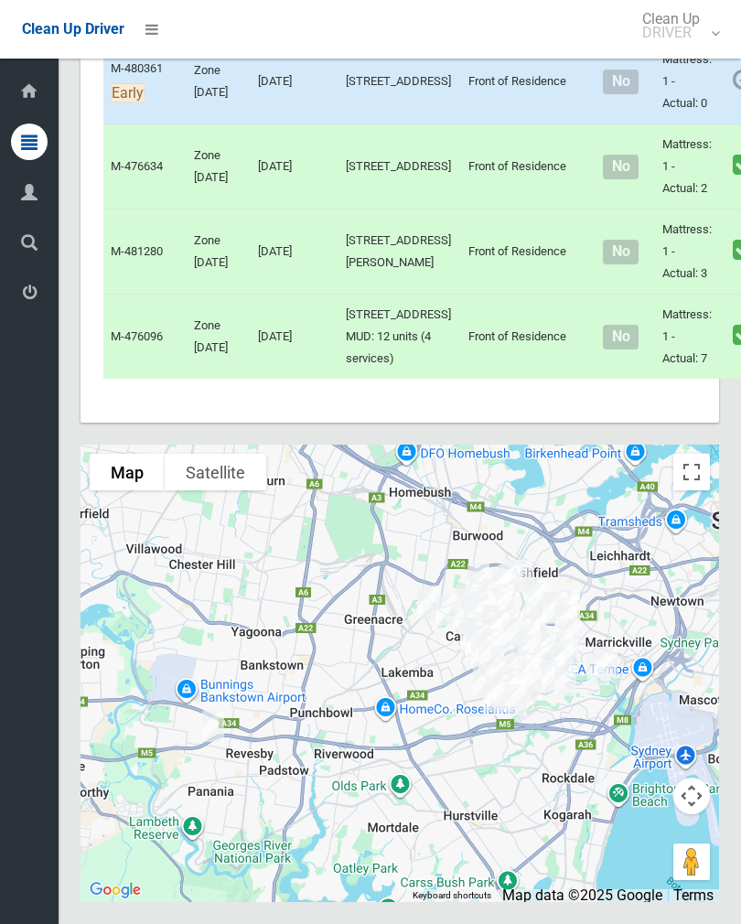
scroll to position [9525, 0]
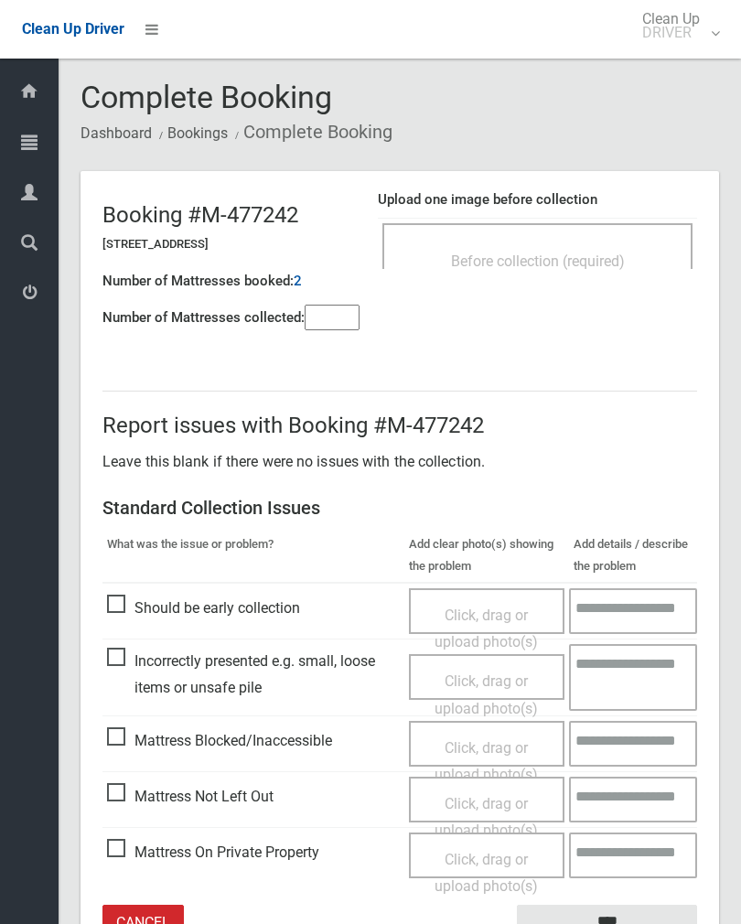
click at [338, 320] on input"] "number" at bounding box center [332, 318] width 55 height 26
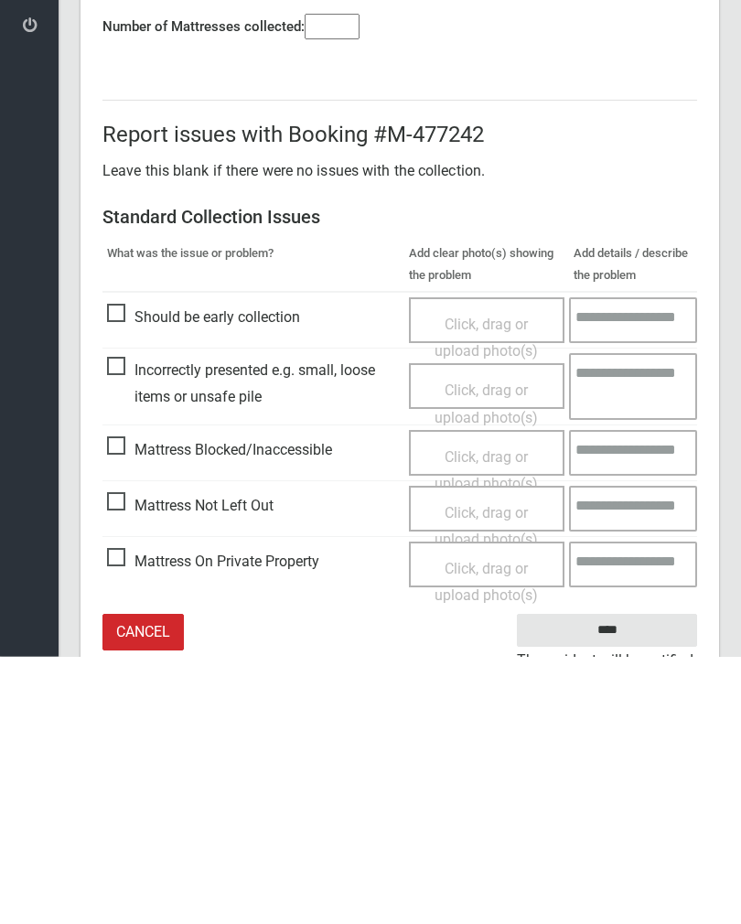
scroll to position [102, 0]
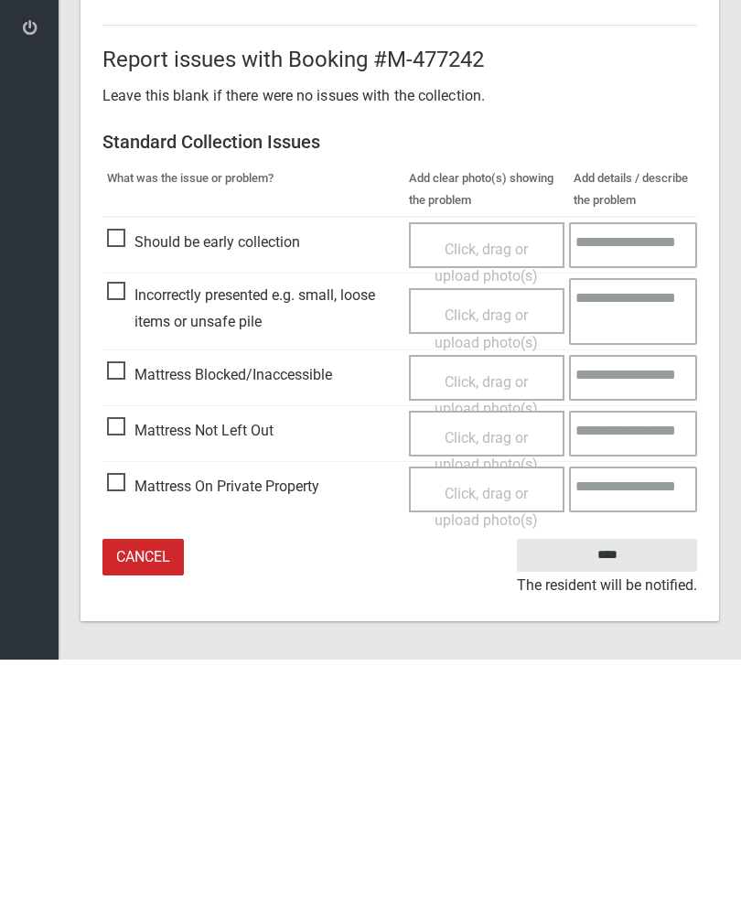
type input"] "*"
click at [122, 682] on span "Mattress Not Left Out" at bounding box center [190, 695] width 167 height 27
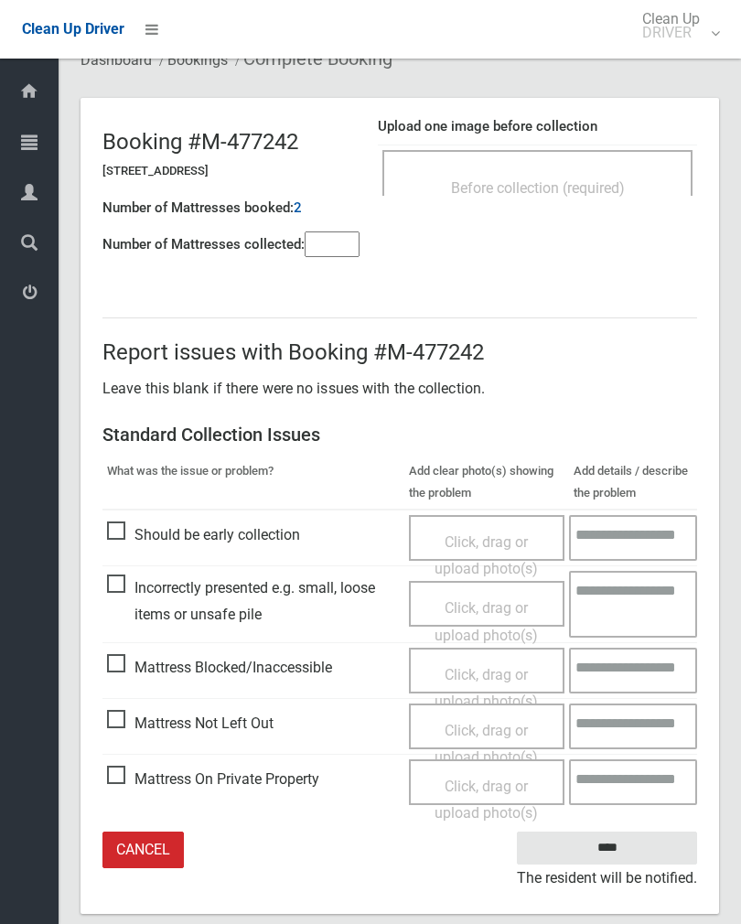
click at [496, 723] on span "Click, drag or upload photo(s)" at bounding box center [486, 744] width 103 height 45
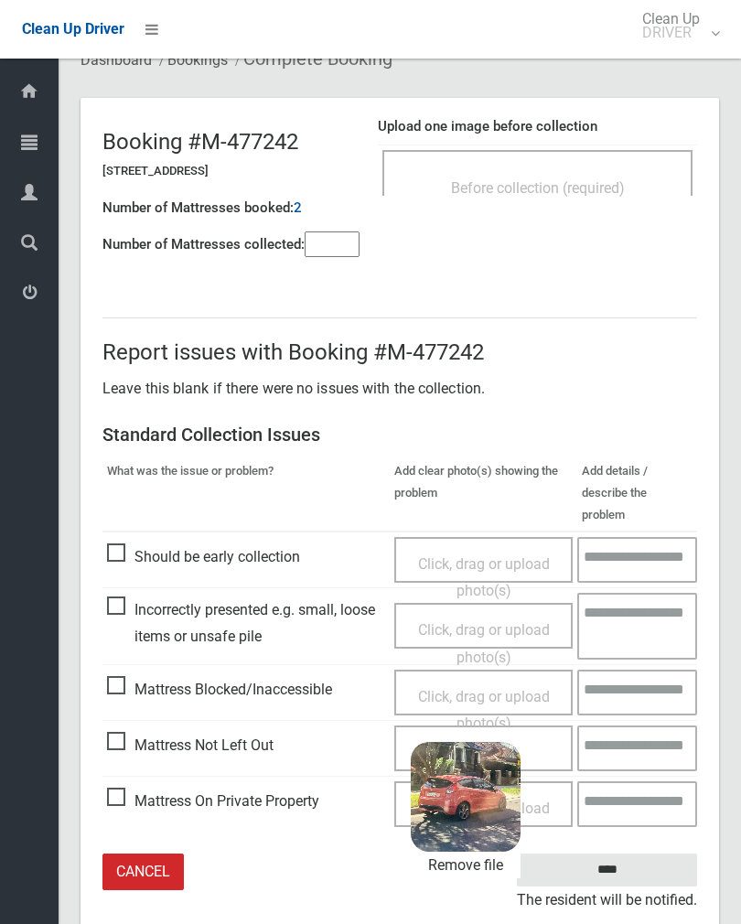
click at [632, 854] on input "****" at bounding box center [607, 871] width 180 height 34
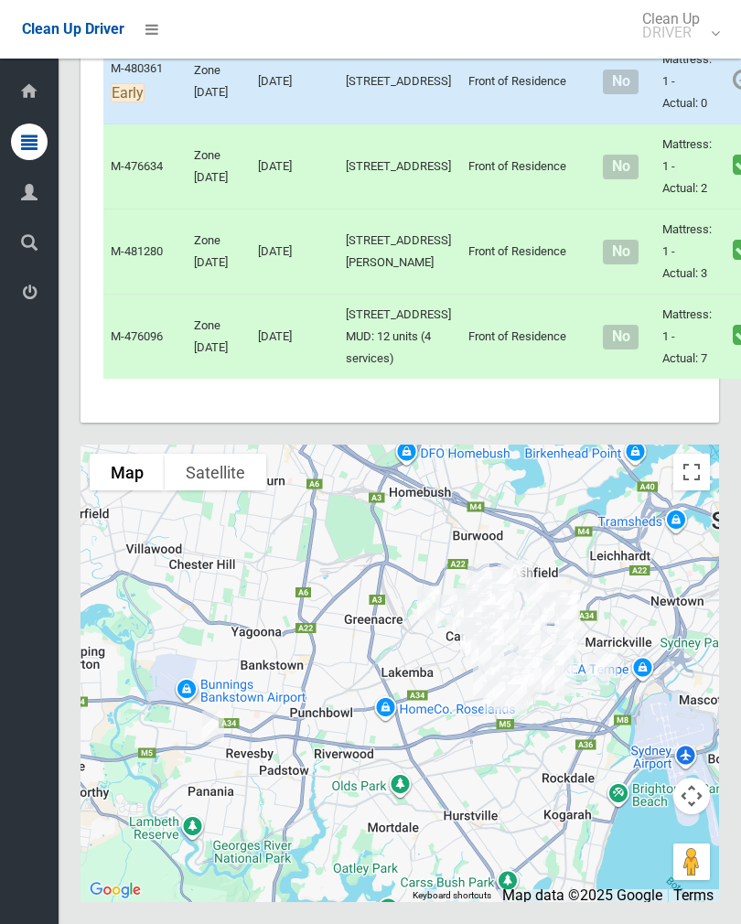
scroll to position [10213, 0]
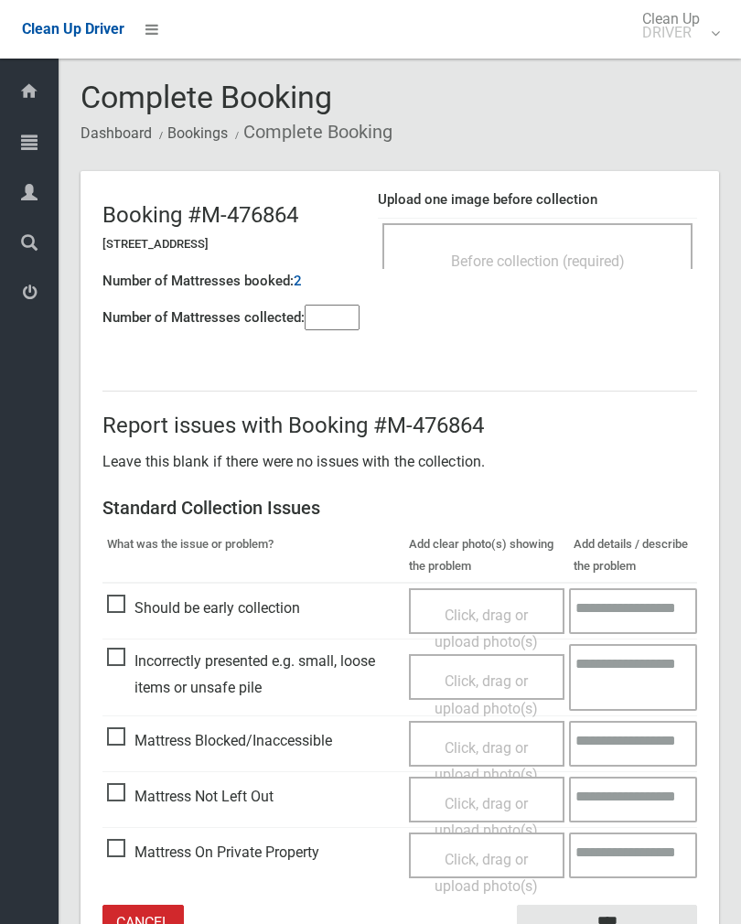
click at [611, 253] on span "Before collection (required)" at bounding box center [538, 261] width 174 height 17
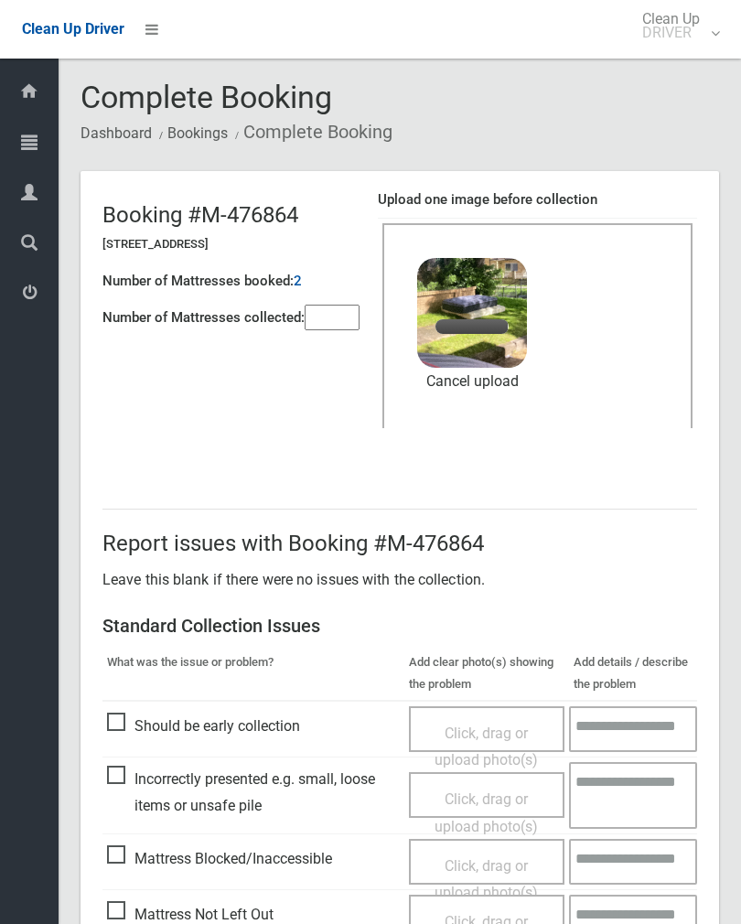
click at [319, 323] on input"] "number" at bounding box center [332, 318] width 55 height 26
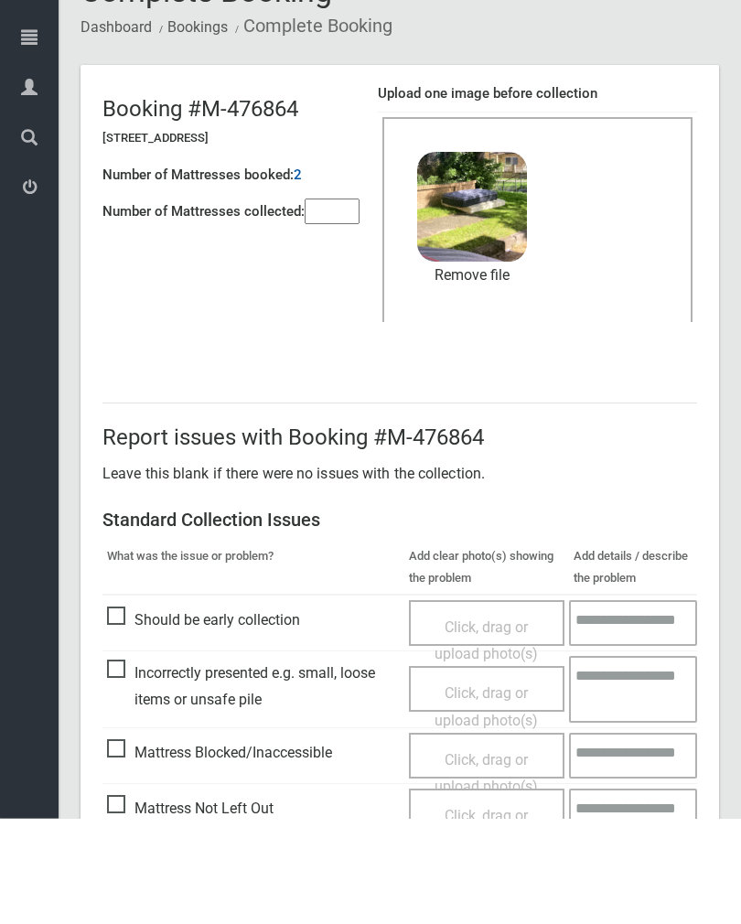
scroll to position [221, 0]
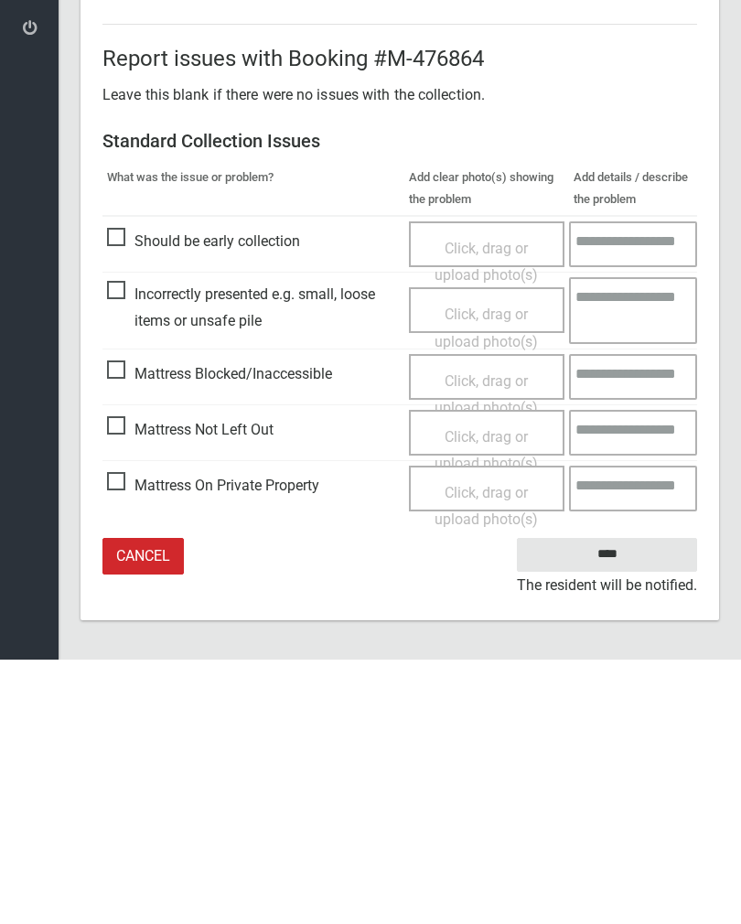
type input"] "*"
click at [617, 802] on input "****" at bounding box center [607, 819] width 180 height 34
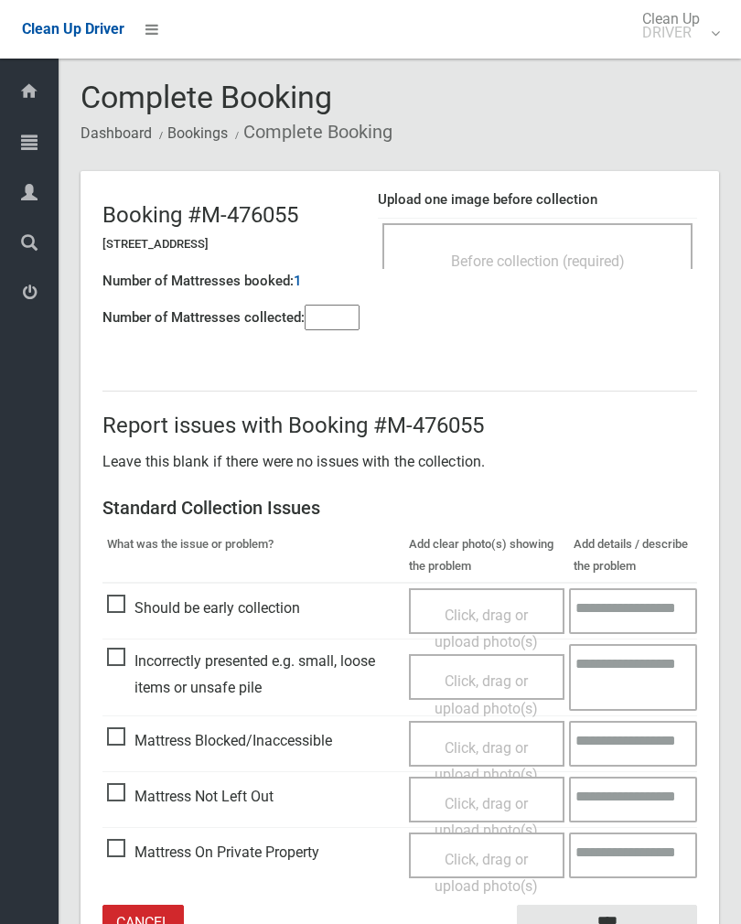
click at [346, 305] on input"] "number" at bounding box center [332, 318] width 55 height 26
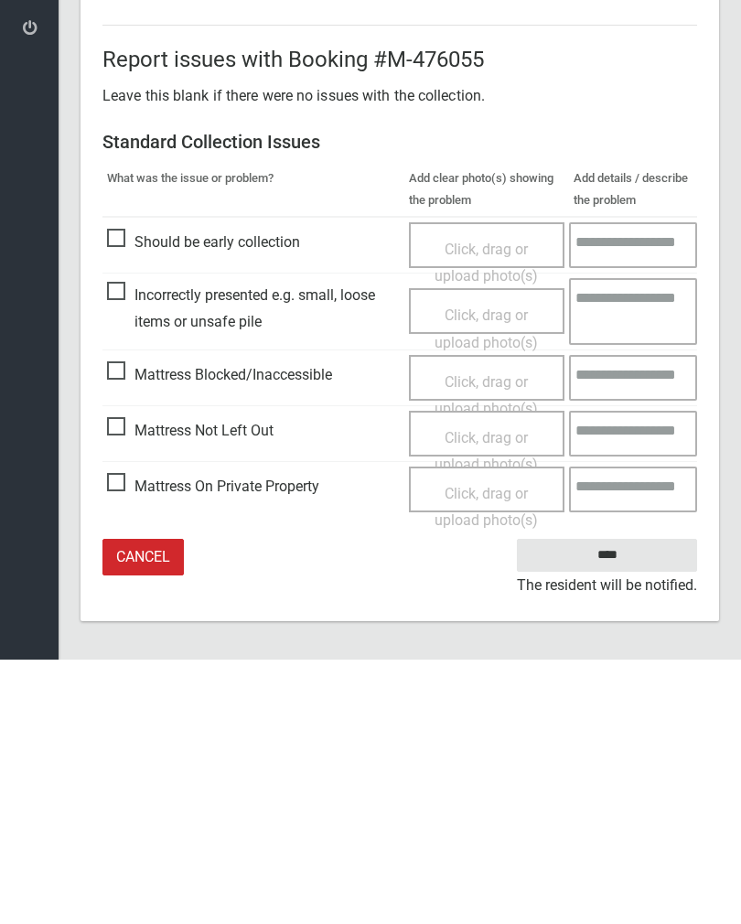
type input"] "*"
click at [133, 682] on span "Mattress Not Left Out" at bounding box center [190, 695] width 167 height 27
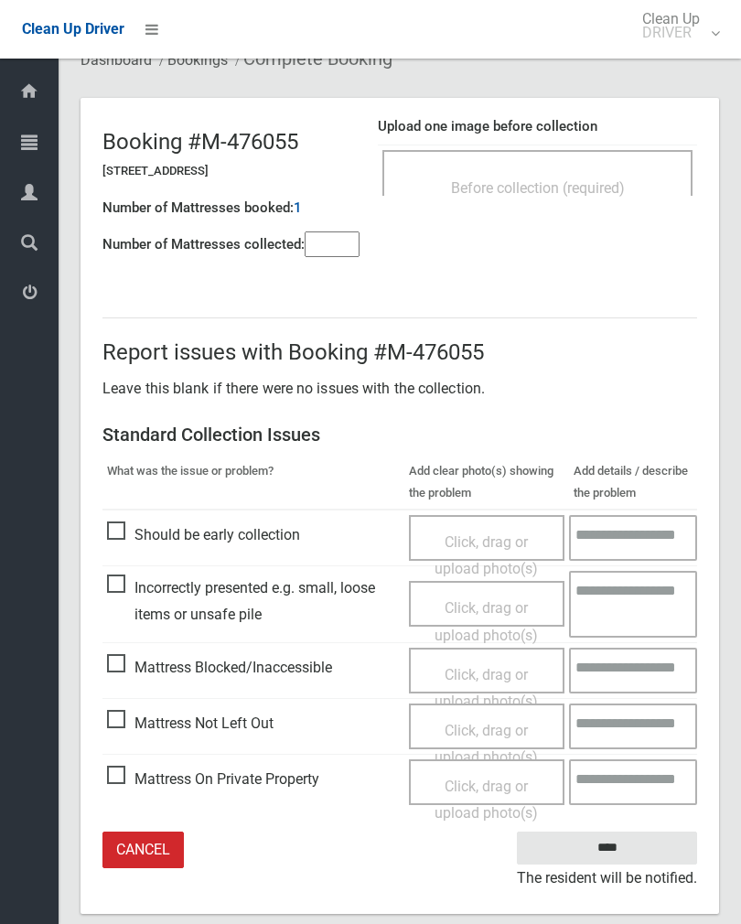
click at [490, 726] on span "Click, drag or upload photo(s)" at bounding box center [486, 744] width 103 height 45
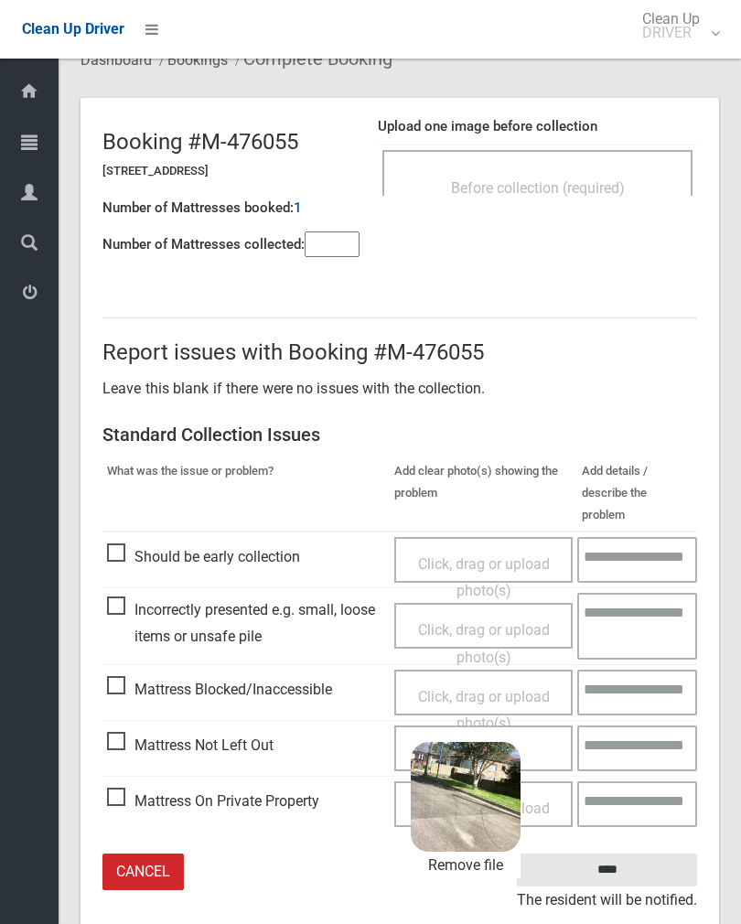
click at [650, 854] on input "****" at bounding box center [607, 871] width 180 height 34
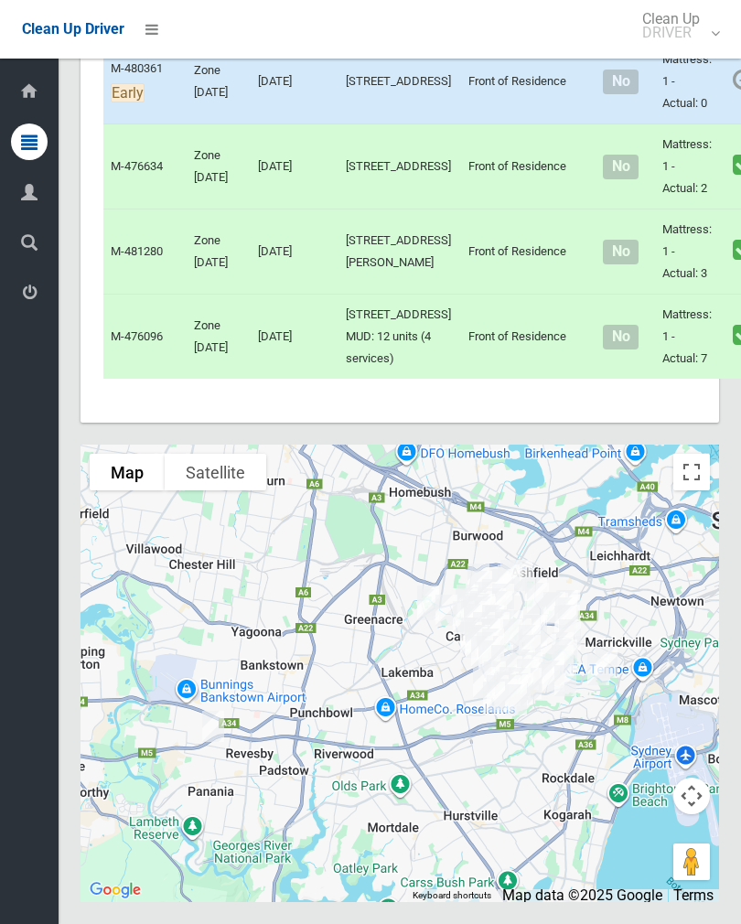
scroll to position [11366, 0]
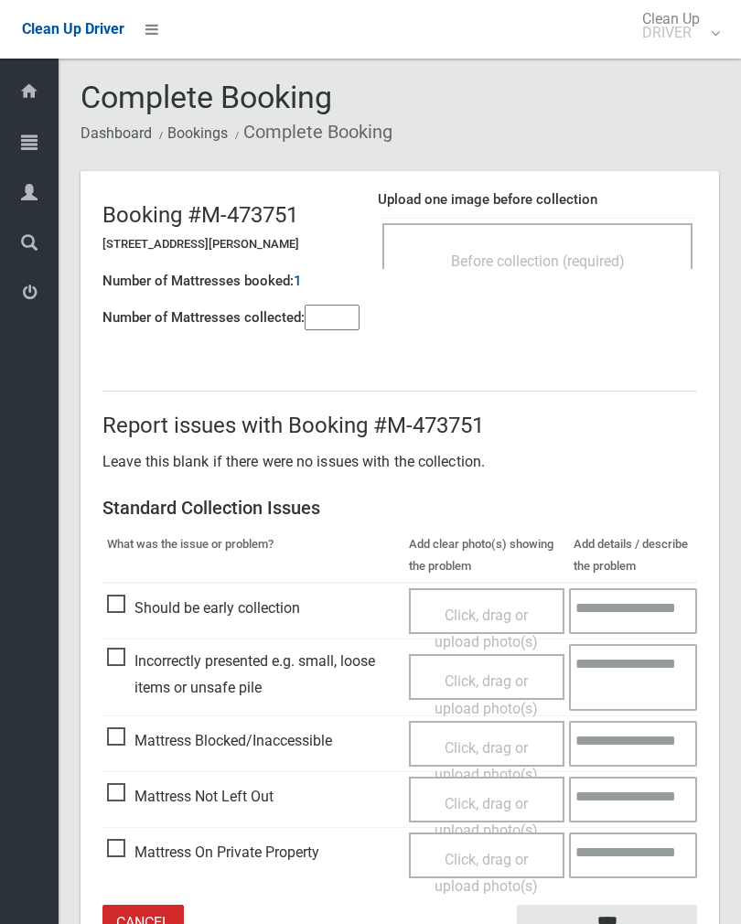
click at [587, 246] on div "Before collection (required)" at bounding box center [538, 260] width 270 height 34
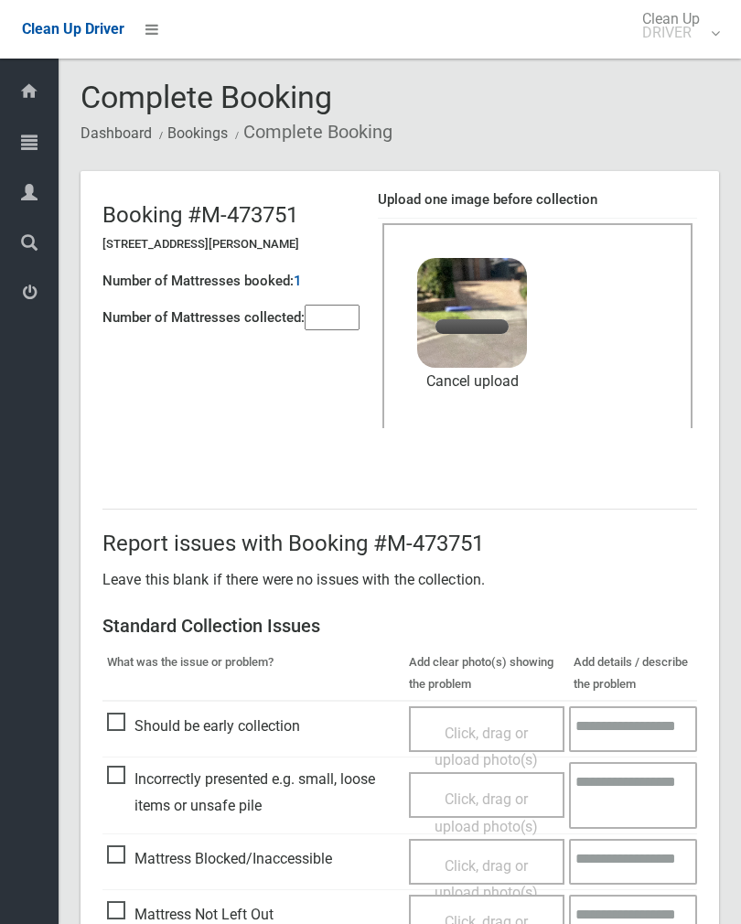
click at [317, 307] on input"] "number" at bounding box center [332, 318] width 55 height 26
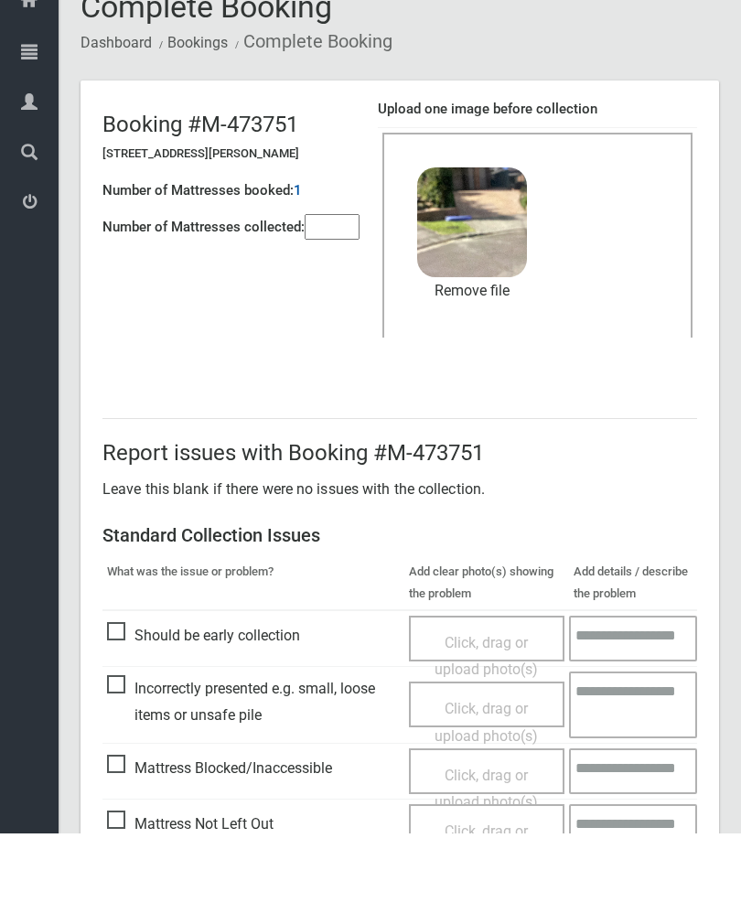
scroll to position [221, 0]
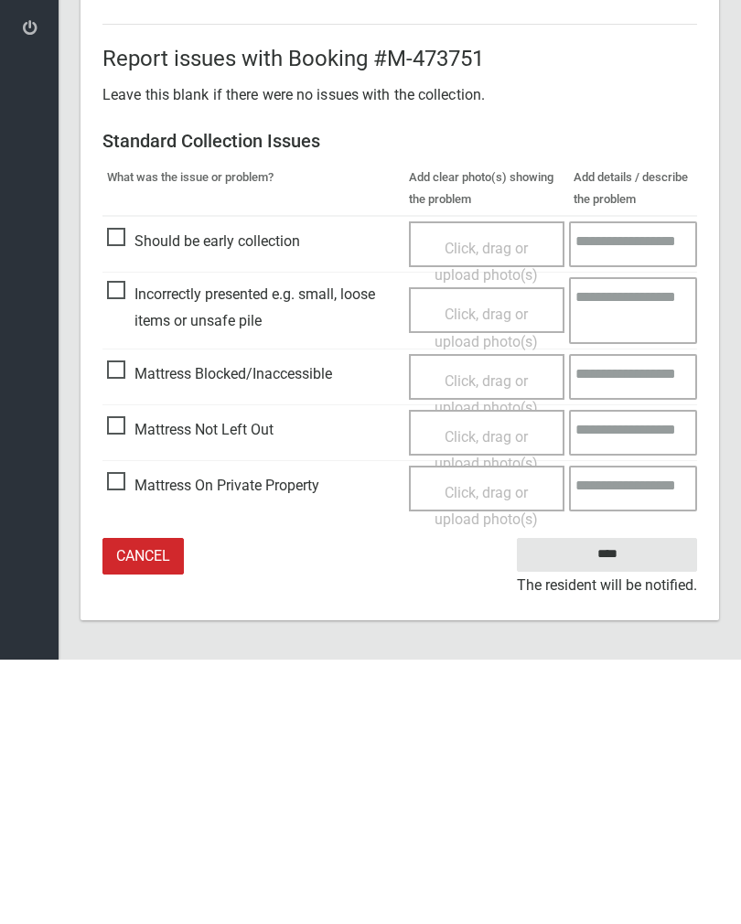
type input"] "*"
click at [612, 802] on input "****" at bounding box center [607, 819] width 180 height 34
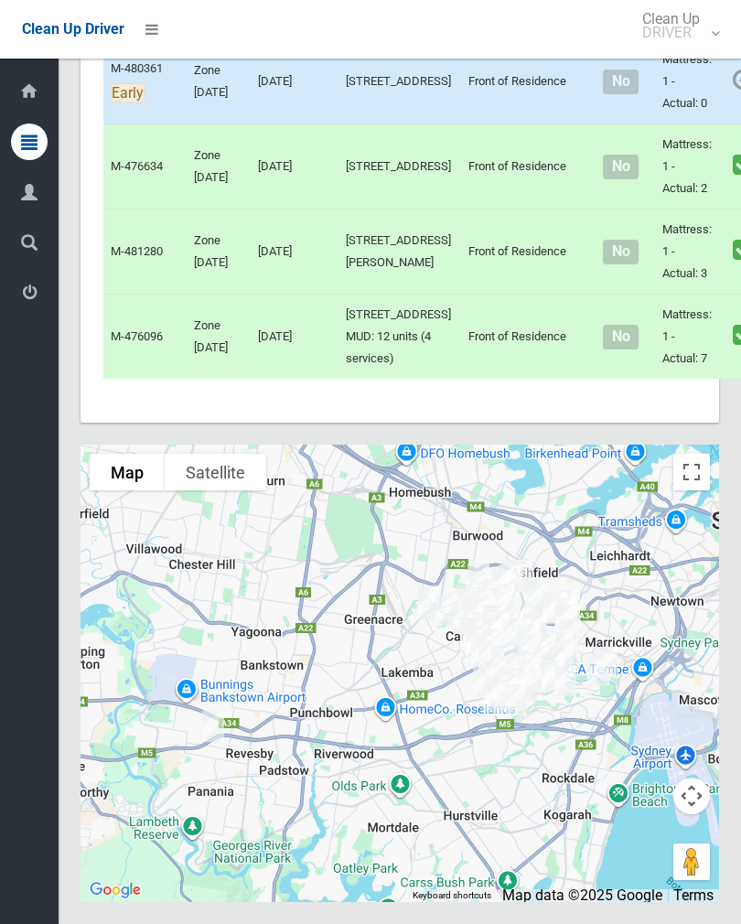
scroll to position [11464, 0]
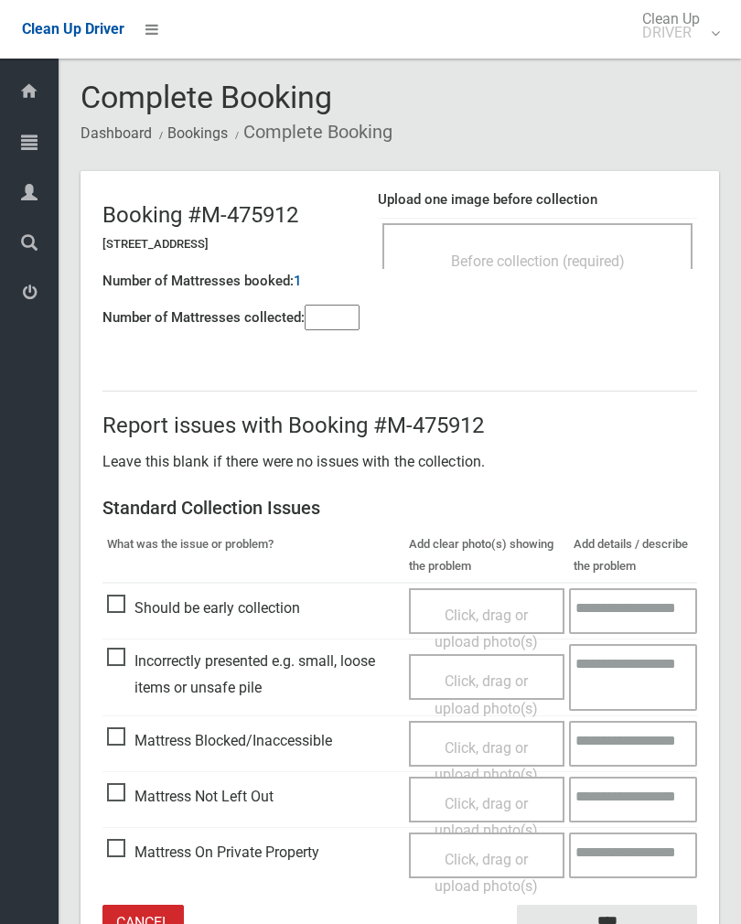
click at [565, 250] on div "Before collection (required)" at bounding box center [538, 260] width 270 height 34
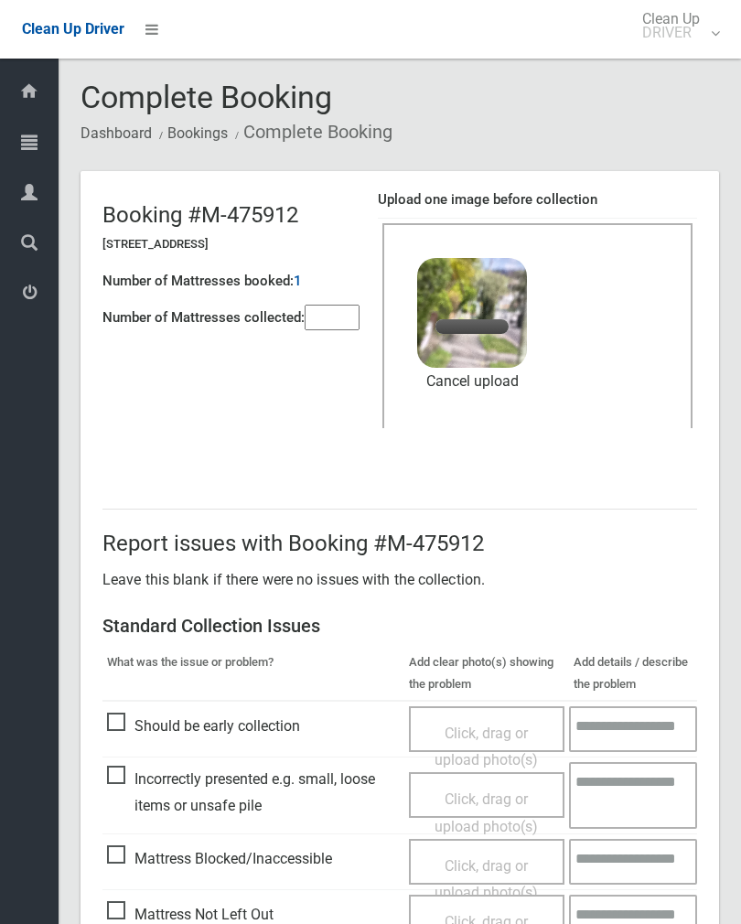
click at [338, 305] on input"] "number" at bounding box center [332, 318] width 55 height 26
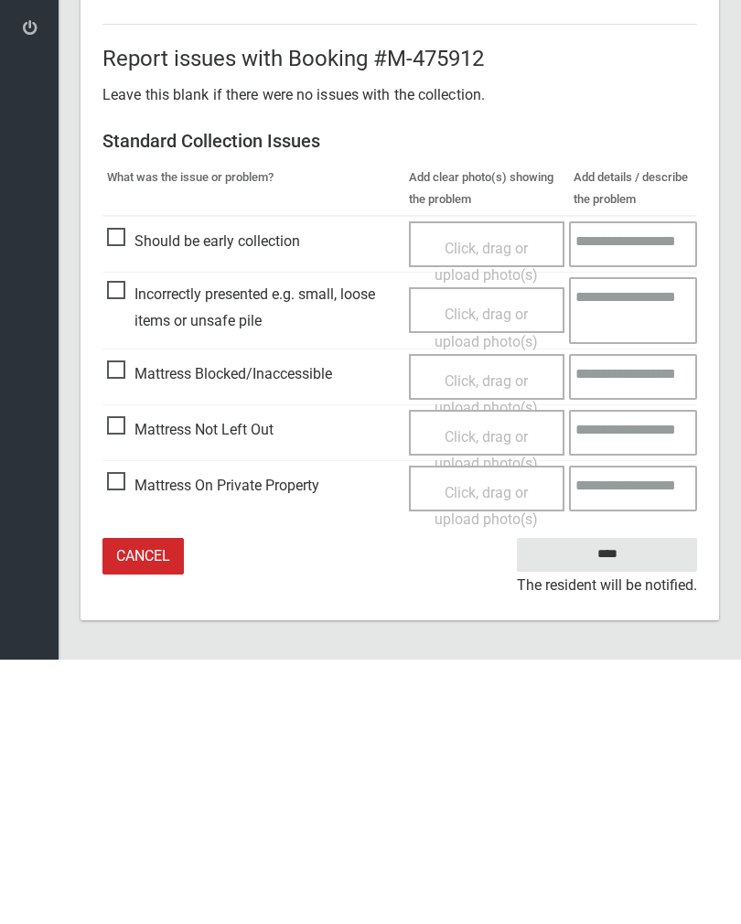
type input"] "*"
click at [608, 802] on input "****" at bounding box center [607, 819] width 180 height 34
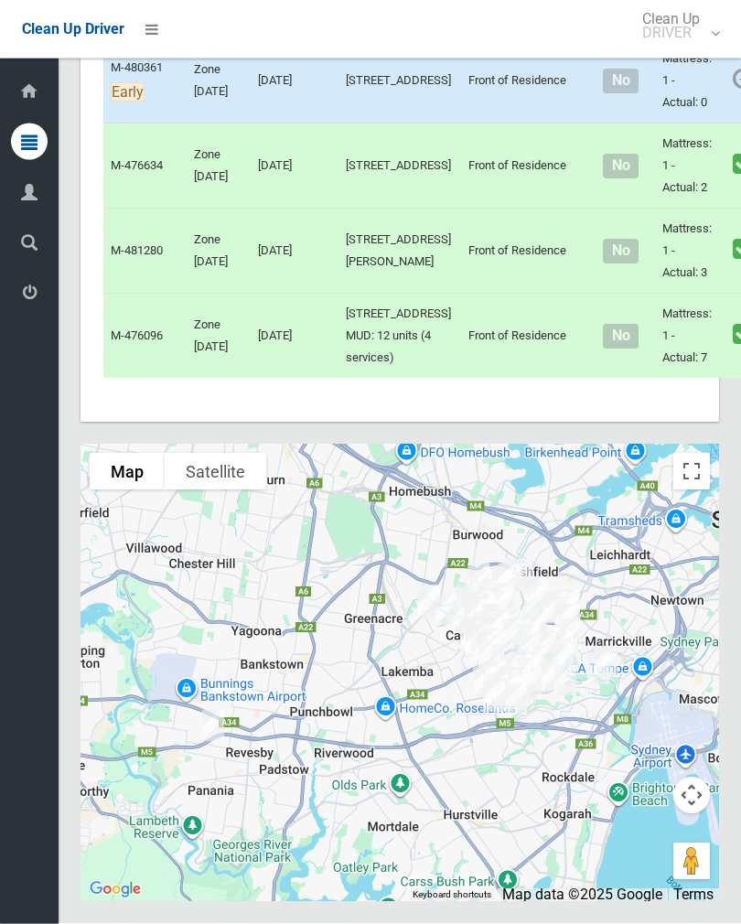
scroll to position [11319, 0]
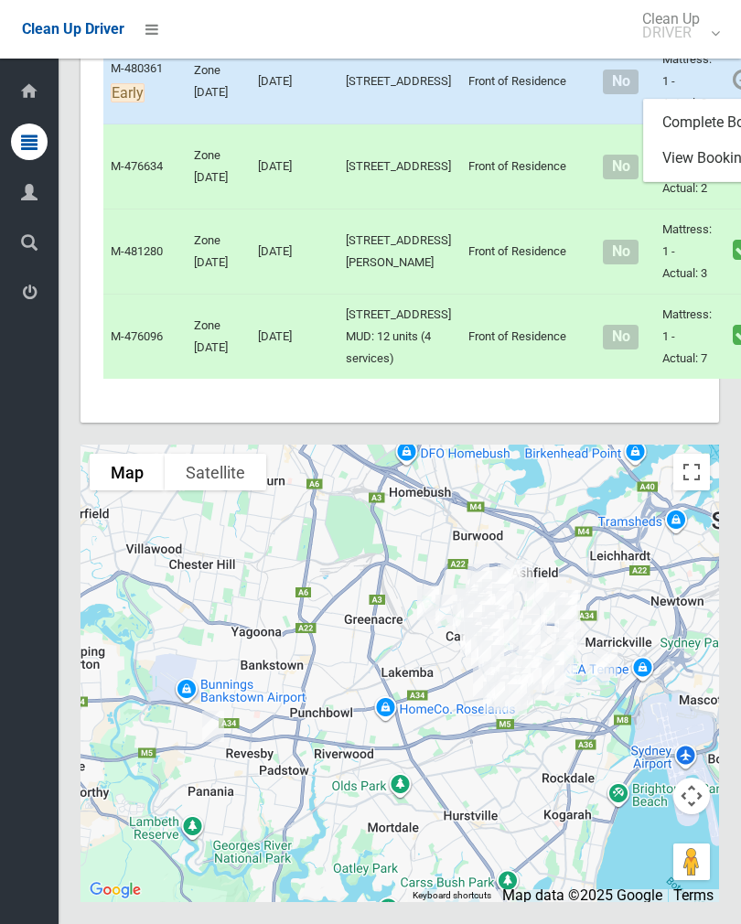
click at [688, 141] on link "Complete Booking" at bounding box center [753, 122] width 218 height 37
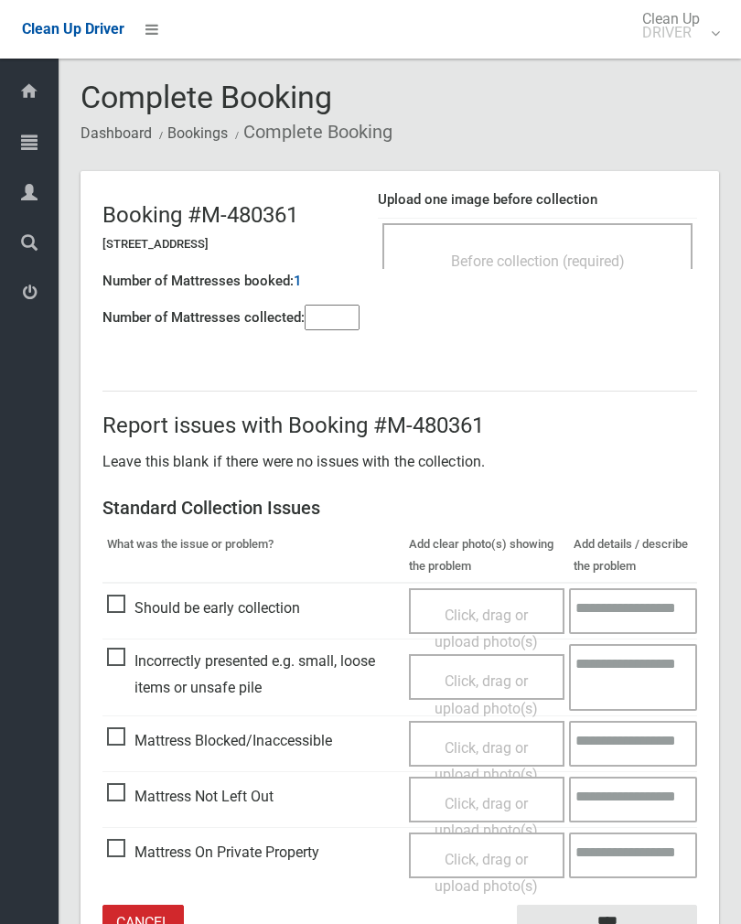
click at [566, 262] on span "Before collection (required)" at bounding box center [538, 261] width 174 height 17
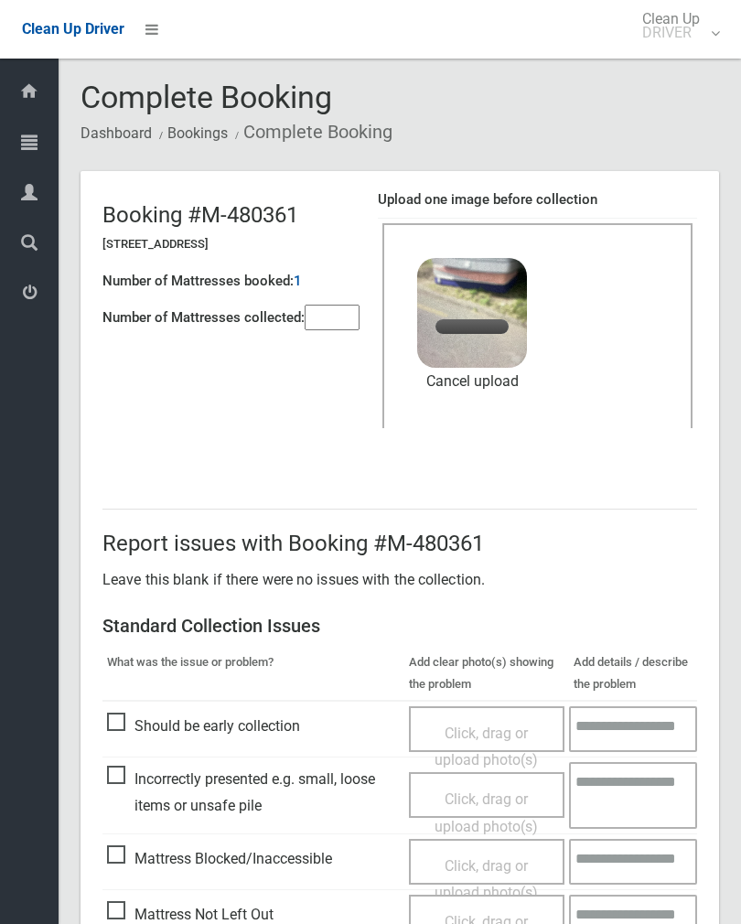
click at [342, 316] on input"] "number" at bounding box center [332, 318] width 55 height 26
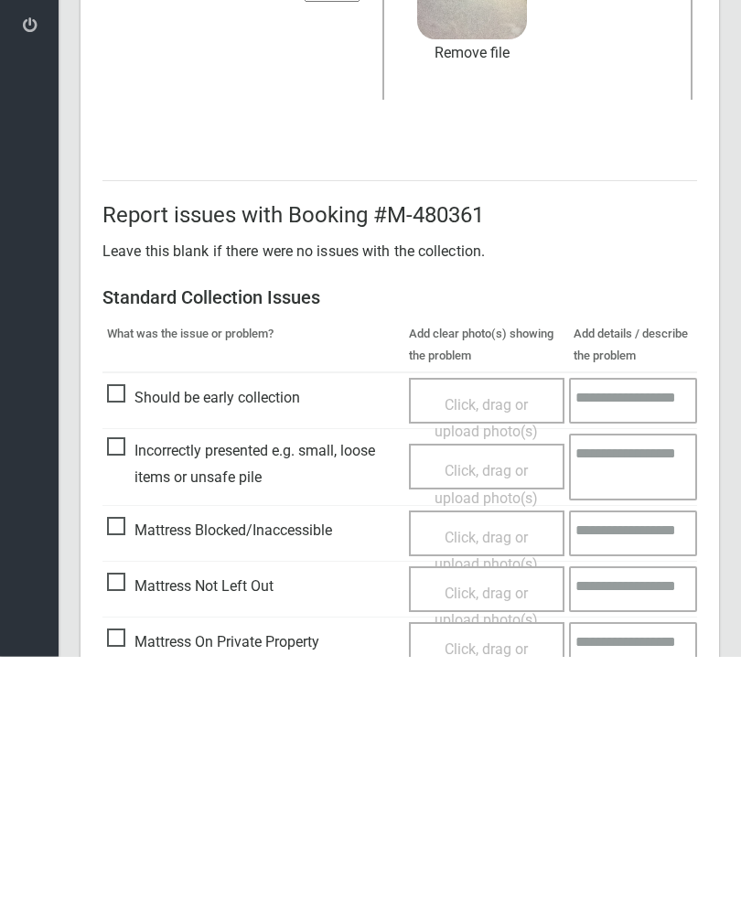
scroll to position [221, 0]
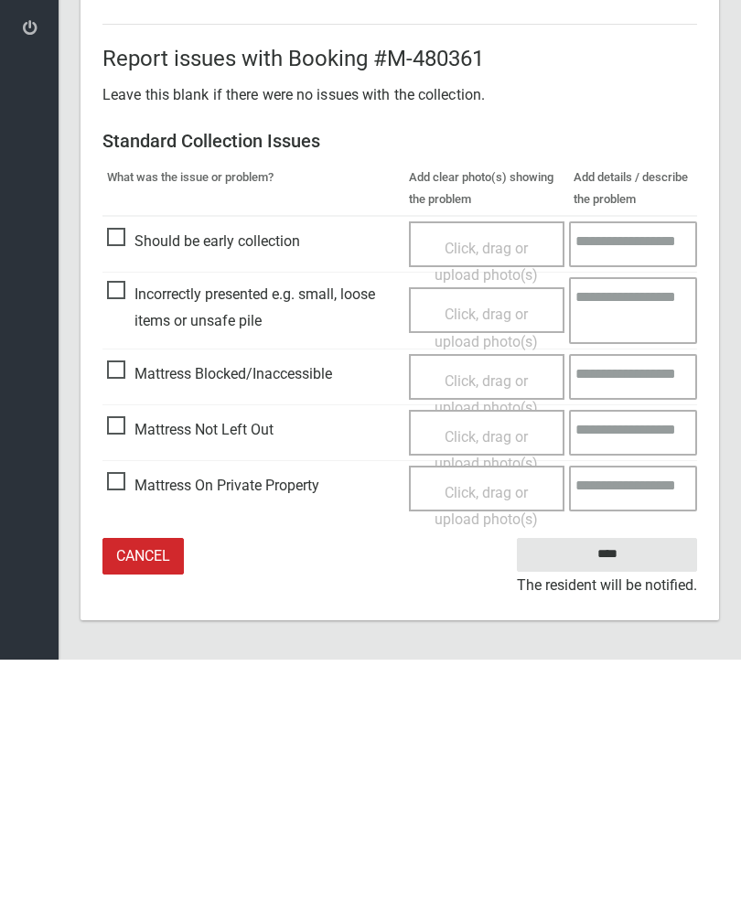
type input"] "*"
click at [609, 802] on input "****" at bounding box center [607, 819] width 180 height 34
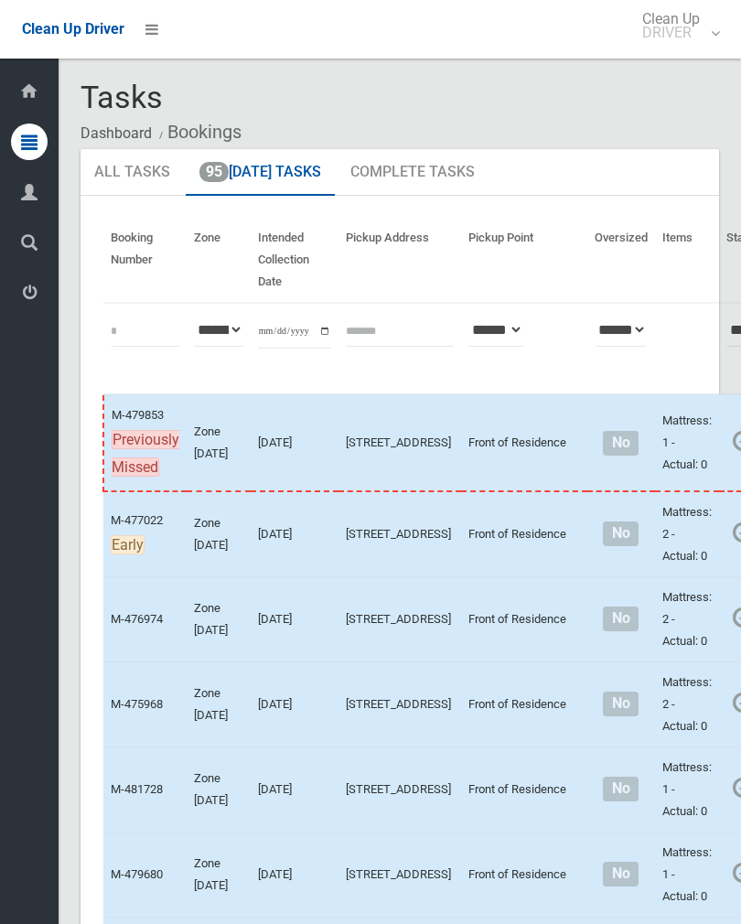
click at [665, 488] on link "Complete Booking" at bounding box center [753, 483] width 218 height 37
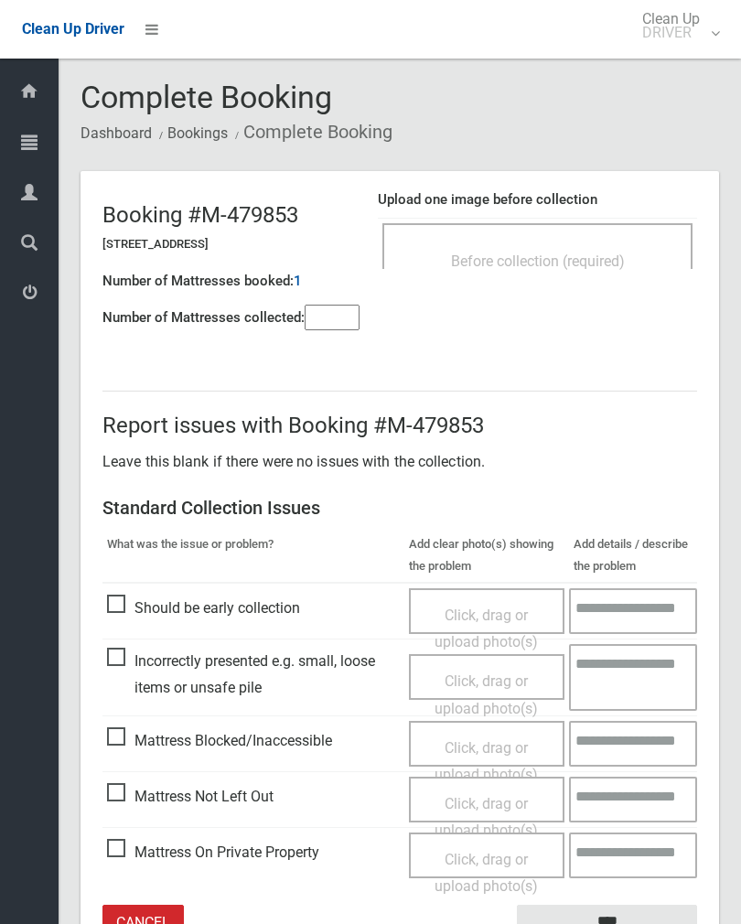
click at [590, 241] on div "Before collection (required)" at bounding box center [537, 246] width 310 height 46
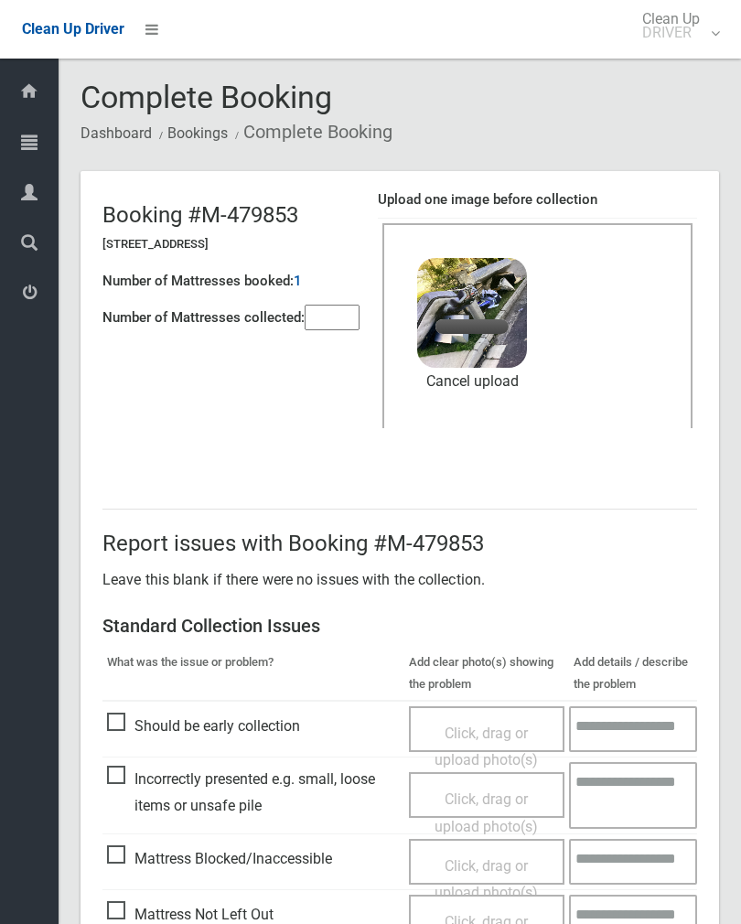
click at [332, 330] on input"] "number" at bounding box center [332, 318] width 55 height 26
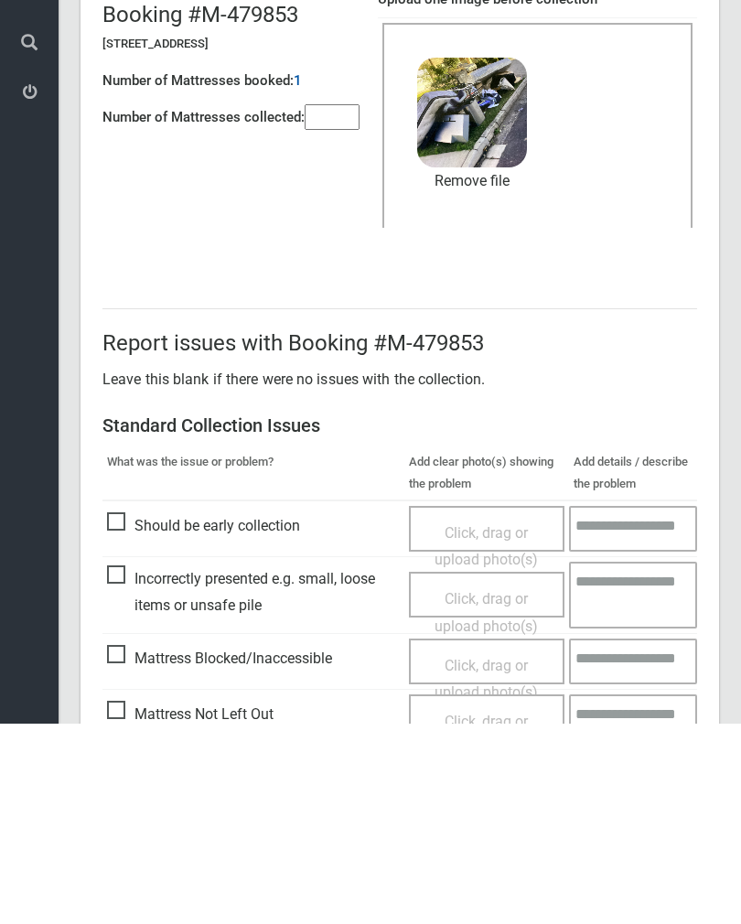
scroll to position [221, 0]
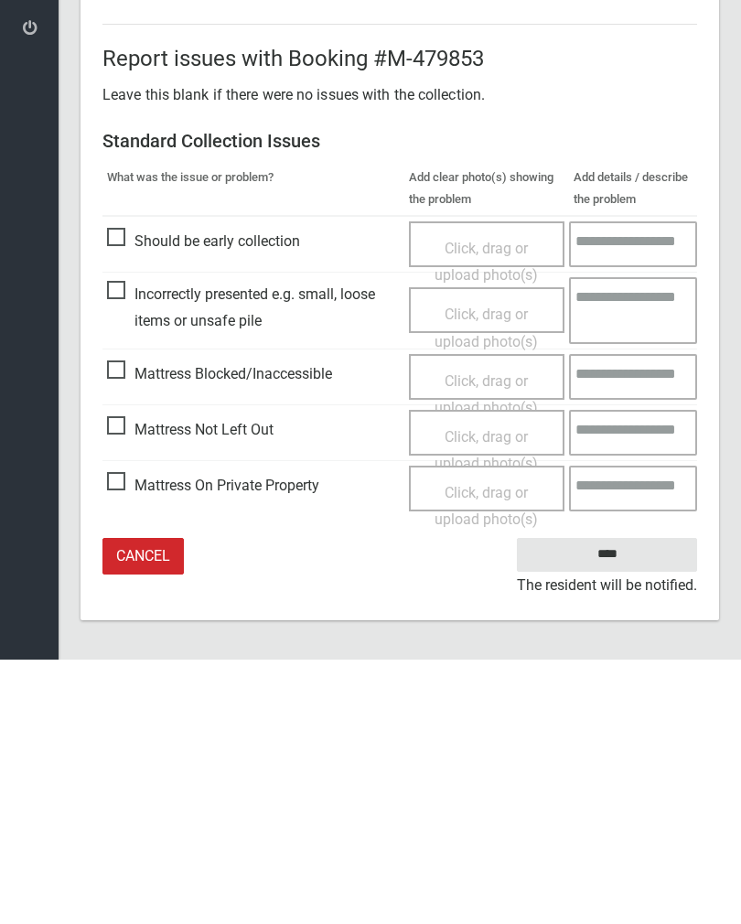
type input"] "*"
click at [628, 802] on input "****" at bounding box center [607, 819] width 180 height 34
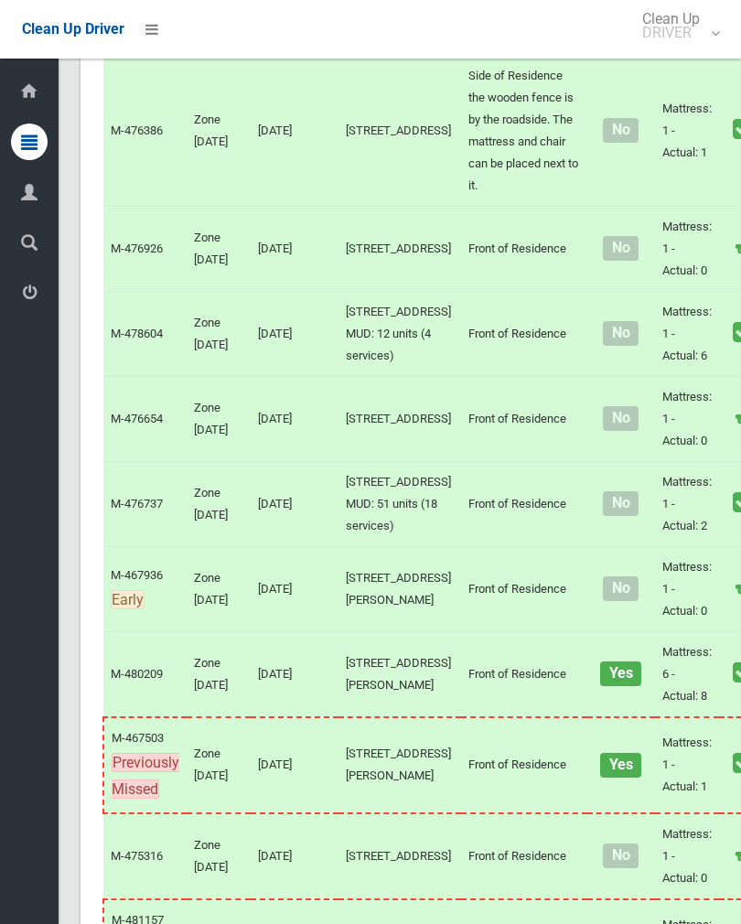
scroll to position [2002, 0]
